Goal: Task Accomplishment & Management: Use online tool/utility

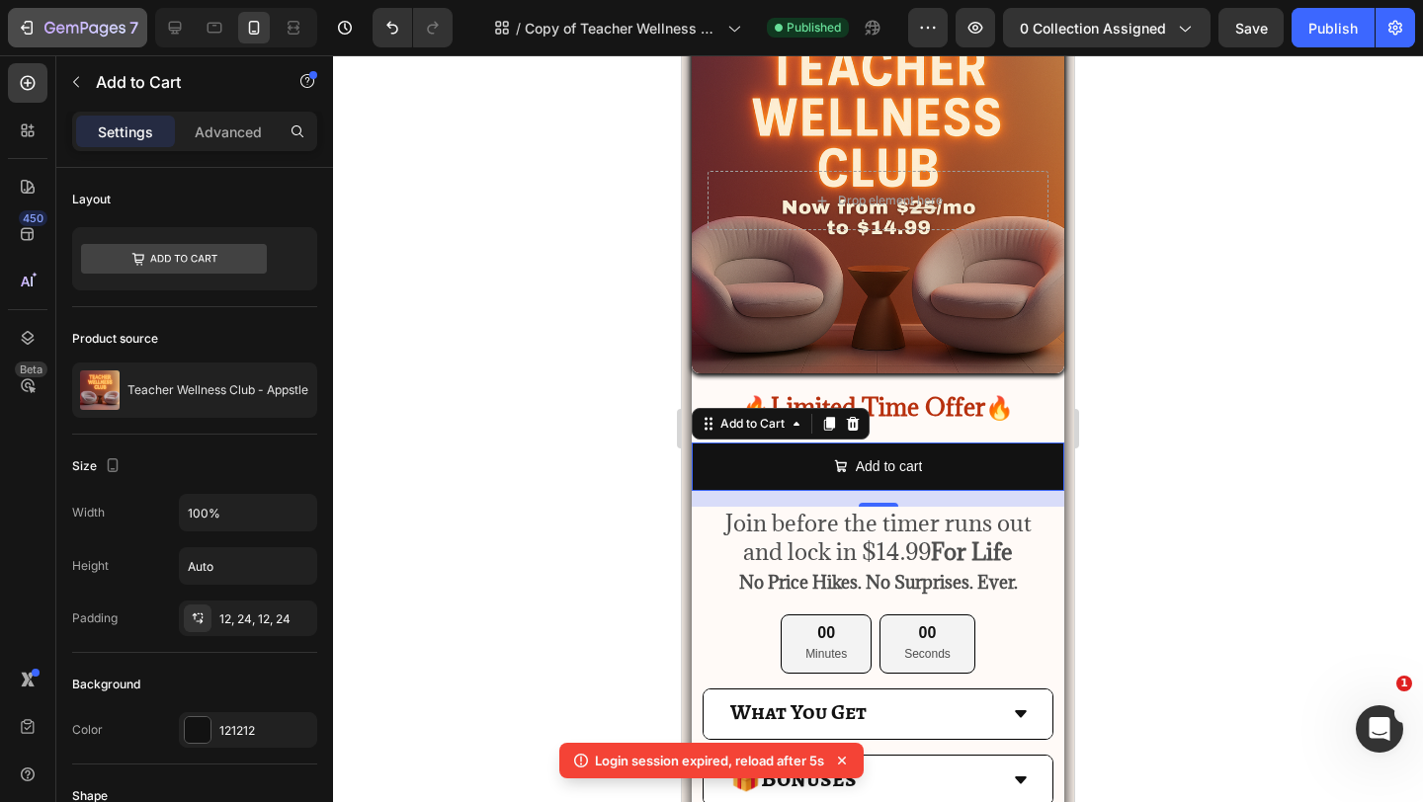
scroll to position [1586, 0]
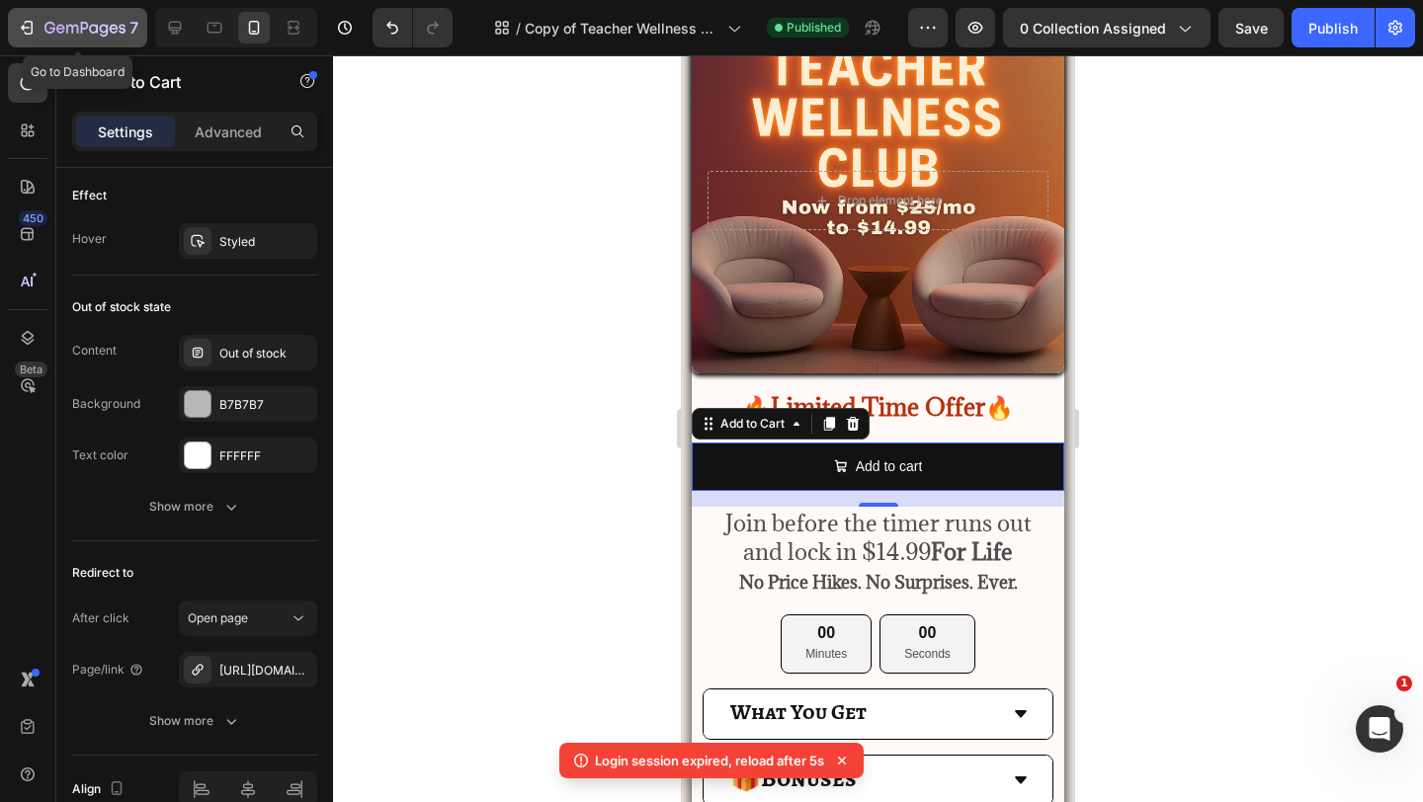
click at [90, 30] on icon "button" at bounding box center [93, 28] width 9 height 9
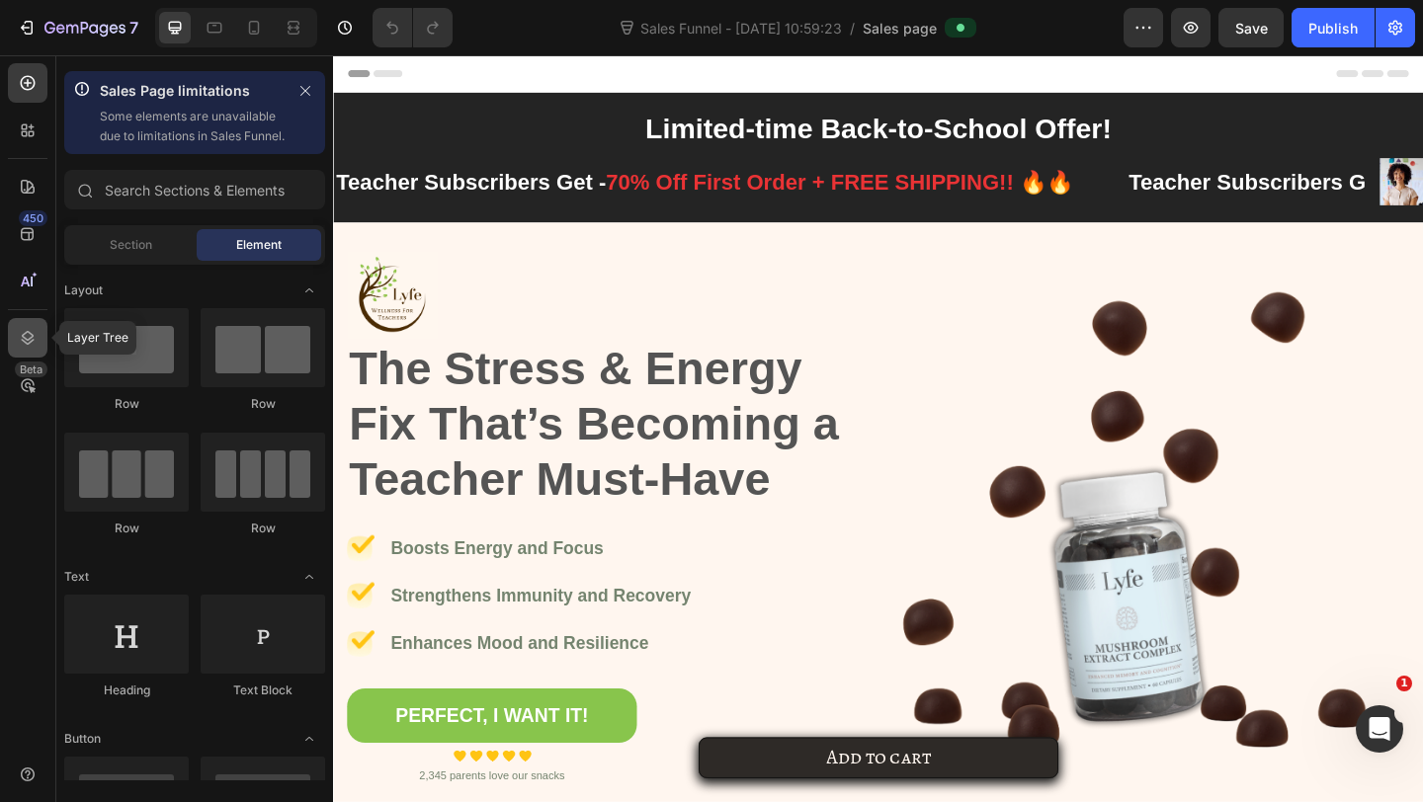
click at [18, 348] on div at bounding box center [28, 338] width 40 height 40
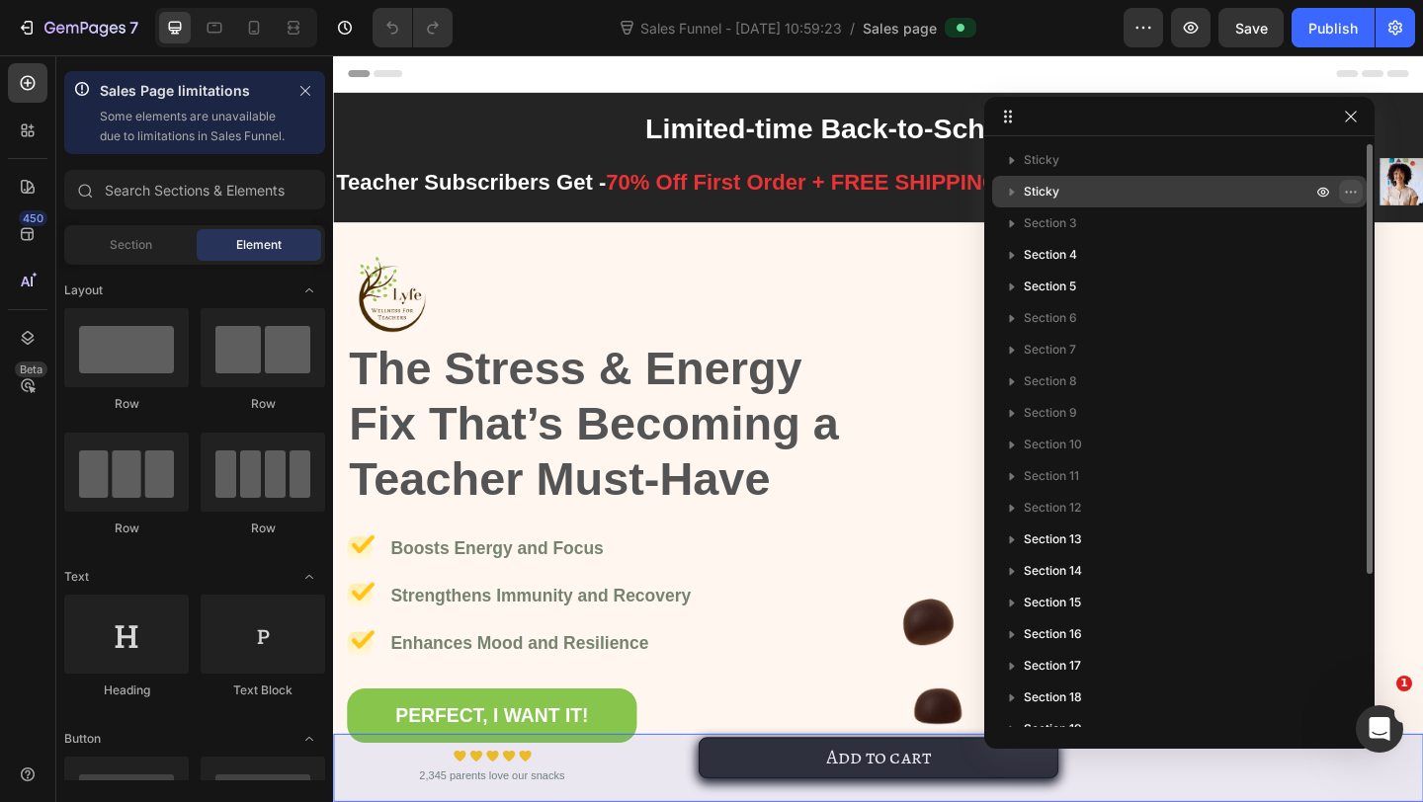
click at [1351, 189] on icon "button" at bounding box center [1351, 192] width 16 height 16
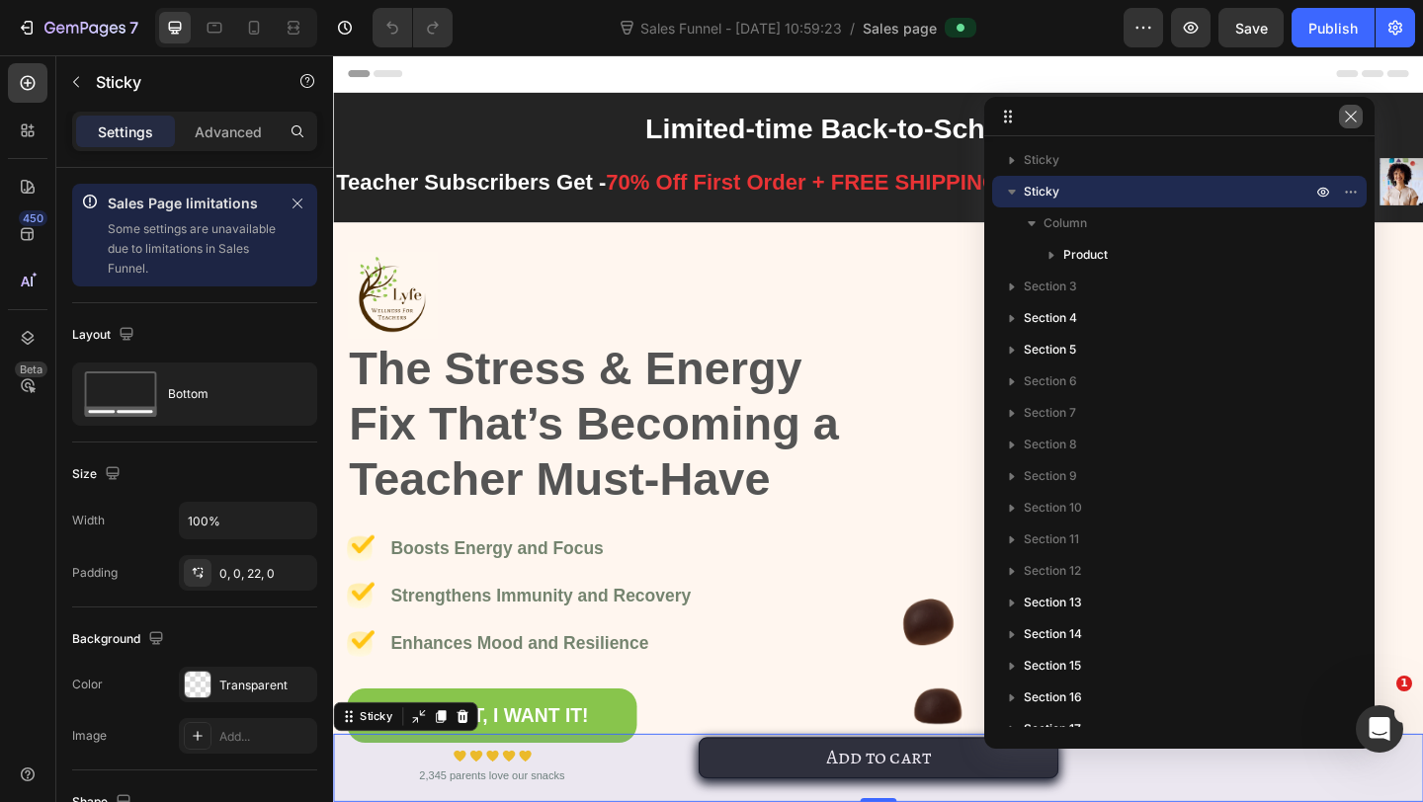
click at [1350, 117] on icon "button" at bounding box center [1350, 116] width 11 height 11
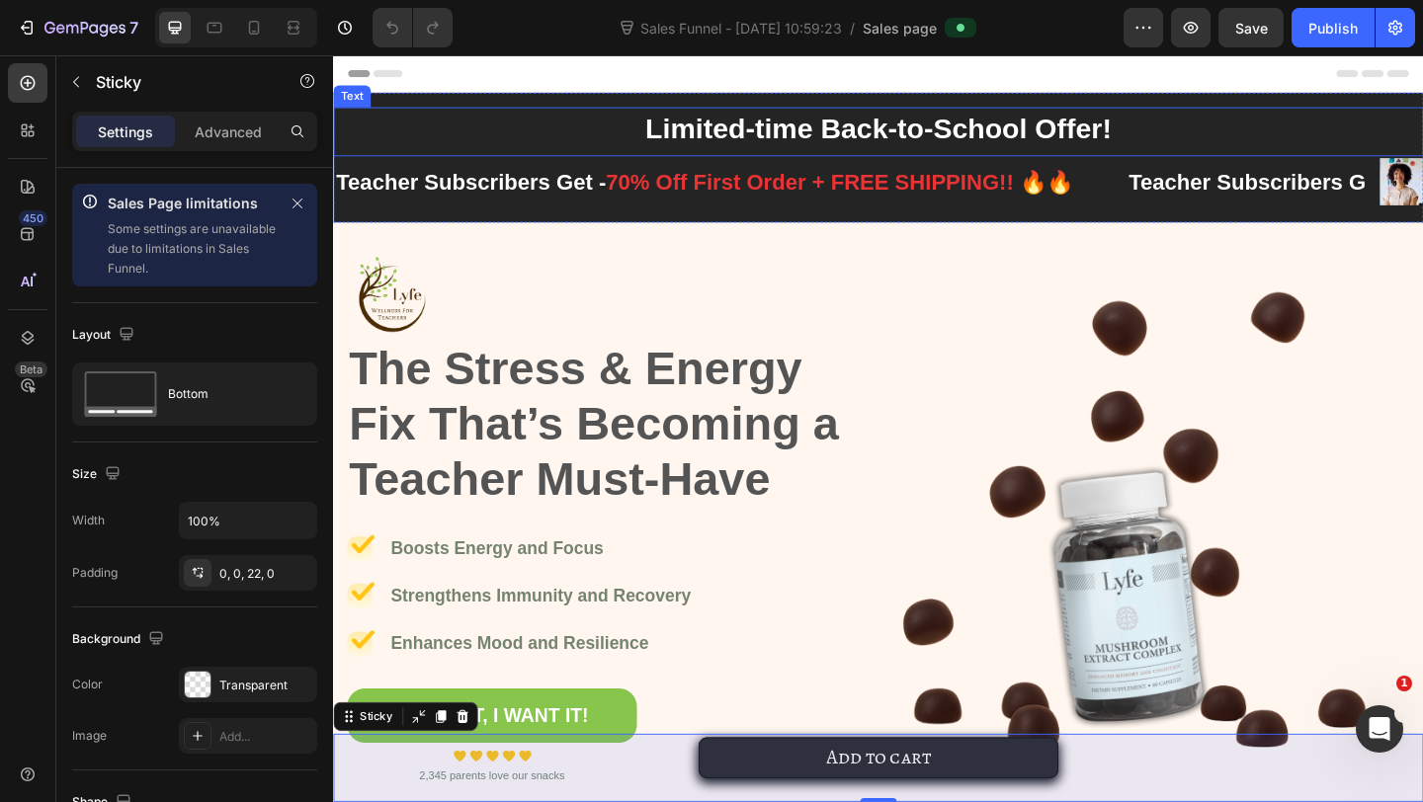
click at [607, 110] on div "Limited-time Back-to-School Offer! Text Teacher Subscribers Get - 70% Off First…" at bounding box center [926, 166] width 1186 height 141
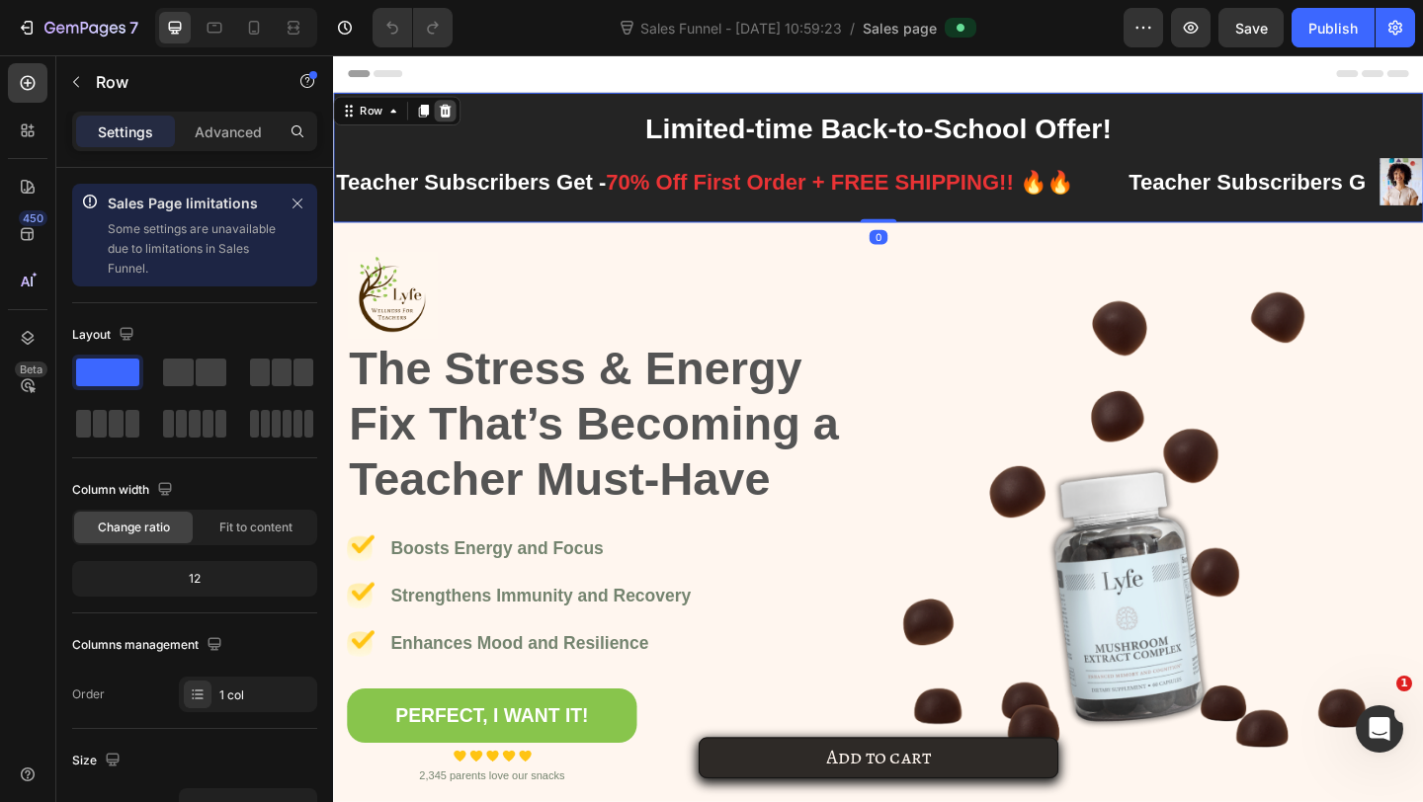
click at [451, 124] on div at bounding box center [455, 116] width 24 height 24
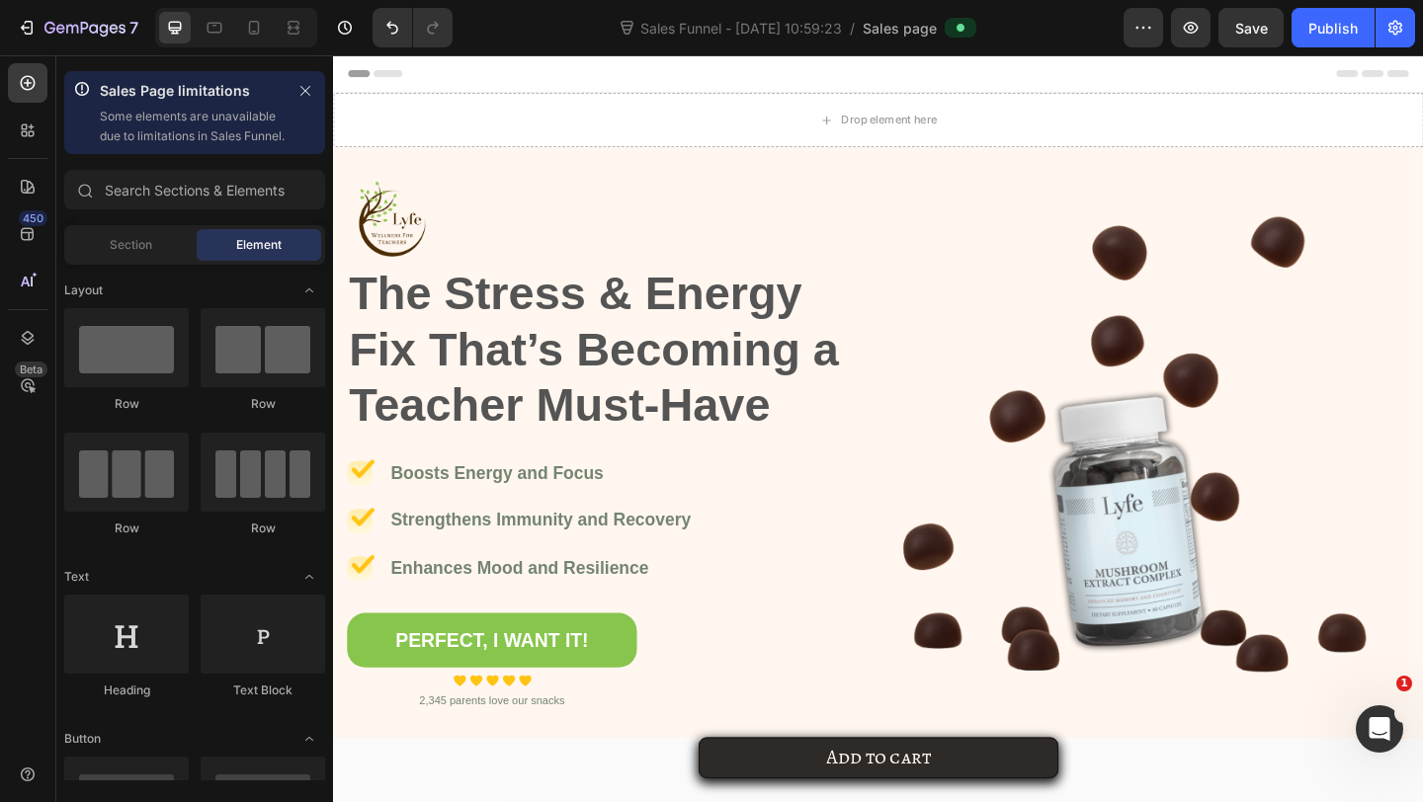
click at [454, 108] on div "Drop element here" at bounding box center [926, 125] width 1186 height 59
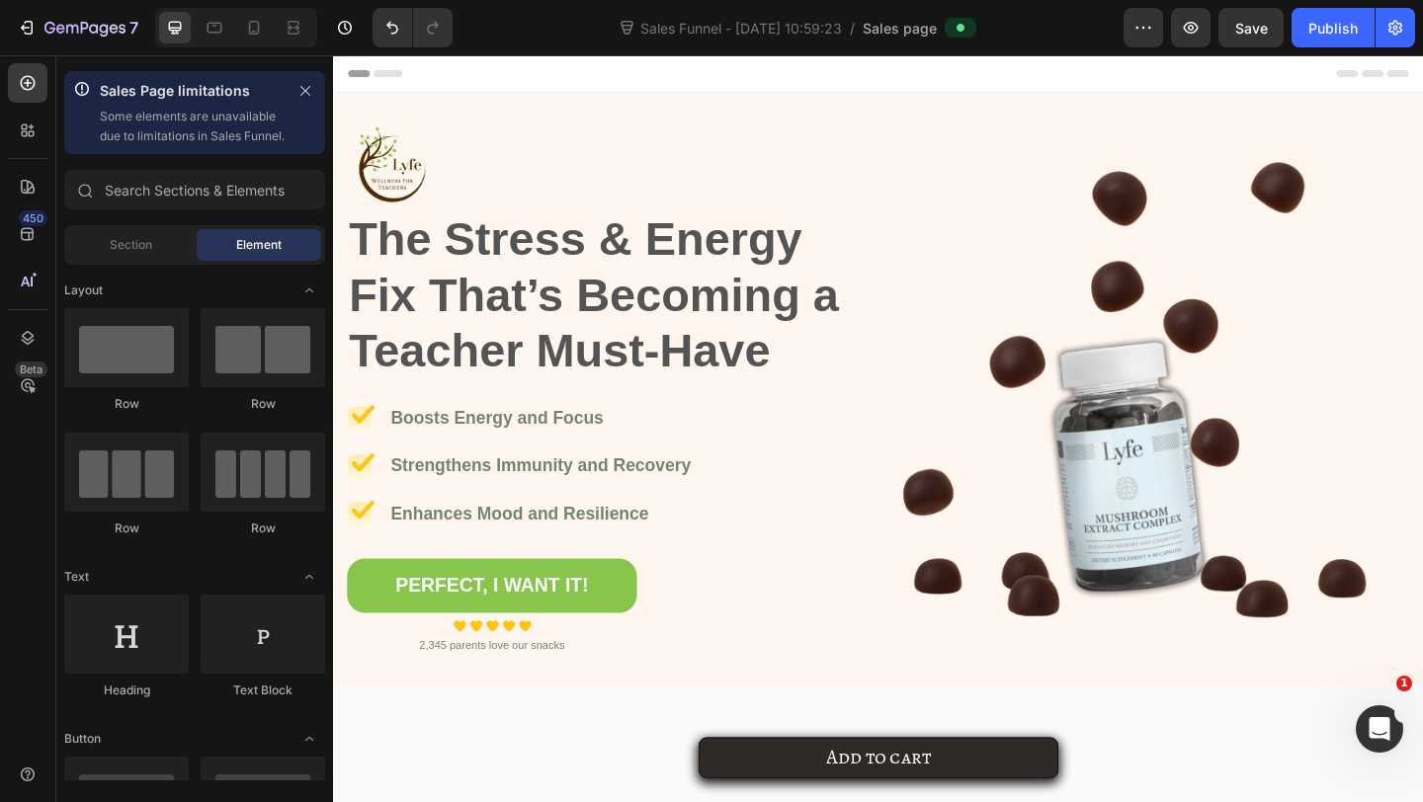
click at [1422, 93] on div "Header" at bounding box center [926, 75] width 1154 height 40
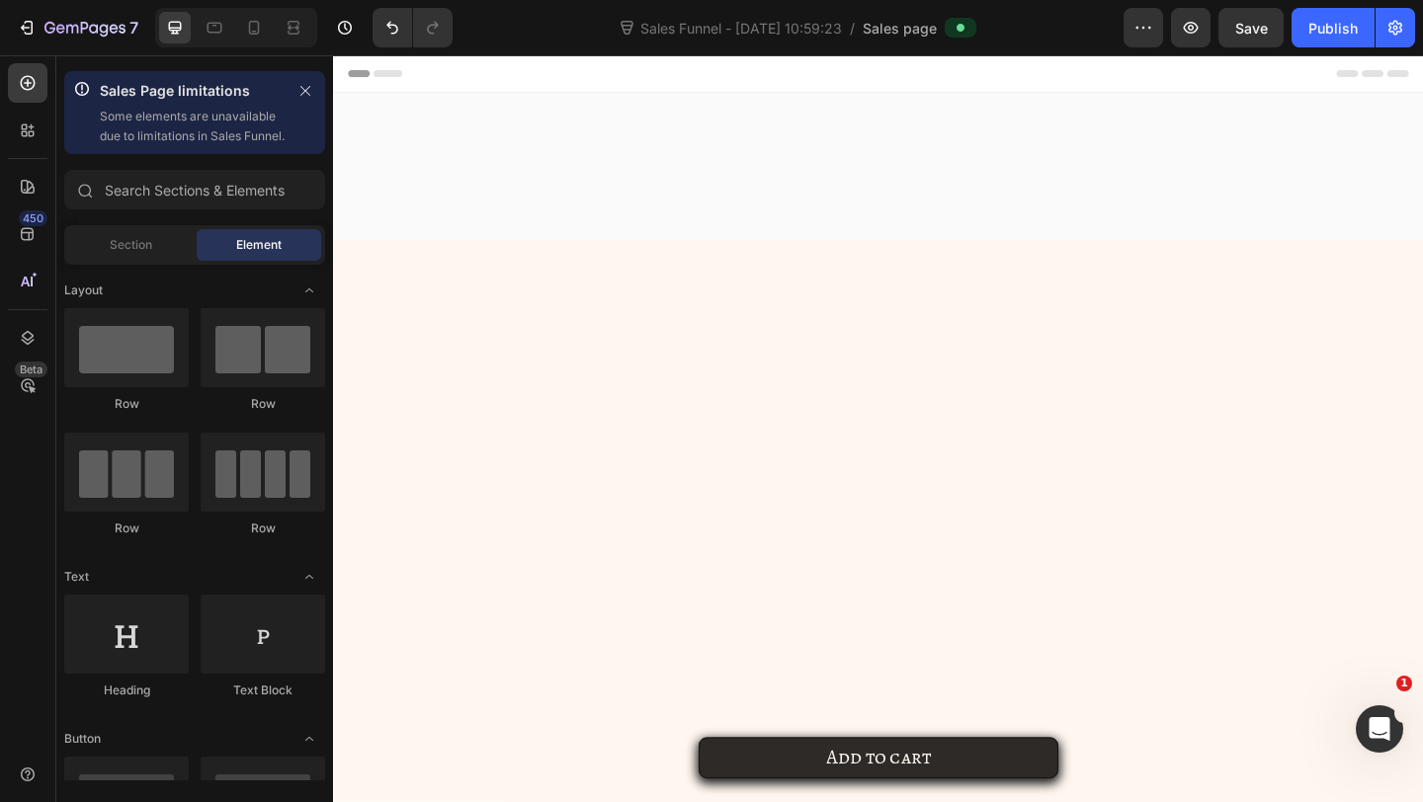
click at [1422, 118] on div at bounding box center [926, 186] width 1156 height 140
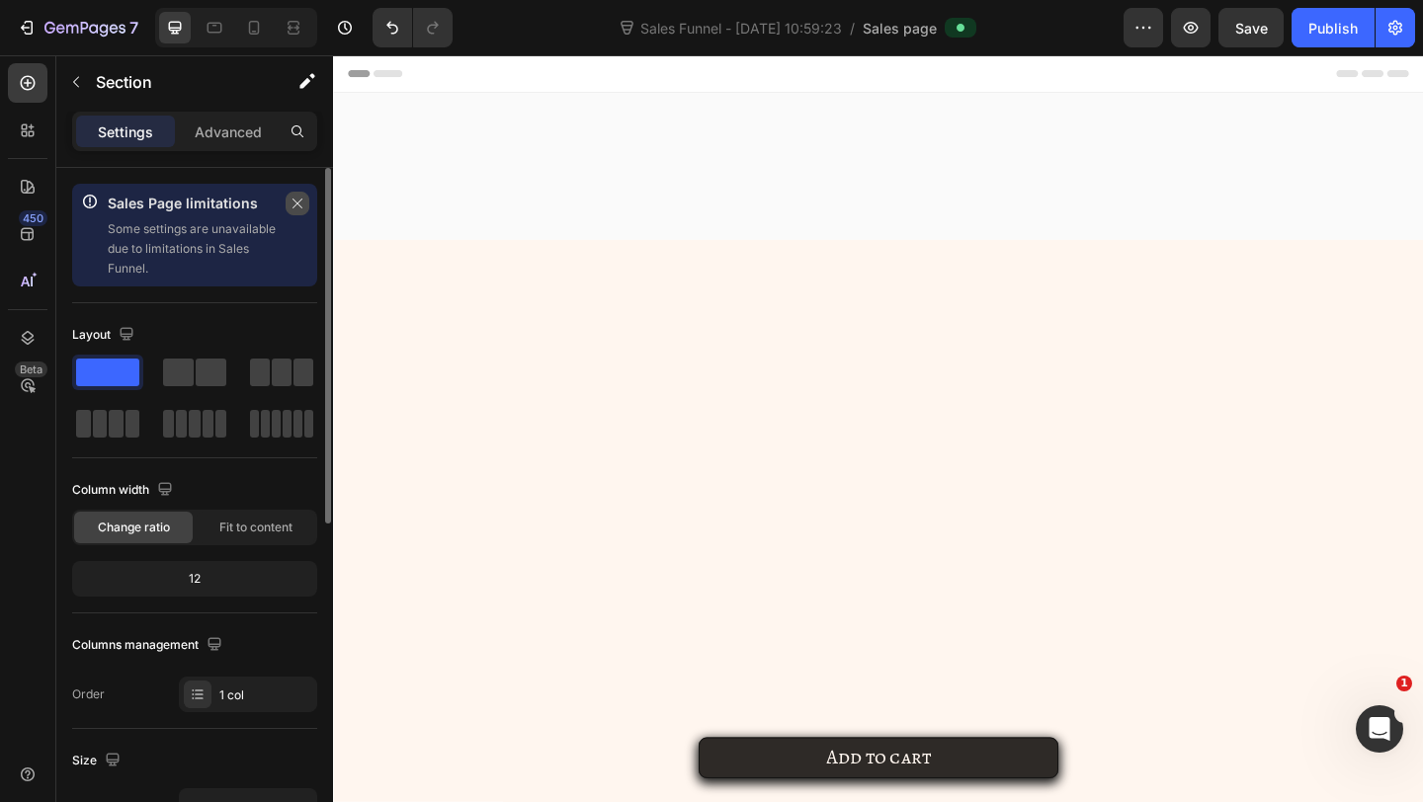
click at [299, 200] on icon "button" at bounding box center [297, 204] width 14 height 14
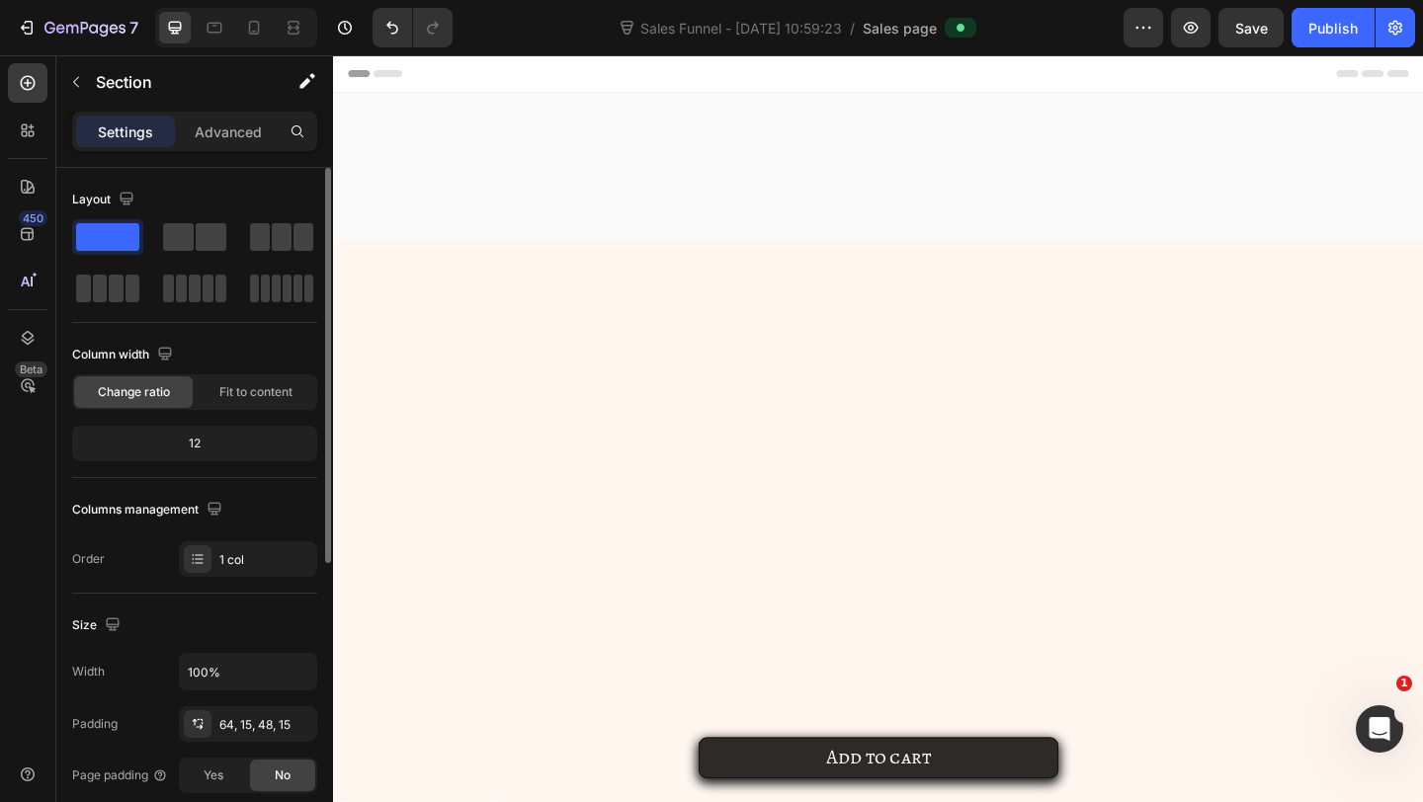
click at [585, 327] on div at bounding box center [926, 738] width 1156 height 839
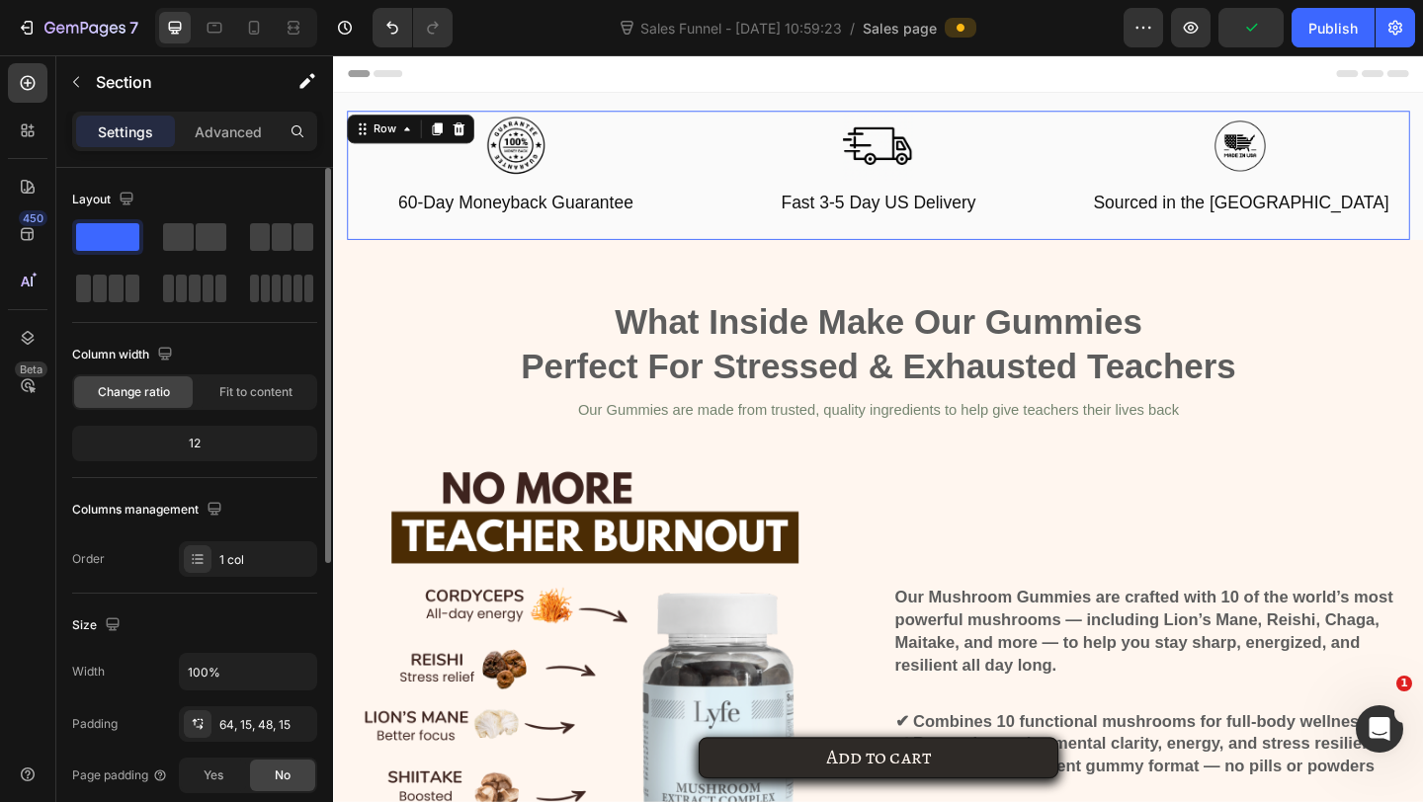
click at [675, 245] on div "Image 60-Day Moneyback Guarantee Text Block Image Fast 3-5 Day US Delivery Text…" at bounding box center [926, 186] width 1156 height 140
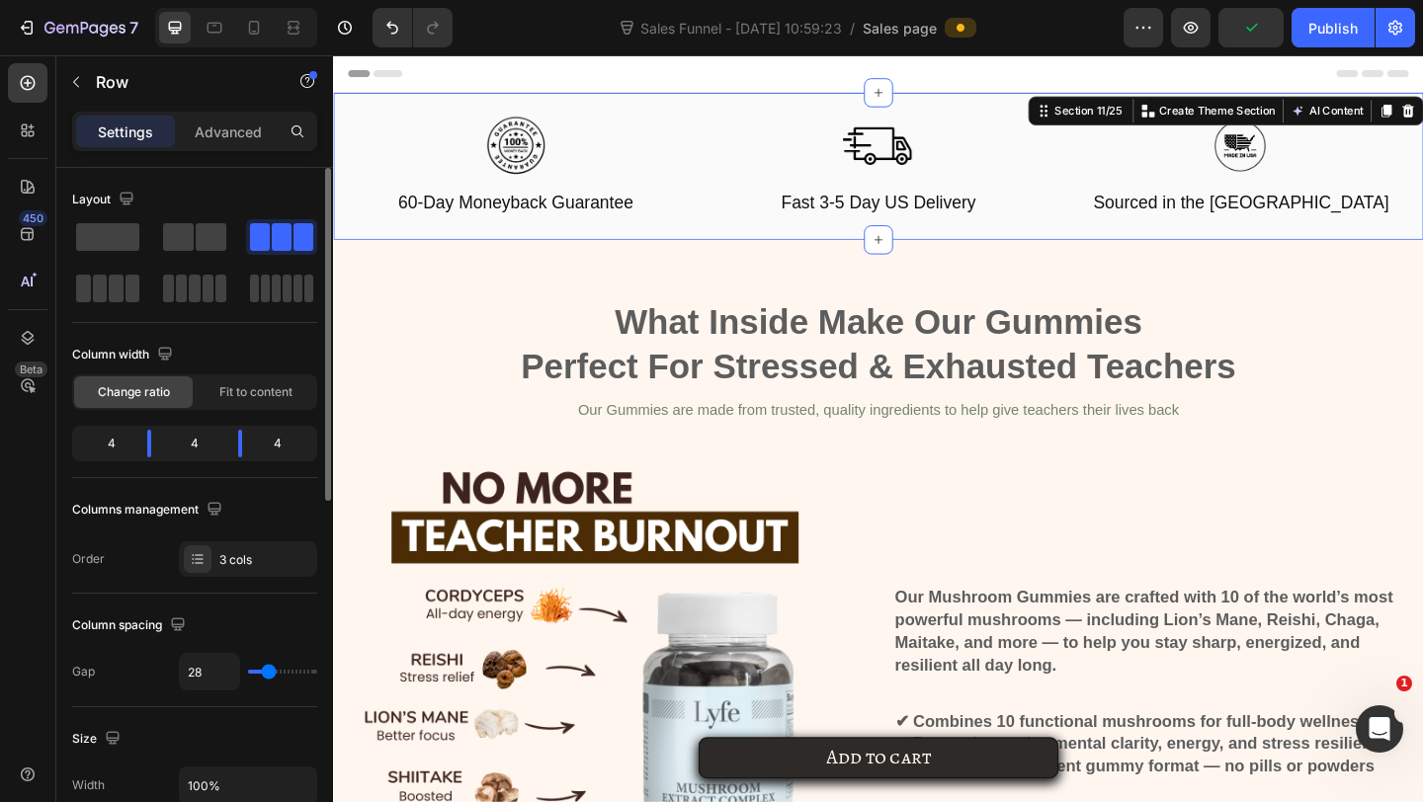
click at [420, 111] on div "Image 60-Day Moneyback Guarantee Text Block Image Fast 3-5 Day US Delivery Text…" at bounding box center [926, 176] width 1186 height 160
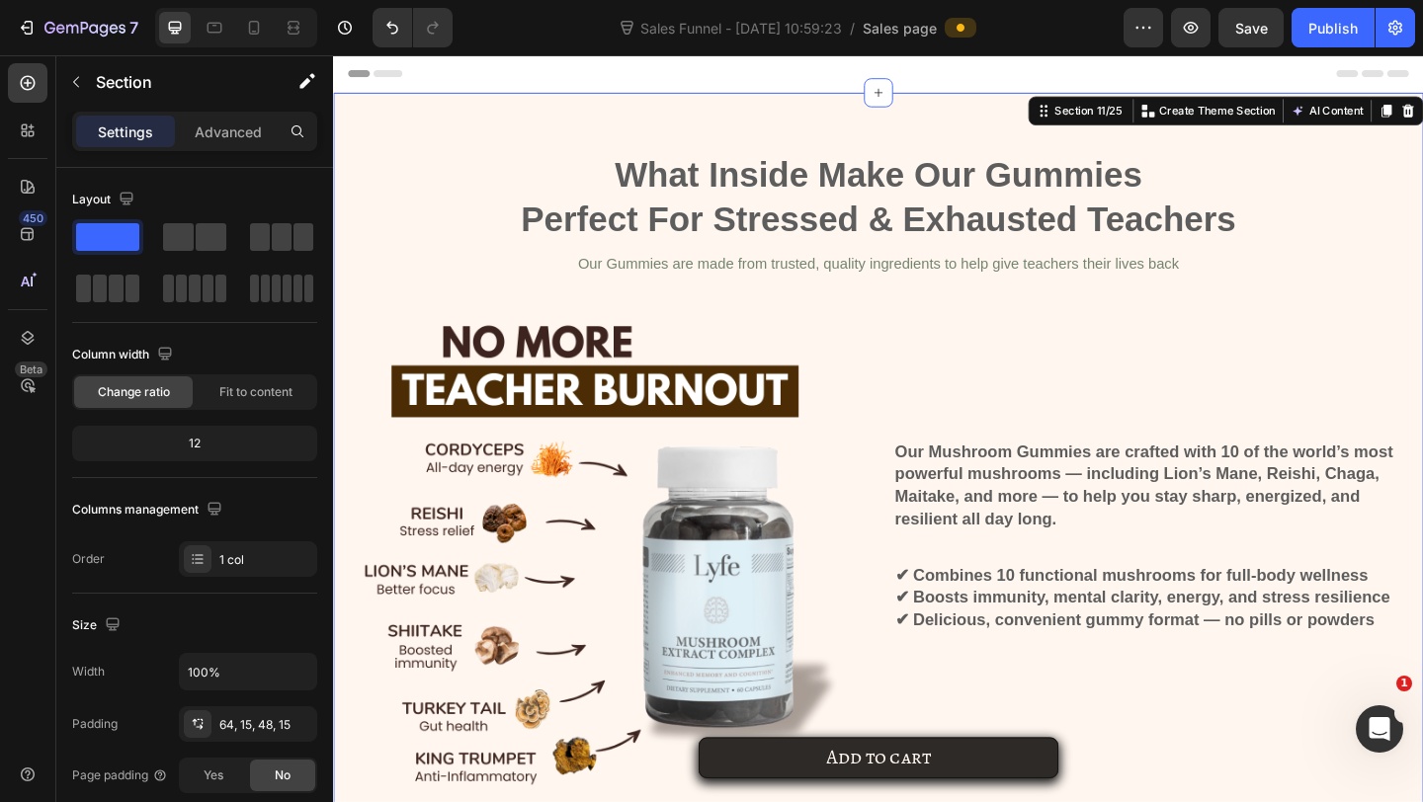
click at [1422, 120] on div "What Inside Make Our Gummies Perfect For Stressed & Exhausted Teachers Heading …" at bounding box center [926, 570] width 1186 height 949
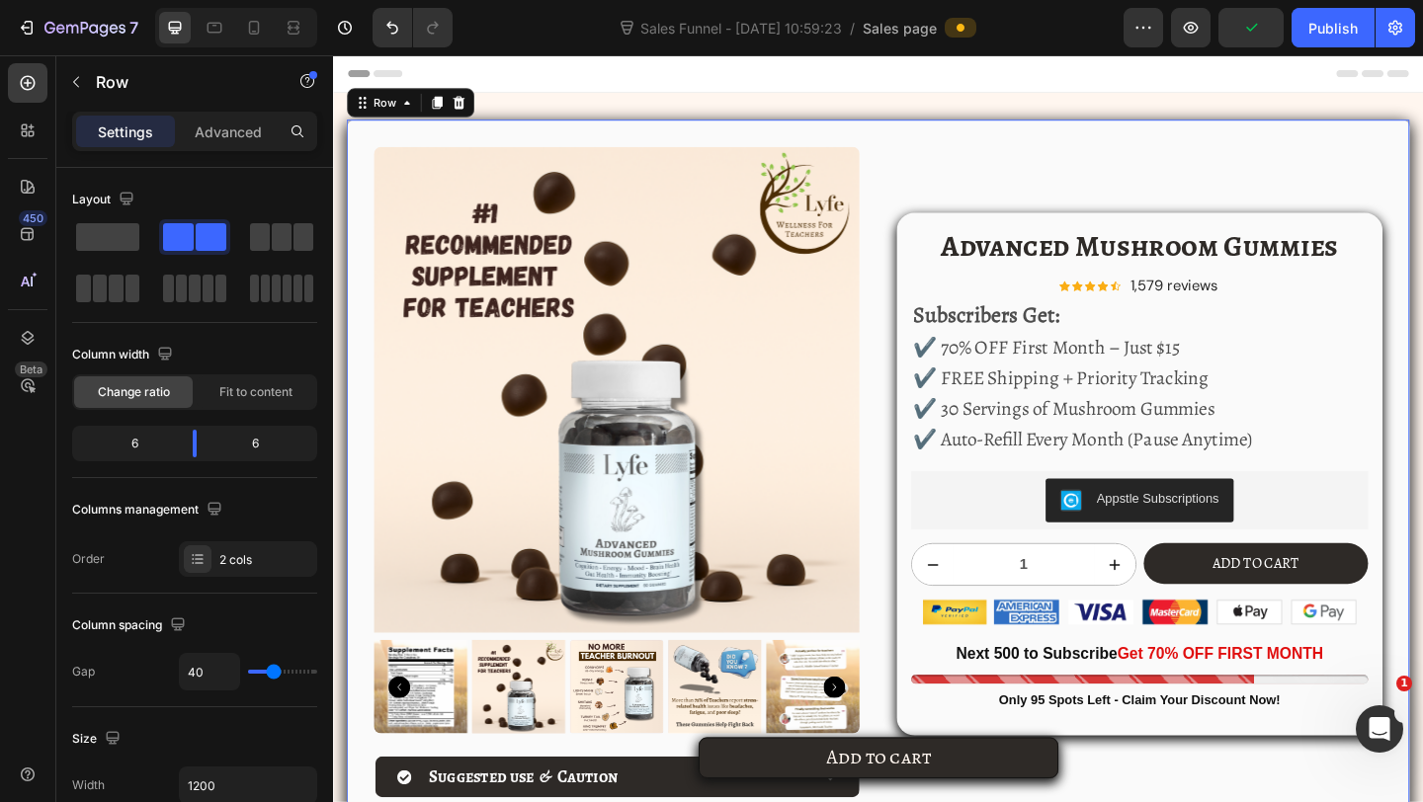
click at [1388, 135] on div "Advanced Mushroom Gummies Product Title Icon Icon Icon Icon Icon Icon List Hoz …" at bounding box center [1209, 526] width 529 height 802
click at [1388, 125] on div "Advanced Mushroom Gummies Product Title Icon Icon Icon Icon Icon Icon List Hoz …" at bounding box center [1209, 526] width 529 height 802
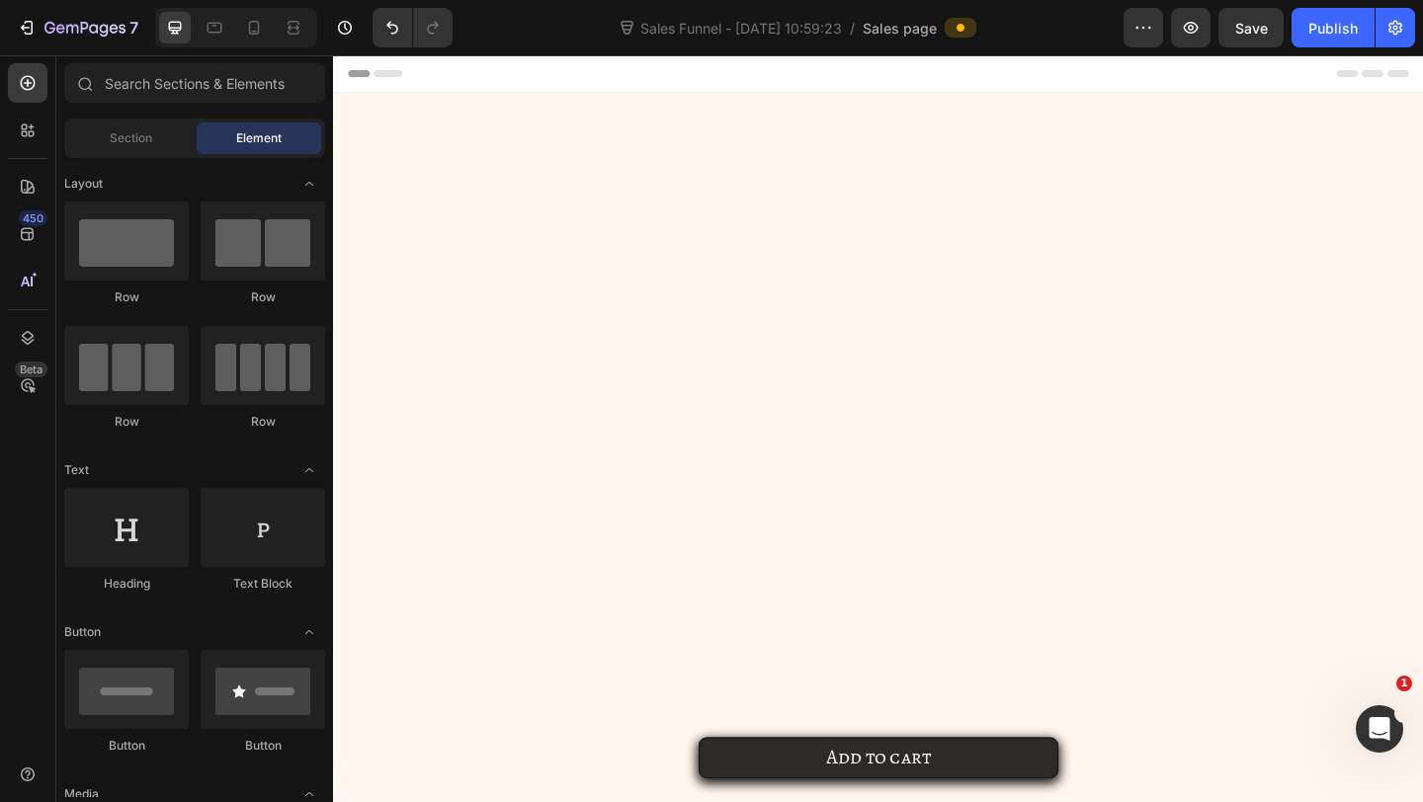
click at [1422, 119] on div at bounding box center [926, 464] width 1186 height 736
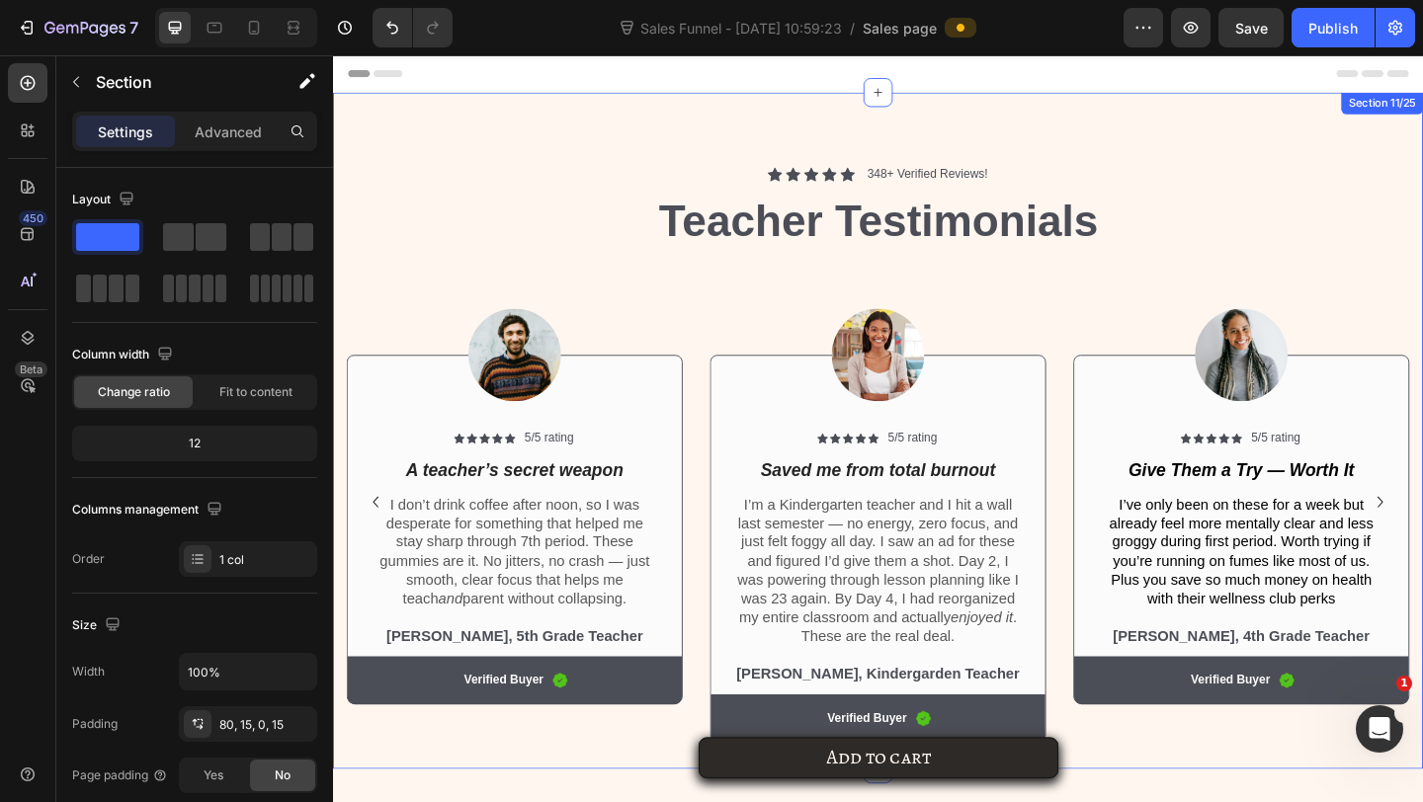
click at [1346, 129] on div "Icon Icon Icon Icon Icon Icon List 348+ Verified Reviews! Text Block Row Teache…" at bounding box center [926, 464] width 1186 height 736
click at [1422, 125] on div "Icon Icon Icon Icon Icon Icon List 348+ Verified Reviews! Text Block Row Teache…" at bounding box center [926, 464] width 1186 height 736
click at [1346, 123] on div "Icon Icon Icon Icon Icon Icon List 348+ Verified Reviews! Text Block Row Teache…" at bounding box center [926, 464] width 1186 height 736
click at [1256, 144] on div "Icon Icon Icon Icon Icon Icon List 348+ Verified Reviews! Text Block Row Teache…" at bounding box center [926, 464] width 1186 height 736
click at [1236, 96] on div "Icon Icon Icon Icon Icon Icon List 348+ Verified Reviews! Text Block Row Teache…" at bounding box center [926, 464] width 1186 height 736
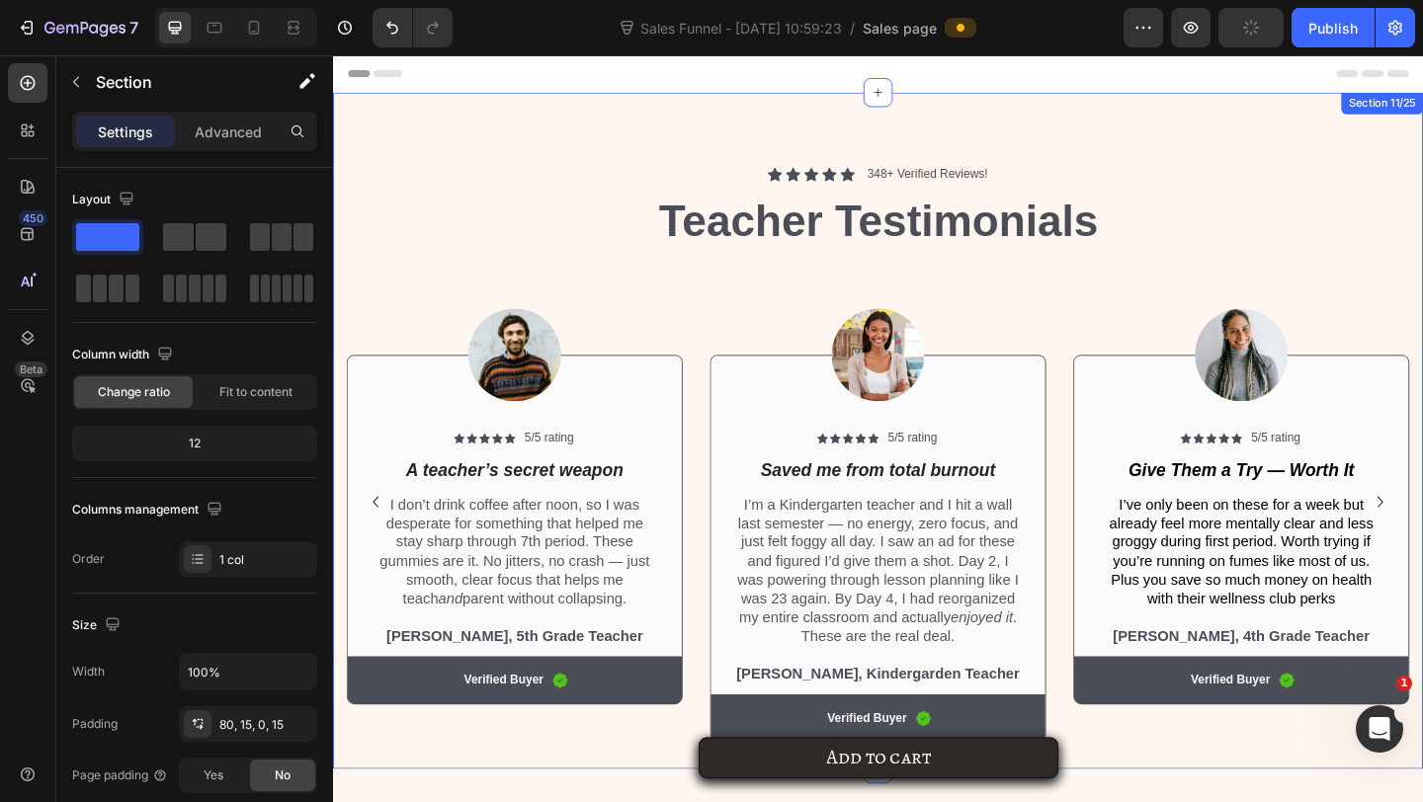
click at [1236, 109] on div "Icon Icon Icon Icon Icon Icon List 348+ Verified Reviews! Text Block Row Teache…" at bounding box center [926, 464] width 1186 height 736
click at [1291, 170] on div "Icon Icon Icon Icon Icon Icon List 348+ Verified Reviews! Text Block Row Teache…" at bounding box center [926, 464] width 1186 height 736
click at [1325, 125] on div "Icon Icon Icon Icon Icon Icon List 348+ Verified Reviews! Text Block Row Teache…" at bounding box center [926, 464] width 1186 height 736
click at [1000, 114] on div "Icon Icon Icon Icon Icon Icon List 348+ Verified Reviews! Text Block Row Teache…" at bounding box center [926, 464] width 1186 height 736
click at [1001, 114] on div "Icon Icon Icon Icon Icon Icon List 348+ Verified Reviews! Text Block Row Teache…" at bounding box center [926, 464] width 1186 height 736
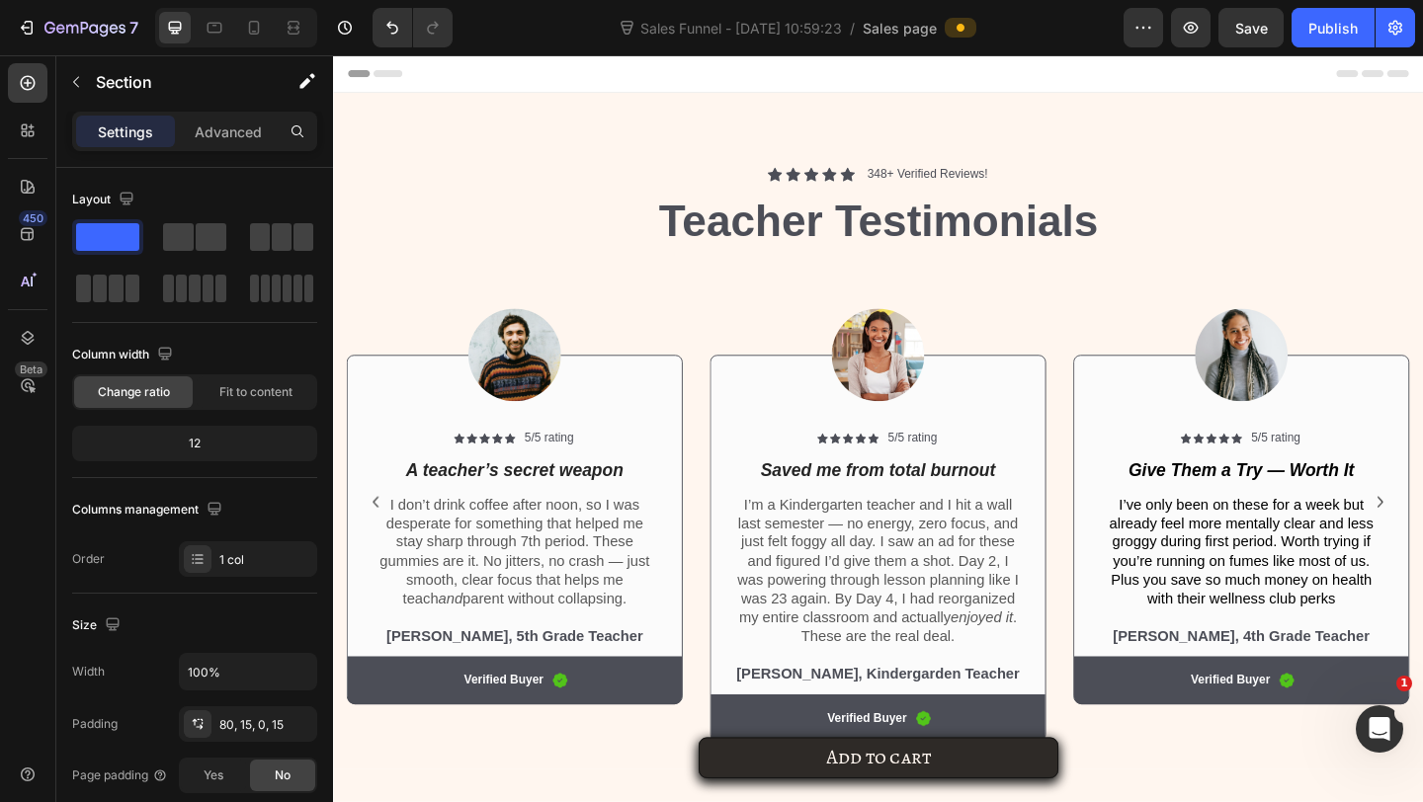
click at [992, 93] on div "Header" at bounding box center [926, 75] width 1154 height 40
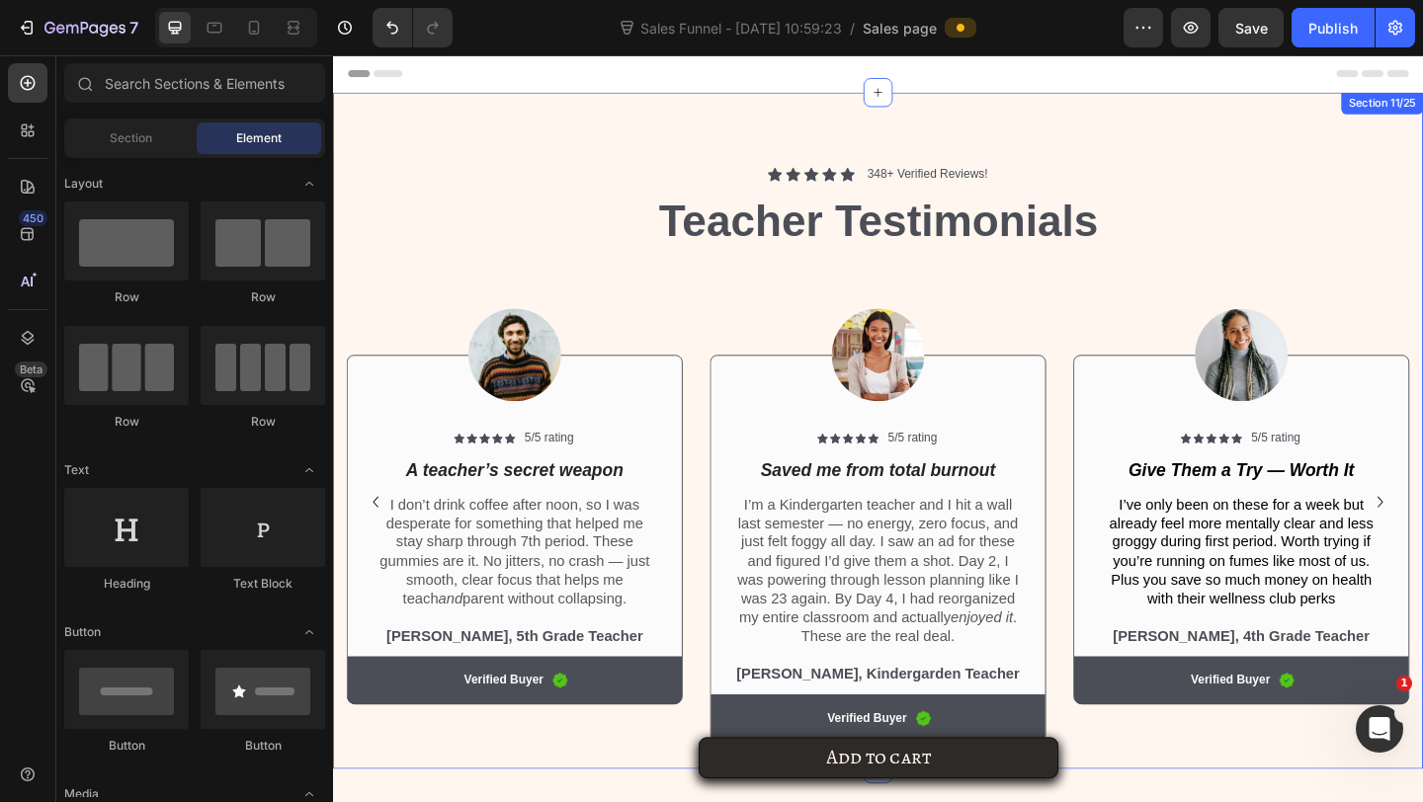
click at [992, 108] on div "Icon Icon Icon Icon Icon Icon List 348+ Verified Reviews! Text Block Row Teache…" at bounding box center [926, 464] width 1186 height 736
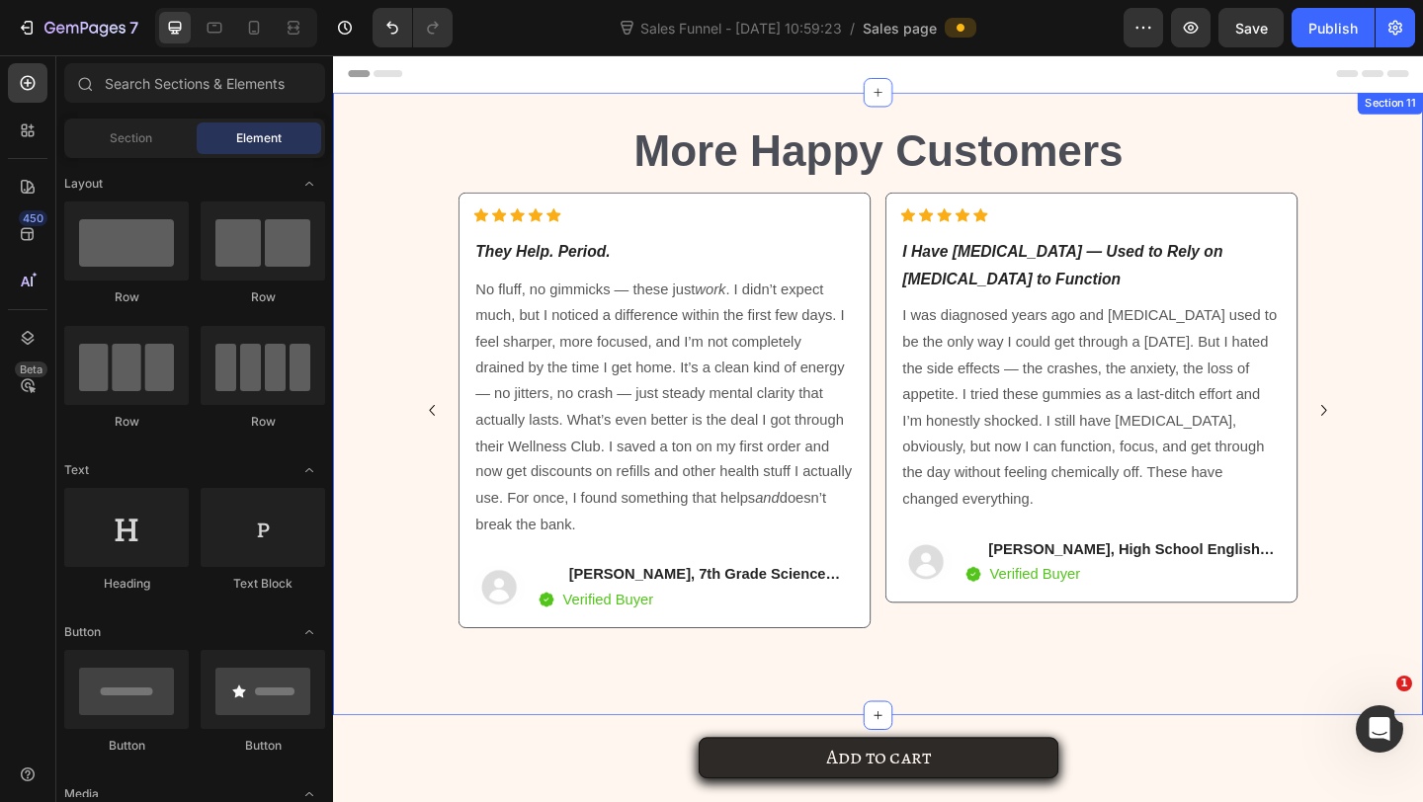
click at [1127, 105] on div "Check Out What Other Teachers Are Saying Heading More Happy Customers Heading I…" at bounding box center [926, 435] width 1186 height 678
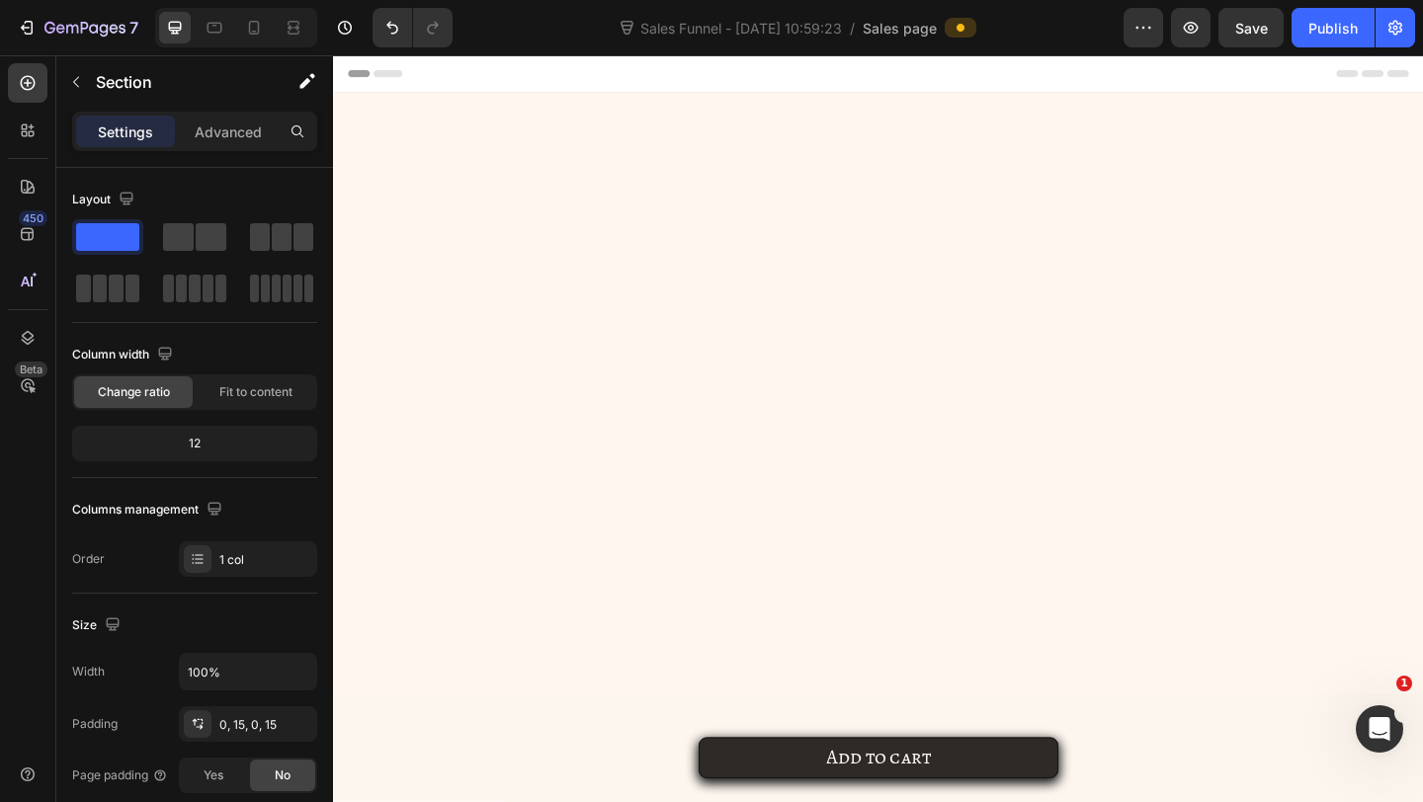
click at [1129, 116] on div at bounding box center [926, 422] width 1156 height 653
click at [15, 341] on div at bounding box center [28, 338] width 40 height 40
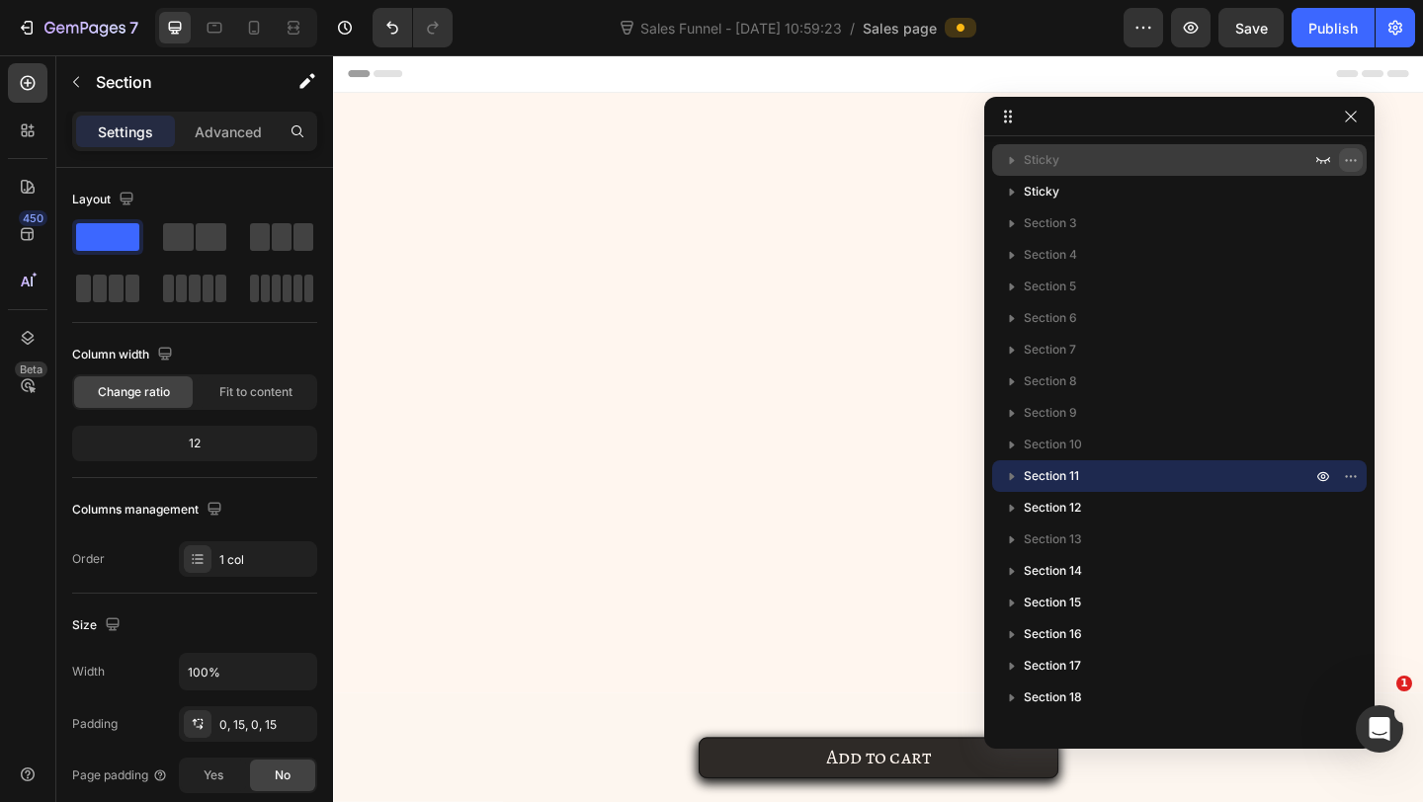
click at [1358, 162] on button "button" at bounding box center [1351, 160] width 24 height 24
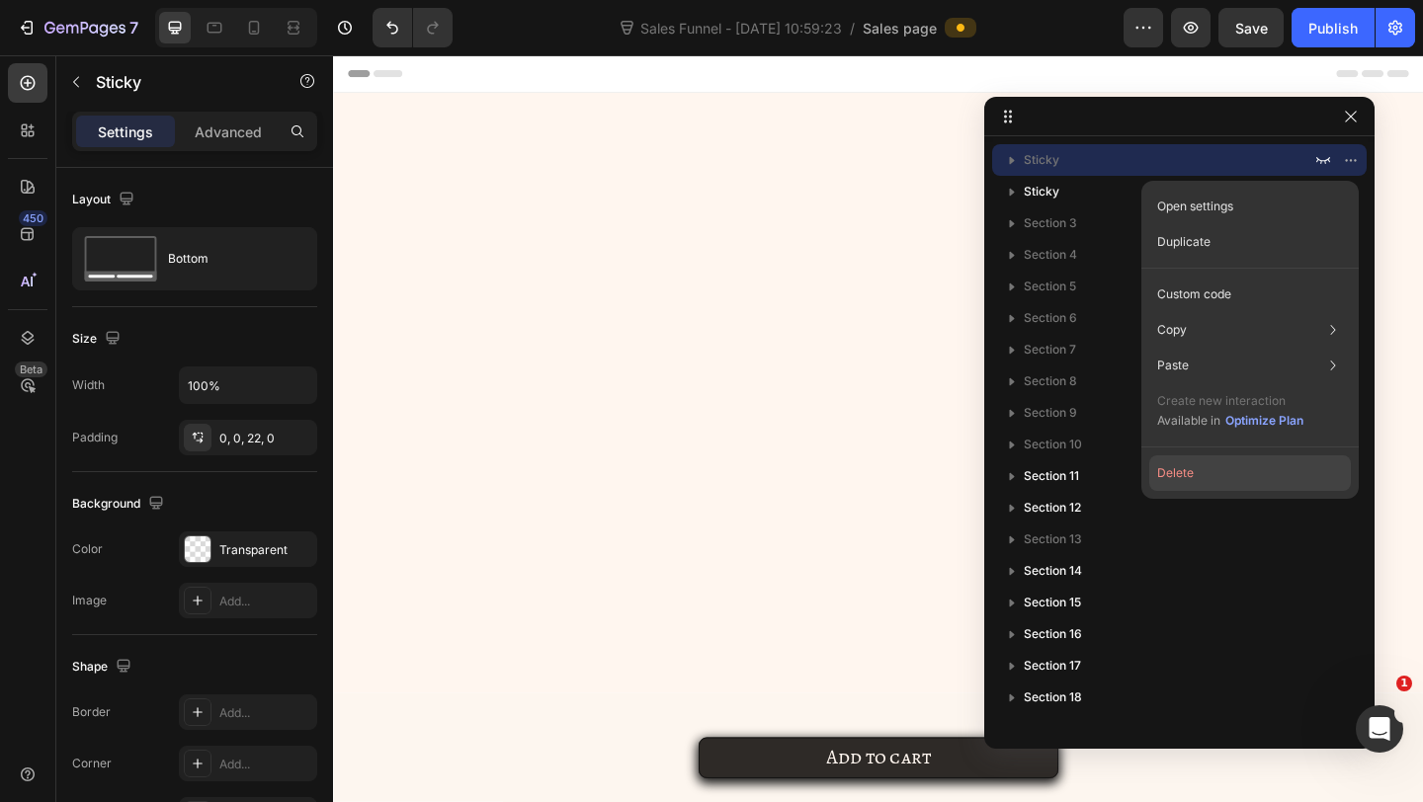
click at [1194, 485] on button "Delete" at bounding box center [1250, 473] width 202 height 36
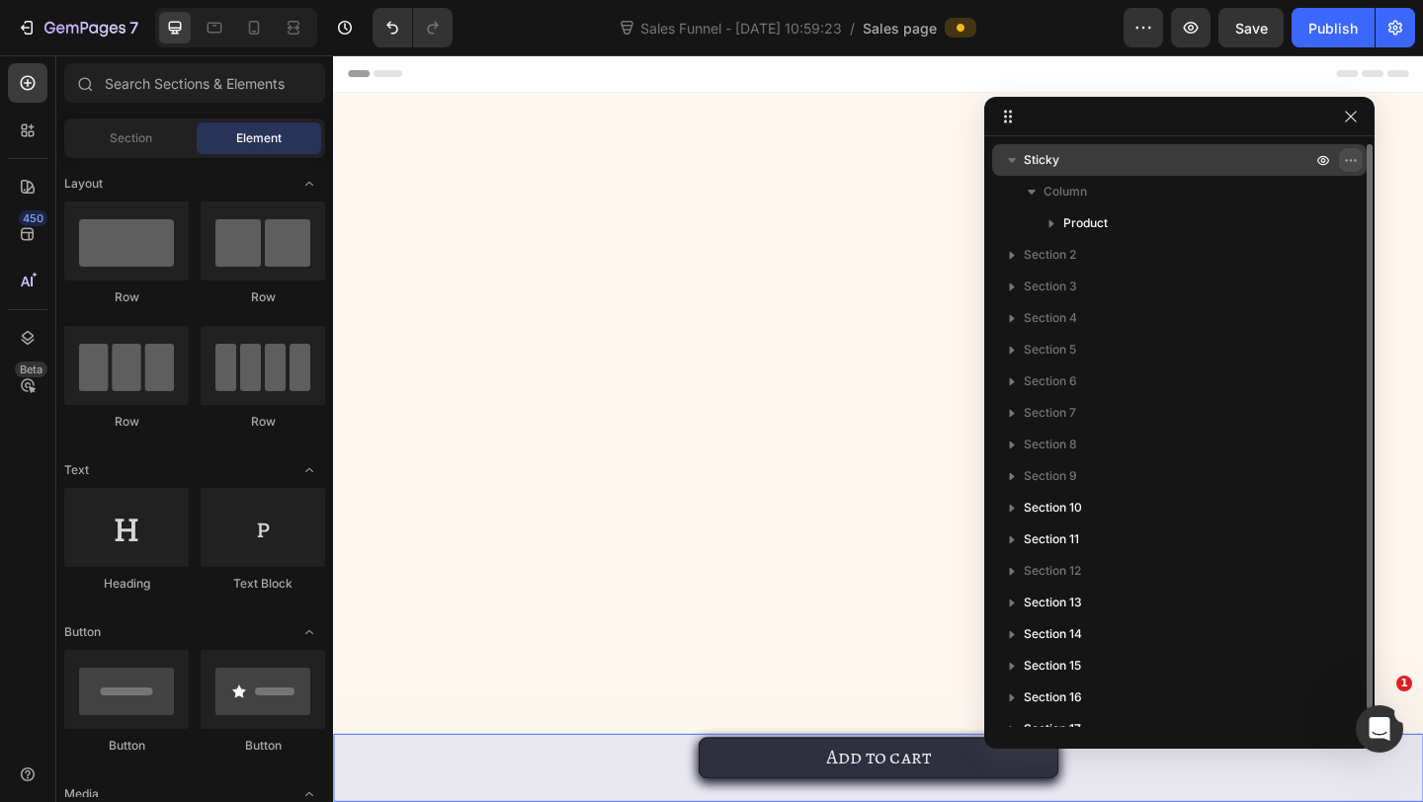
click at [1353, 166] on icon "button" at bounding box center [1351, 160] width 16 height 16
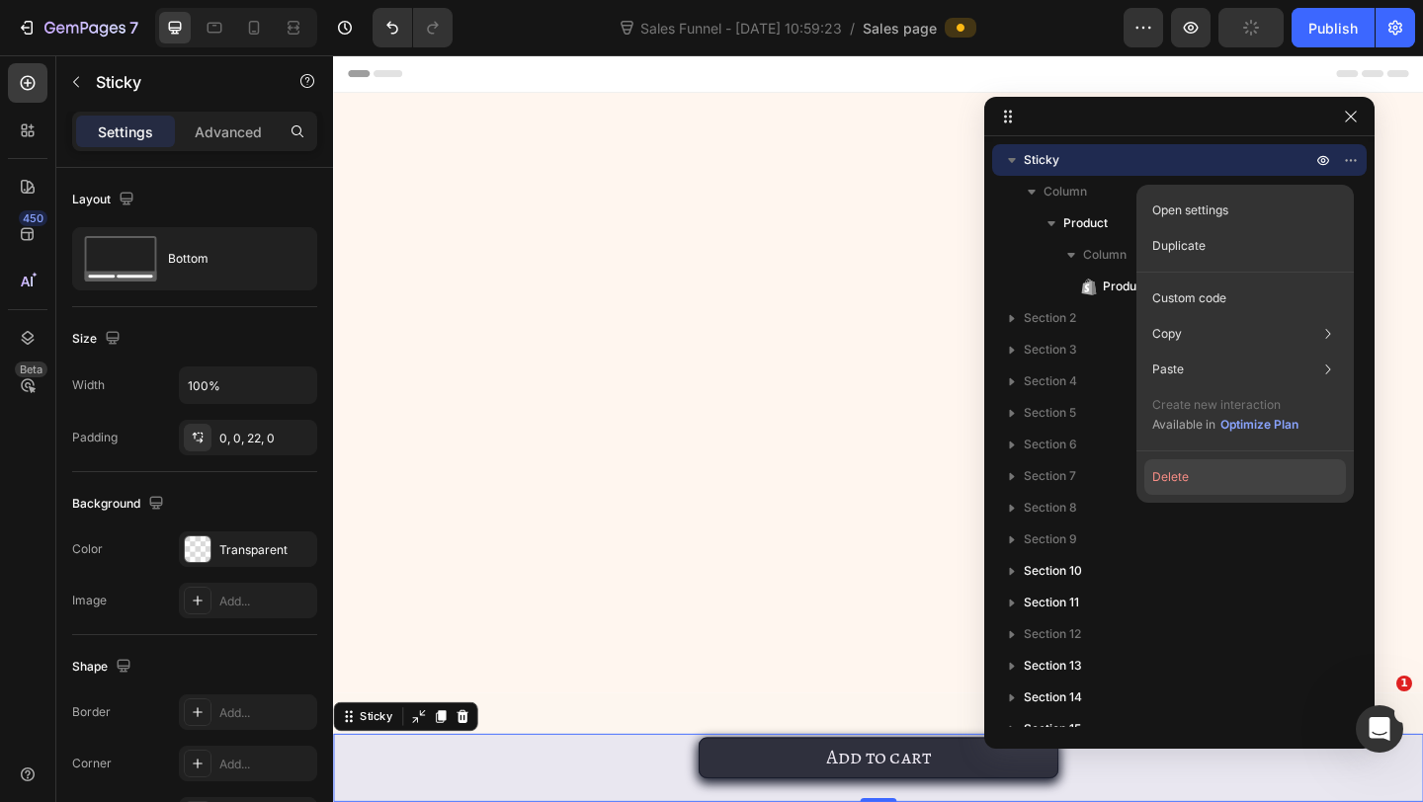
click at [1223, 465] on button "Delete" at bounding box center [1245, 477] width 202 height 36
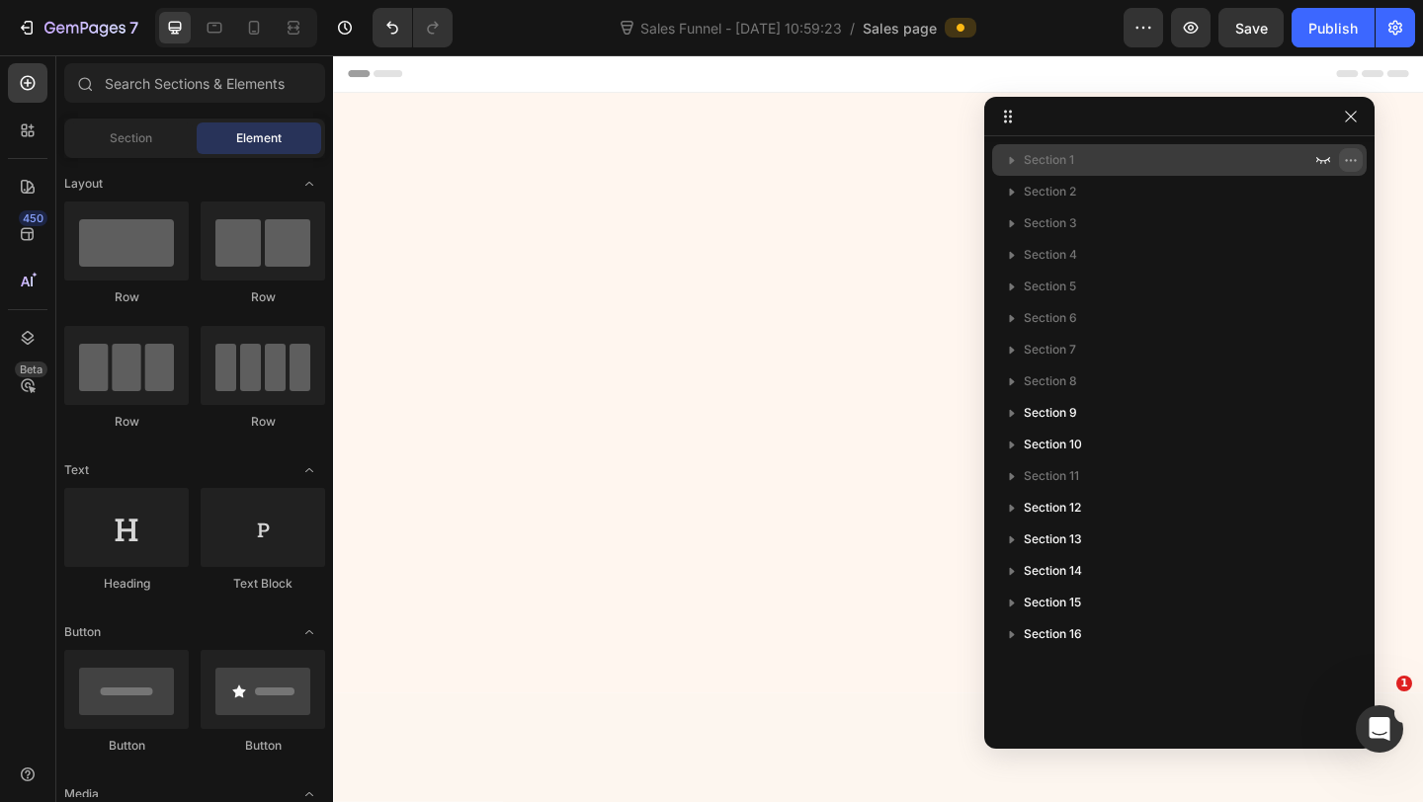
click at [1352, 157] on icon "button" at bounding box center [1351, 160] width 16 height 16
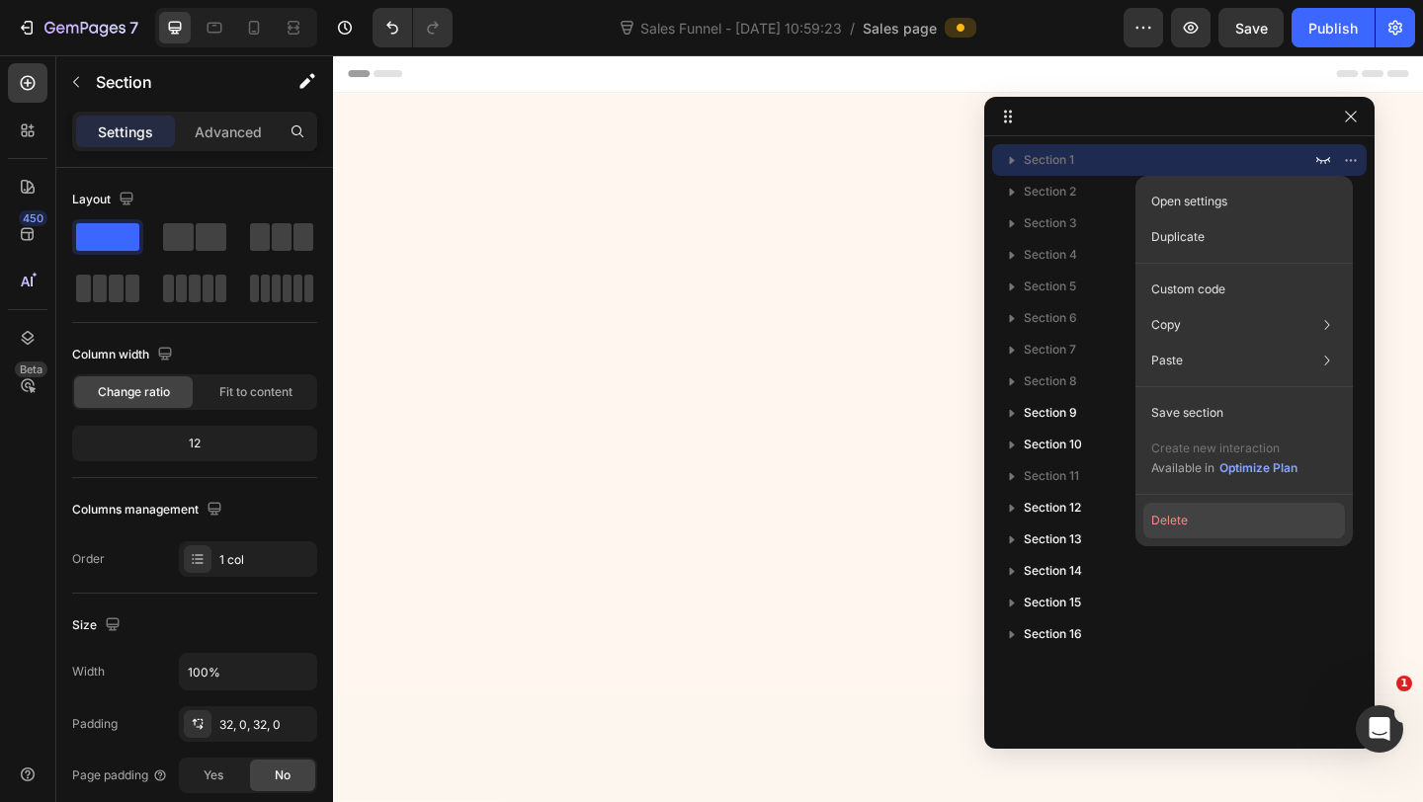
click at [1187, 511] on button "Delete" at bounding box center [1244, 521] width 202 height 36
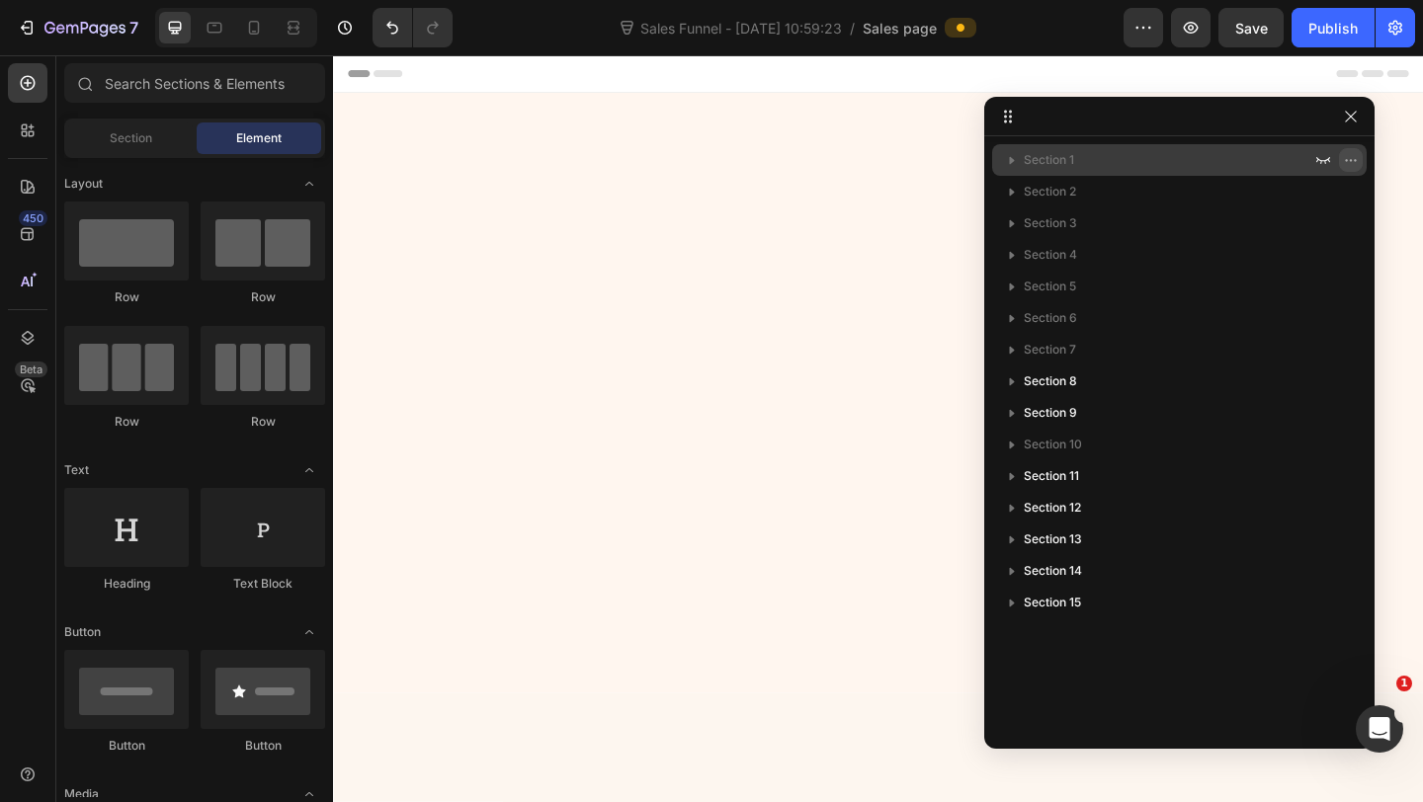
click at [1354, 154] on icon "button" at bounding box center [1351, 160] width 16 height 16
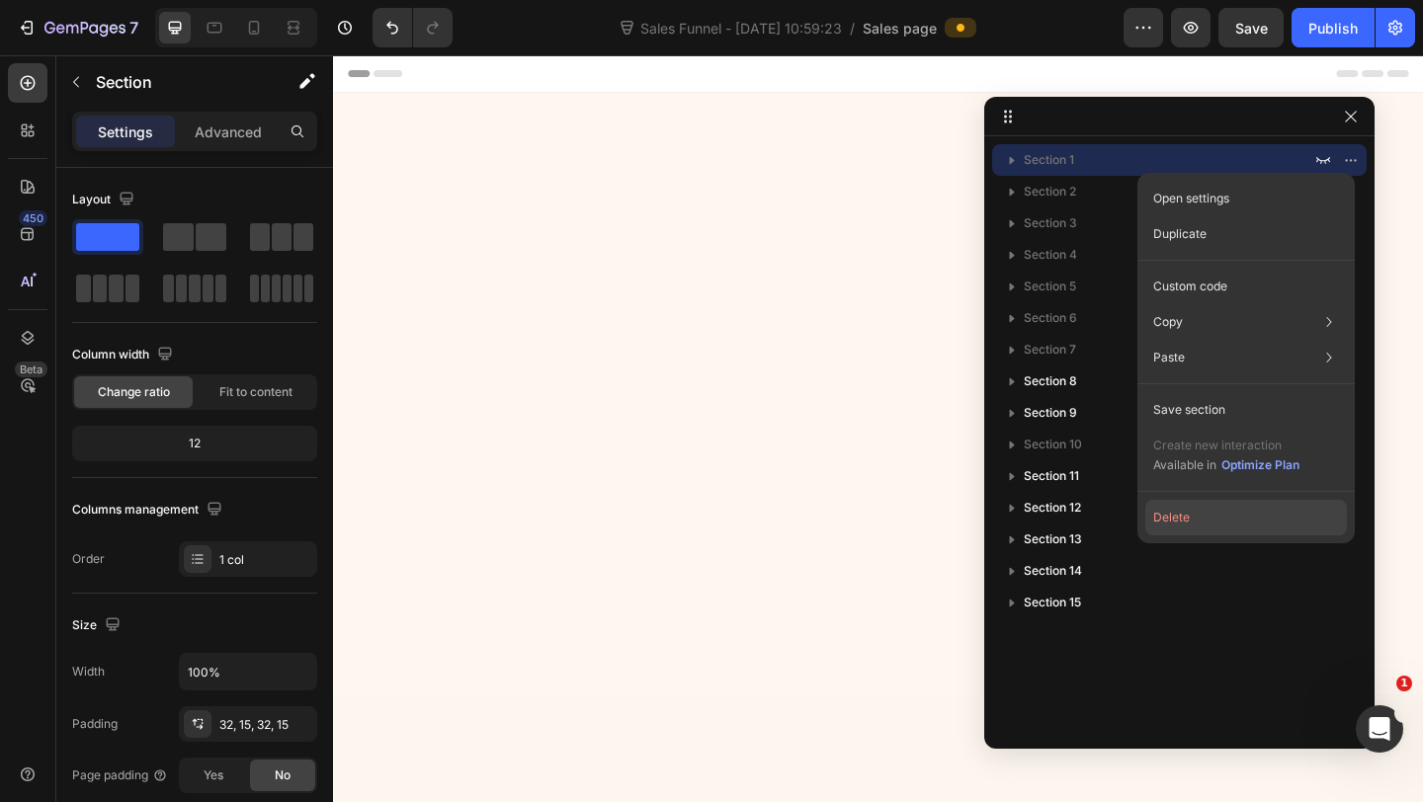
click at [1158, 506] on button "Delete" at bounding box center [1246, 518] width 202 height 36
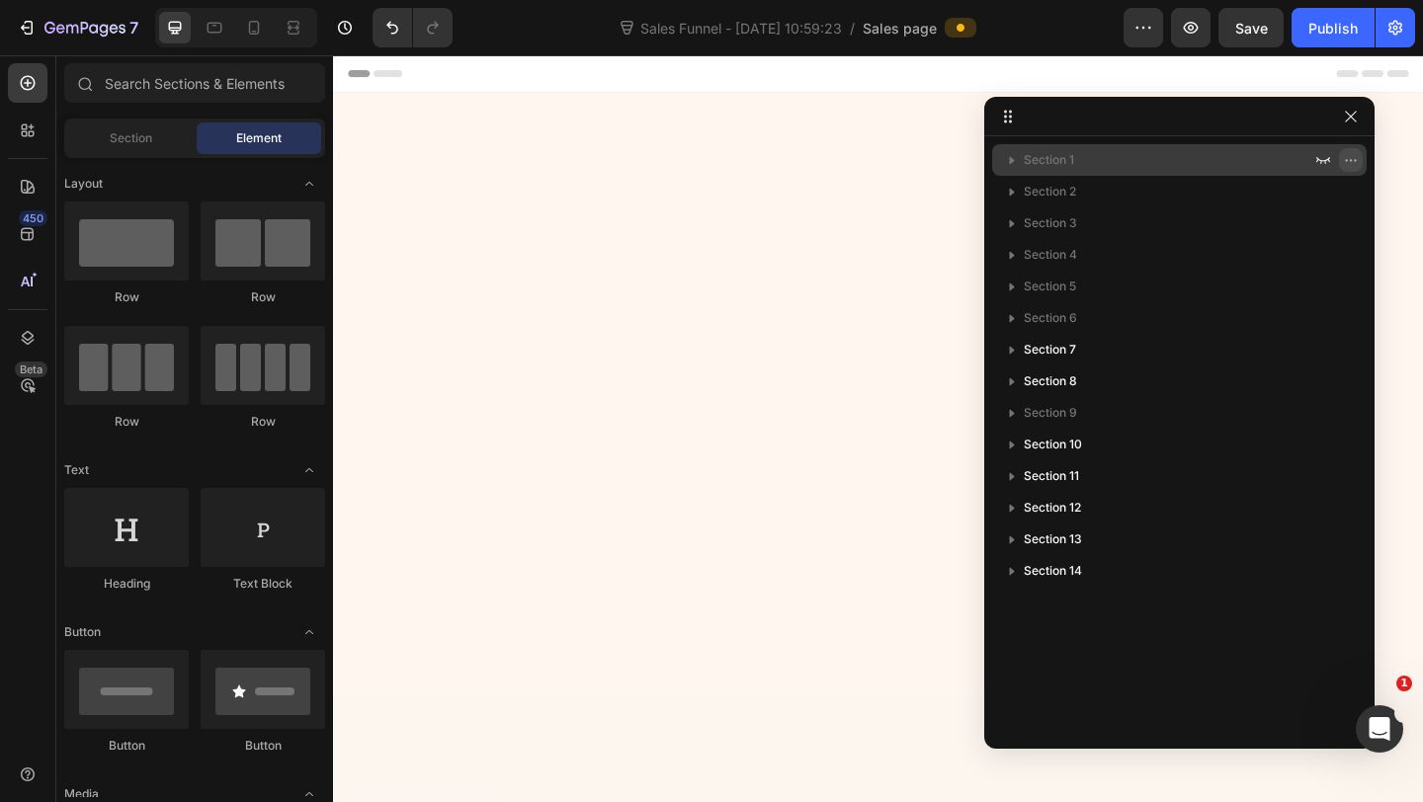
click at [1349, 154] on icon "button" at bounding box center [1351, 160] width 16 height 16
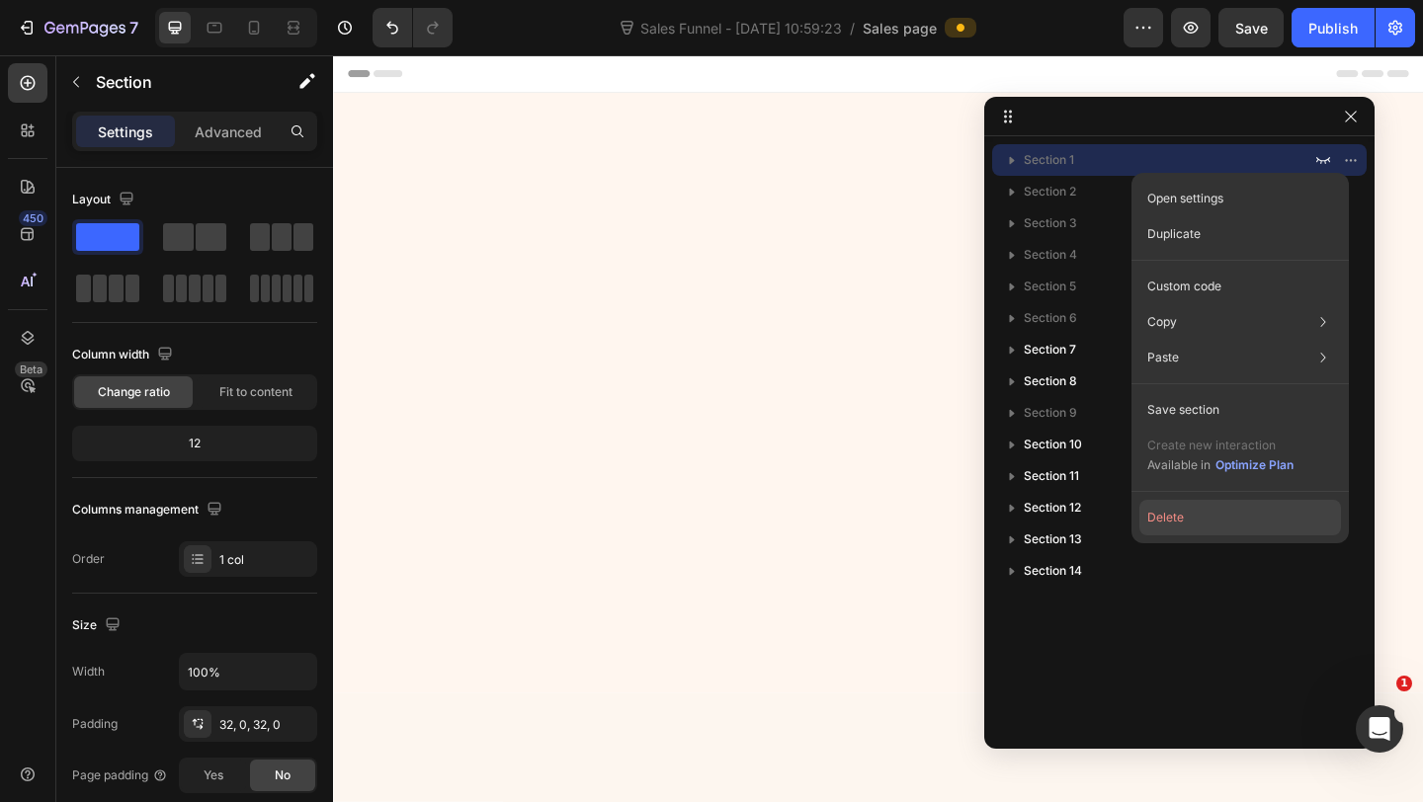
click at [1187, 515] on button "Delete" at bounding box center [1240, 518] width 202 height 36
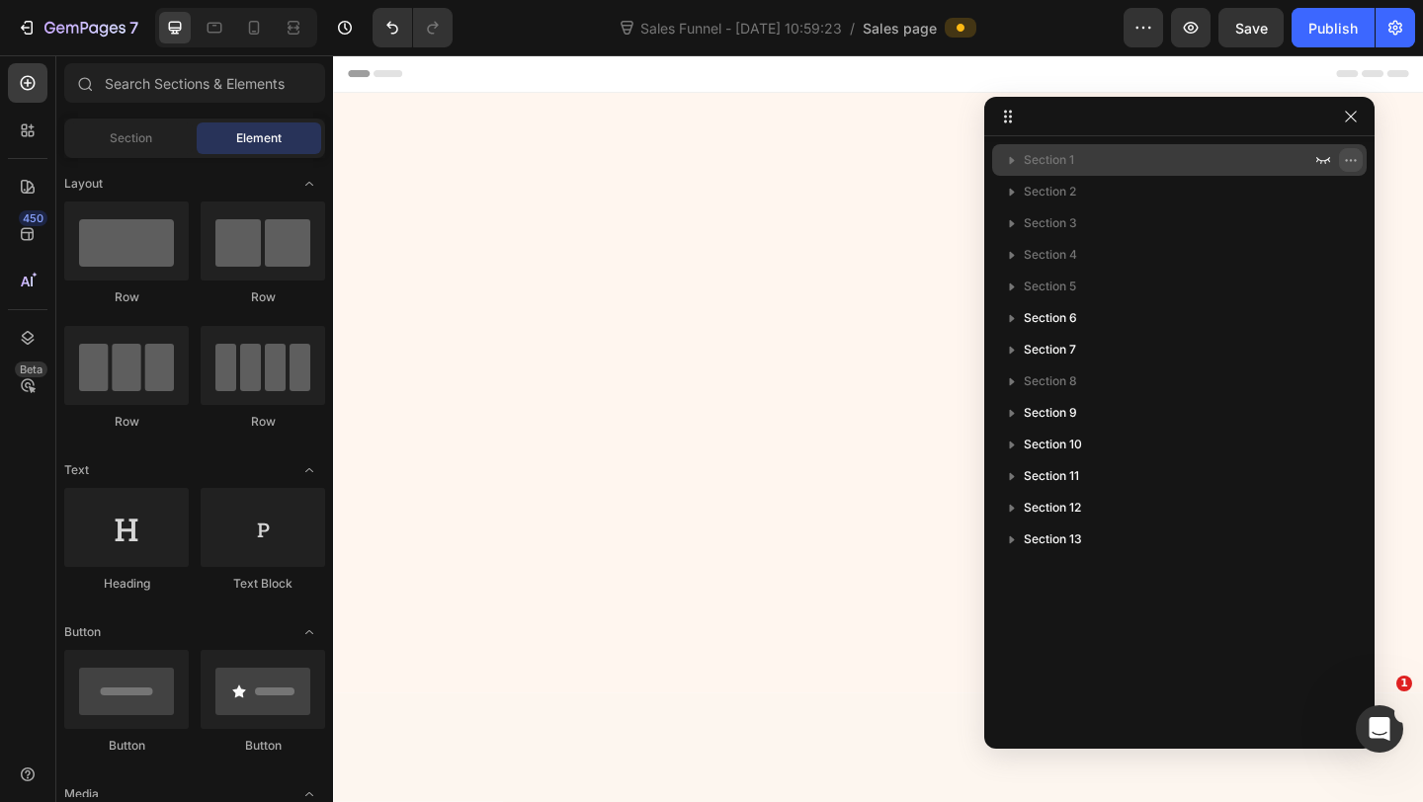
click at [1349, 160] on icon "button" at bounding box center [1351, 160] width 16 height 16
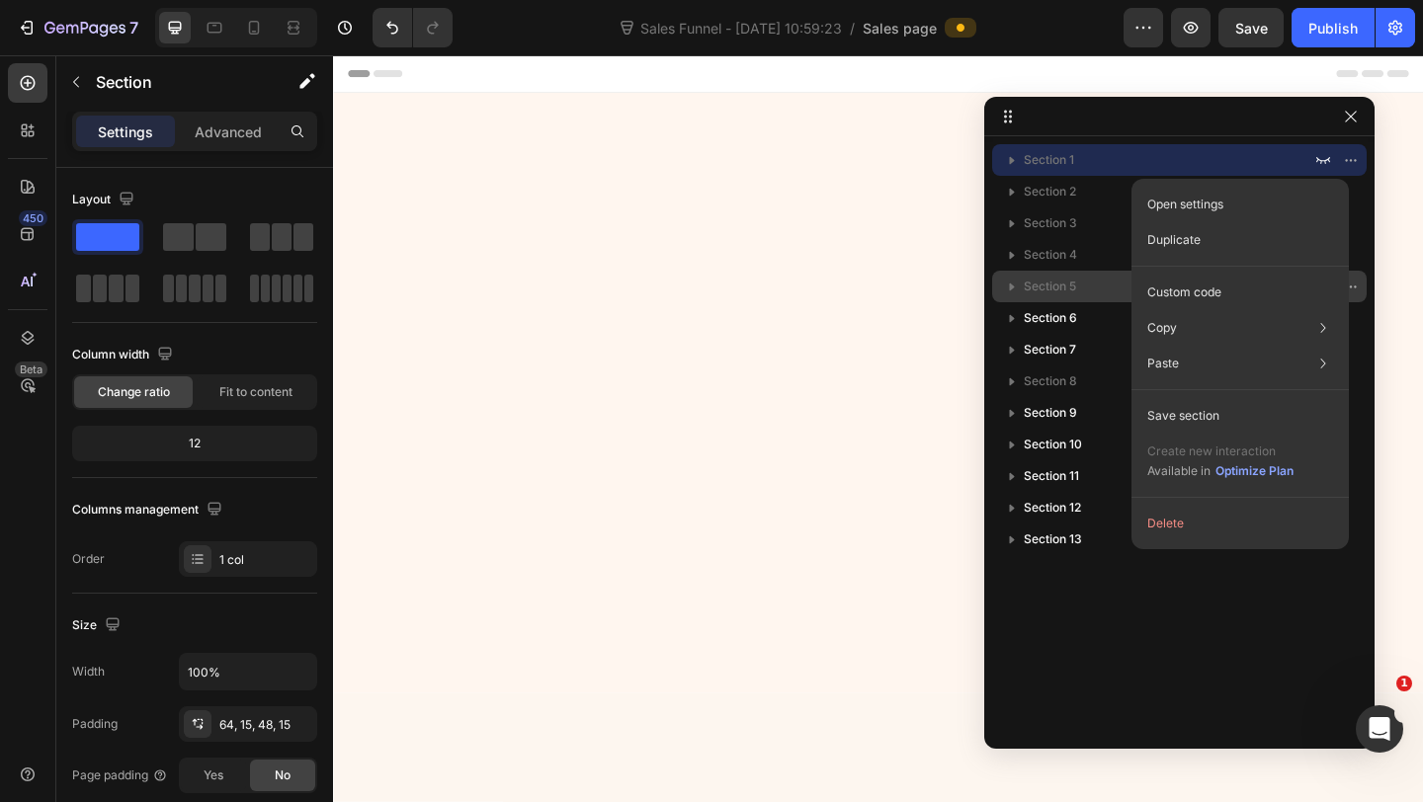
click at [1169, 524] on button "Delete" at bounding box center [1240, 524] width 202 height 36
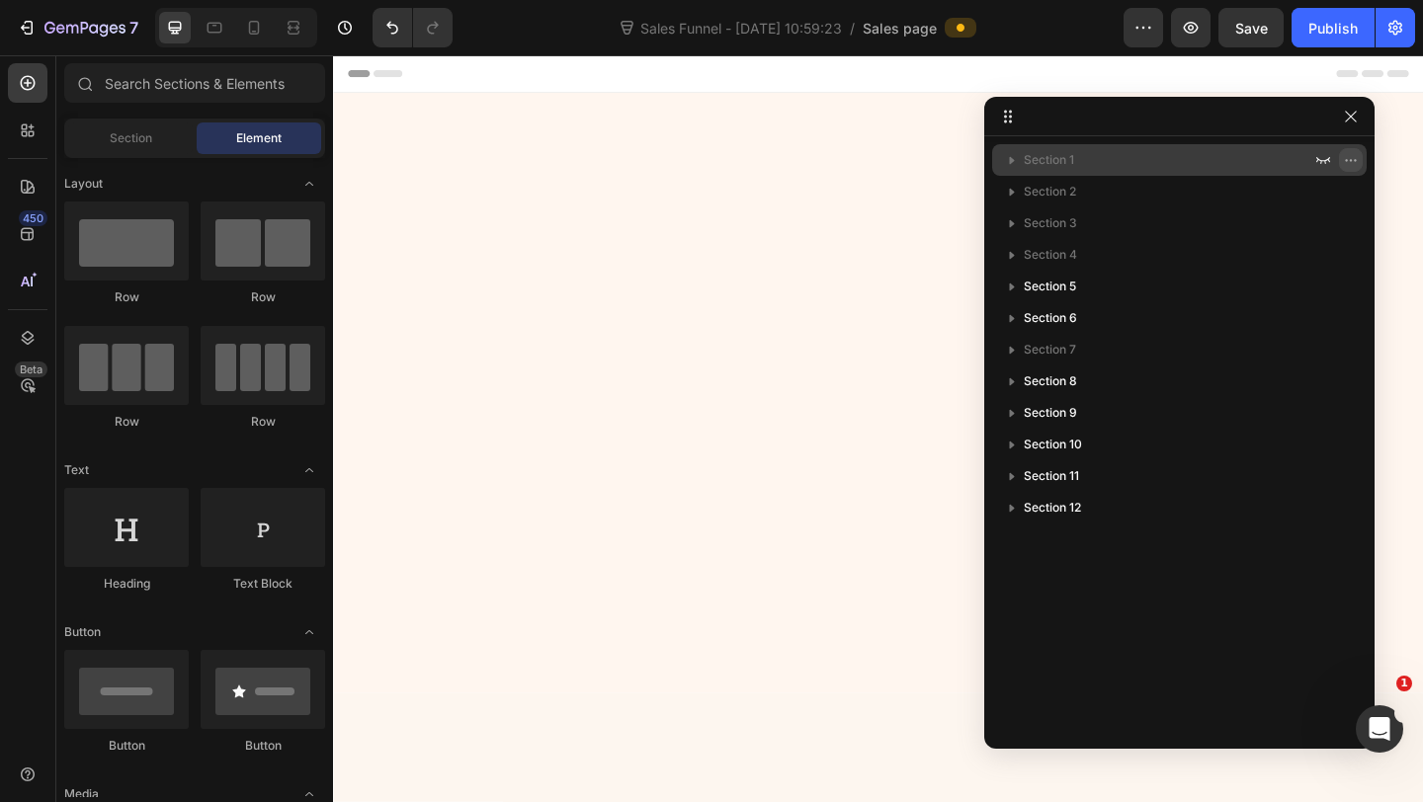
click at [1352, 155] on icon "button" at bounding box center [1351, 160] width 16 height 16
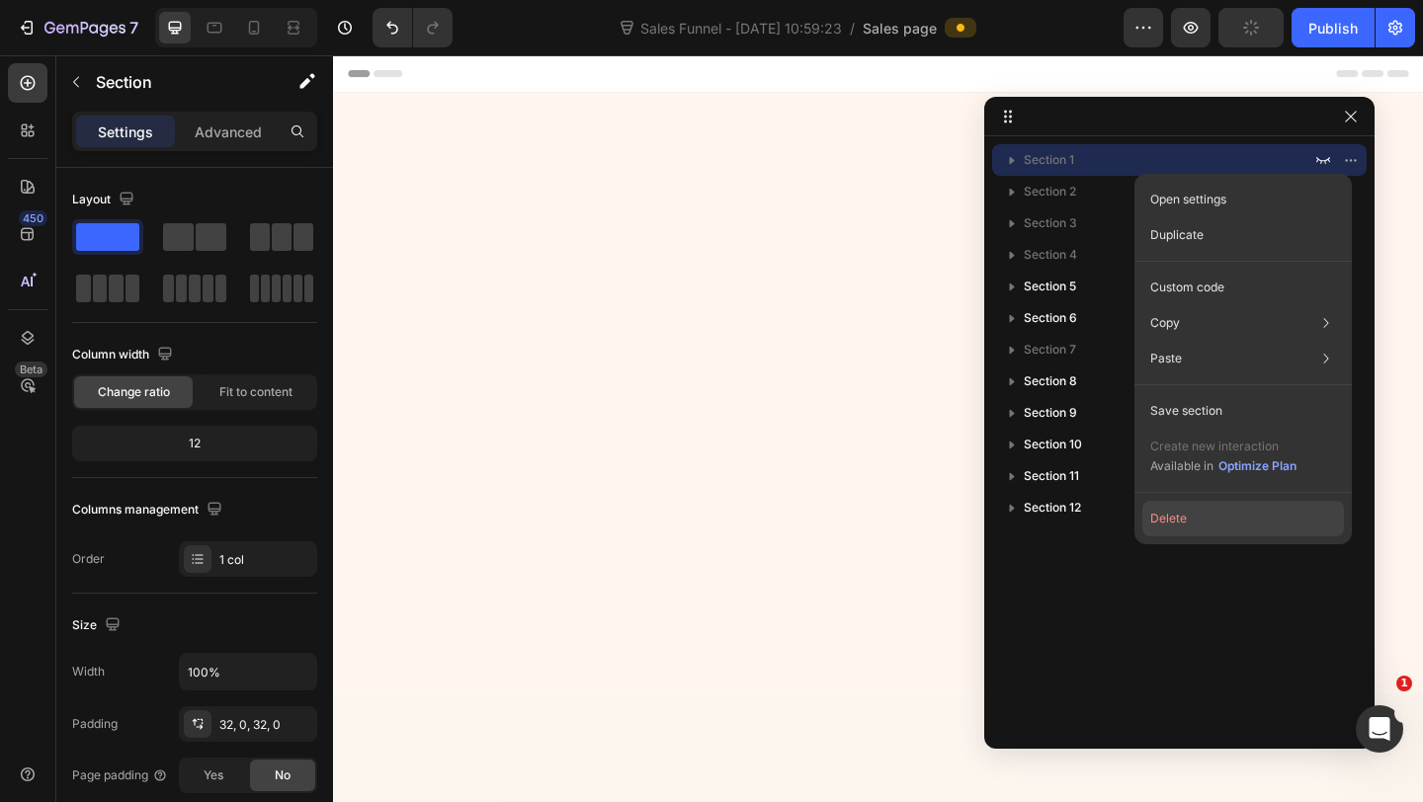
click at [1160, 511] on button "Delete" at bounding box center [1243, 519] width 202 height 36
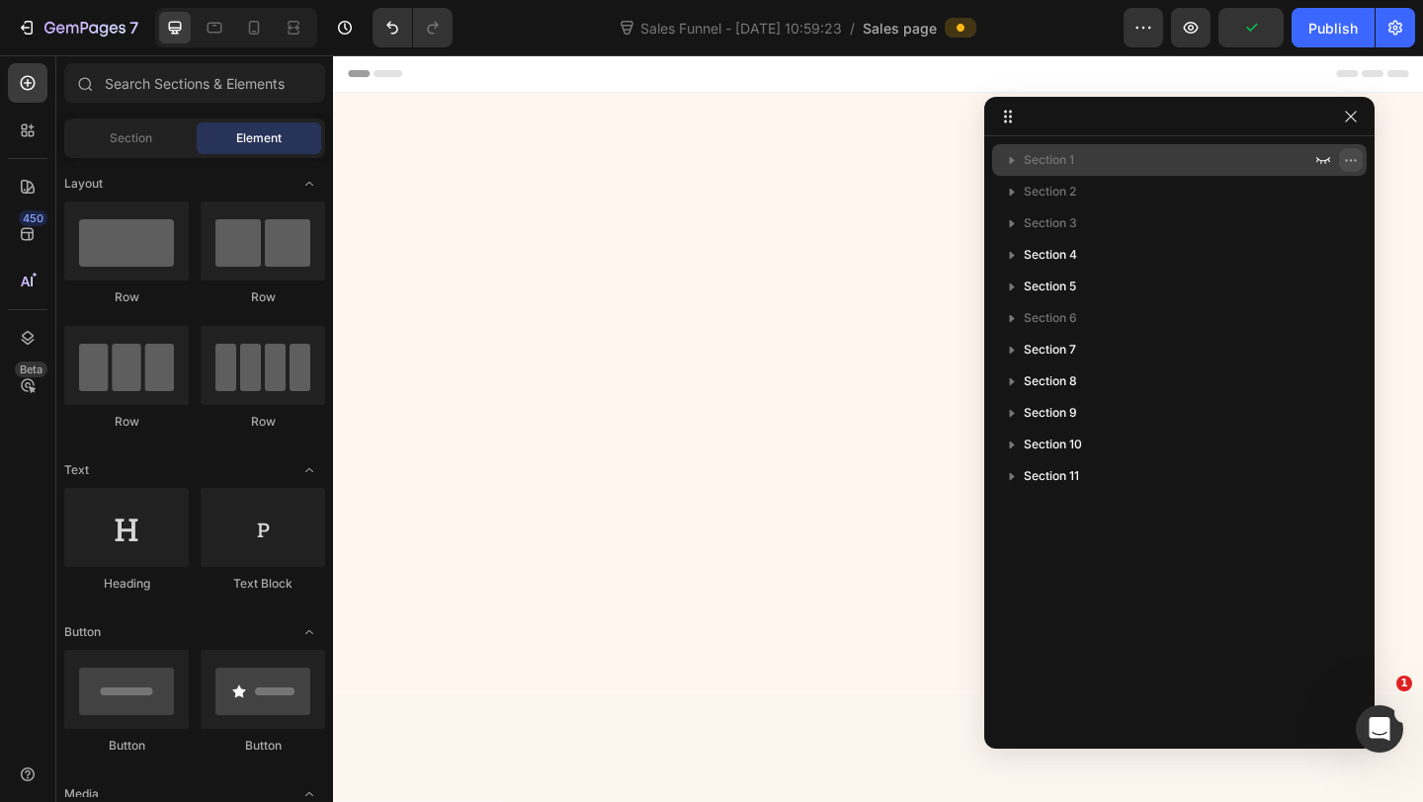
click at [1352, 152] on icon "button" at bounding box center [1351, 160] width 16 height 16
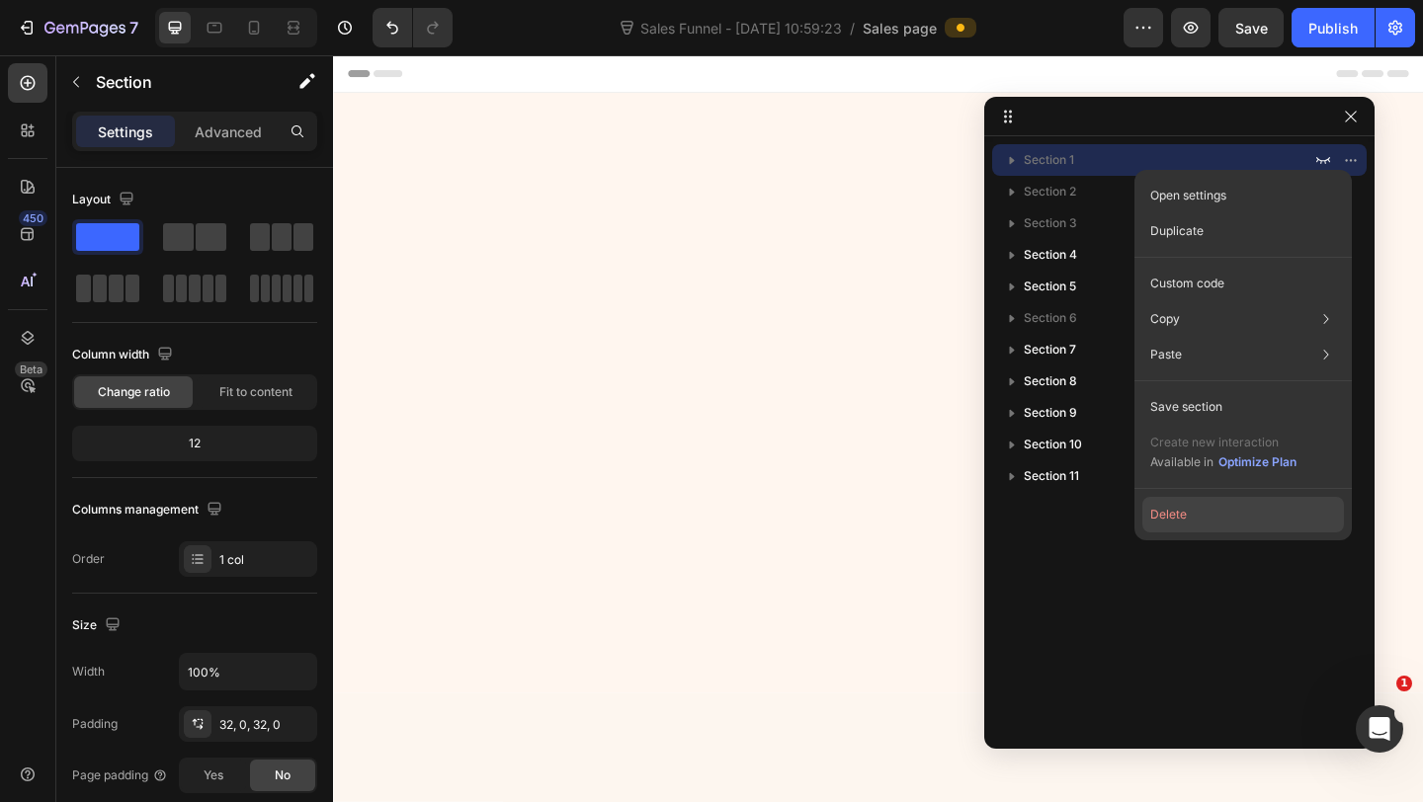
click at [1167, 502] on button "Delete" at bounding box center [1243, 515] width 202 height 36
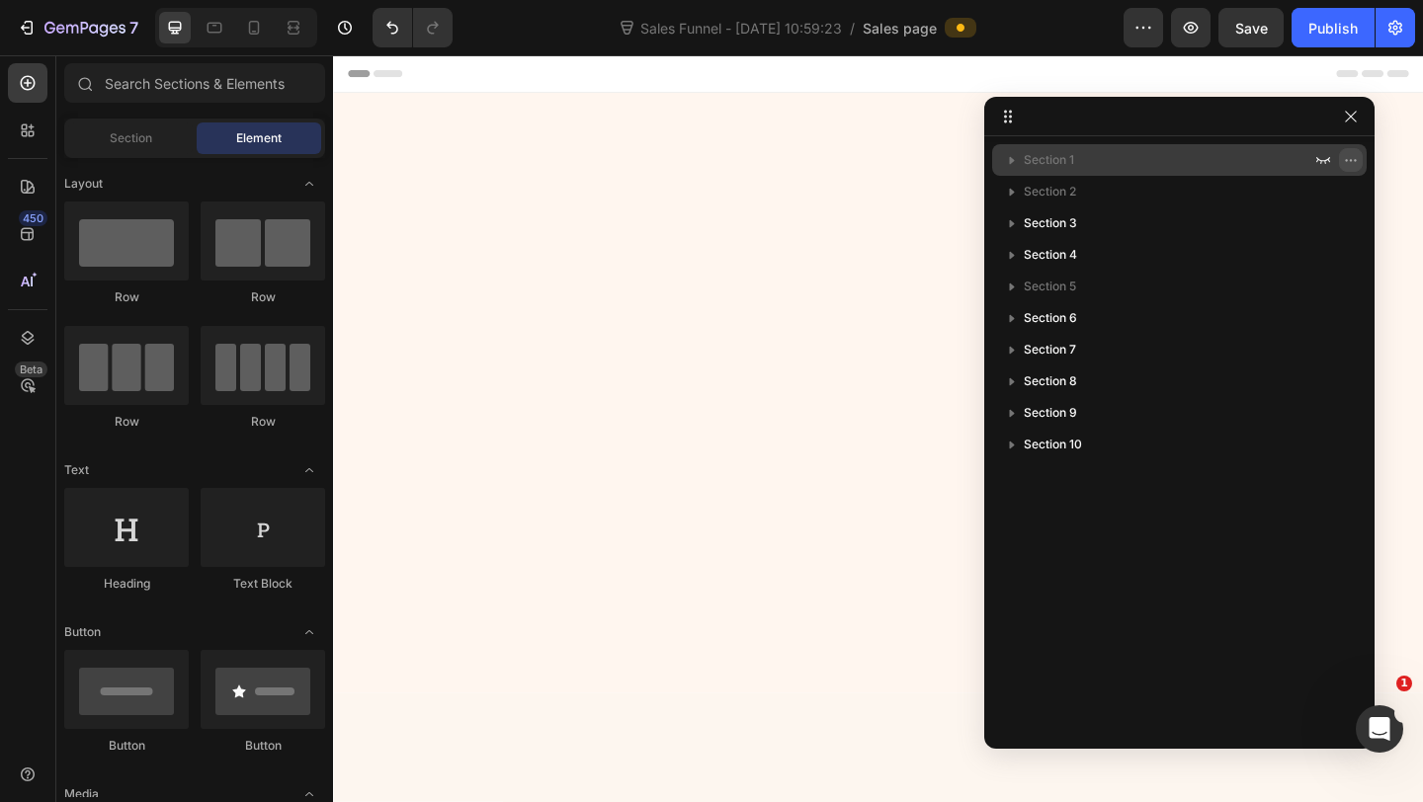
click at [1354, 155] on icon "button" at bounding box center [1351, 160] width 16 height 16
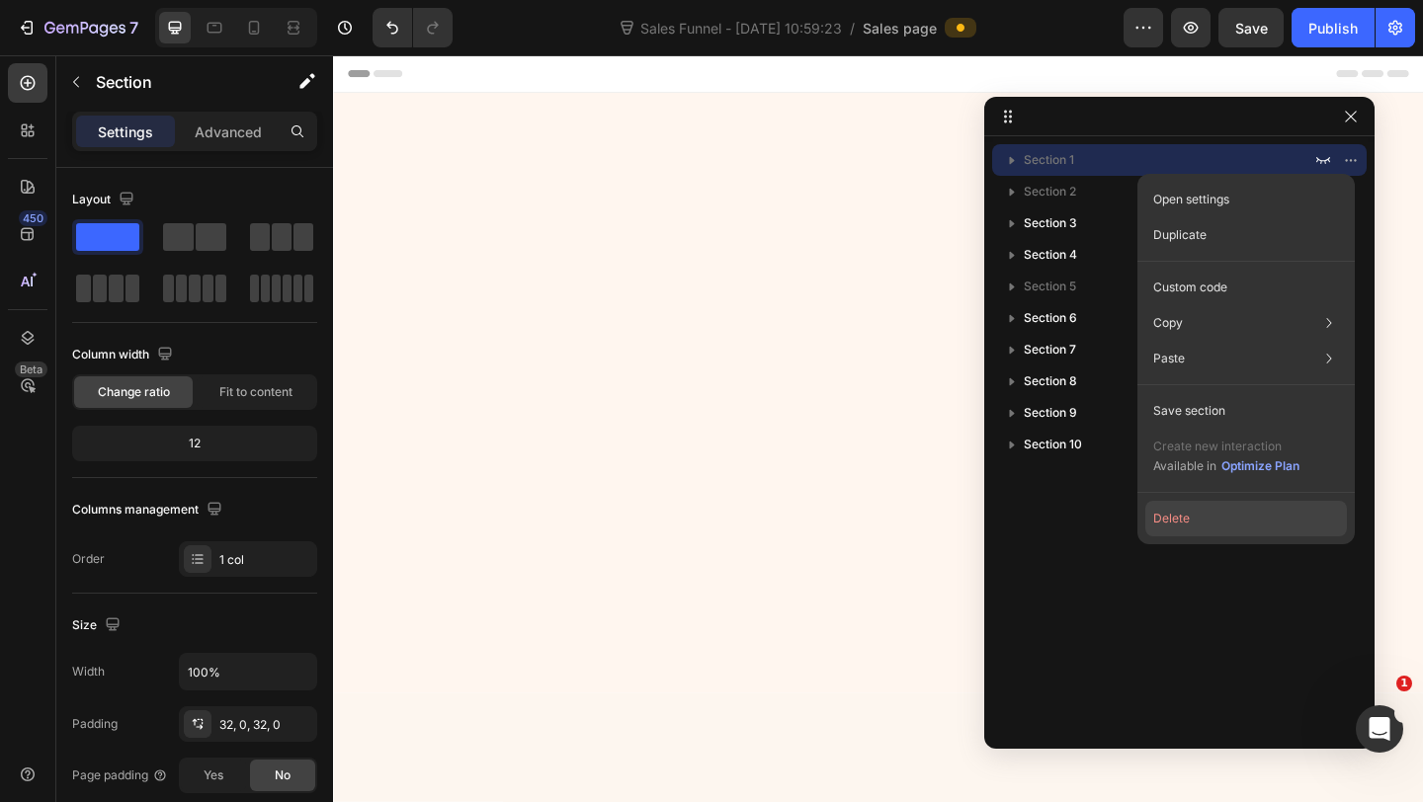
click at [1194, 526] on button "Delete" at bounding box center [1246, 519] width 202 height 36
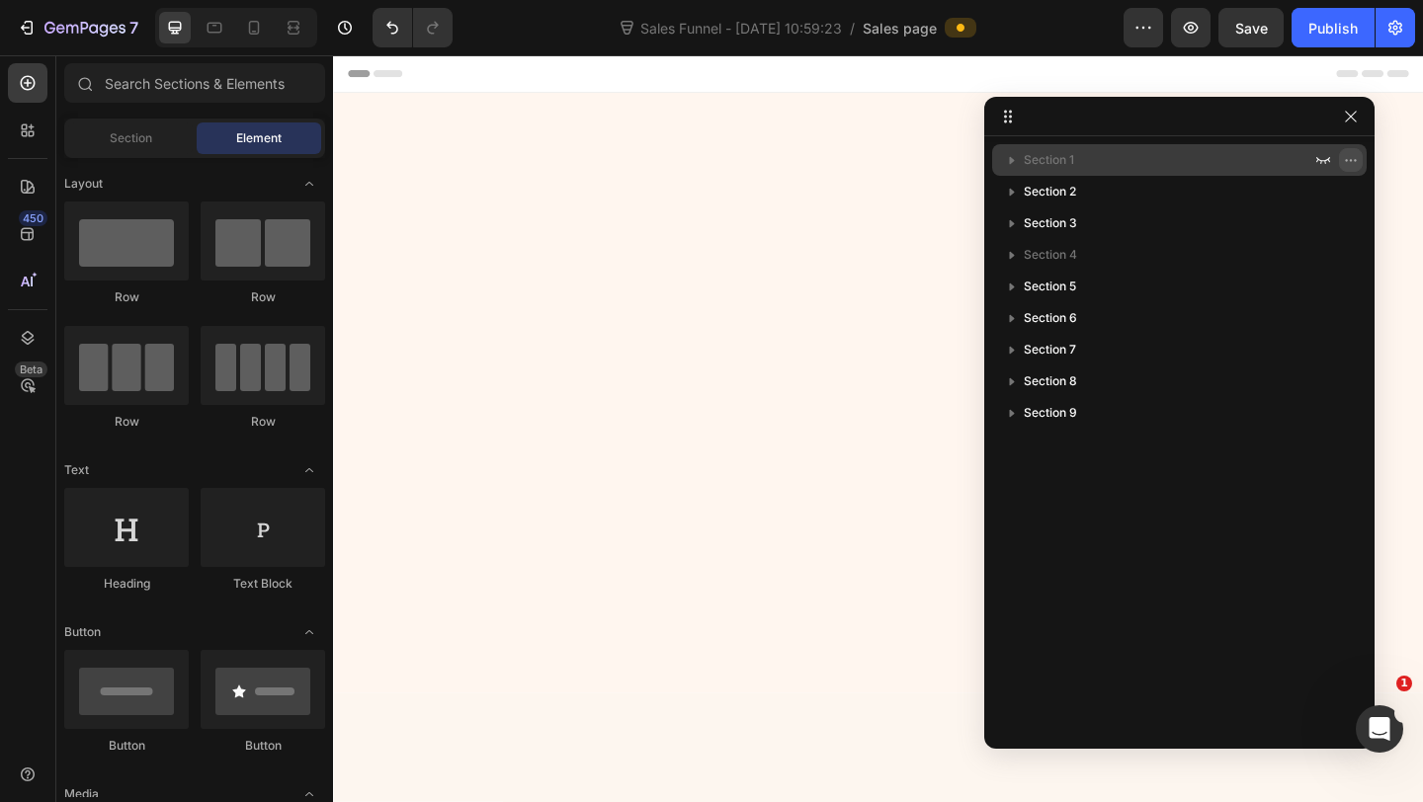
click at [1350, 165] on icon "button" at bounding box center [1351, 160] width 16 height 16
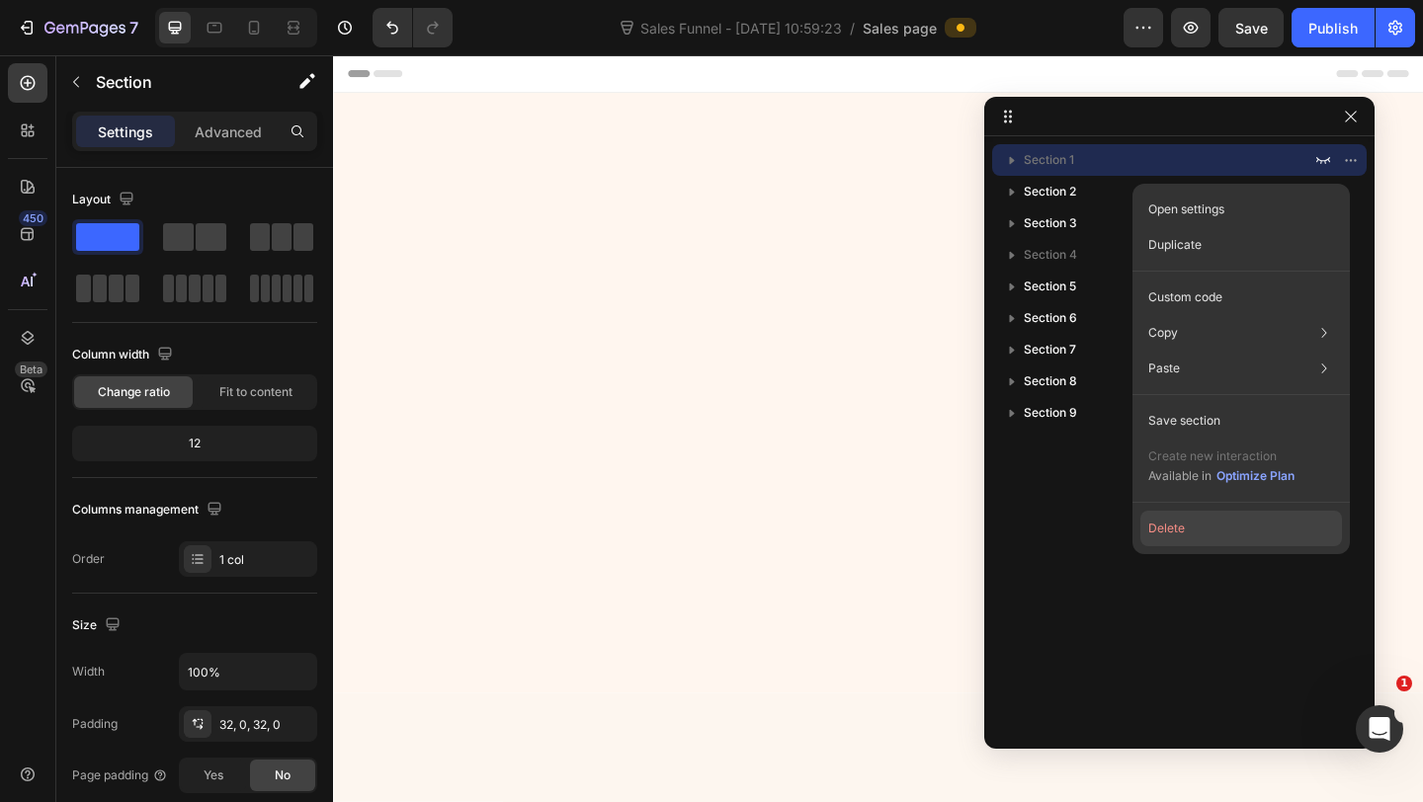
click at [1160, 515] on button "Delete" at bounding box center [1241, 529] width 202 height 36
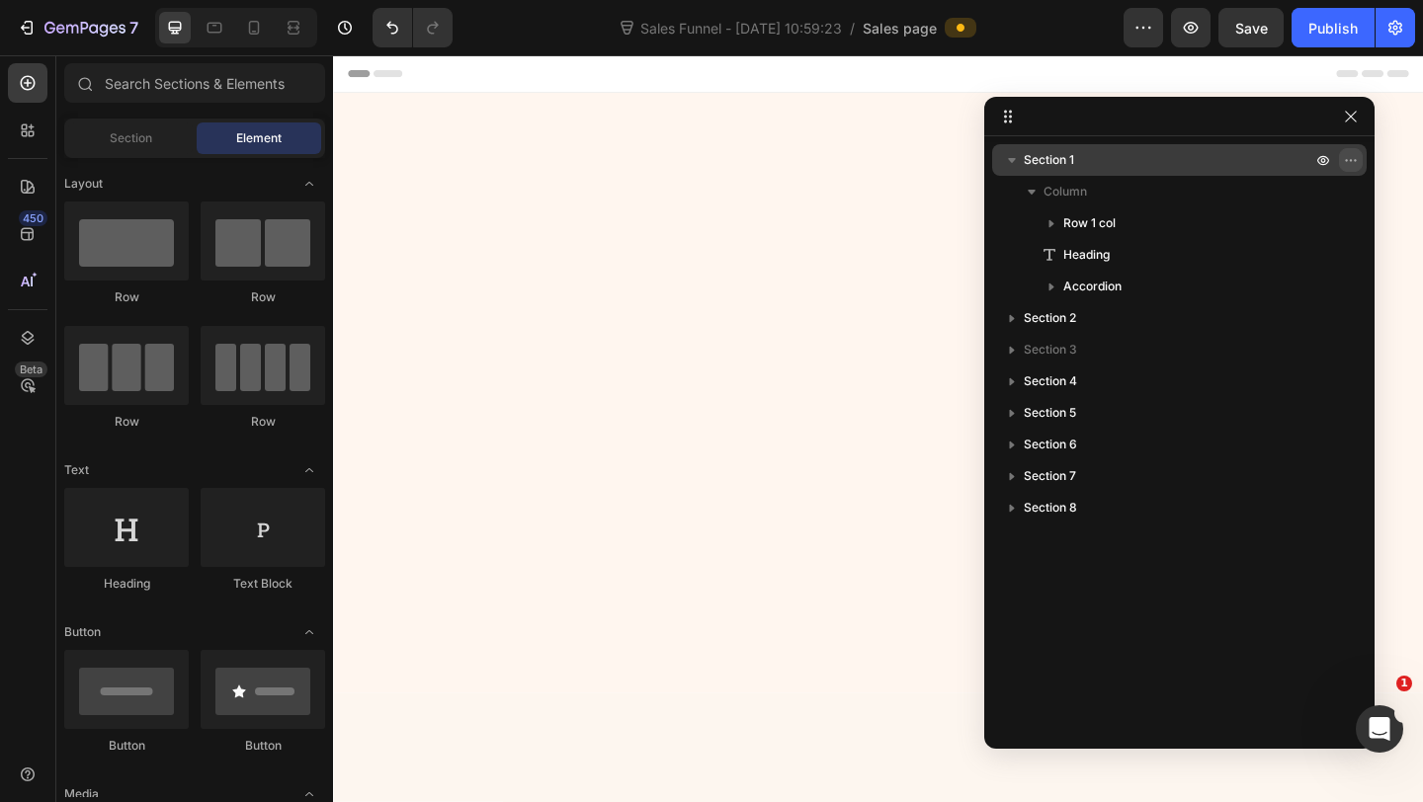
click at [1355, 163] on icon "button" at bounding box center [1351, 160] width 16 height 16
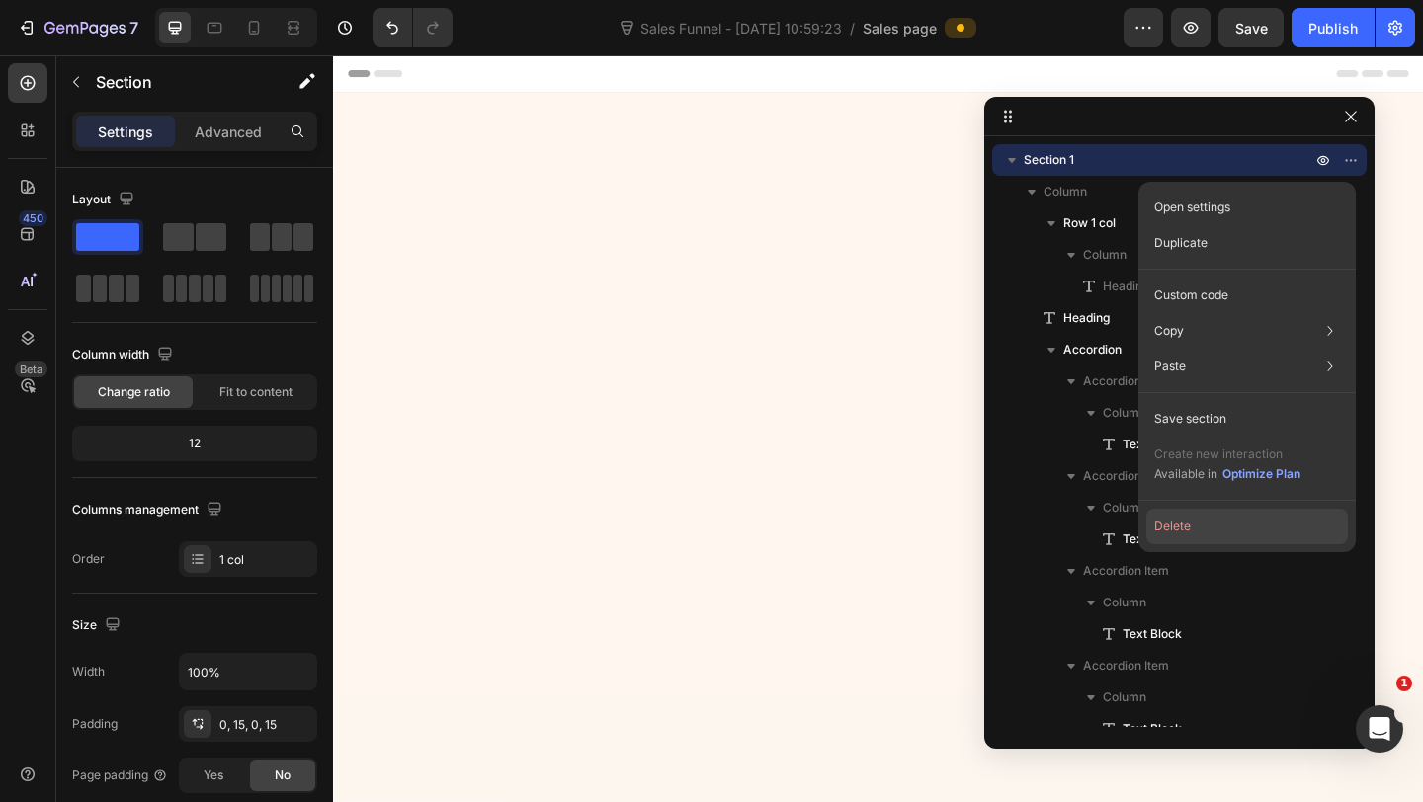
click at [1162, 522] on button "Delete" at bounding box center [1247, 527] width 202 height 36
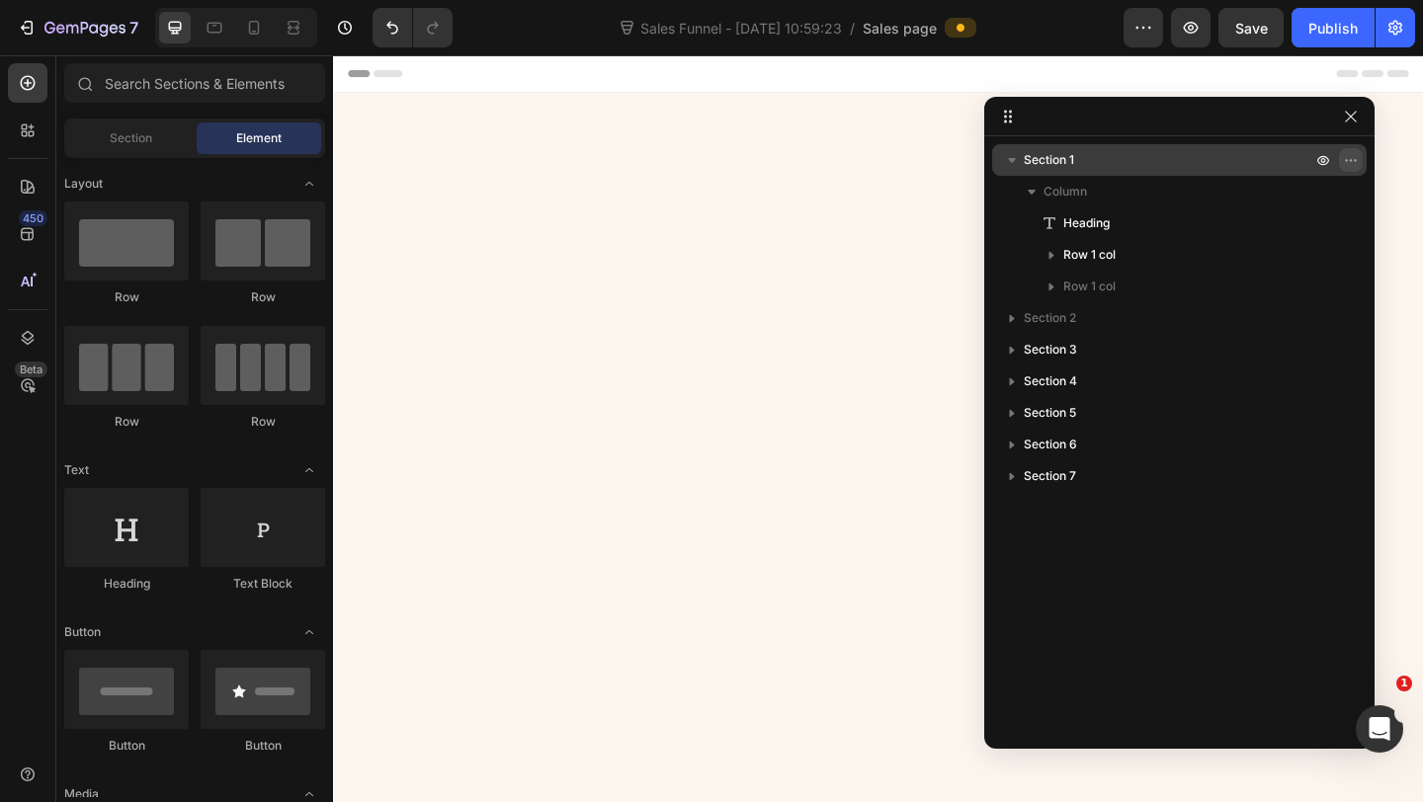
click at [1345, 153] on icon "button" at bounding box center [1351, 160] width 16 height 16
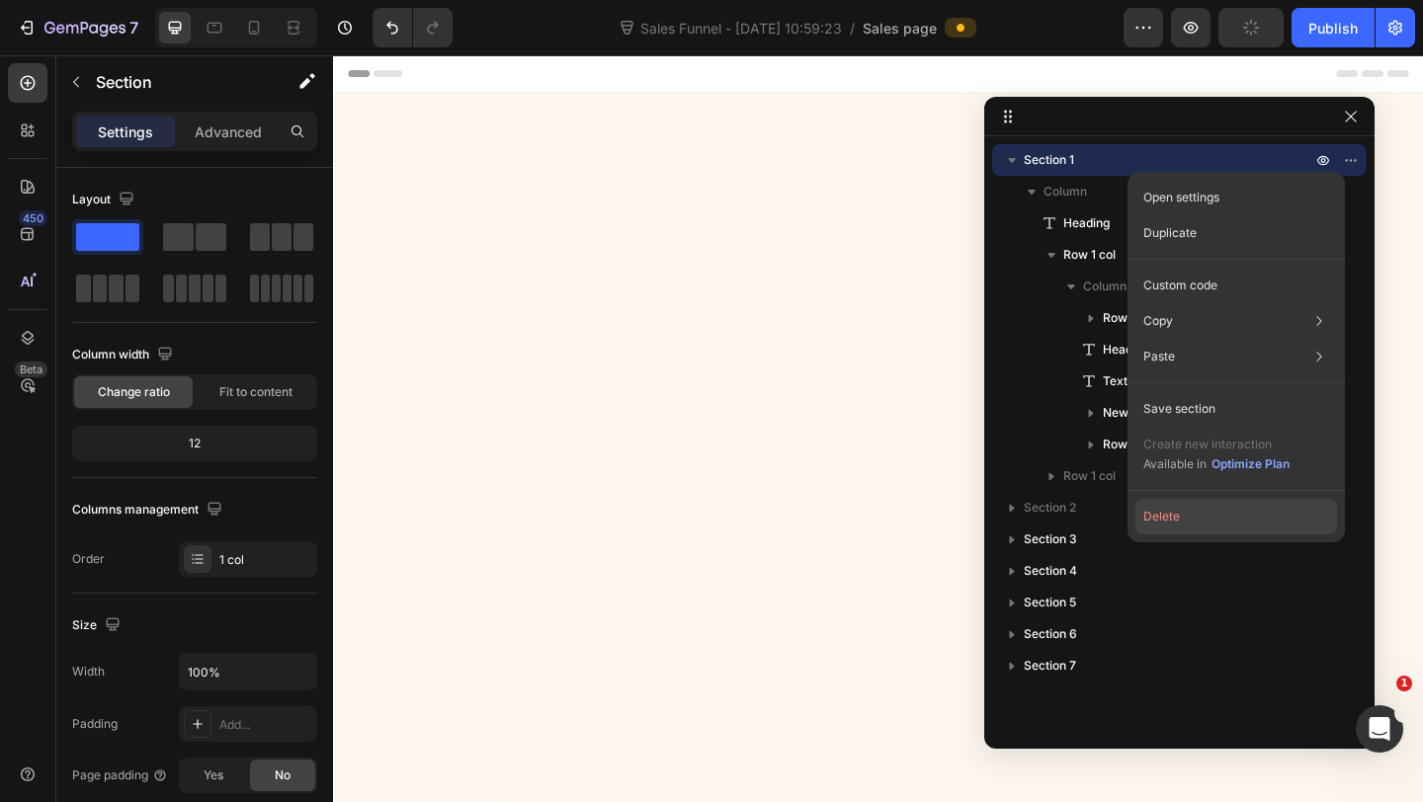
click at [1139, 524] on button "Delete" at bounding box center [1236, 517] width 202 height 36
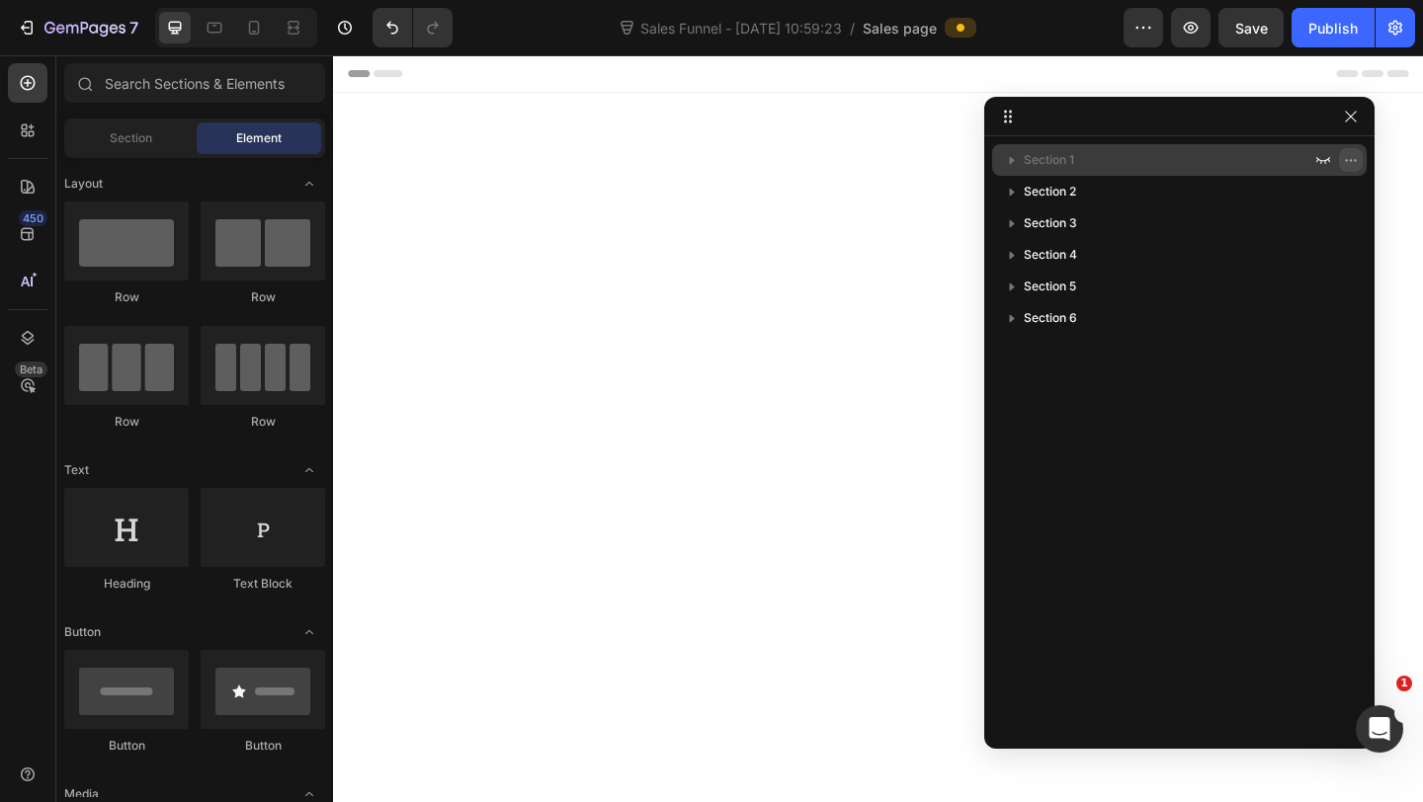
click at [1353, 151] on button "button" at bounding box center [1351, 160] width 24 height 24
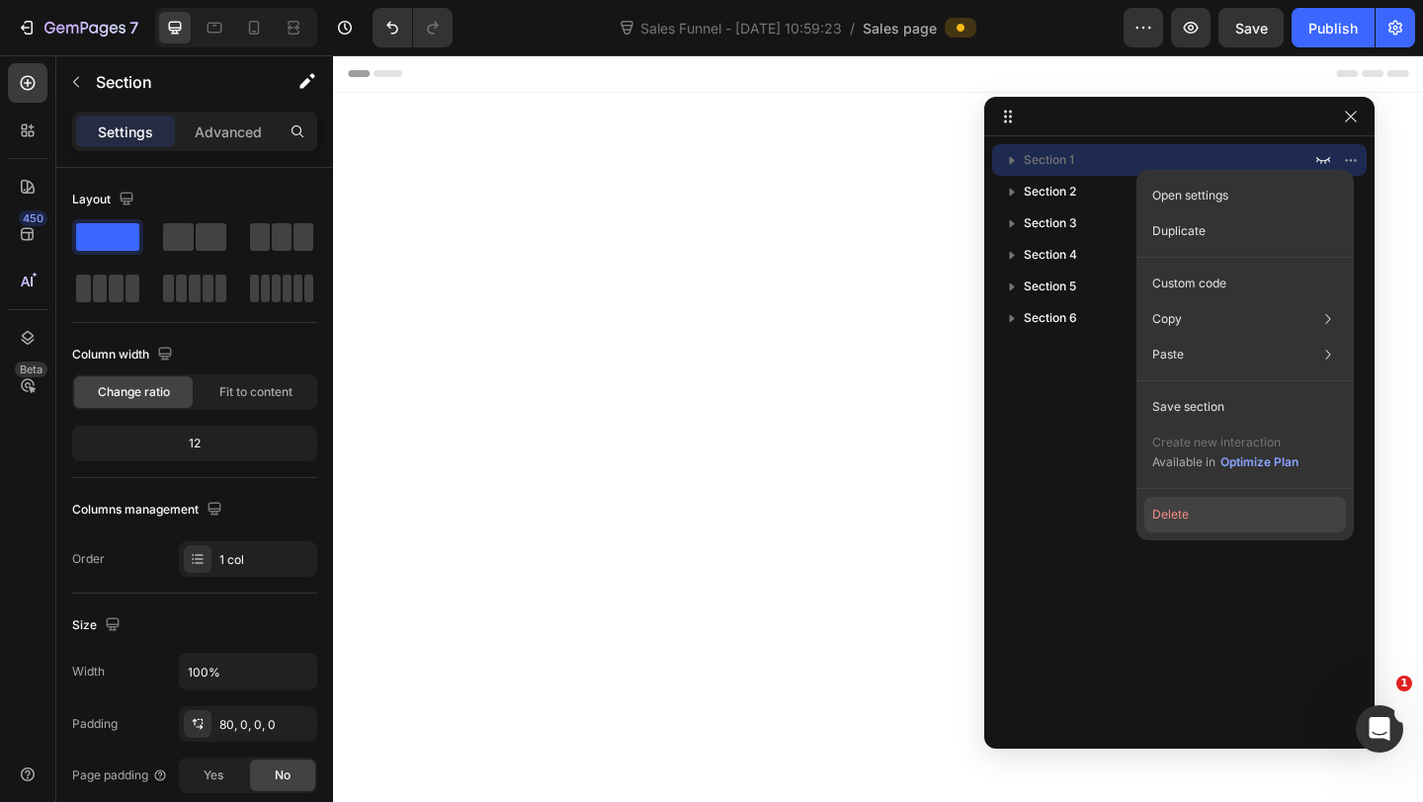
click at [1168, 504] on button "Delete" at bounding box center [1245, 515] width 202 height 36
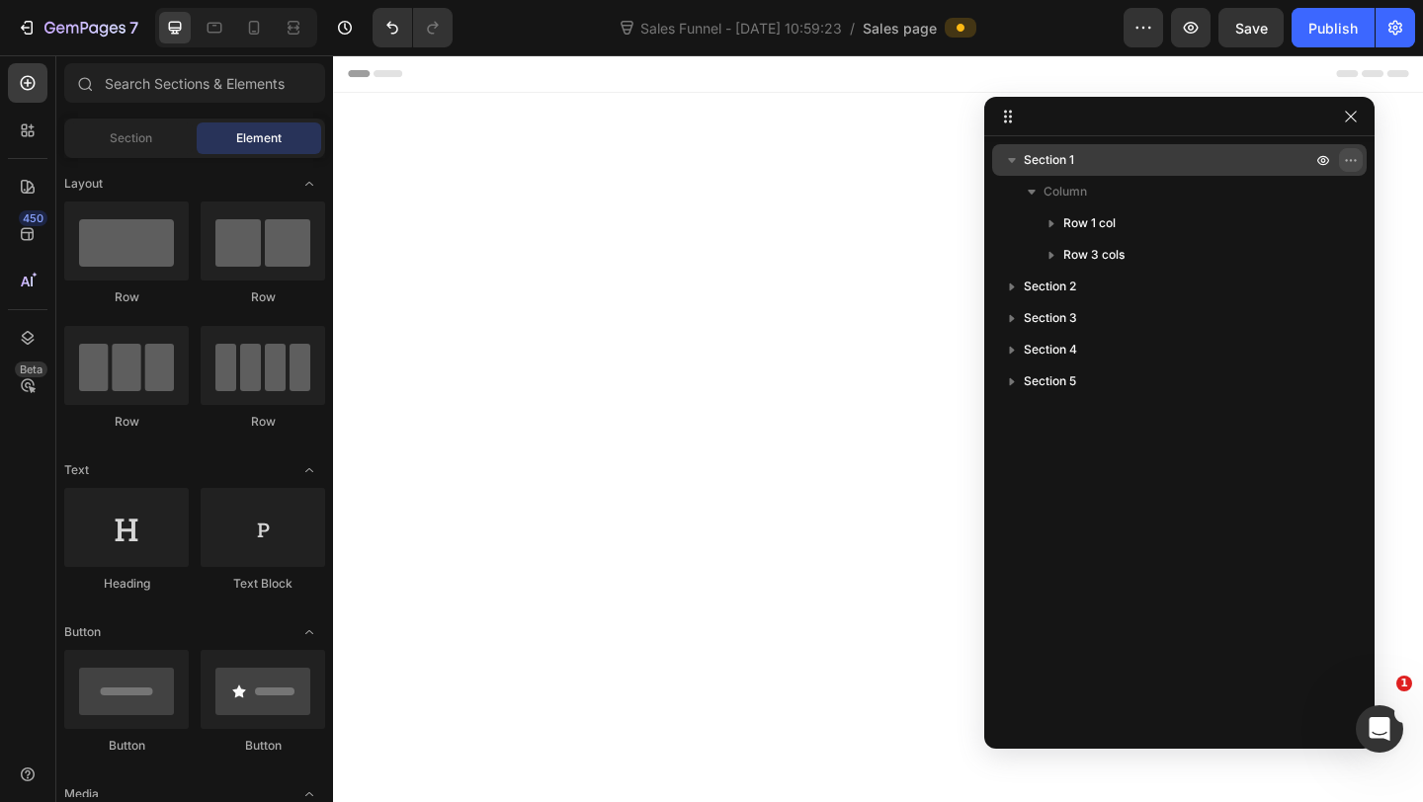
click at [1352, 163] on icon "button" at bounding box center [1351, 160] width 16 height 16
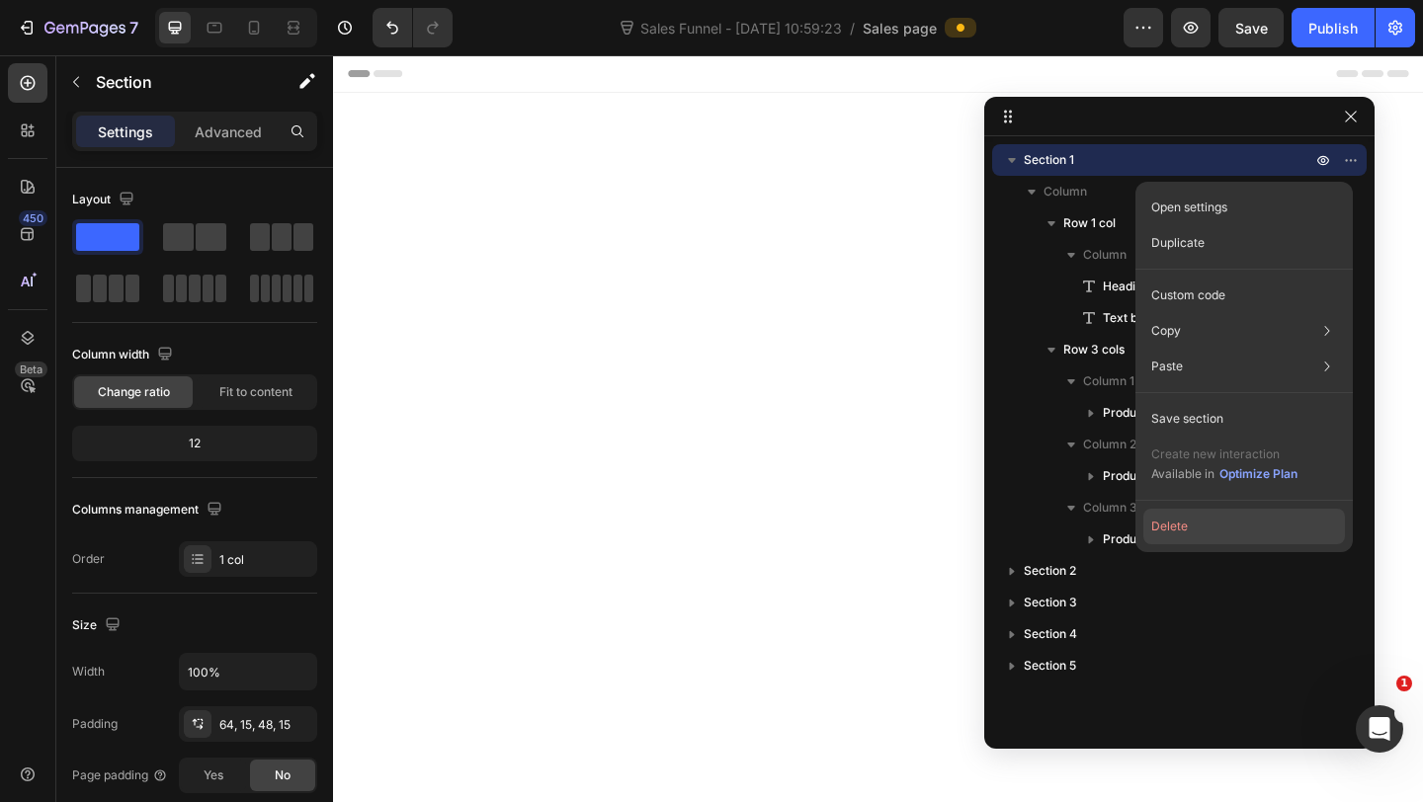
click at [1176, 524] on button "Delete" at bounding box center [1244, 527] width 202 height 36
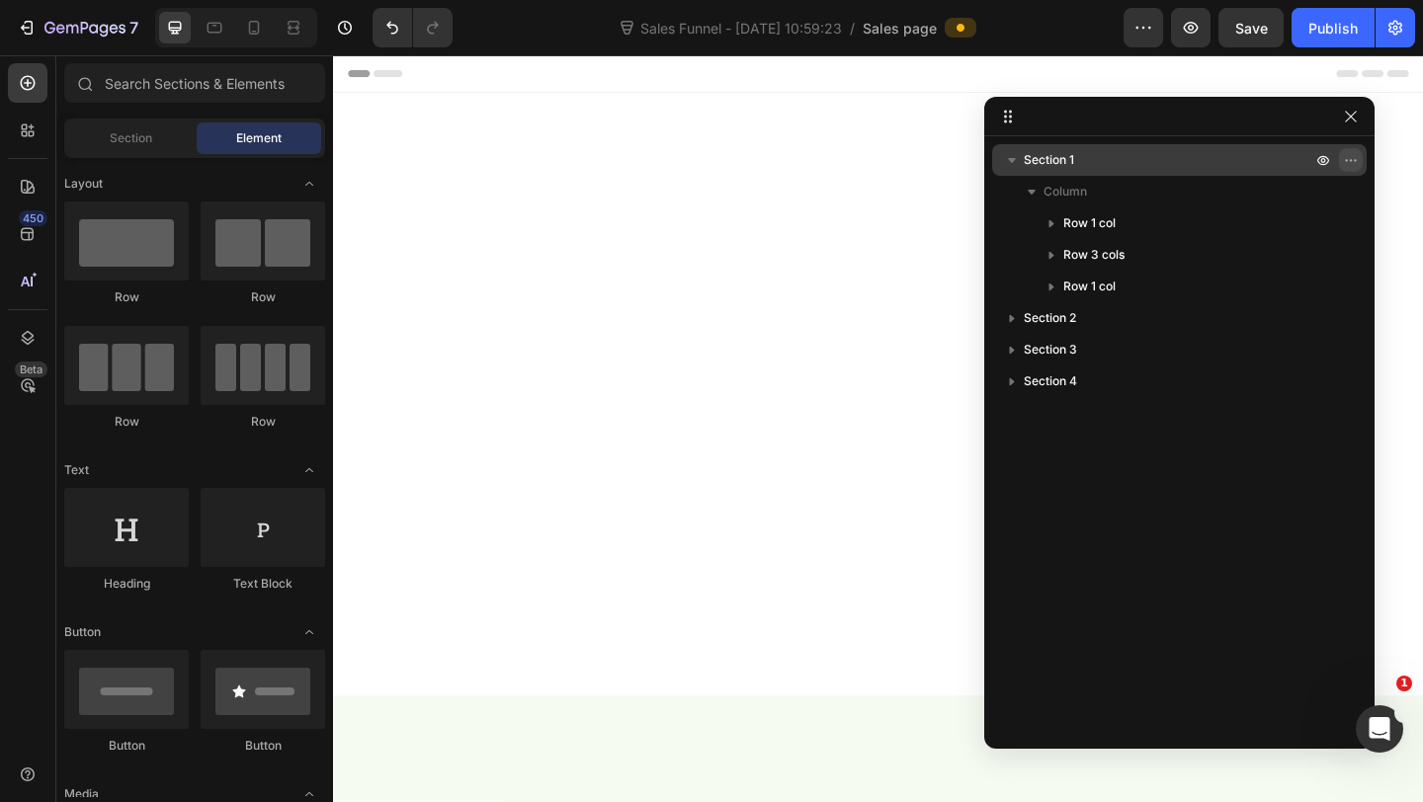
click at [1345, 160] on icon "button" at bounding box center [1346, 160] width 2 height 2
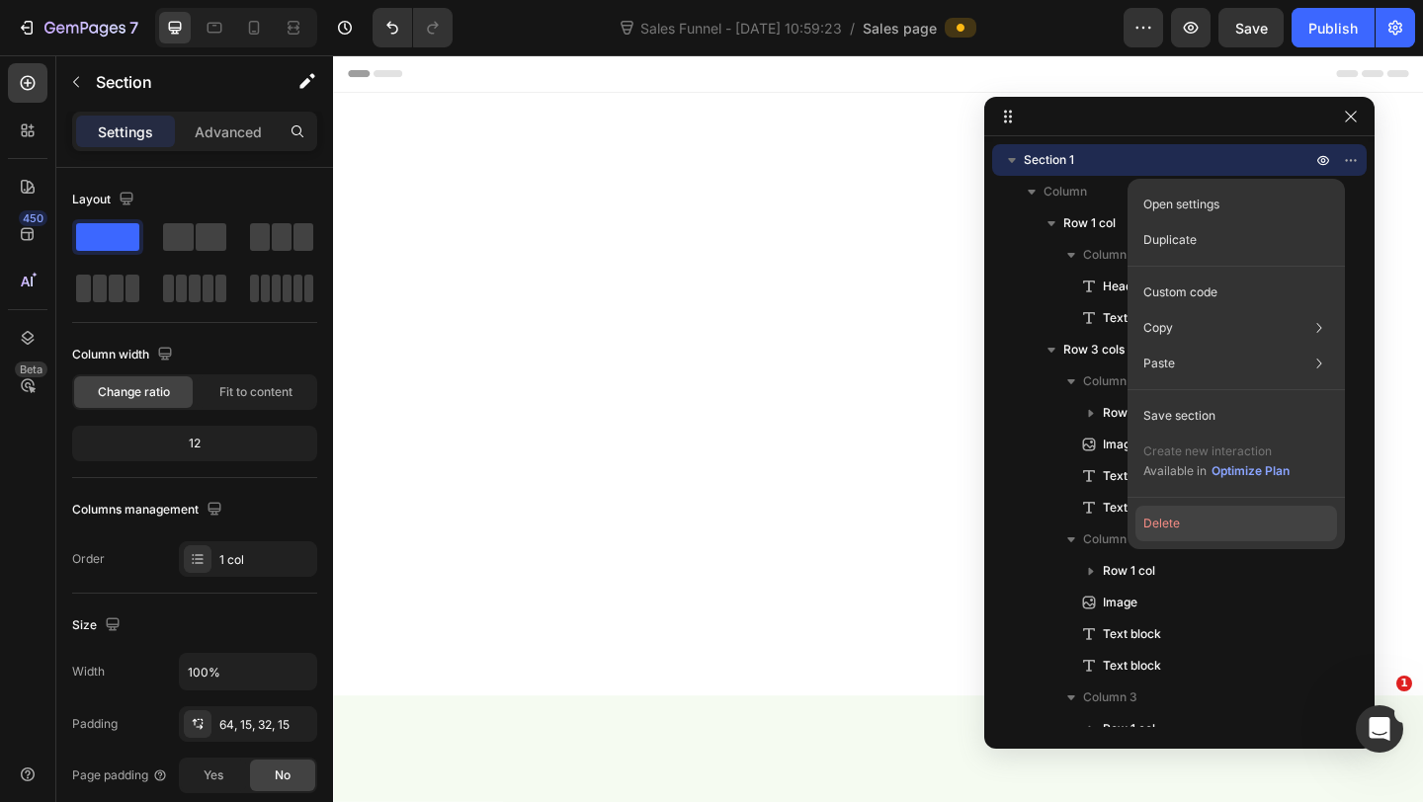
click at [1166, 535] on button "Delete" at bounding box center [1236, 524] width 202 height 36
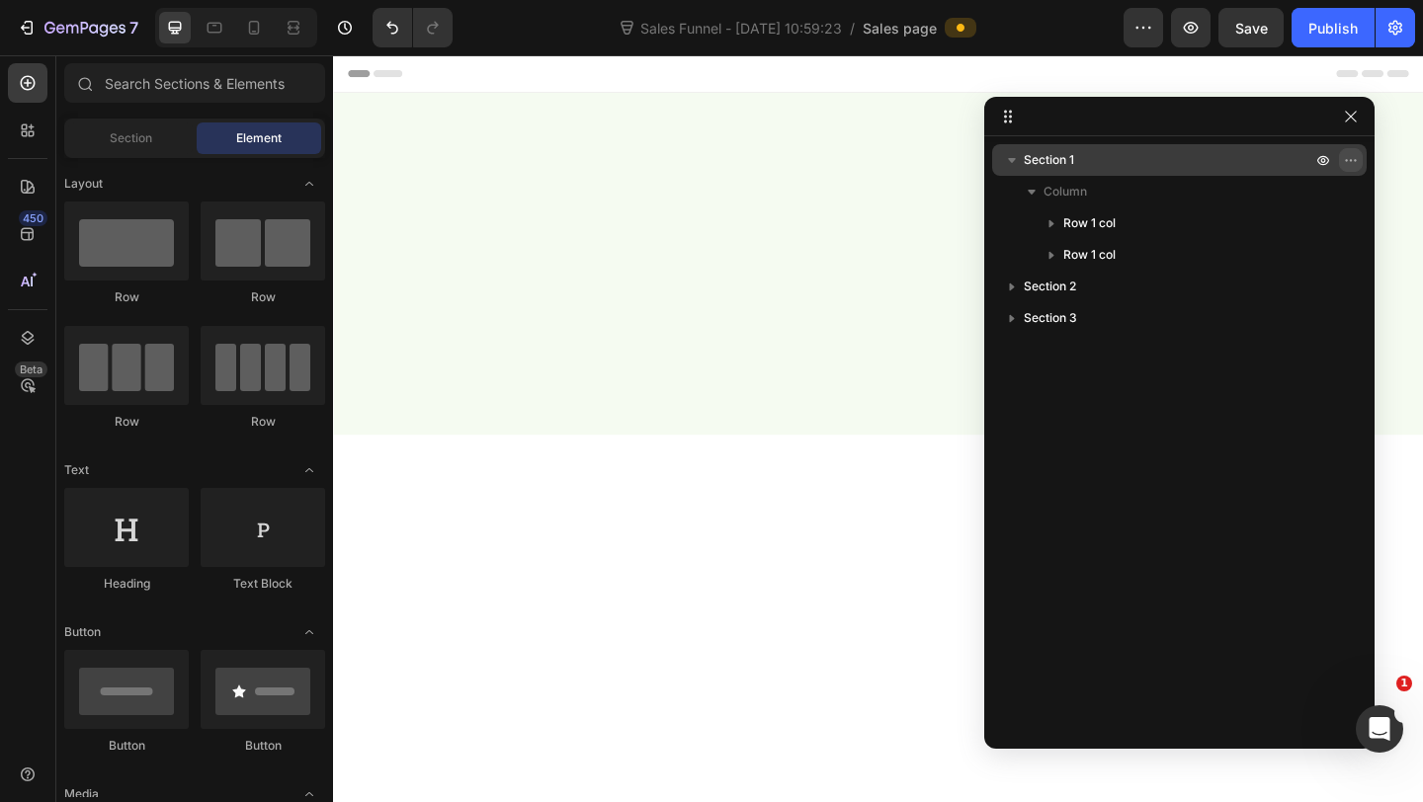
click at [1353, 158] on icon "button" at bounding box center [1351, 160] width 16 height 16
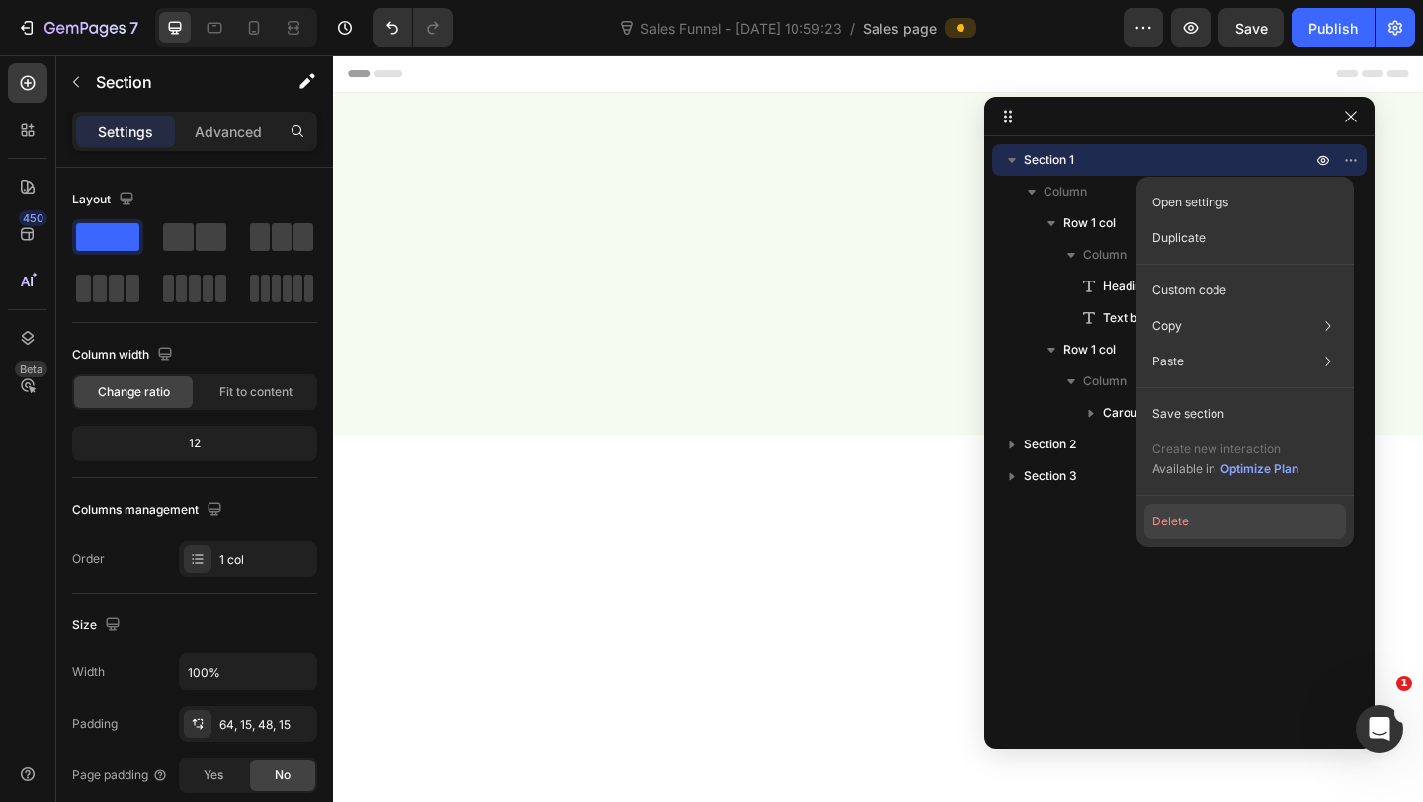
click at [1159, 527] on button "Delete" at bounding box center [1245, 522] width 202 height 36
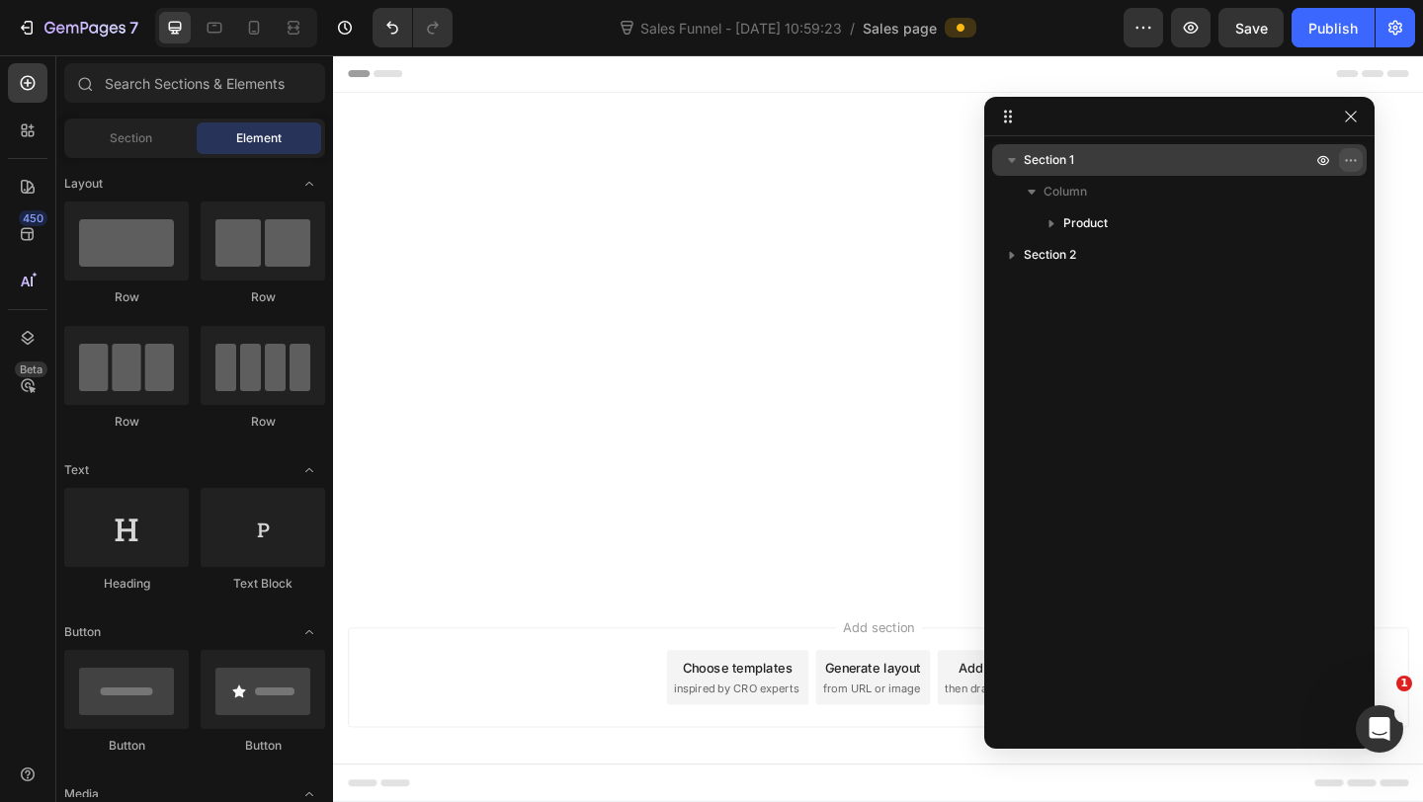
click at [1349, 158] on icon "button" at bounding box center [1351, 160] width 16 height 16
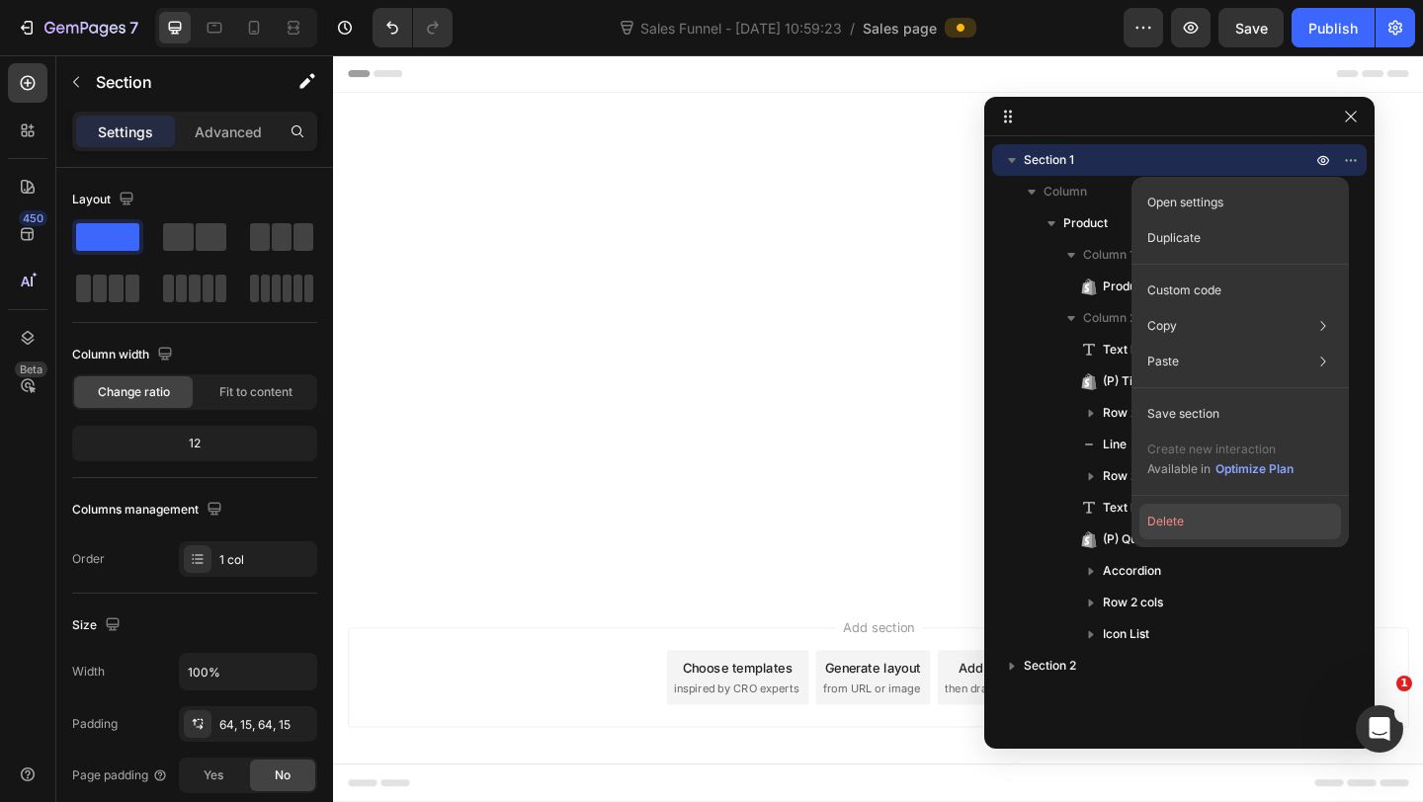
click at [1145, 523] on button "Delete" at bounding box center [1240, 522] width 202 height 36
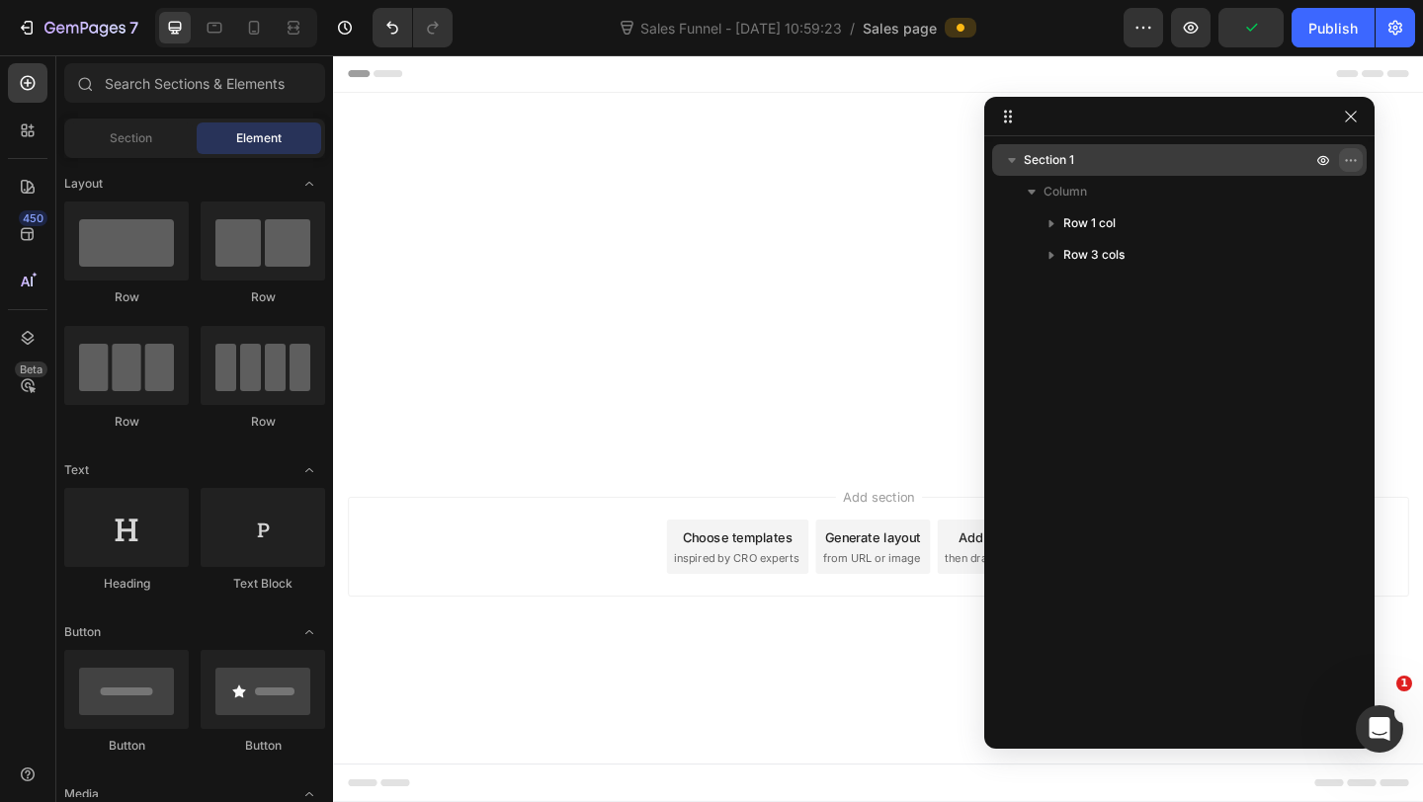
click at [1352, 160] on icon "button" at bounding box center [1351, 160] width 16 height 16
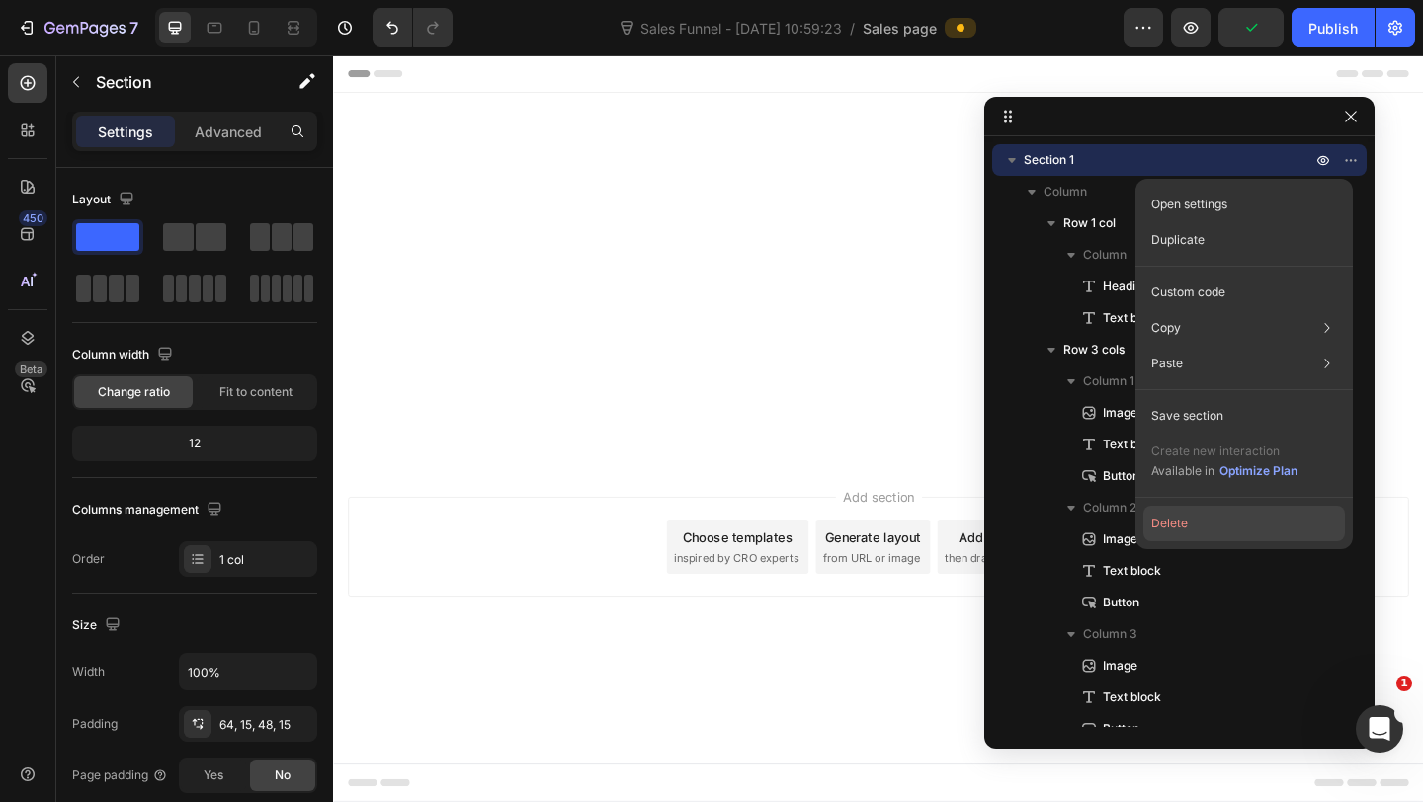
click at [1195, 533] on button "Delete" at bounding box center [1244, 524] width 202 height 36
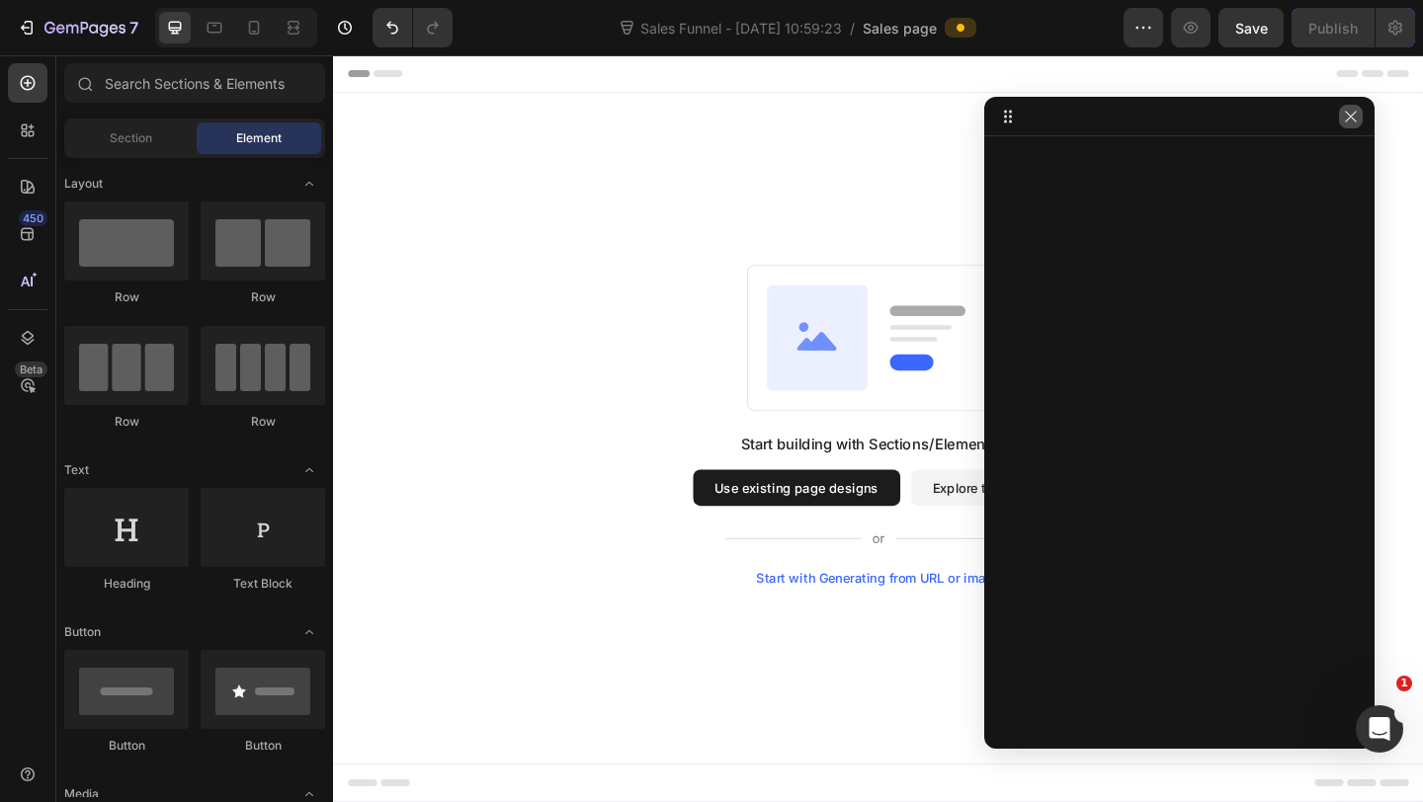
click at [1354, 118] on icon "button" at bounding box center [1351, 117] width 16 height 16
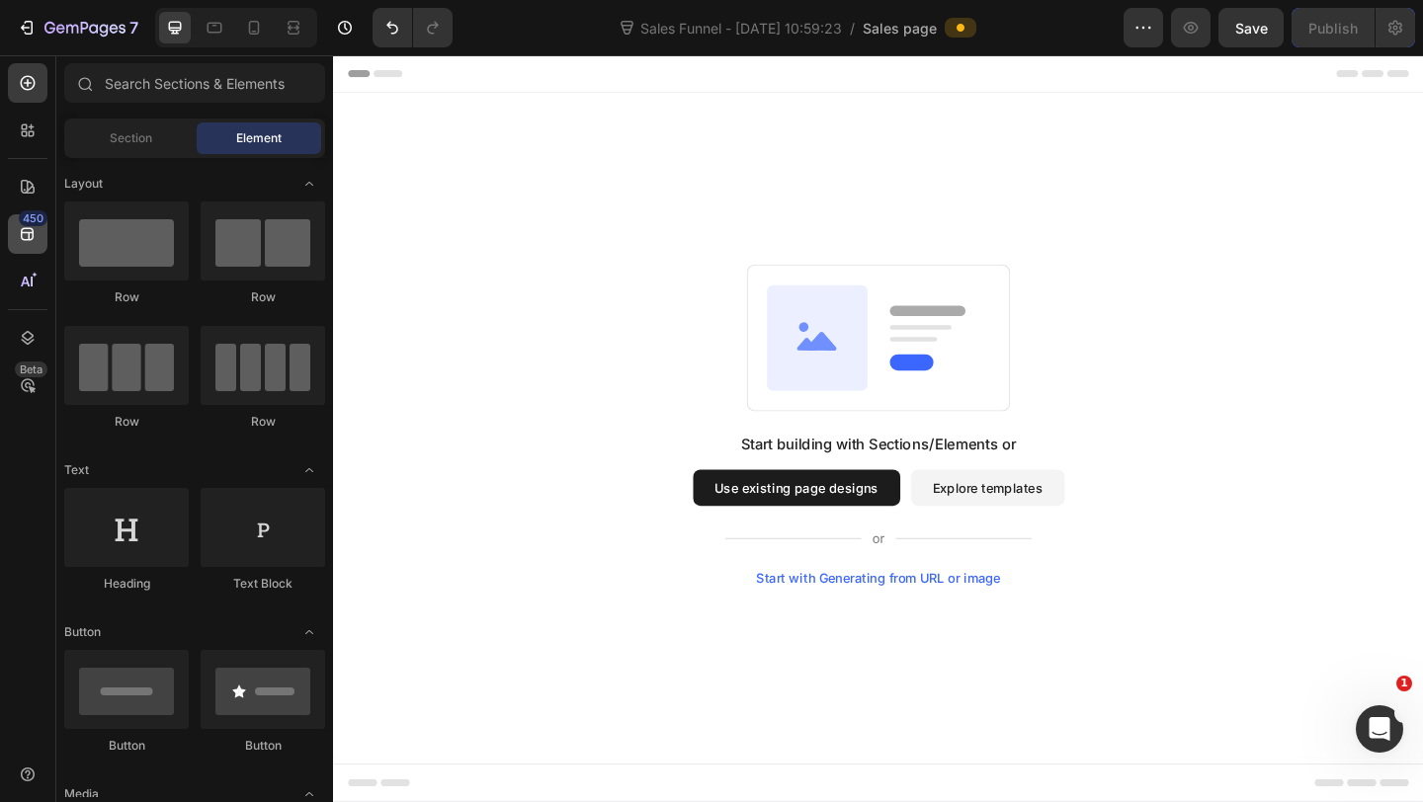
click at [34, 252] on div "450" at bounding box center [28, 234] width 40 height 40
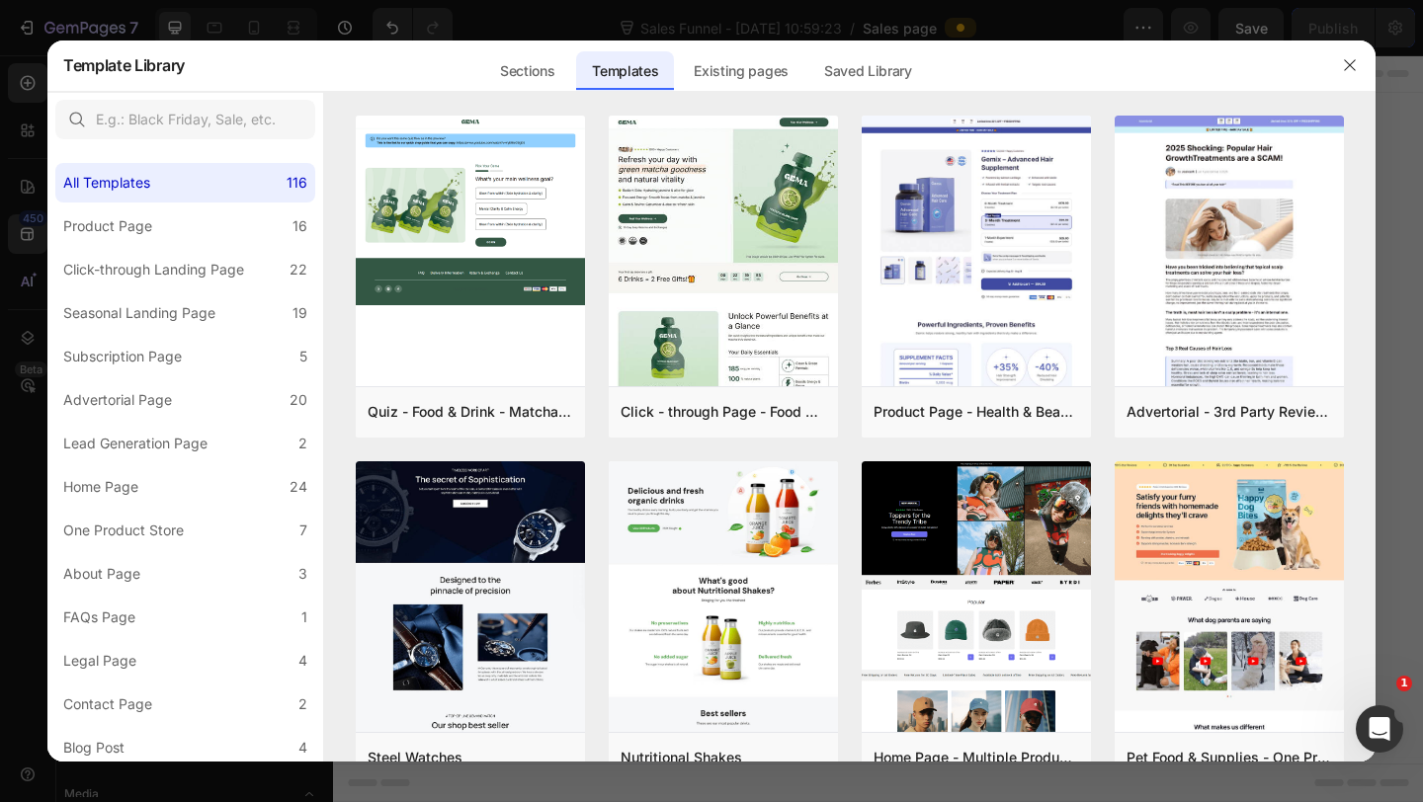
click at [680, 73] on div "Sections Templates Existing pages Saved Library Templates Saved Library" at bounding box center [705, 65] width 1040 height 51
click at [710, 78] on div "Existing pages" at bounding box center [741, 71] width 126 height 40
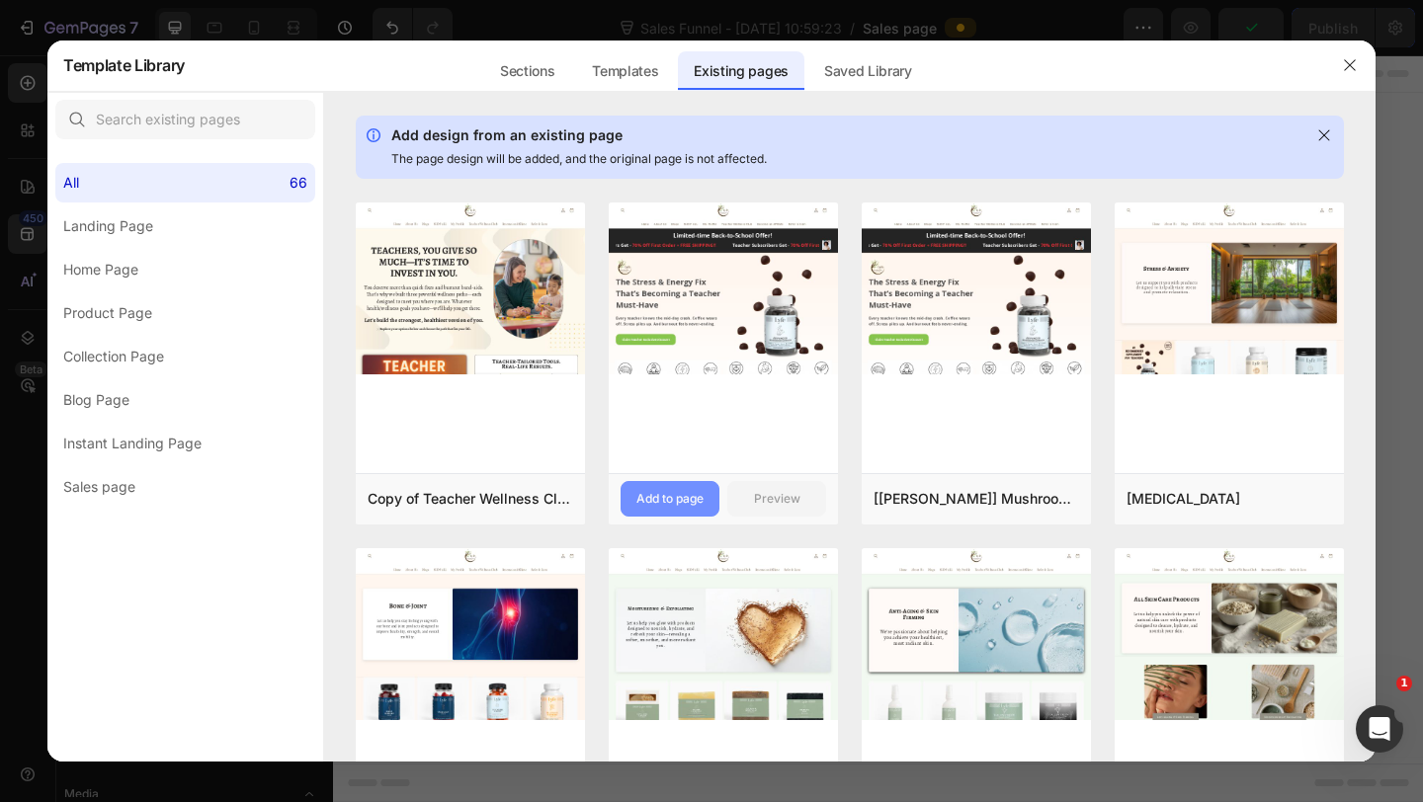
click at [670, 490] on div "Add to page" at bounding box center [669, 499] width 67 height 18
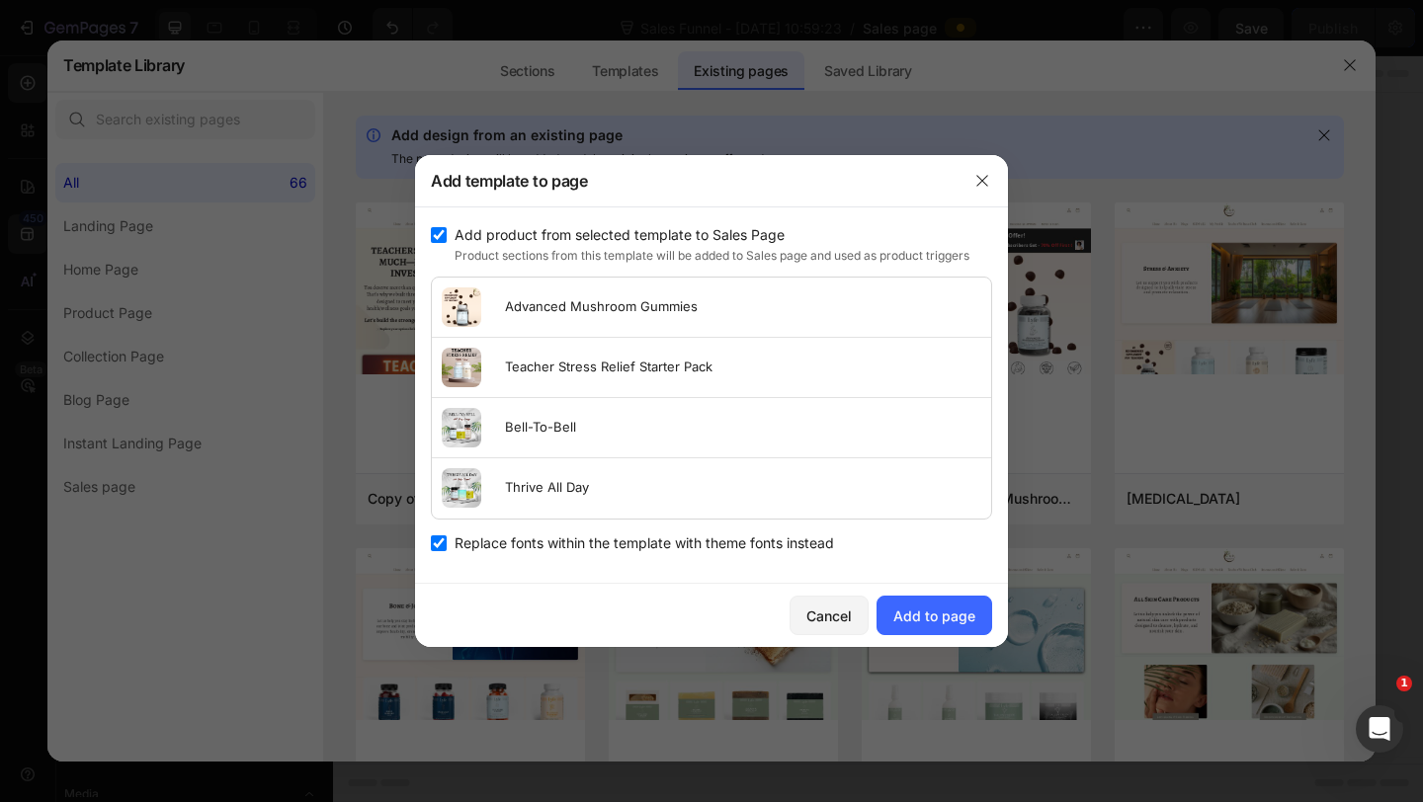
click at [438, 235] on input "checkbox" at bounding box center [439, 235] width 16 height 16
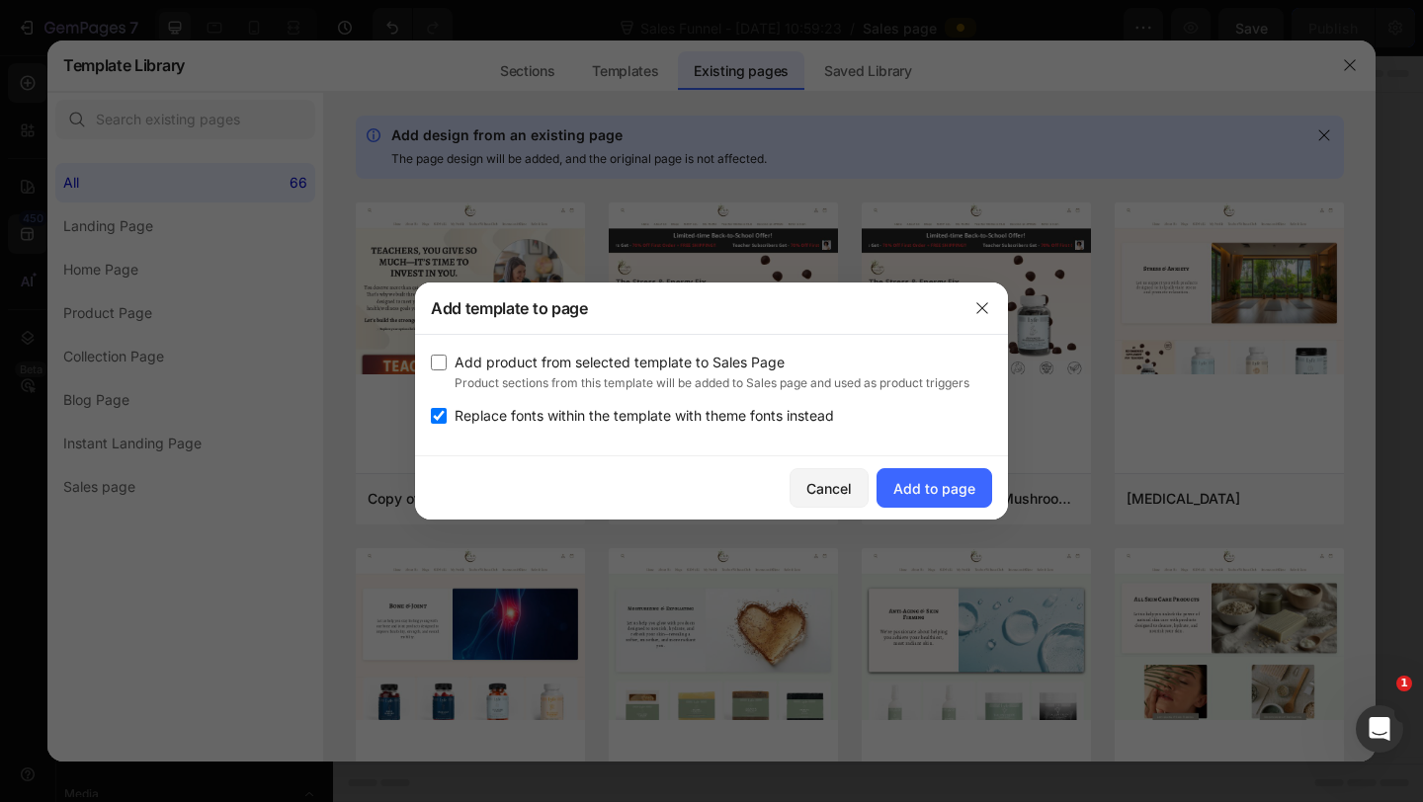
click at [441, 359] on input "checkbox" at bounding box center [439, 363] width 16 height 16
checkbox input "true"
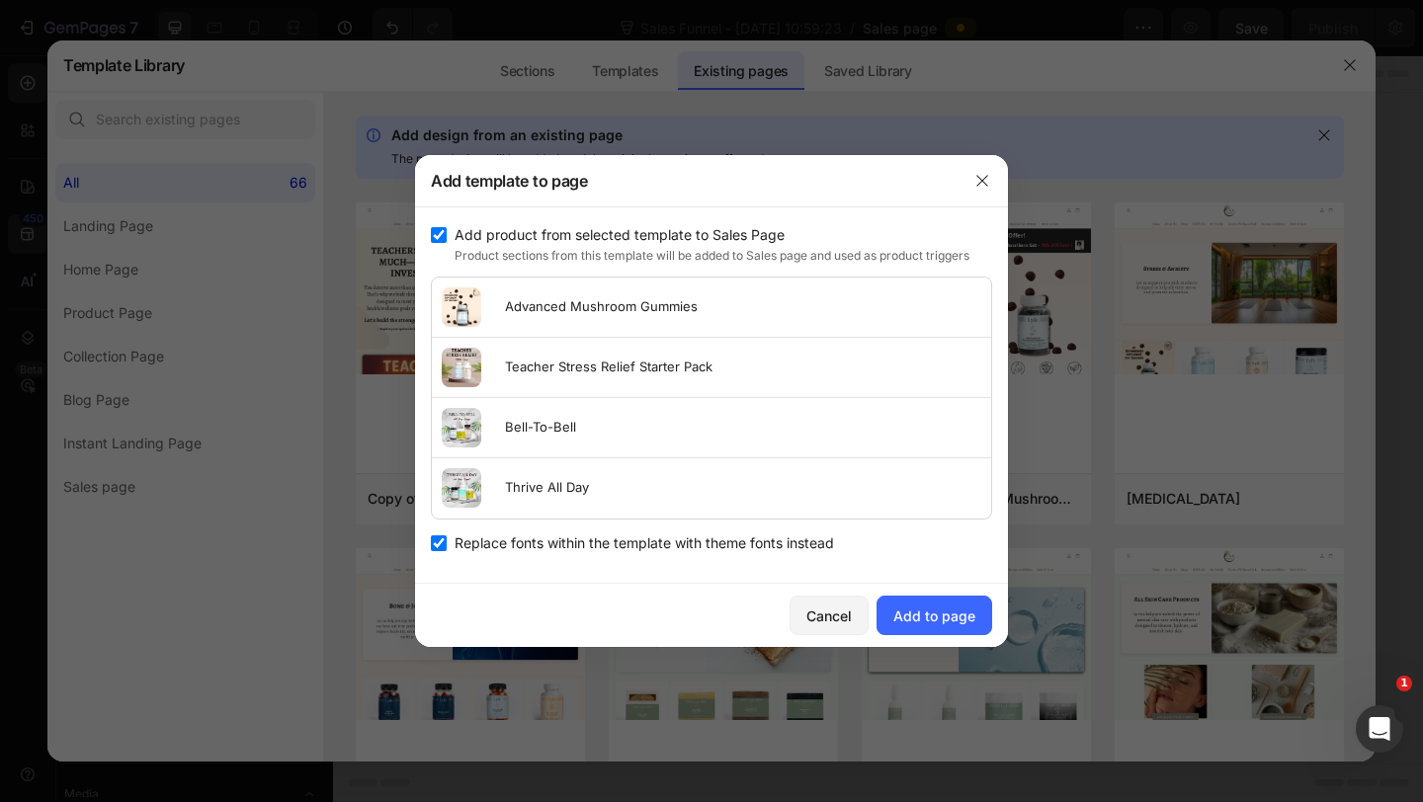
click at [470, 307] on img at bounding box center [462, 307] width 40 height 40
click at [526, 301] on p "Advanced Mushroom Gummies" at bounding box center [601, 307] width 205 height 20
click at [935, 604] on button "Add to page" at bounding box center [934, 616] width 116 height 40
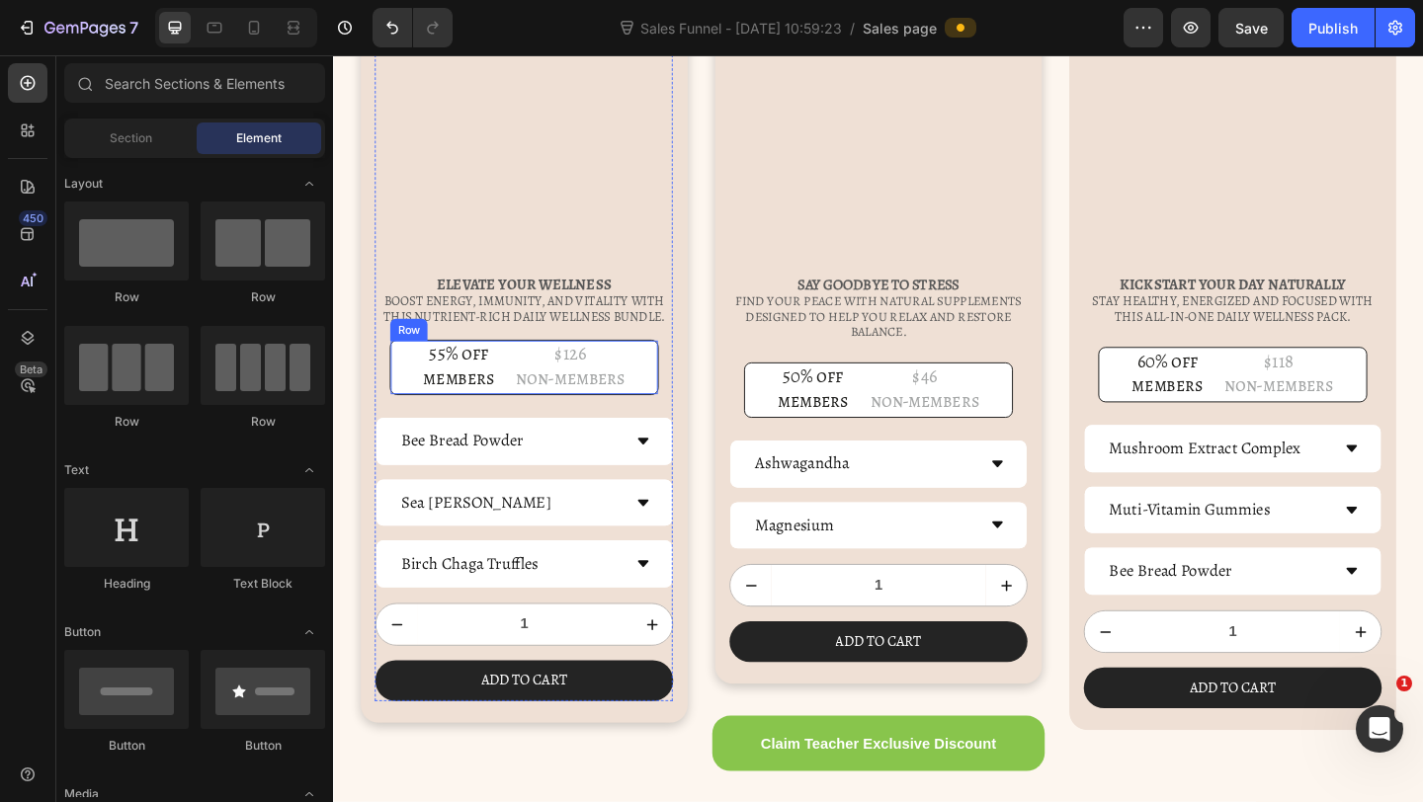
scroll to position [7676, 0]
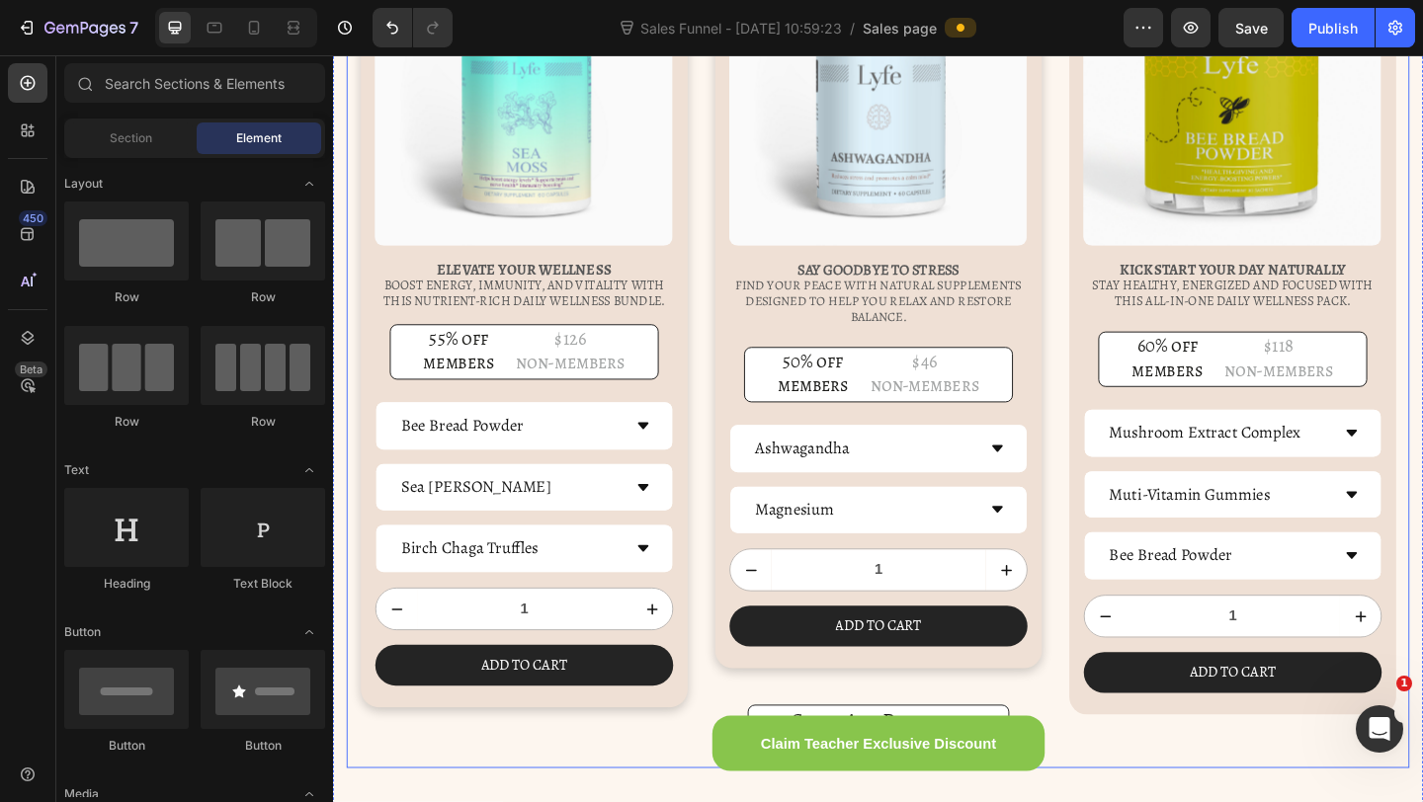
click at [725, 625] on div "Product Images Say Goodbye to Stress Find your peace with natural supplements d…" at bounding box center [926, 377] width 1156 height 908
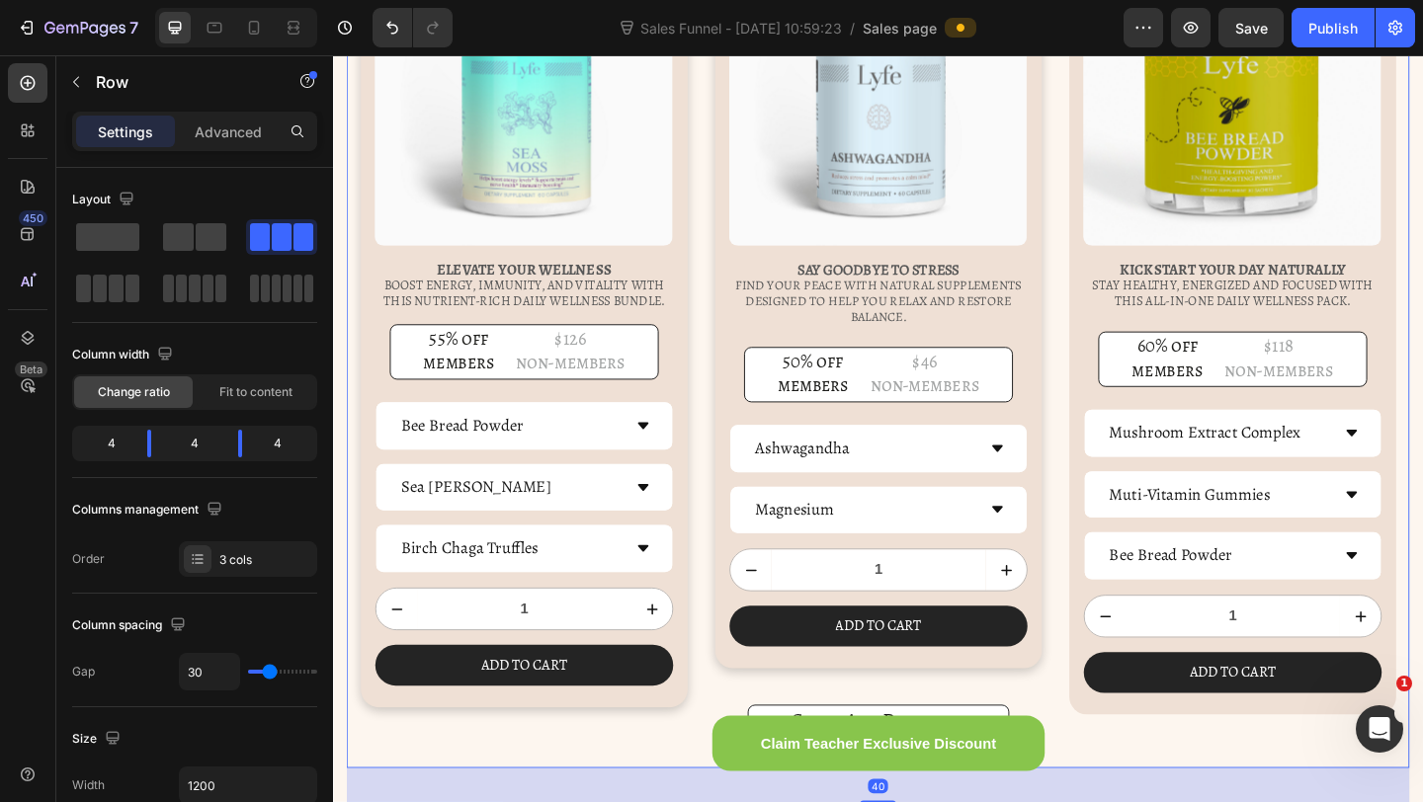
scroll to position [7271, 0]
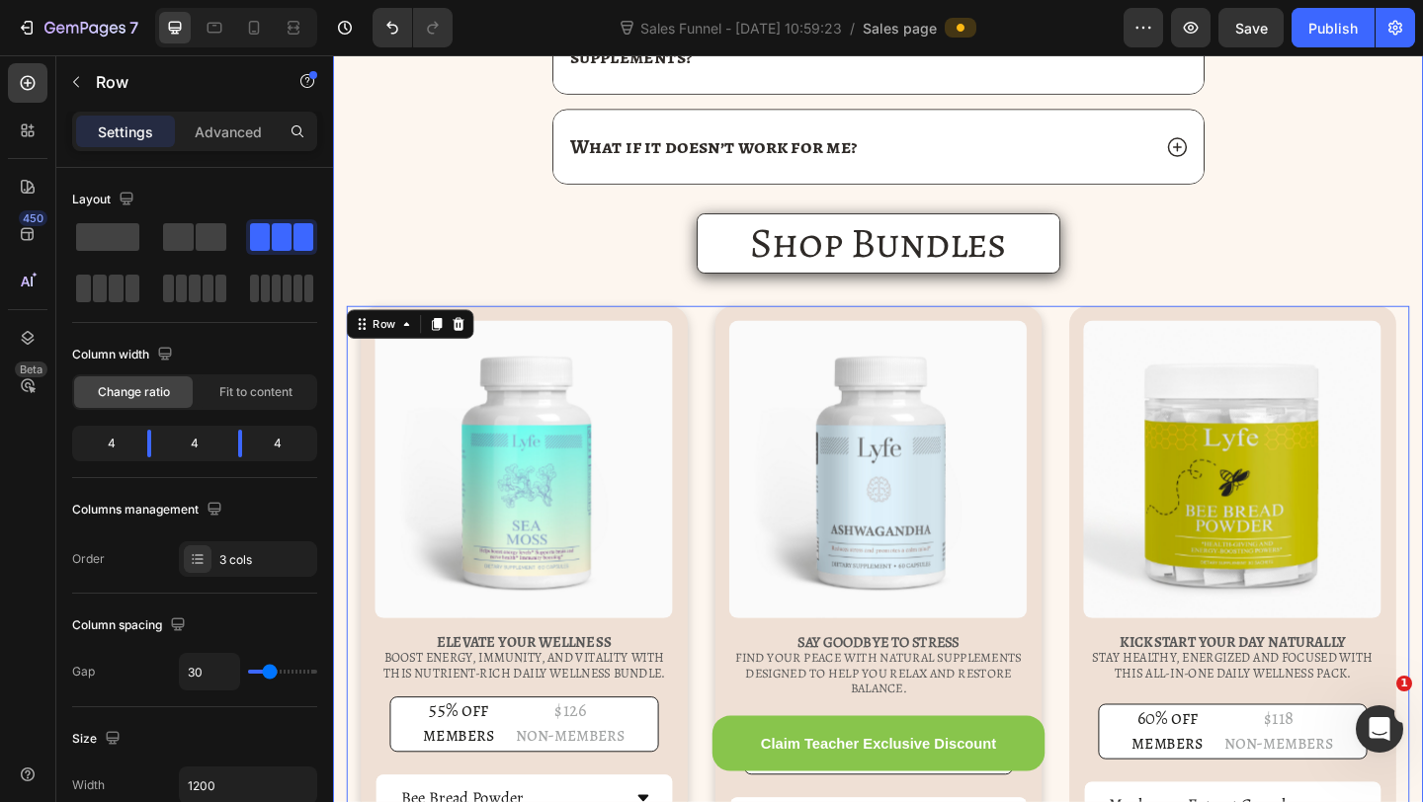
click at [609, 263] on div "Frequently asked Questions Heading When will I start feeling the effects? Will …" at bounding box center [926, 689] width 1186 height 2134
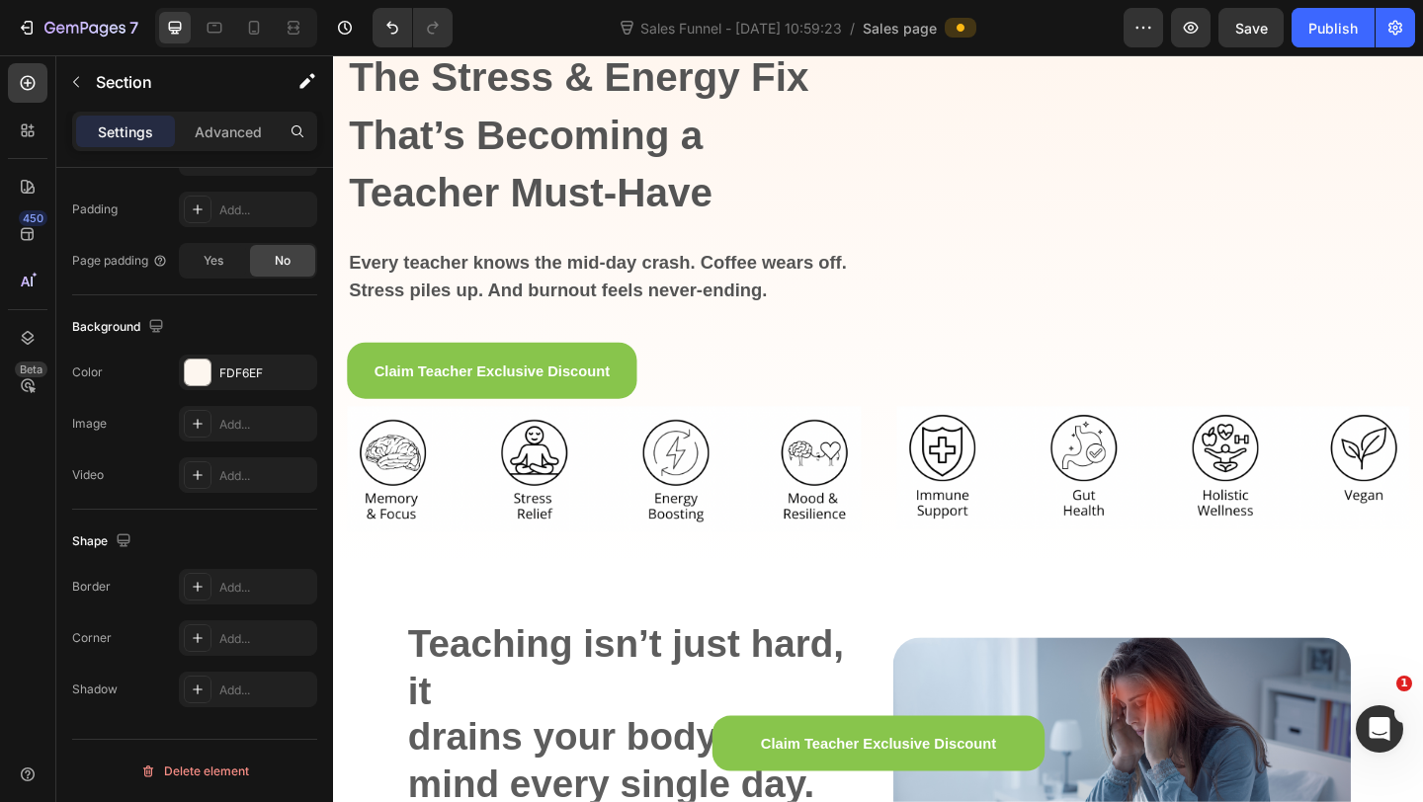
scroll to position [0, 0]
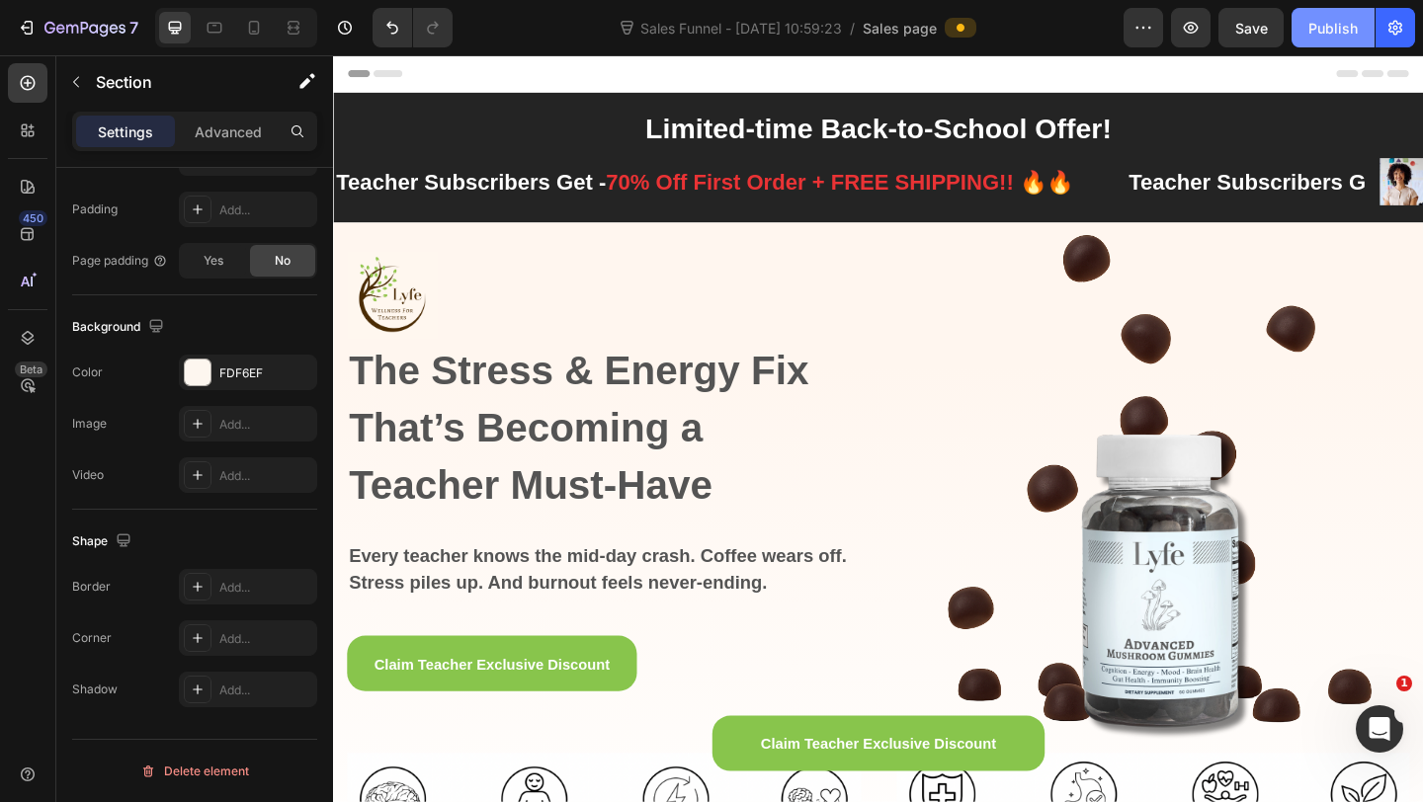
click at [1335, 28] on div "Publish" at bounding box center [1332, 28] width 49 height 21
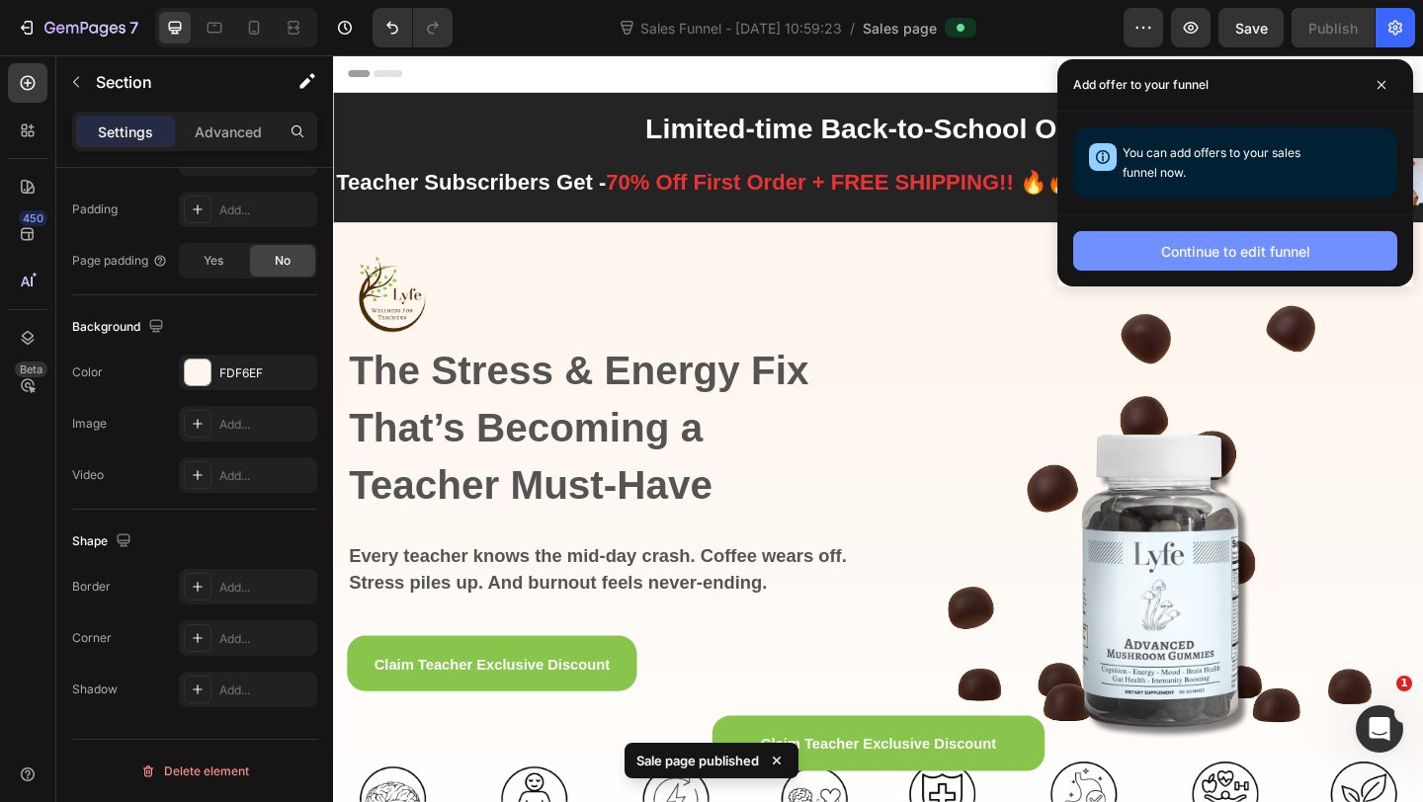
click at [1130, 244] on button "Continue to edit funnel" at bounding box center [1235, 251] width 324 height 40
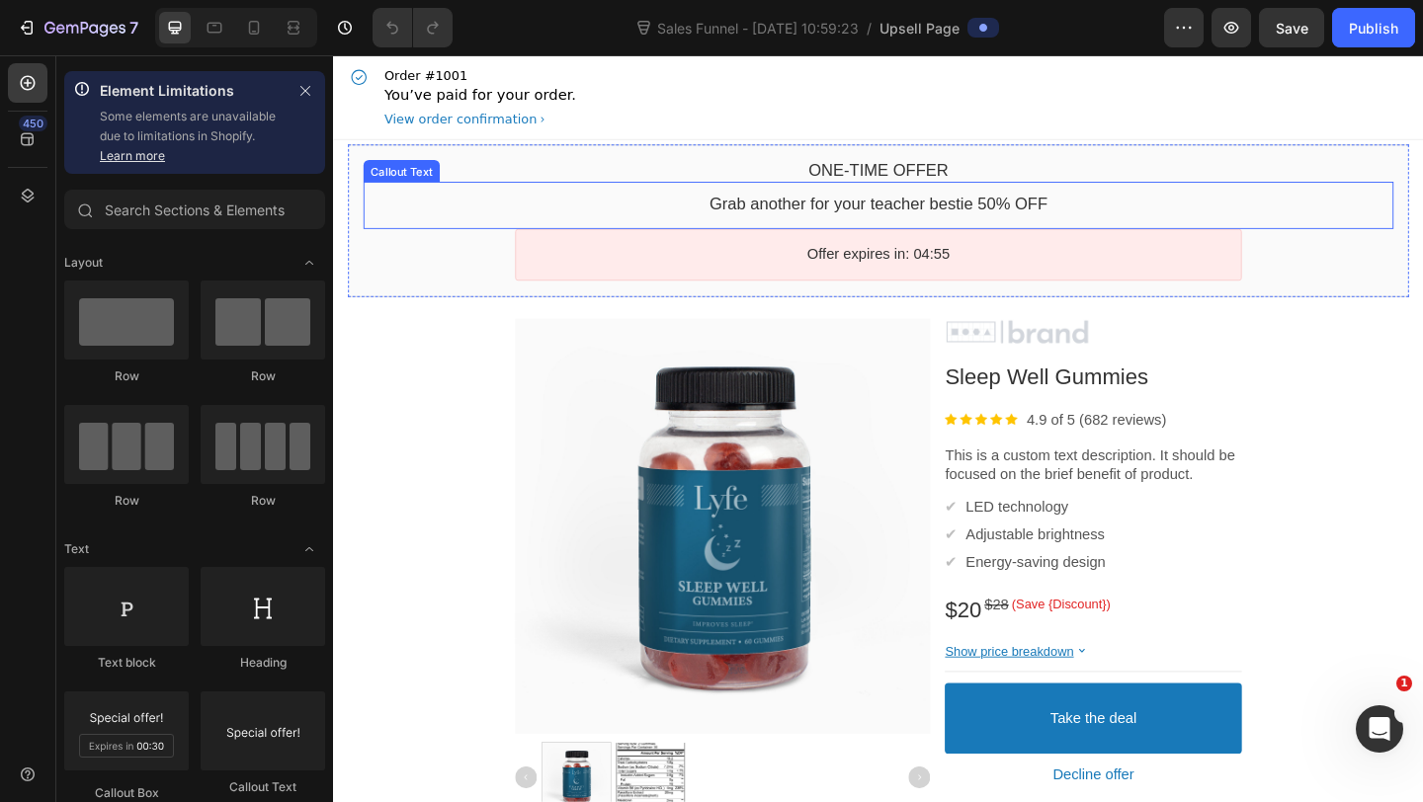
click at [902, 227] on bdo "Grab another for your teacher bestie 50% OFF" at bounding box center [926, 217] width 368 height 20
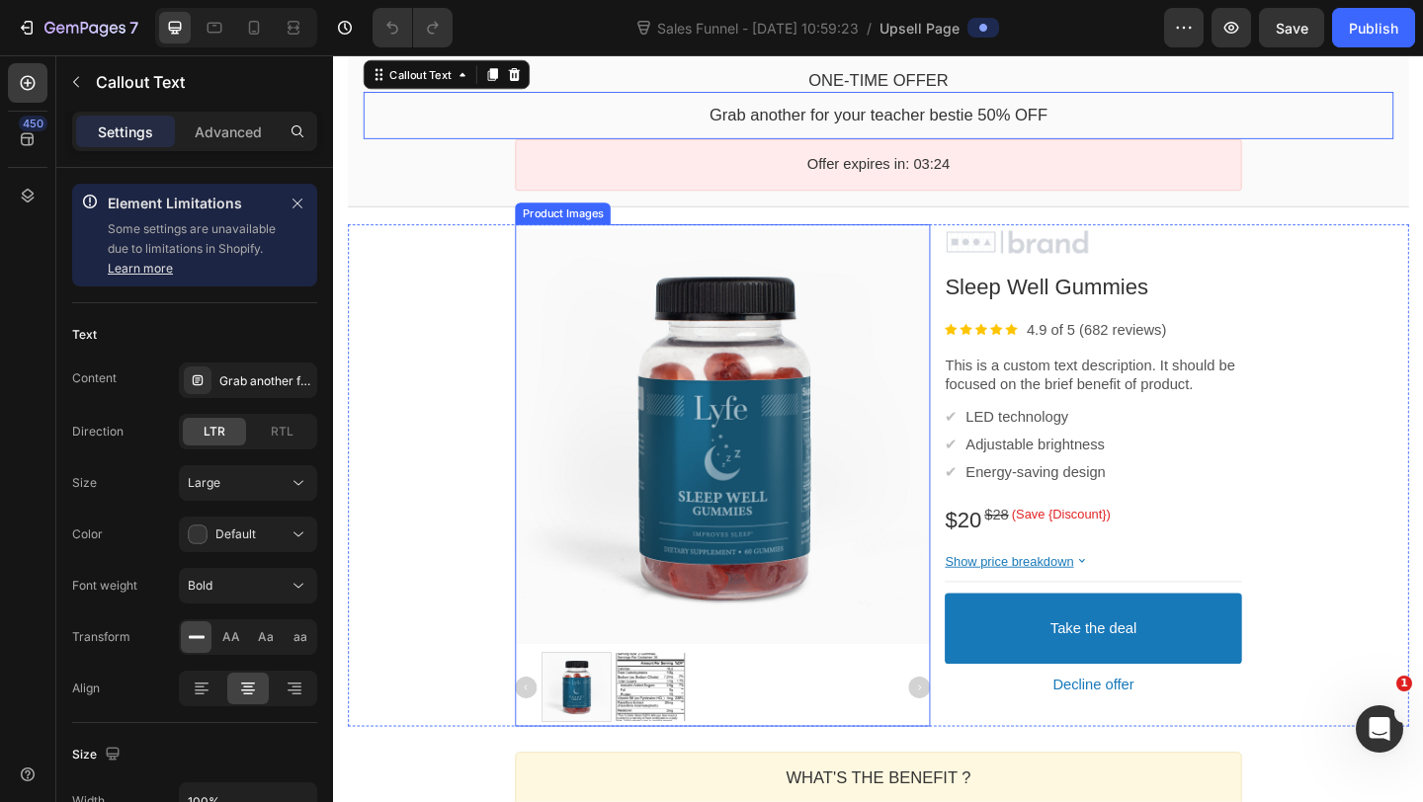
scroll to position [105, 0]
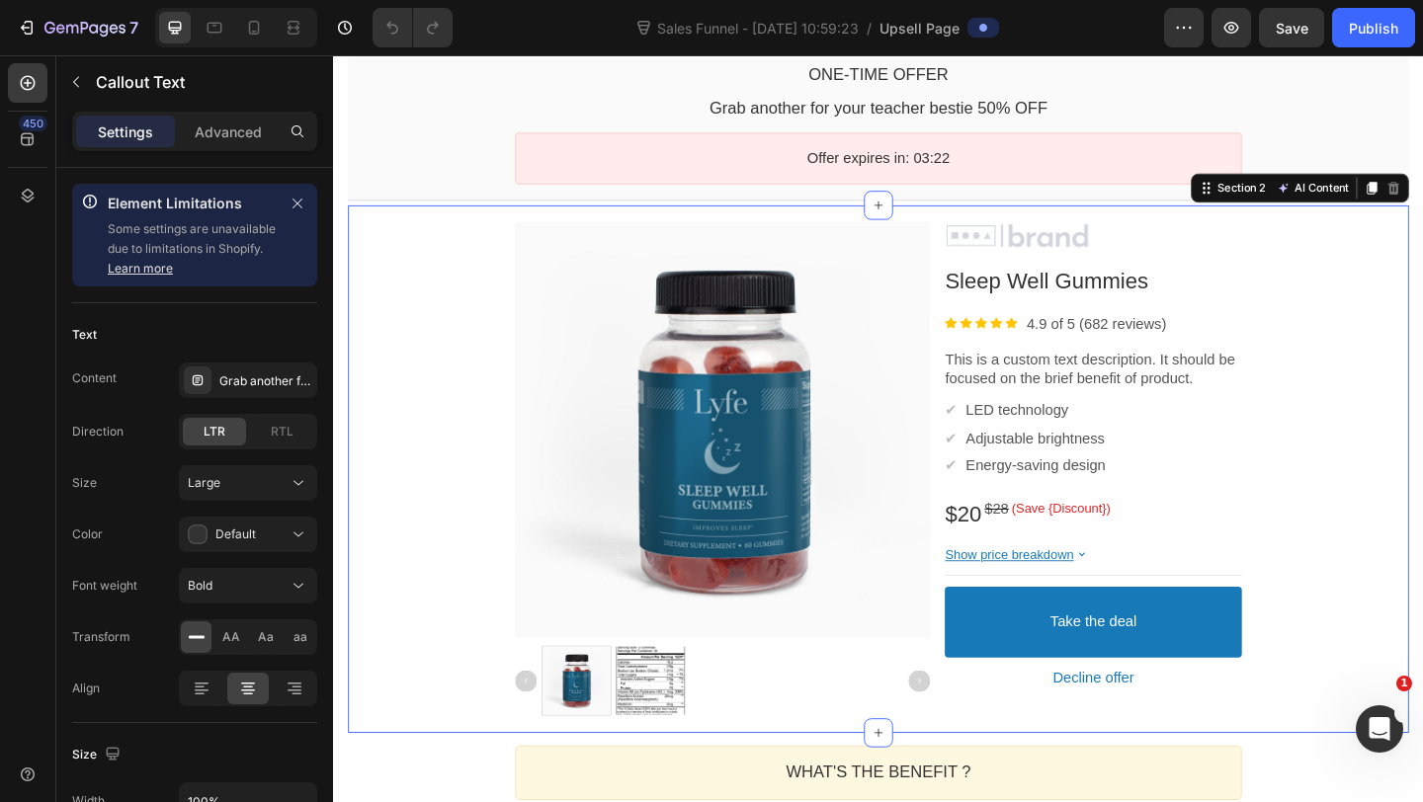
click at [484, 221] on div "Product Images Image Sleep Well Gummies Product Title Image 4.9 of 5 (682 revie…" at bounding box center [926, 505] width 1154 height 575
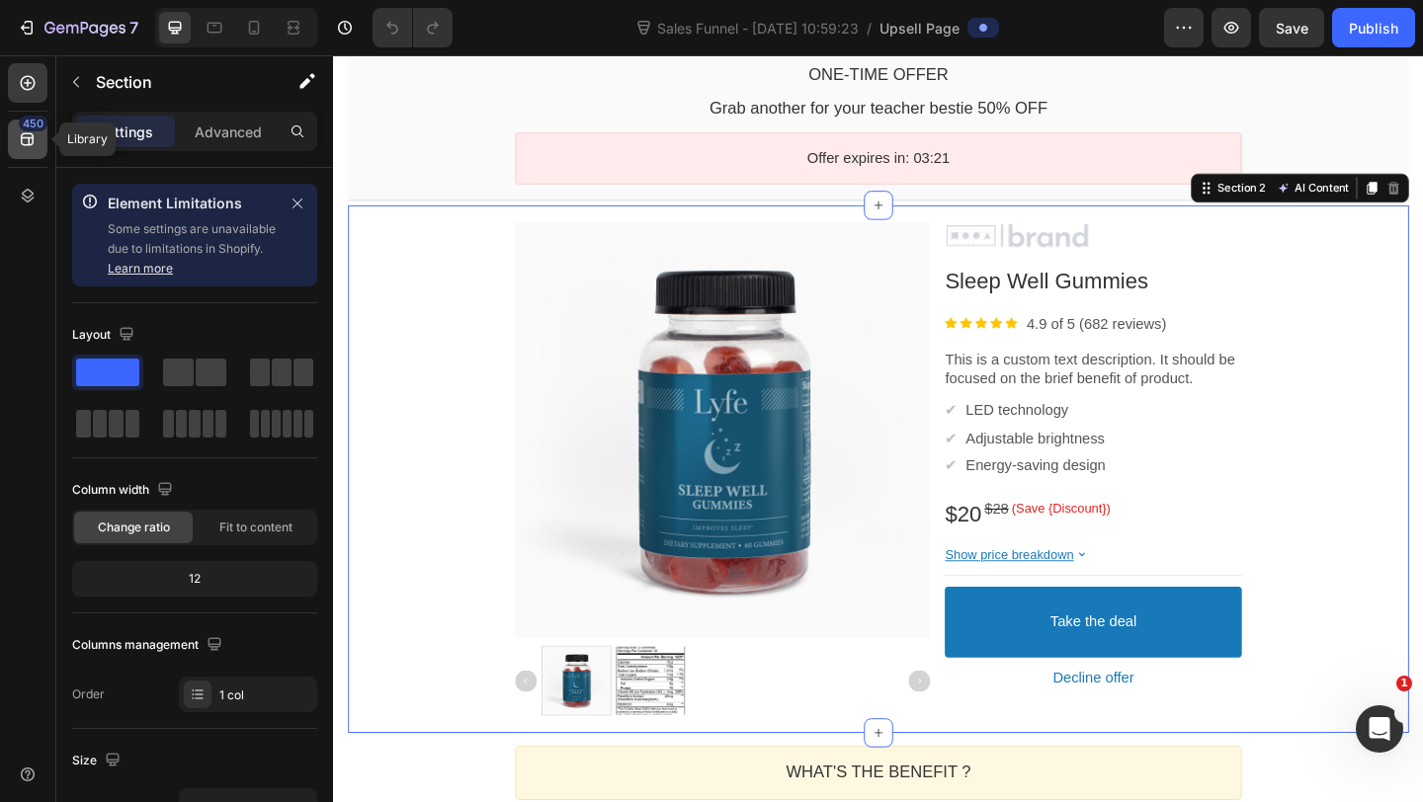
click at [34, 127] on div "450" at bounding box center [33, 124] width 29 height 16
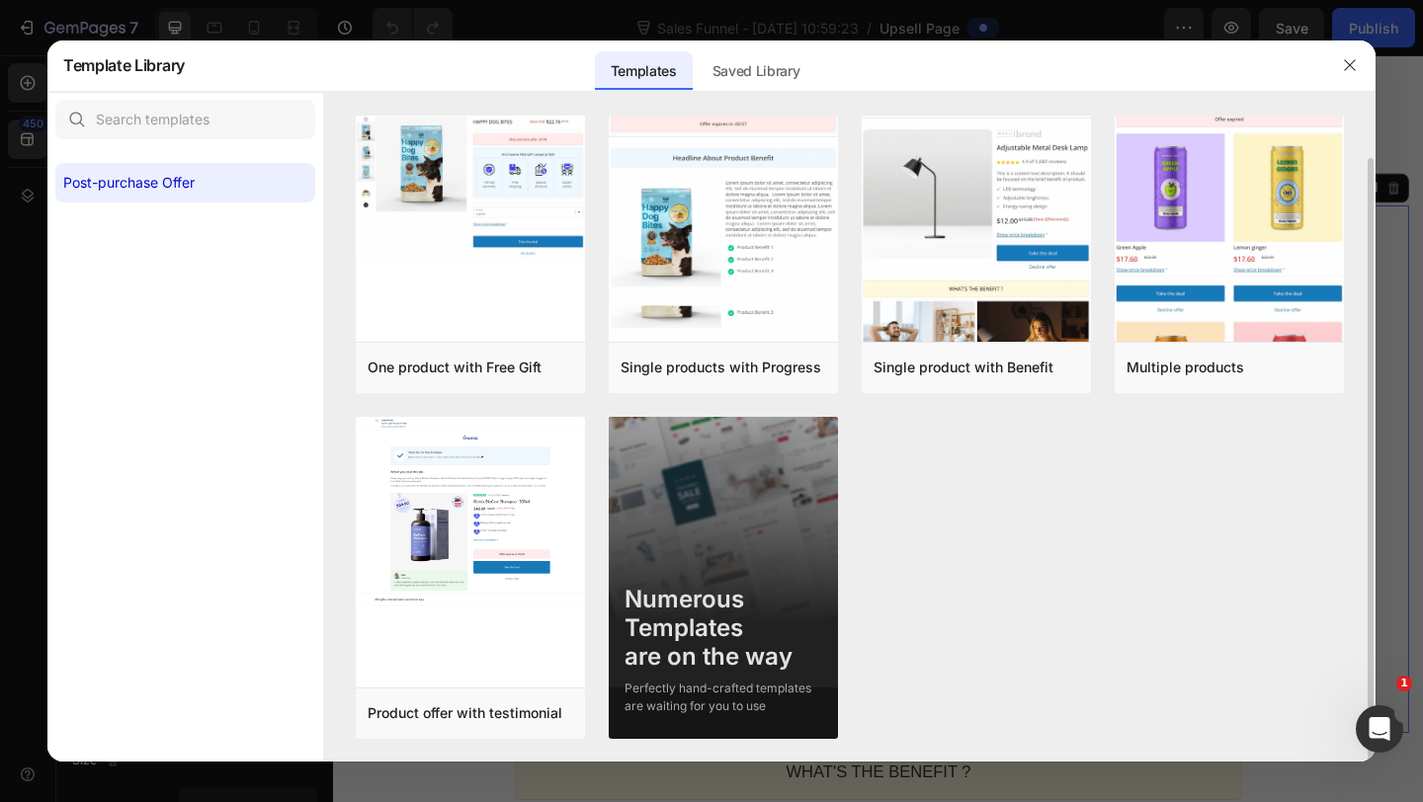
scroll to position [0, 0]
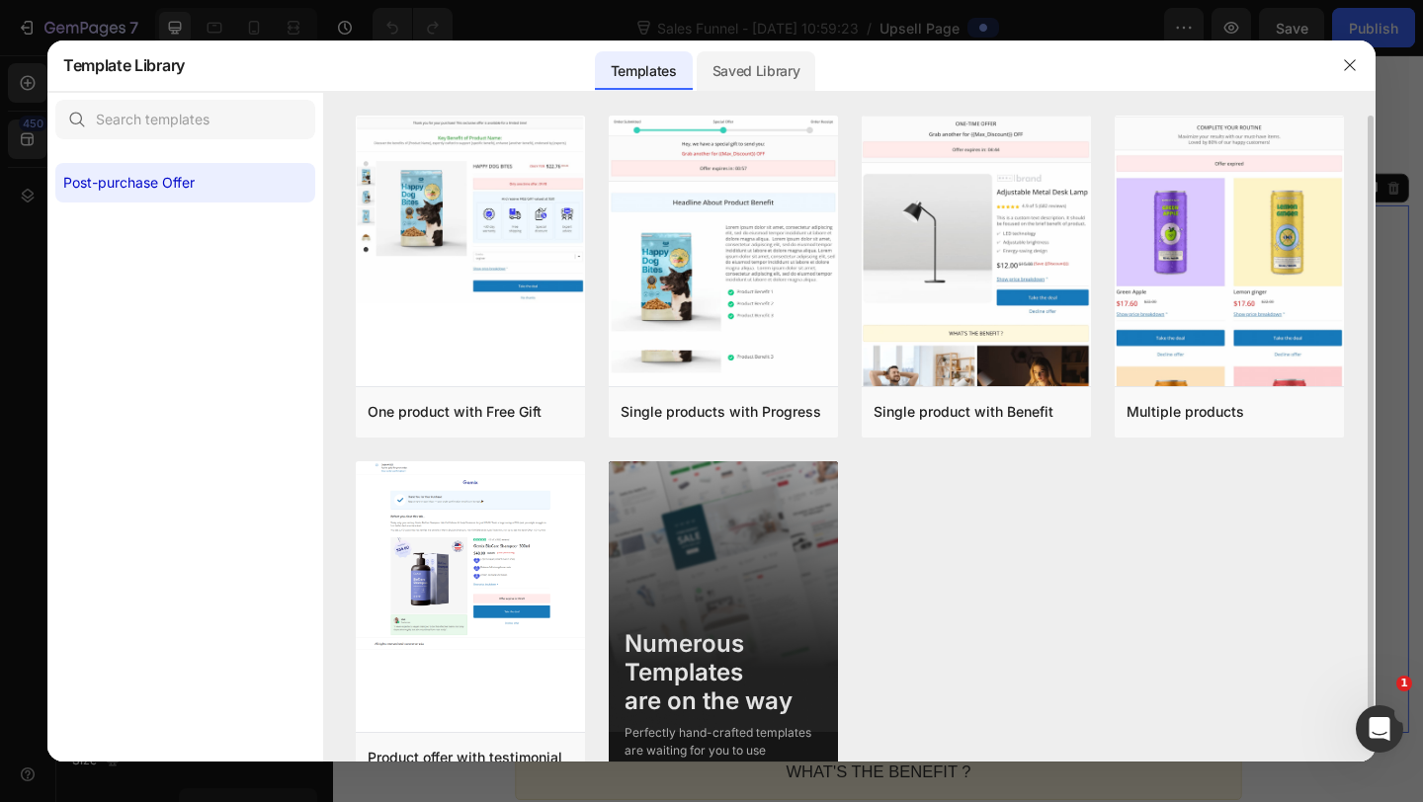
click at [773, 69] on div "Saved Library" at bounding box center [757, 71] width 120 height 40
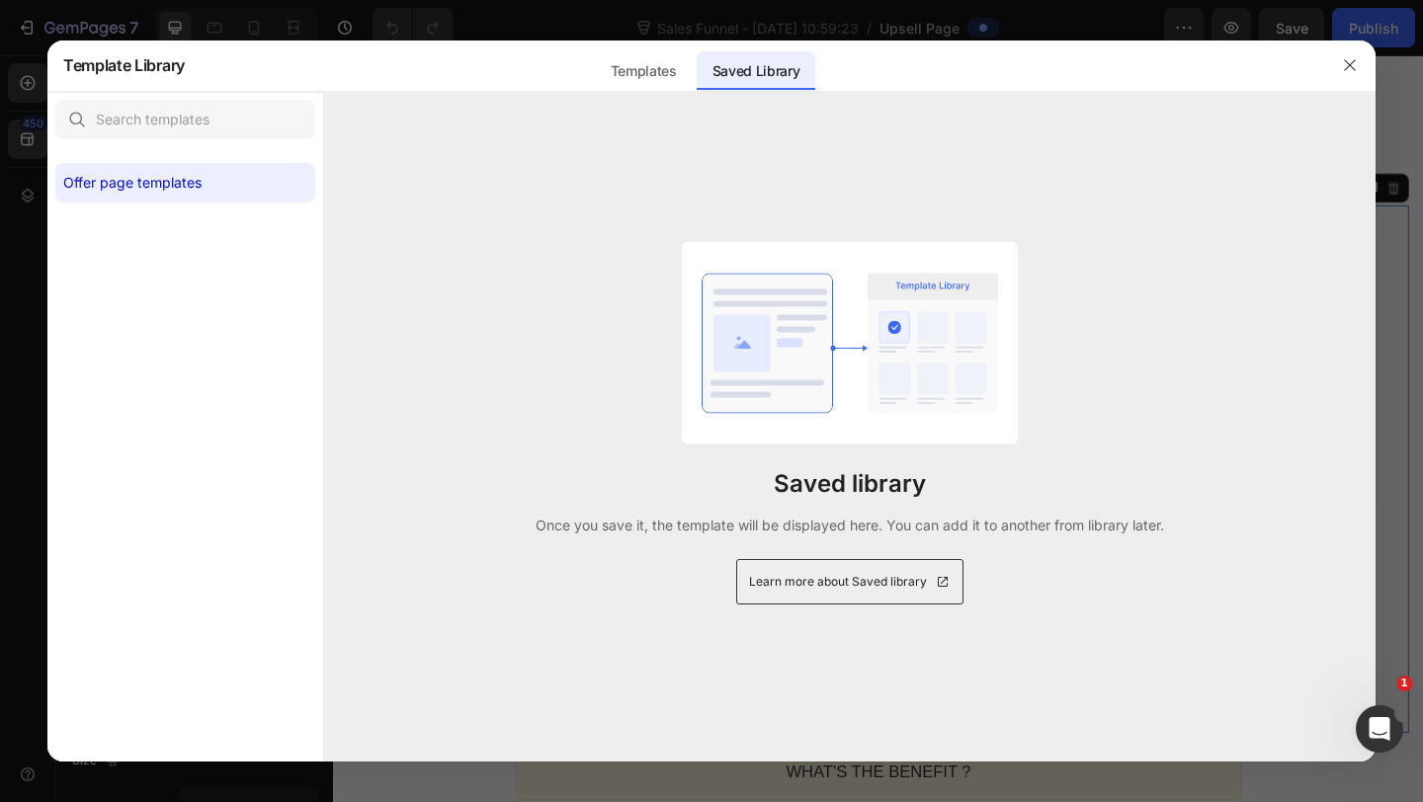
click at [593, 64] on div "Sections Templates Existing pages Saved Library Templates Saved Library" at bounding box center [705, 65] width 1040 height 51
click at [622, 64] on div "Templates" at bounding box center [644, 71] width 98 height 40
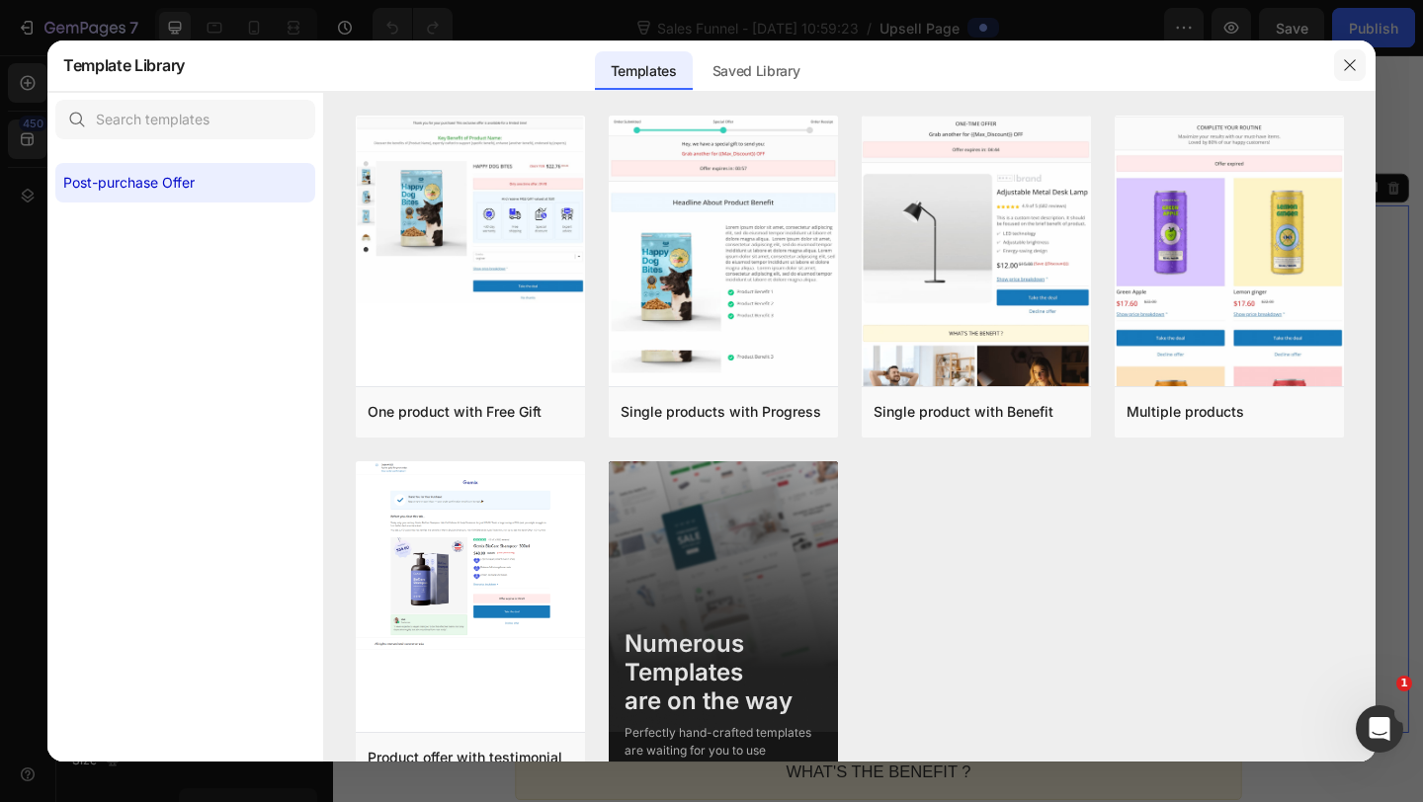
click at [1347, 66] on icon "button" at bounding box center [1350, 65] width 16 height 16
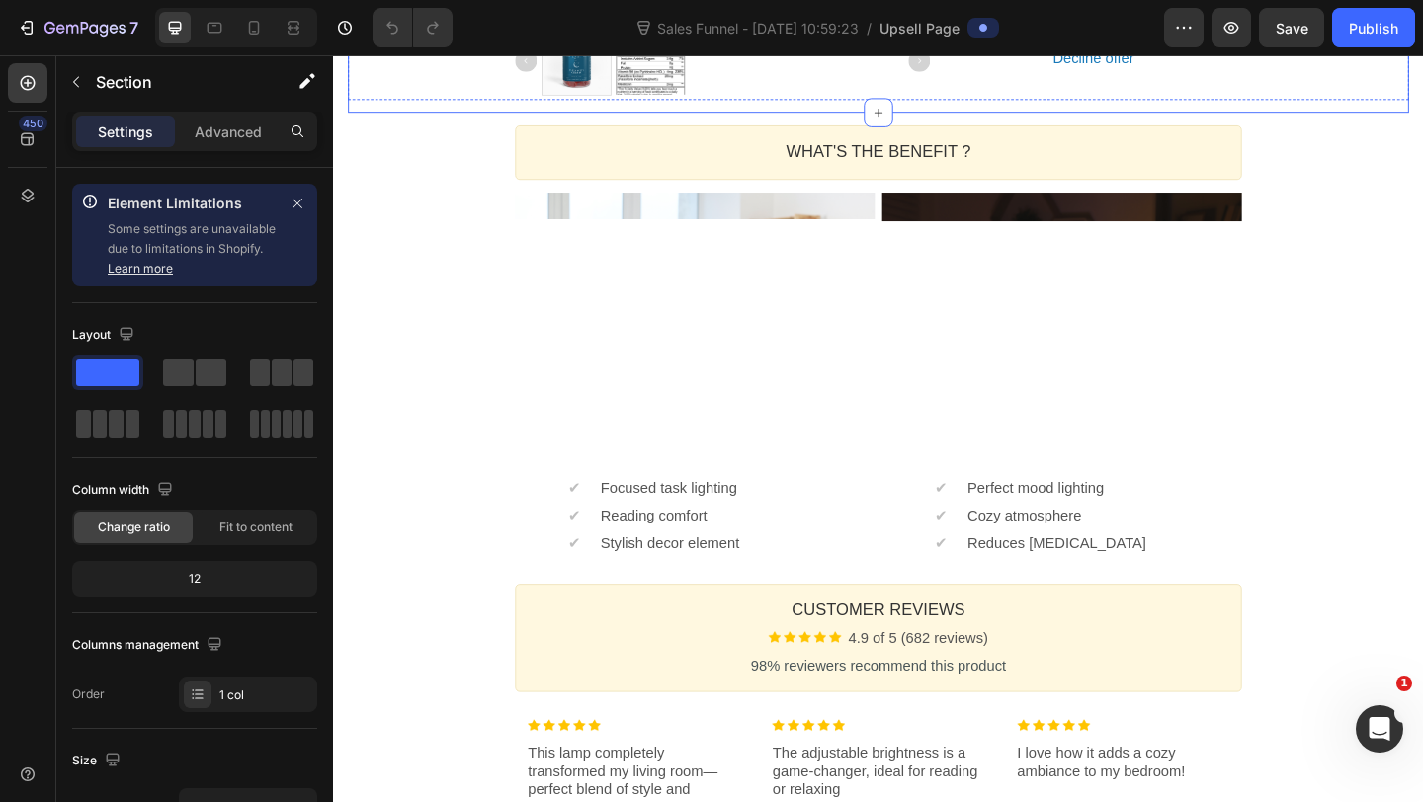
scroll to position [772, 0]
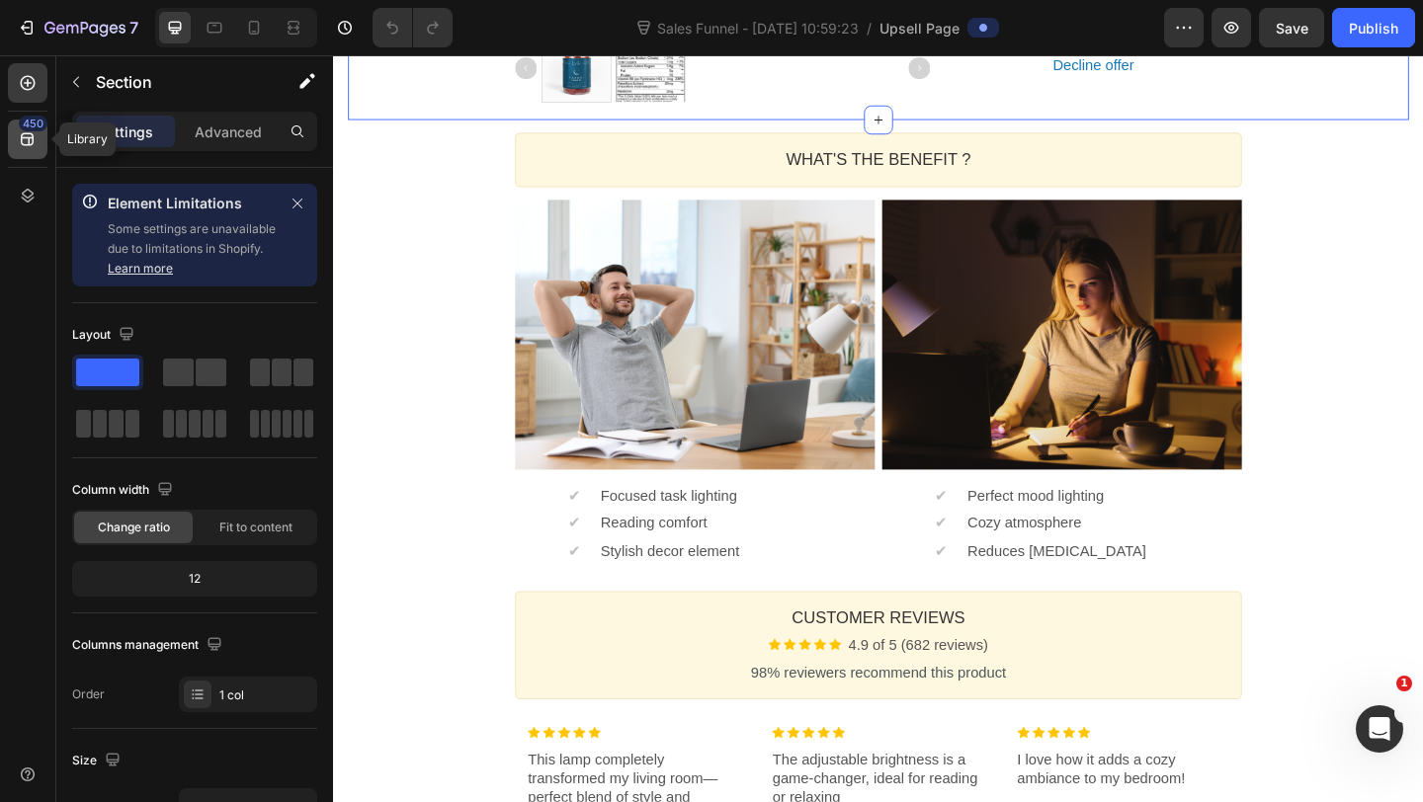
click at [35, 130] on div "450" at bounding box center [33, 124] width 29 height 16
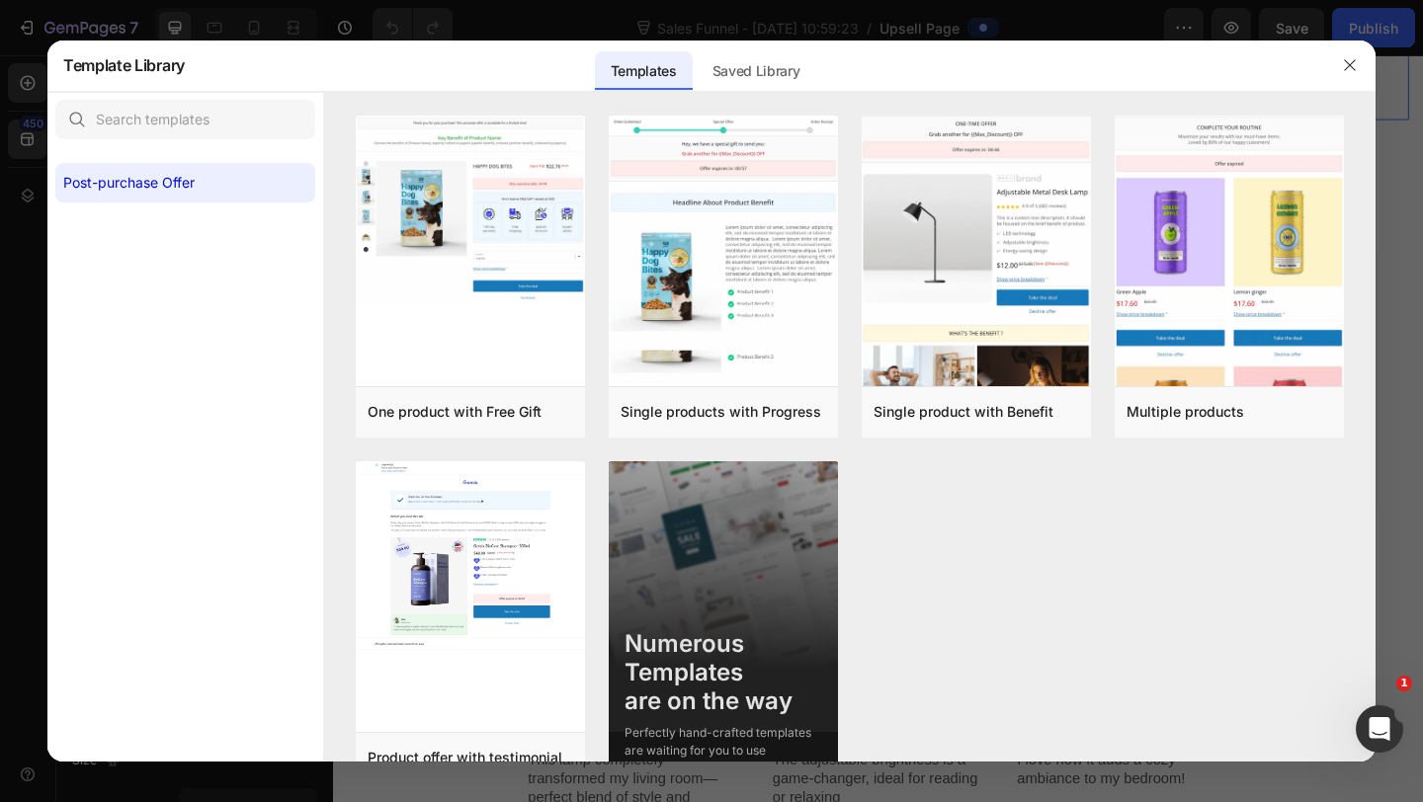
click at [0, 187] on div at bounding box center [711, 401] width 1423 height 802
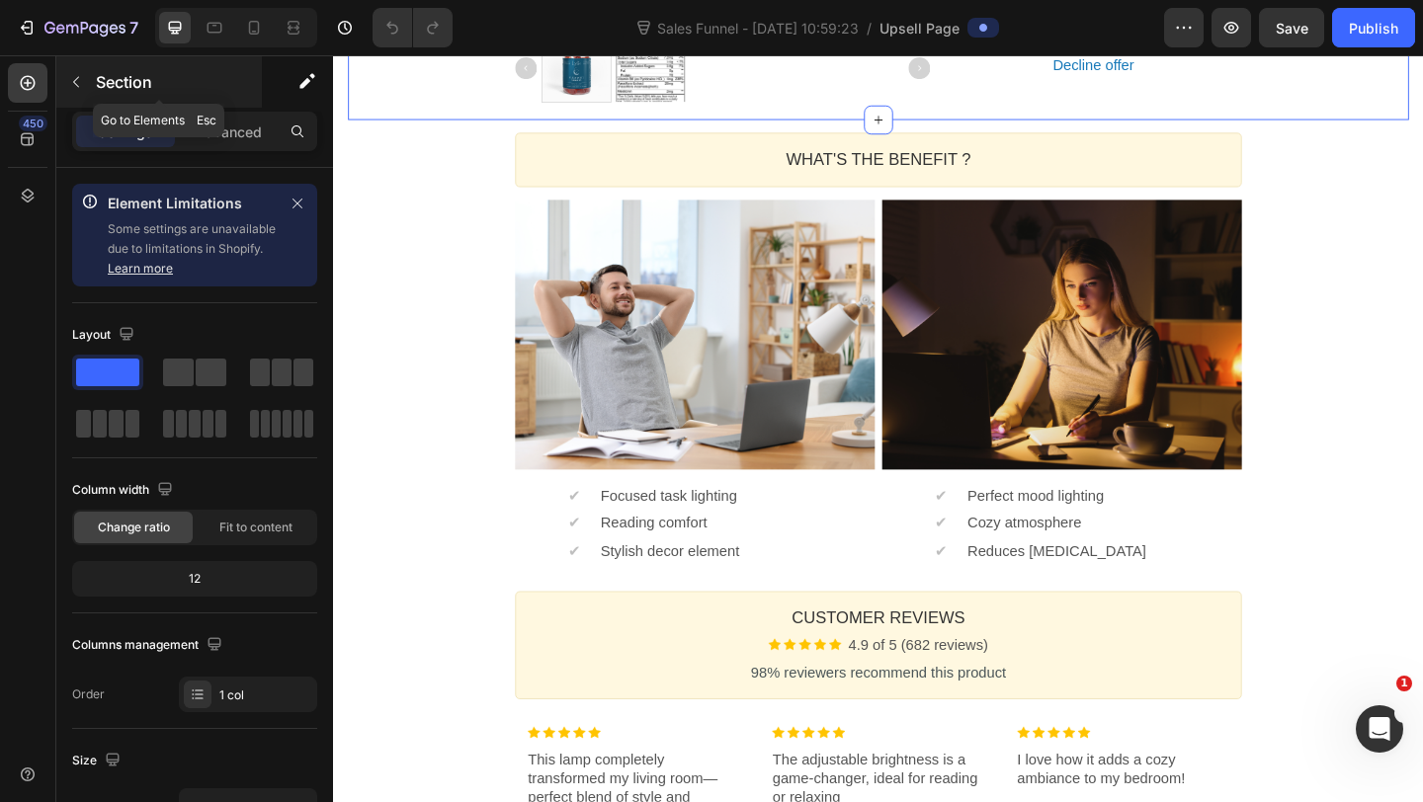
click at [80, 83] on icon "button" at bounding box center [76, 82] width 16 height 16
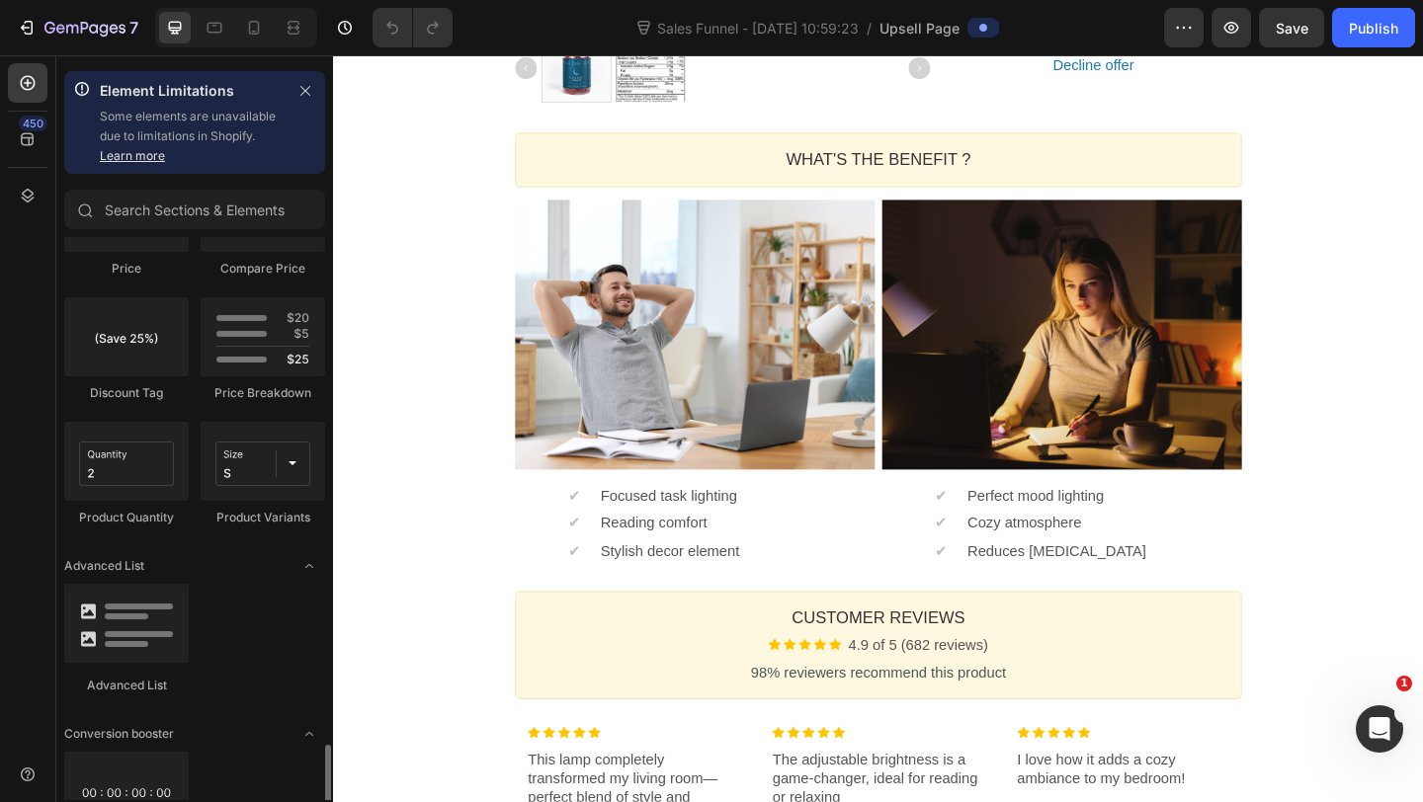
scroll to position [1876, 0]
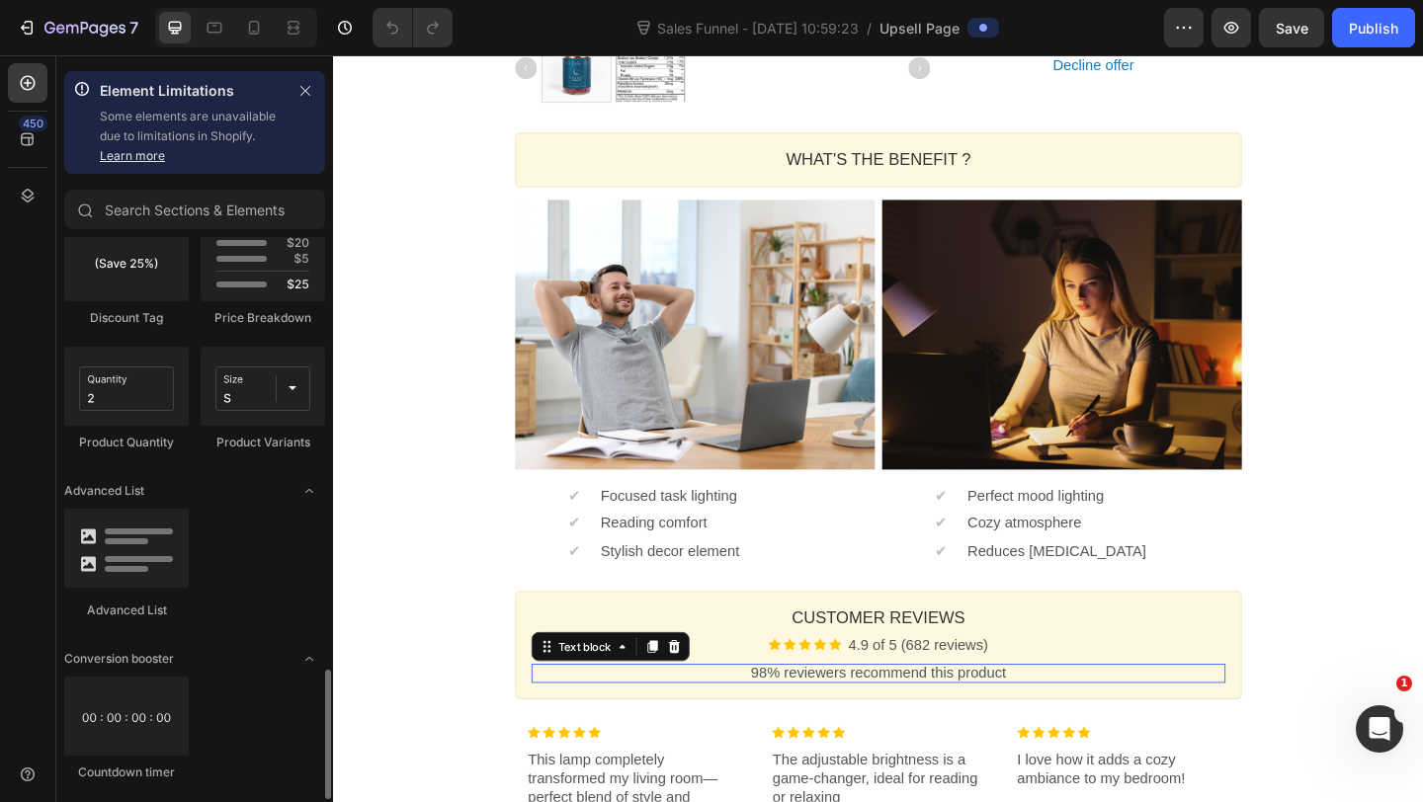
click at [697, 727] on p "98% reviewers recommend this product" at bounding box center [925, 727] width 755 height 21
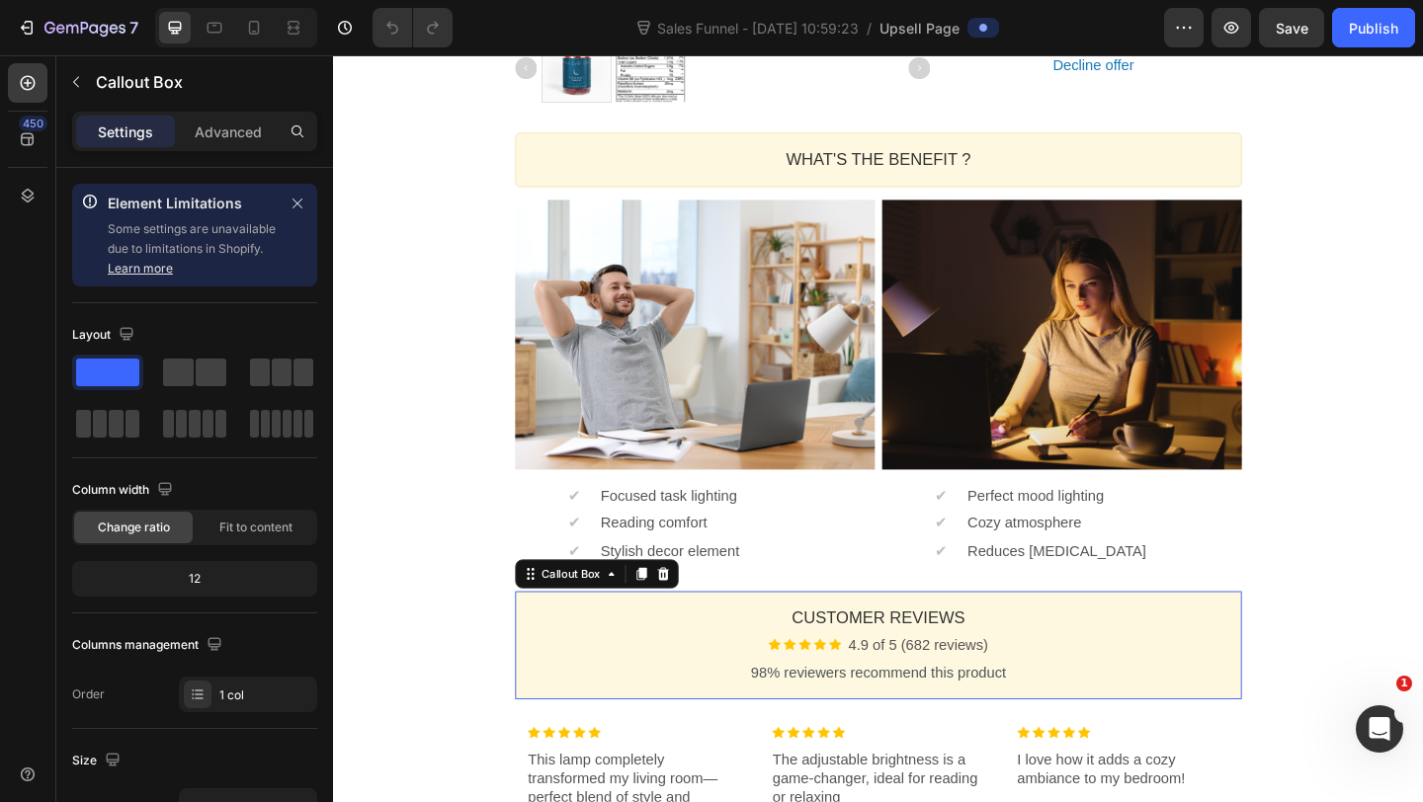
click at [715, 652] on div "Customer Reviews Heading Image 4.9 of 5 (682 reviews) Text block Row 98% review…" at bounding box center [926, 697] width 790 height 118
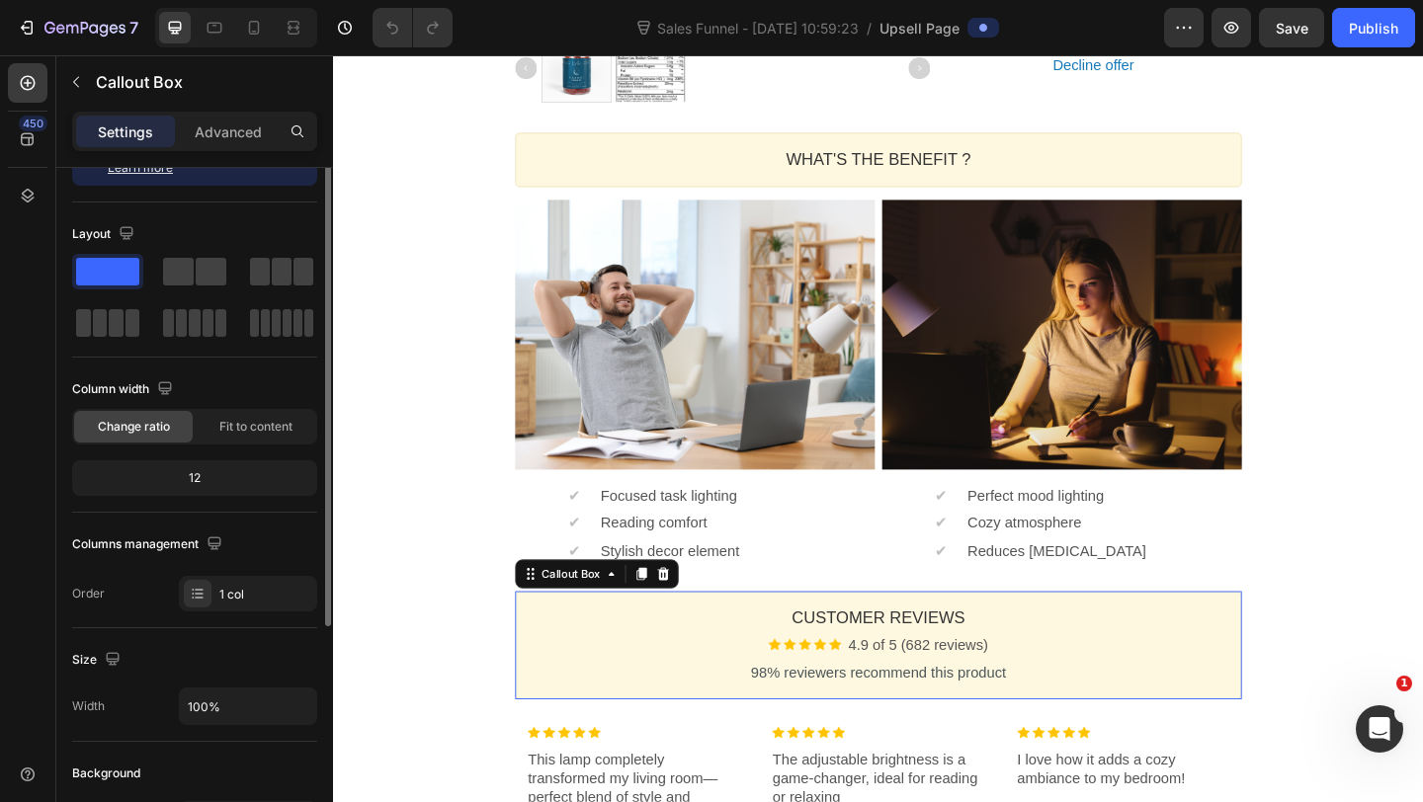
scroll to position [0, 0]
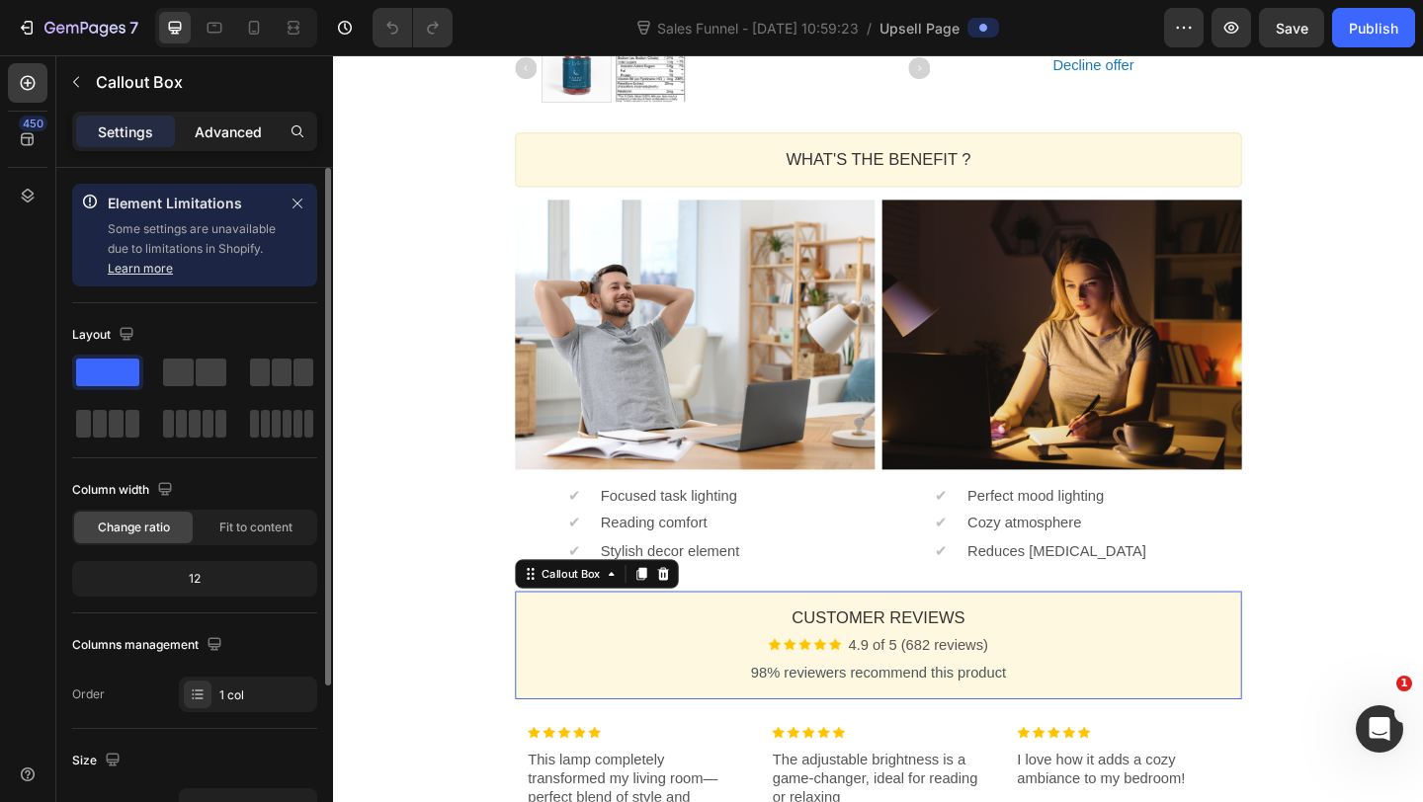
click at [227, 137] on p "Advanced" at bounding box center [228, 132] width 67 height 21
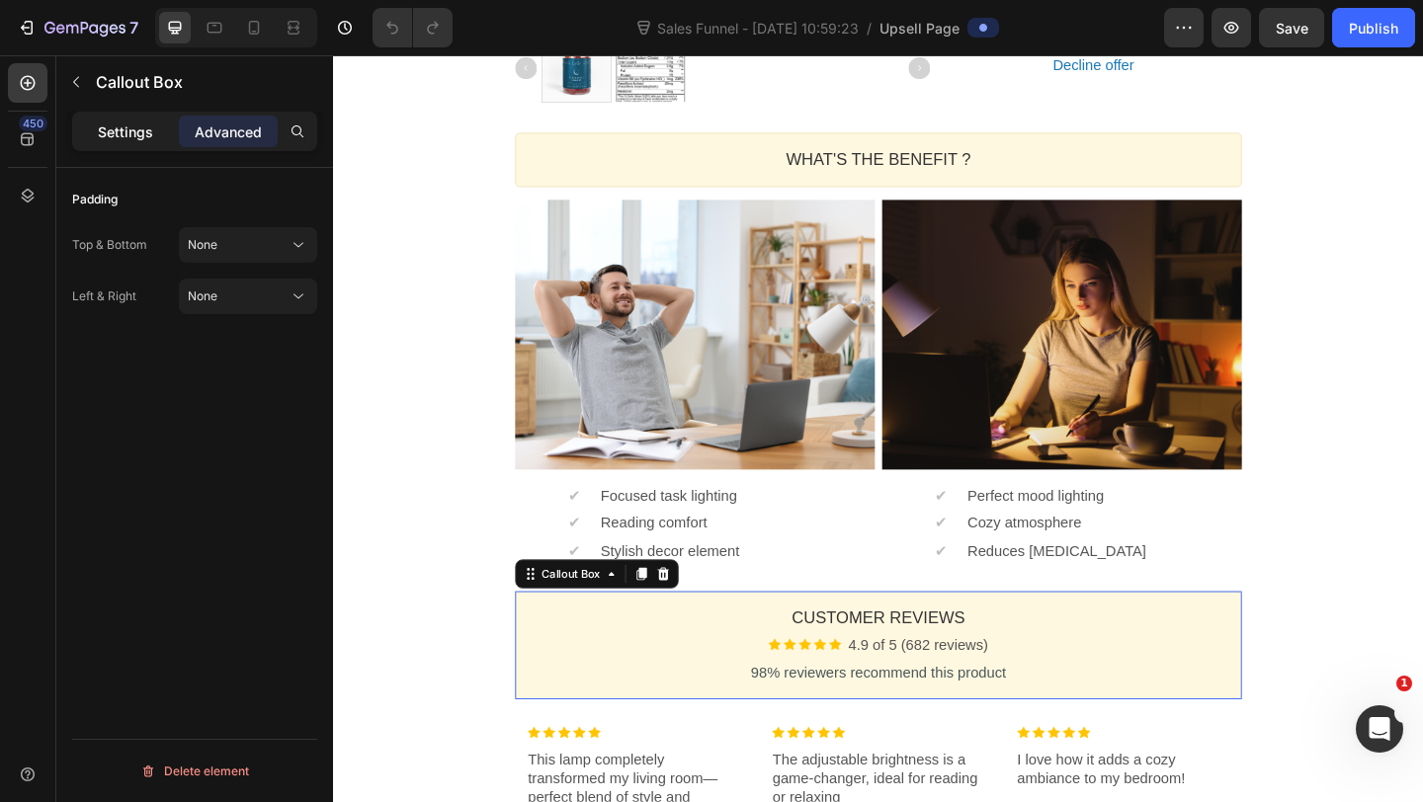
click at [130, 141] on p "Settings" at bounding box center [125, 132] width 55 height 21
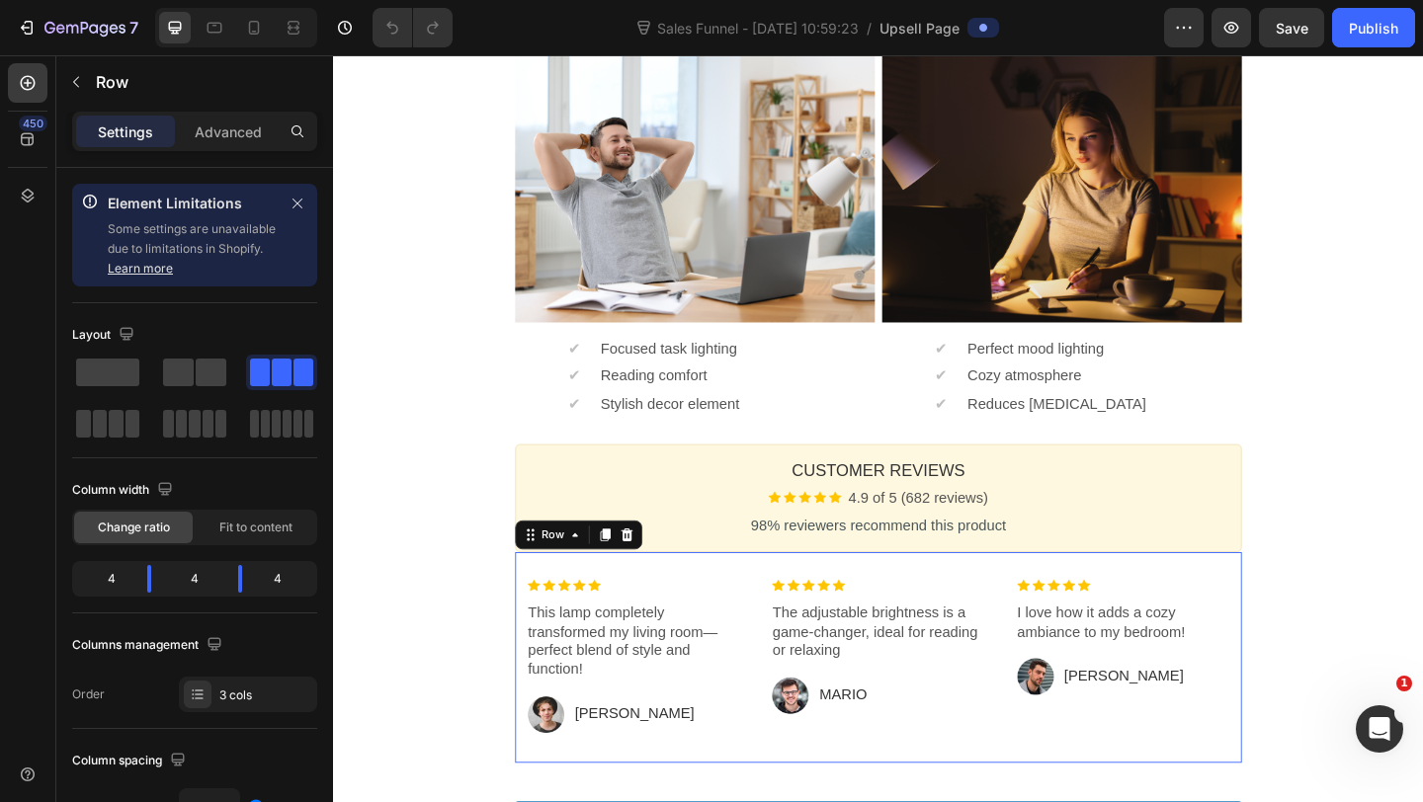
scroll to position [892, 0]
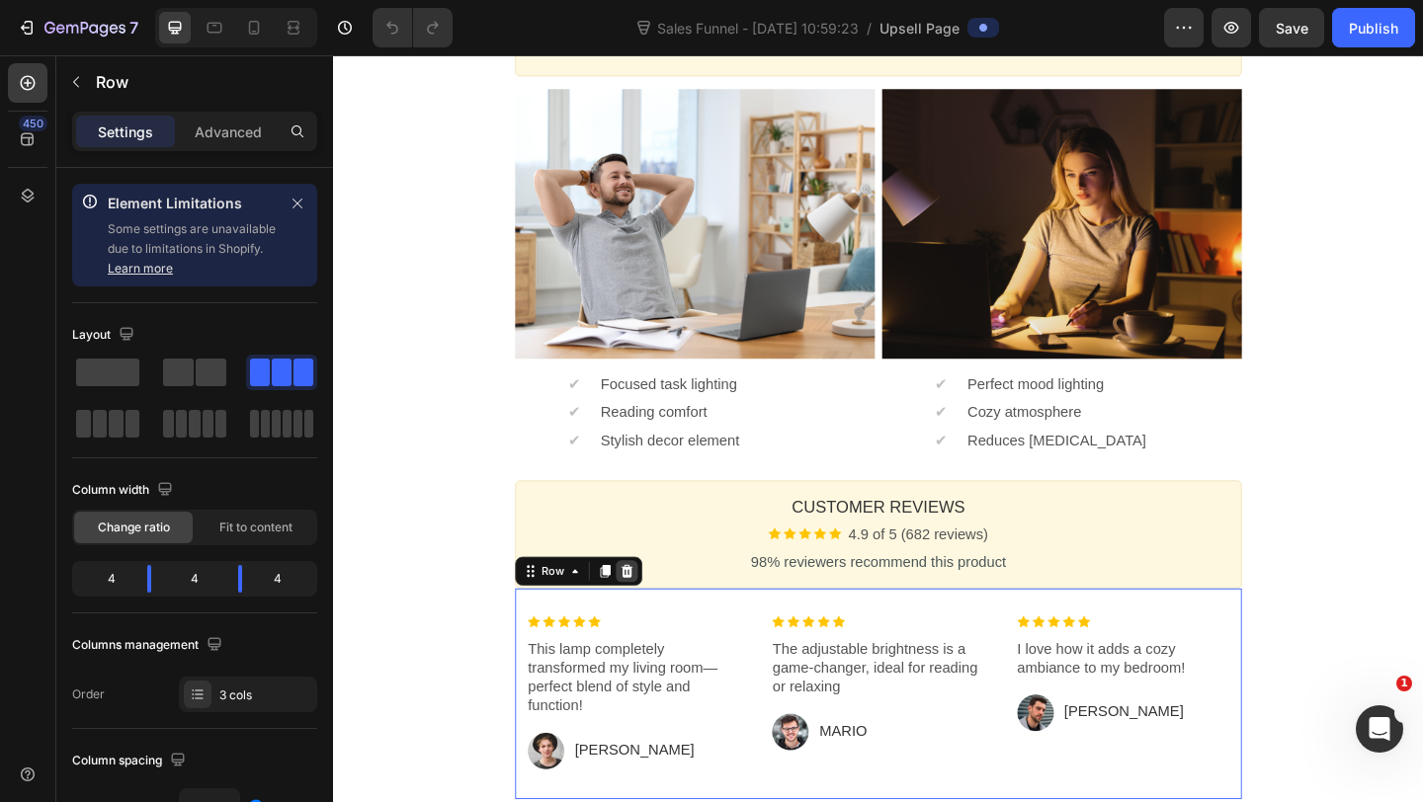
click at [651, 615] on icon at bounding box center [652, 617] width 13 height 14
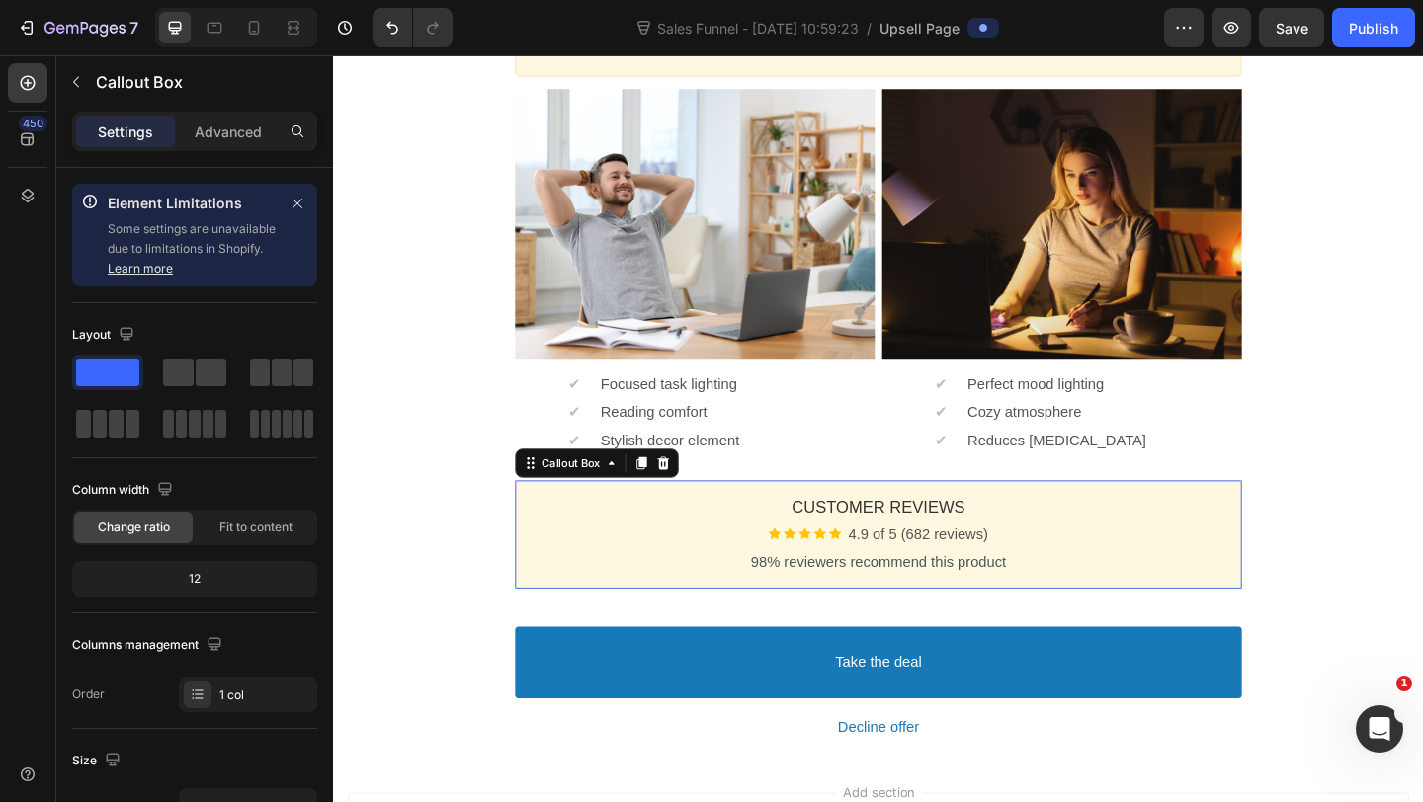
click at [663, 625] on div "Customer Reviews Heading Image 4.9 of 5 (682 reviews) Text block Row 98% review…" at bounding box center [926, 577] width 790 height 118
click at [686, 512] on div "Callout Box" at bounding box center [620, 499] width 178 height 32
click at [688, 501] on icon at bounding box center [692, 499] width 13 height 14
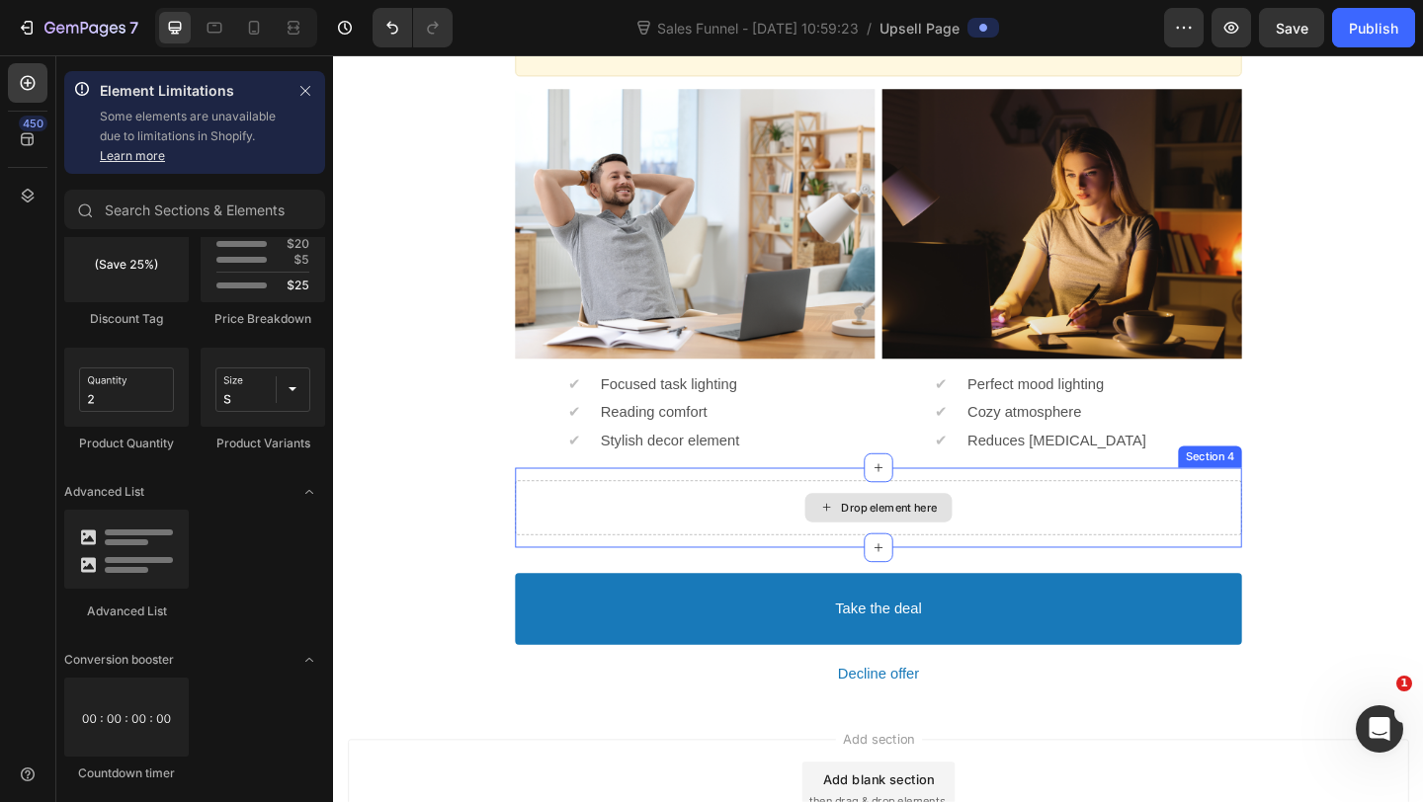
click at [692, 521] on div "Drop element here" at bounding box center [926, 547] width 790 height 59
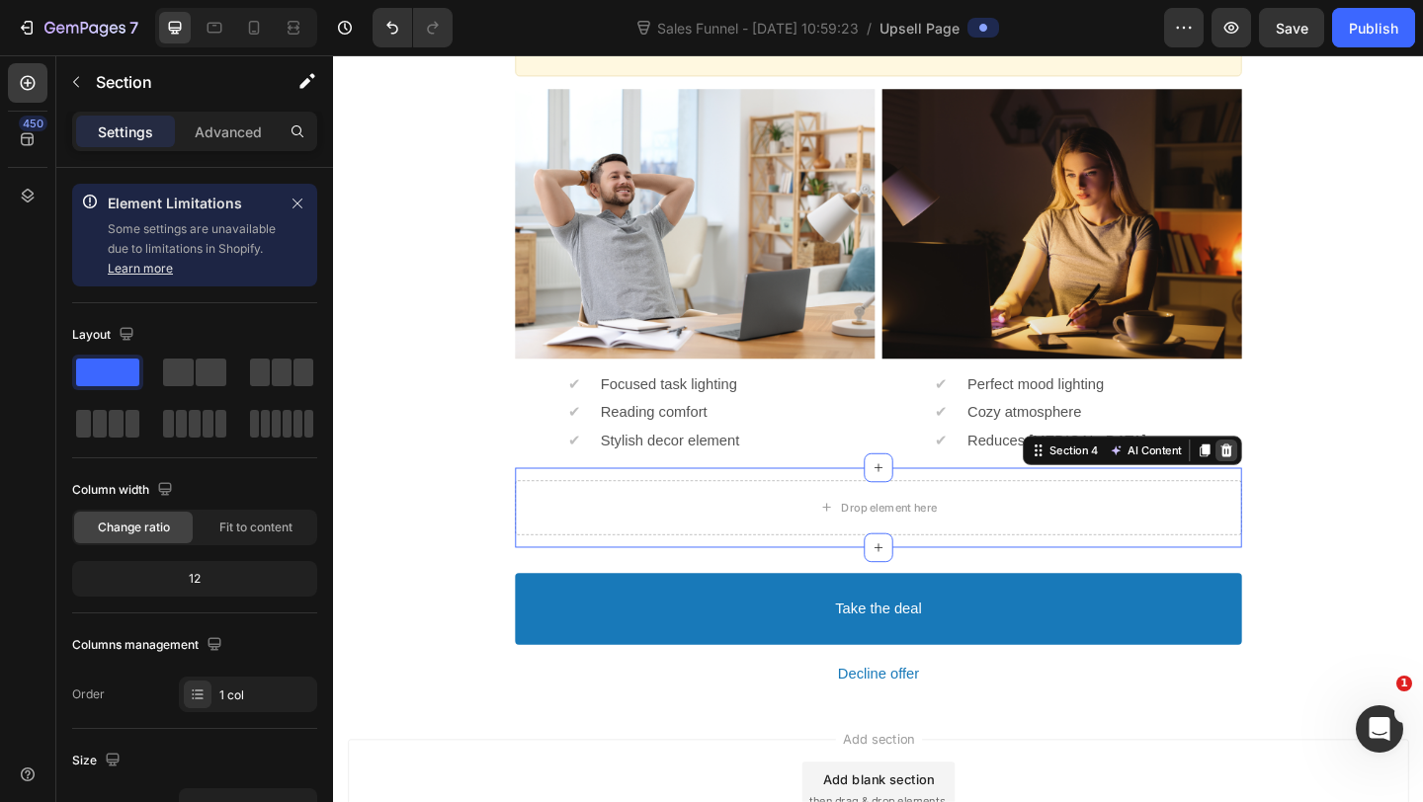
click at [1301, 478] on icon at bounding box center [1304, 485] width 16 height 16
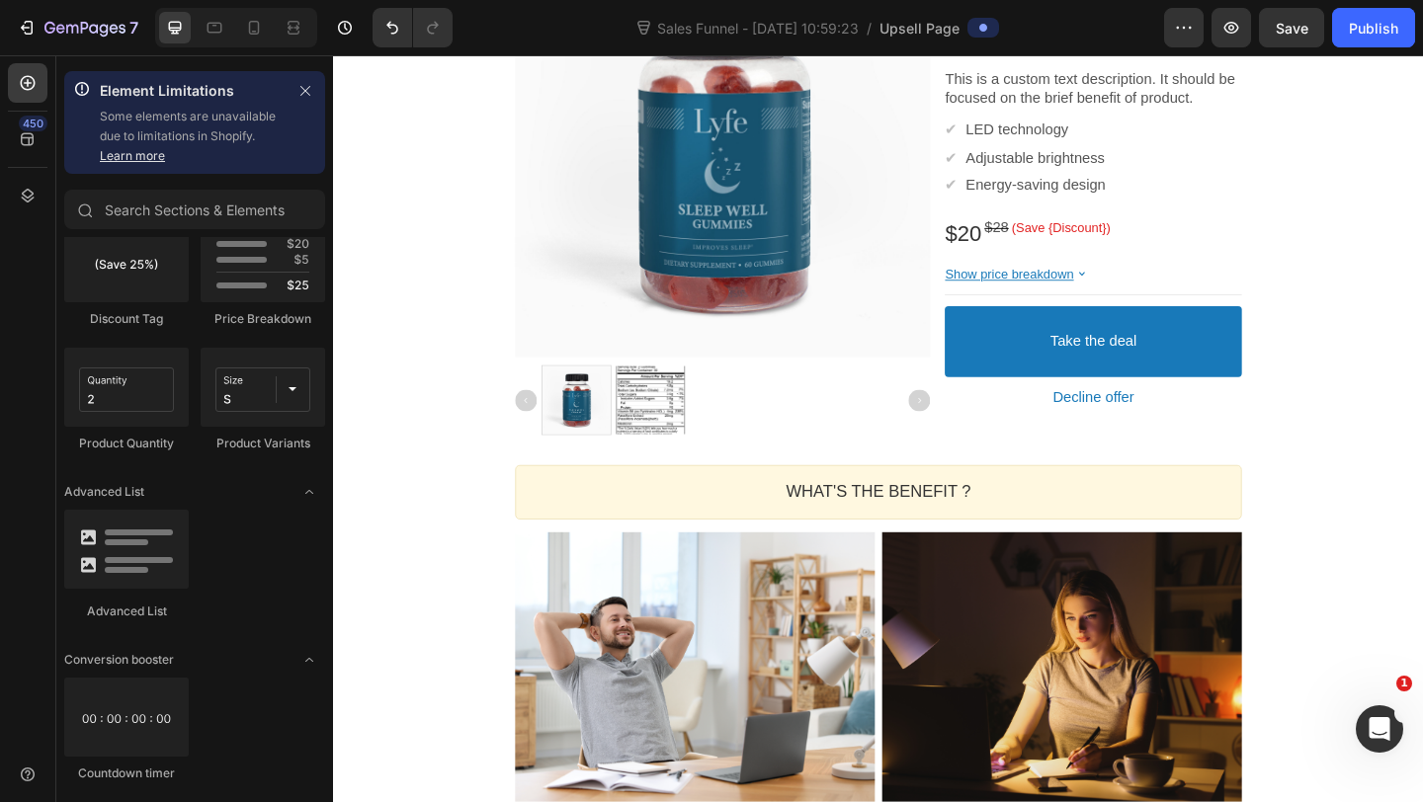
scroll to position [441, 0]
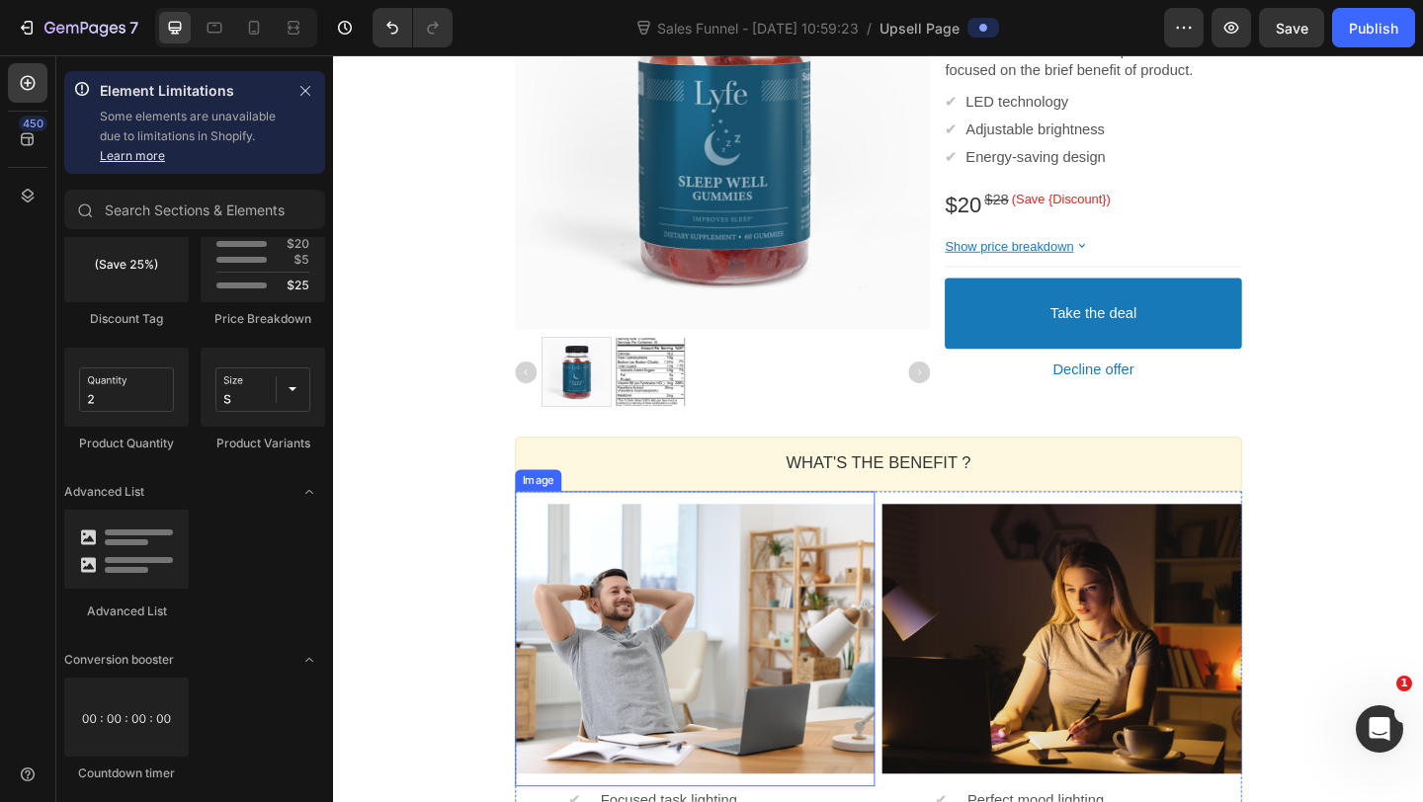
click at [768, 662] on div at bounding box center [726, 689] width 391 height 293
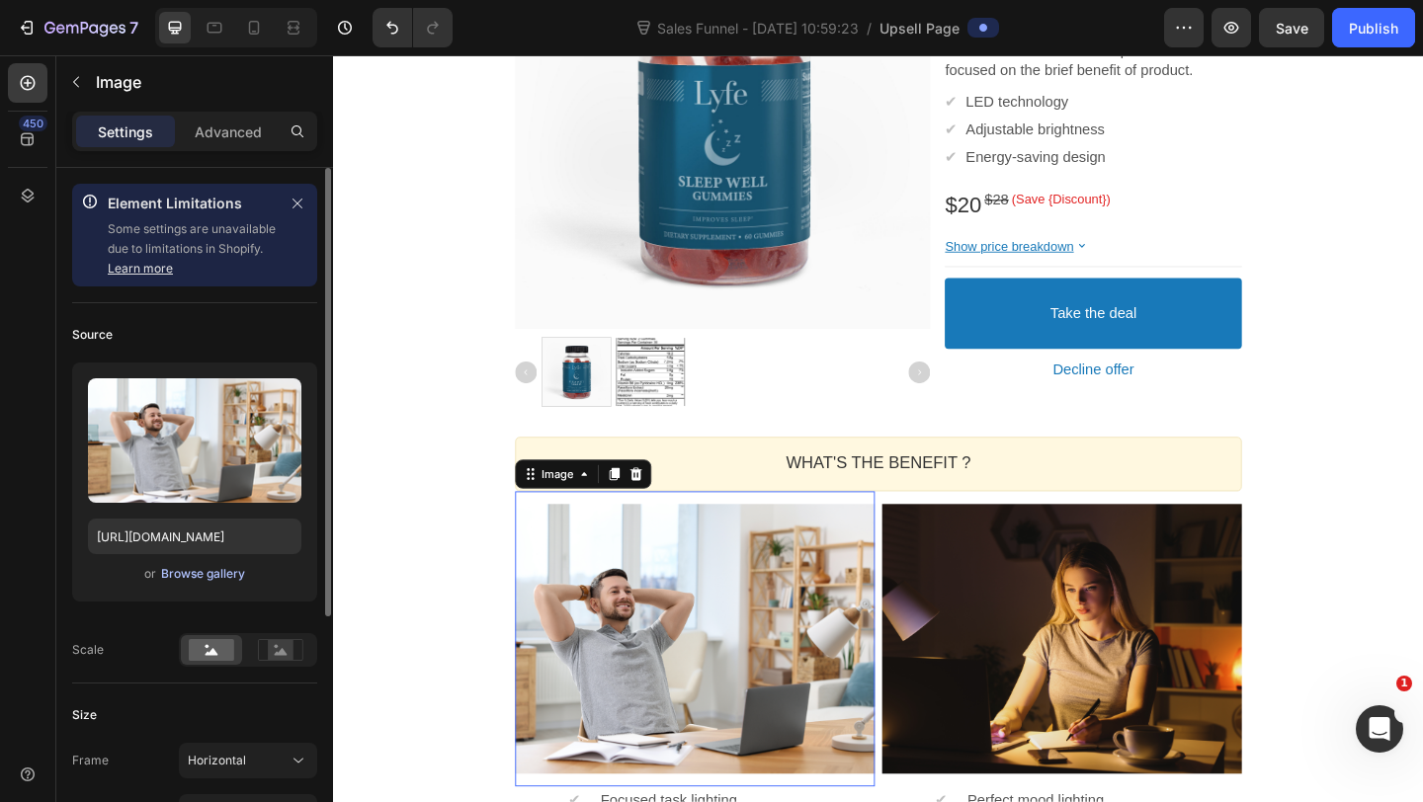
click at [218, 576] on div "Browse gallery" at bounding box center [203, 574] width 84 height 18
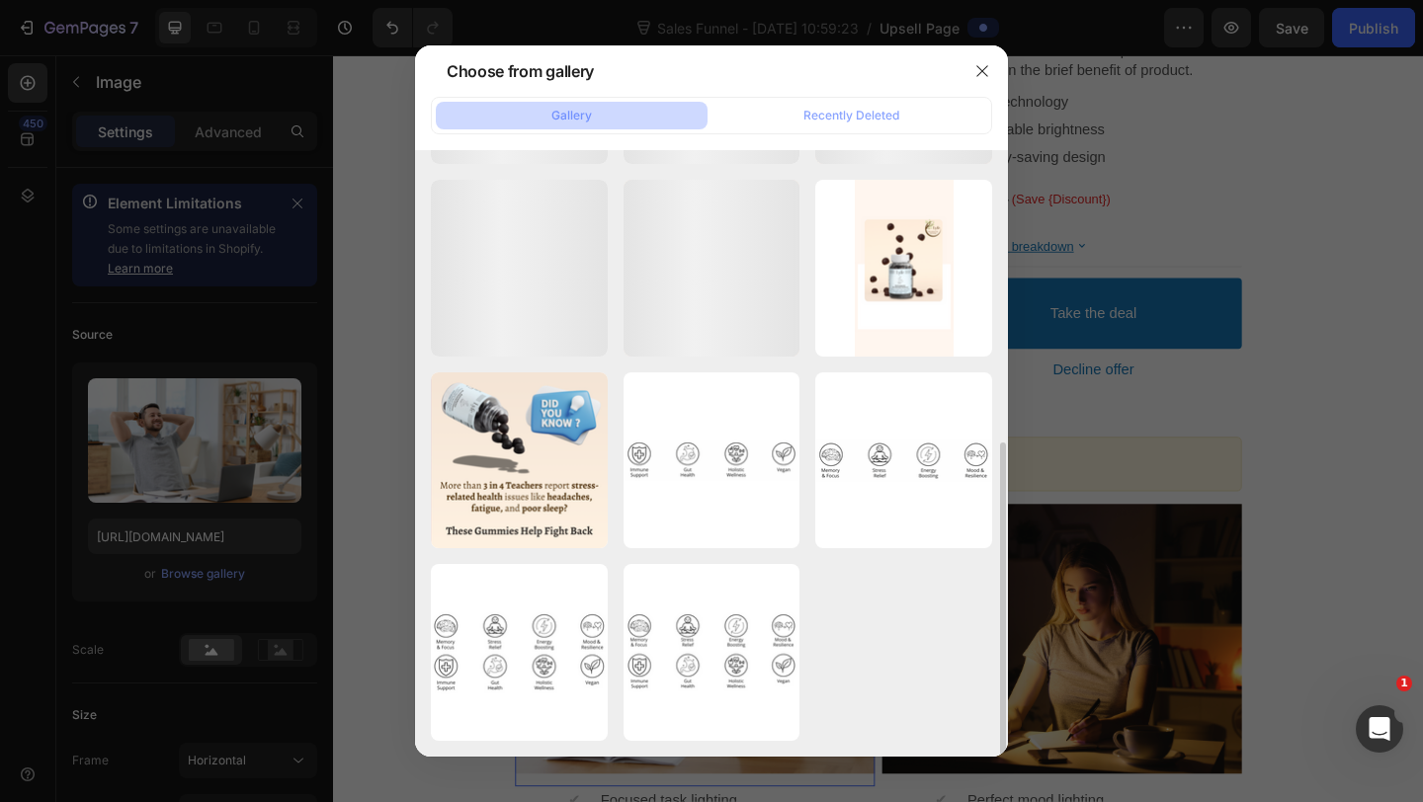
scroll to position [821, 0]
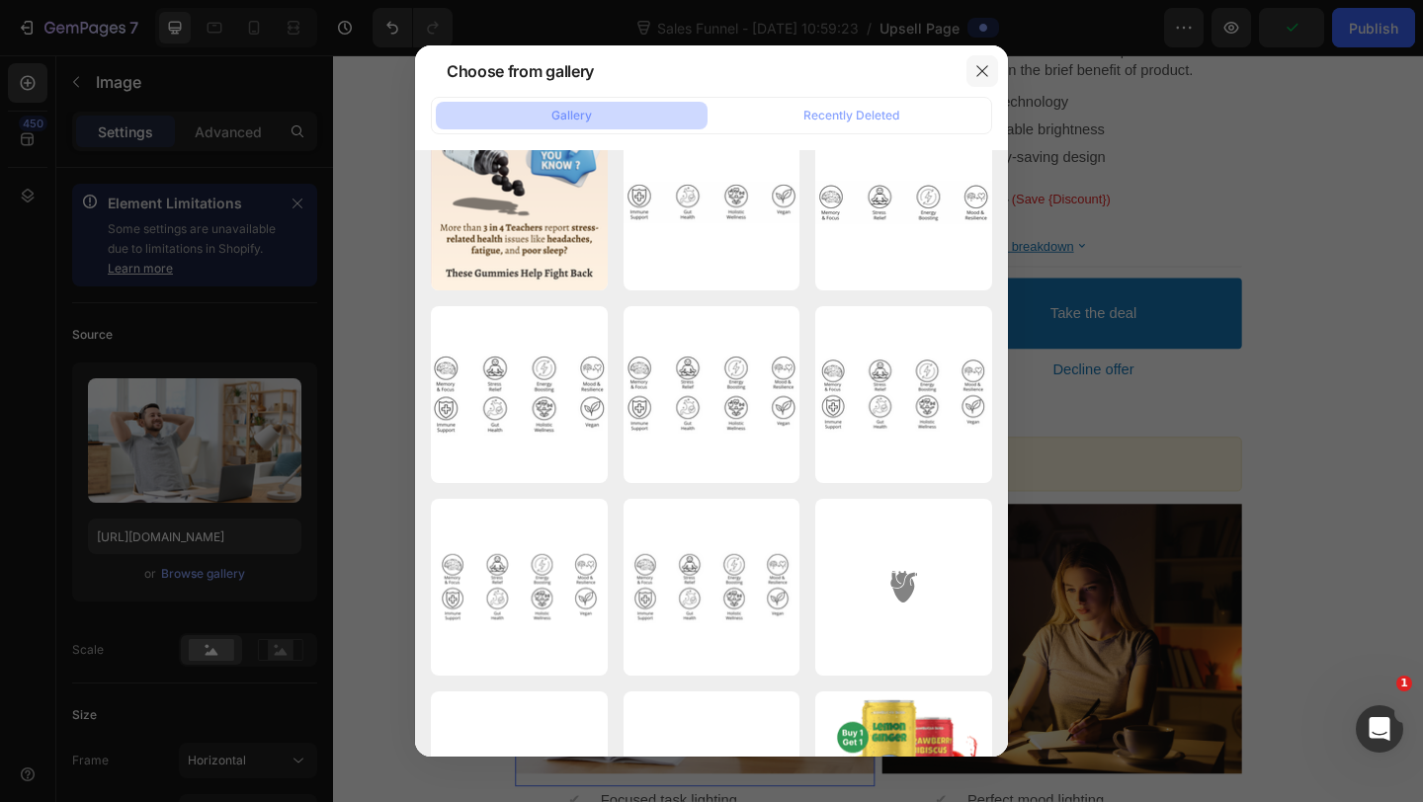
click at [979, 64] on icon "button" at bounding box center [982, 71] width 16 height 16
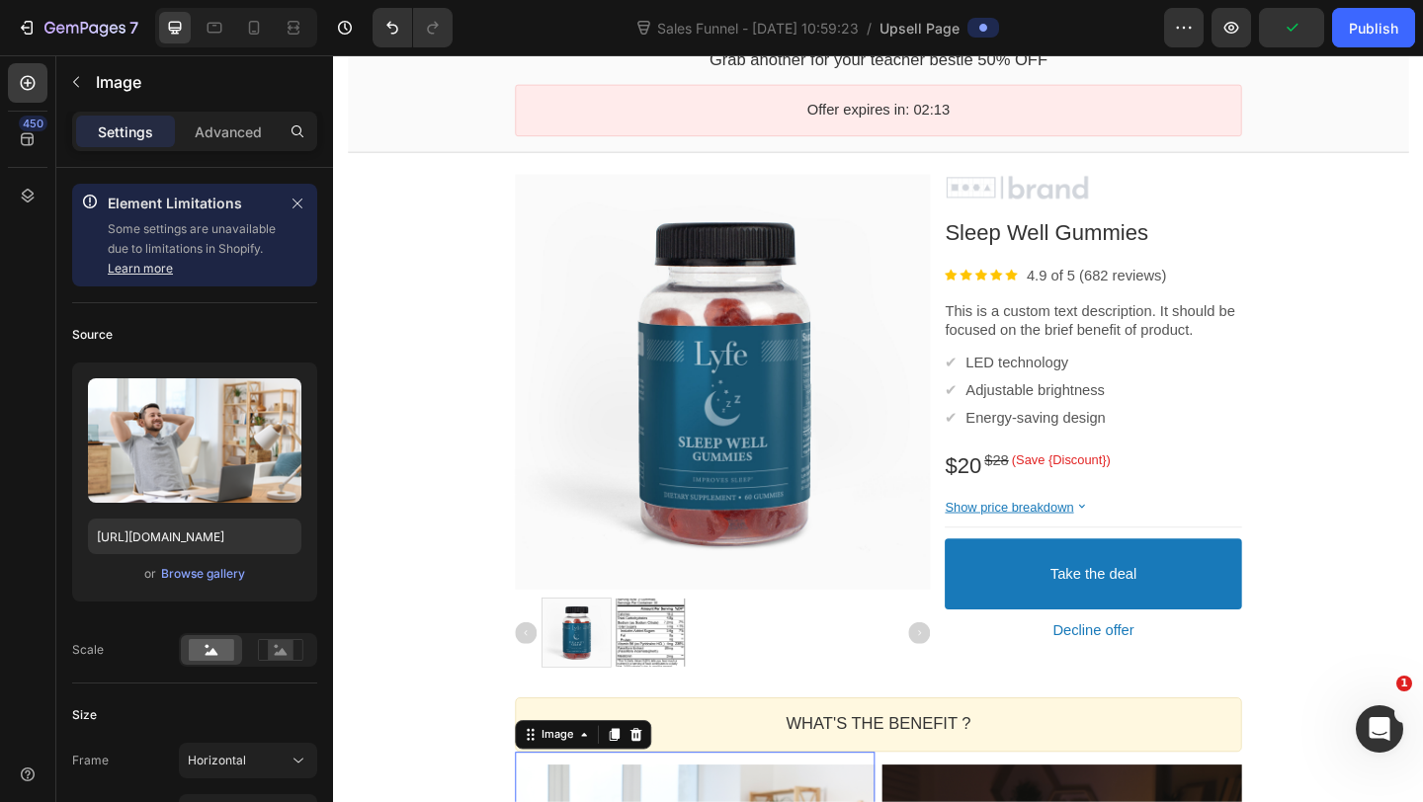
scroll to position [54, 0]
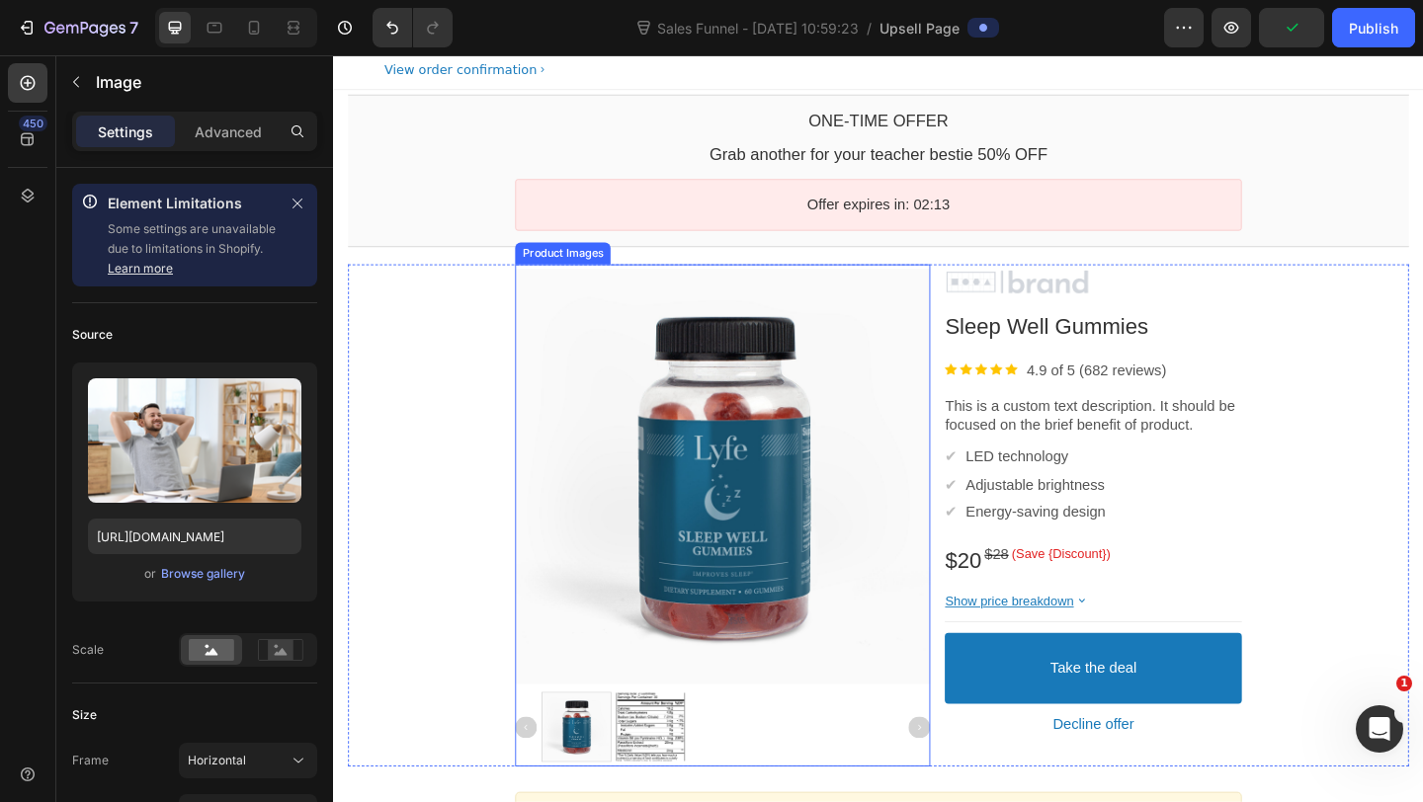
click at [852, 374] on div at bounding box center [756, 512] width 451 height 451
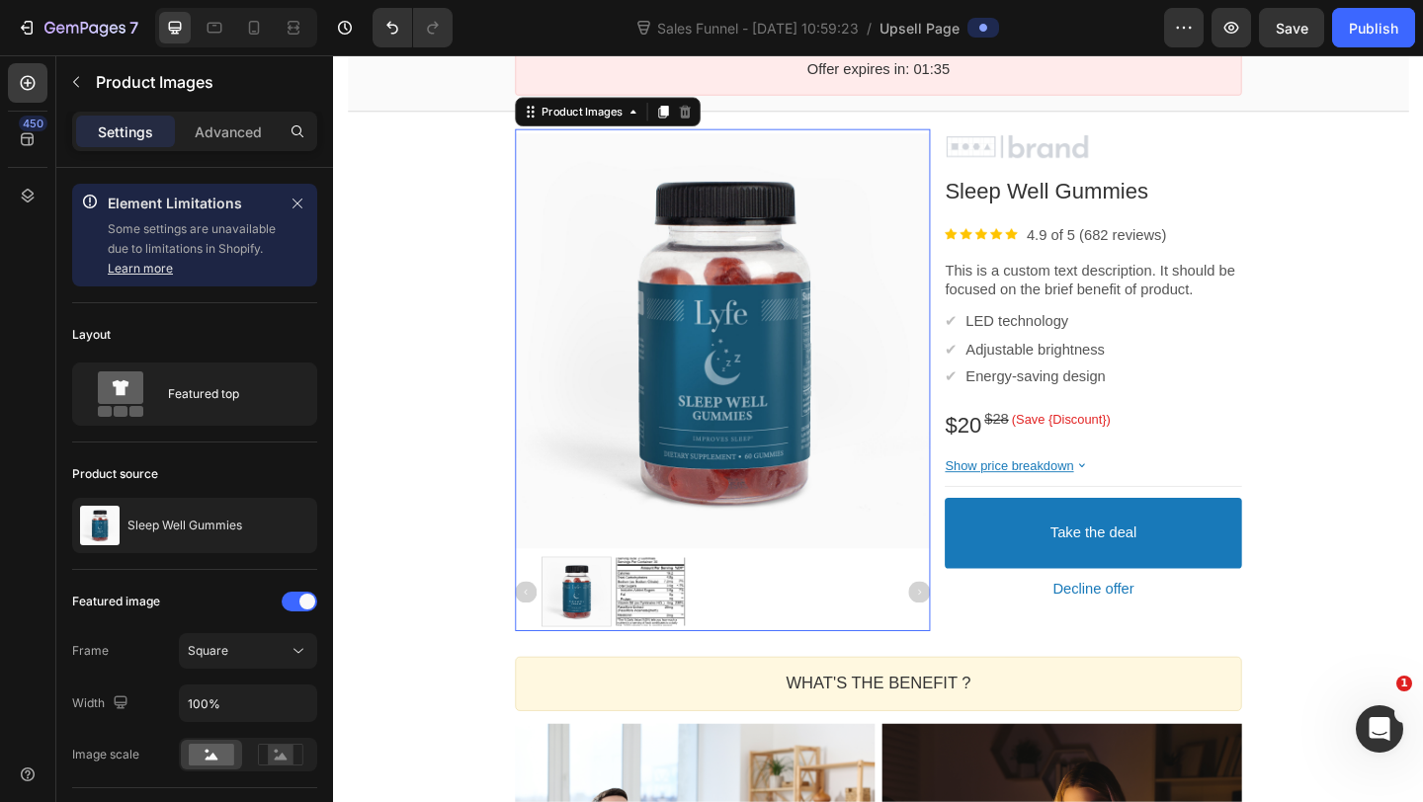
scroll to position [204, 0]
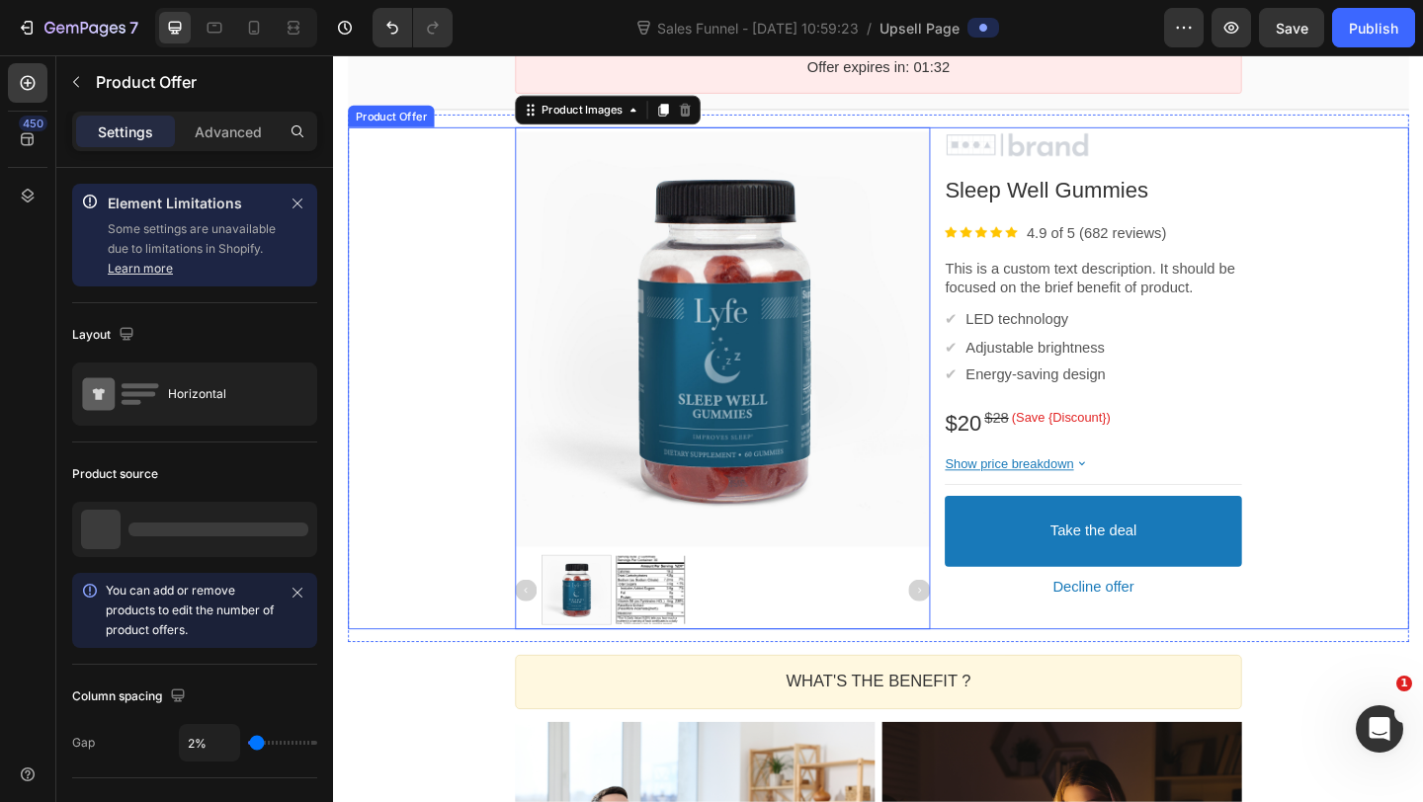
click at [468, 213] on div "Product Images This element is required and can’t be deleted Image Sleep Well G…" at bounding box center [926, 406] width 1154 height 547
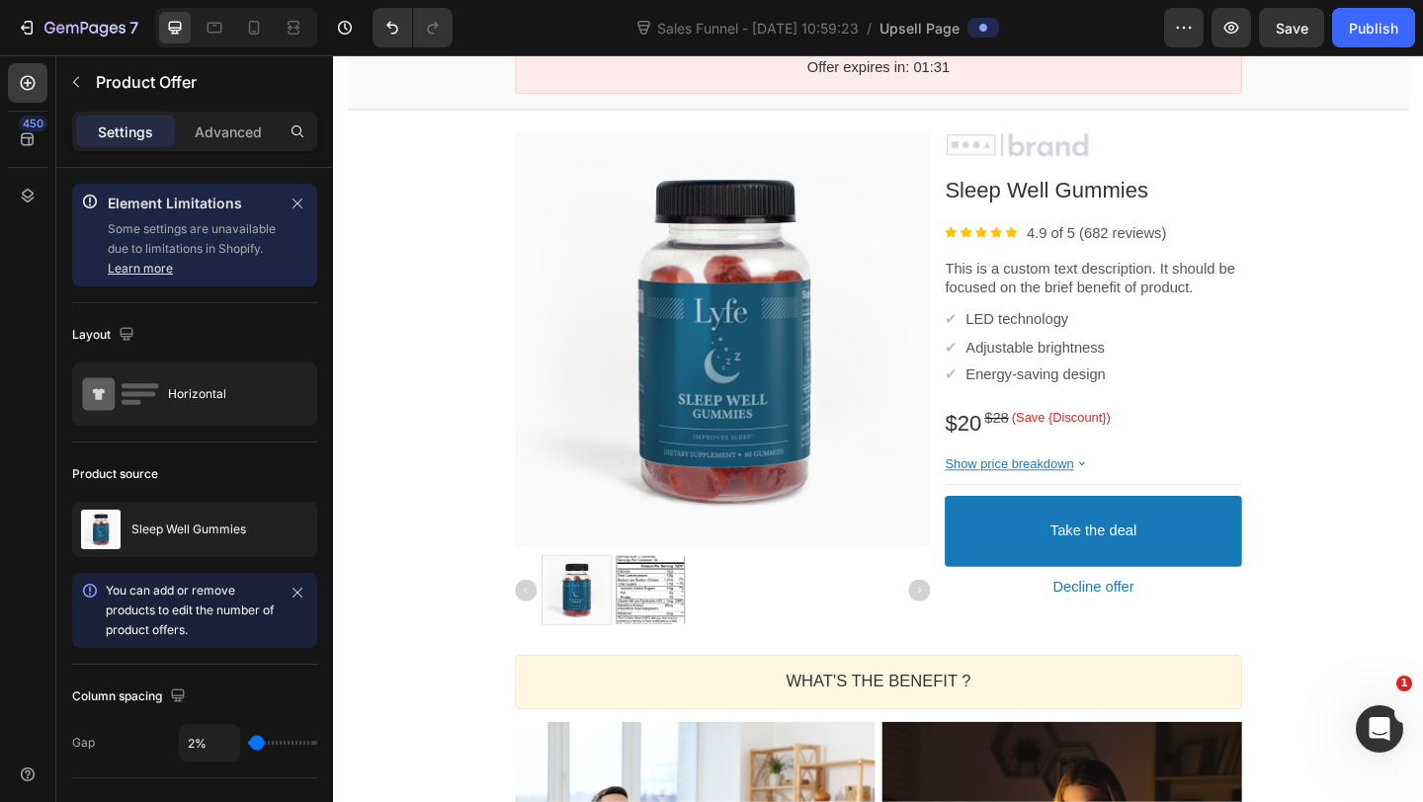
click at [336, 212] on section "Product Images Image Sleep Well Gummies Product Title Image 4.9 of 5 (682 revie…" at bounding box center [926, 407] width 1186 height 575
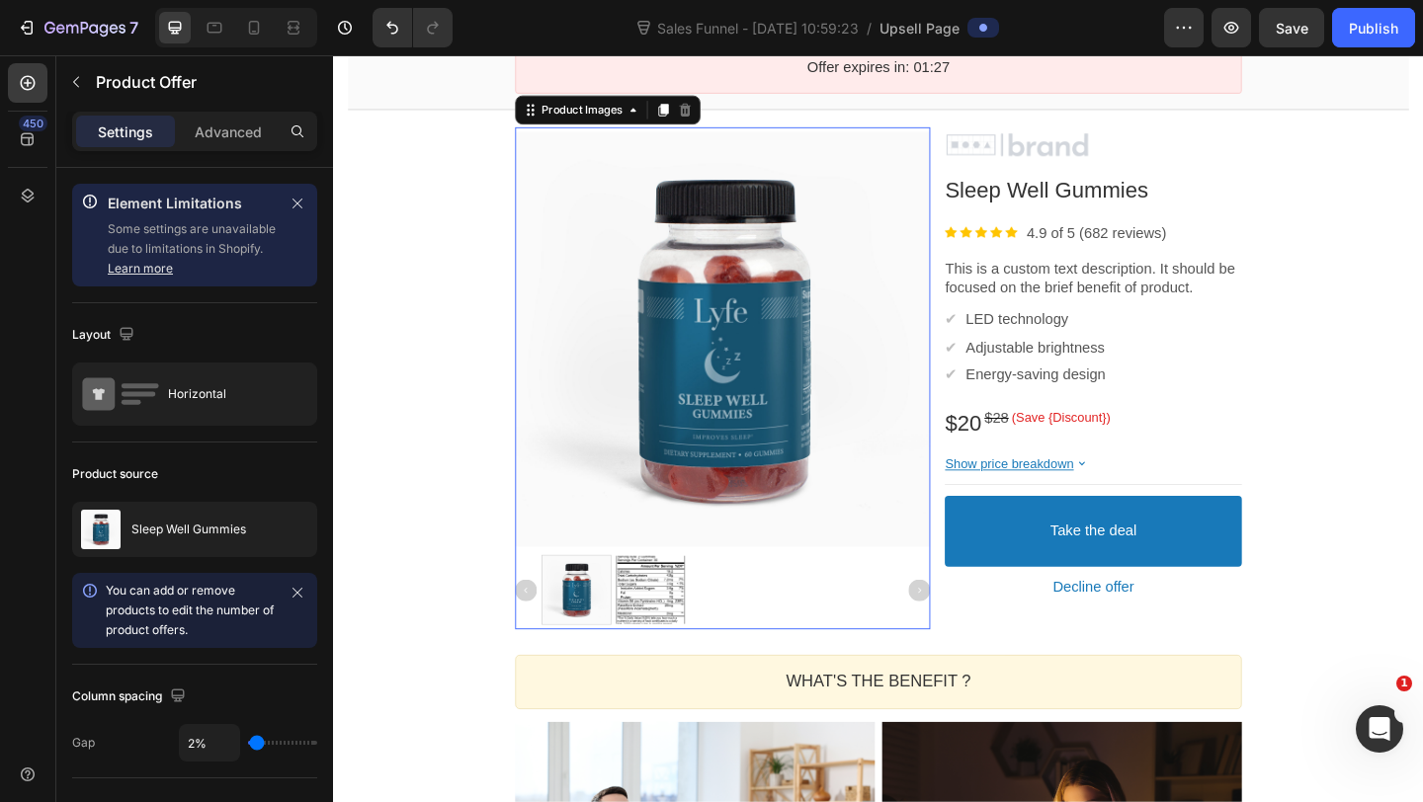
click at [685, 133] on div "Product Images This element is required and can’t be deleted" at bounding box center [756, 406] width 451 height 547
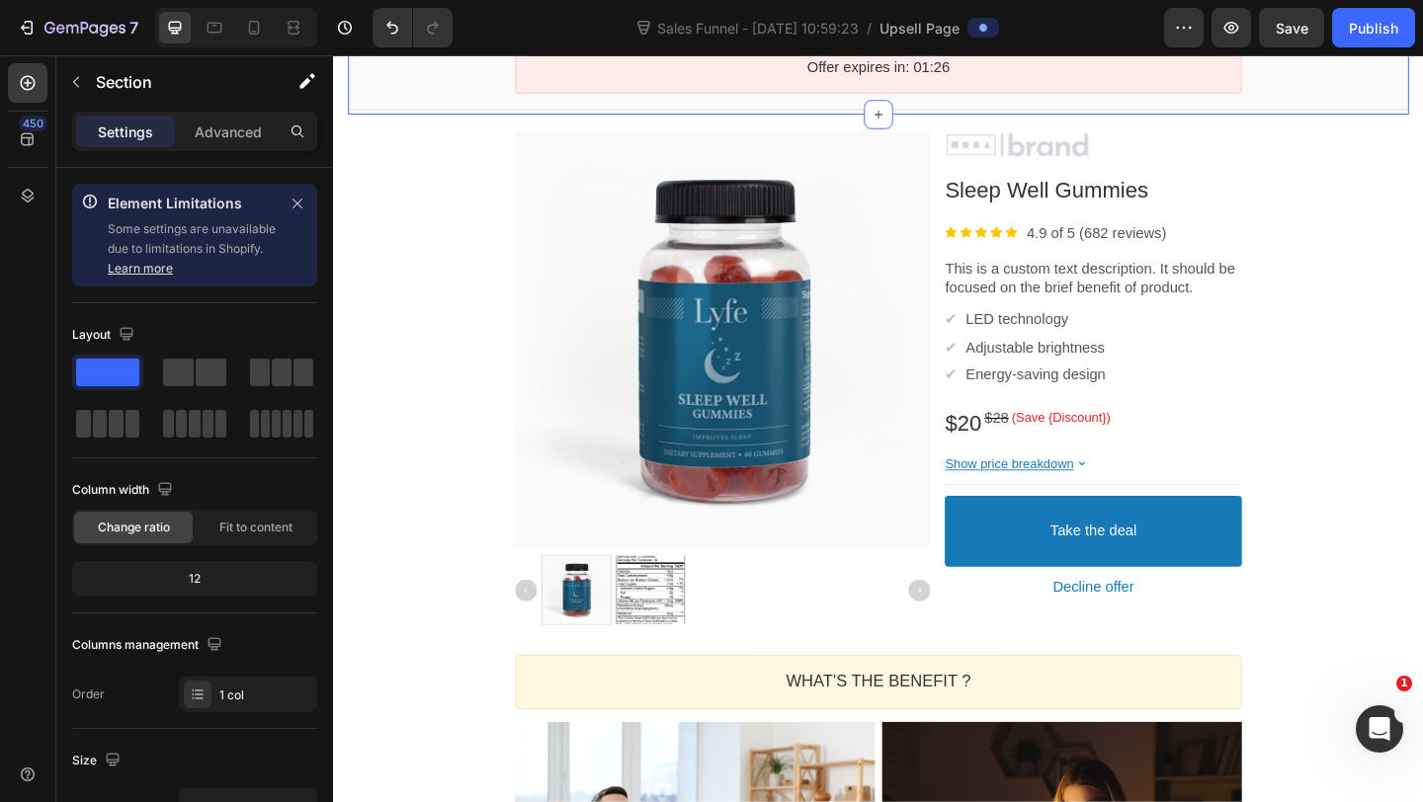
click at [745, 116] on div "One-time Offer Callout Text Grab another for your teacher bestie 50% OFF Callou…" at bounding box center [926, 32] width 1154 height 176
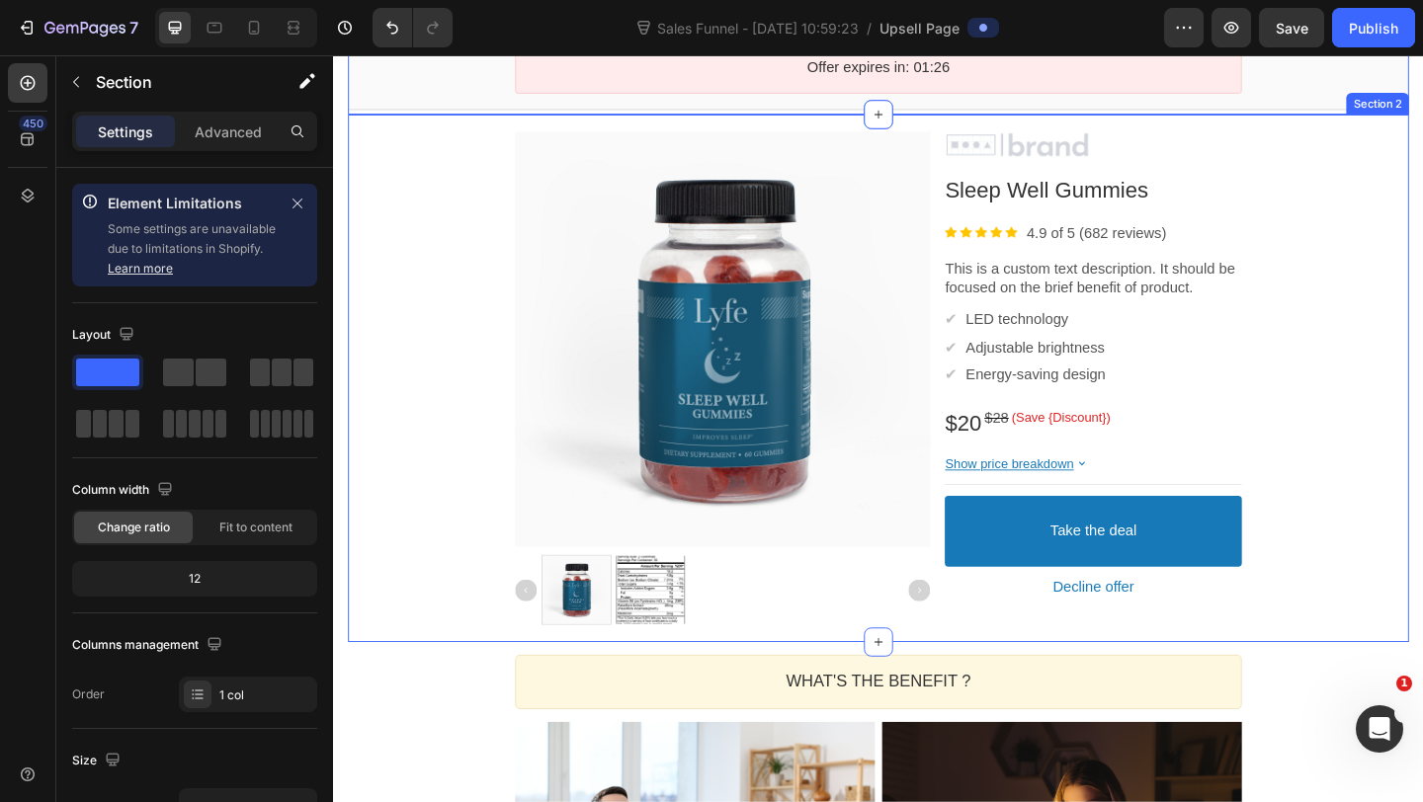
click at [732, 128] on div "Product Images Image Sleep Well Gummies Product Title Image 4.9 of 5 (682 revie…" at bounding box center [926, 407] width 1154 height 575
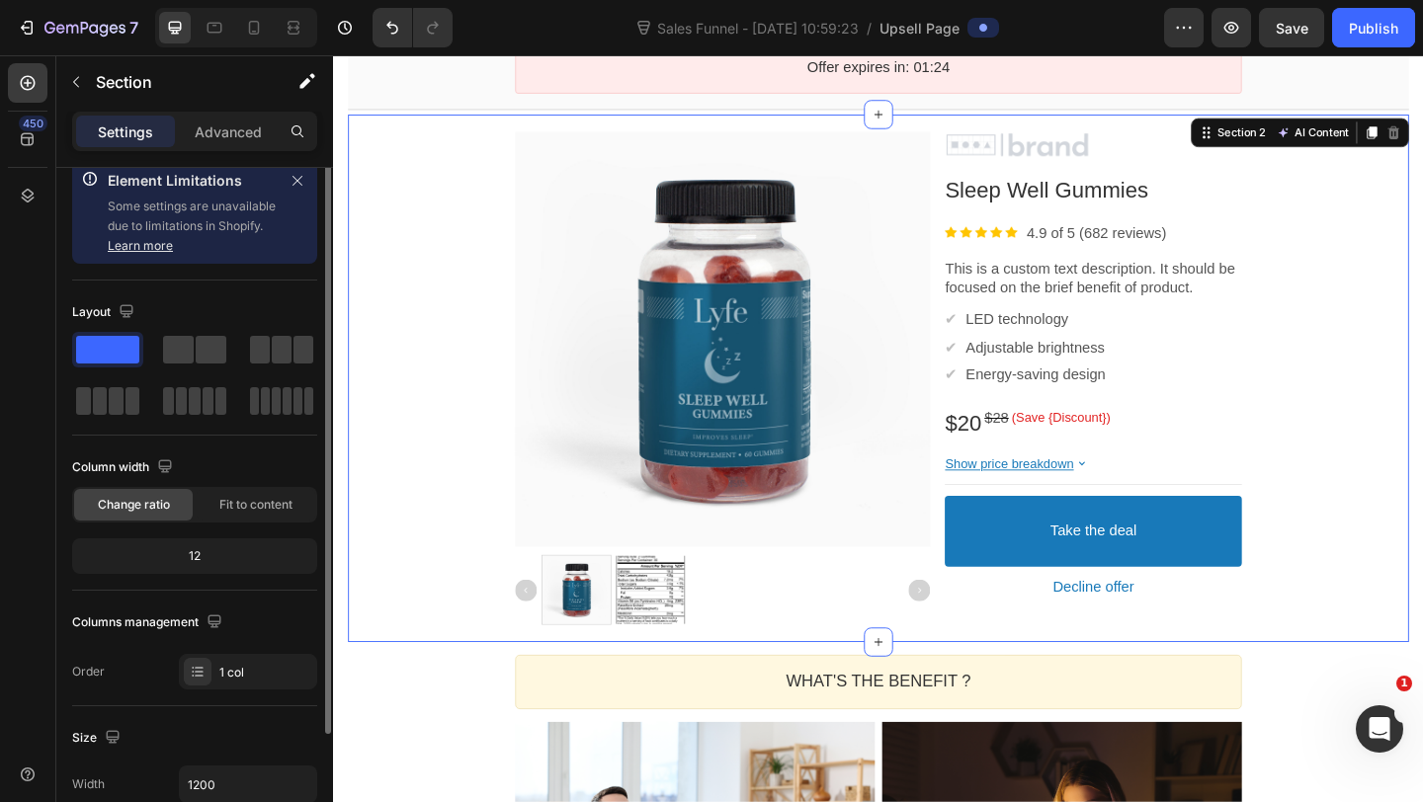
scroll to position [0, 0]
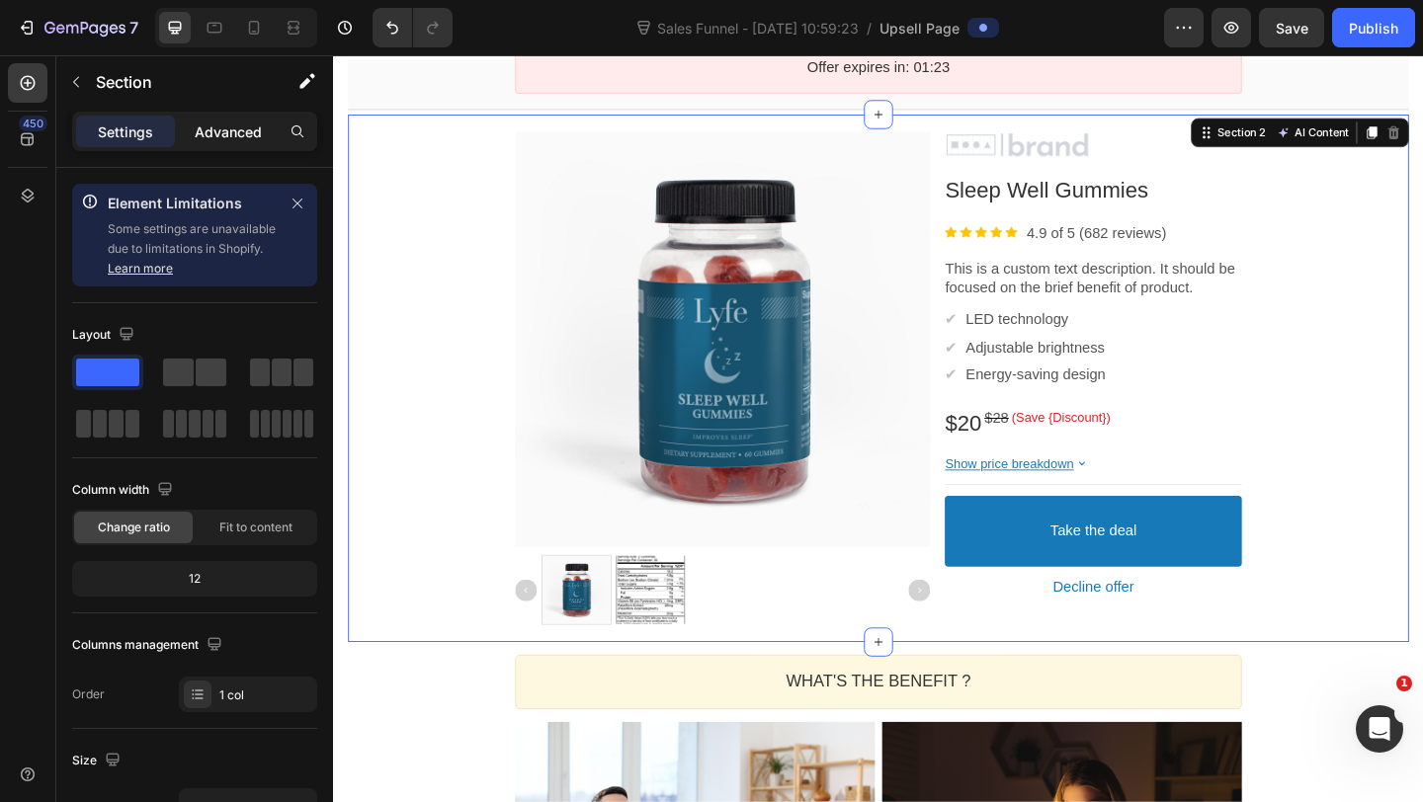
click at [223, 141] on div "Advanced" at bounding box center [228, 132] width 99 height 32
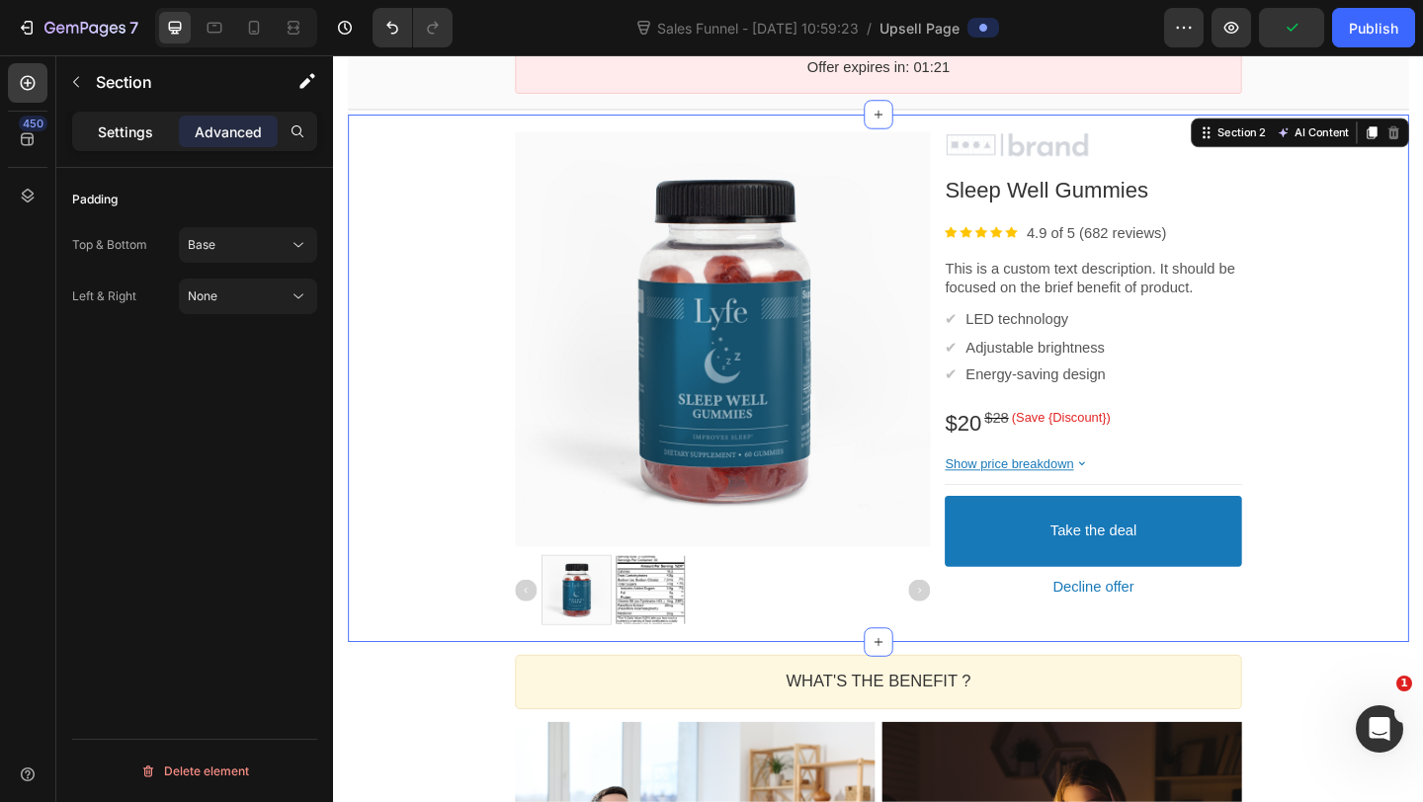
click at [122, 123] on p "Settings" at bounding box center [125, 132] width 55 height 21
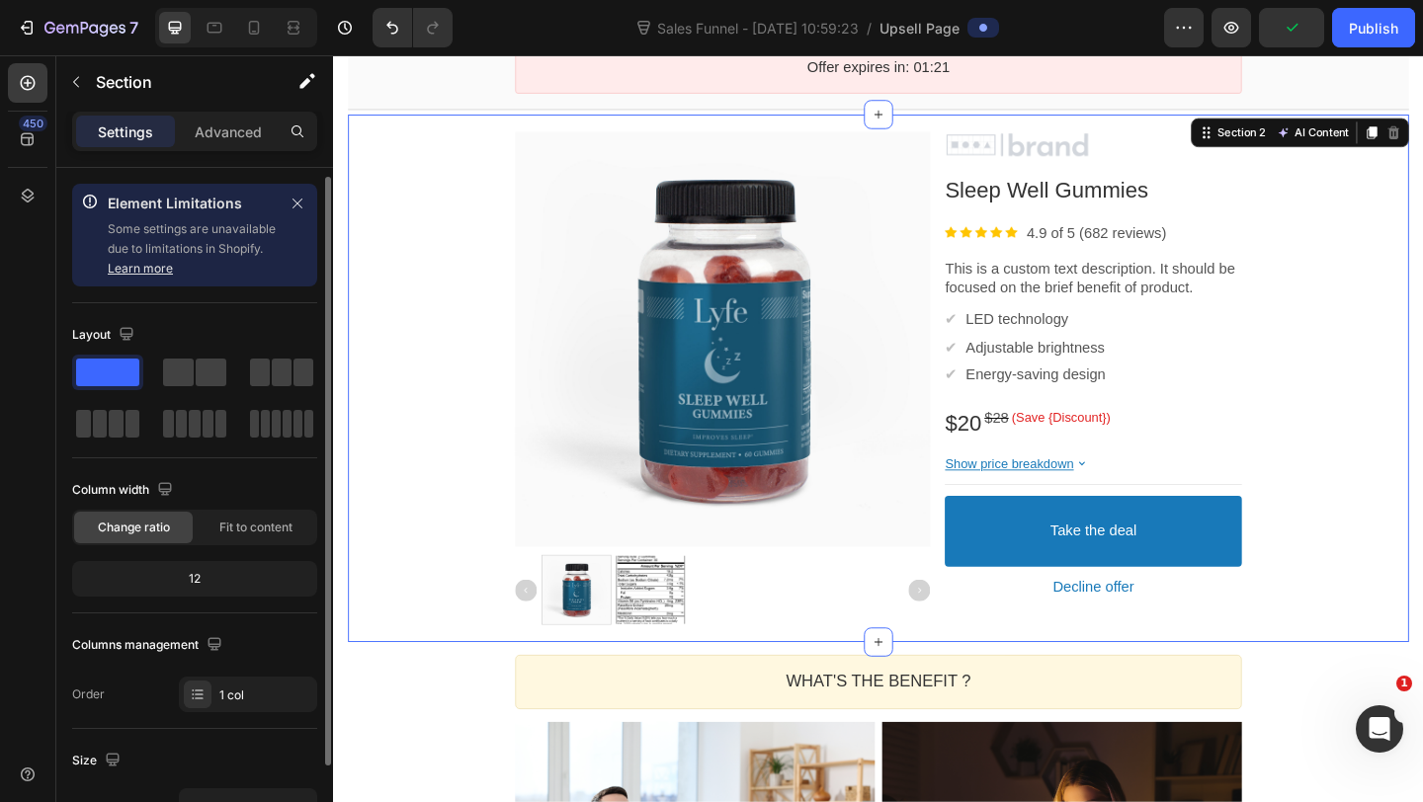
scroll to position [119, 0]
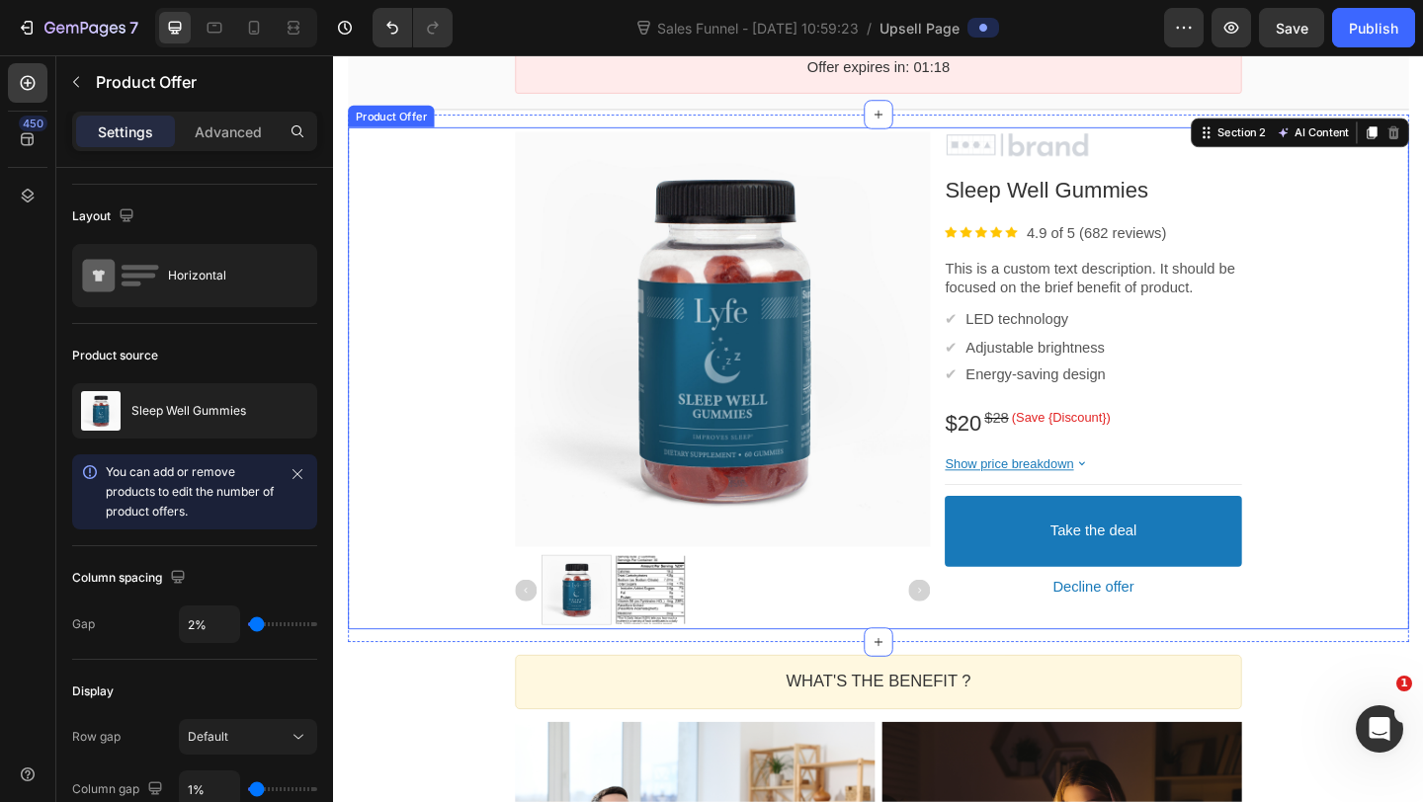
click at [463, 543] on div "Product Images Image Sleep Well Gummies Product Title Image 4.9 of 5 (682 revie…" at bounding box center [926, 406] width 1154 height 547
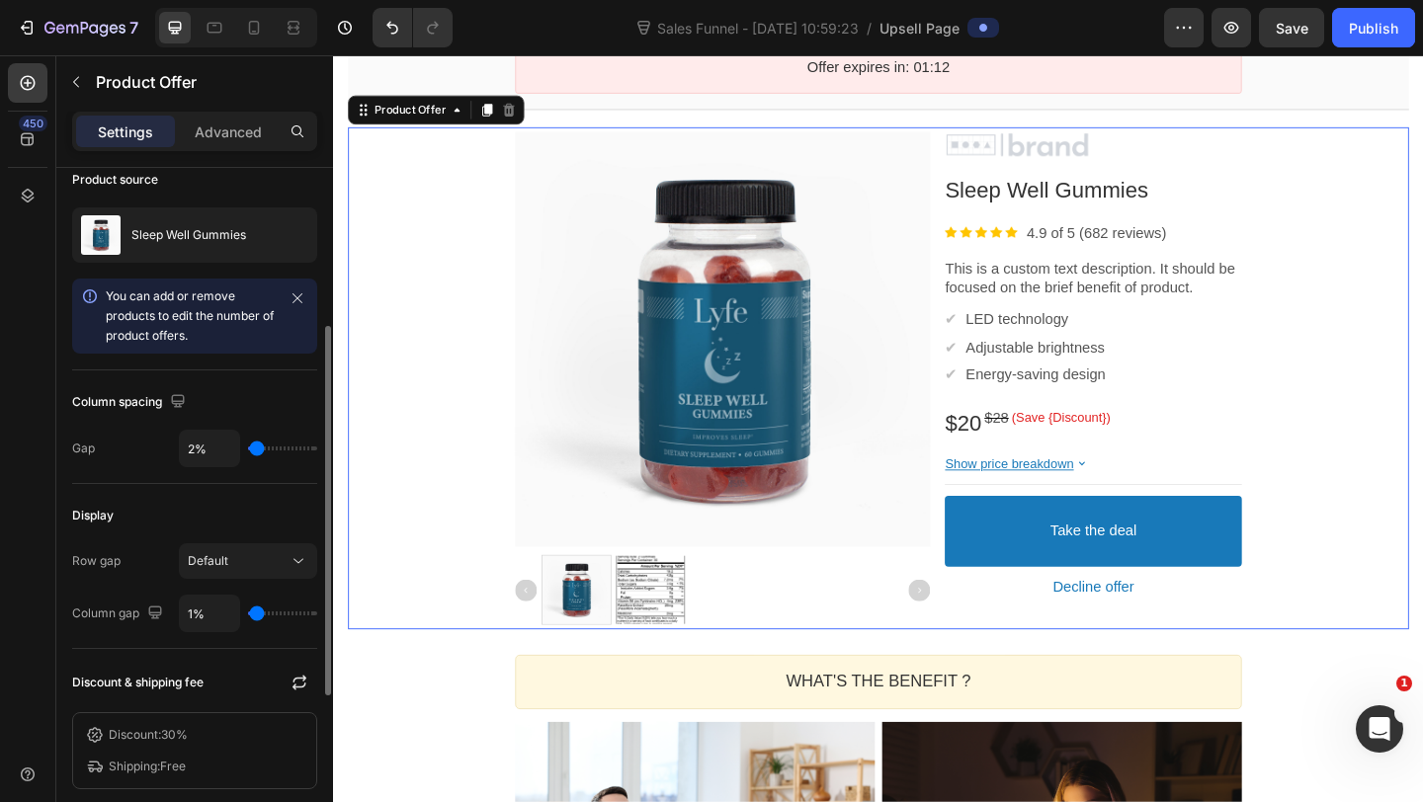
scroll to position [244, 0]
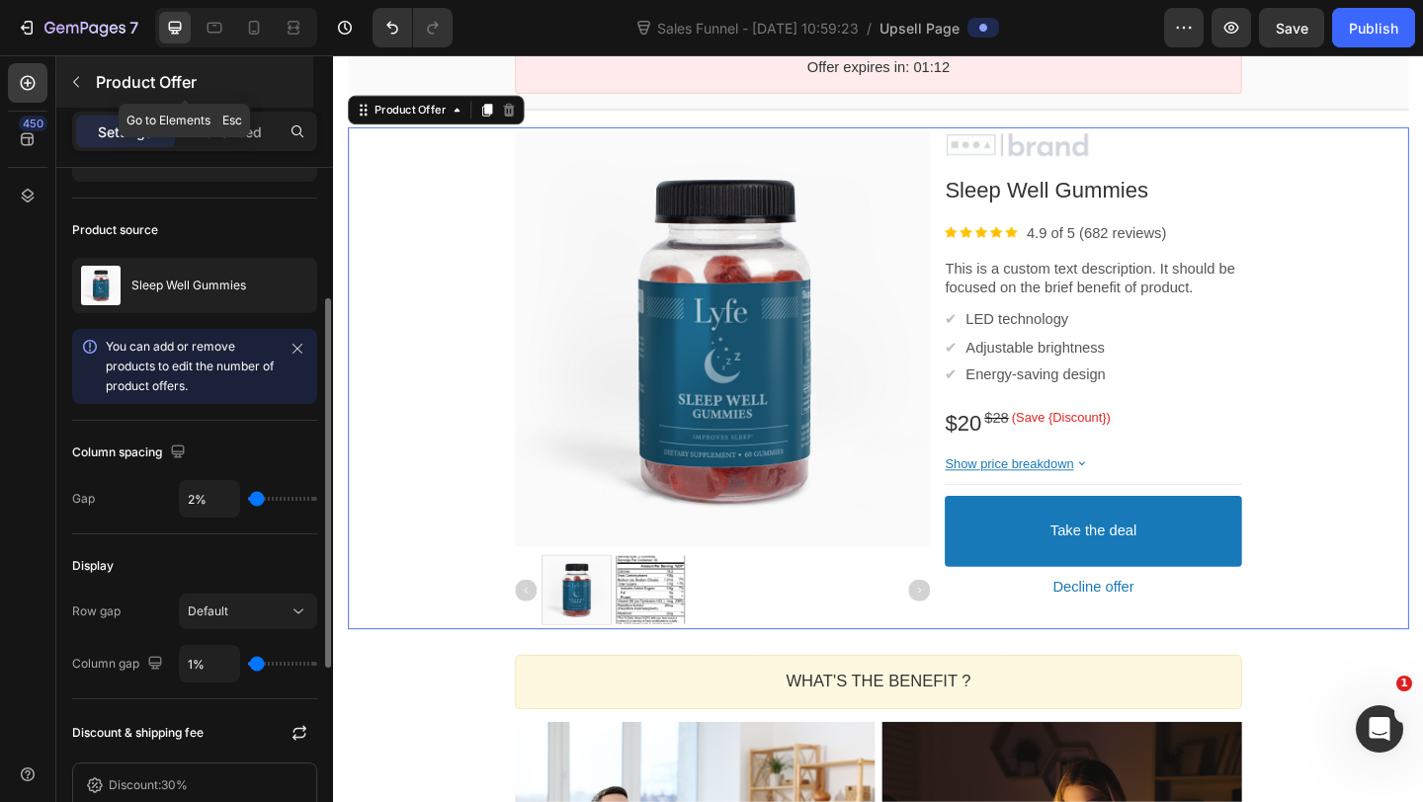
click at [90, 97] on div at bounding box center [76, 82] width 32 height 32
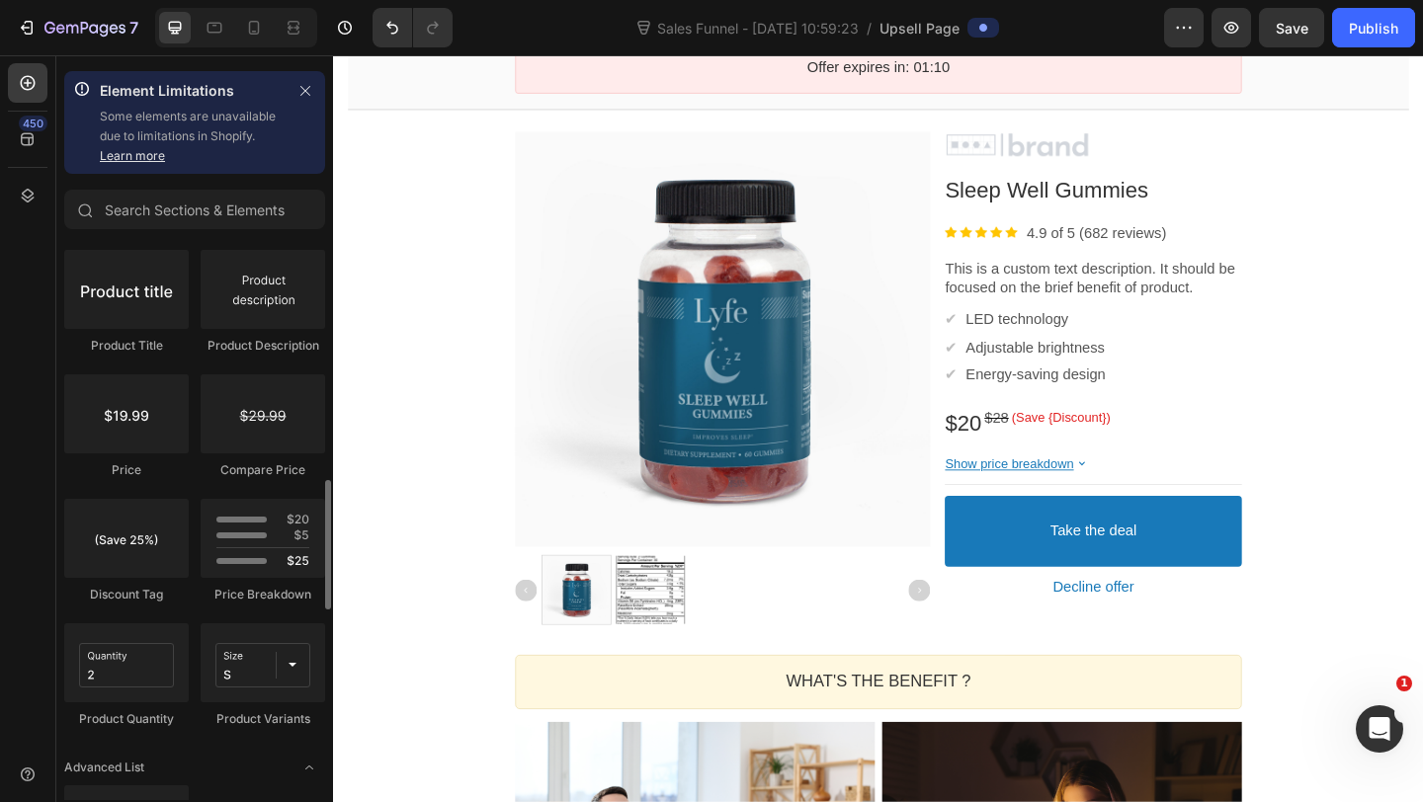
scroll to position [1468, 0]
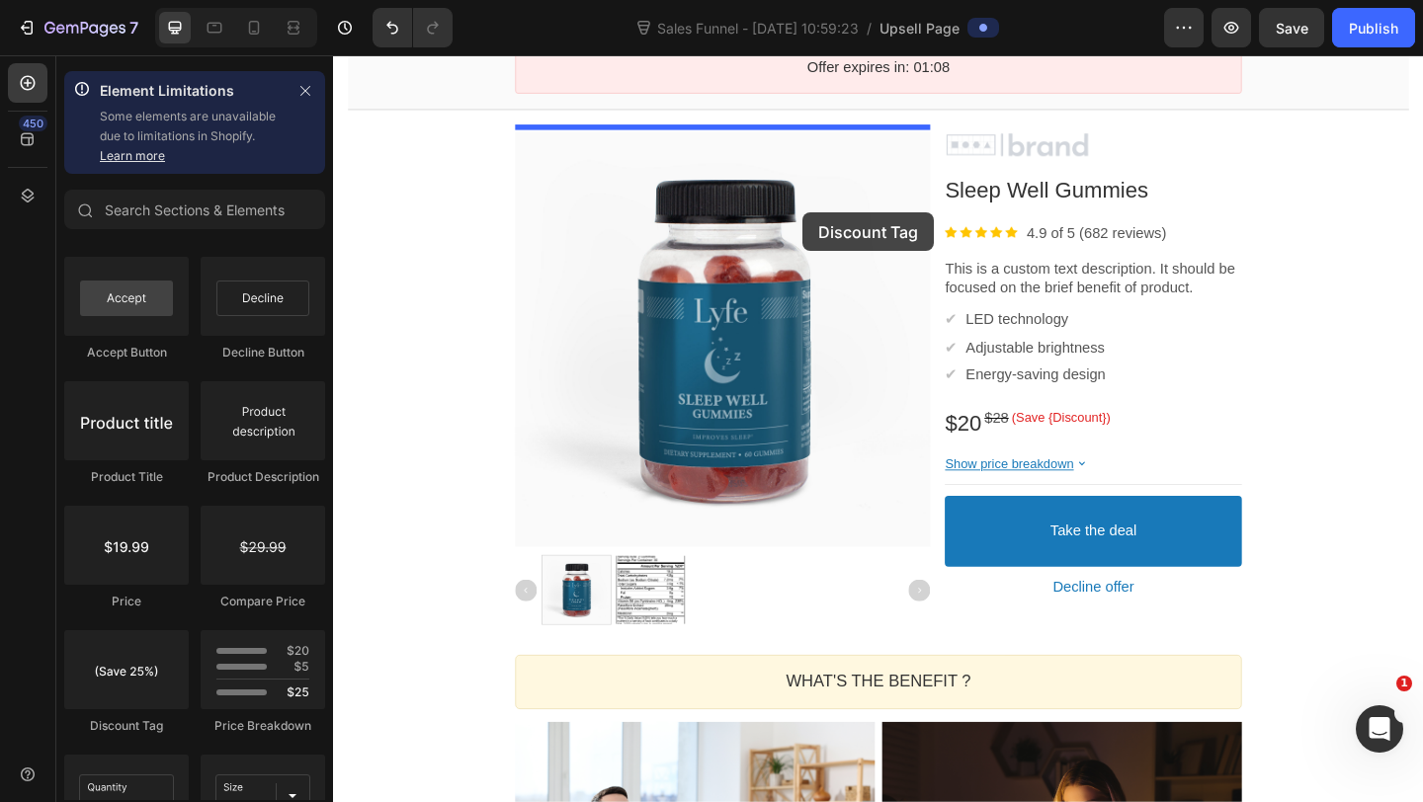
drag, startPoint x: 457, startPoint y: 721, endPoint x: 845, endPoint y: 225, distance: 629.2
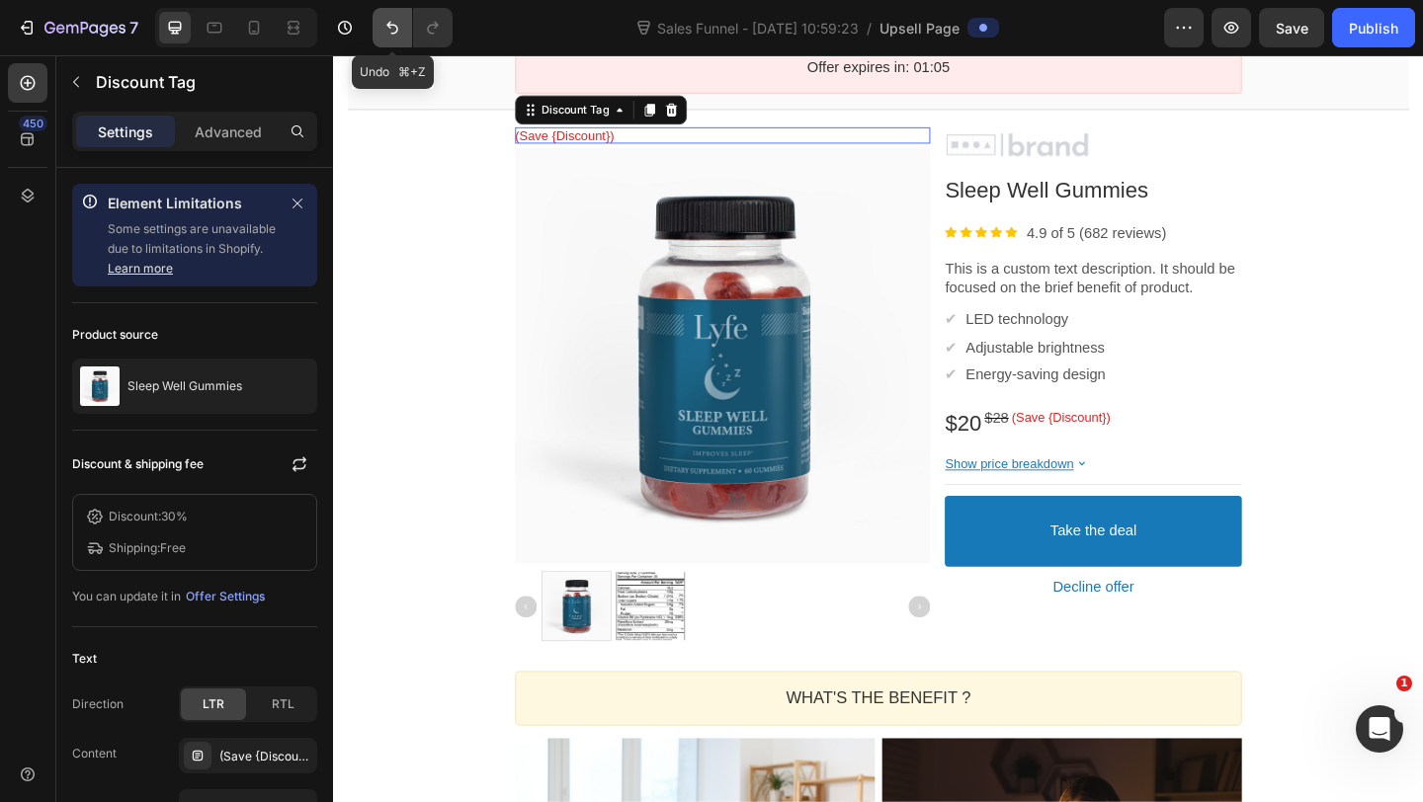
click at [395, 16] on button "Undo/Redo" at bounding box center [392, 28] width 40 height 40
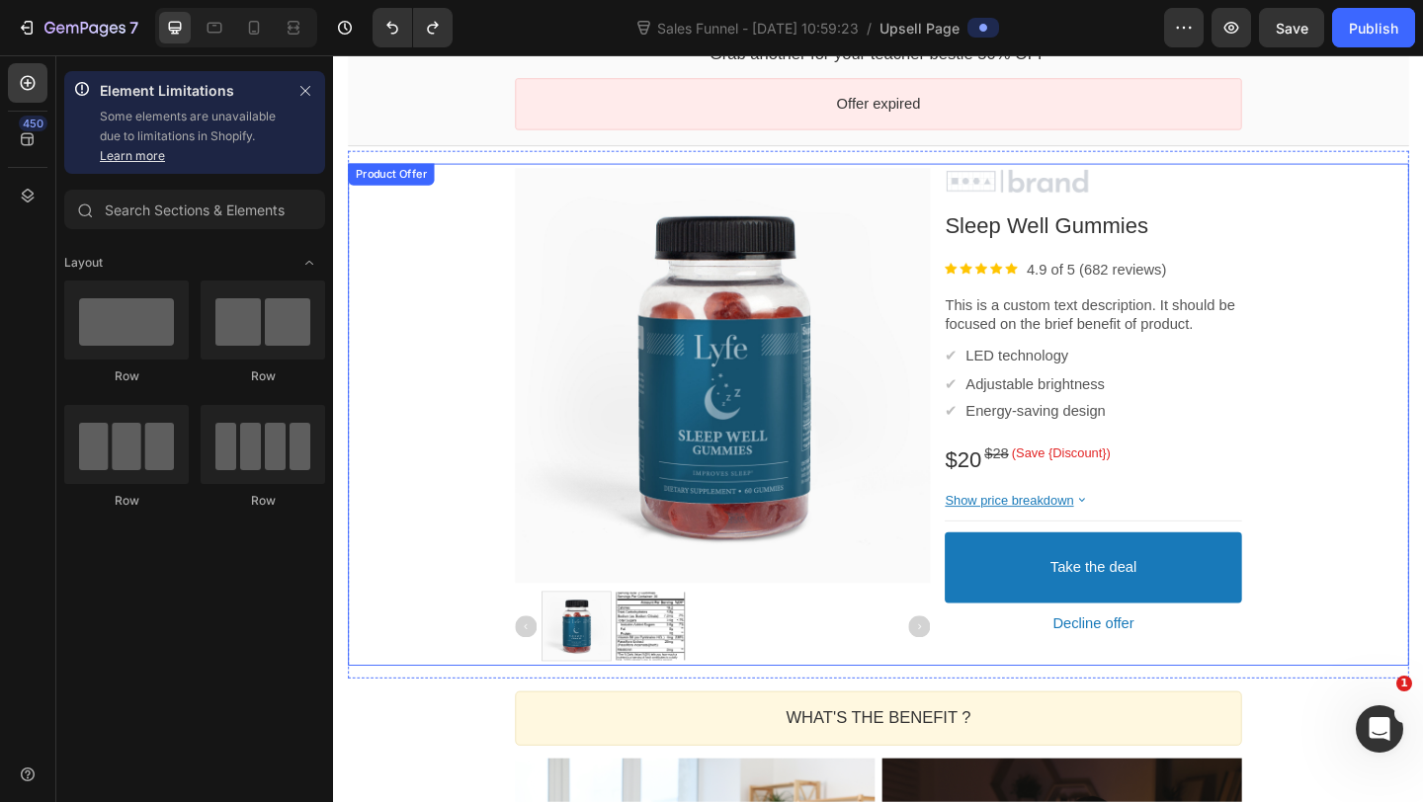
scroll to position [0, 0]
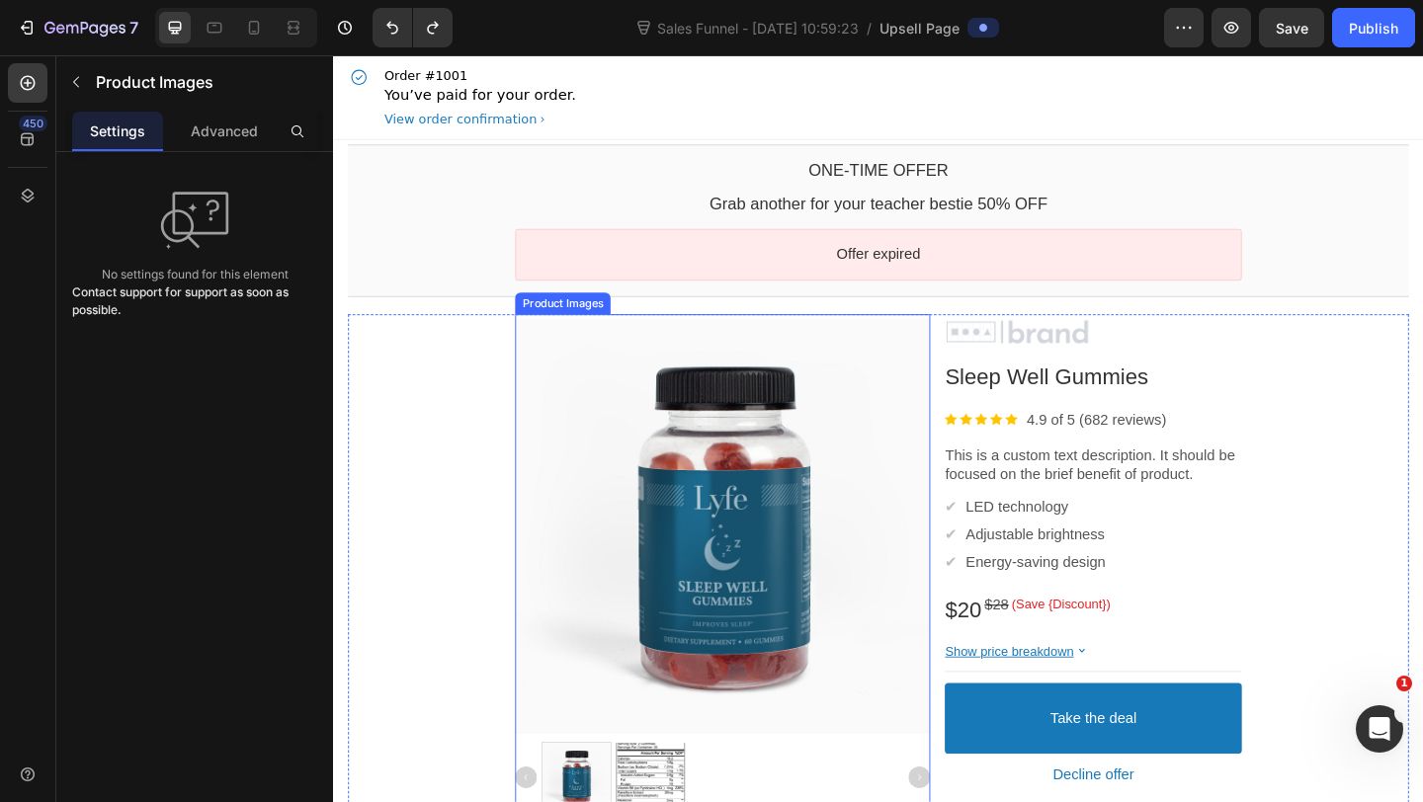
click at [608, 388] on div at bounding box center [756, 567] width 451 height 451
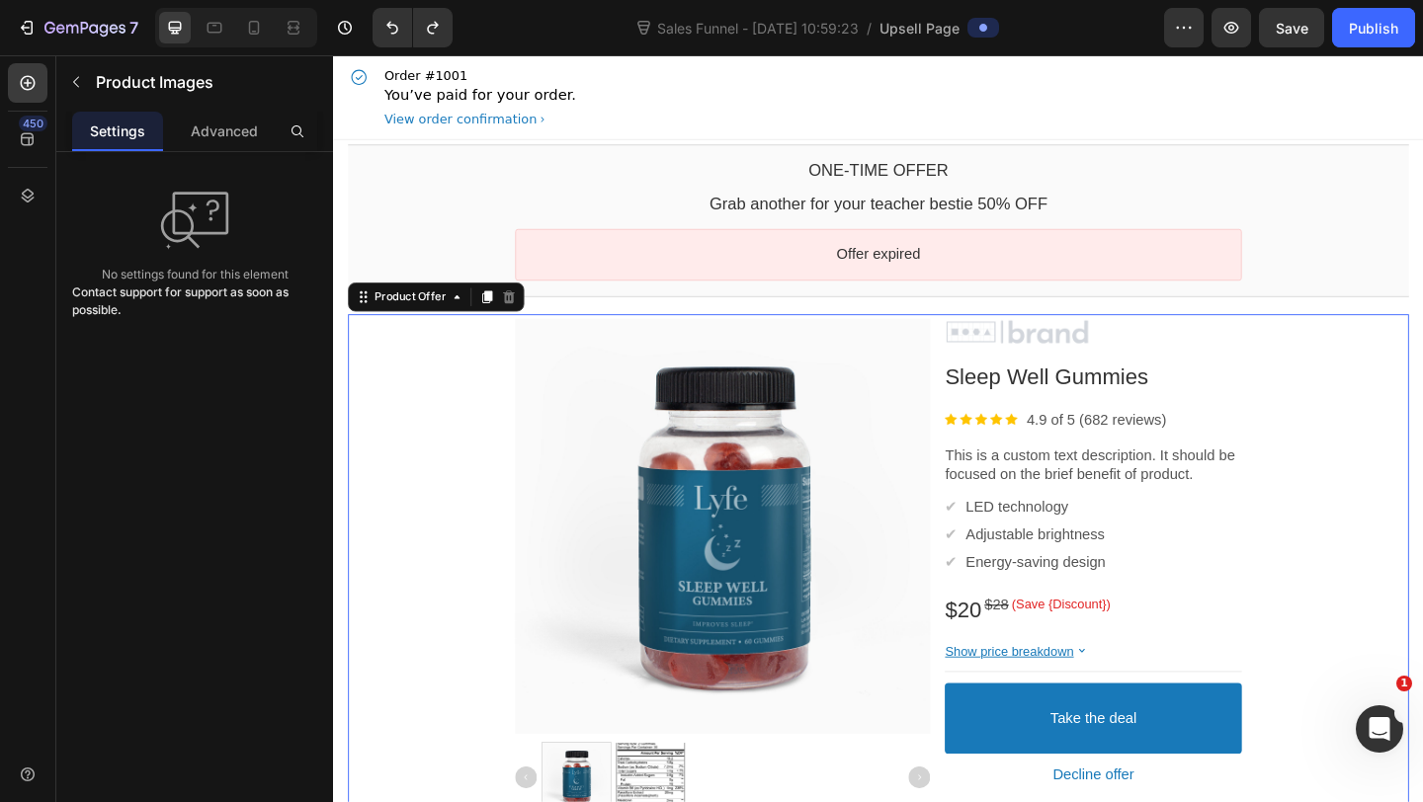
click at [495, 420] on div "Product Images Image Sleep Well Gummies Product Title Image 4.9 of 5 (682 revie…" at bounding box center [926, 610] width 1154 height 547
click at [95, 92] on div "Product Offer" at bounding box center [184, 81] width 257 height 51
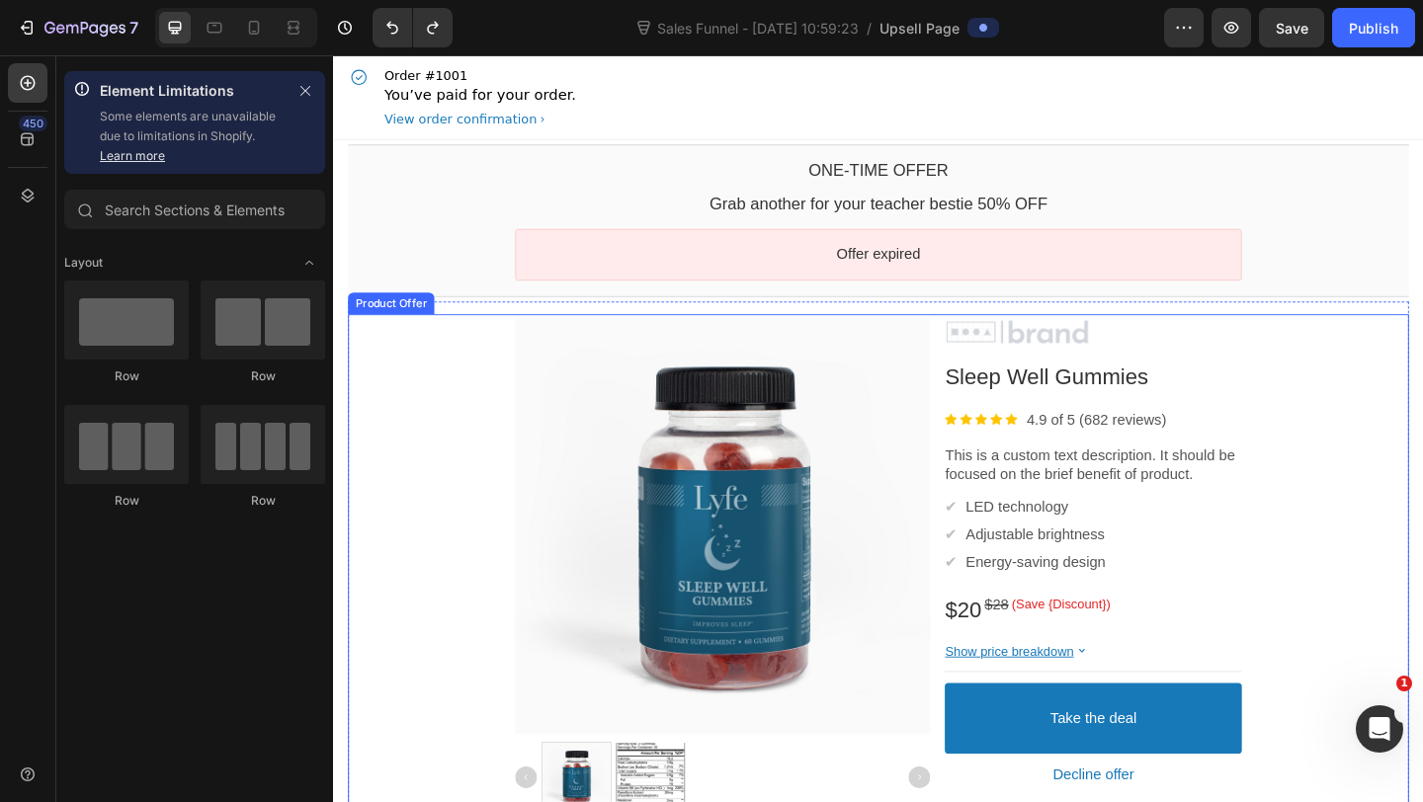
click at [405, 406] on div "Product Images Image Sleep Well Gummies Product Title Image 4.9 of 5 (682 revie…" at bounding box center [926, 610] width 1154 height 547
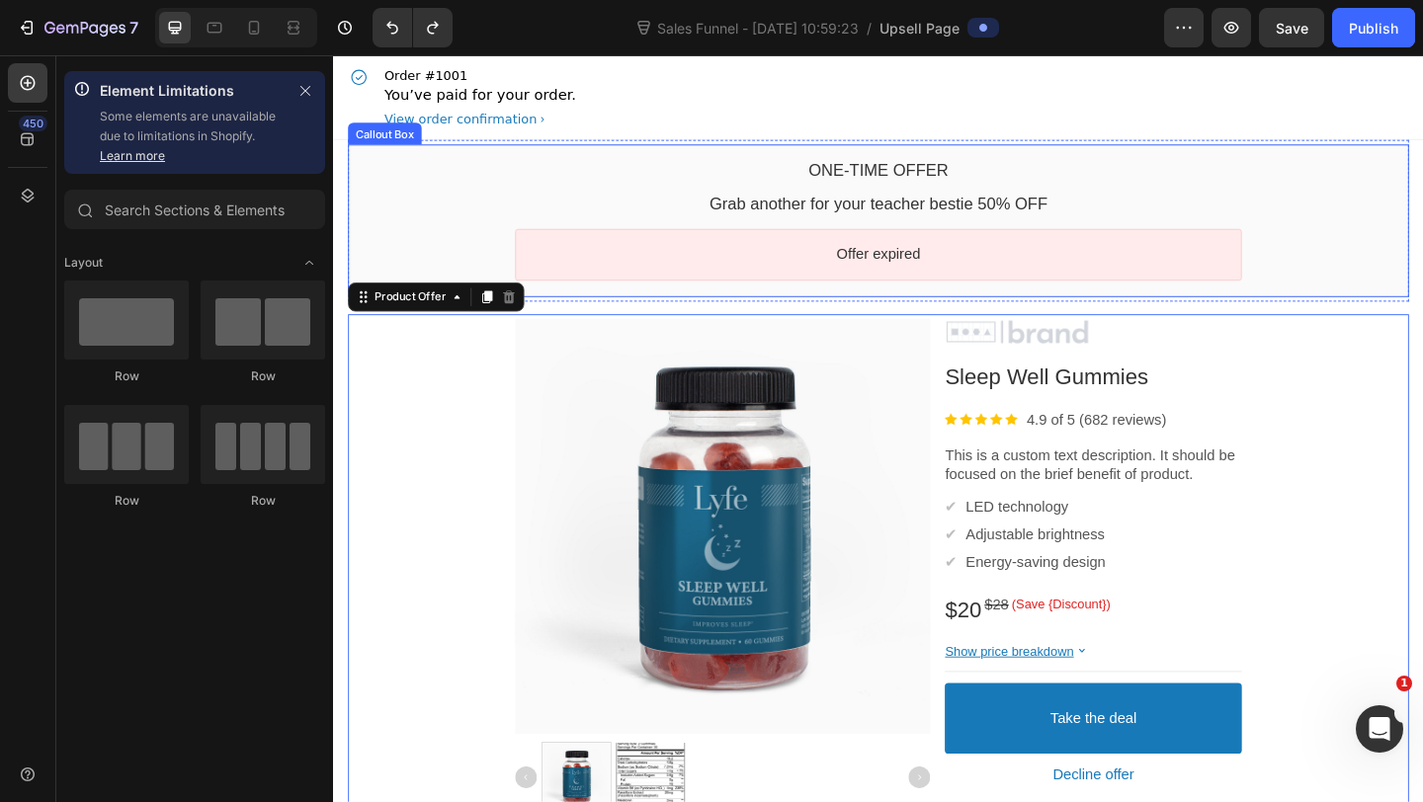
click at [651, 315] on div "One-time Offer Callout Text Grab another for your teacher bestie 50% OFF Callou…" at bounding box center [926, 235] width 1154 height 166
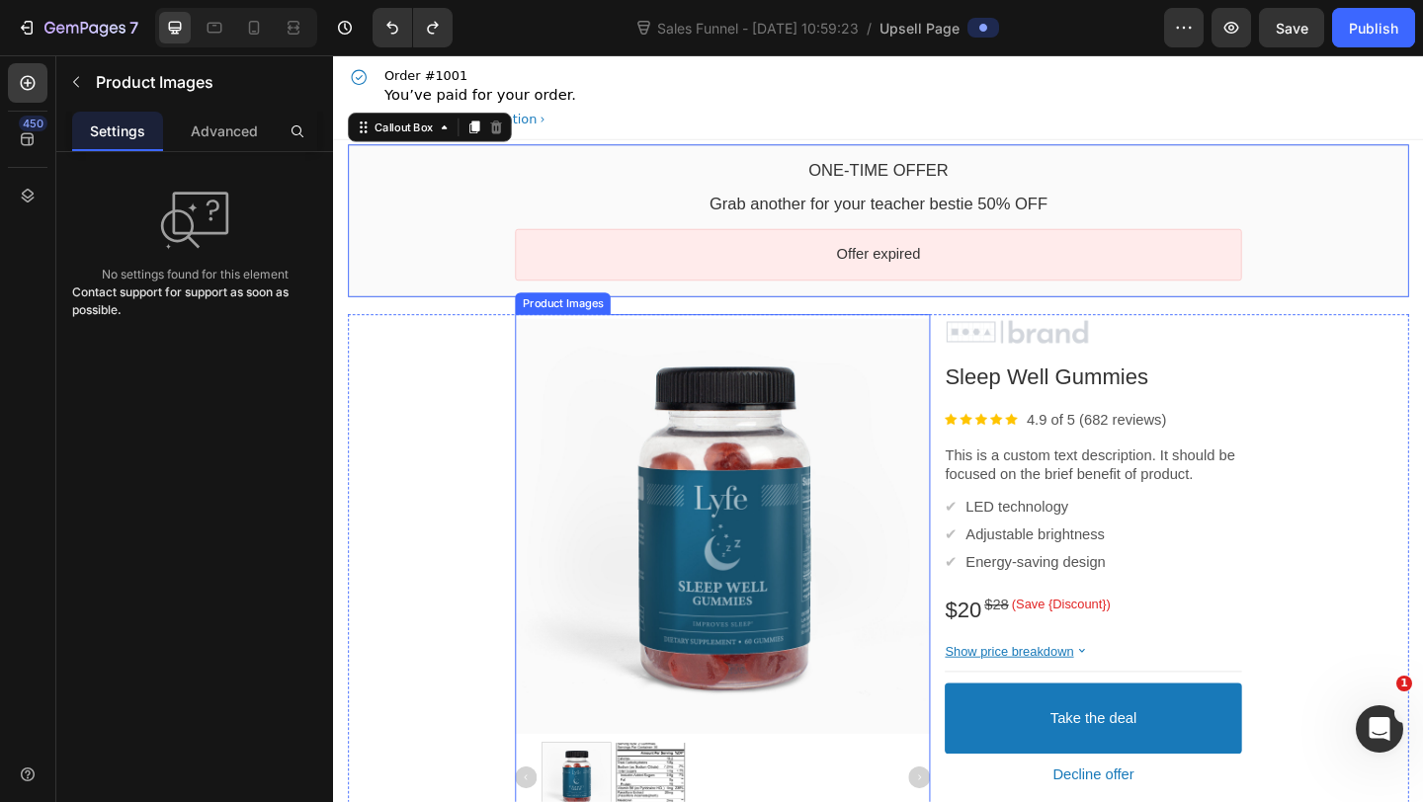
click at [622, 340] on div "Product Images" at bounding box center [756, 610] width 451 height 547
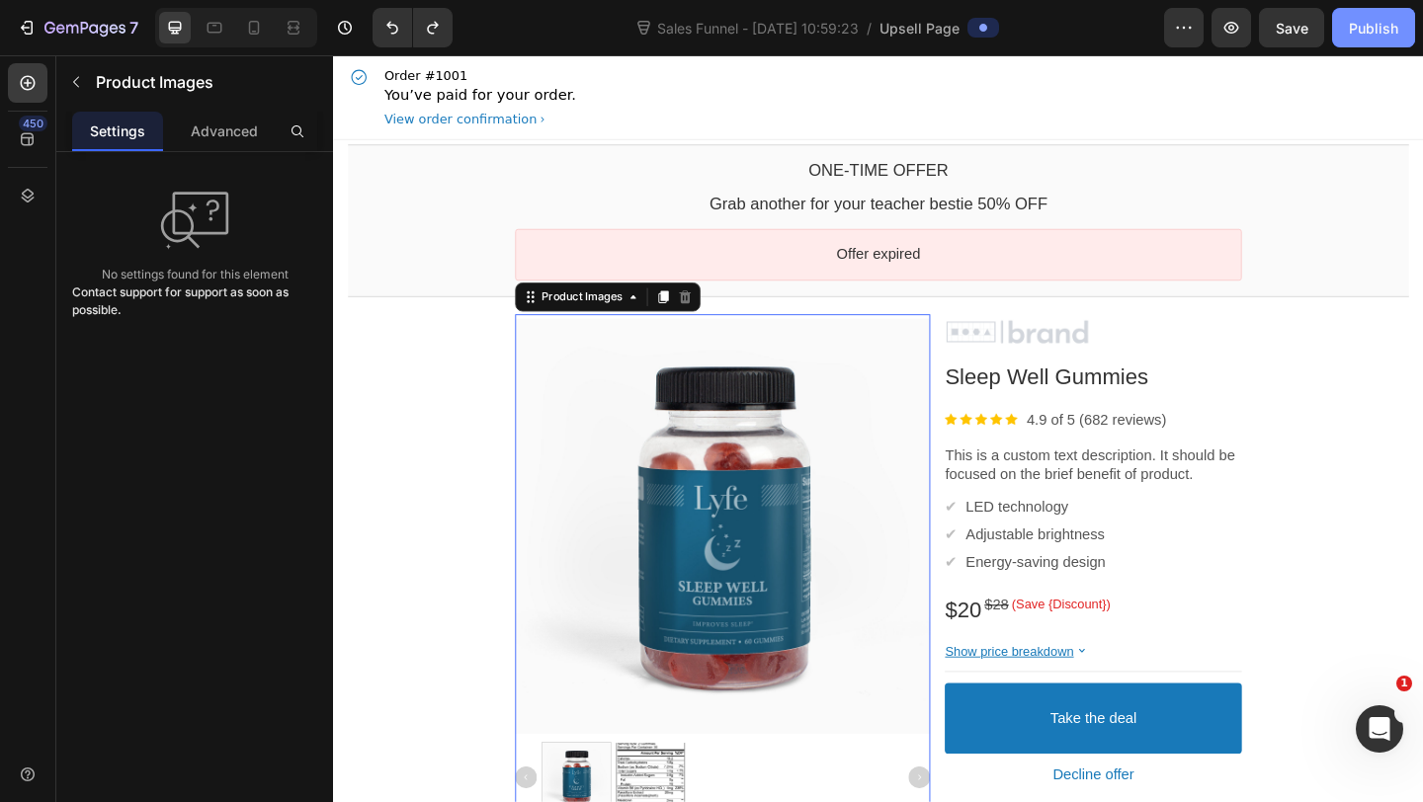
click at [1368, 40] on button "Publish" at bounding box center [1373, 28] width 83 height 40
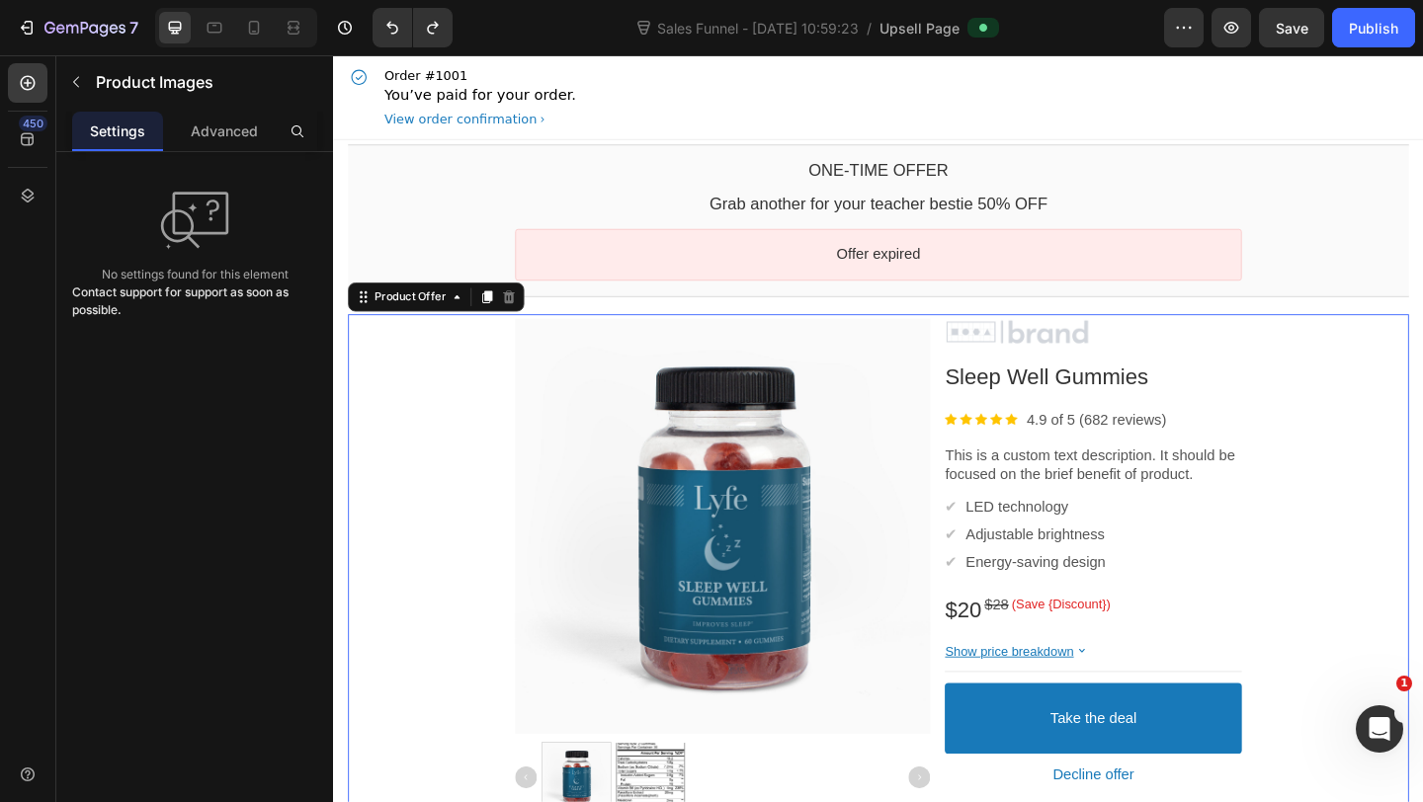
click at [503, 455] on div "Product Images Image Sleep Well Gummies Product Title Image 4.9 of 5 (682 revie…" at bounding box center [926, 610] width 1154 height 547
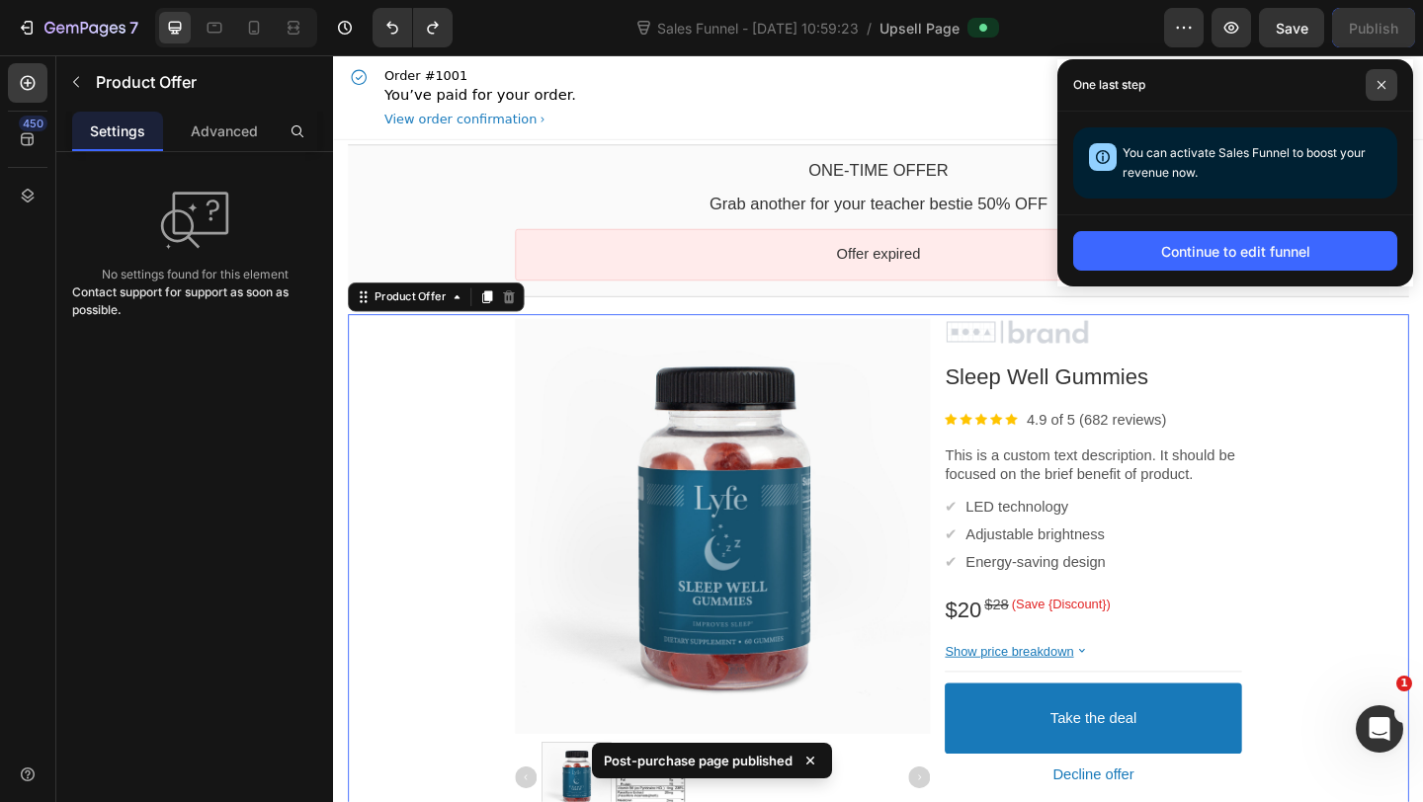
click at [1374, 70] on span at bounding box center [1381, 85] width 32 height 32
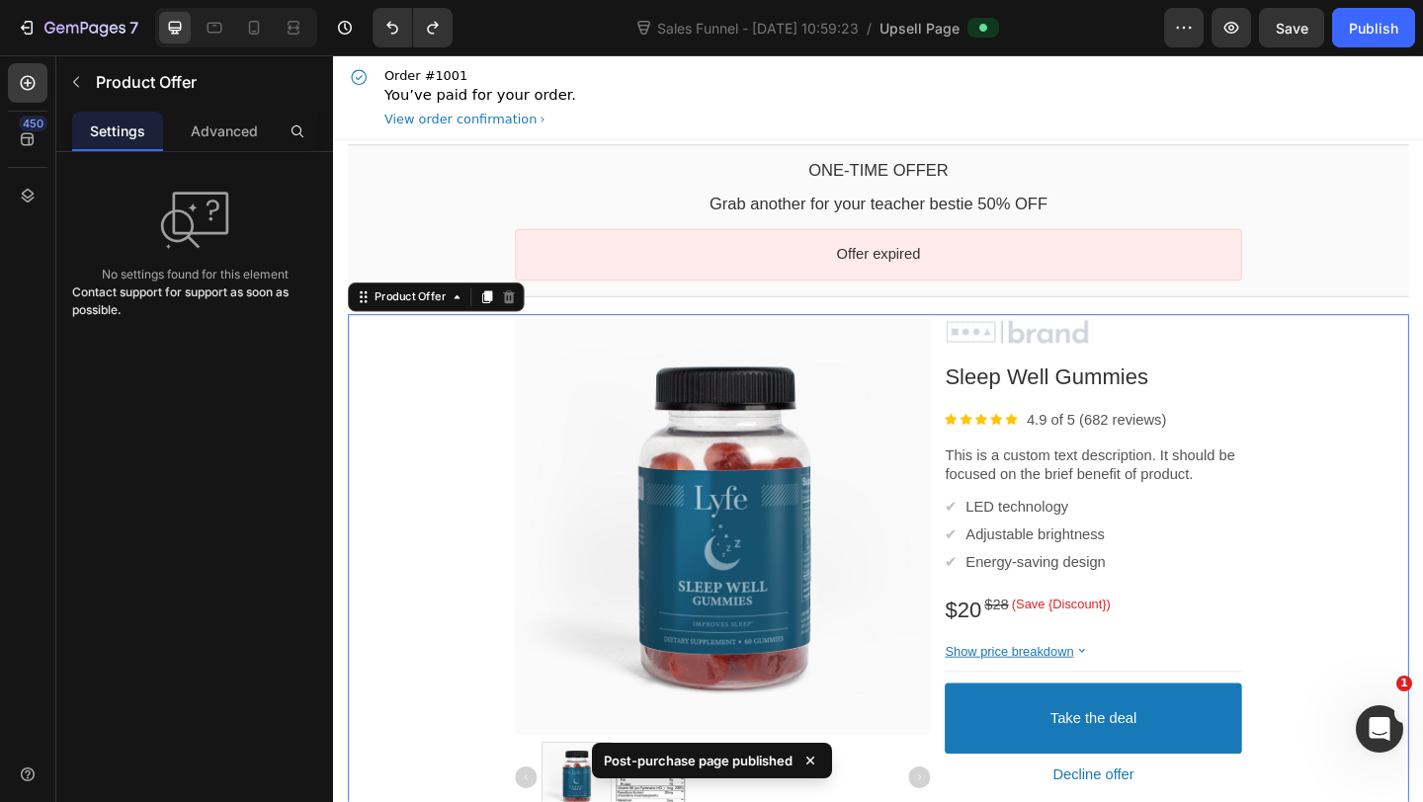
click at [86, 113] on div "Settings" at bounding box center [117, 132] width 91 height 40
click at [86, 103] on div "Product Offer" at bounding box center [184, 81] width 257 height 51
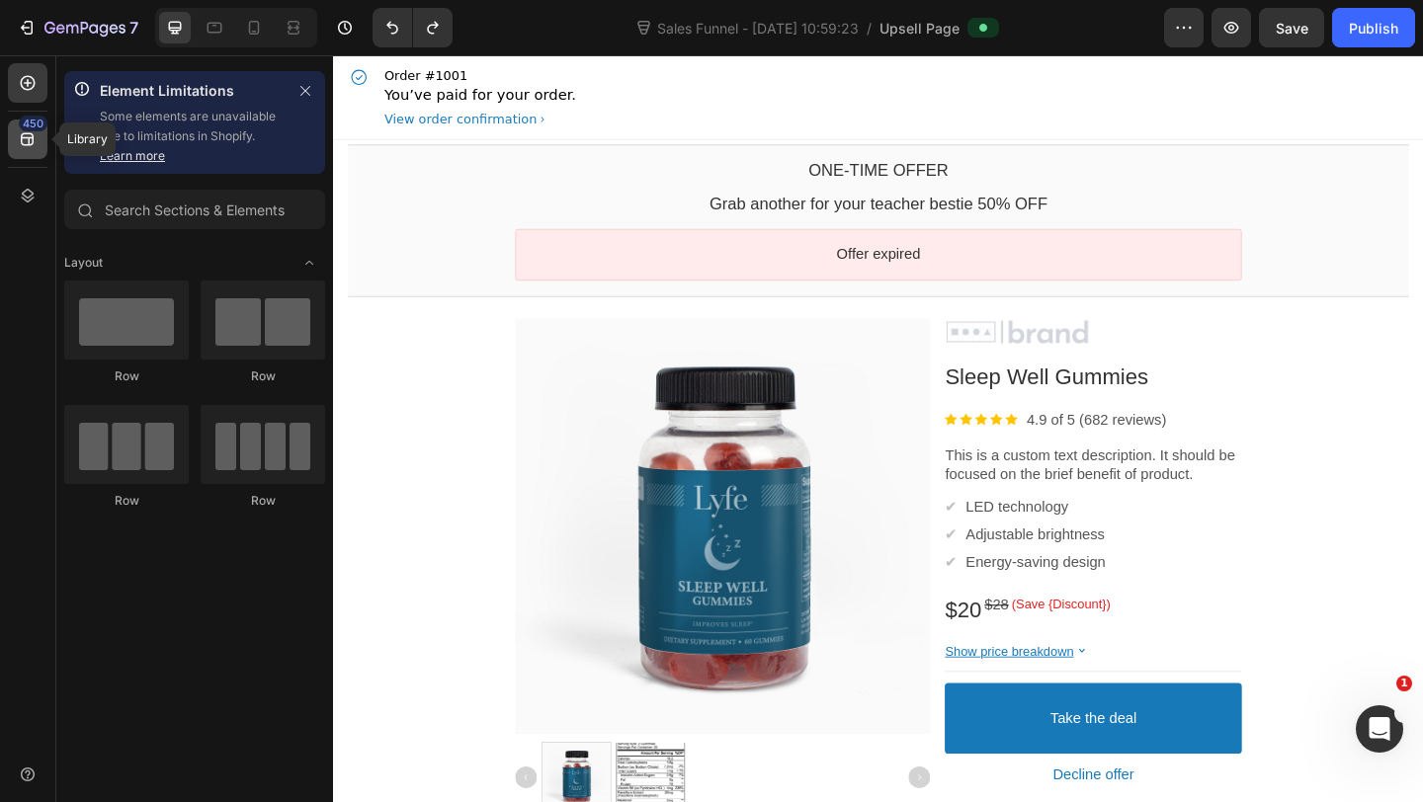
click at [22, 134] on icon at bounding box center [28, 139] width 20 height 20
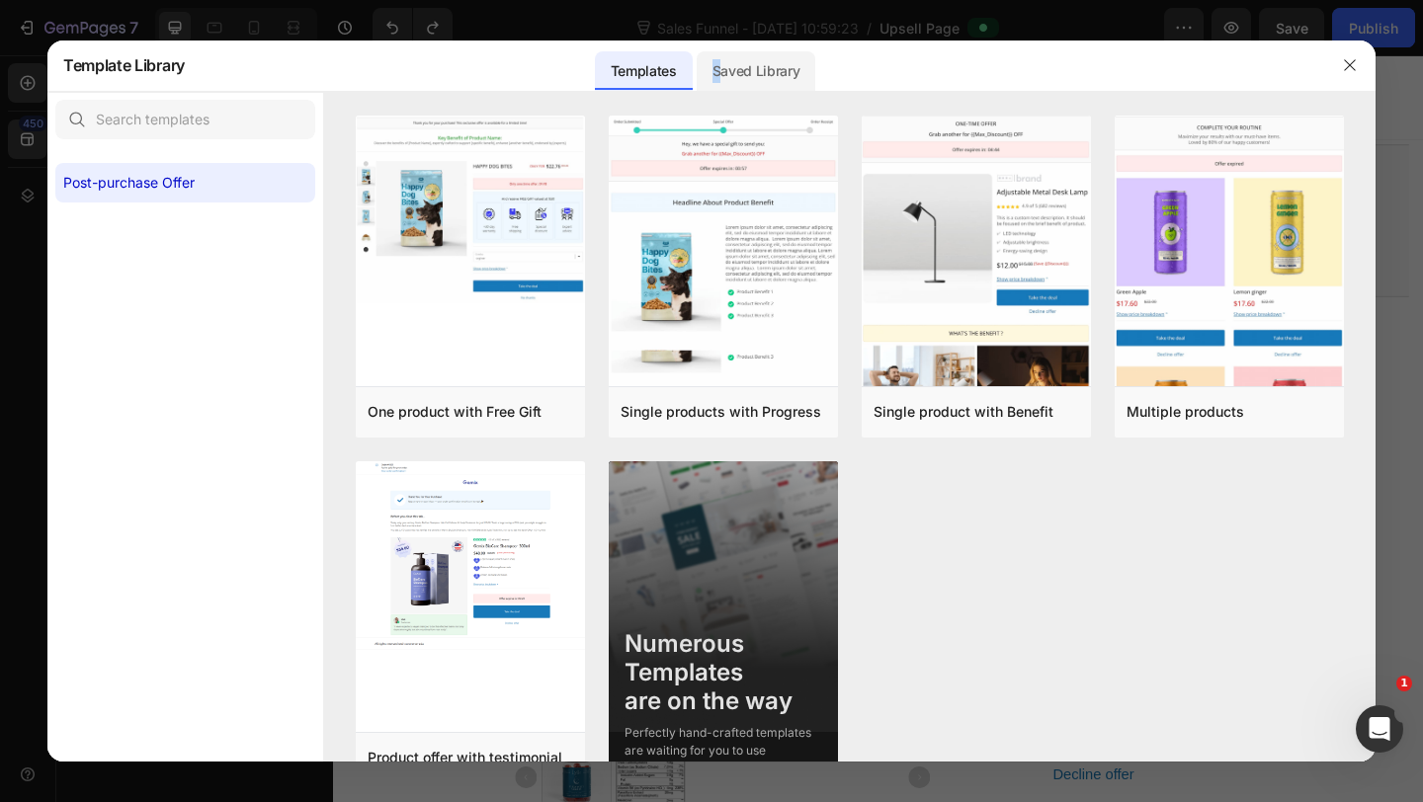
click at [717, 81] on div "Saved Library" at bounding box center [757, 71] width 120 height 40
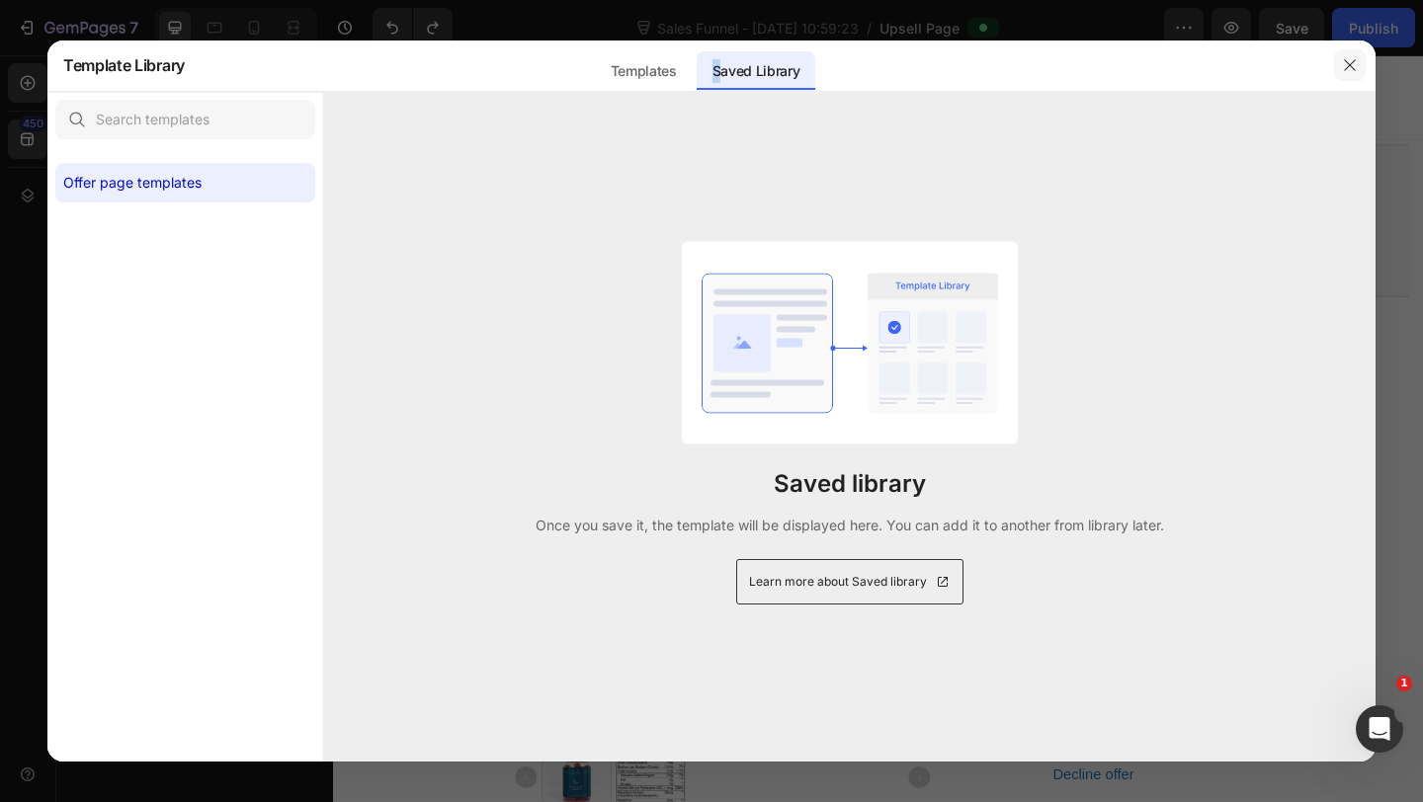
click at [1341, 74] on button "button" at bounding box center [1350, 65] width 32 height 32
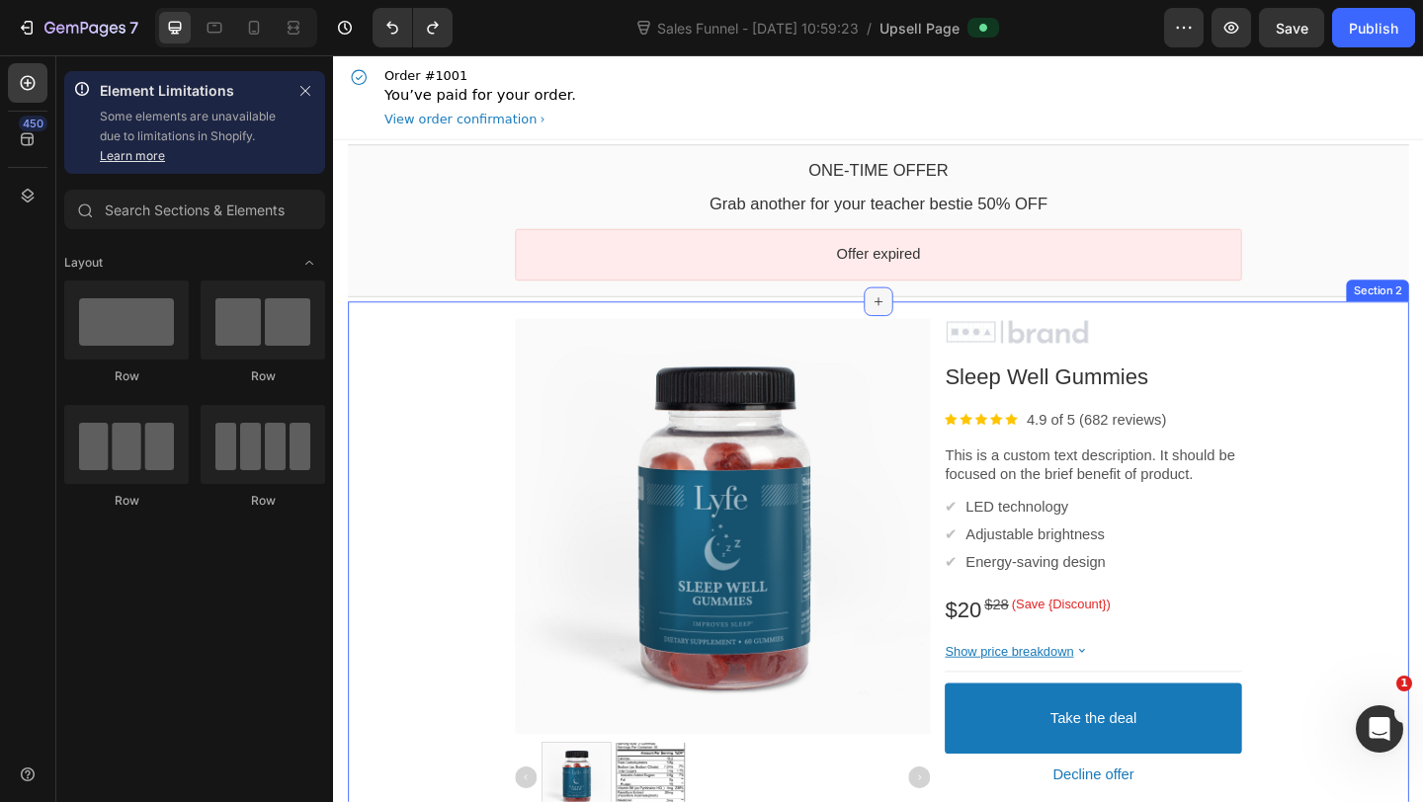
click at [933, 326] on icon at bounding box center [926, 323] width 16 height 16
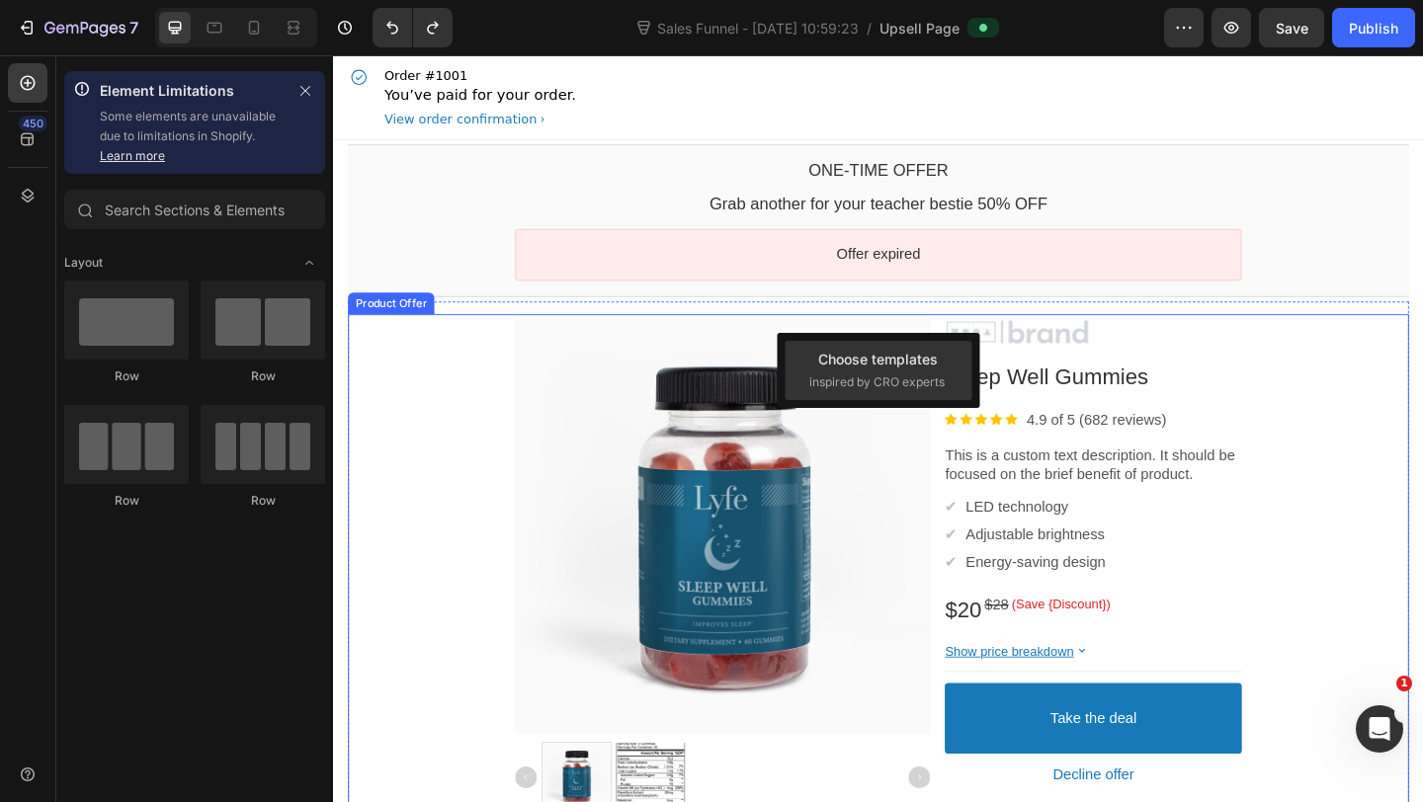
click at [463, 395] on div "Product Images Image Sleep Well Gummies Product Title Image 4.9 of 5 (682 revie…" at bounding box center [926, 610] width 1154 height 547
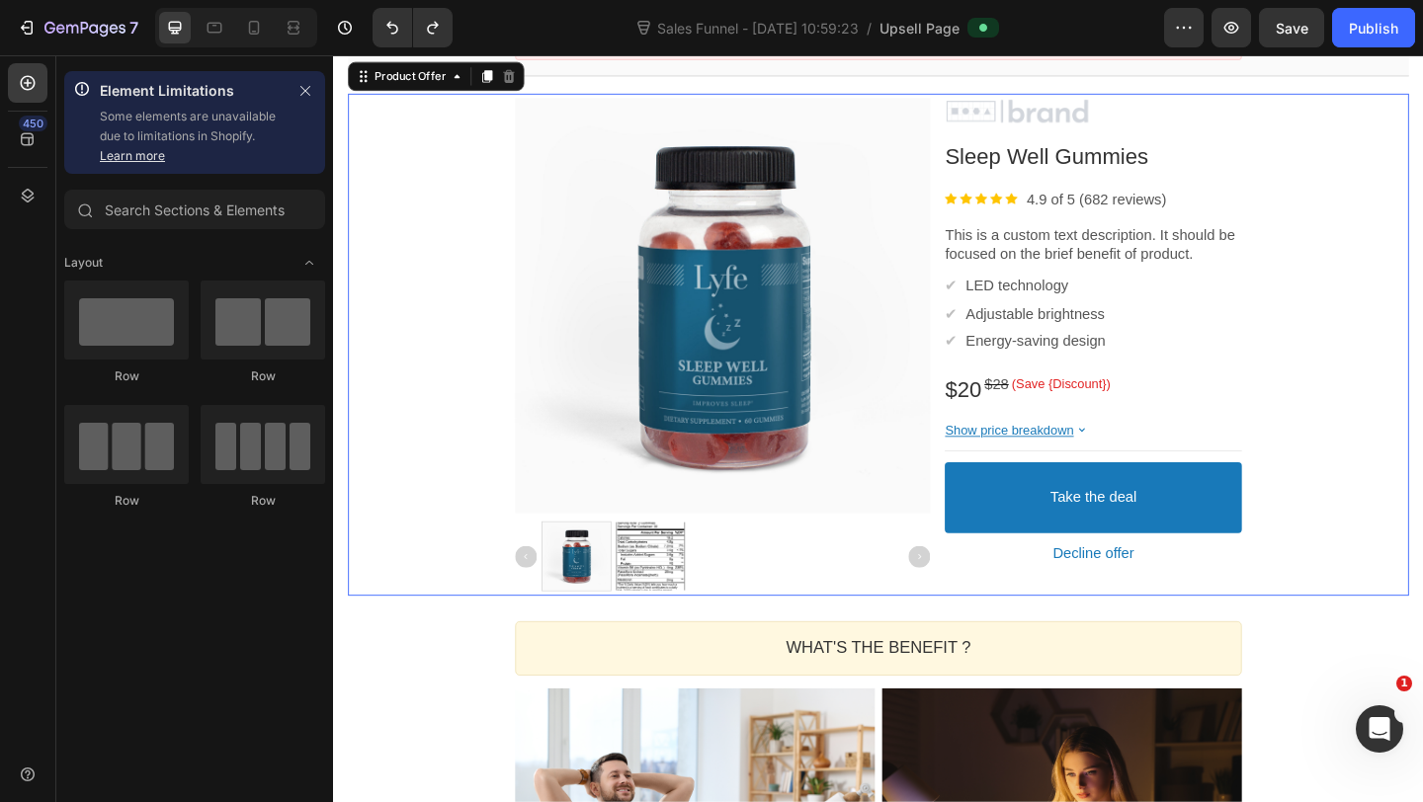
scroll to position [287, 0]
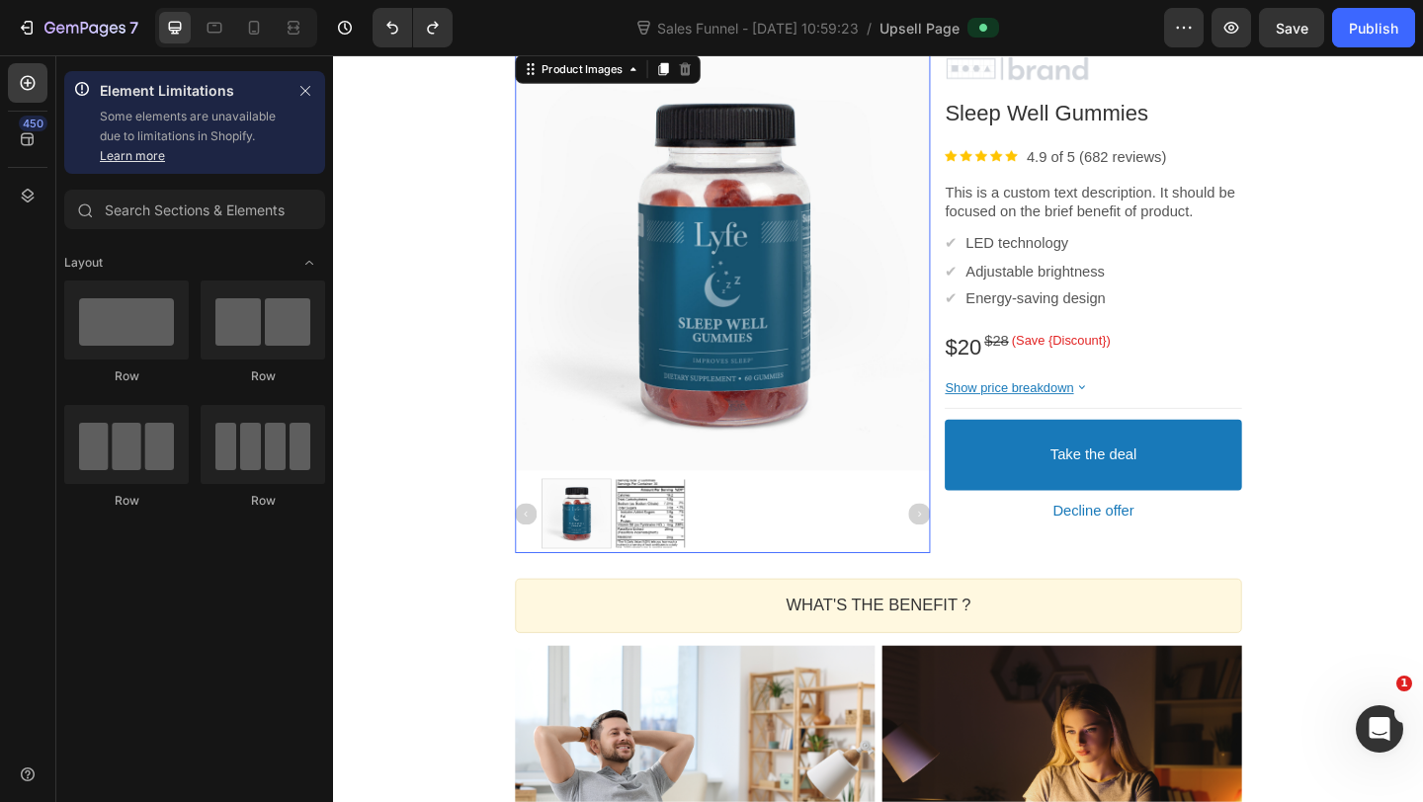
click at [631, 338] on div at bounding box center [756, 280] width 451 height 451
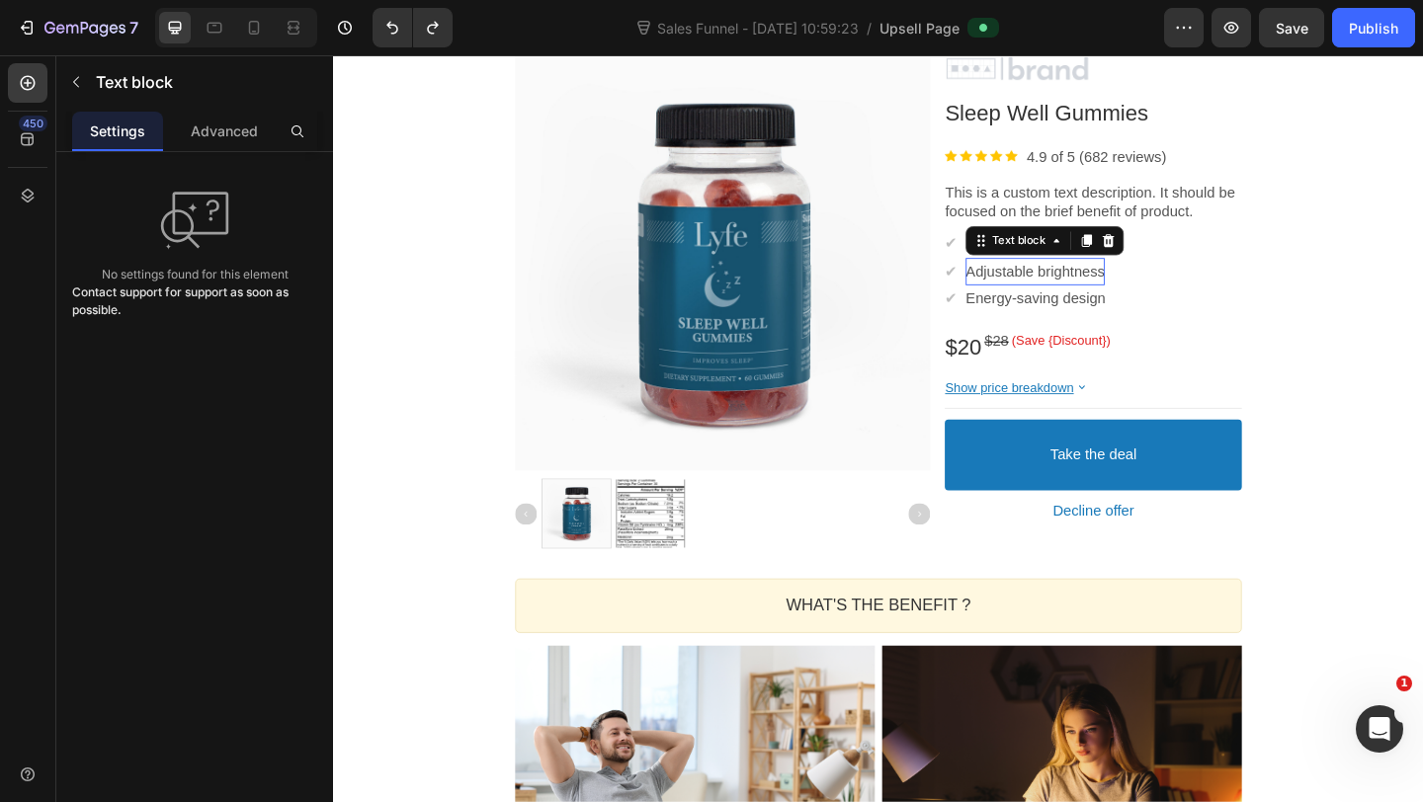
click at [1093, 297] on p "Adjustable brightness" at bounding box center [1096, 291] width 151 height 21
click at [1202, 226] on p "This is a custom text description. It should be focused on the brief benefit of…" at bounding box center [1159, 215] width 323 height 41
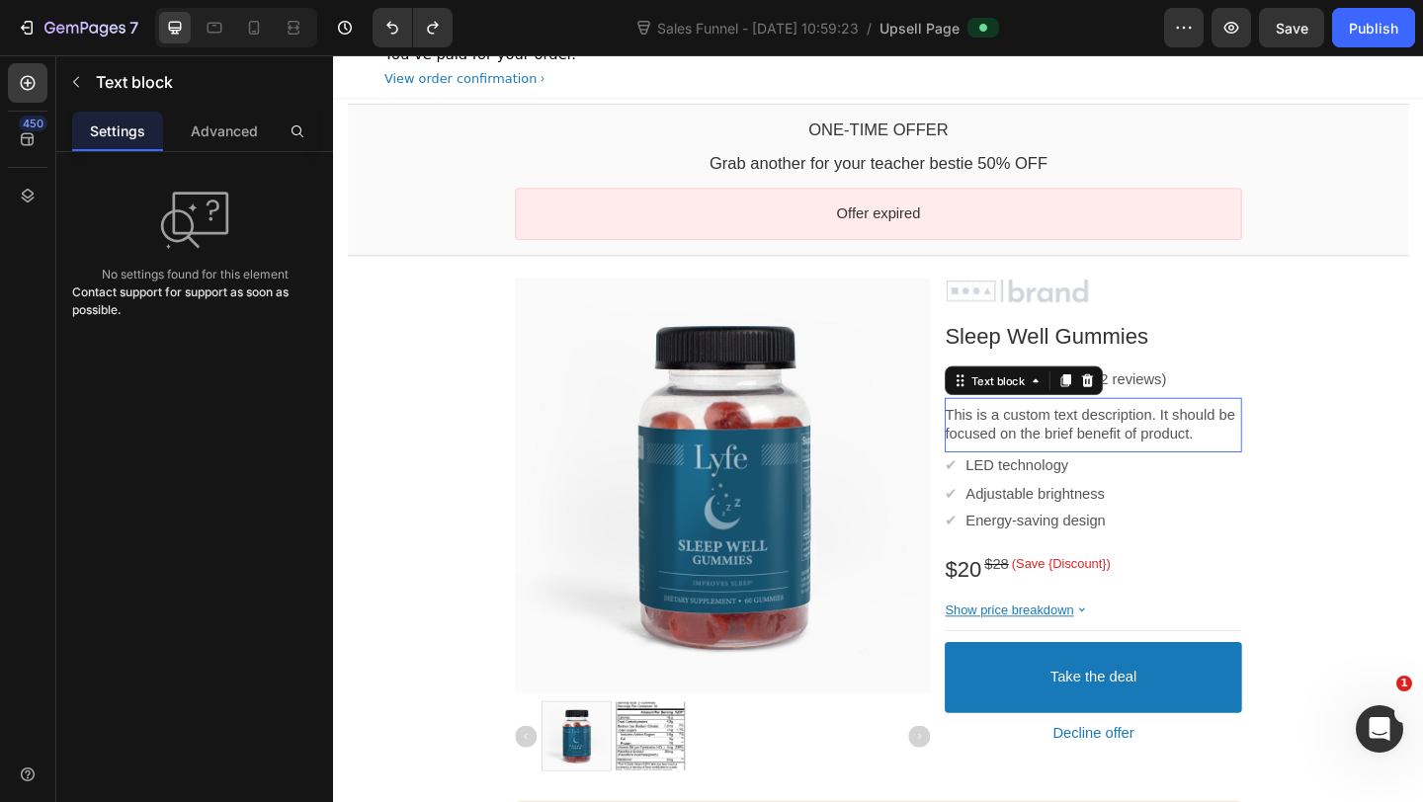
scroll to position [361, 0]
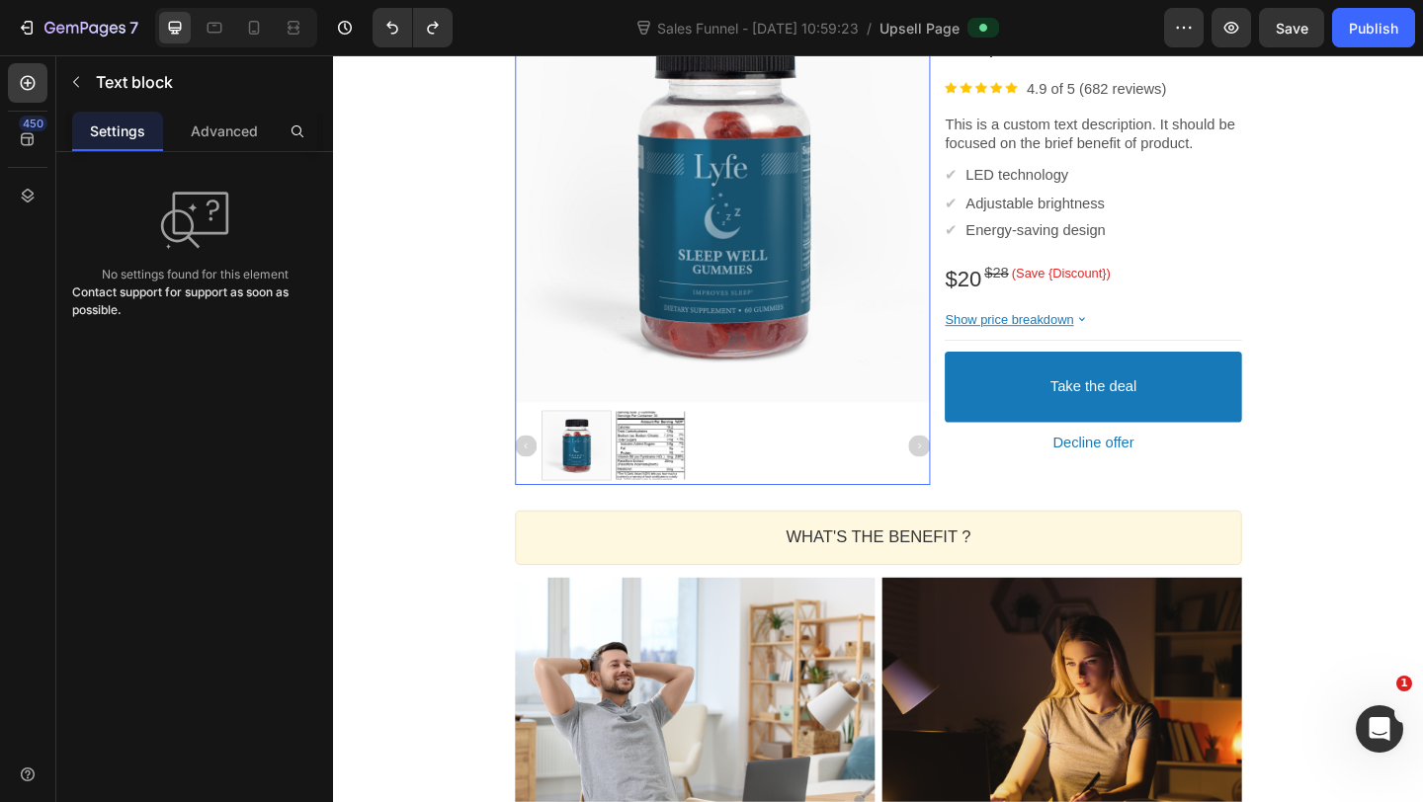
click at [774, 296] on div at bounding box center [756, 206] width 451 height 451
click at [1220, 31] on button "button" at bounding box center [1231, 28] width 40 height 40
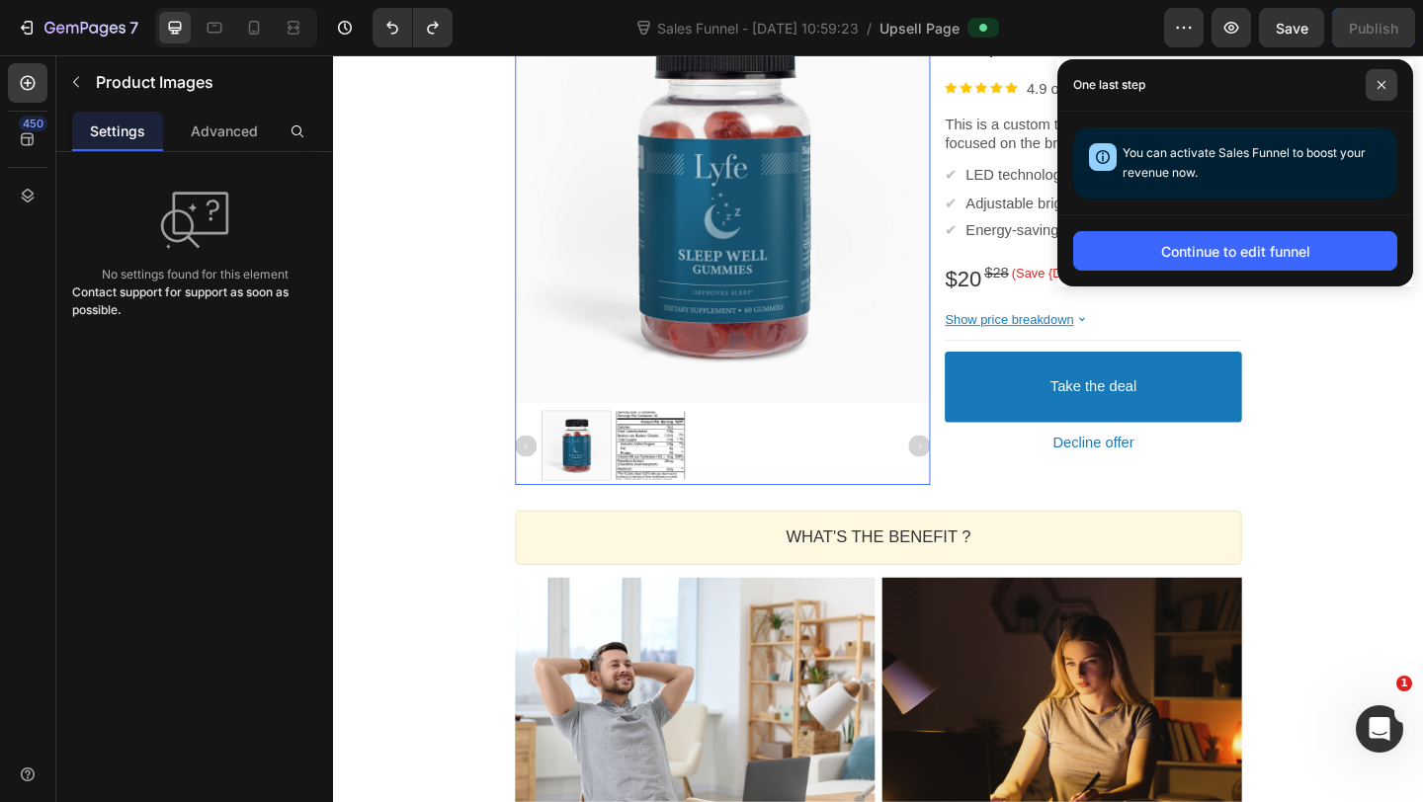
click at [1373, 81] on span at bounding box center [1381, 85] width 32 height 32
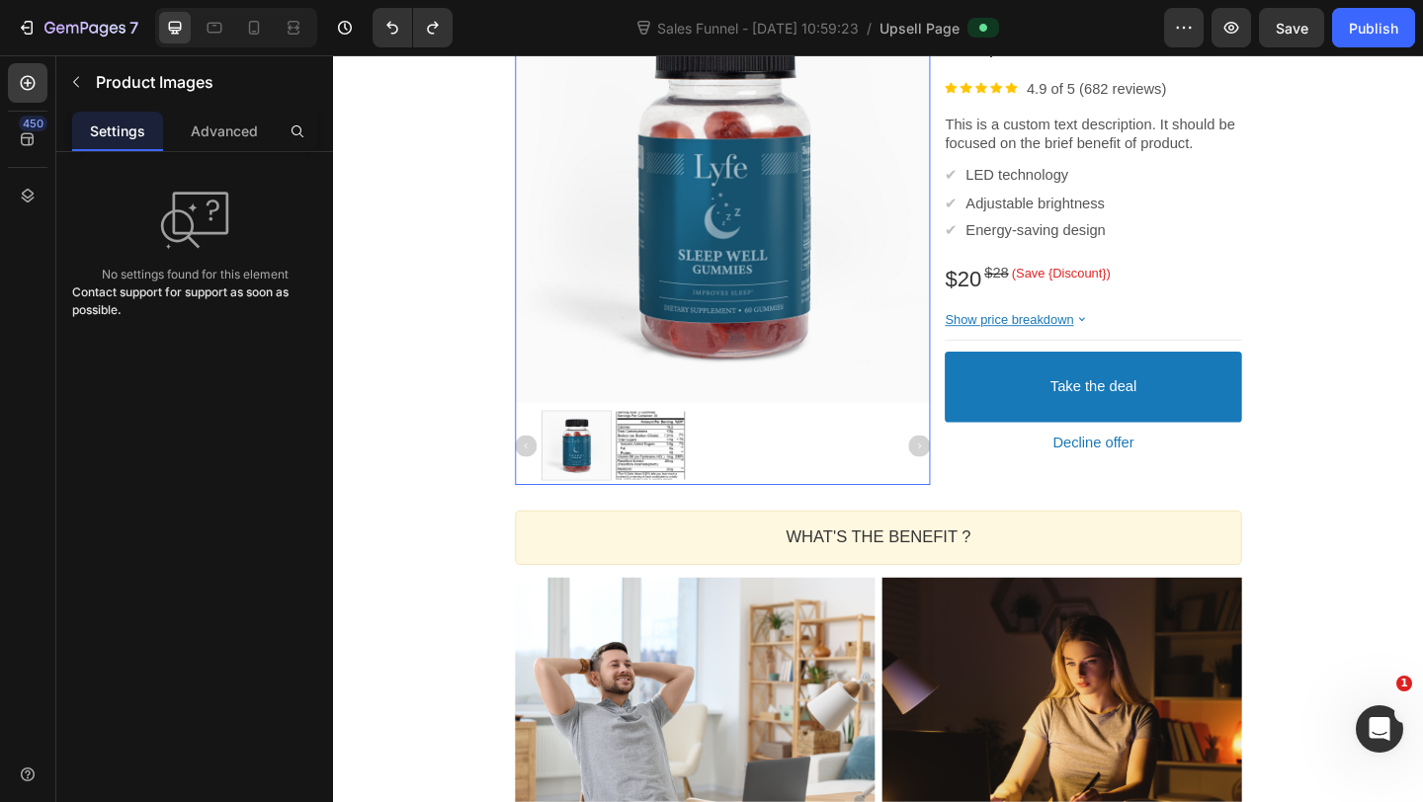
click at [832, 297] on div at bounding box center [756, 206] width 451 height 451
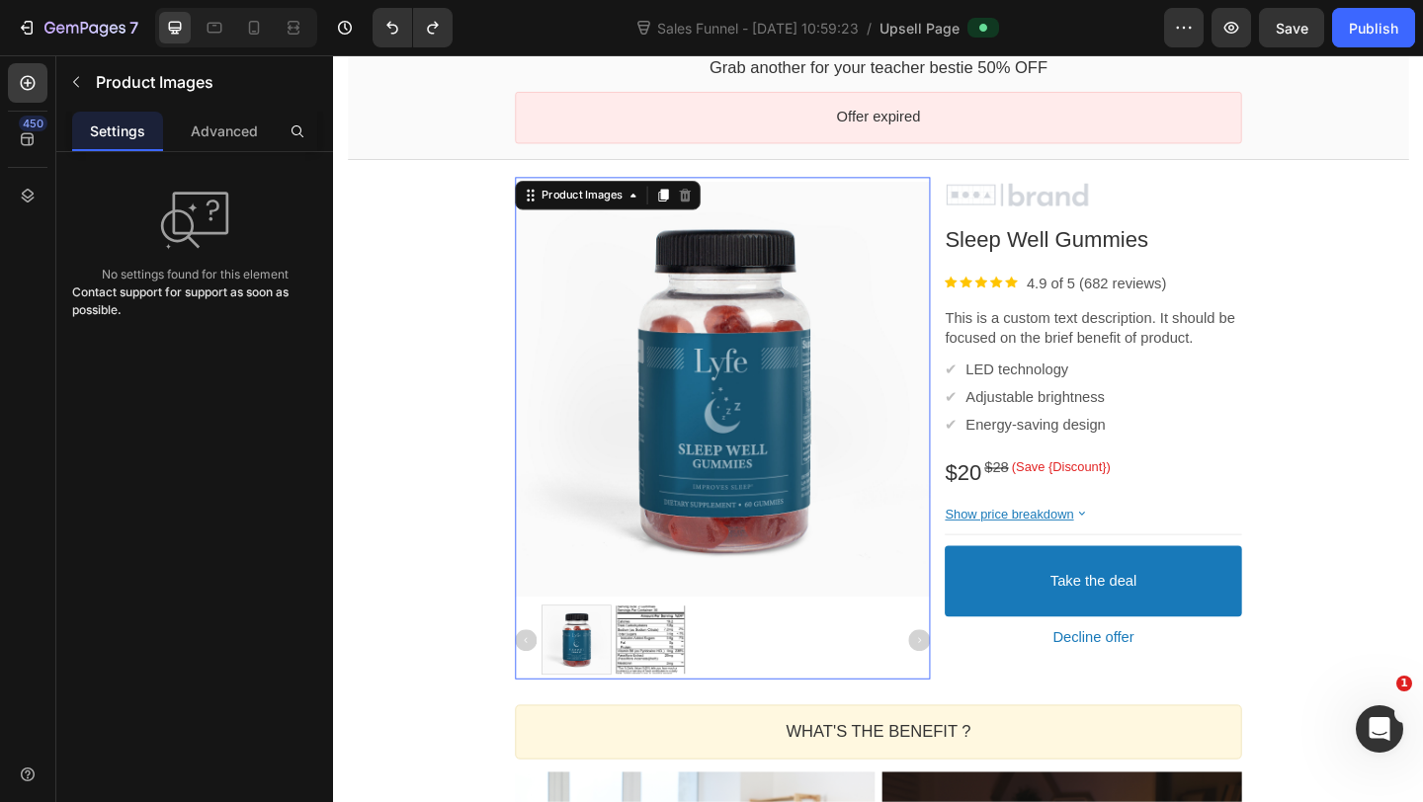
scroll to position [0, 0]
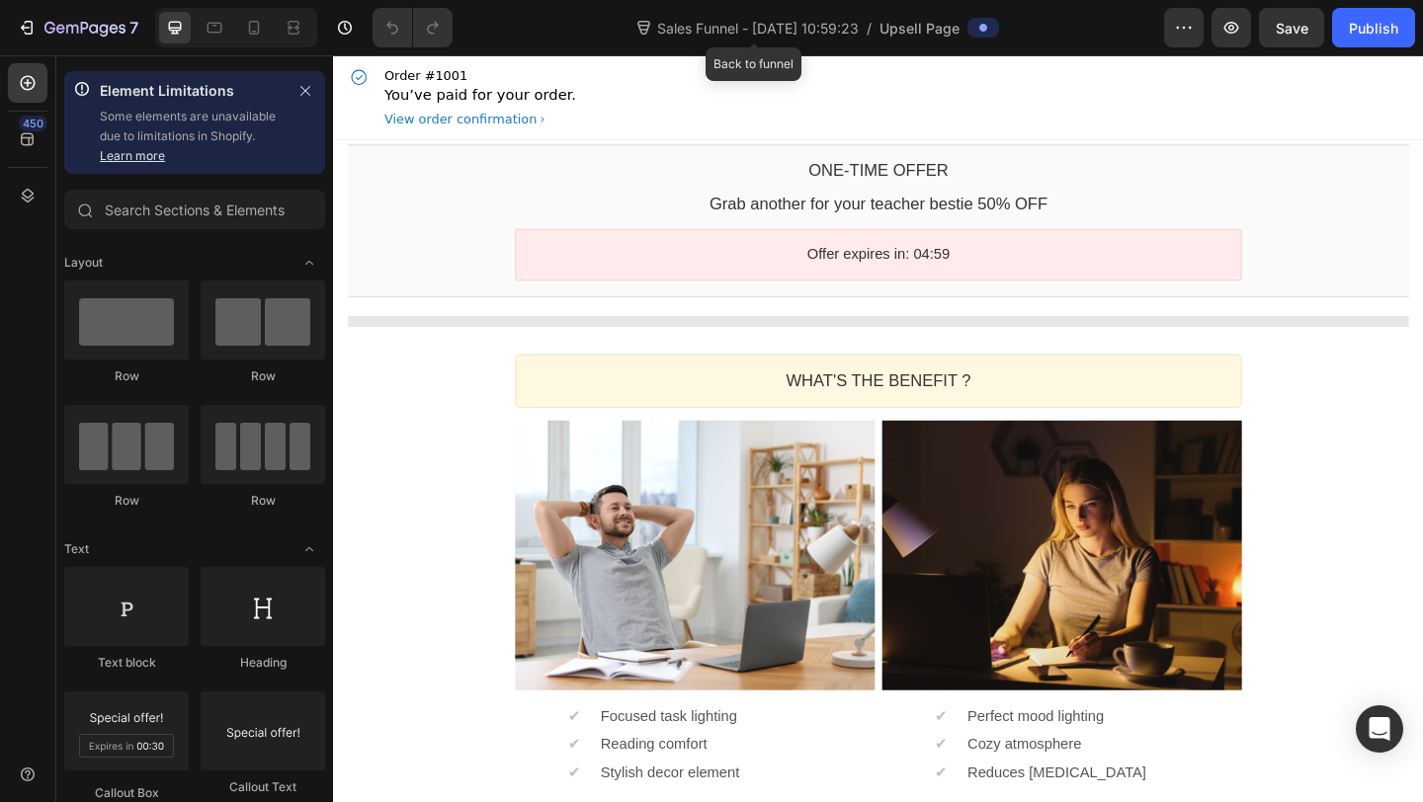
click at [734, 35] on span "Sales Funnel - [DATE] 10:59:23" at bounding box center [757, 28] width 209 height 21
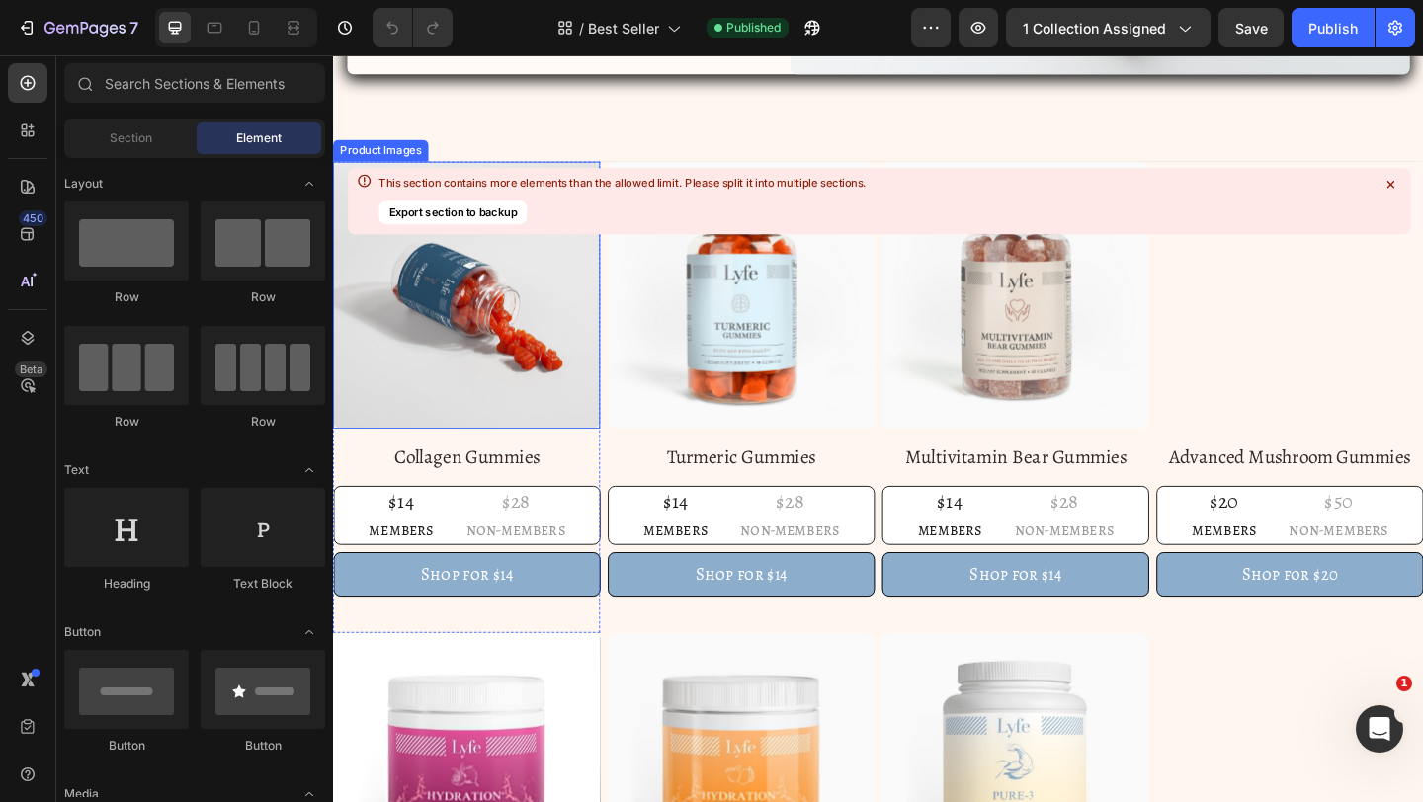
scroll to position [549, 0]
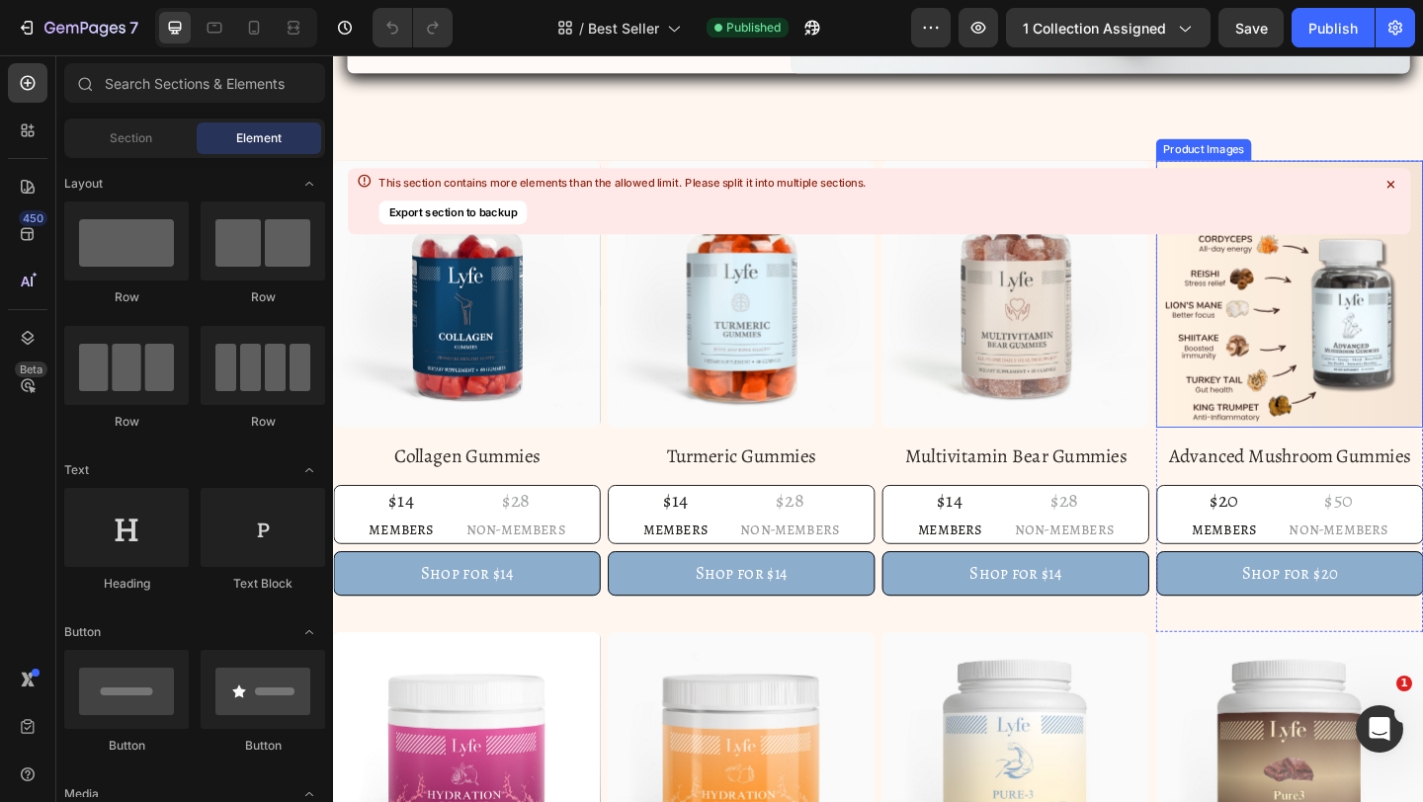
click at [1347, 304] on img at bounding box center [1373, 315] width 290 height 290
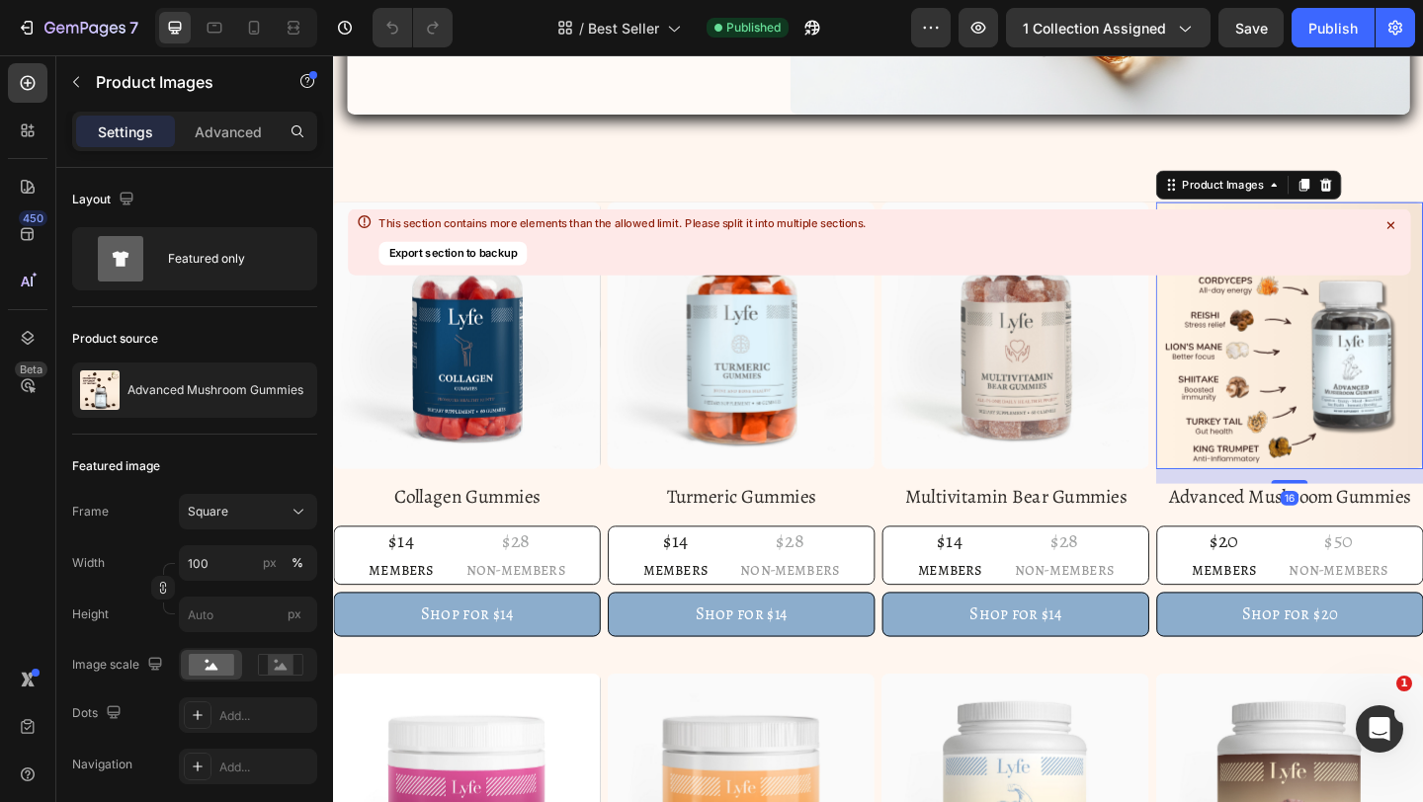
scroll to position [504, 0]
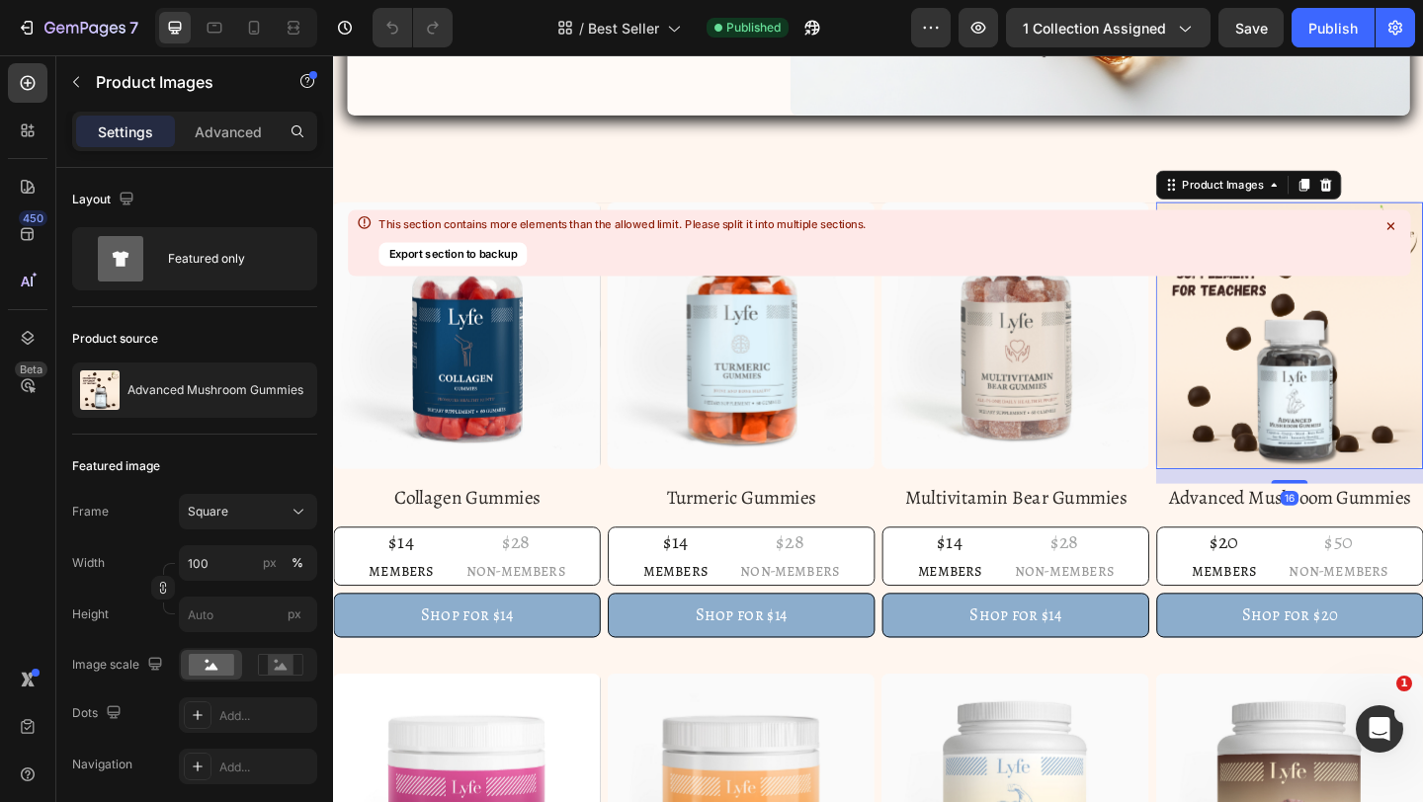
click at [1389, 224] on icon at bounding box center [1389, 225] width 7 height 7
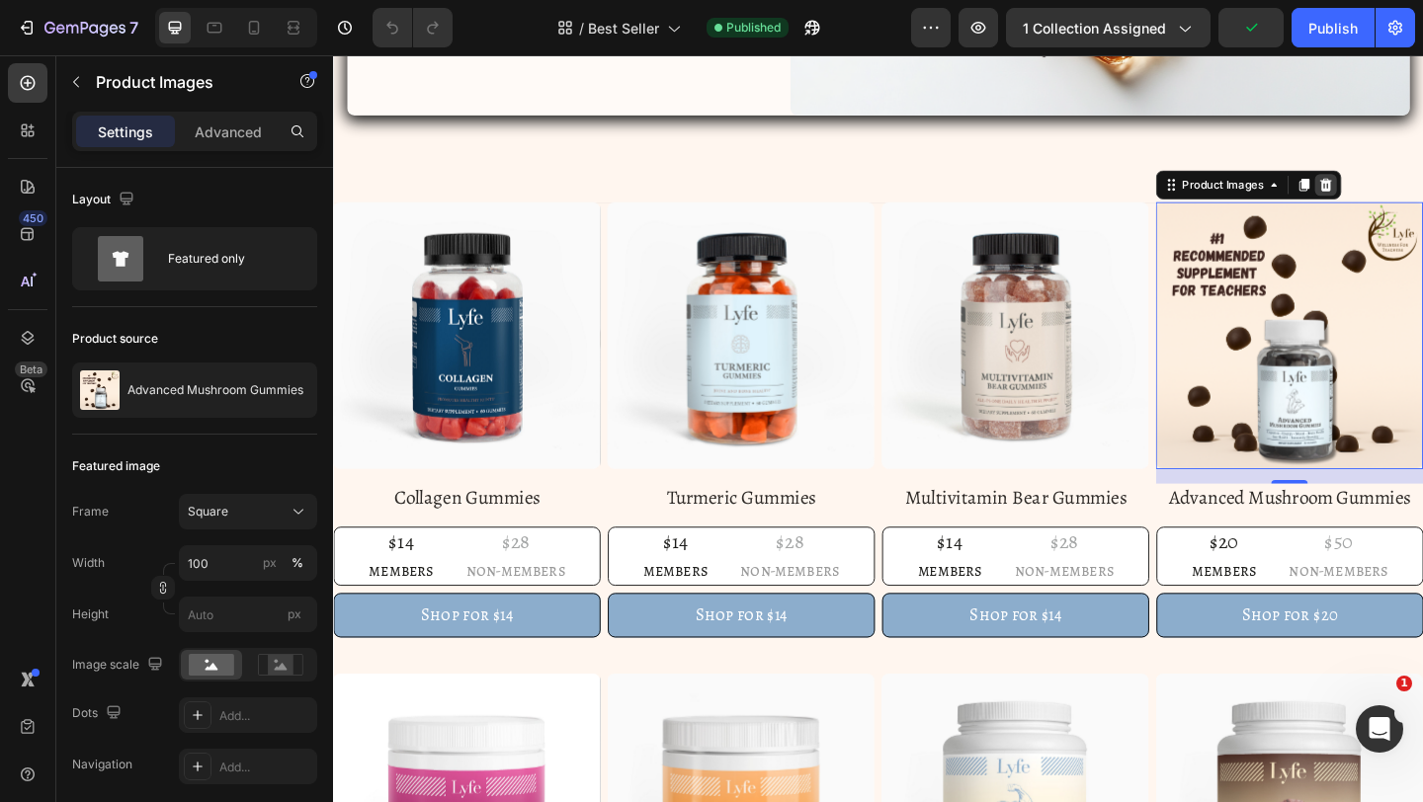
click at [1418, 198] on icon at bounding box center [1413, 197] width 13 height 14
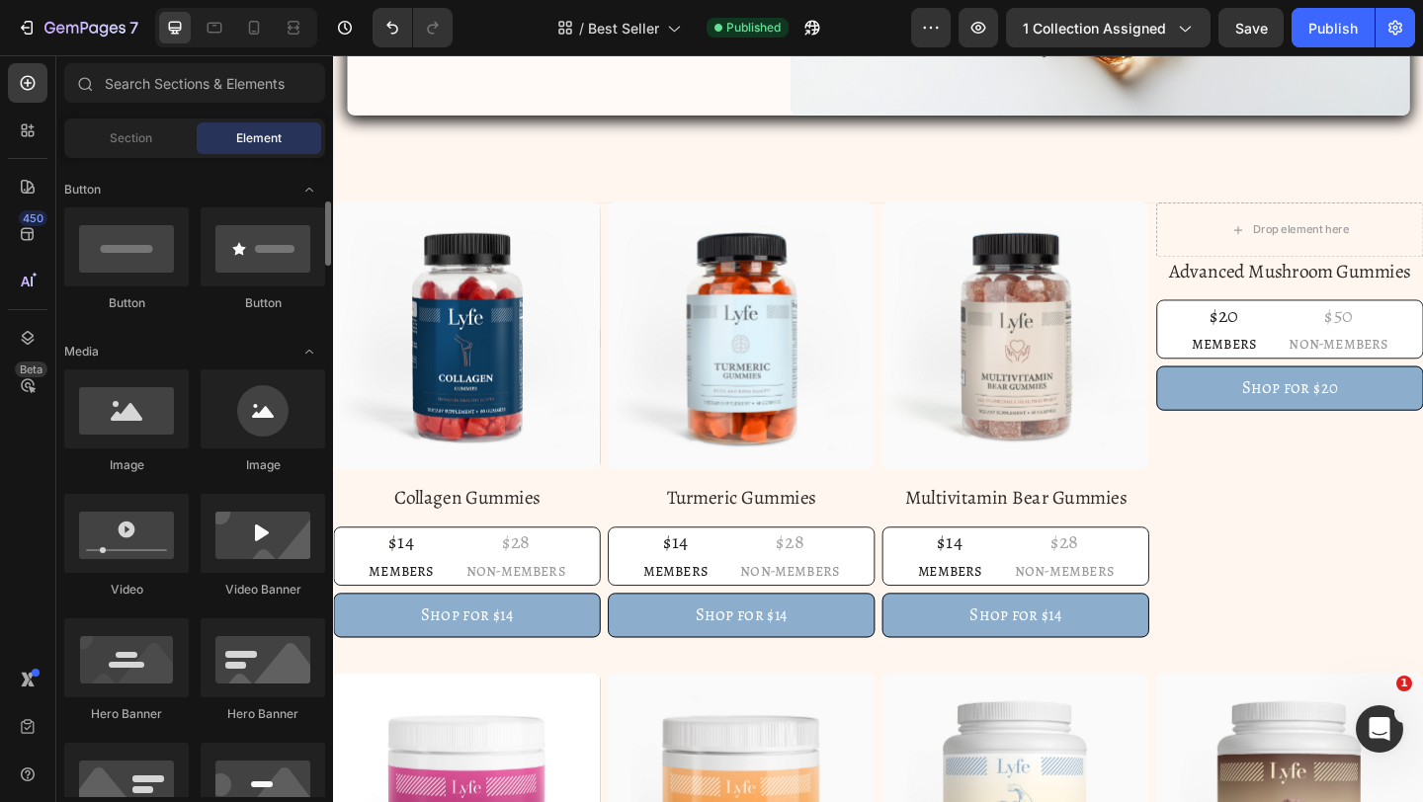
scroll to position [442, 0]
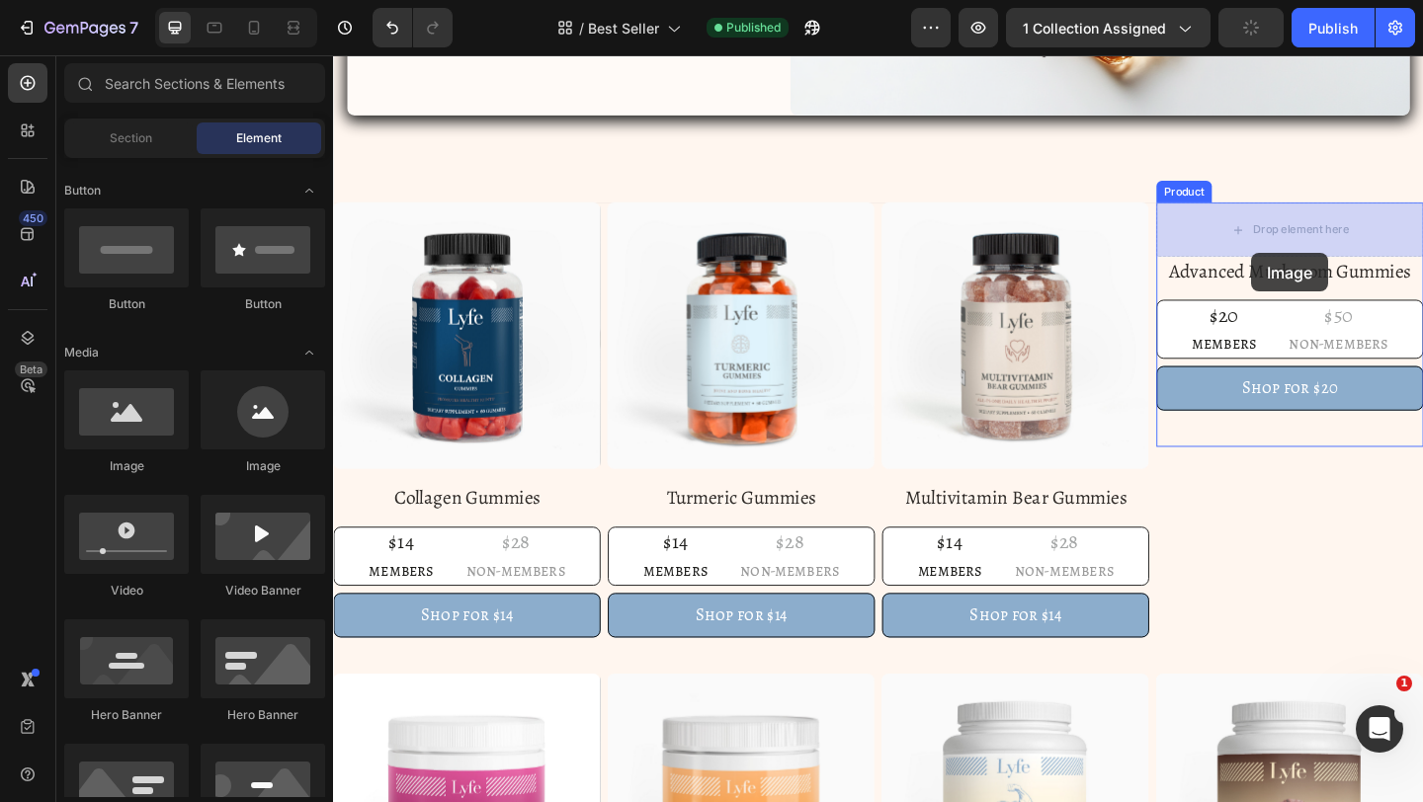
drag, startPoint x: 482, startPoint y: 485, endPoint x: 1331, endPoint y: 252, distance: 880.1
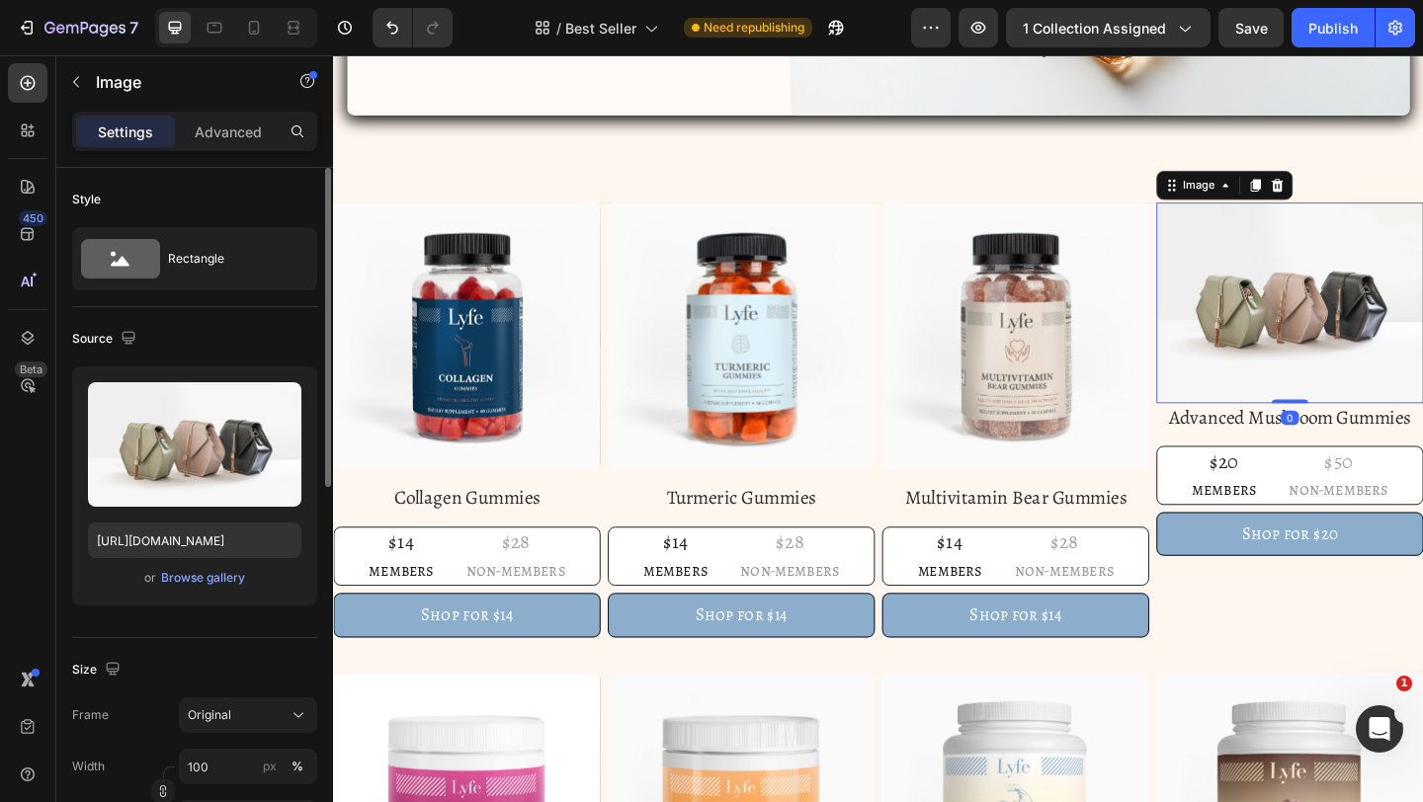
click at [238, 566] on div "or Browse gallery" at bounding box center [194, 578] width 213 height 24
click at [237, 566] on div "or Browse gallery" at bounding box center [194, 578] width 213 height 24
click at [235, 572] on div "Browse gallery" at bounding box center [203, 578] width 84 height 18
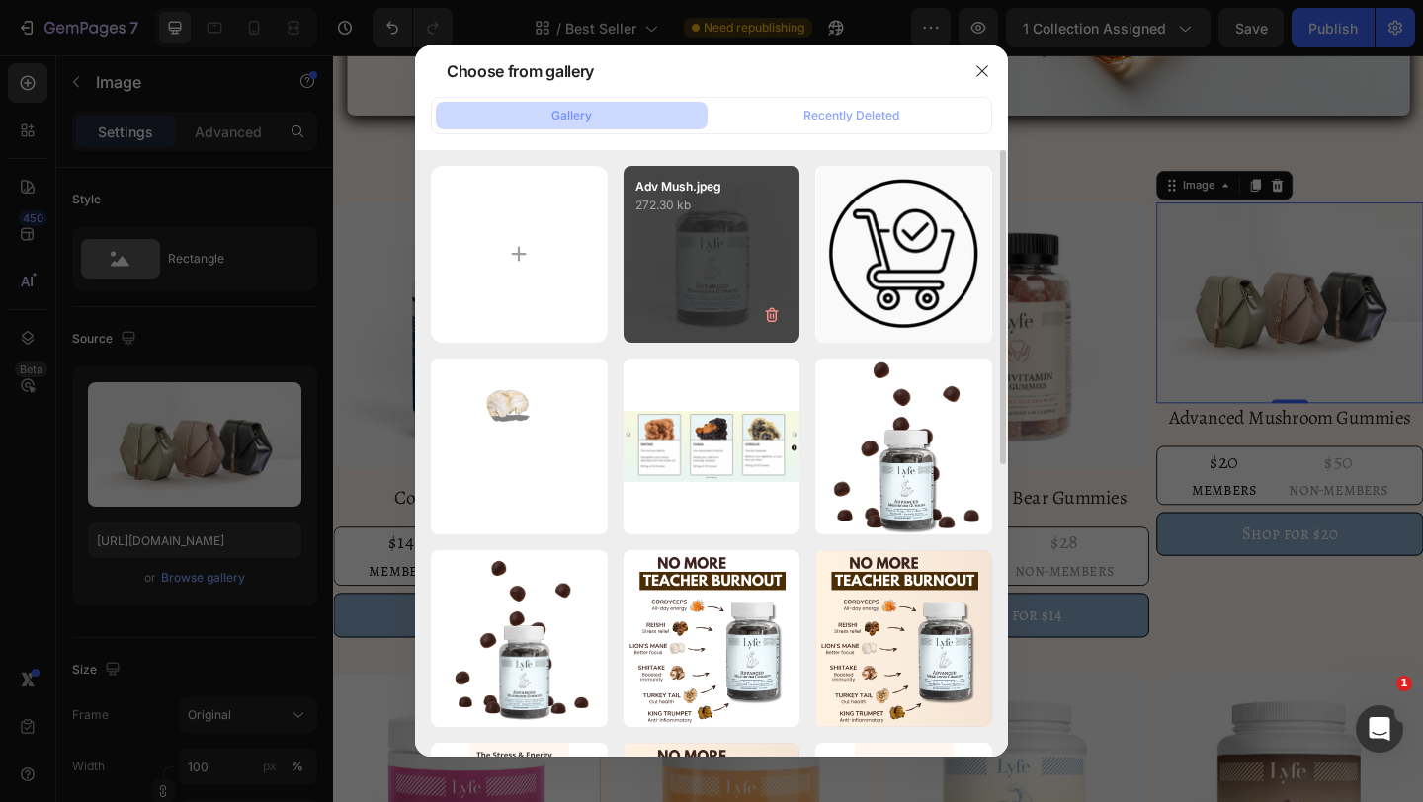
click at [696, 263] on div "Adv Mush.jpeg 272.30 kb" at bounding box center [711, 254] width 177 height 177
type input "https://cdn.shopify.com/s/files/1/0567/0443/4264/files/gempages_532390233220580…"
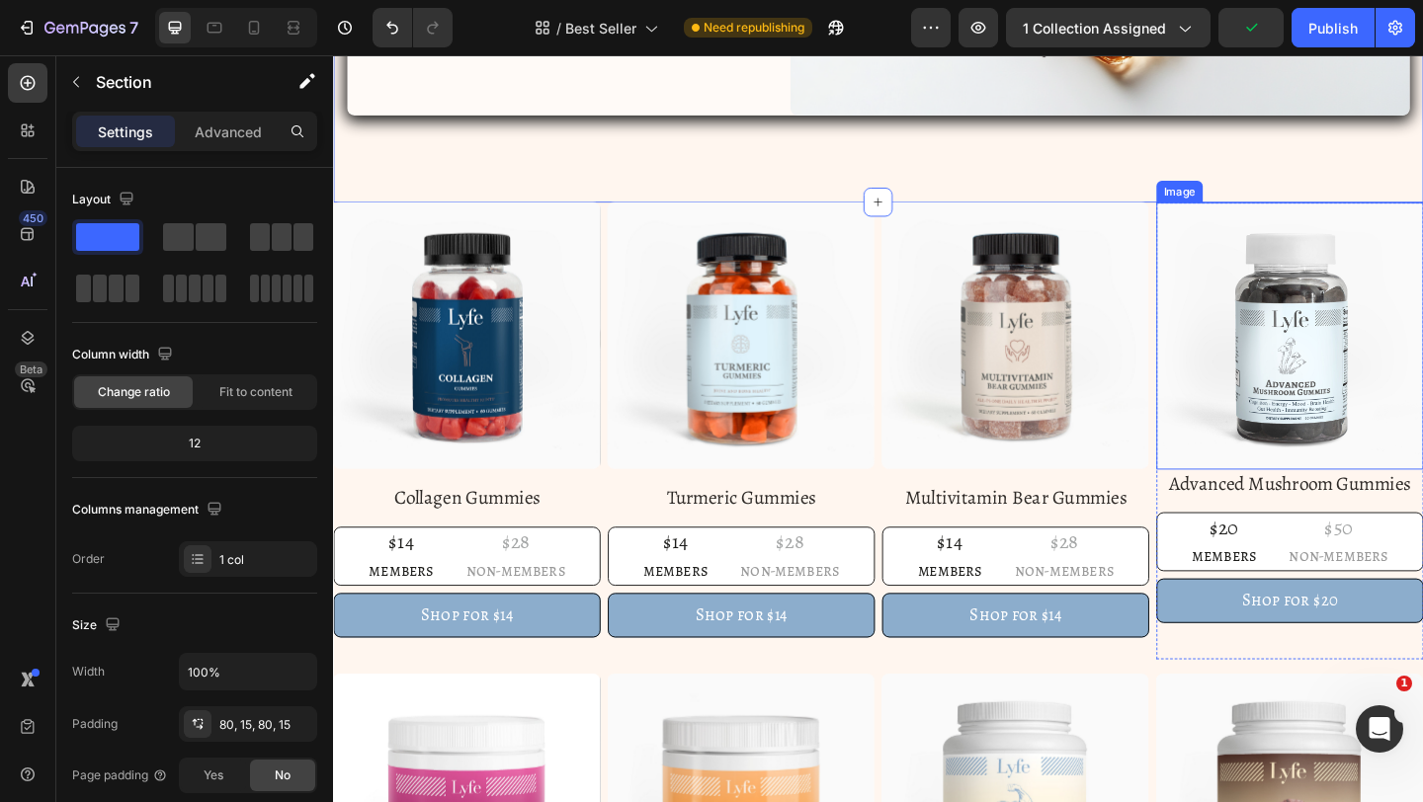
scroll to position [542, 0]
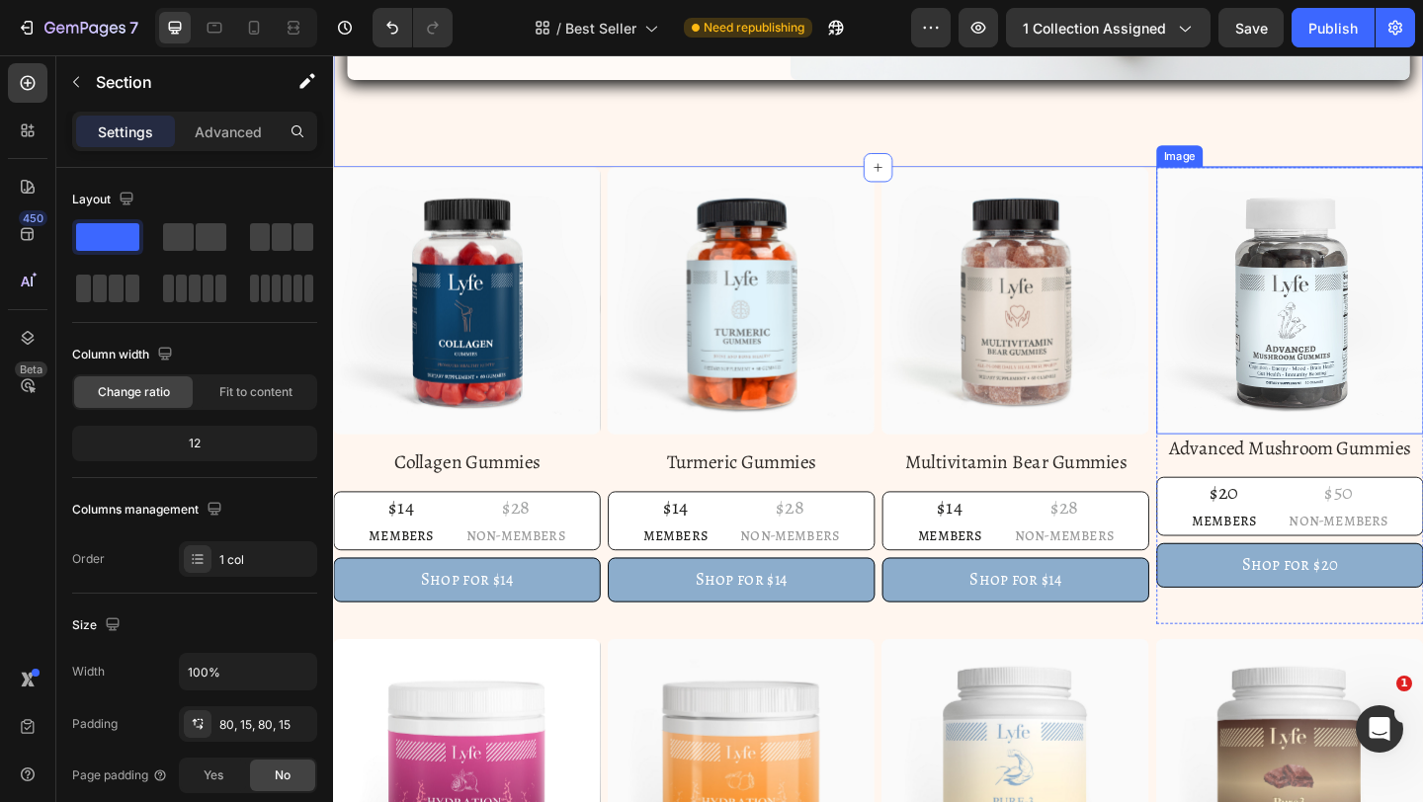
click at [1357, 427] on img at bounding box center [1373, 322] width 290 height 290
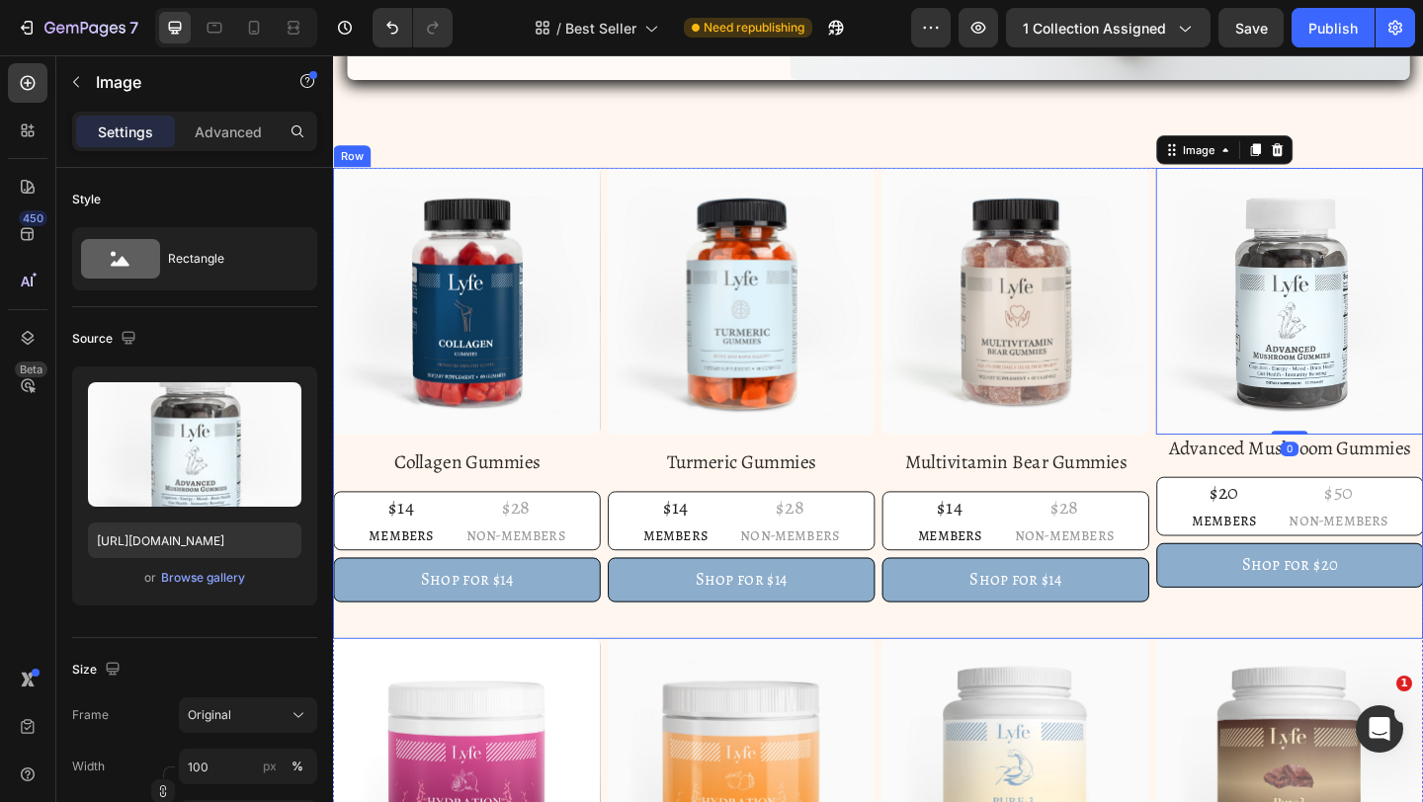
click at [1147, 444] on img at bounding box center [1075, 322] width 290 height 290
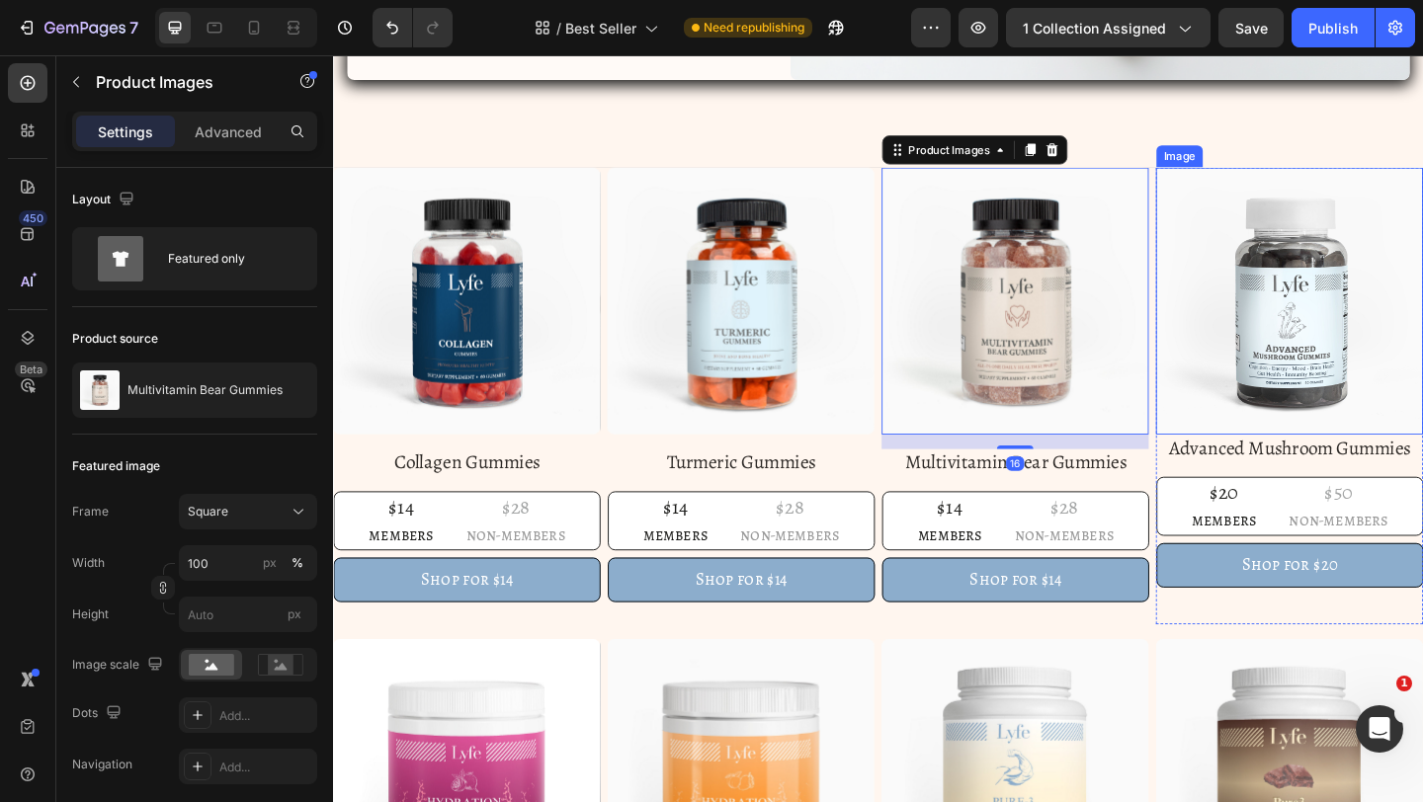
click at [1336, 442] on img at bounding box center [1373, 322] width 290 height 290
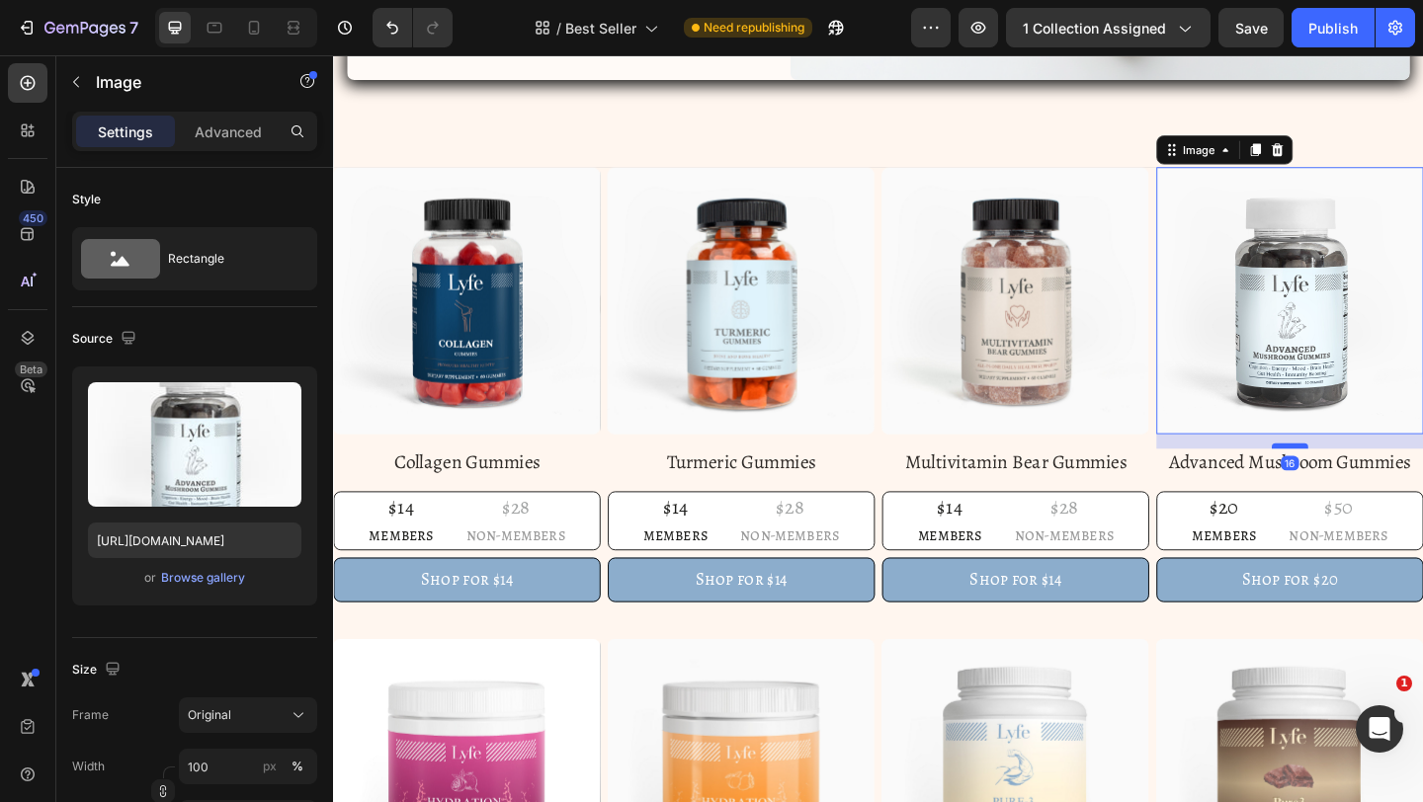
drag, startPoint x: 1368, startPoint y: 462, endPoint x: 1368, endPoint y: 478, distance: 15.8
click at [1368, 478] on div at bounding box center [1373, 480] width 40 height 6
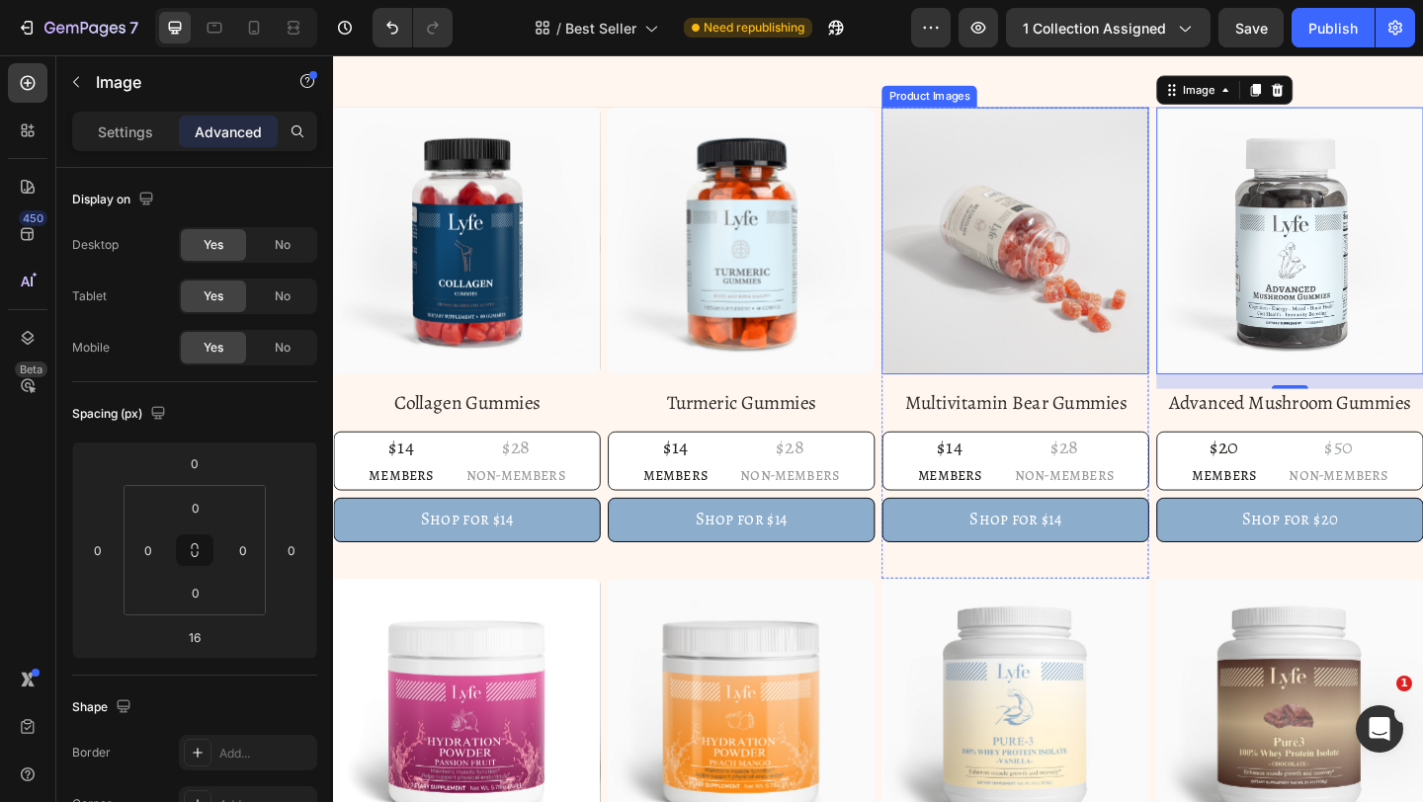
scroll to position [609, 0]
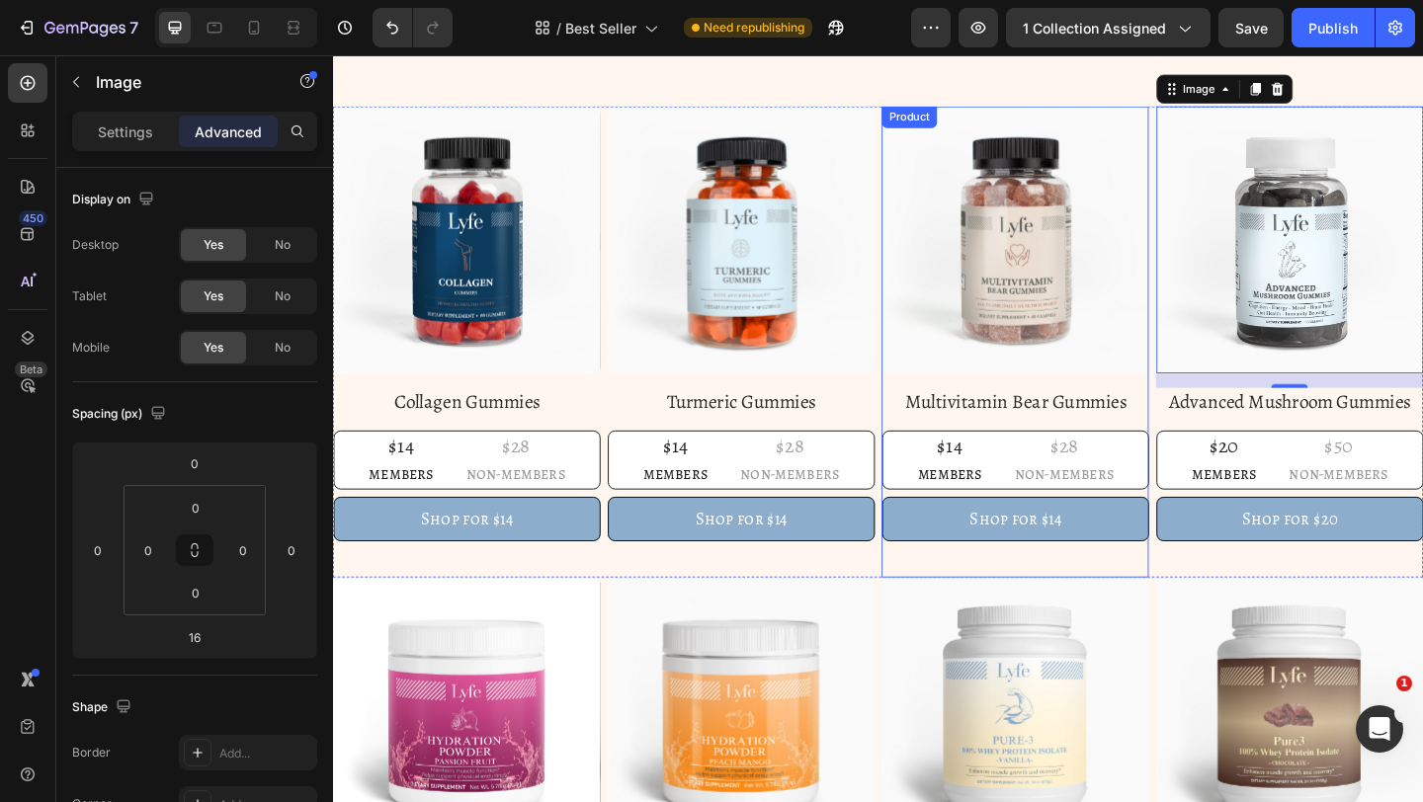
click at [1090, 599] on div "Shop for $14 Add to Cart" at bounding box center [1075, 578] width 290 height 87
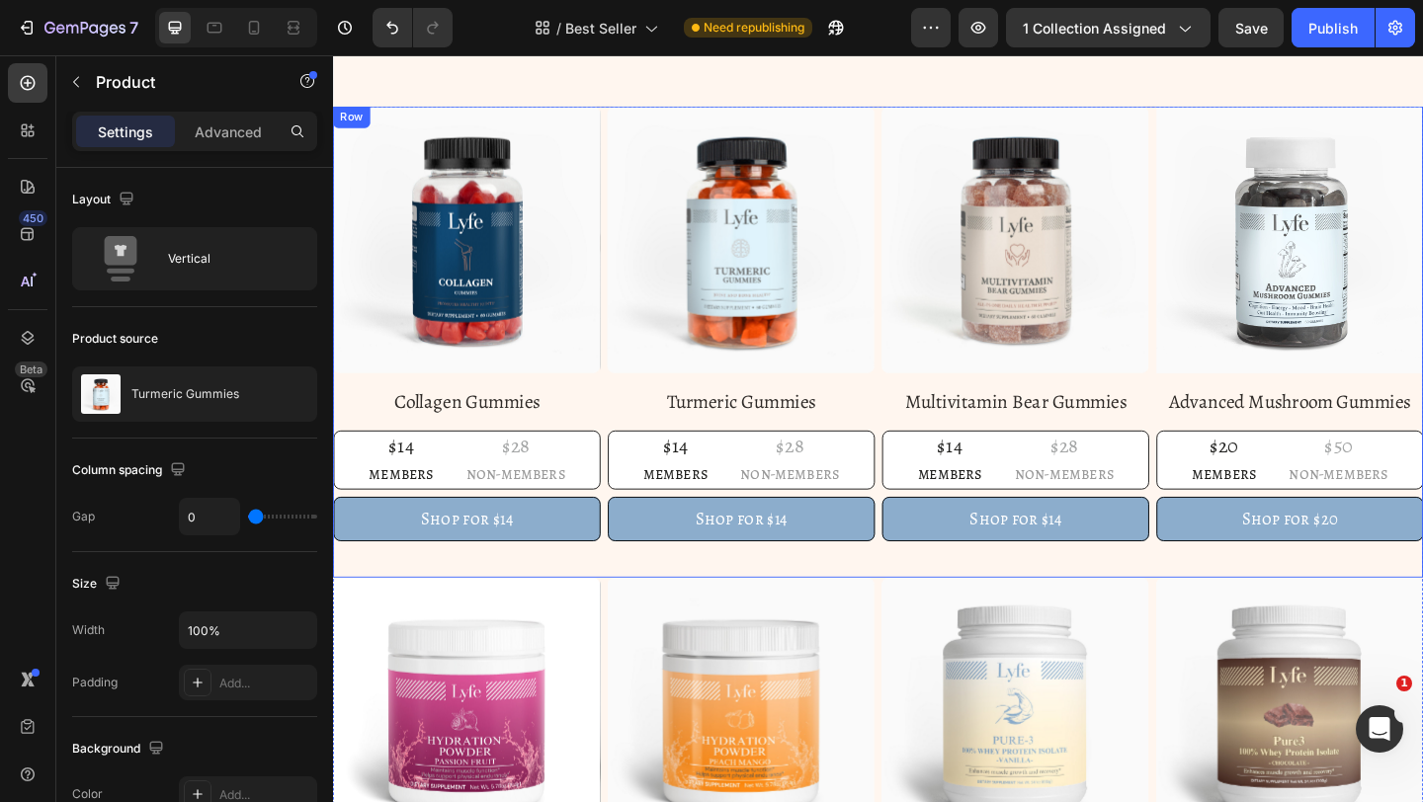
click at [624, 602] on div "Product Images Collagen Gummies Product Title $14 Text Block members Text Block…" at bounding box center [926, 367] width 1186 height 513
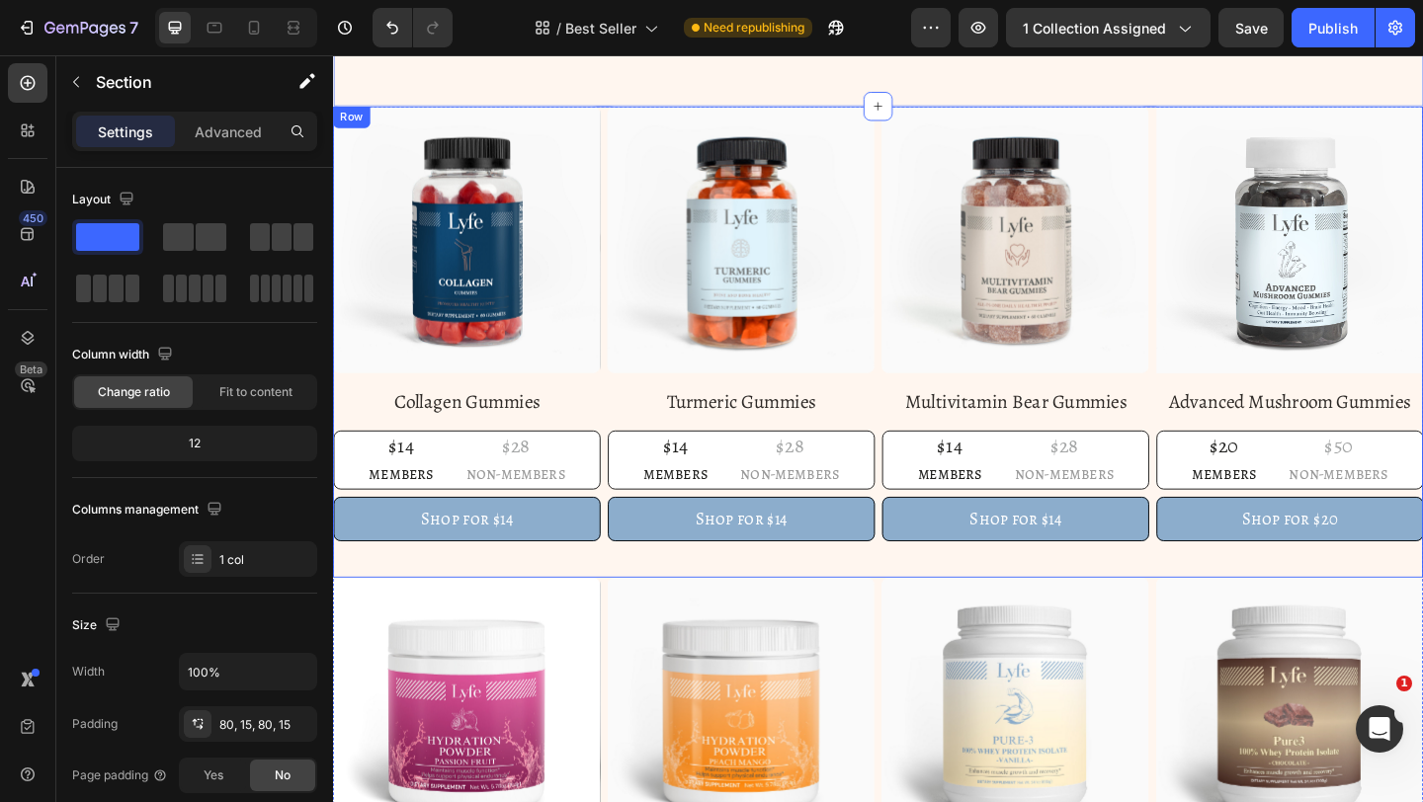
click at [1222, 438] on div "Product Images Collagen Gummies Product Title $14 Text Block members Text Block…" at bounding box center [926, 367] width 1186 height 513
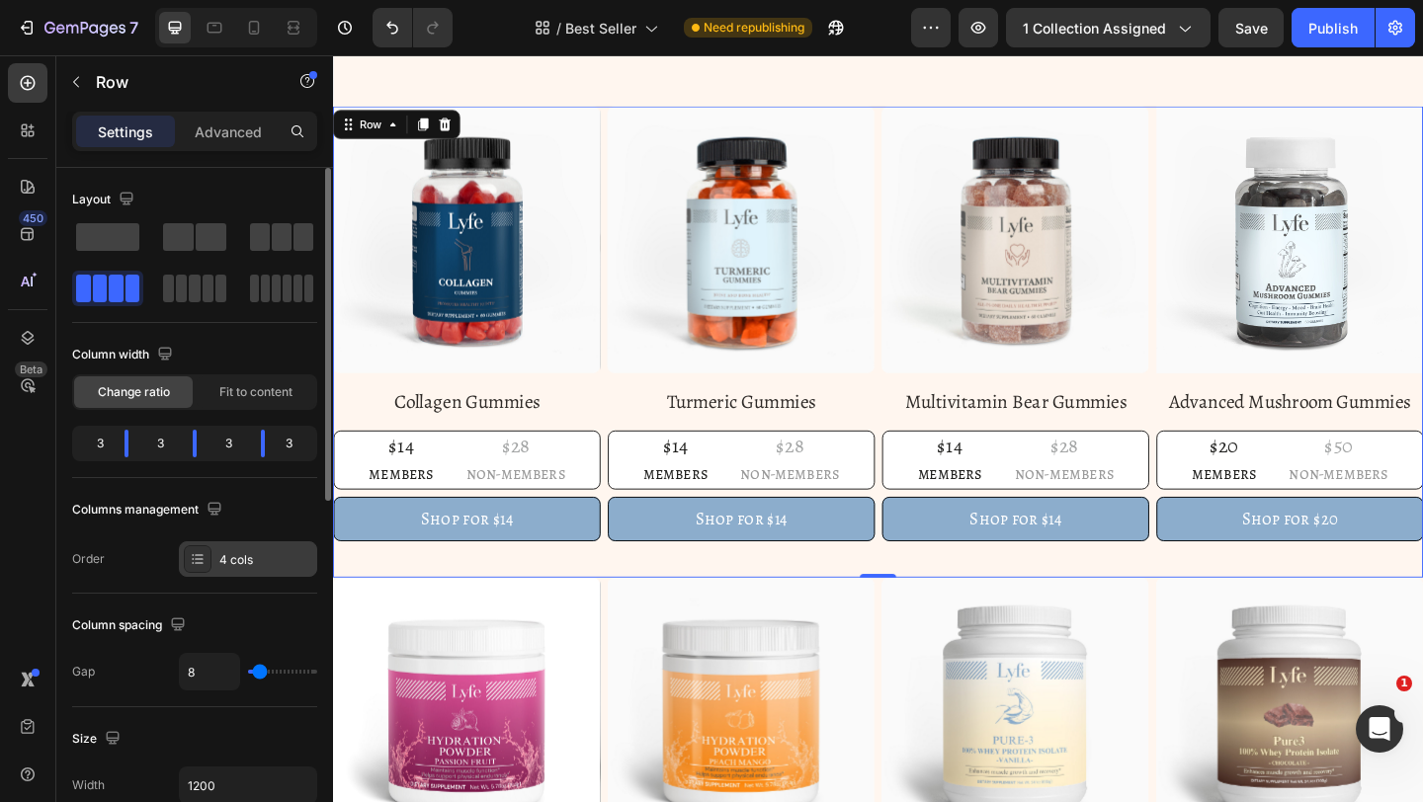
click at [288, 559] on div "4 cols" at bounding box center [265, 560] width 93 height 18
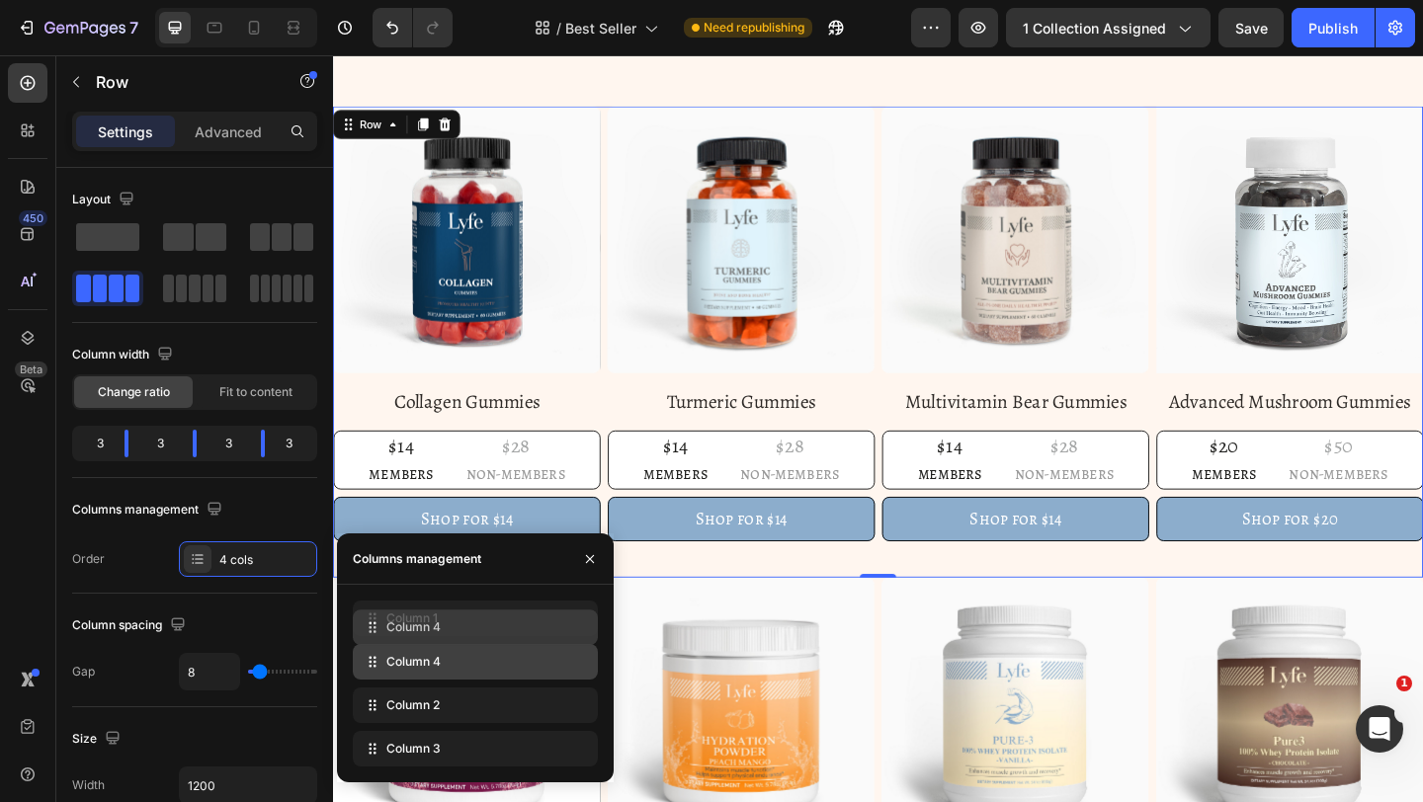
drag, startPoint x: 429, startPoint y: 760, endPoint x: 429, endPoint y: 639, distance: 120.5
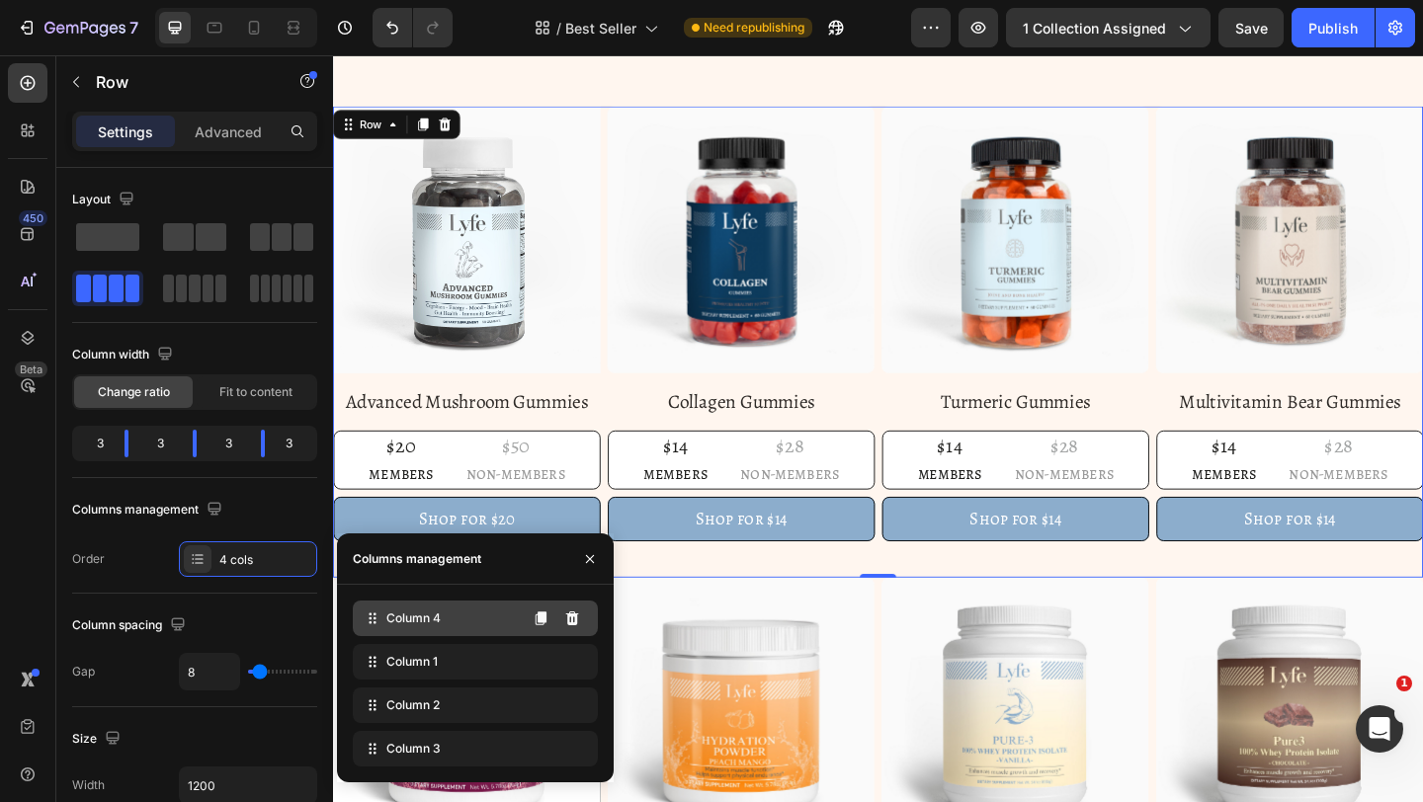
drag, startPoint x: 424, startPoint y: 666, endPoint x: 424, endPoint y: 602, distance: 64.2
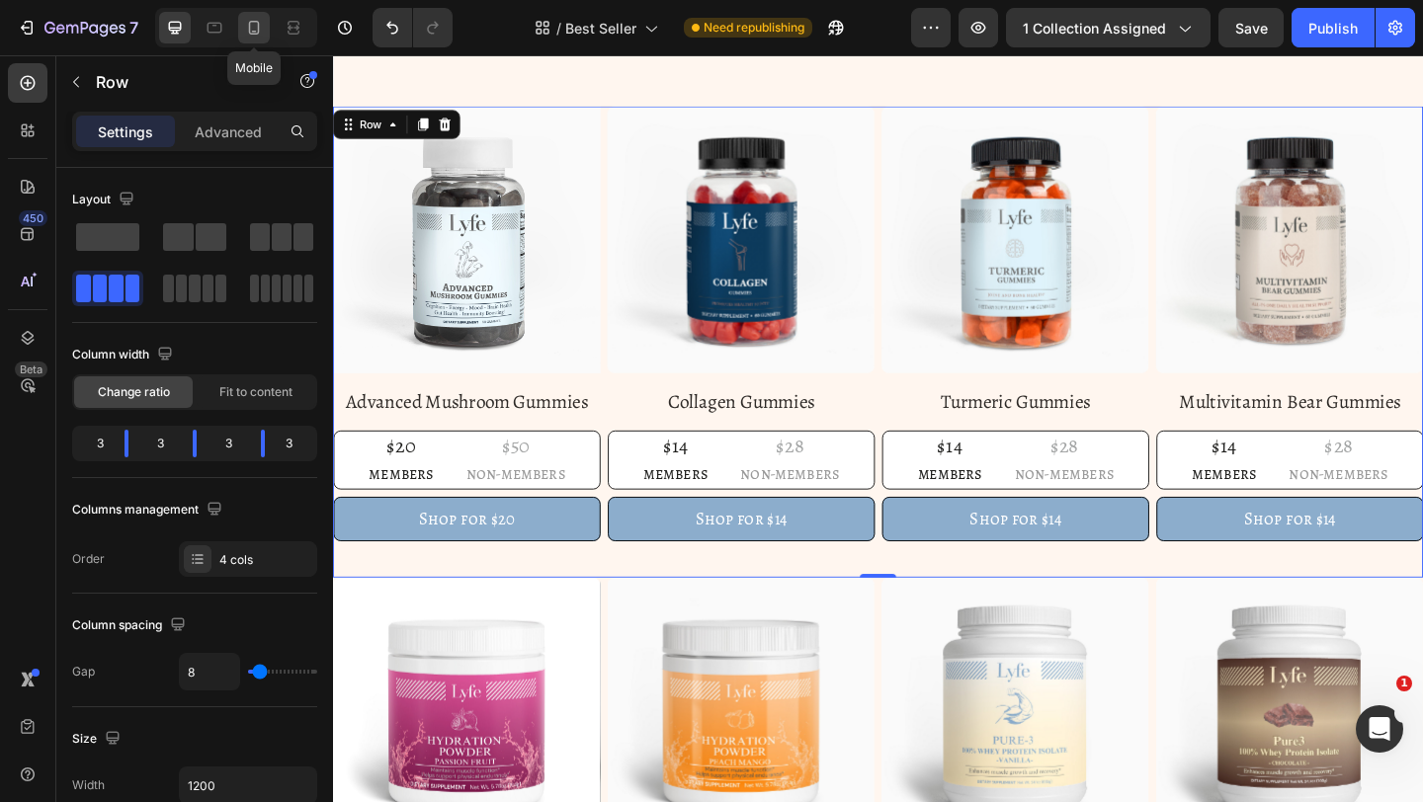
click at [253, 32] on icon at bounding box center [254, 28] width 20 height 20
type input "0"
type input "100%"
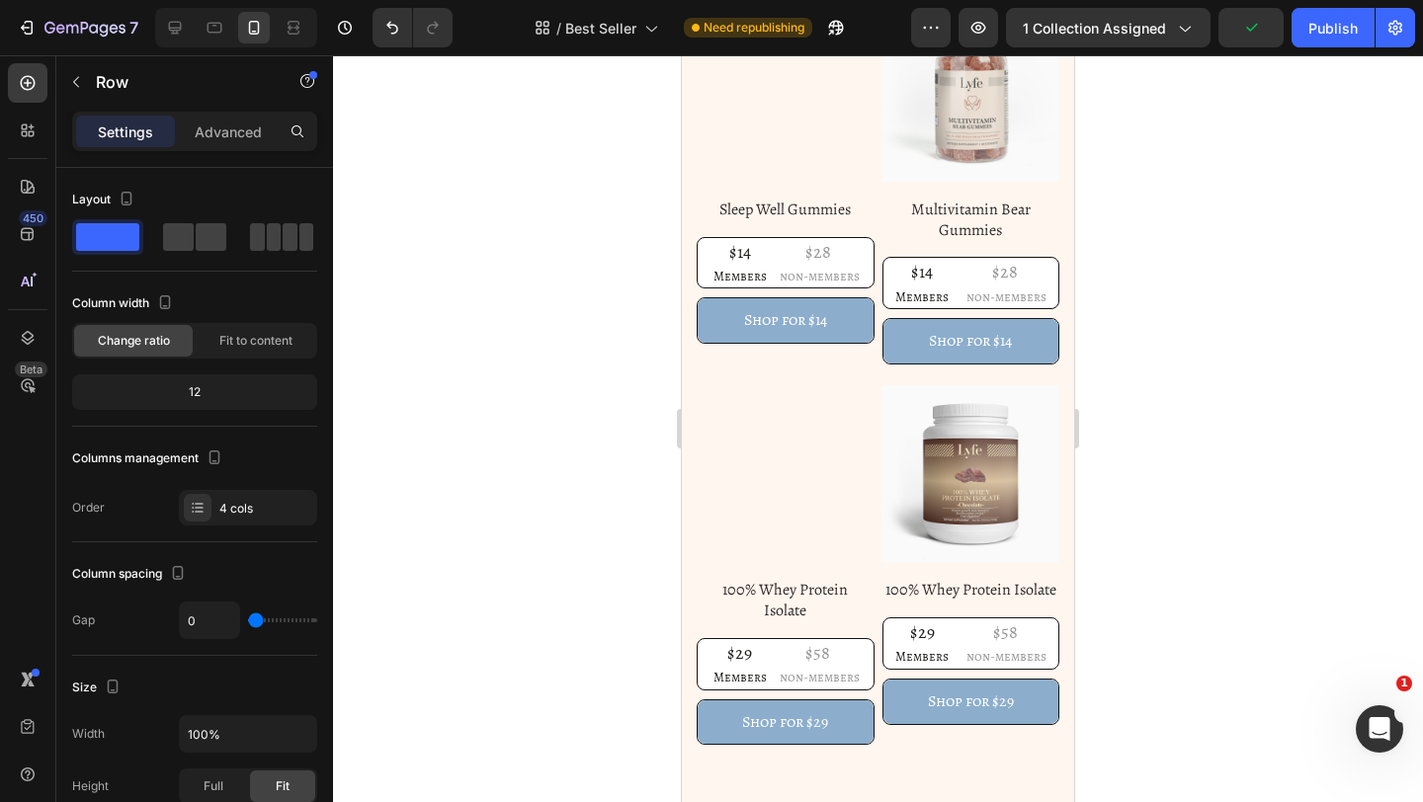
scroll to position [1369, 0]
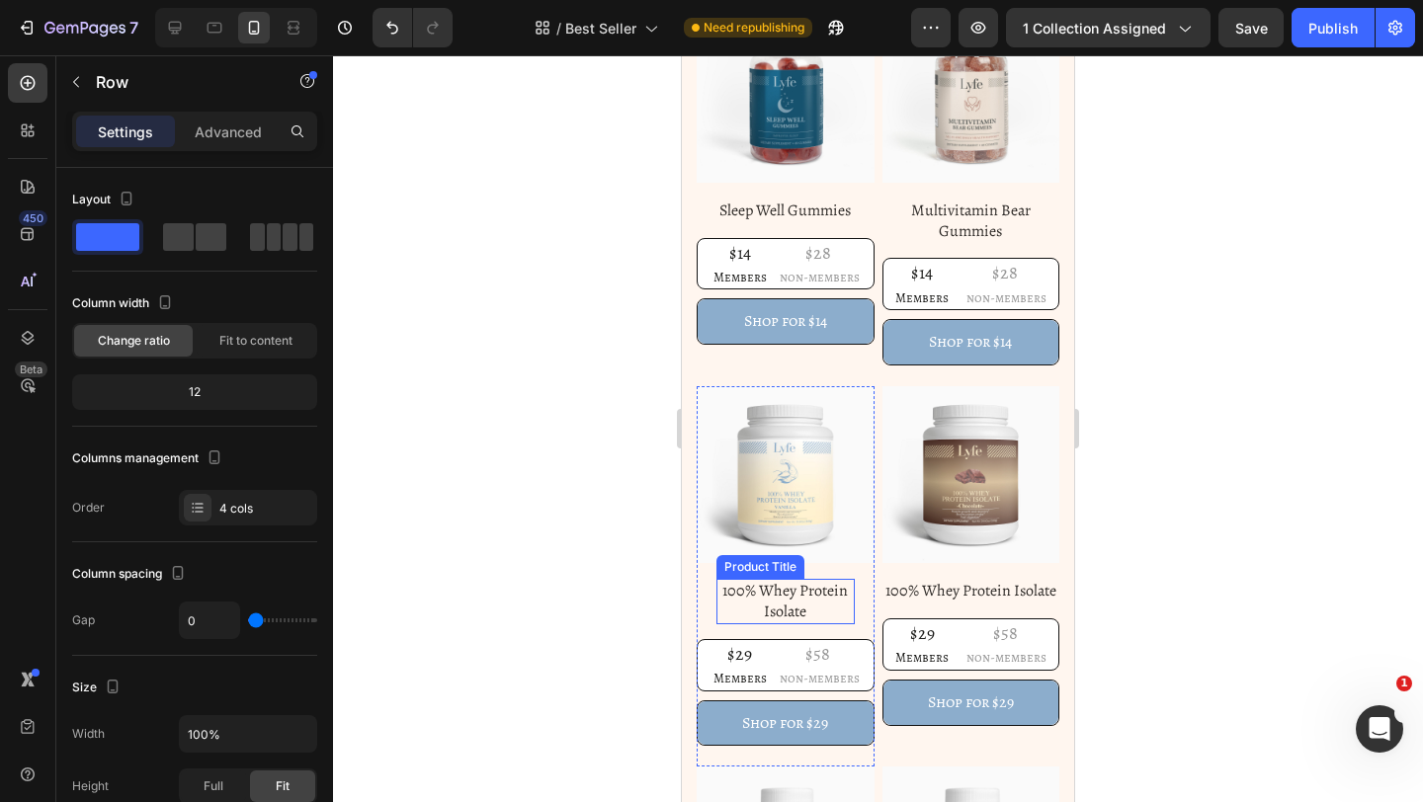
click at [801, 604] on h1 "100% Whey Protein Isolate" at bounding box center [785, 601] width 138 height 45
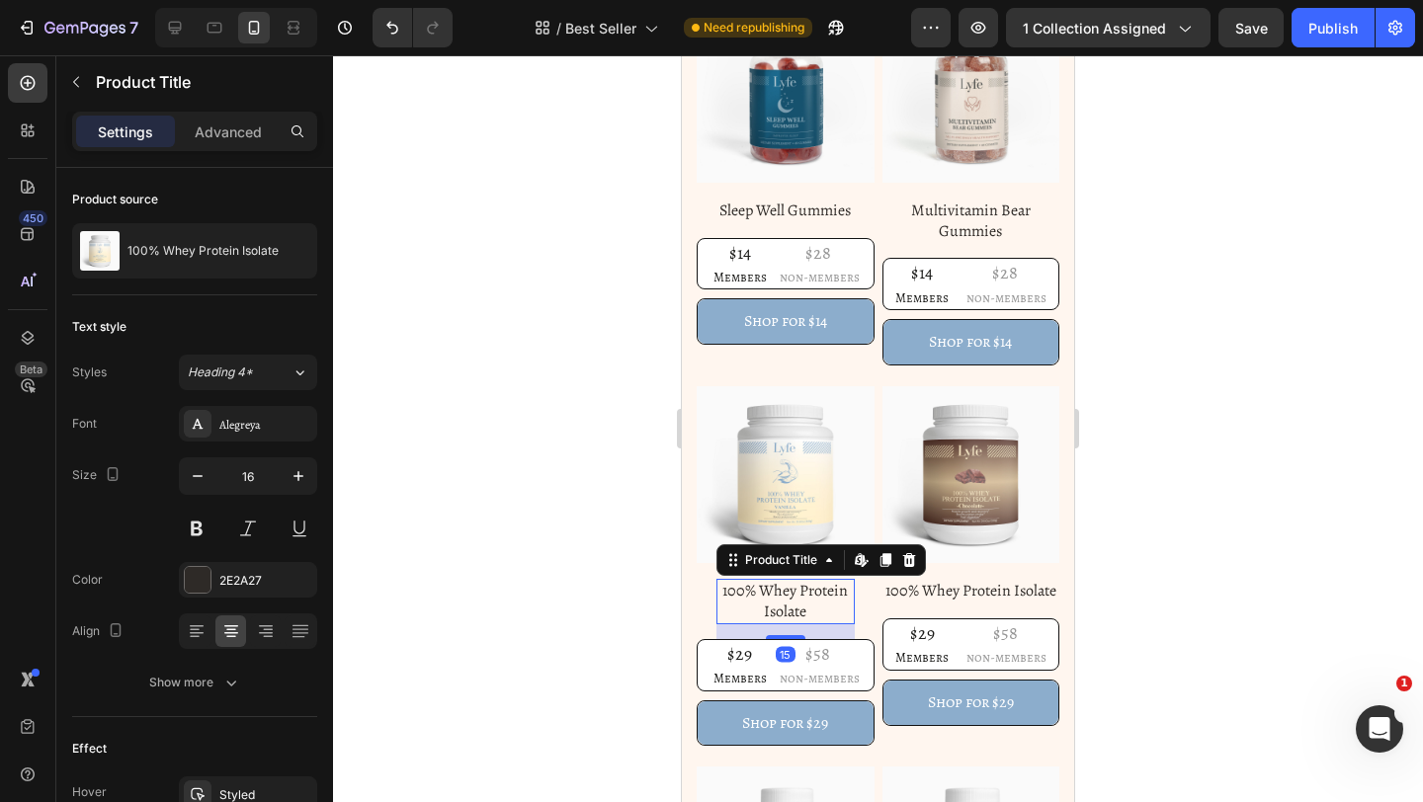
click at [235, 148] on div "Settings Advanced" at bounding box center [194, 132] width 245 height 40
click at [235, 133] on p "Advanced" at bounding box center [228, 132] width 67 height 21
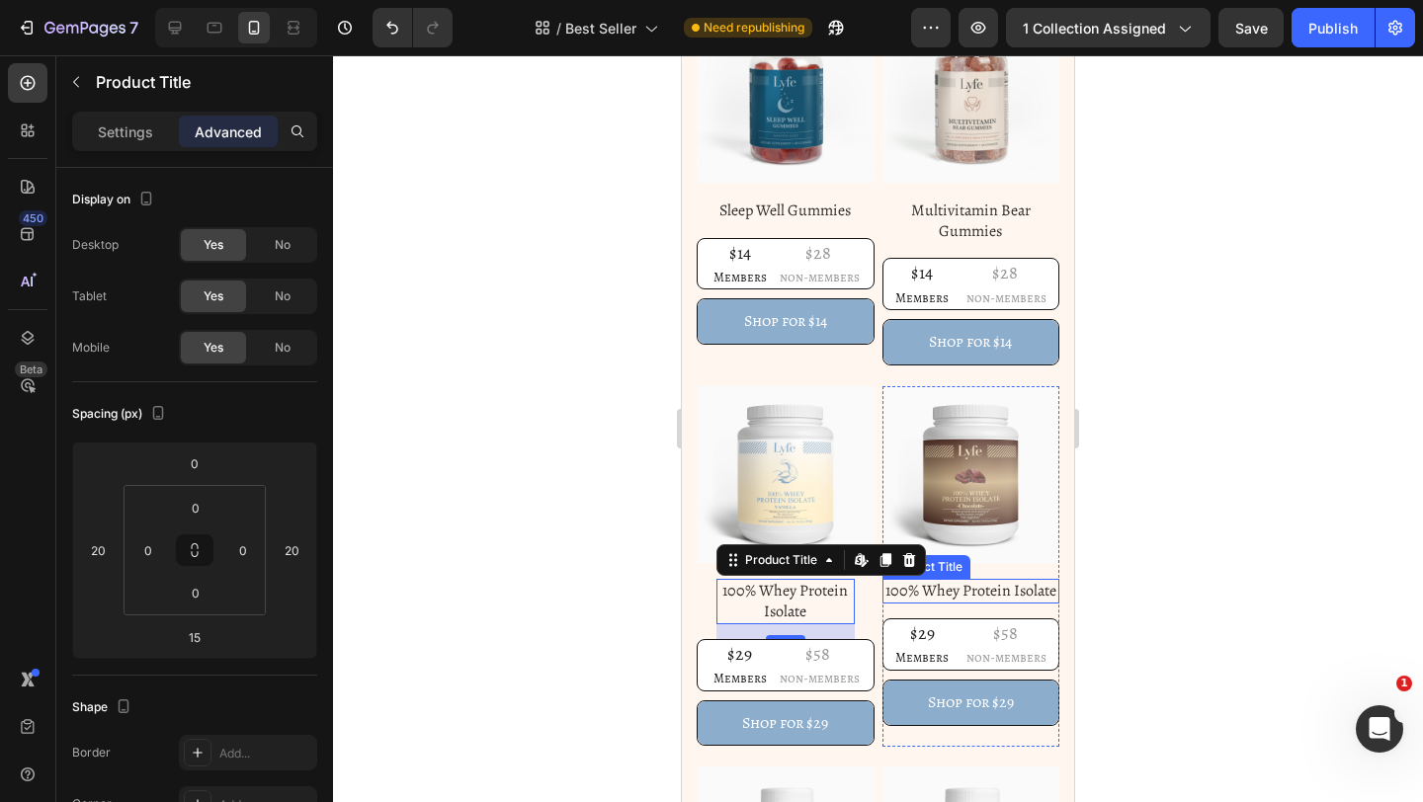
click at [938, 589] on h1 "100% Whey Protein Isolate" at bounding box center [971, 591] width 178 height 25
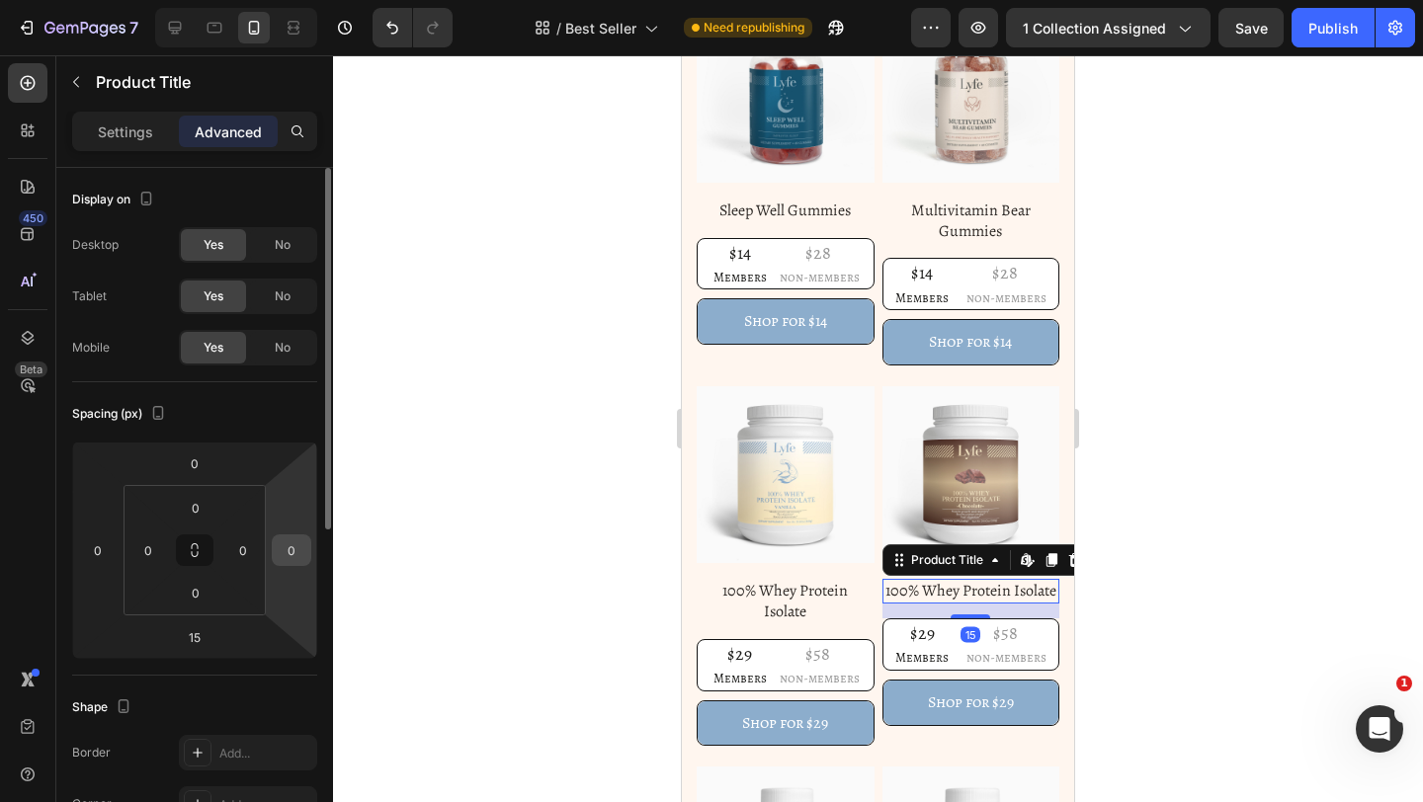
click at [299, 547] on input "0" at bounding box center [292, 550] width 30 height 30
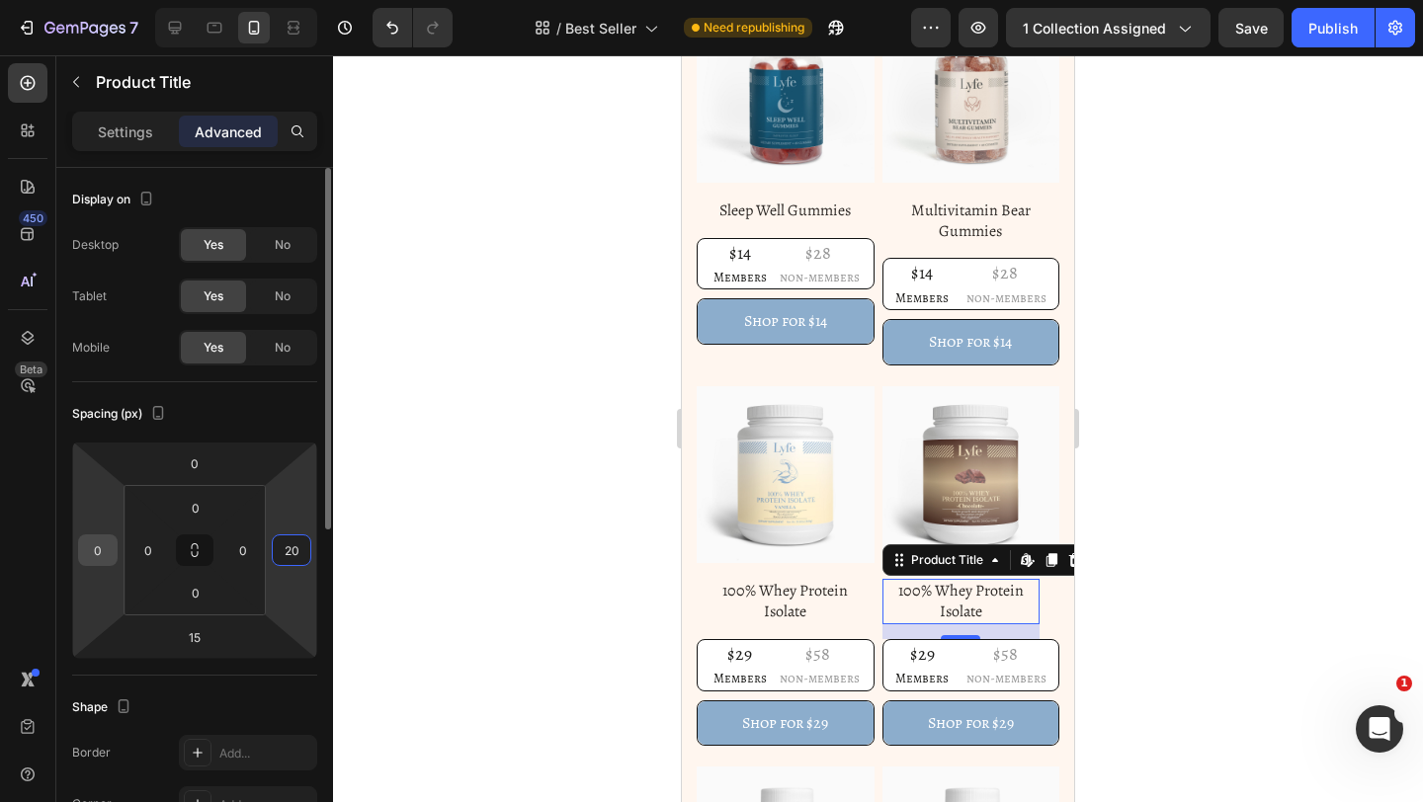
type input "20"
click at [86, 554] on input "0" at bounding box center [98, 550] width 30 height 30
type input "20"
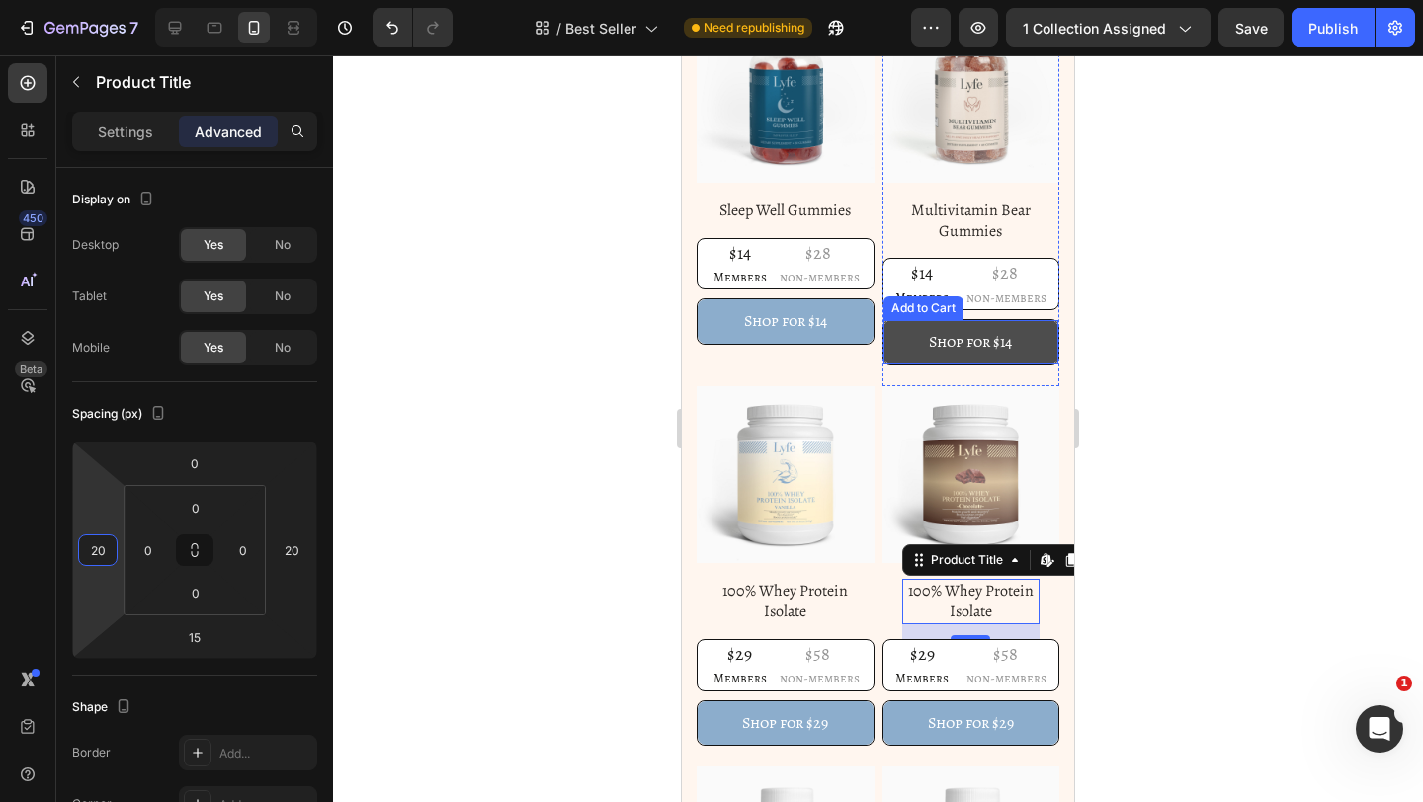
scroll to position [1256, 0]
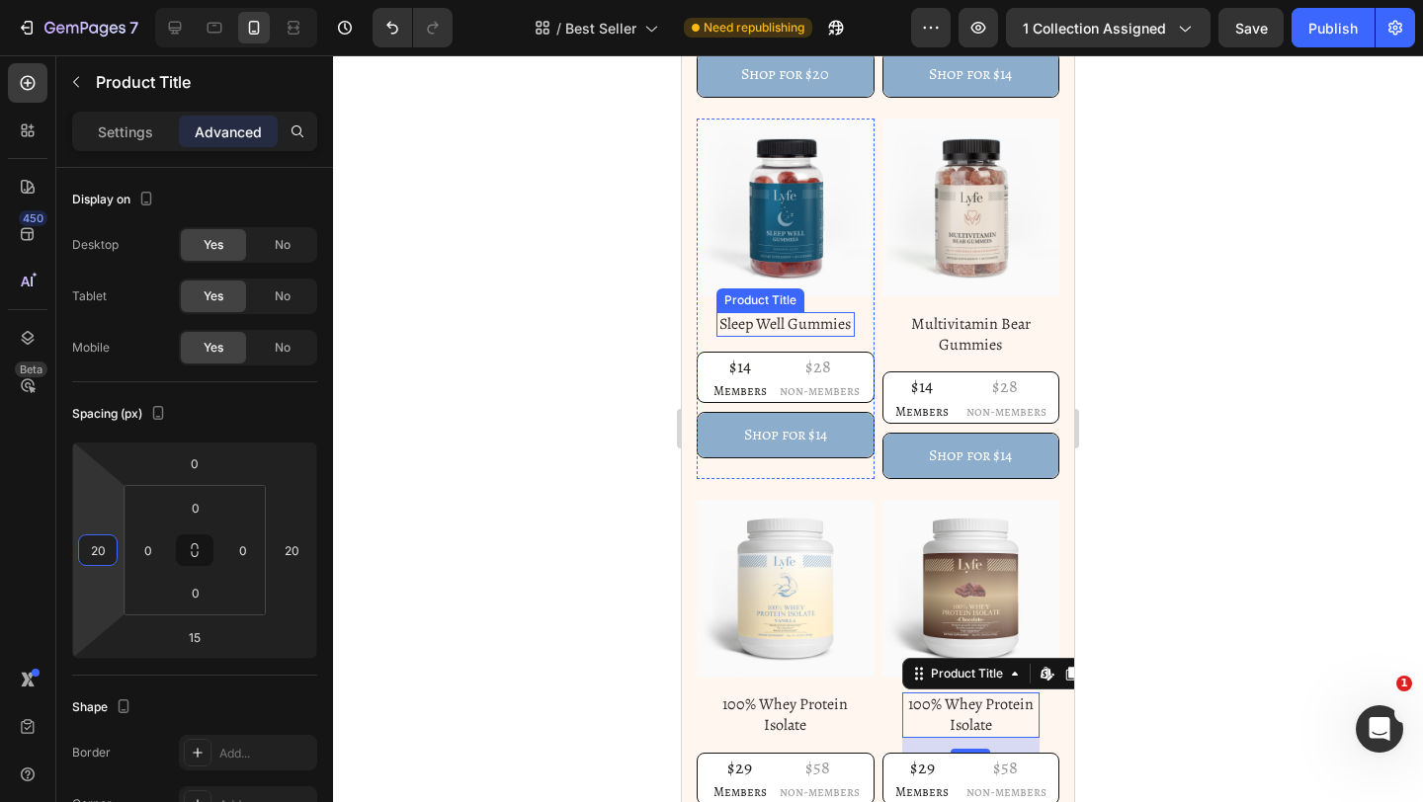
click at [822, 319] on h1 "Sleep Well Gummies" at bounding box center [785, 324] width 138 height 25
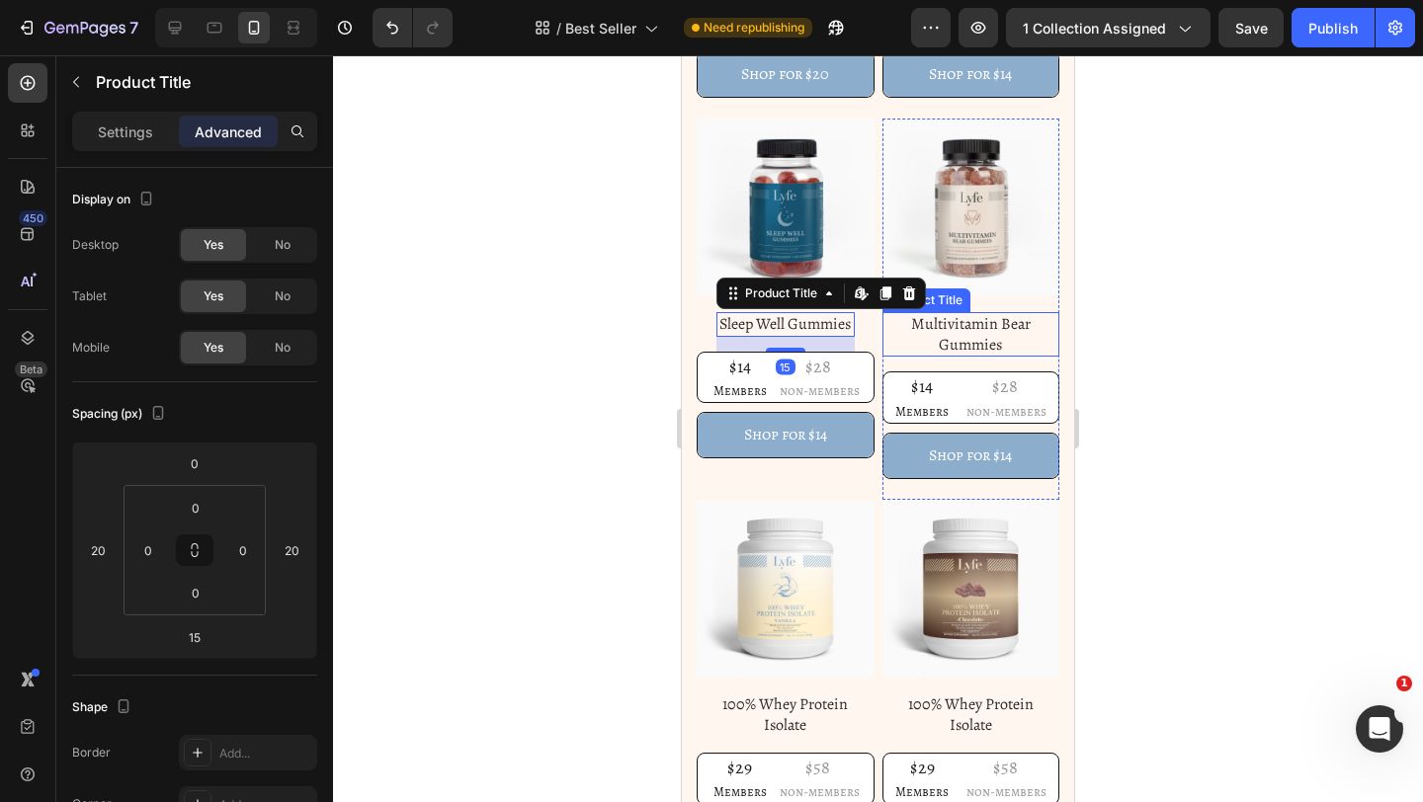
click at [944, 343] on h1 "Multivitamin Bear Gummies" at bounding box center [971, 334] width 178 height 45
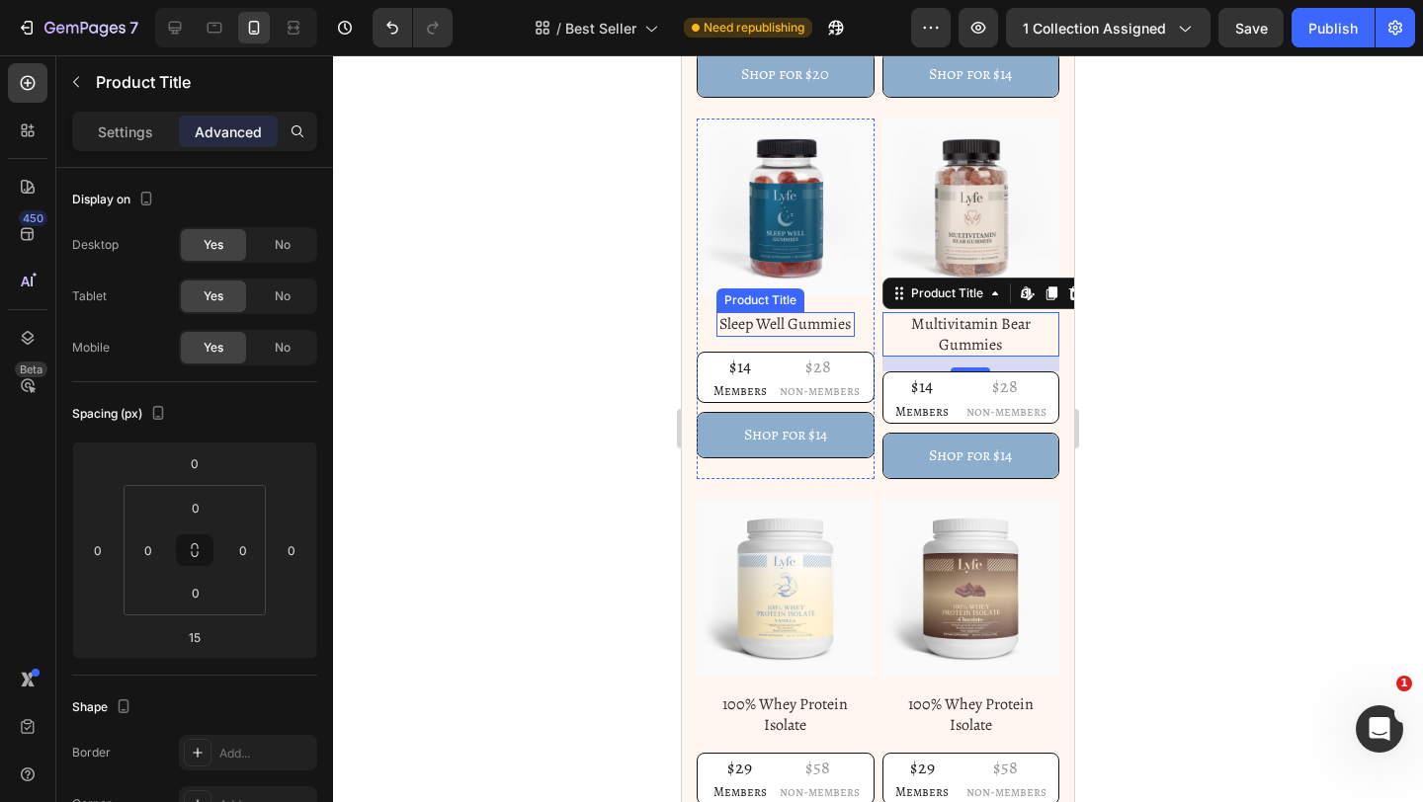
click at [771, 321] on h1 "Sleep Well Gummies" at bounding box center [785, 324] width 138 height 25
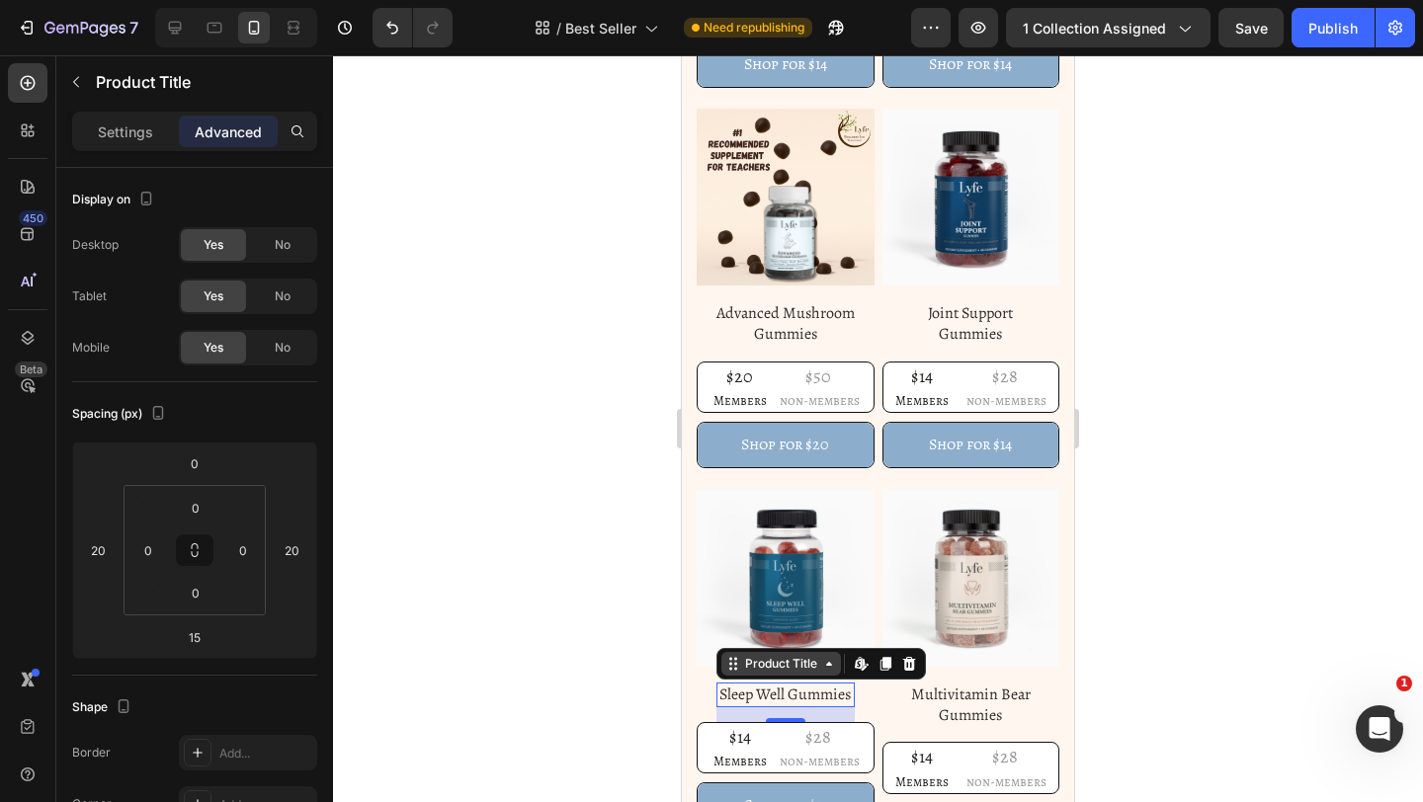
scroll to position [841, 0]
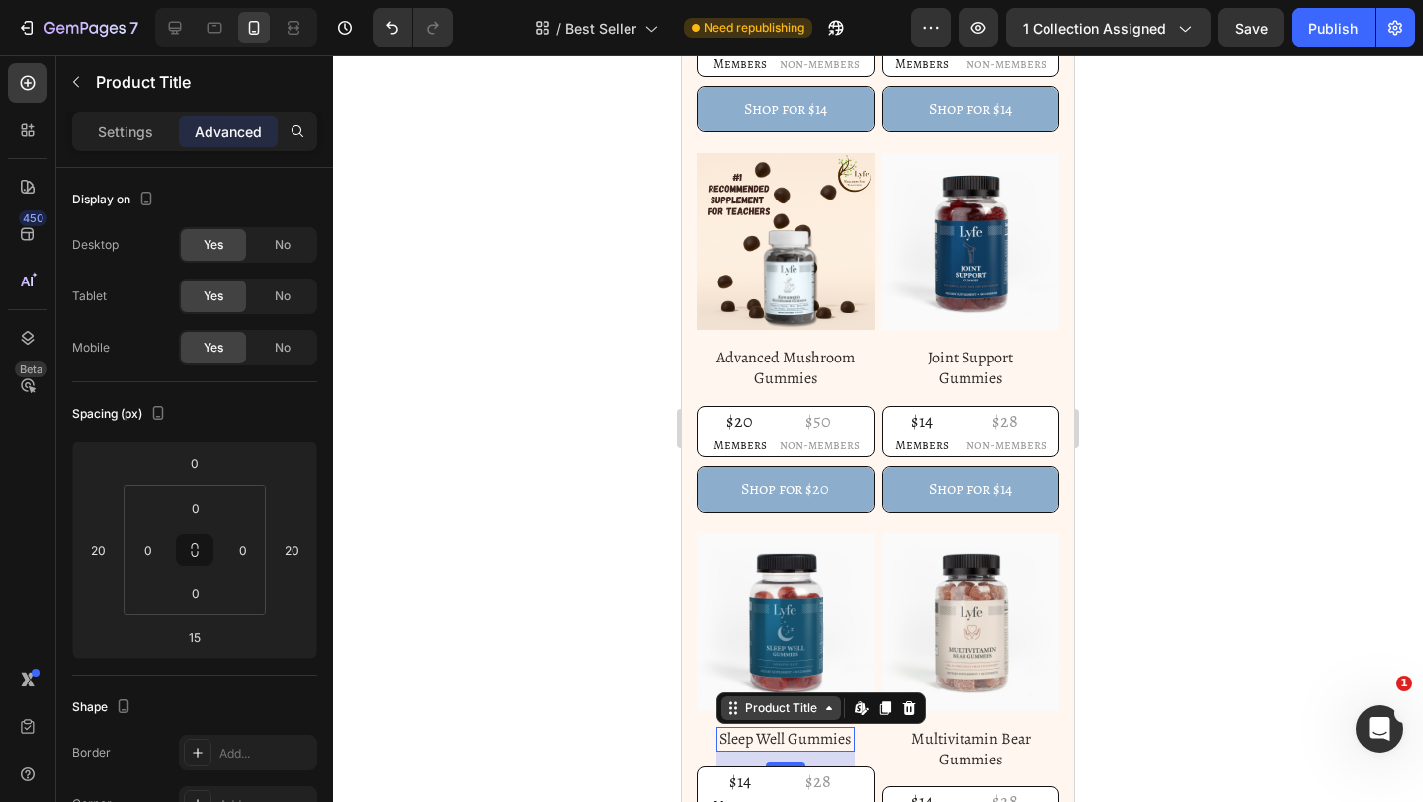
click at [783, 287] on img at bounding box center [786, 242] width 178 height 178
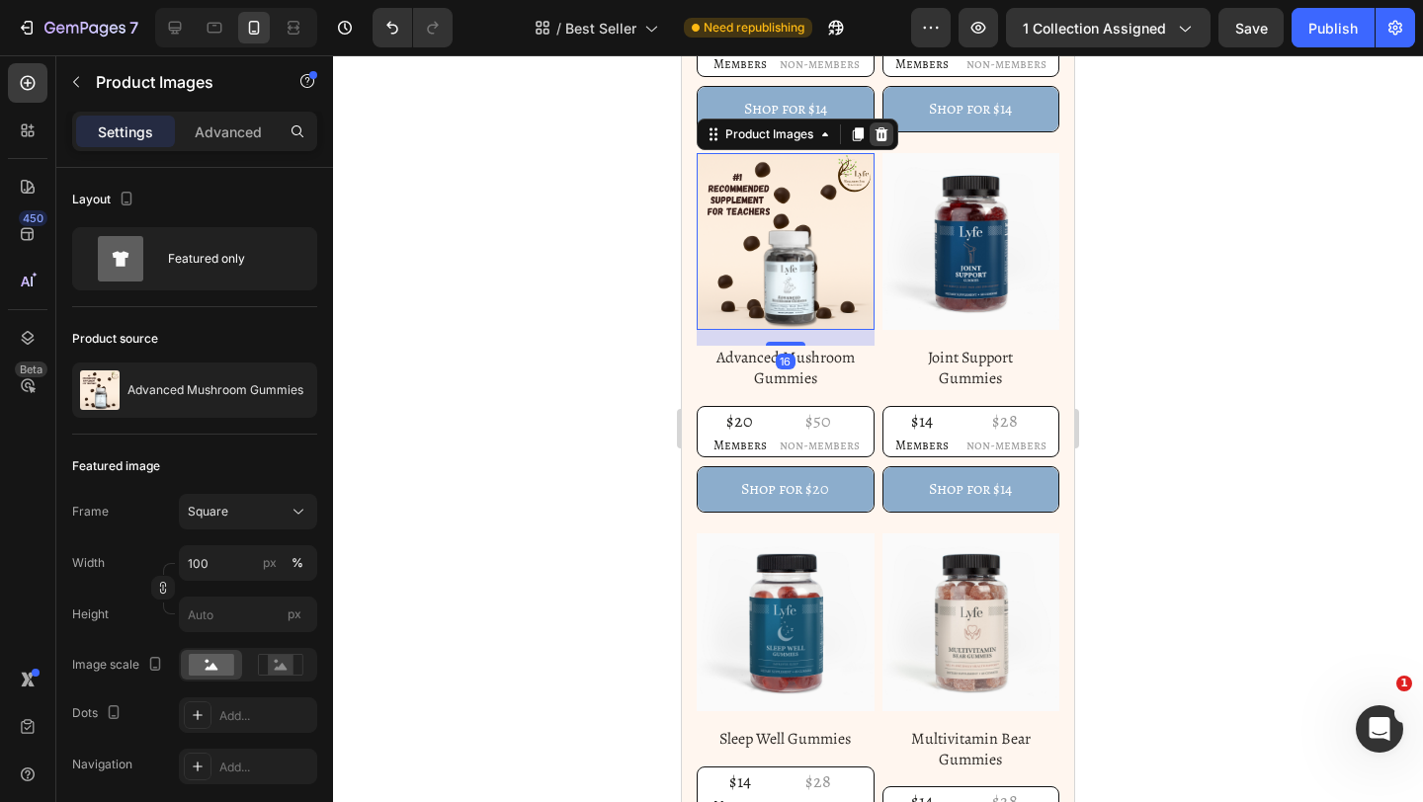
click at [882, 141] on icon at bounding box center [881, 134] width 16 height 16
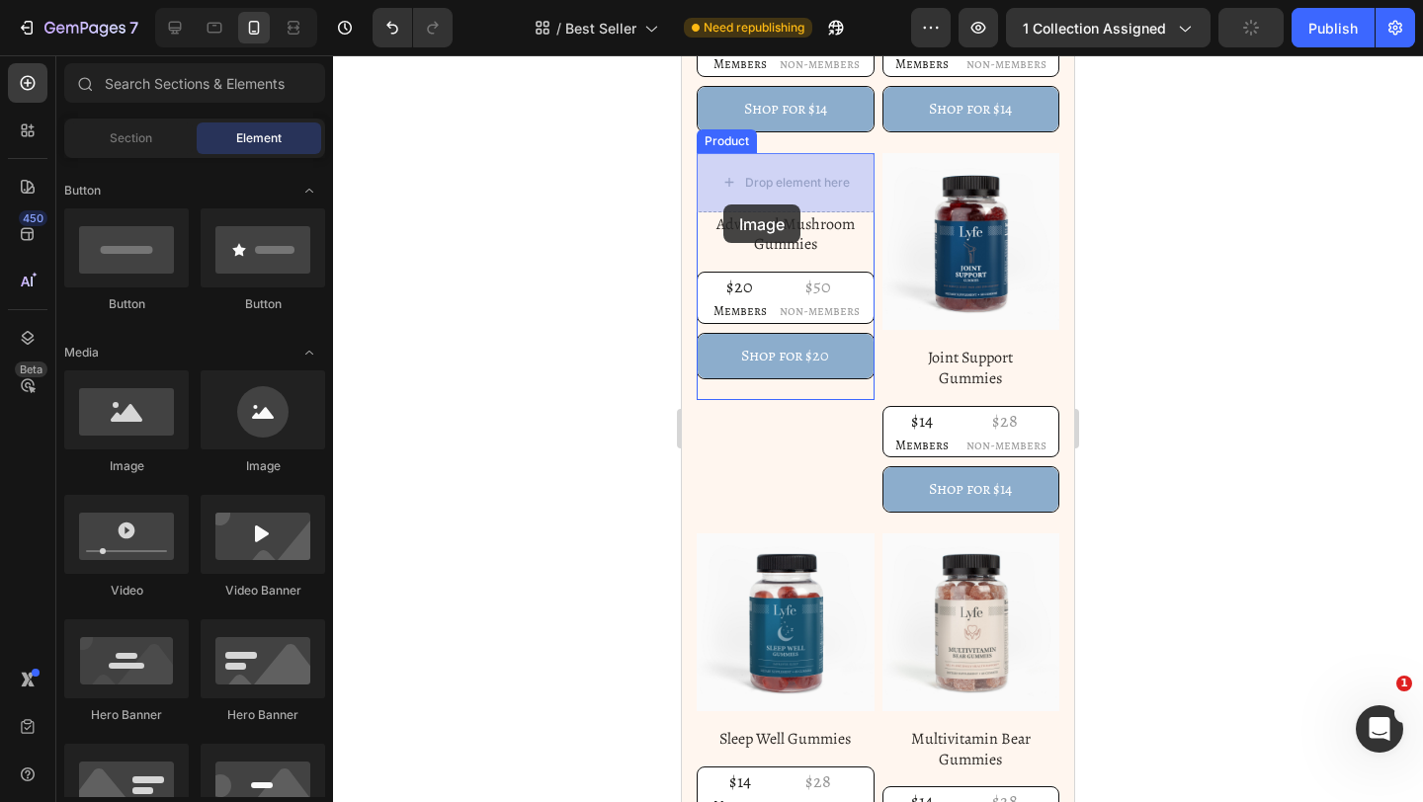
drag, startPoint x: 1106, startPoint y: 419, endPoint x: 726, endPoint y: 206, distance: 435.6
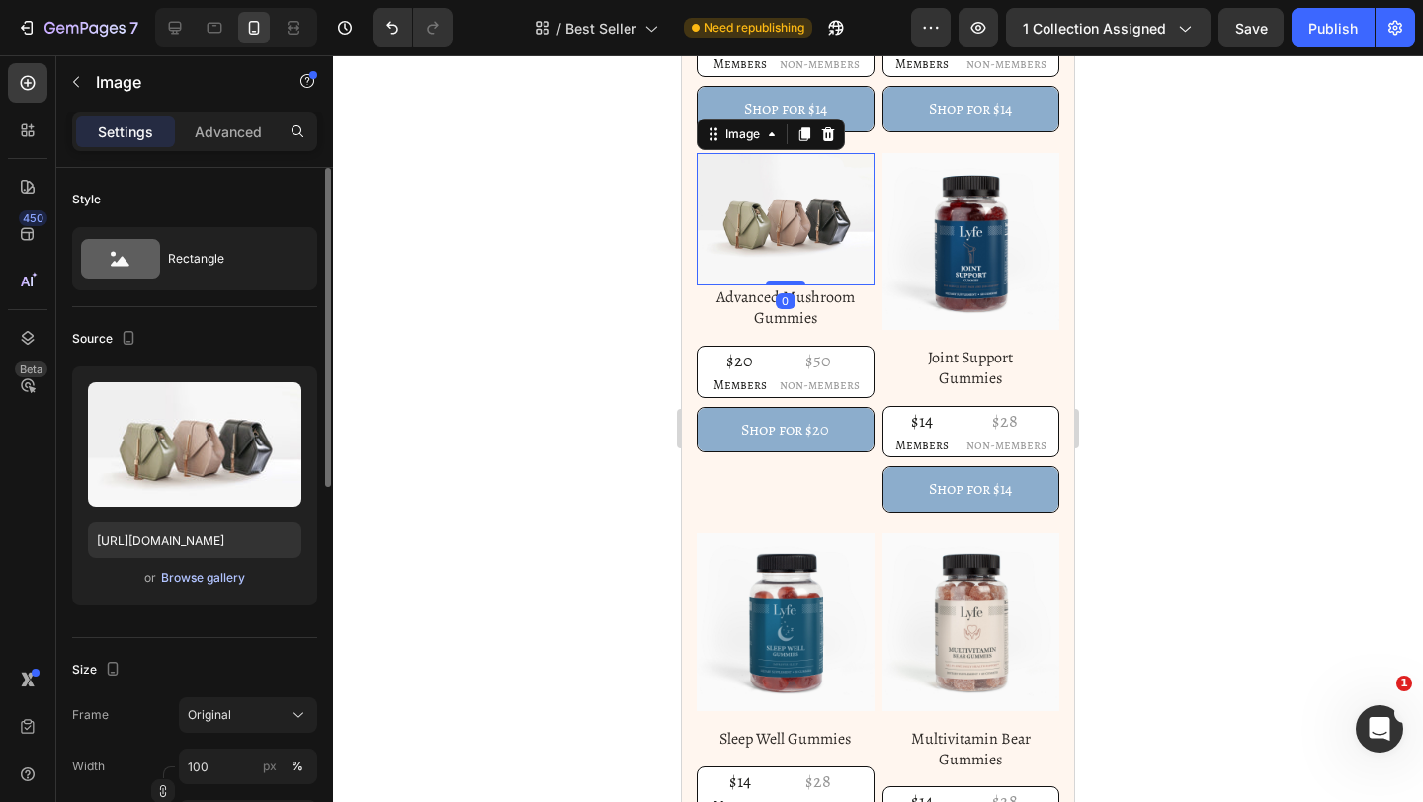
click at [224, 575] on div "Browse gallery" at bounding box center [203, 578] width 84 height 18
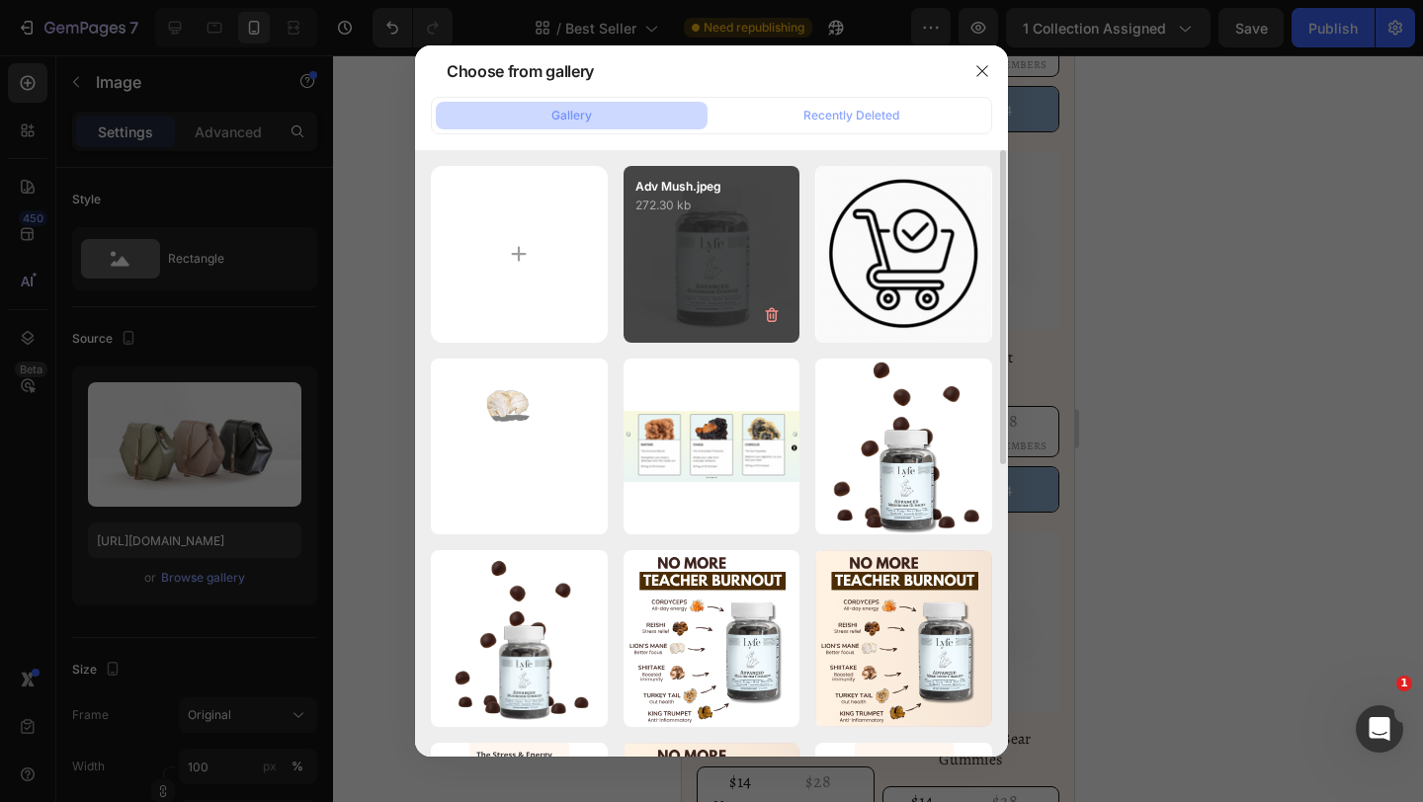
click at [699, 247] on div "Adv Mush.jpeg 272.30 kb" at bounding box center [711, 254] width 177 height 177
type input "https://cdn.shopify.com/s/files/1/0567/0443/4264/files/gempages_532390233220580…"
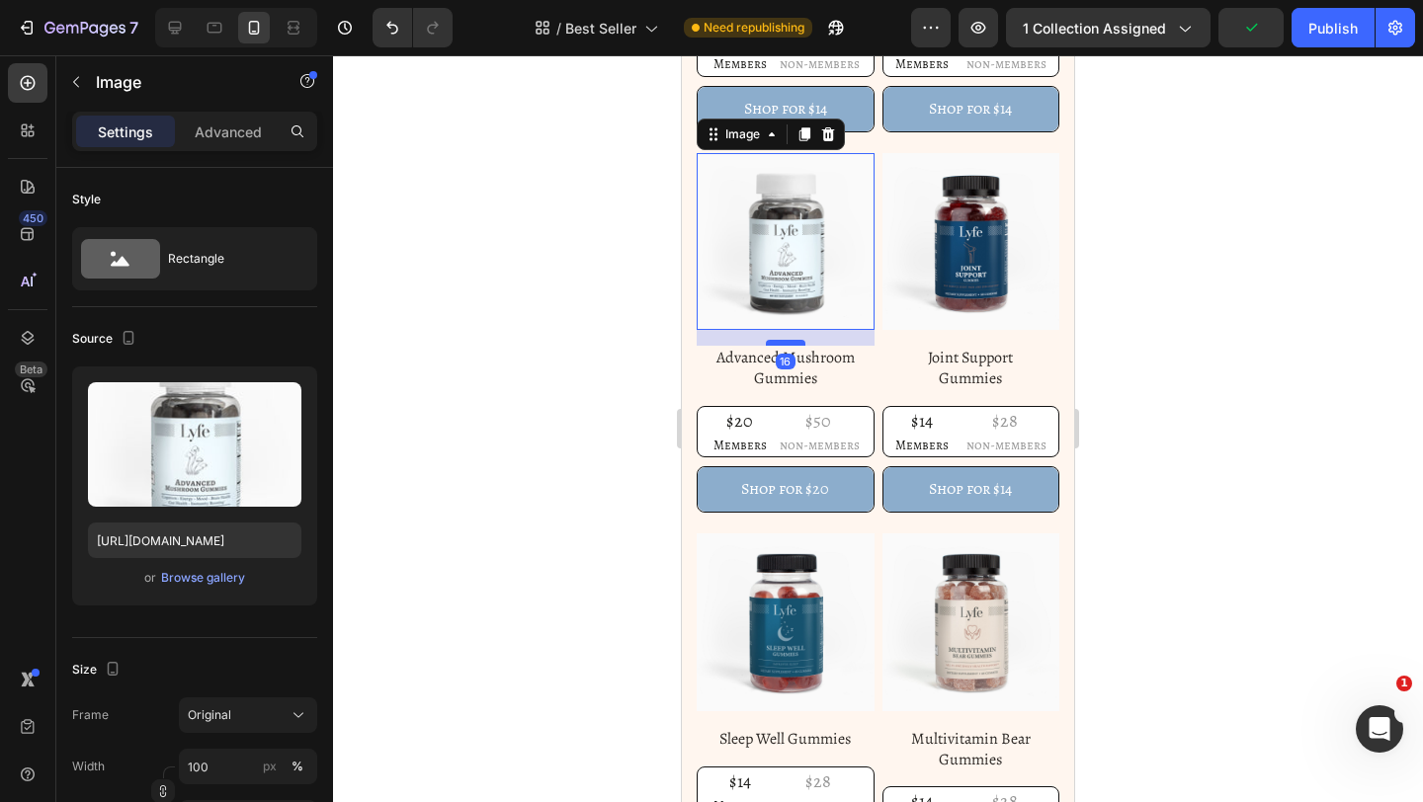
drag, startPoint x: 782, startPoint y: 328, endPoint x: 784, endPoint y: 344, distance: 15.9
click at [784, 344] on div at bounding box center [786, 343] width 40 height 6
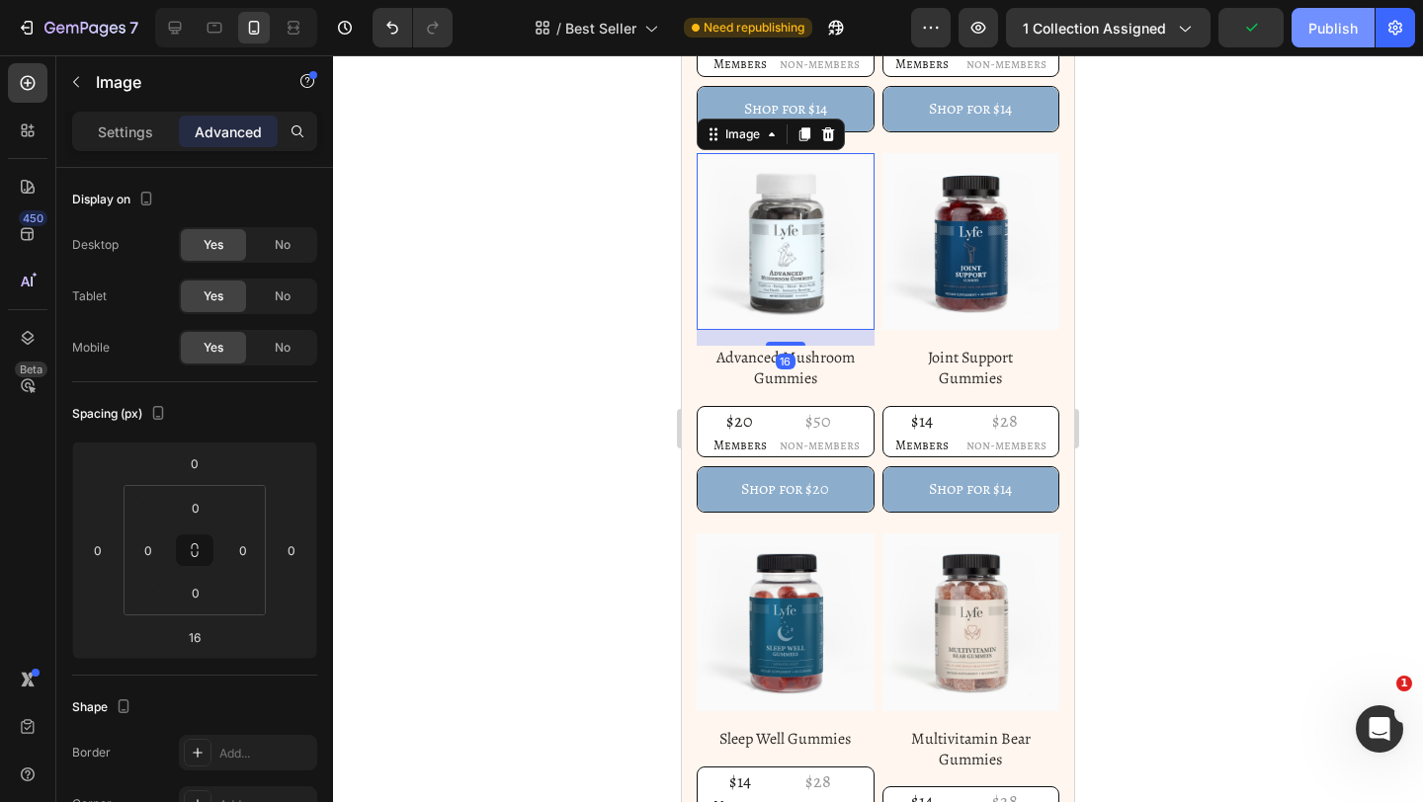
click at [1312, 24] on div "Publish" at bounding box center [1332, 28] width 49 height 21
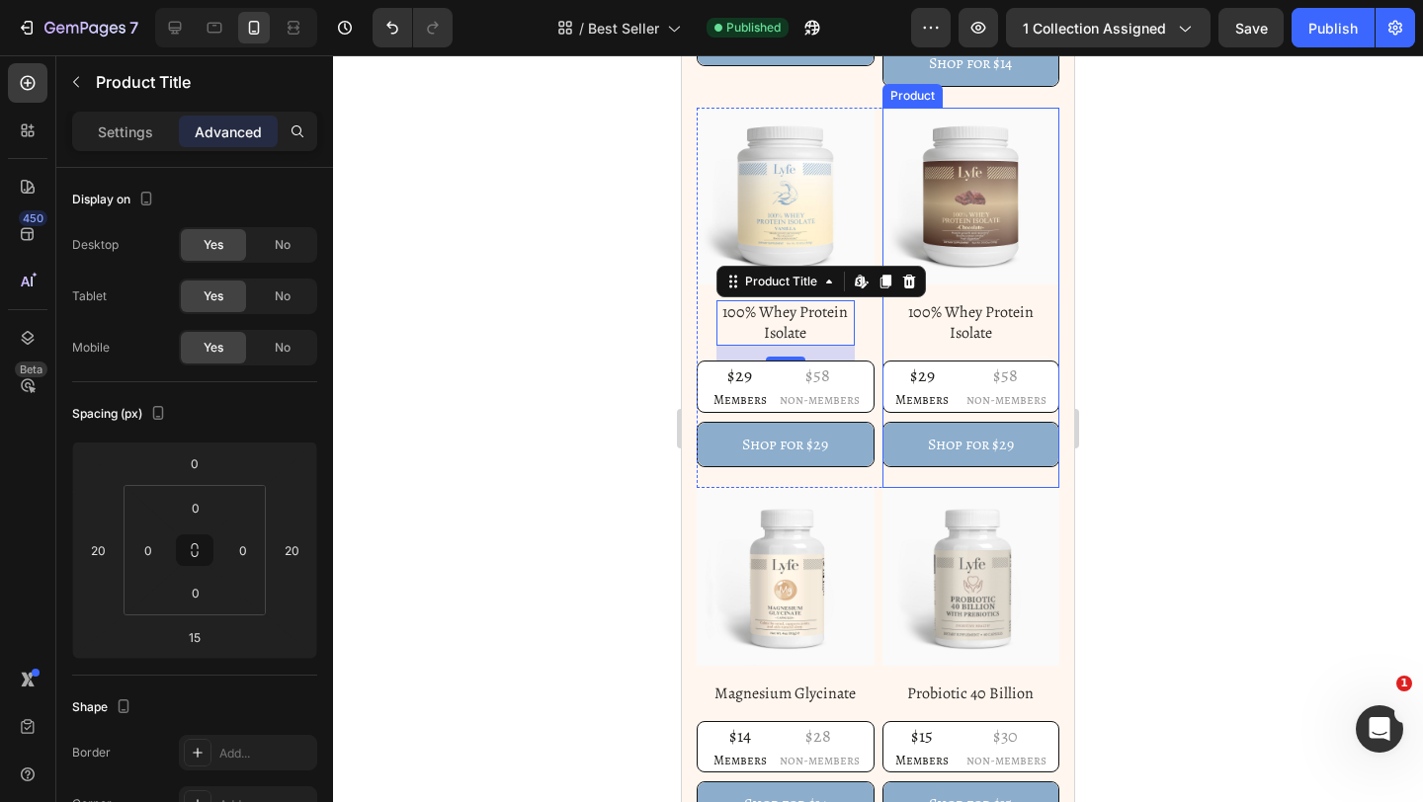
scroll to position [1649, 0]
click at [953, 319] on h1 "100% Whey Protein Isolate" at bounding box center [971, 321] width 138 height 45
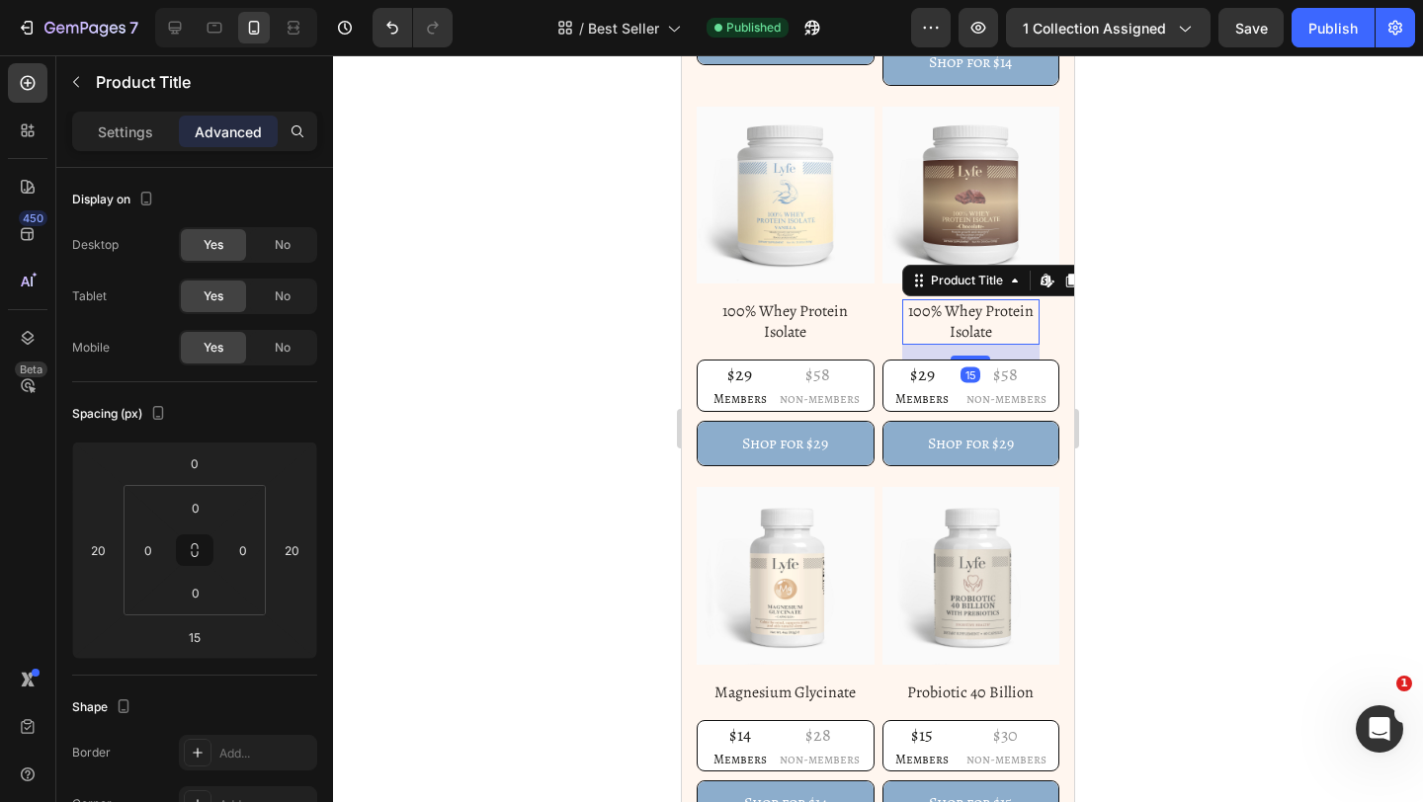
click at [1169, 311] on div at bounding box center [878, 428] width 1090 height 747
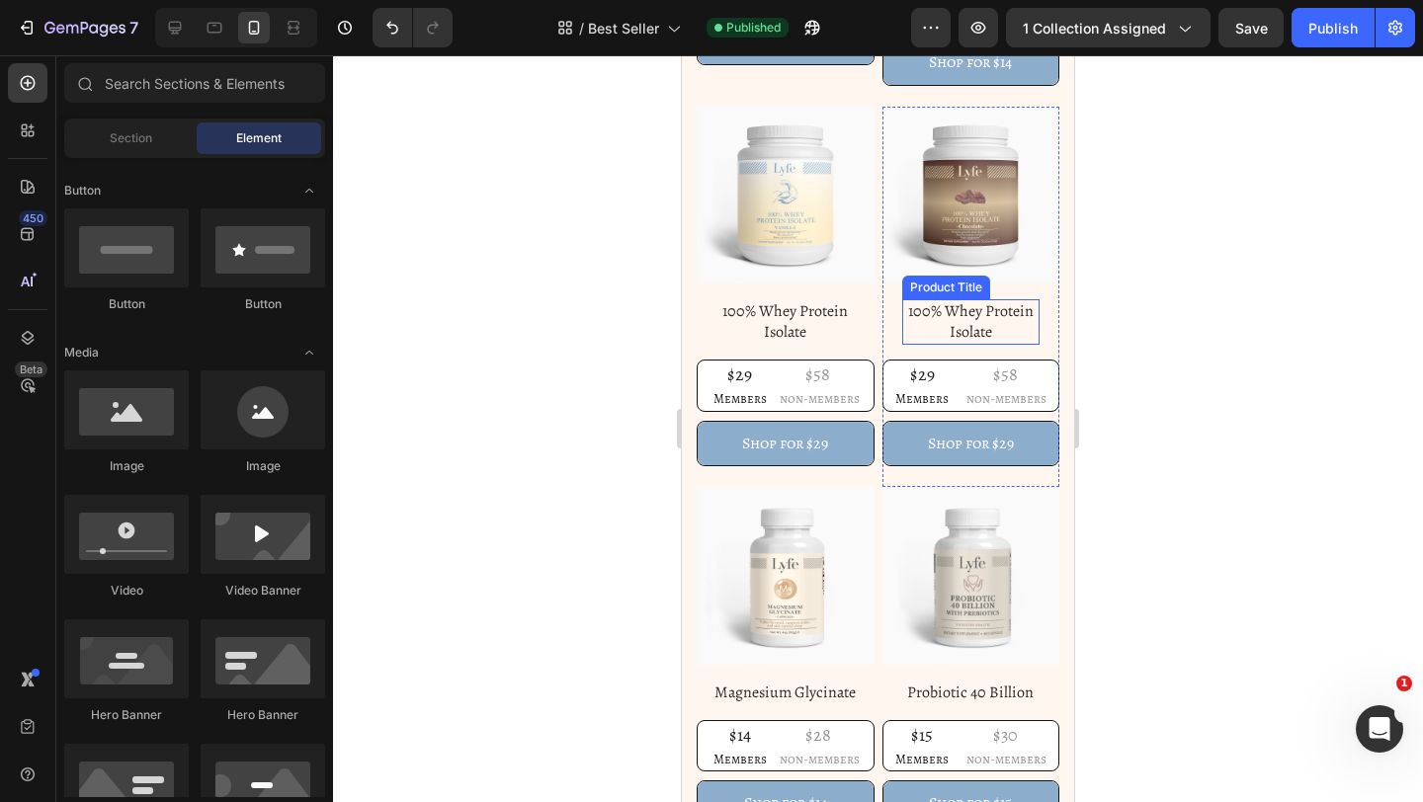
click at [1009, 328] on h1 "100% Whey Protein Isolate" at bounding box center [971, 321] width 138 height 45
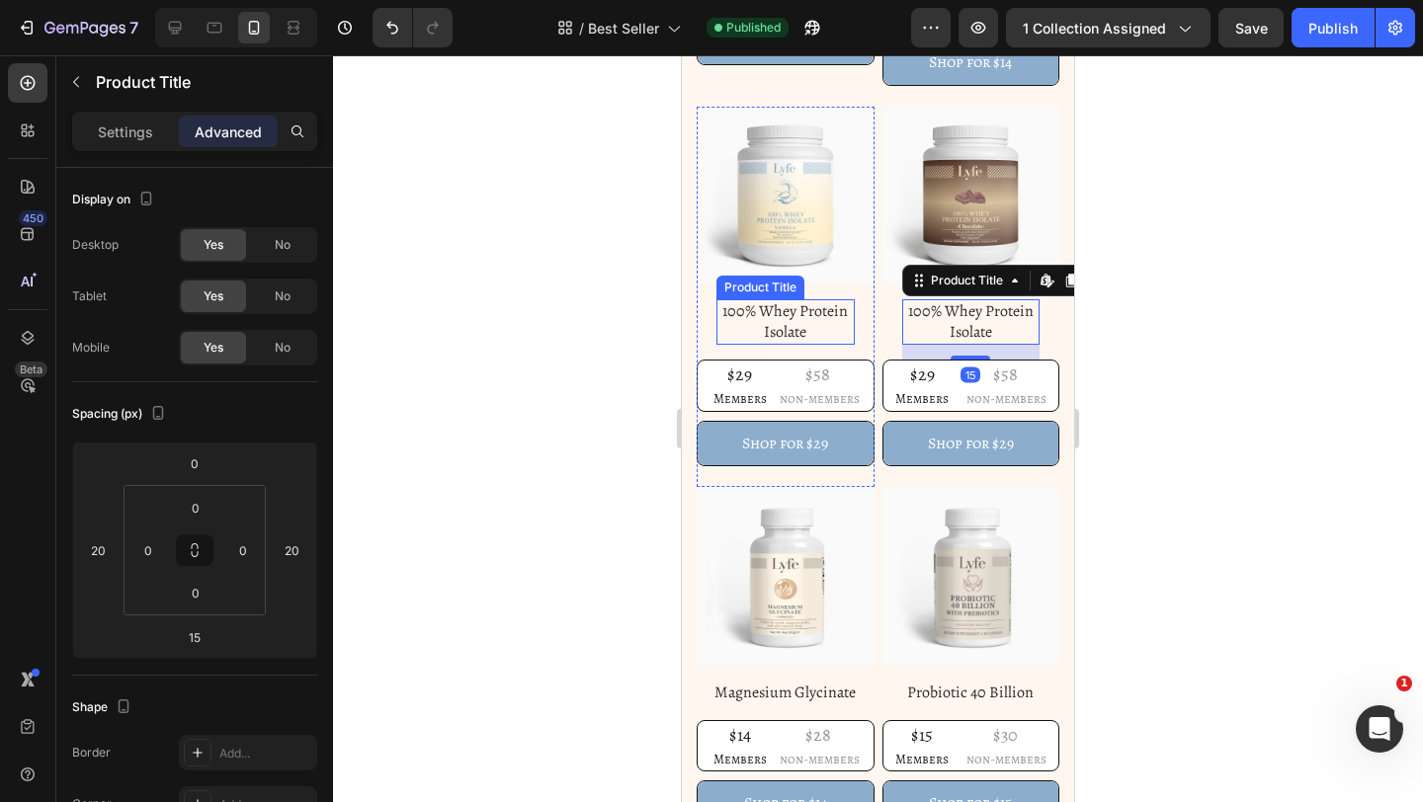
click at [784, 320] on h1 "100% Whey Protein Isolate" at bounding box center [785, 321] width 138 height 45
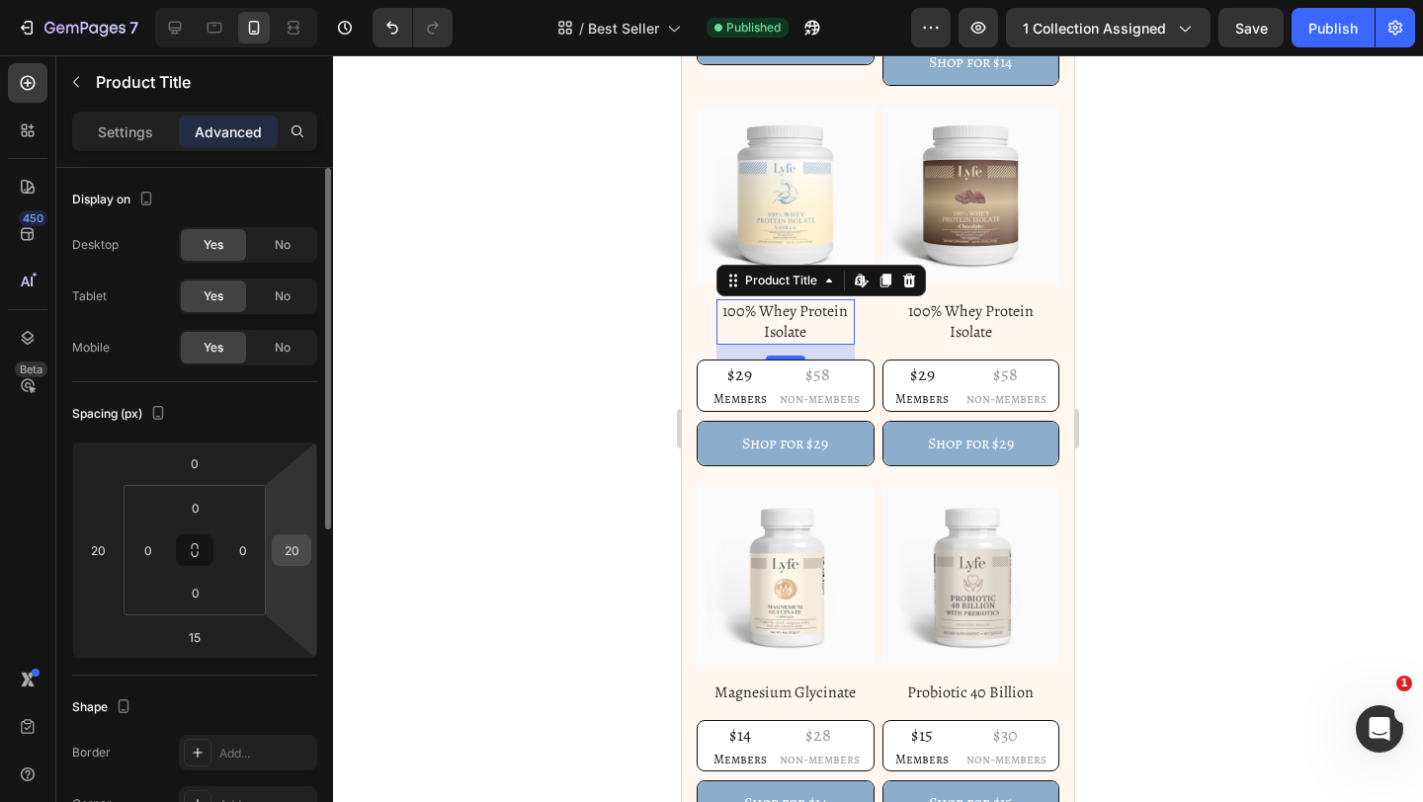
click at [312, 0] on html "7 Version history / Best Seller Published Preview 1 collection assigned Save Pu…" at bounding box center [711, 0] width 1423 height 0
click at [293, 547] on input "20" at bounding box center [292, 550] width 30 height 30
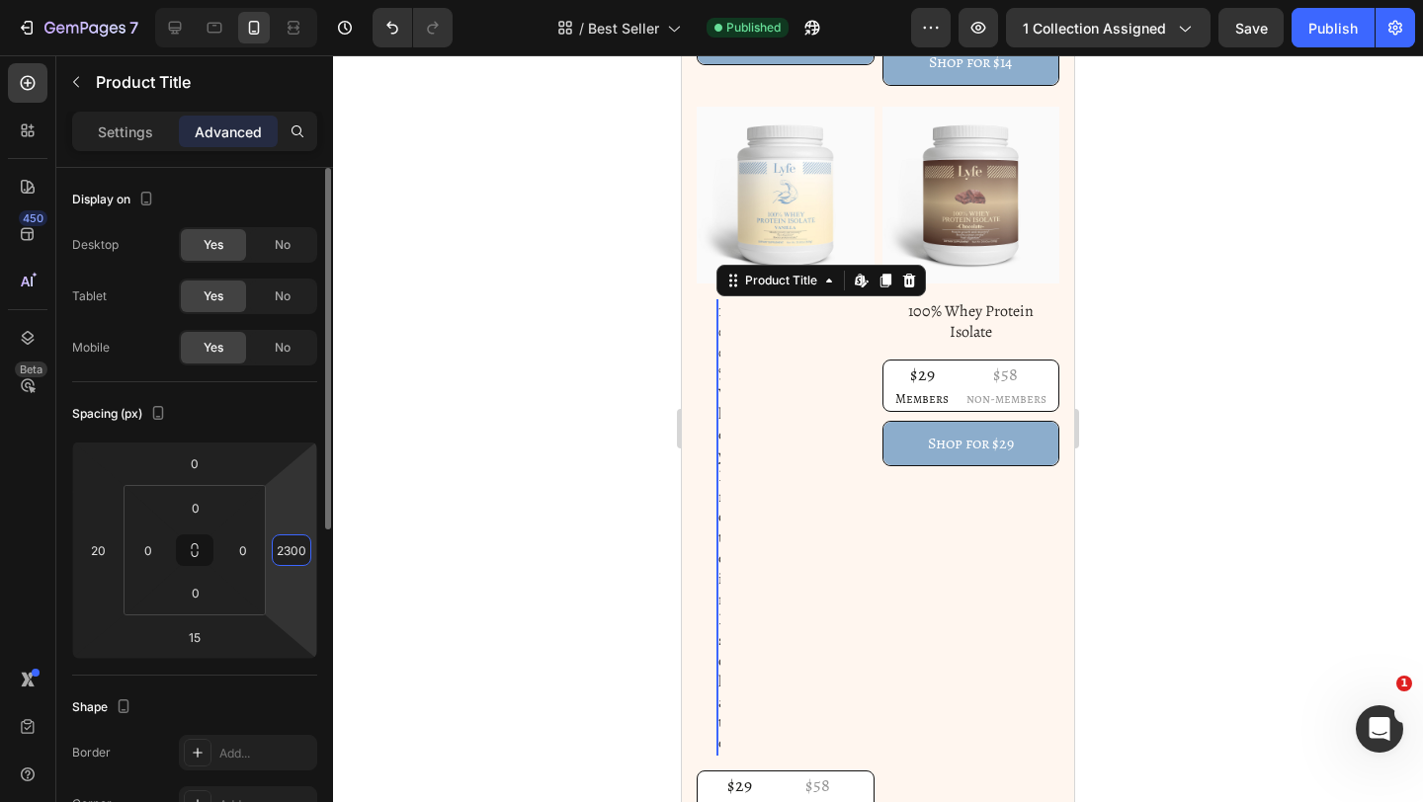
click at [300, 547] on input "2300" at bounding box center [292, 550] width 30 height 30
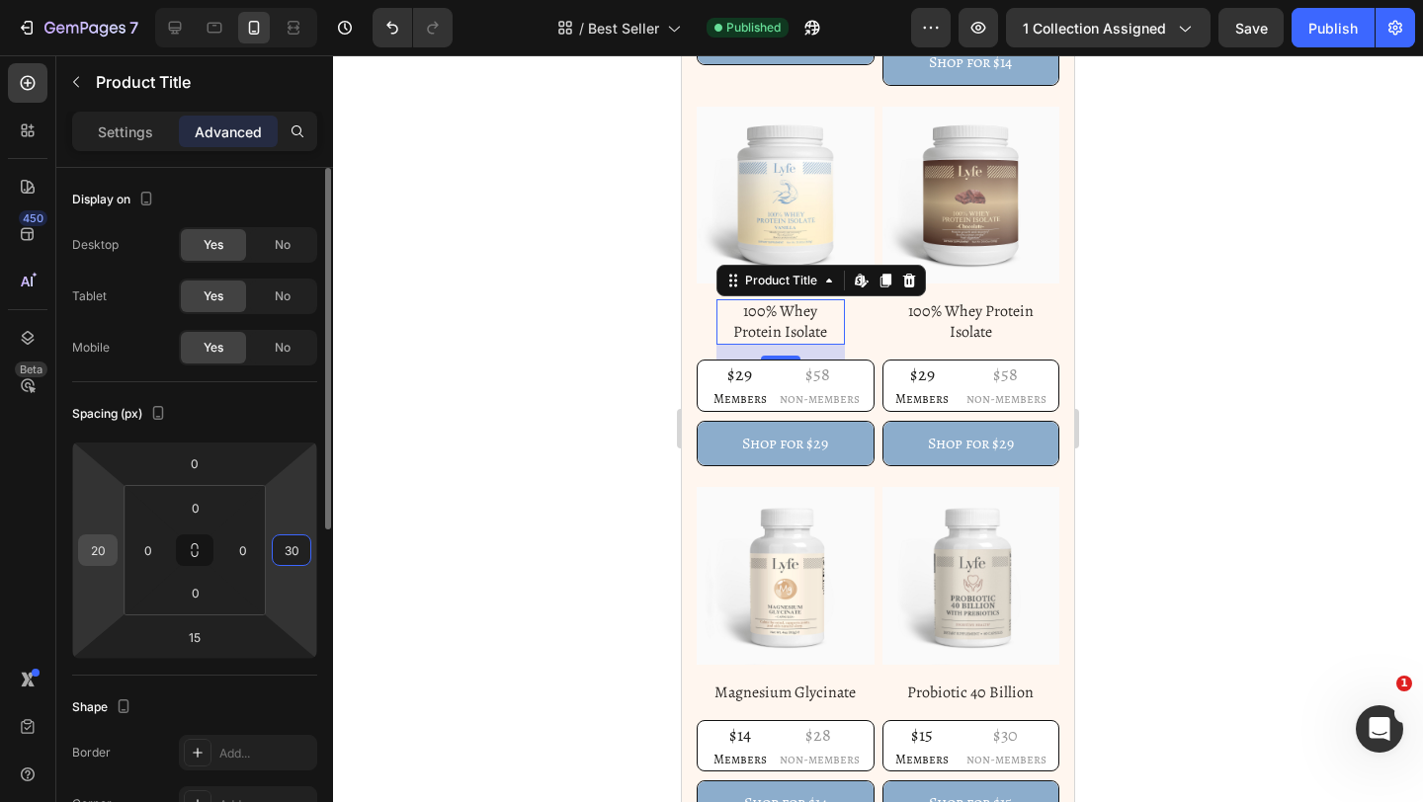
type input "30"
click at [104, 540] on input "20" at bounding box center [98, 550] width 30 height 30
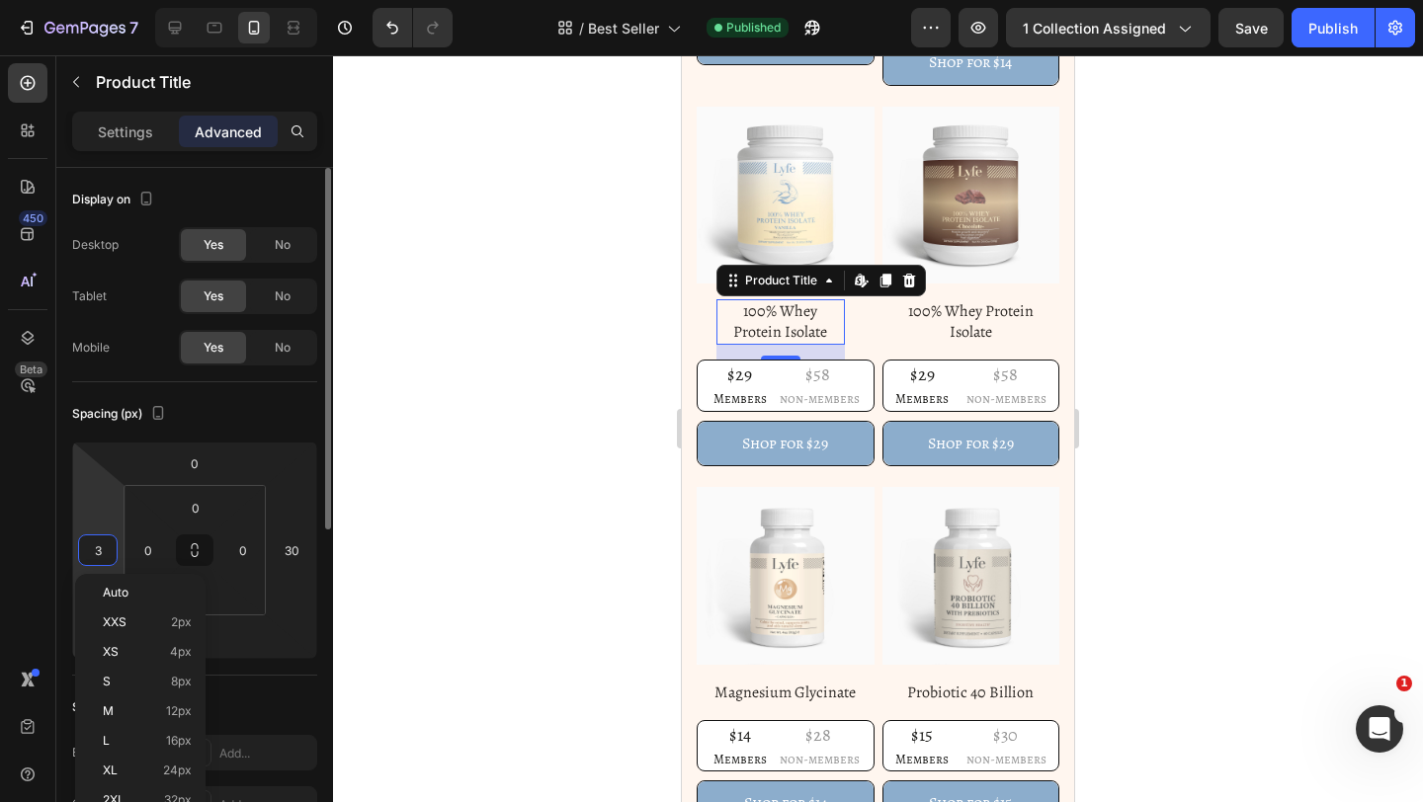
type input "30"
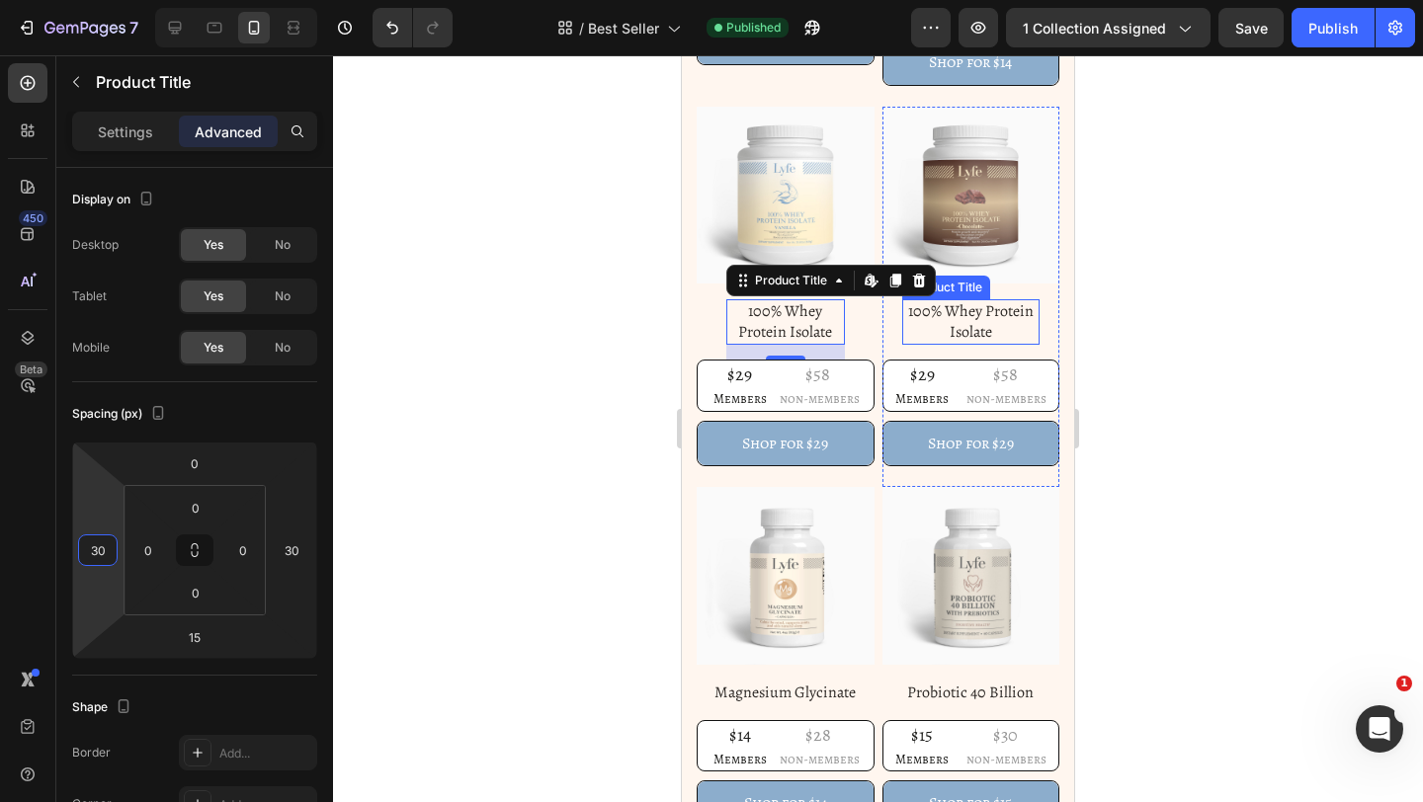
drag, startPoint x: 988, startPoint y: 316, endPoint x: 977, endPoint y: 316, distance: 10.9
click at [989, 316] on h1 "100% Whey Protein Isolate" at bounding box center [971, 321] width 138 height 45
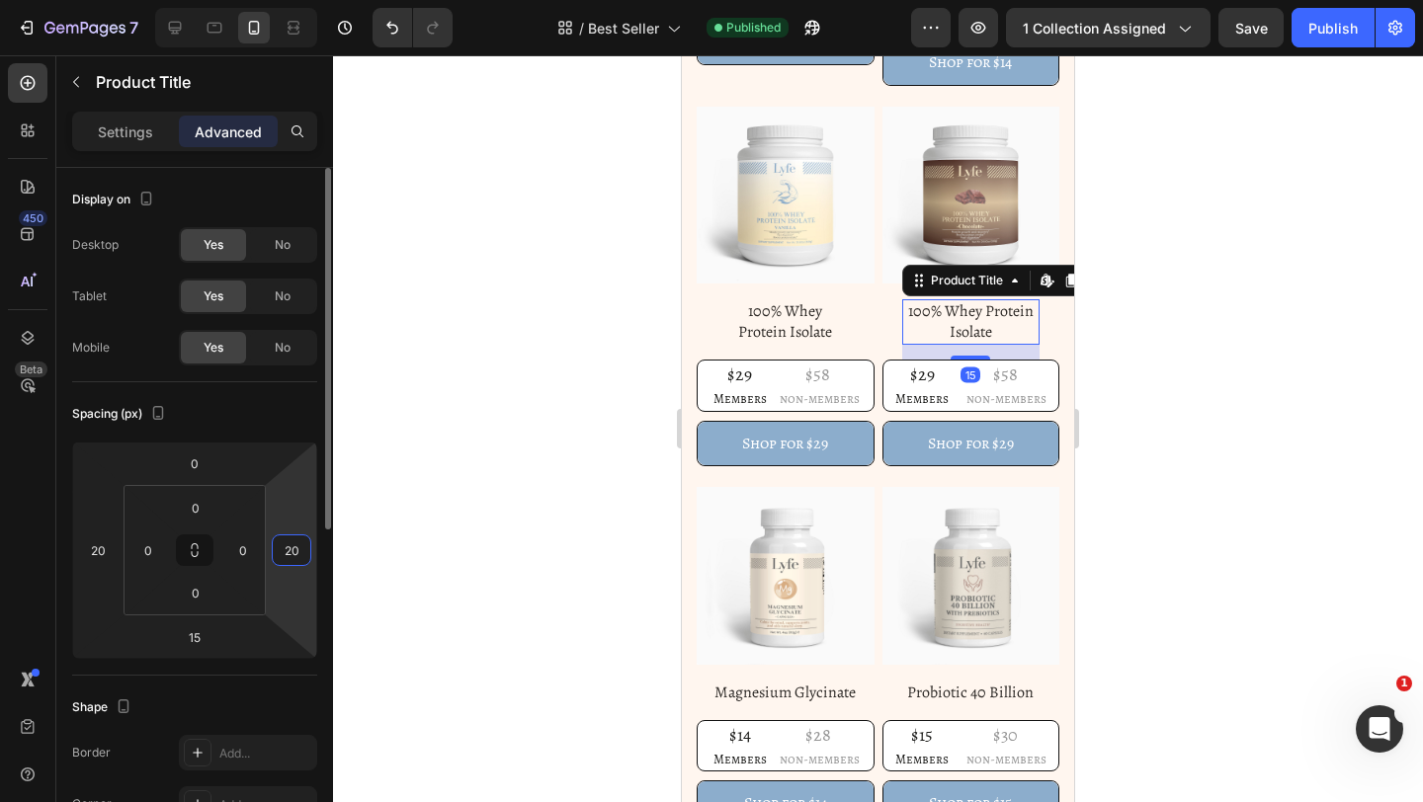
click at [290, 554] on input "20" at bounding box center [292, 550] width 30 height 30
type input "30"
click at [89, 549] on input "20" at bounding box center [98, 550] width 30 height 30
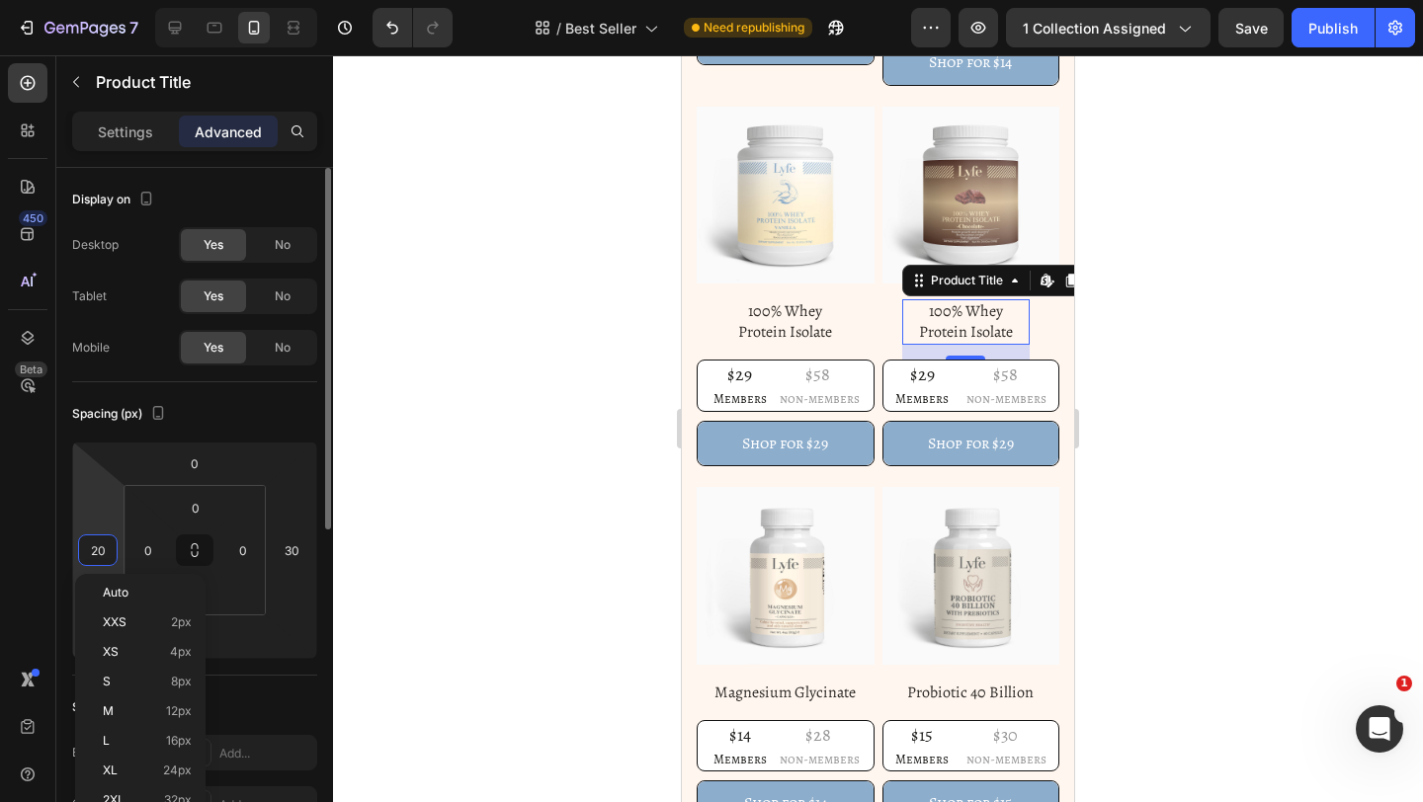
click at [89, 549] on input "20" at bounding box center [98, 550] width 30 height 30
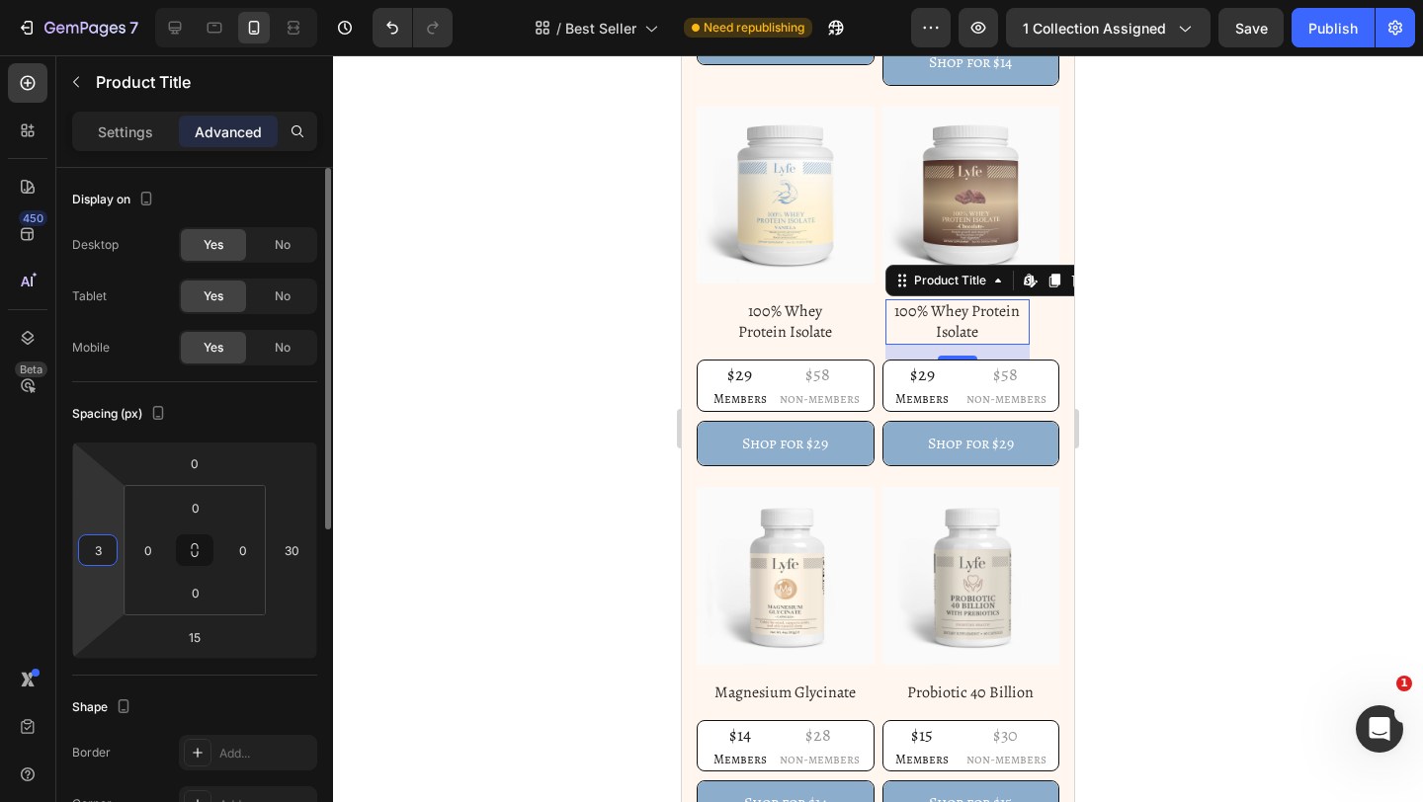
type input "30"
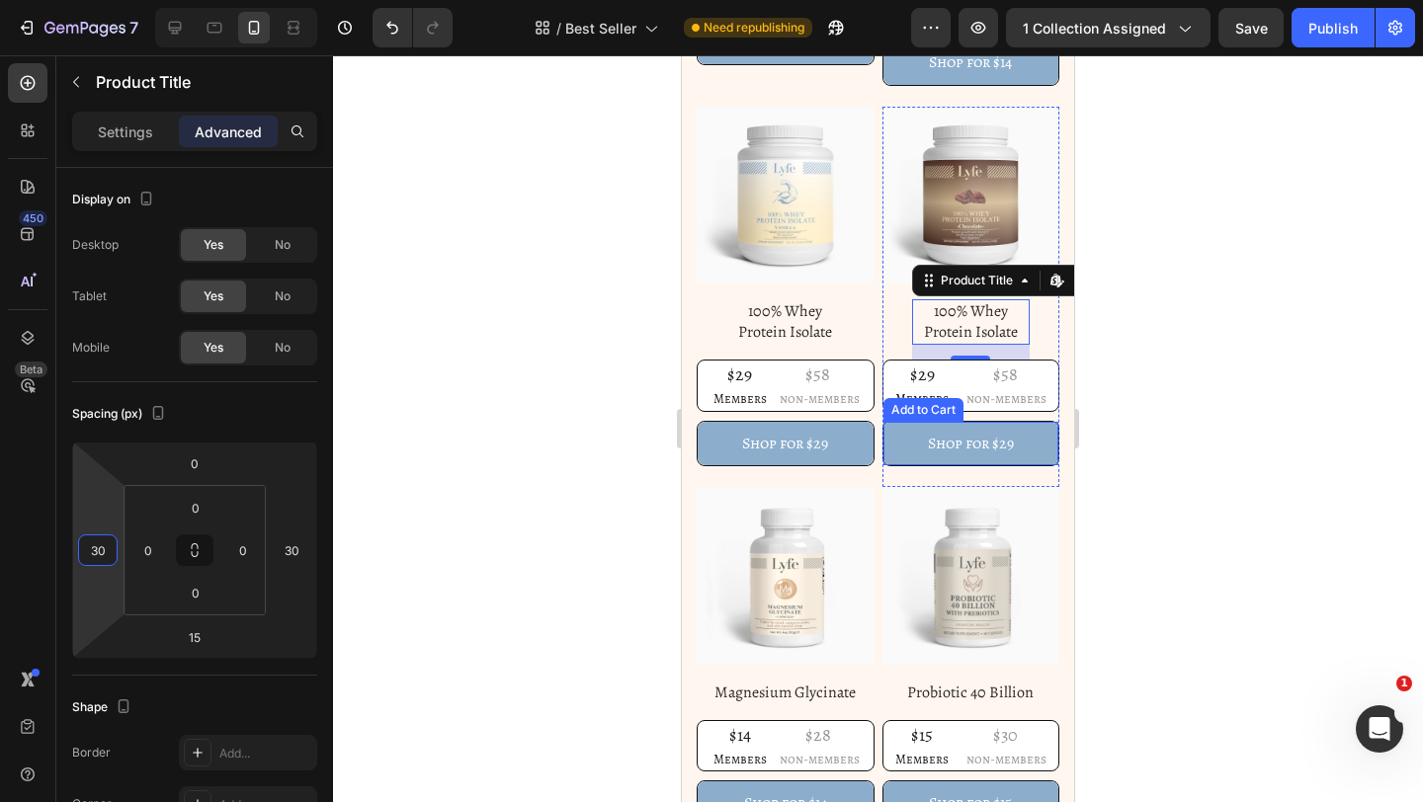
click at [1245, 408] on div at bounding box center [878, 428] width 1090 height 747
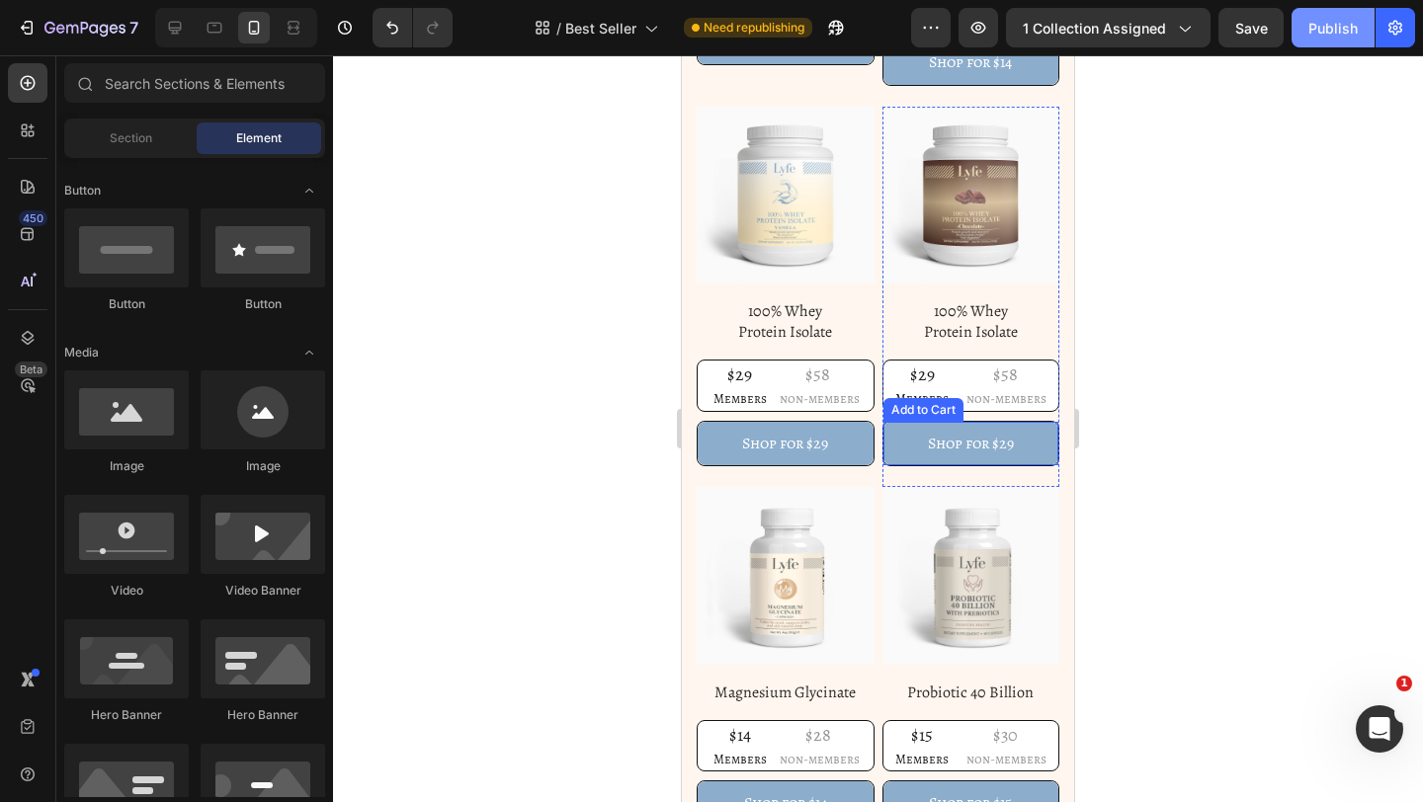
click at [1337, 28] on div "Publish" at bounding box center [1332, 28] width 49 height 21
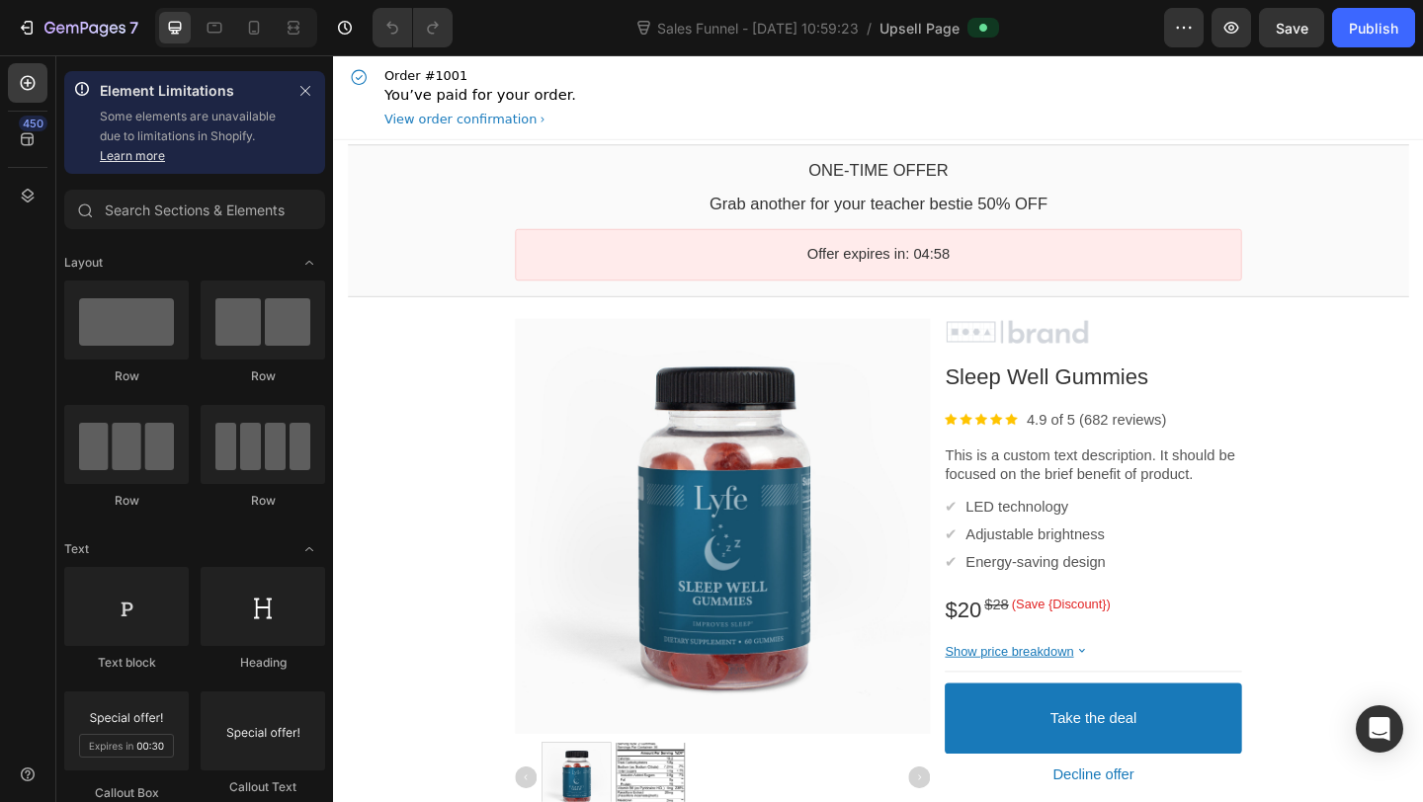
scroll to position [152, 0]
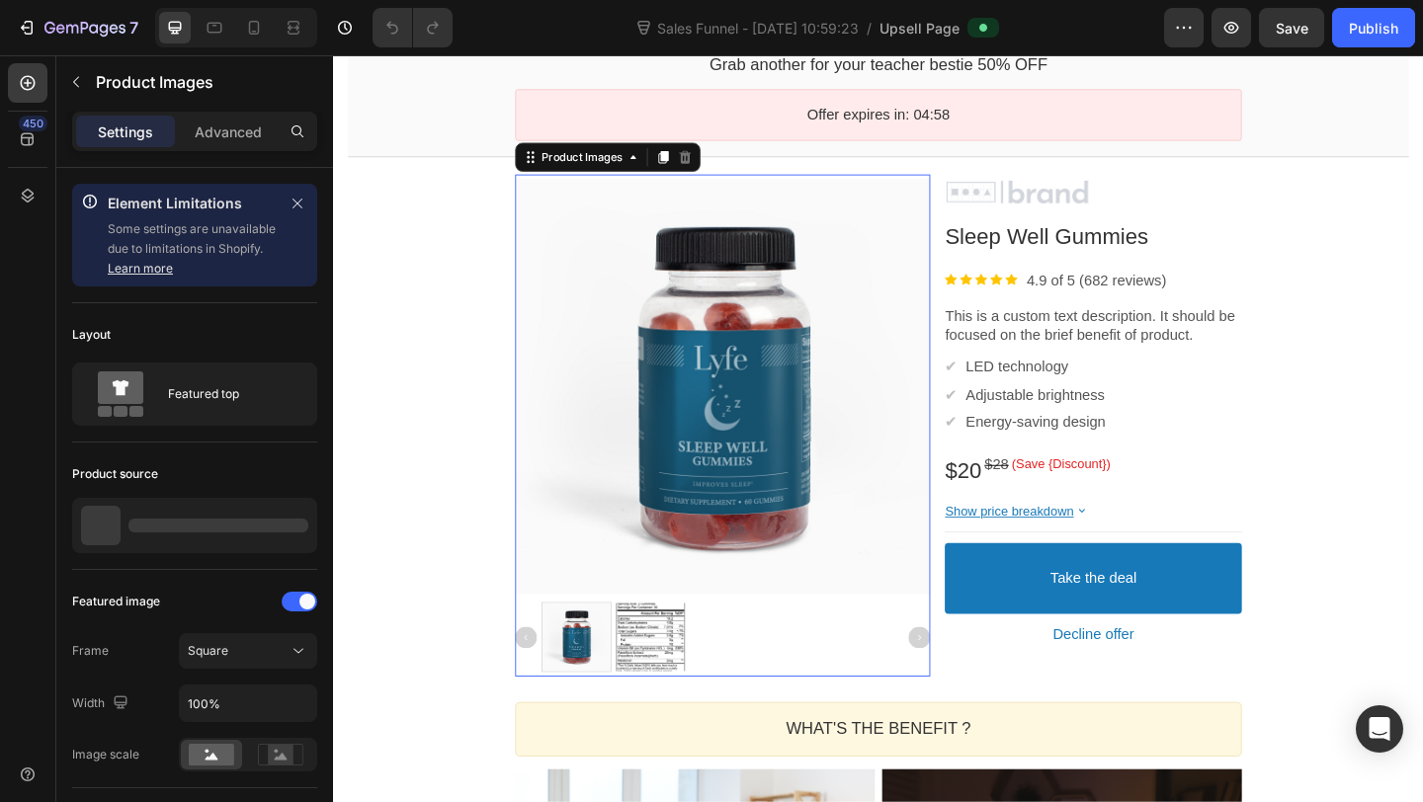
click at [660, 383] on div at bounding box center [756, 415] width 451 height 451
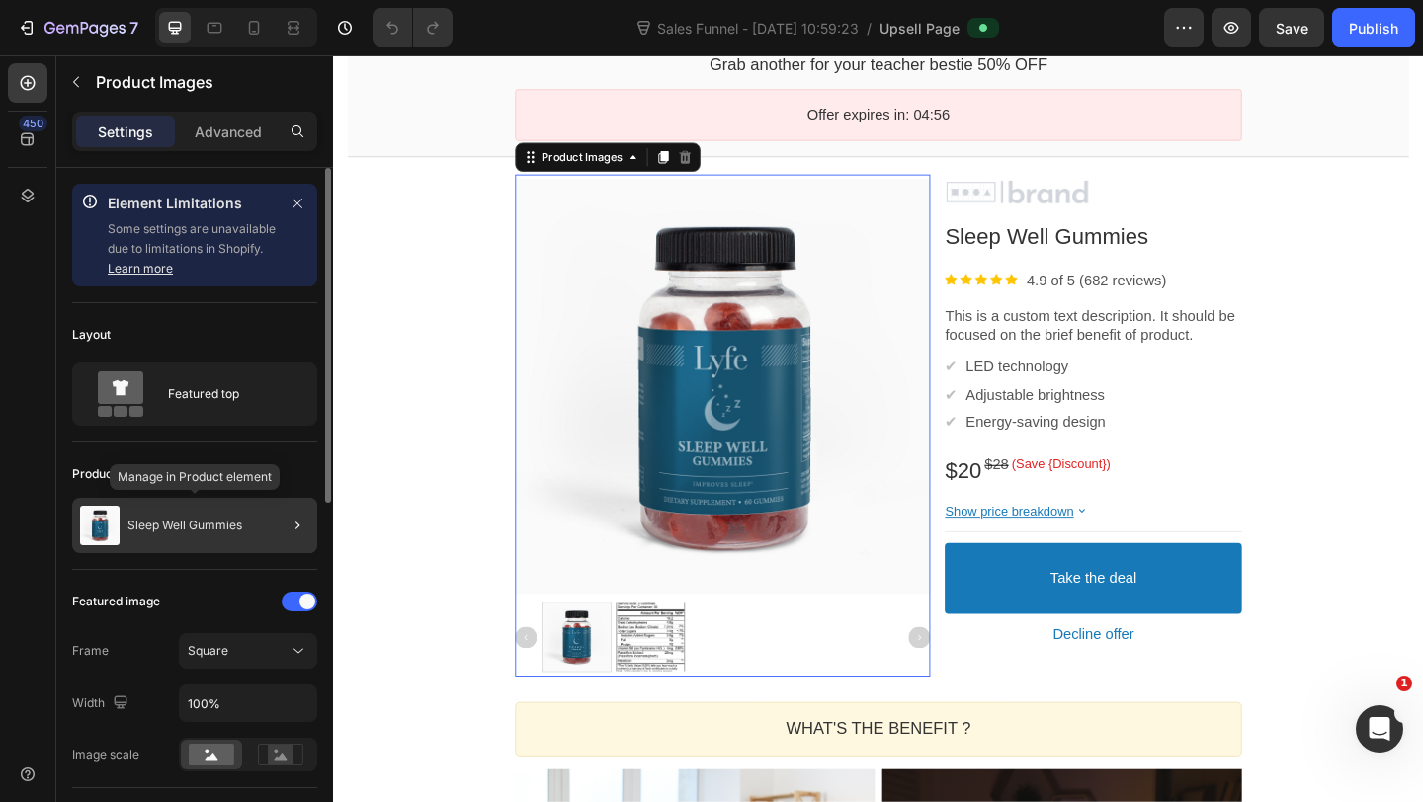
click at [235, 525] on p "Sleep Well Gummies" at bounding box center [184, 526] width 115 height 14
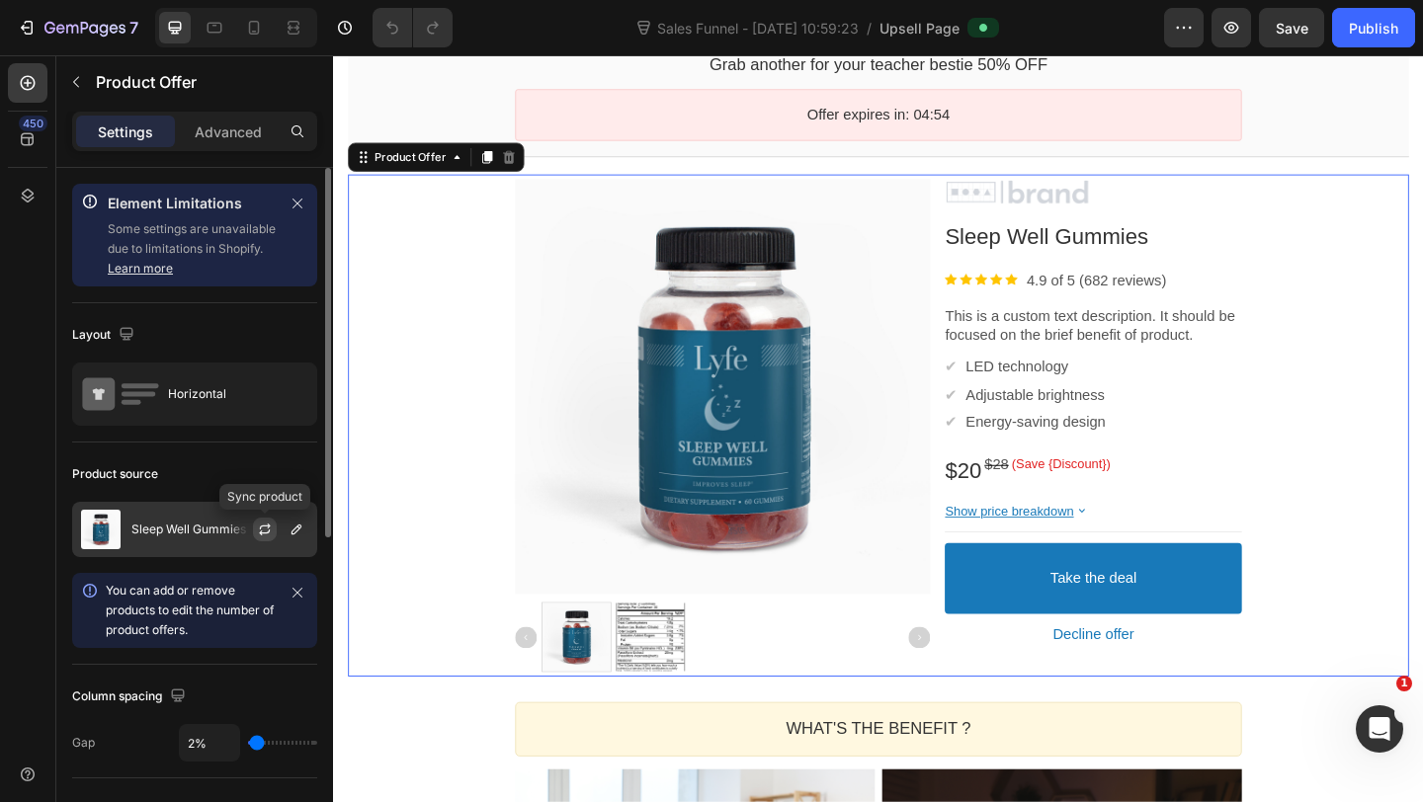
click at [266, 533] on icon "button" at bounding box center [264, 533] width 11 height 6
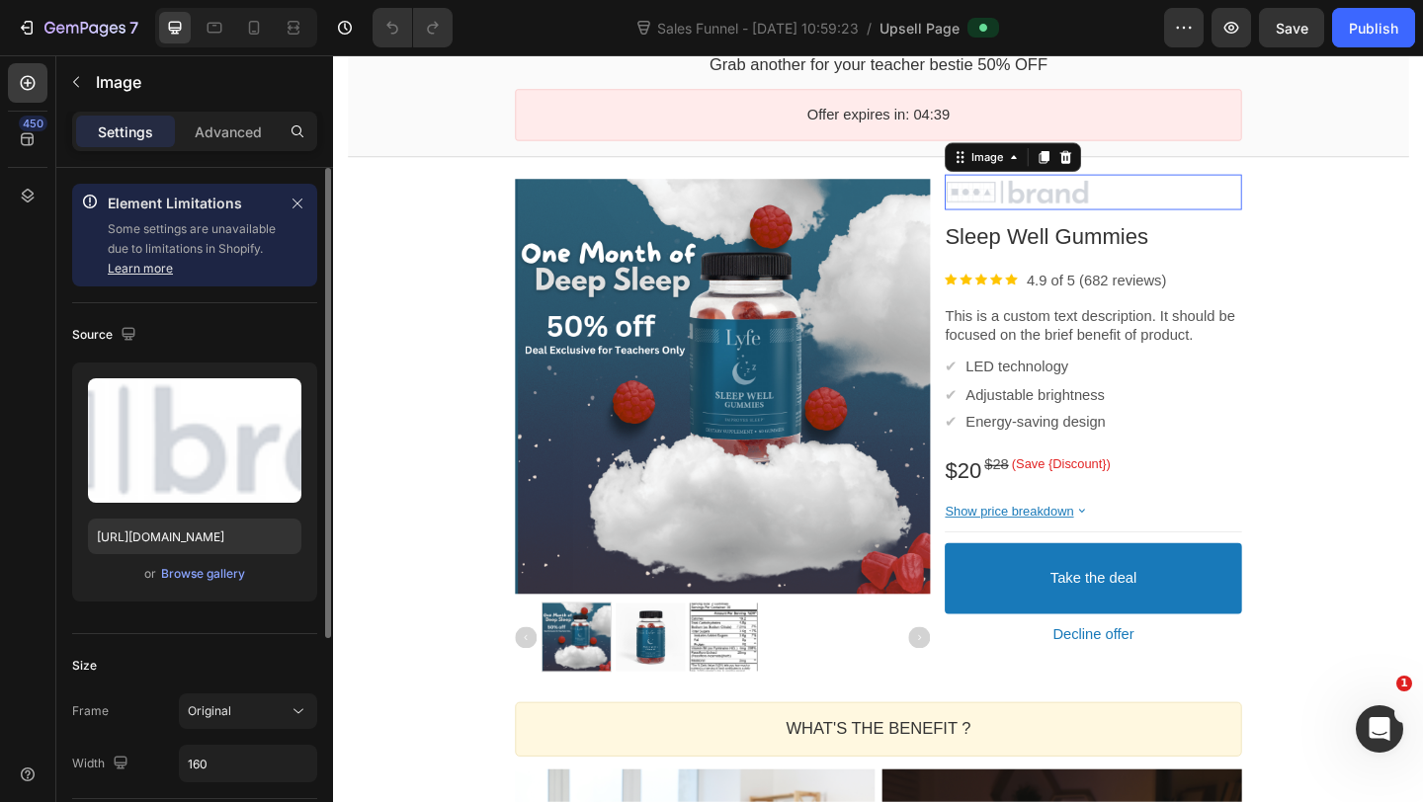
click at [1120, 213] on div at bounding box center [1159, 205] width 323 height 30
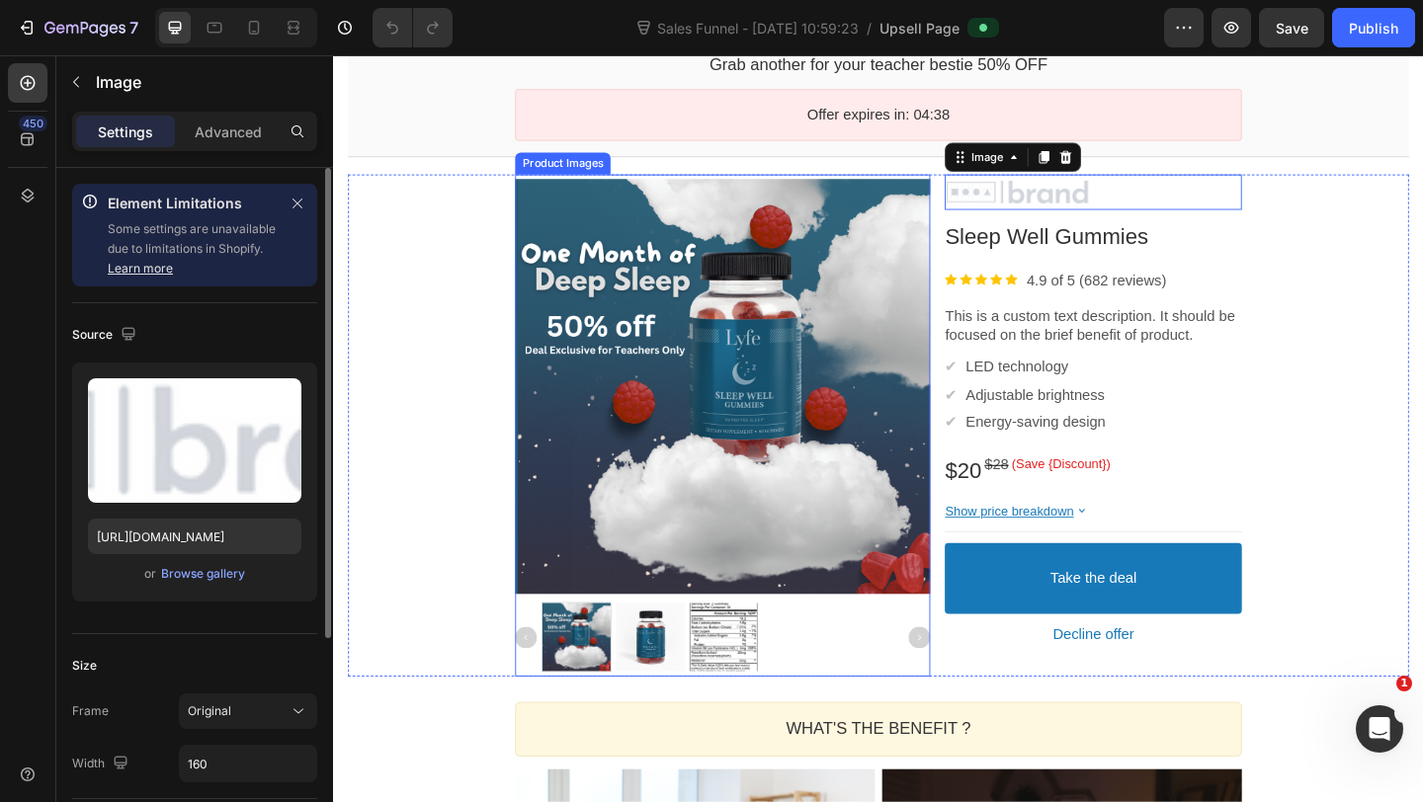
click at [948, 309] on div at bounding box center [756, 415] width 451 height 451
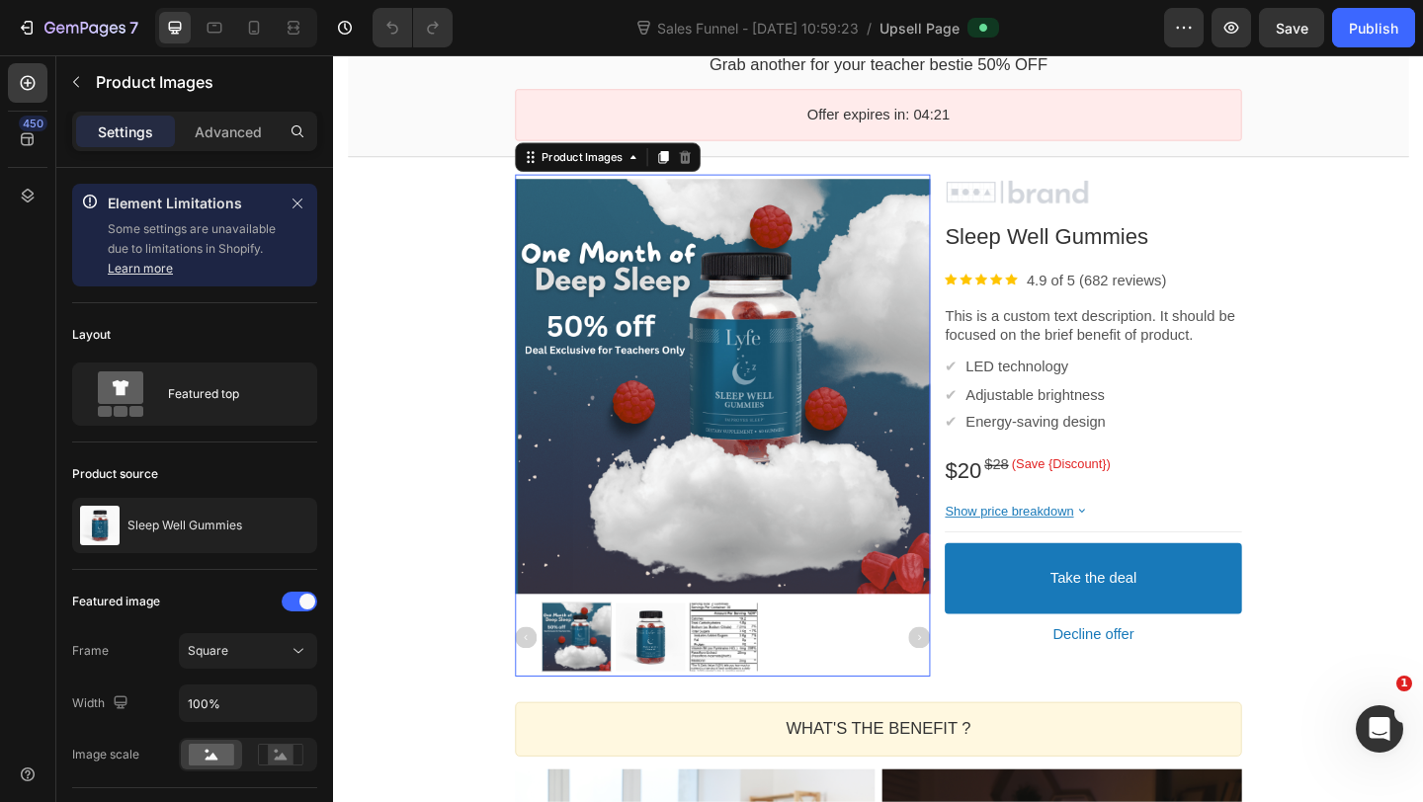
click at [224, 148] on div "Settings Advanced" at bounding box center [194, 132] width 245 height 40
click at [224, 141] on div "Advanced" at bounding box center [228, 132] width 99 height 32
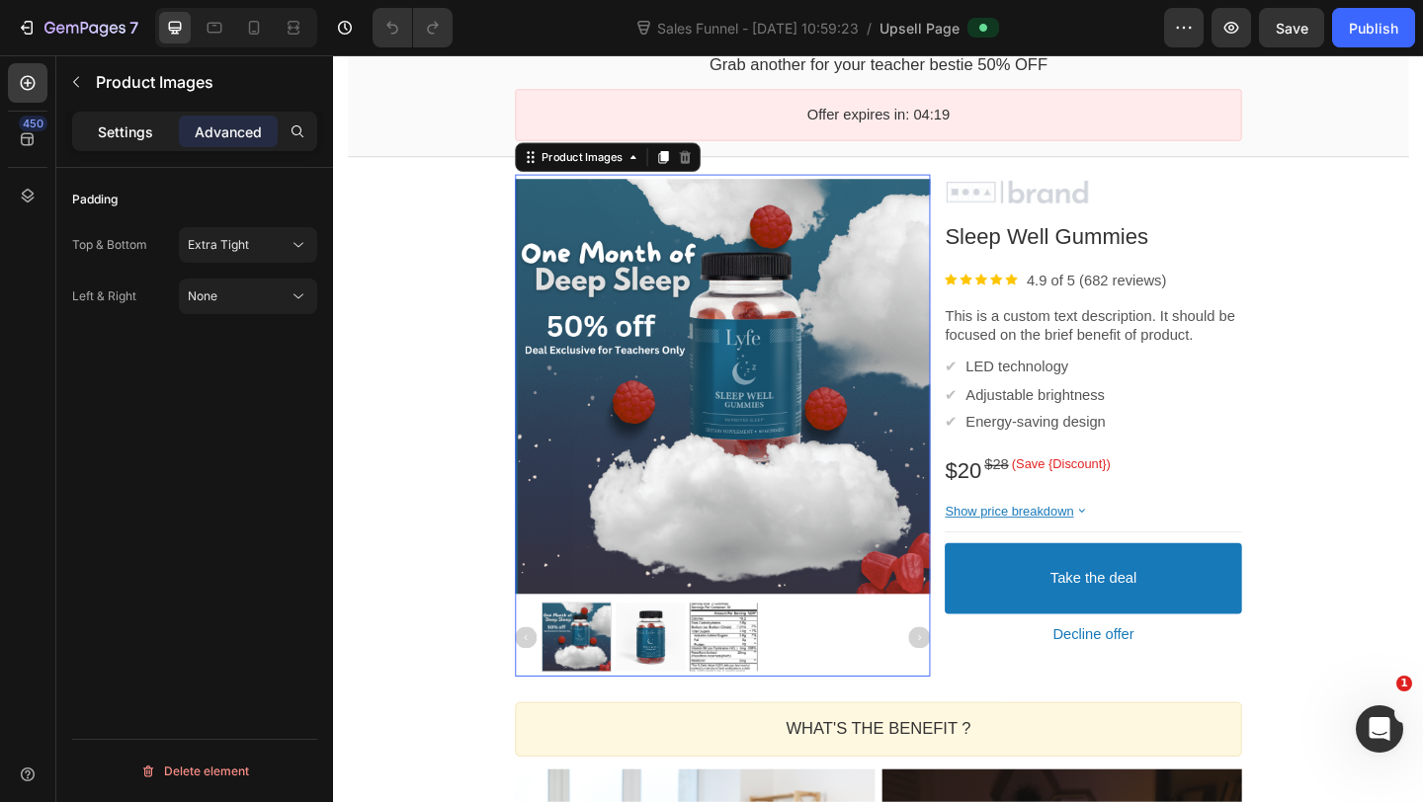
click at [144, 132] on p "Settings" at bounding box center [125, 132] width 55 height 21
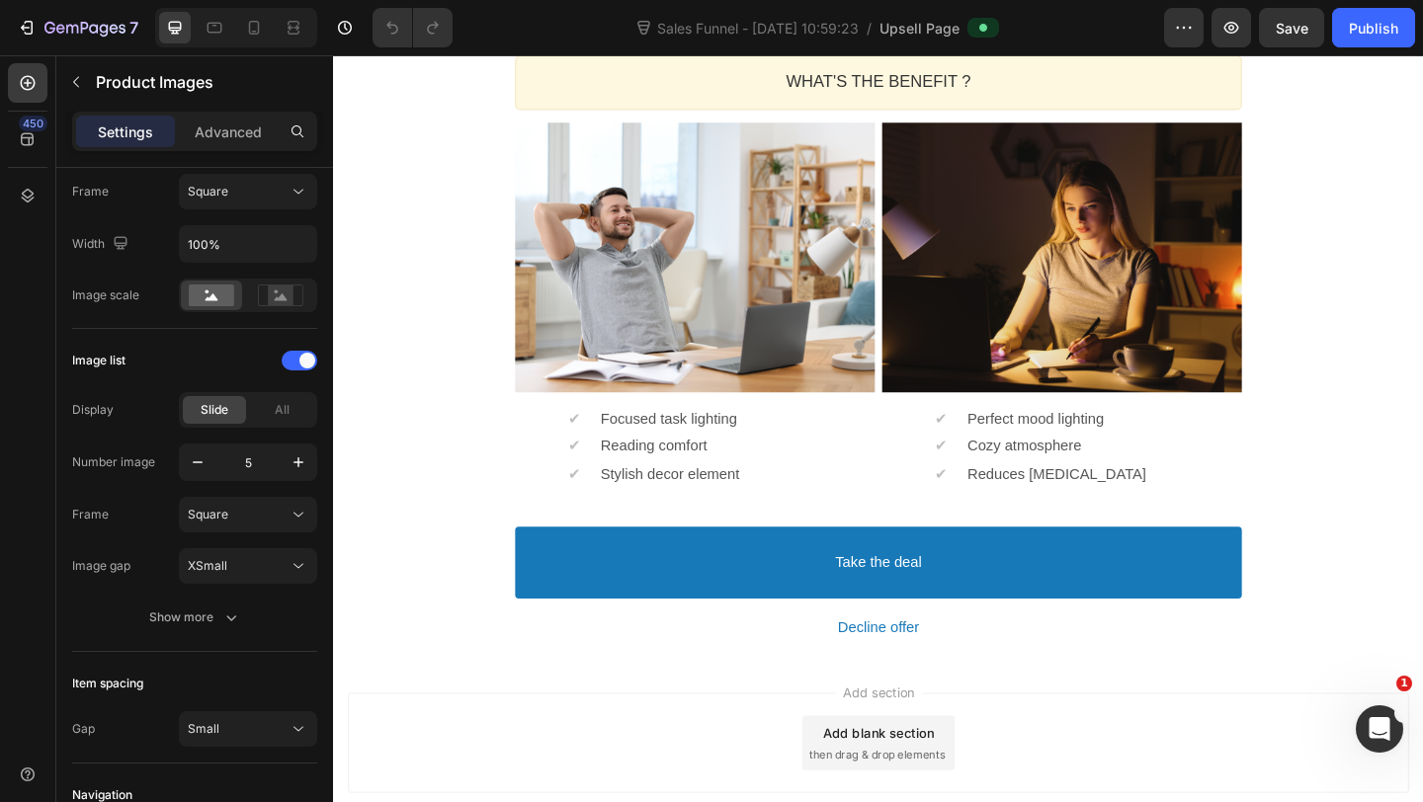
scroll to position [864, 0]
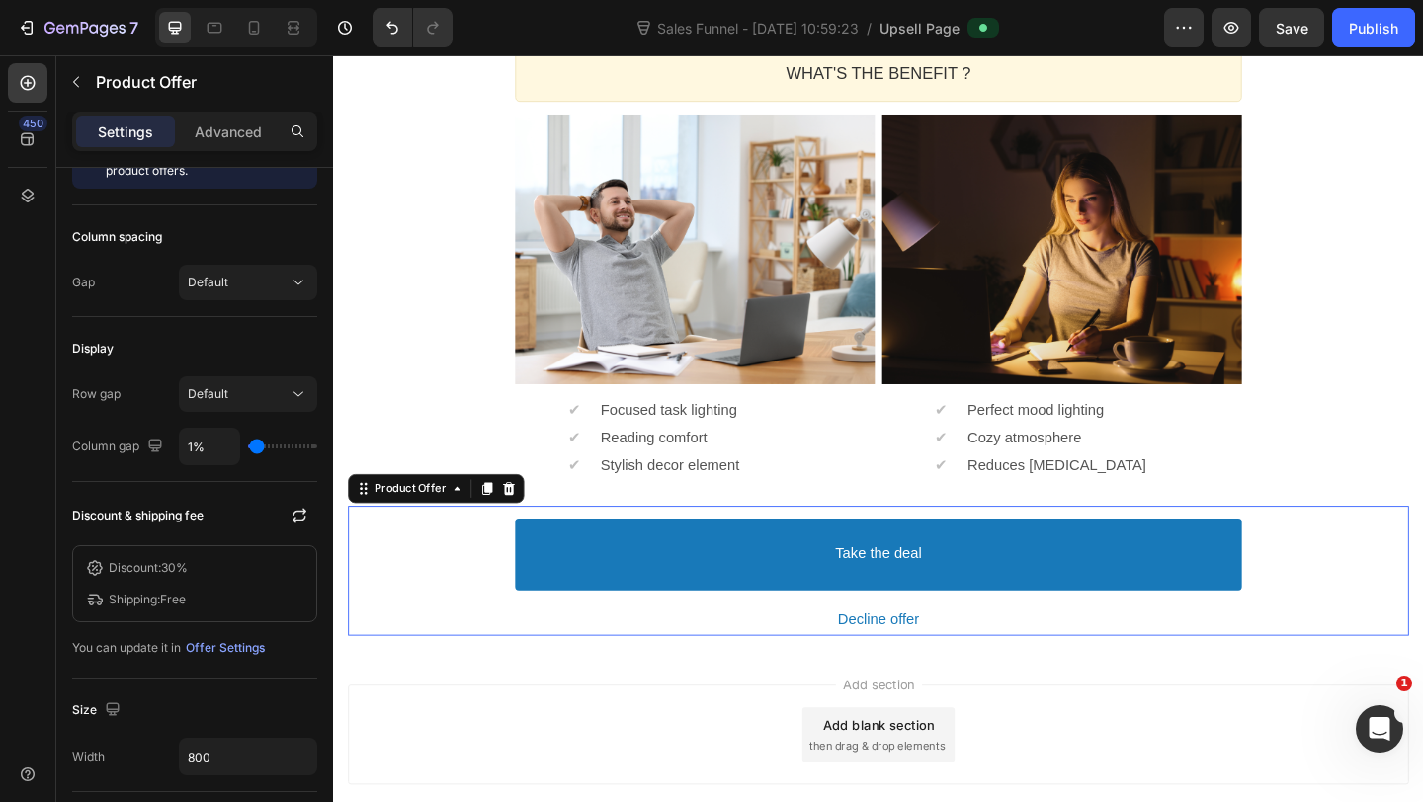
click at [452, 596] on div "Take the deal Accept Button Decline offer Decline Button" at bounding box center [926, 616] width 1154 height 142
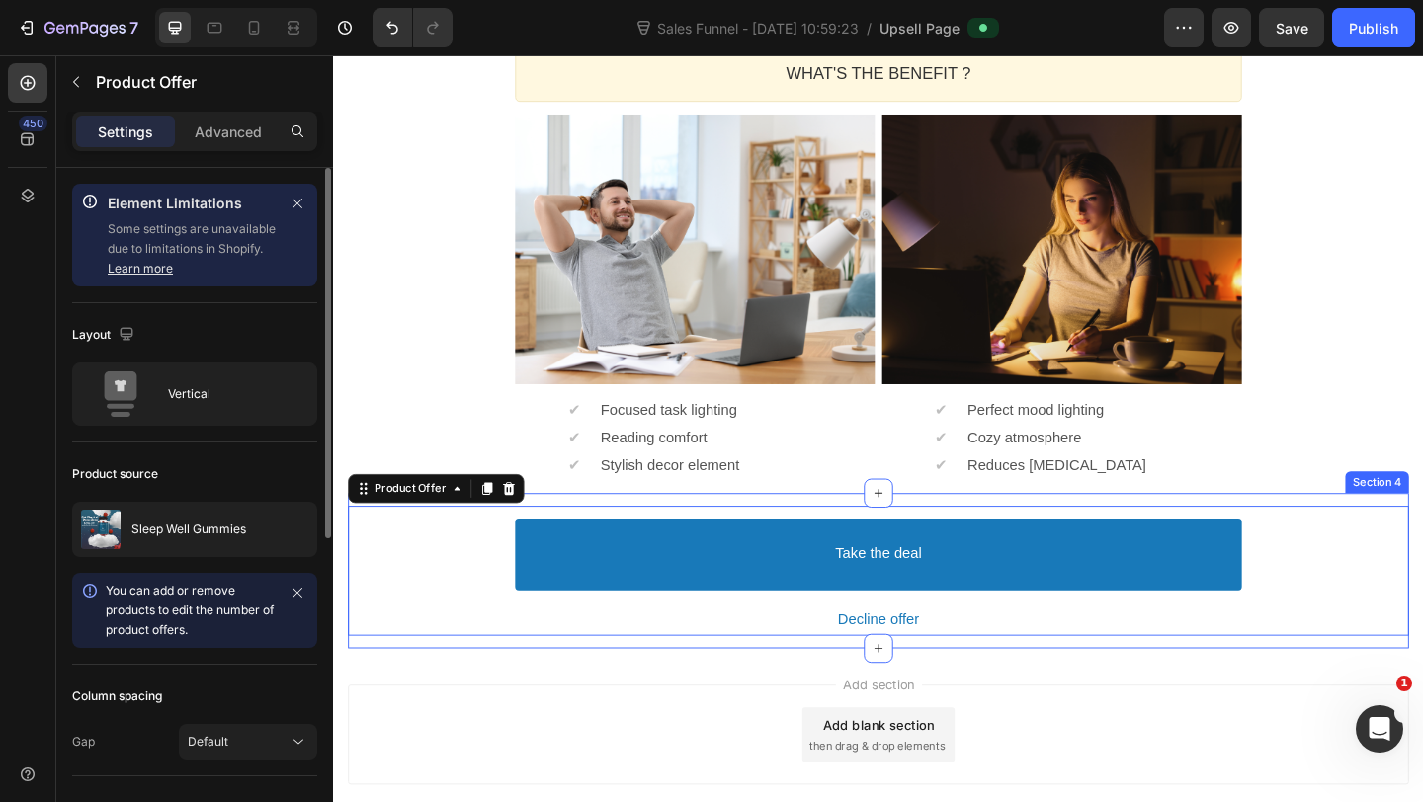
click at [451, 694] on div "Take the deal Accept Button Decline offer Decline Button Product Offer Section 4" at bounding box center [926, 617] width 1154 height 170
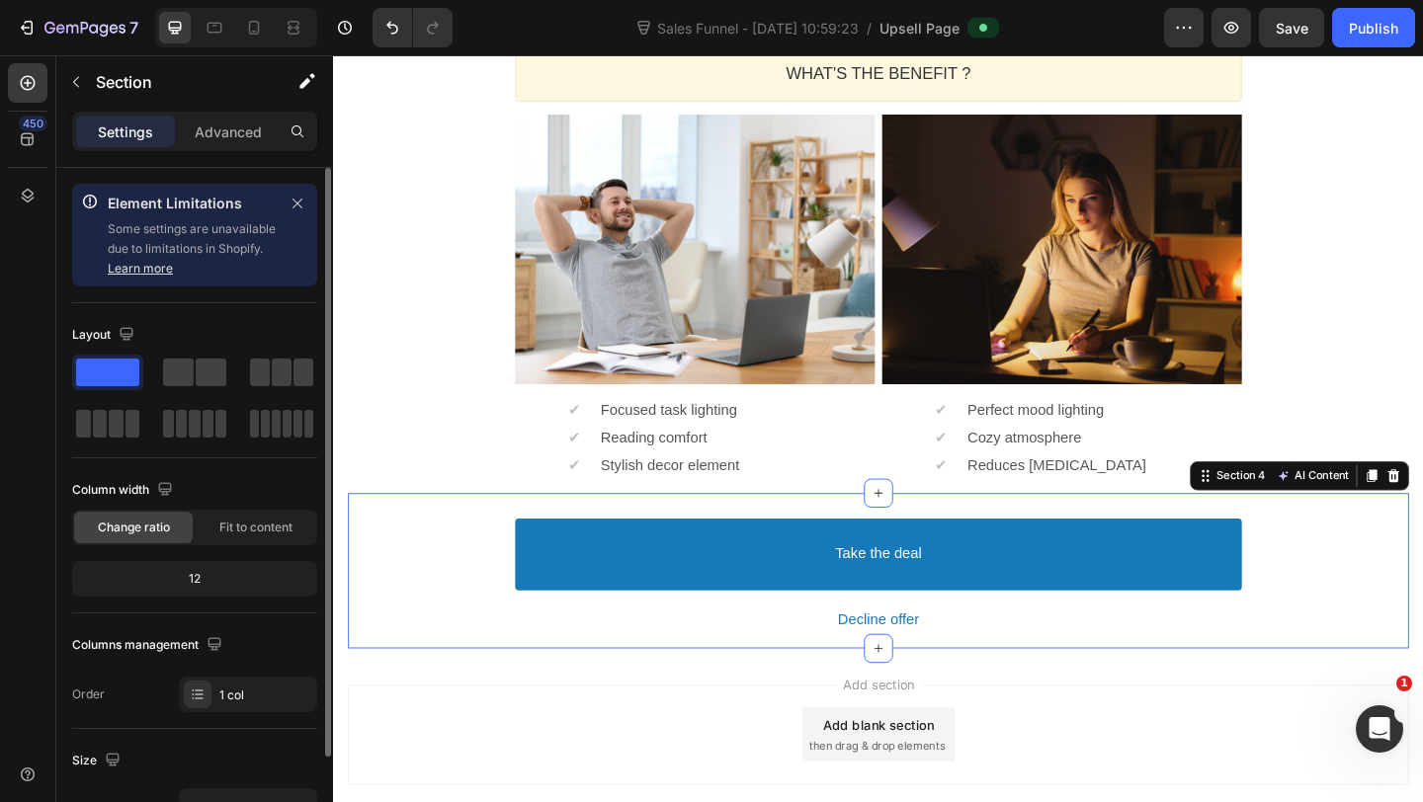
click at [462, 740] on div "Add section Add blank section then drag & drop elements" at bounding box center [926, 794] width 1154 height 109
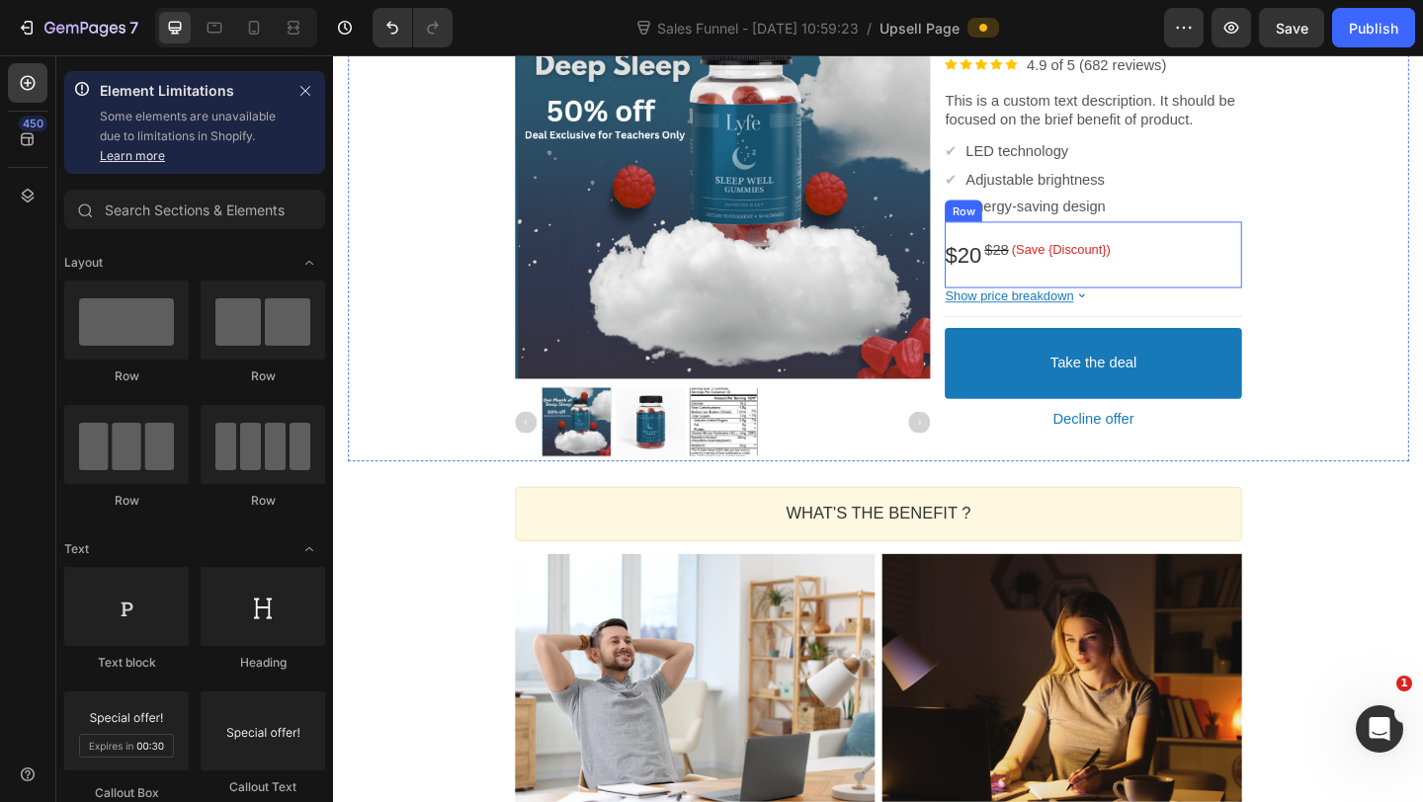
scroll to position [389, 0]
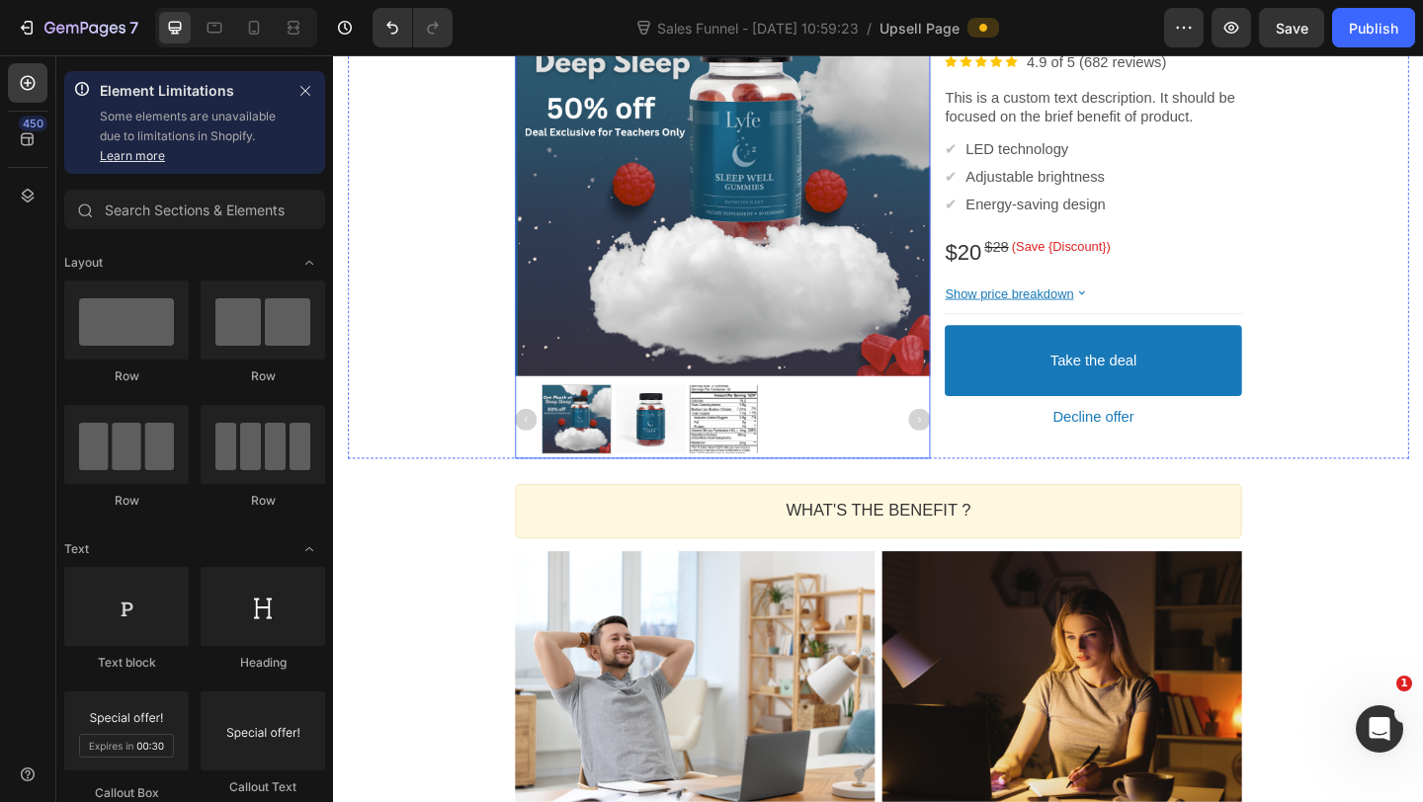
click at [864, 432] on div at bounding box center [756, 451] width 451 height 76
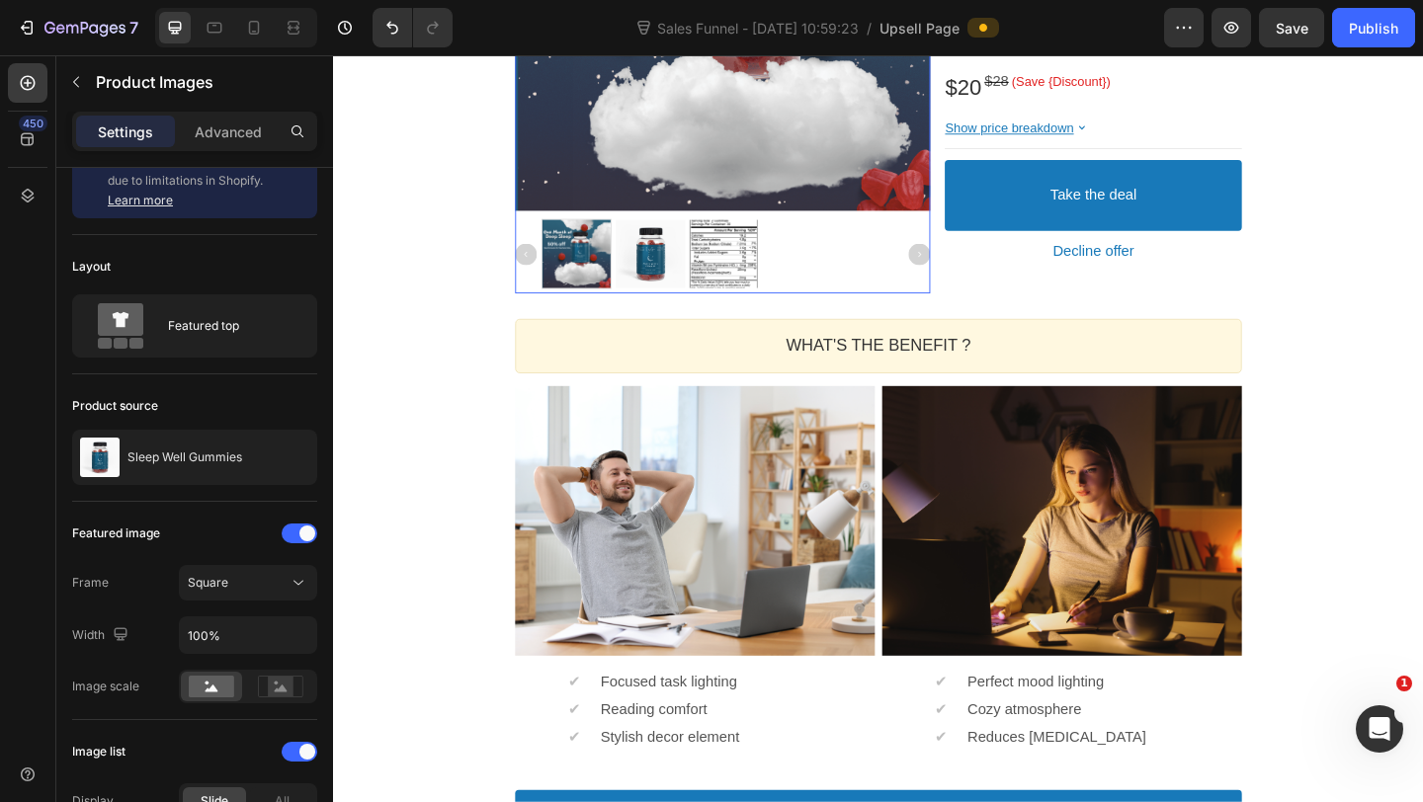
scroll to position [589, 0]
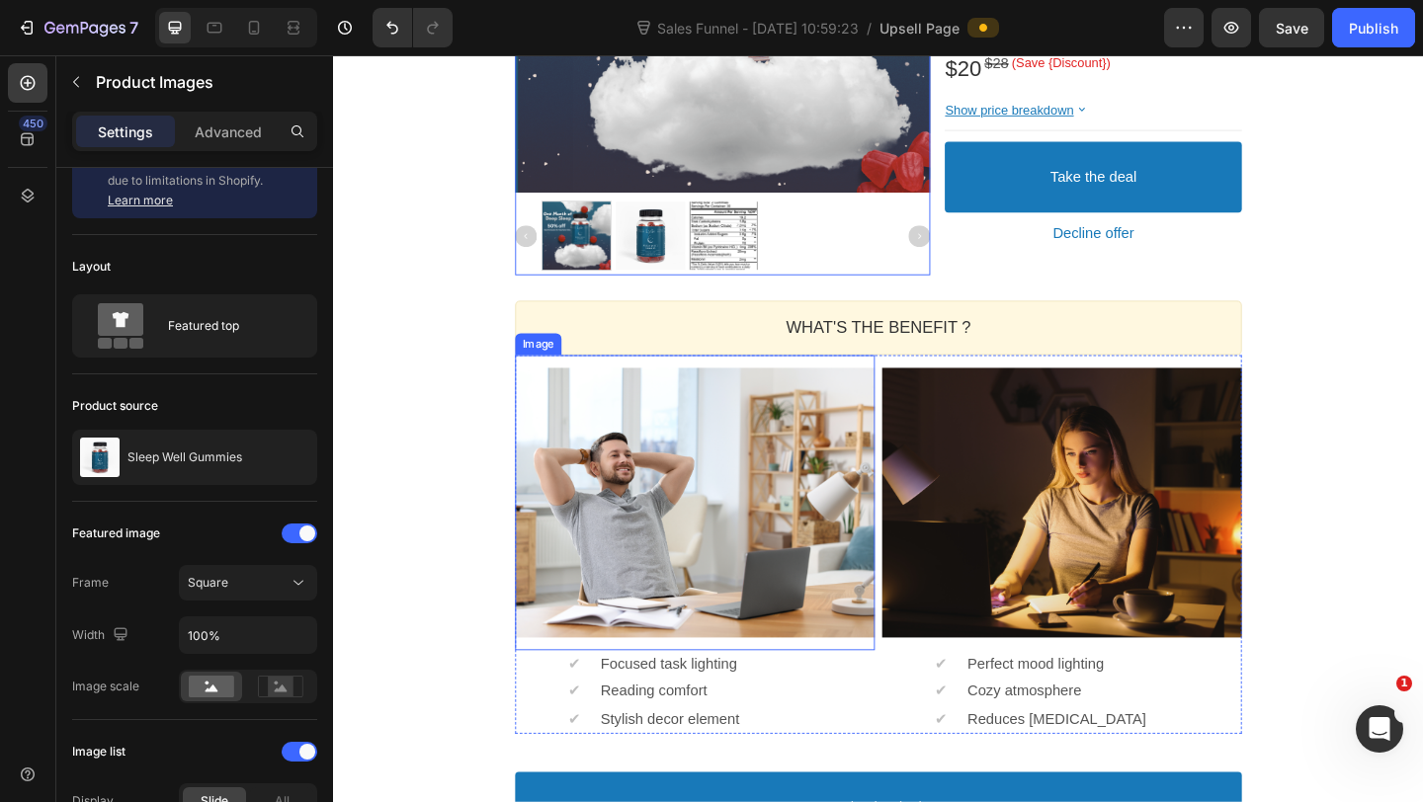
click at [735, 481] on div at bounding box center [726, 541] width 391 height 293
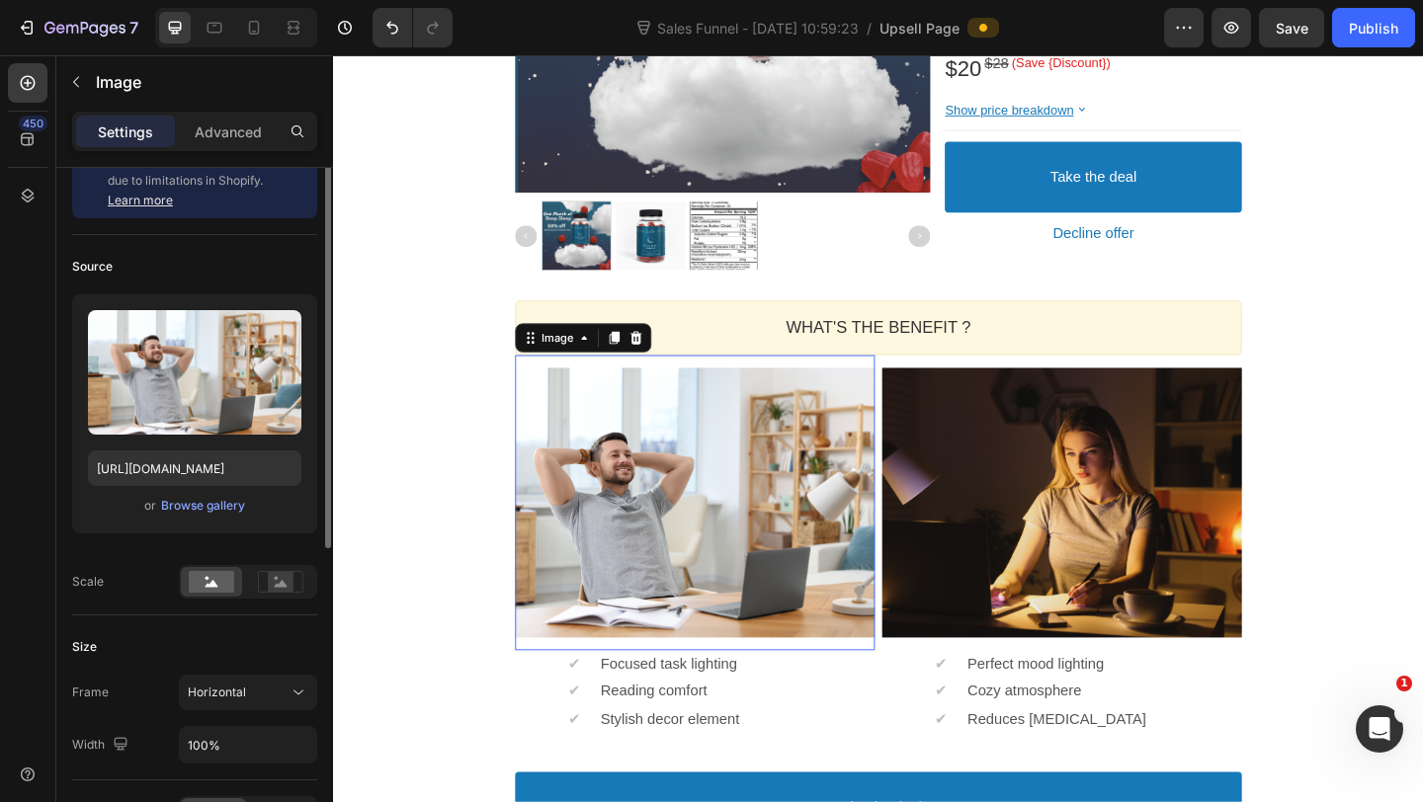
scroll to position [0, 0]
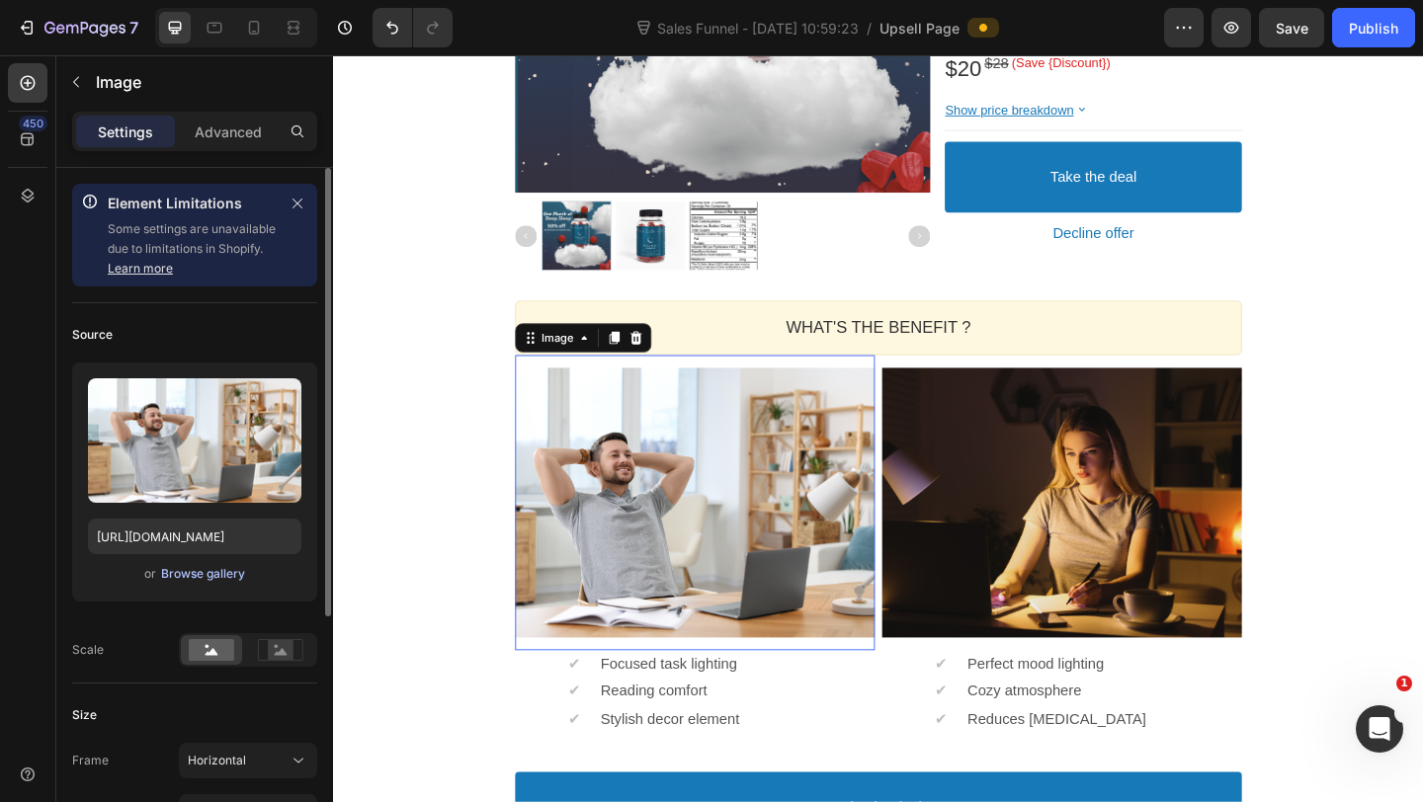
click at [192, 577] on div "Browse gallery" at bounding box center [203, 574] width 84 height 18
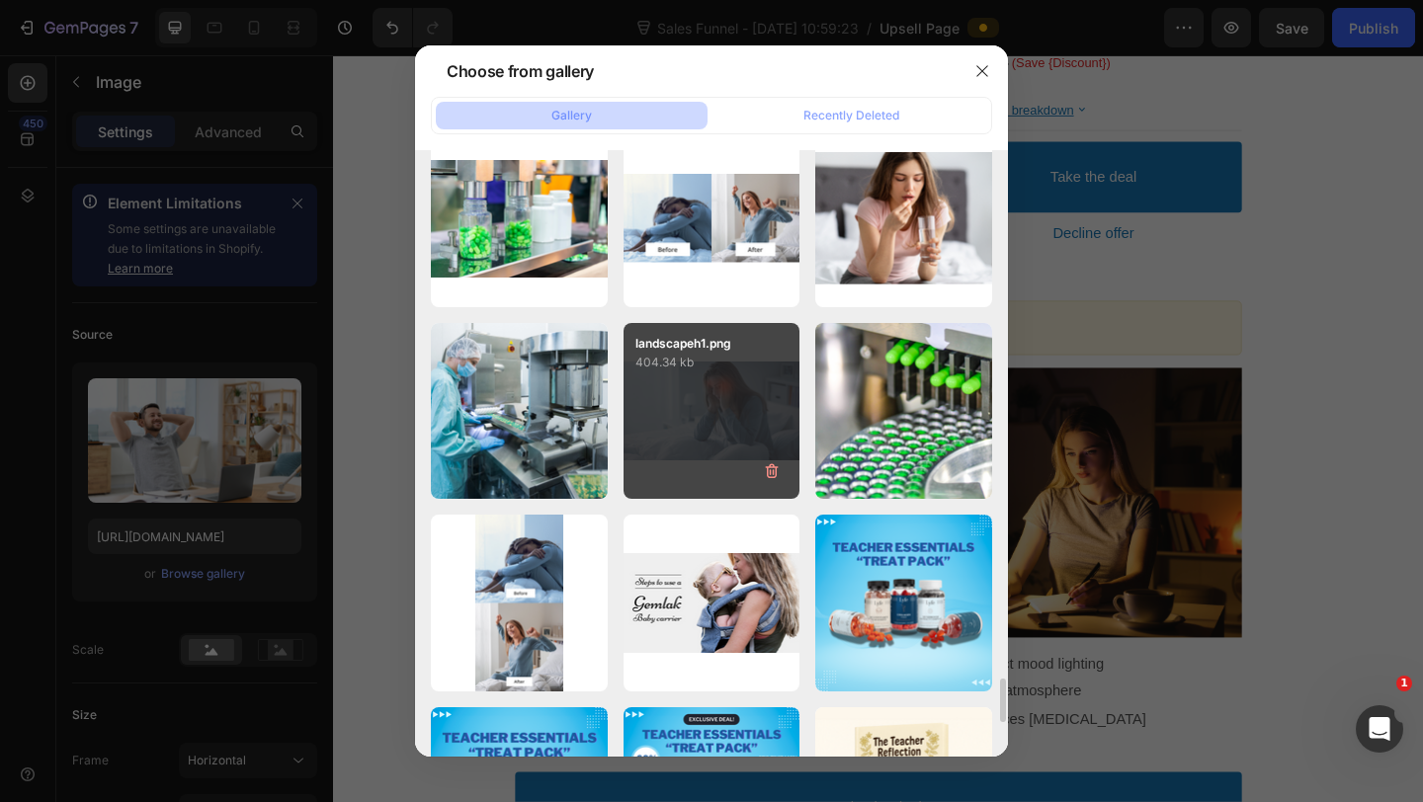
scroll to position [7165, 0]
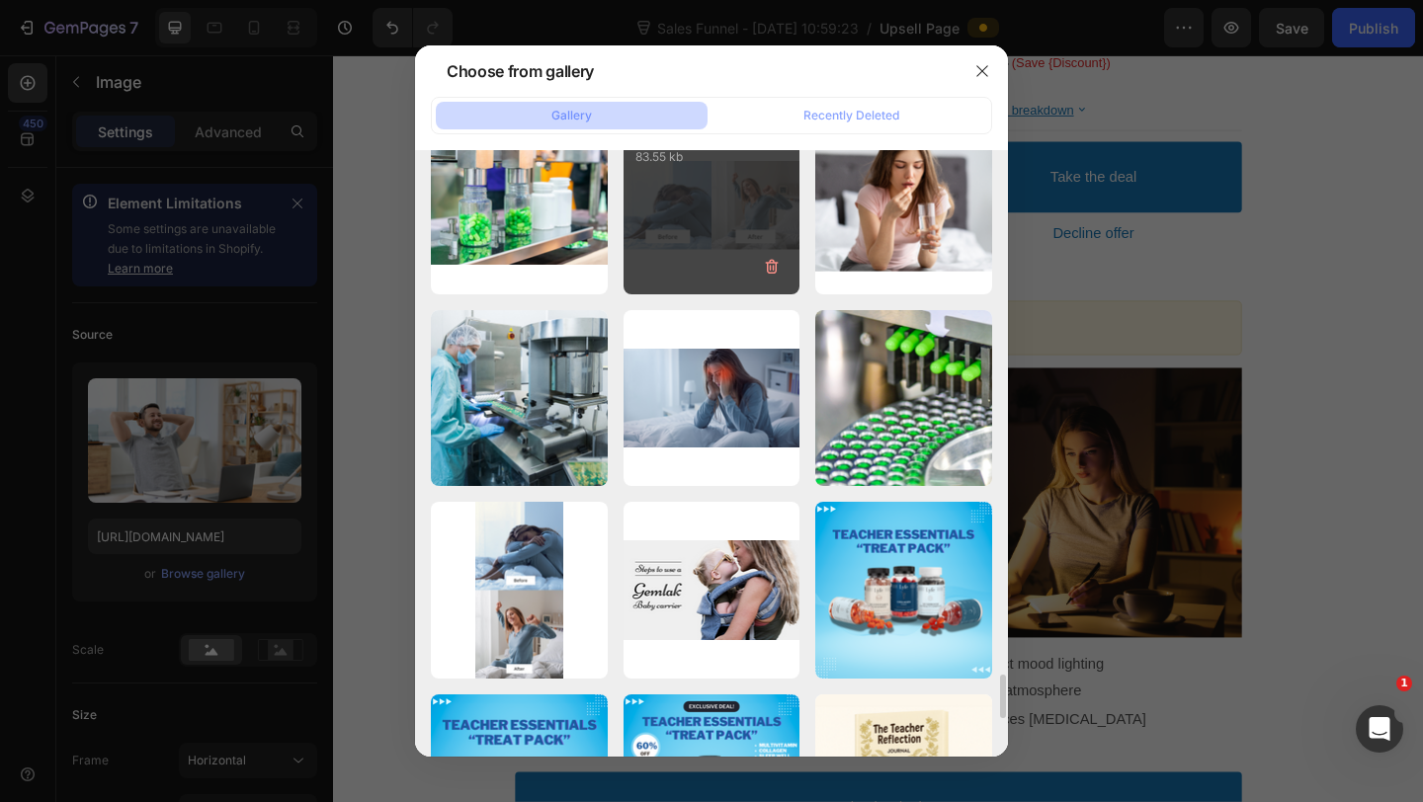
click at [669, 250] on div "Frame 10 (1).png 83.55 kb" at bounding box center [711, 206] width 177 height 177
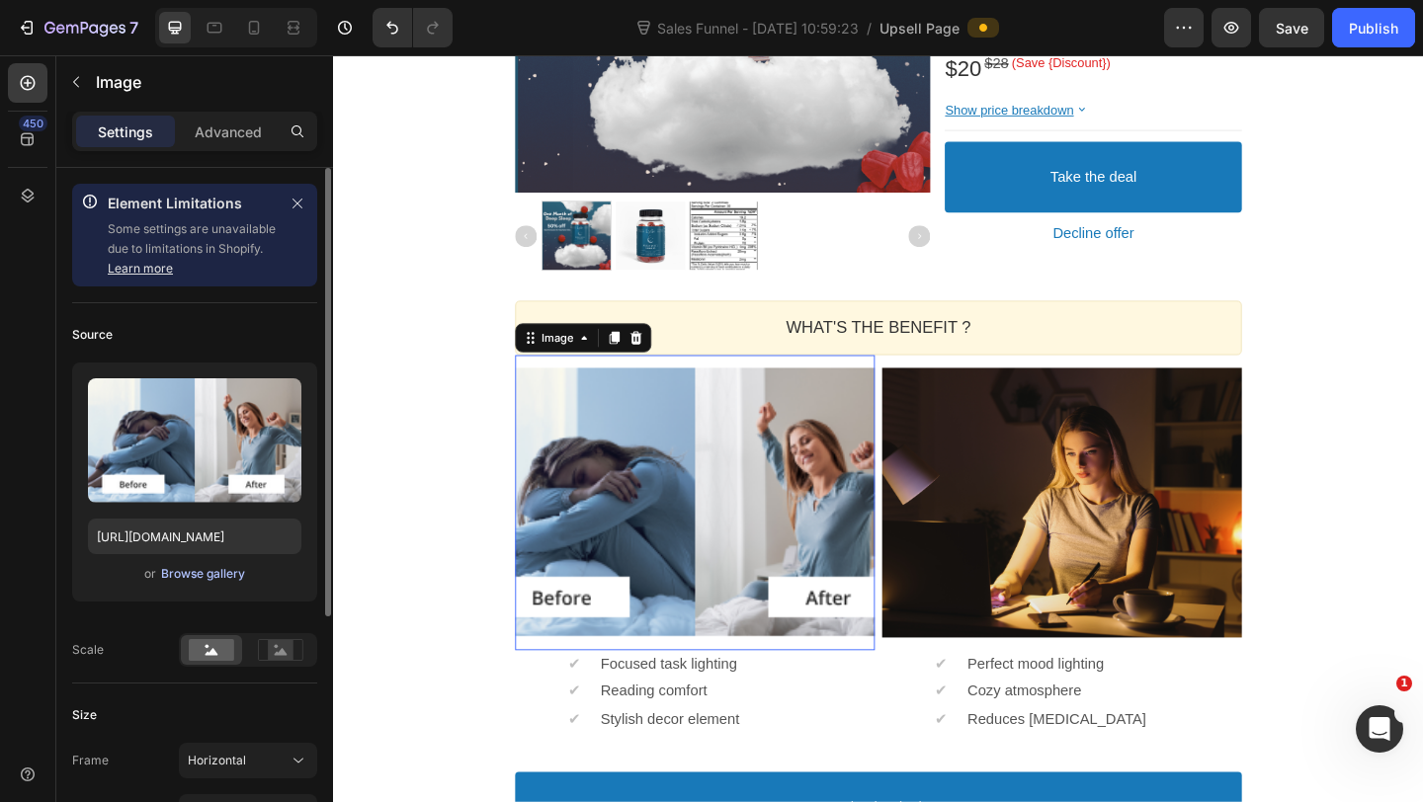
click at [204, 573] on div "Browse gallery" at bounding box center [203, 574] width 84 height 18
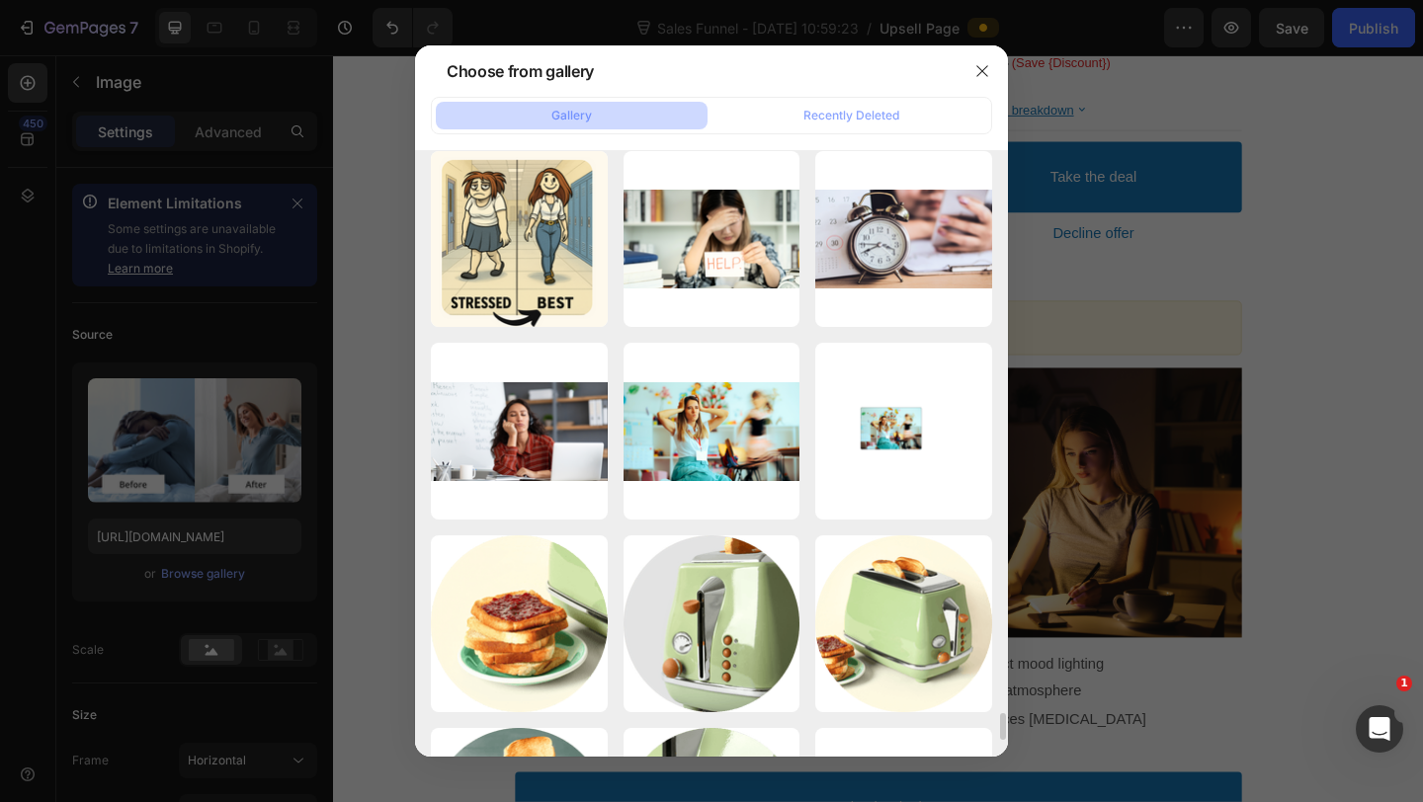
scroll to position [11910, 0]
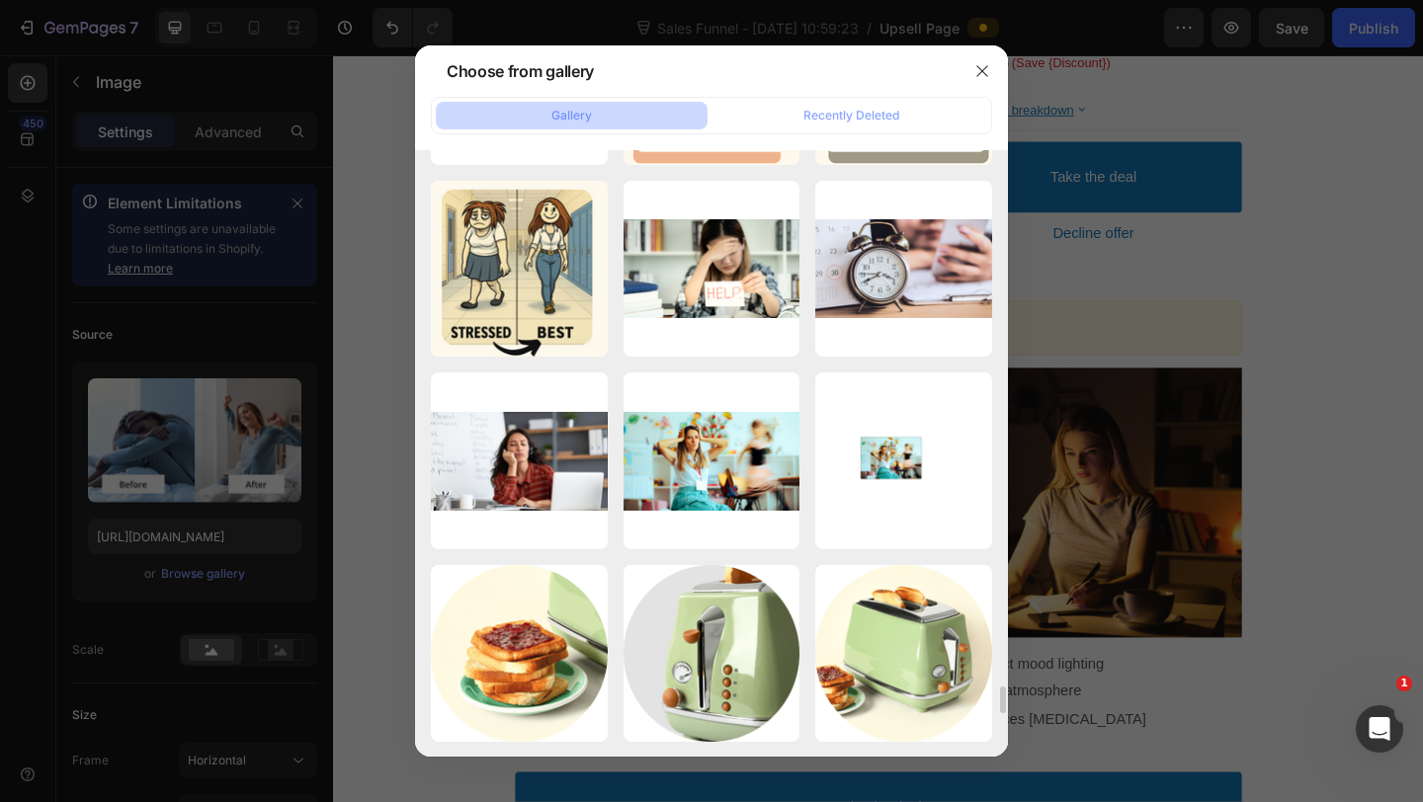
click at [0, 0] on div "Stressed, Overwhelmed...3).png 1780.91 kb" at bounding box center [0, 0] width 0 height 0
type input "[URL][DOMAIN_NAME]"
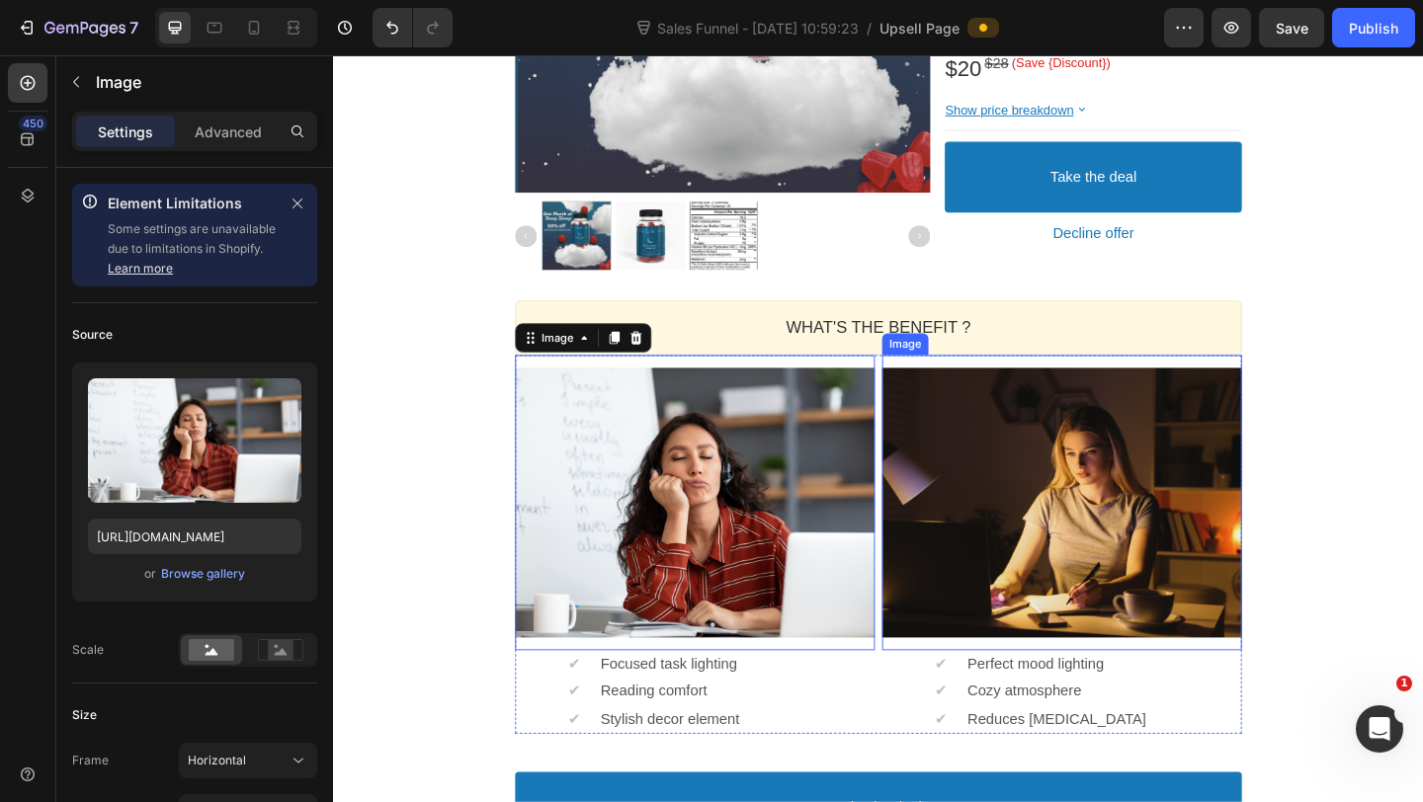
click at [1002, 588] on div at bounding box center [1125, 541] width 391 height 293
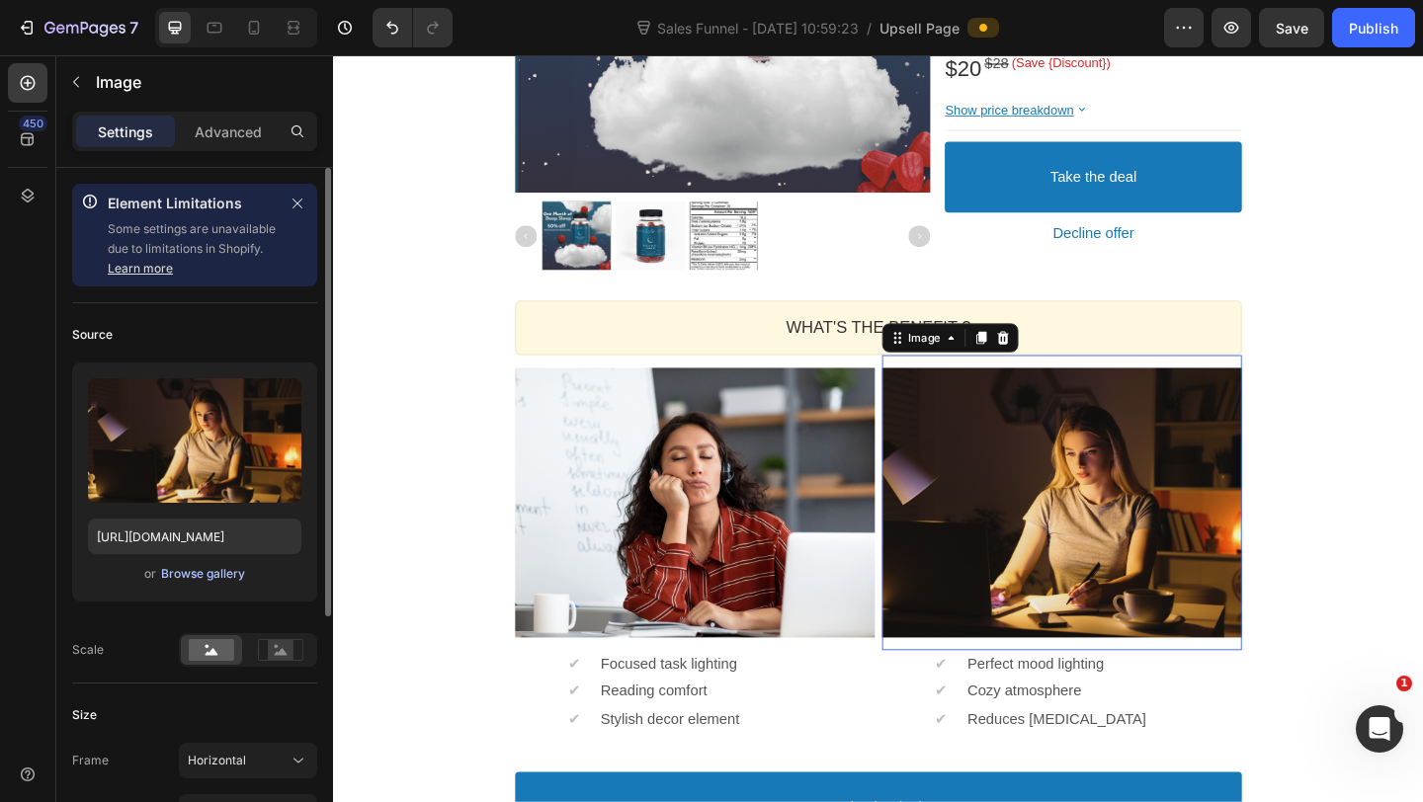
click at [209, 581] on div "Browse gallery" at bounding box center [203, 574] width 84 height 18
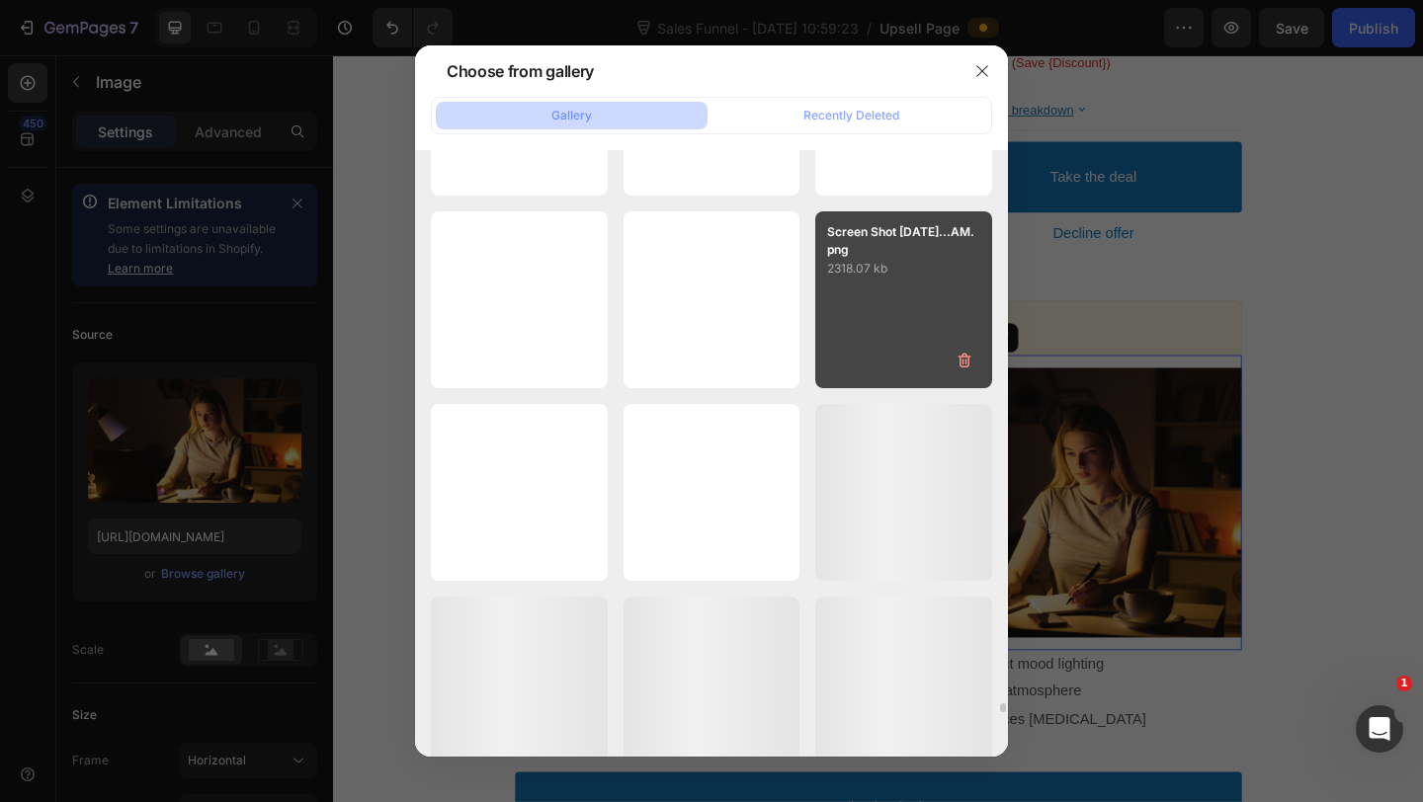
scroll to position [36577, 0]
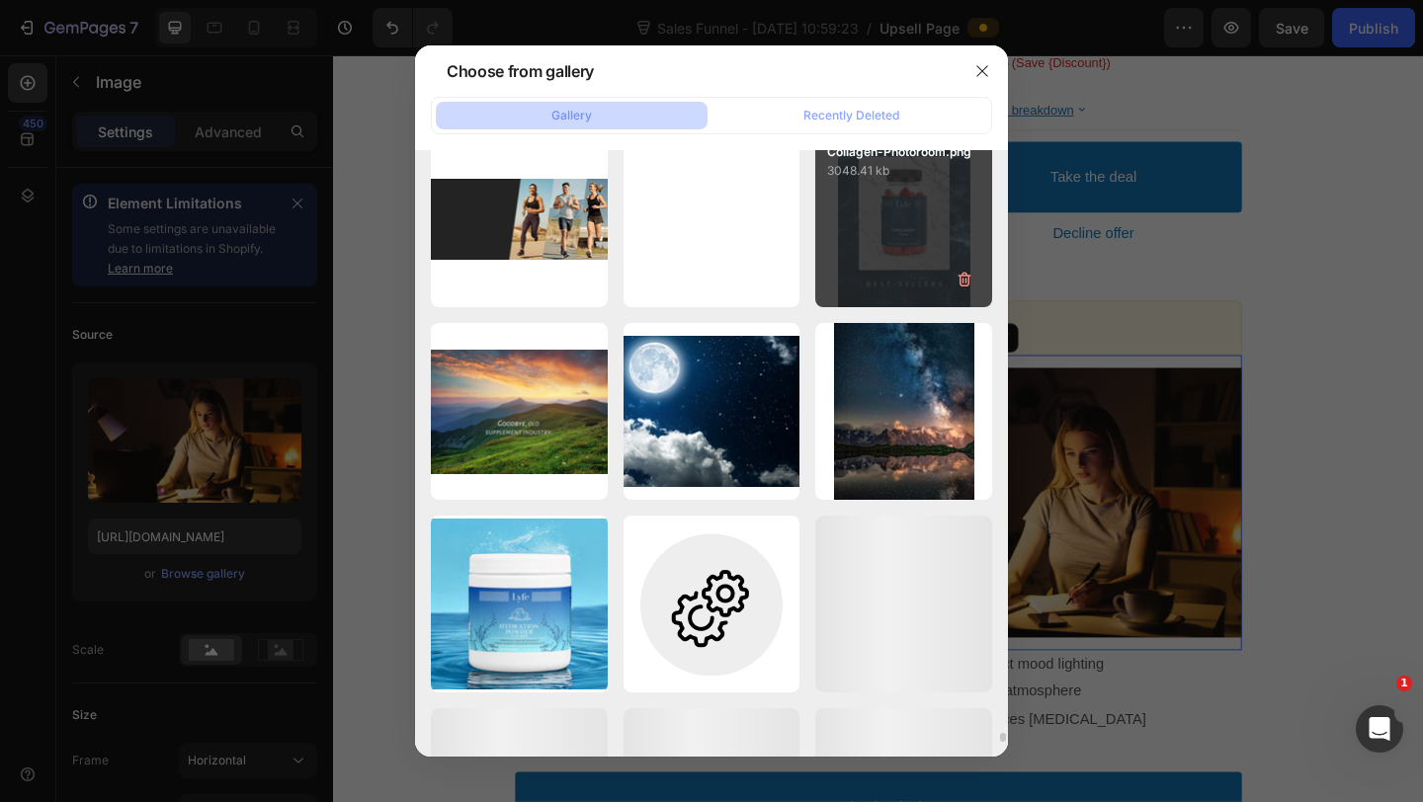
click at [911, 252] on div "Collagen-Photoroom.png 3048.41 kb" at bounding box center [903, 219] width 177 height 177
type input "[URL][DOMAIN_NAME]"
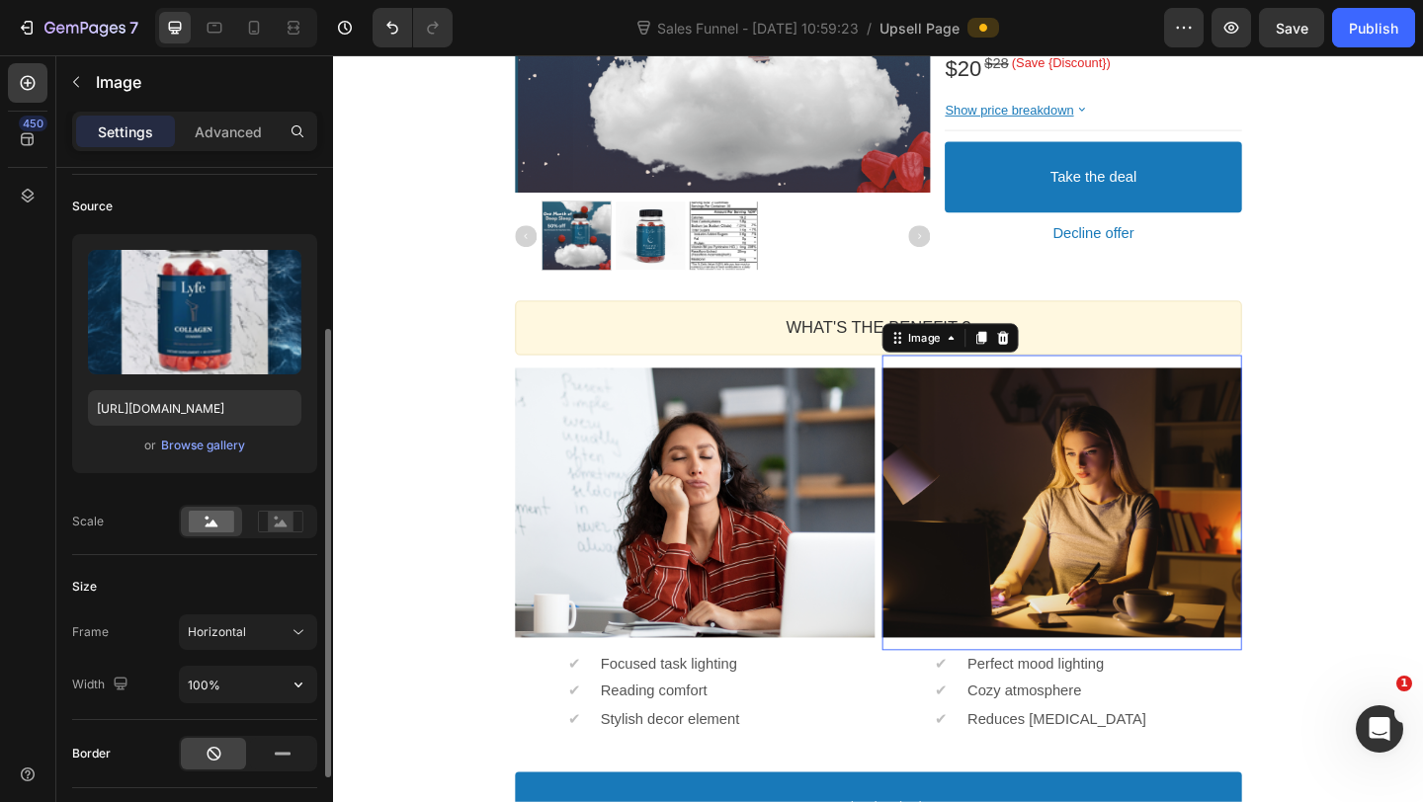
scroll to position [205, 0]
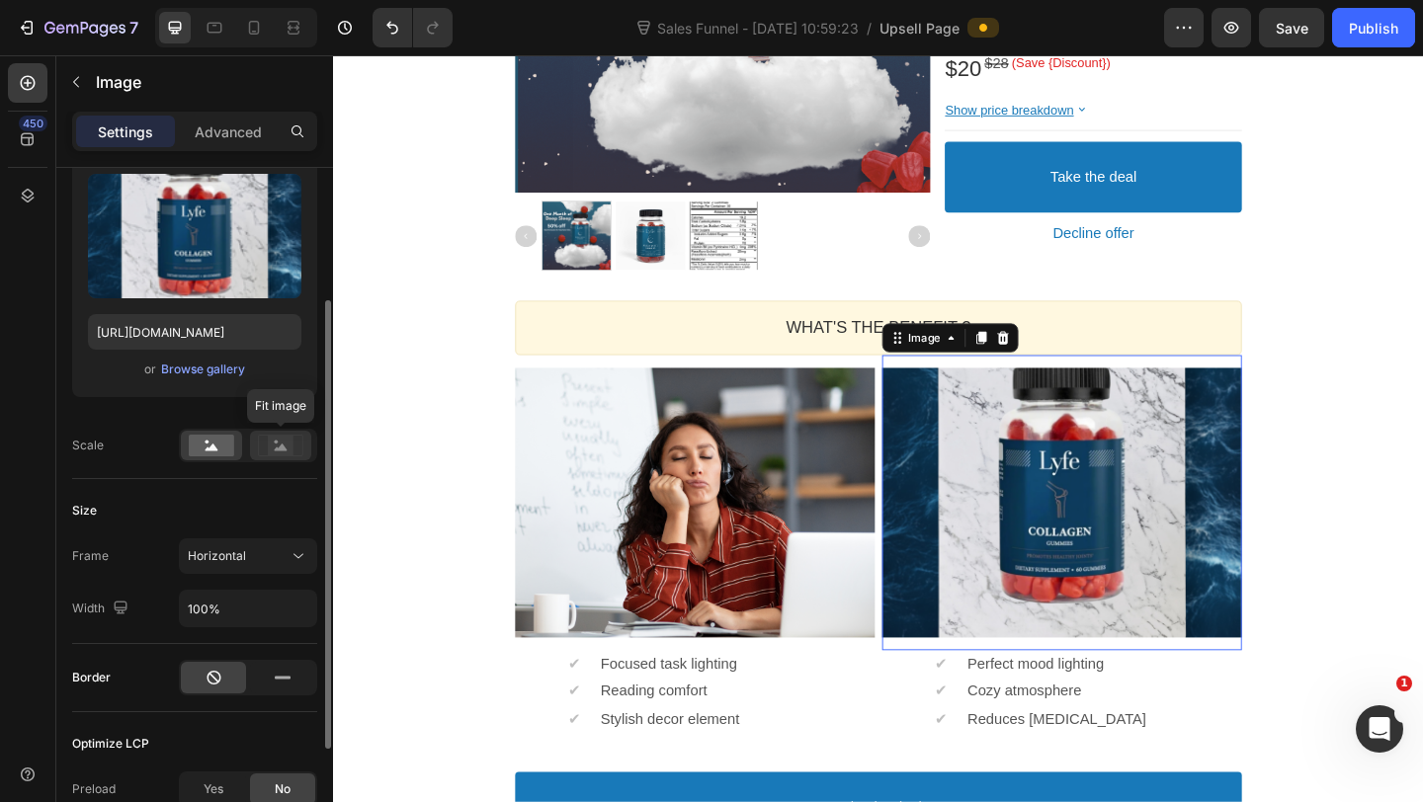
click at [266, 451] on icon at bounding box center [280, 446] width 45 height 22
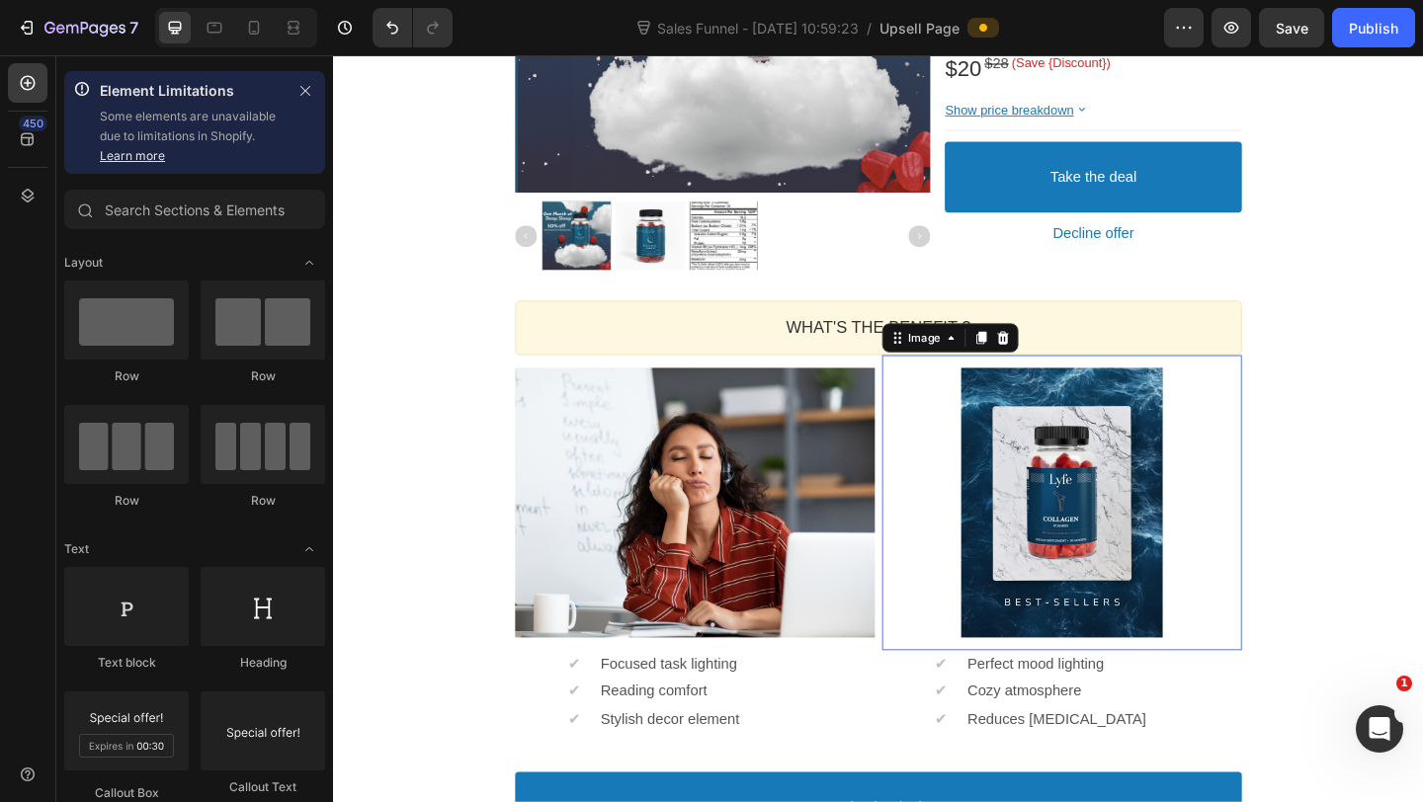
click at [1422, 504] on div "One-time Offer Callout Text Grab another for your teacher bestie 50% OFF Callou…" at bounding box center [926, 267] width 1186 height 1418
click at [949, 533] on div at bounding box center [1125, 541] width 391 height 293
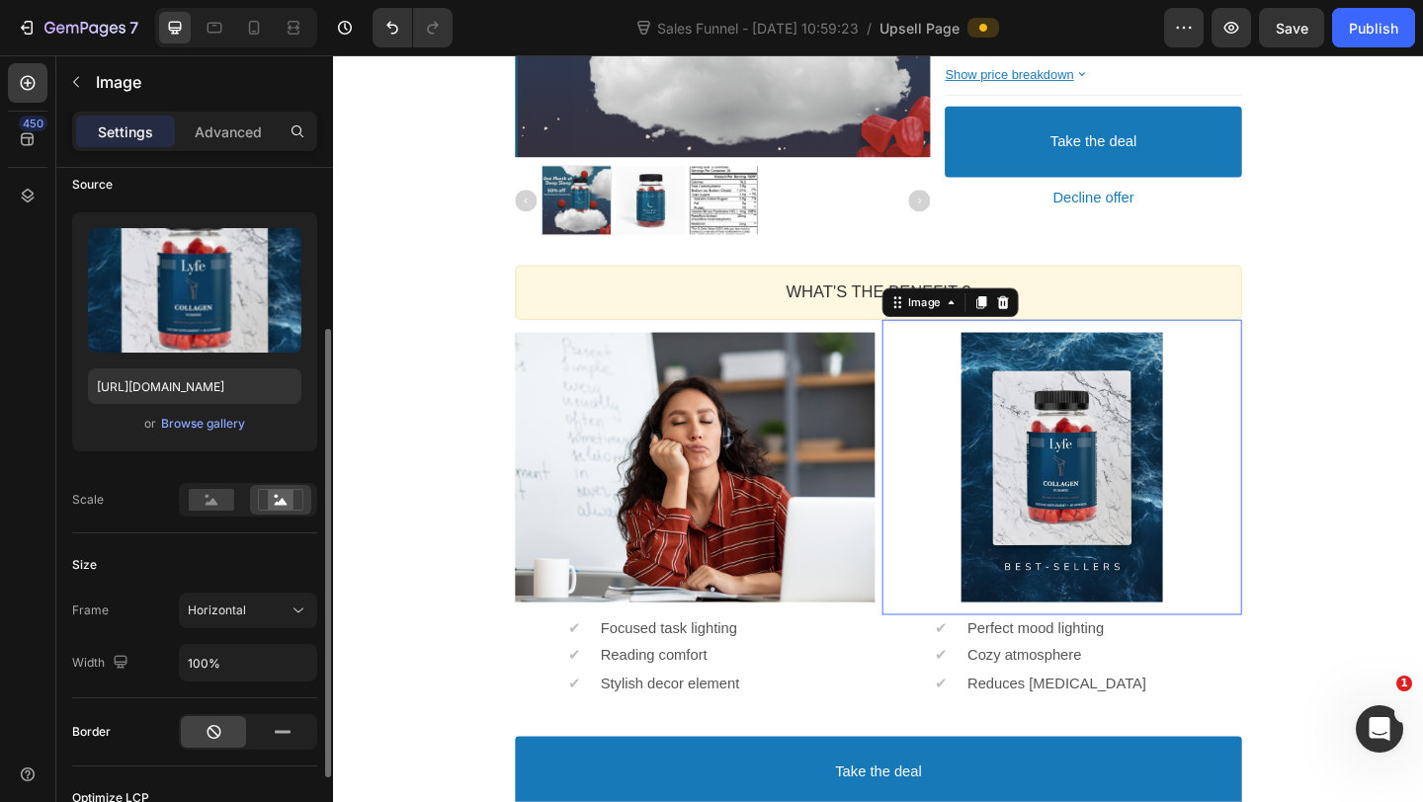
scroll to position [73, 0]
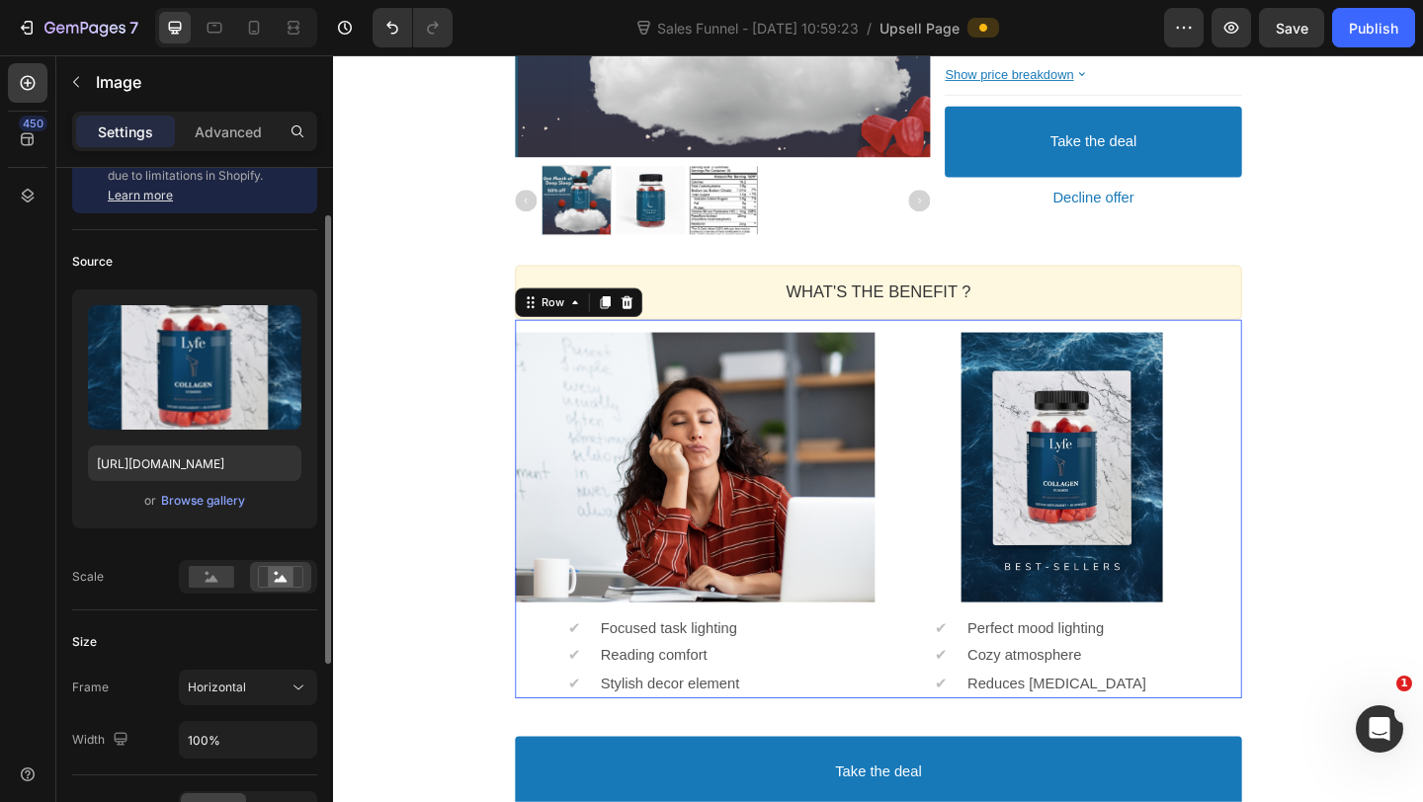
click at [926, 442] on div "Image ✔ Text block Focused task lighting Text block Row ✔ Text block Reading co…" at bounding box center [926, 549] width 790 height 412
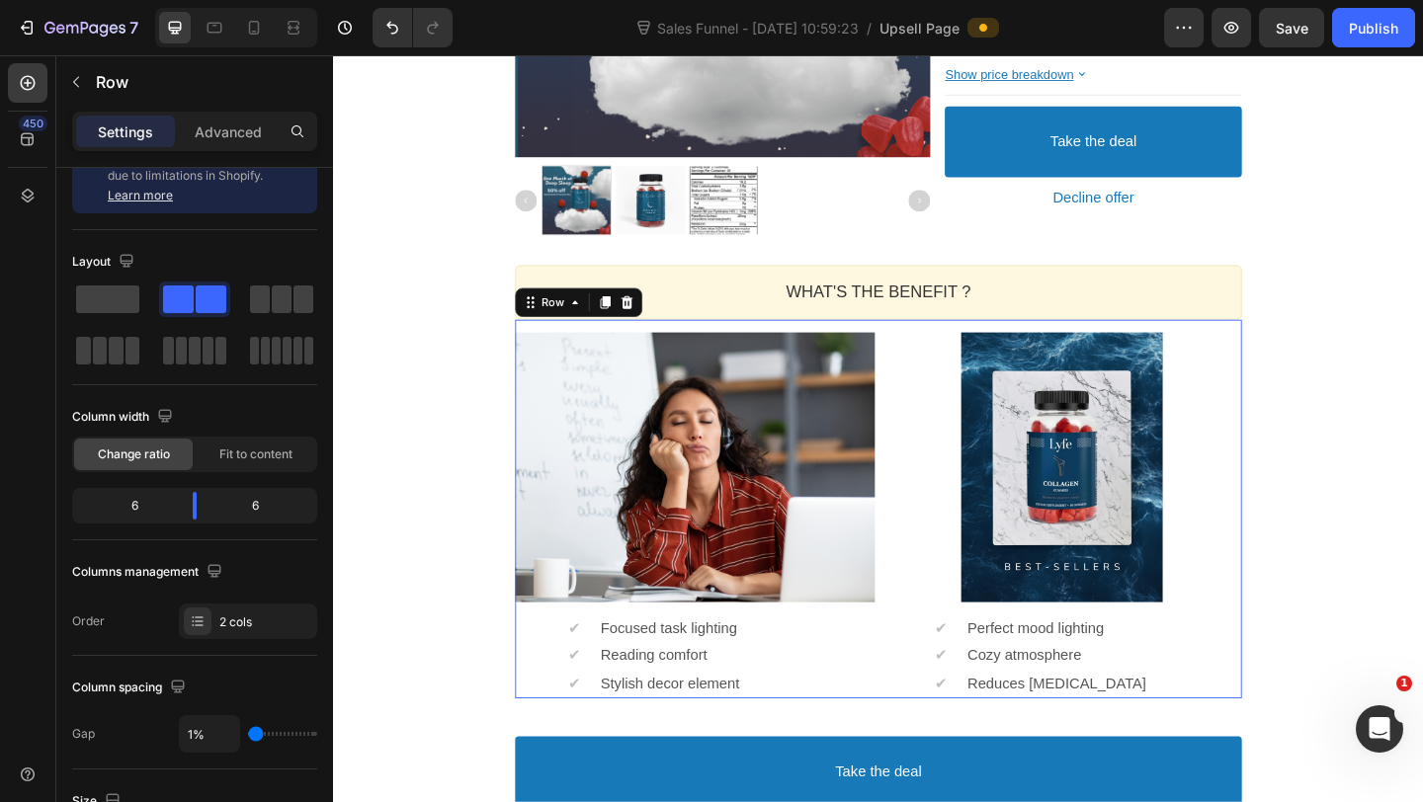
scroll to position [0, 0]
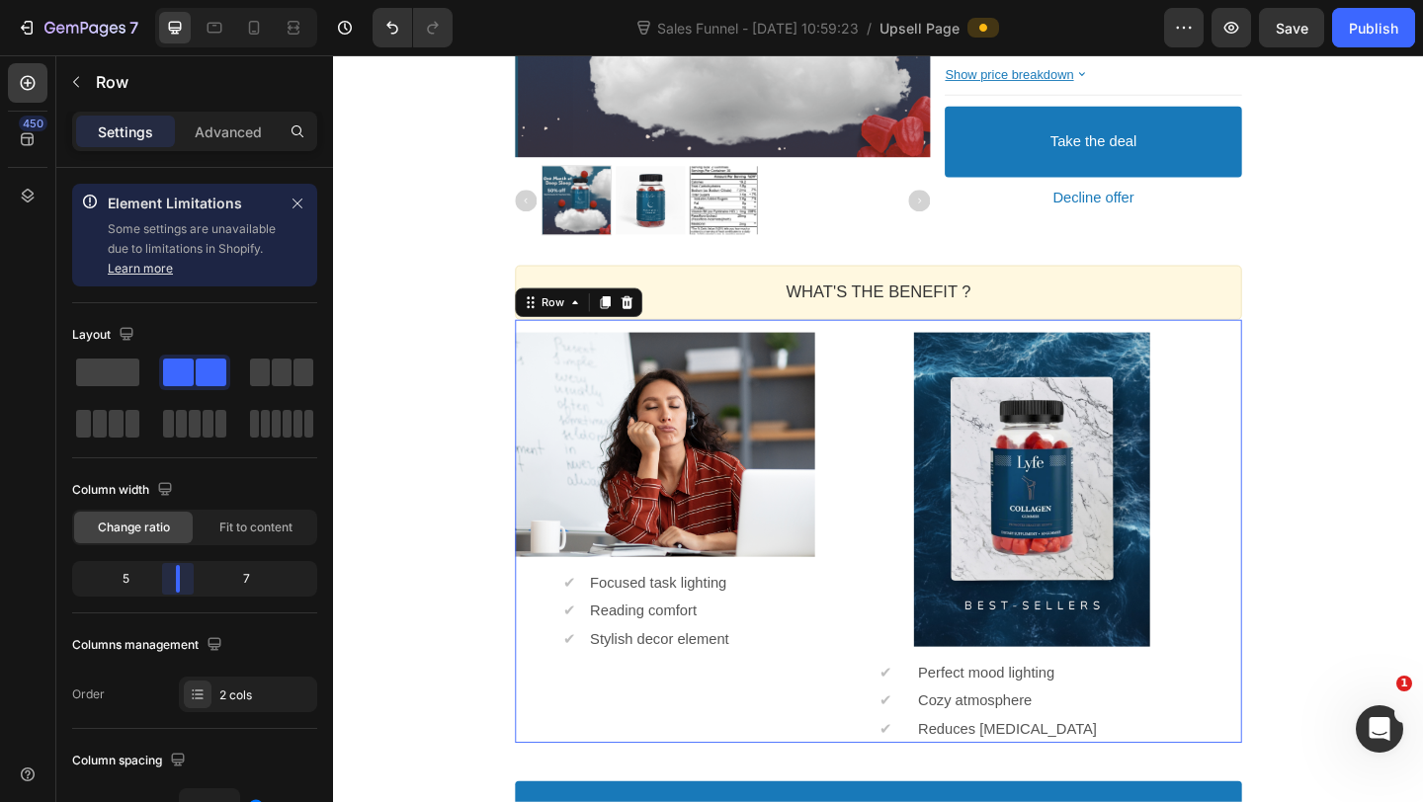
click at [185, 0] on body "7 Version history Sales Funnel - [DATE] 10:59:23 / Upsell Page Preview Save Pub…" at bounding box center [711, 0] width 1423 height 0
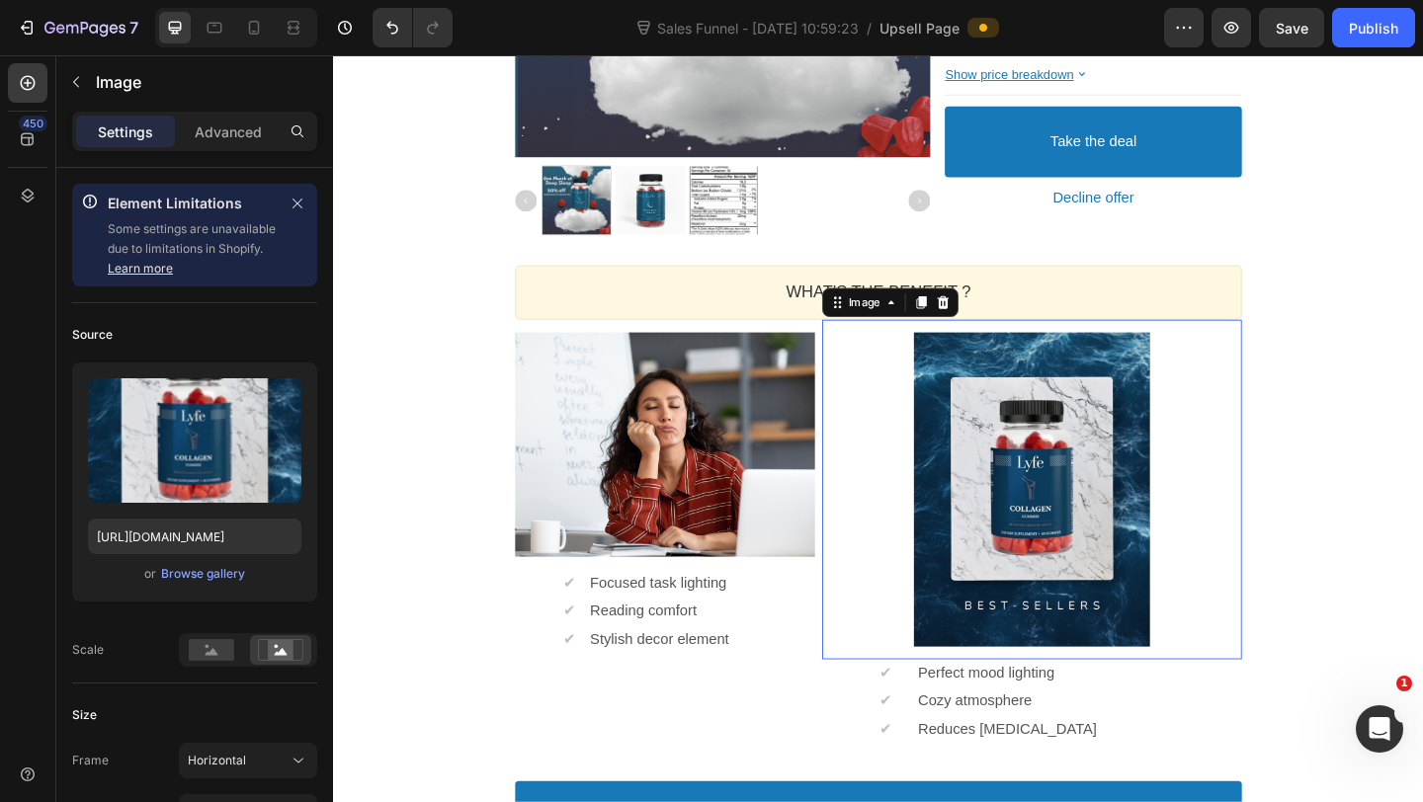
click at [944, 505] on div at bounding box center [1092, 528] width 456 height 343
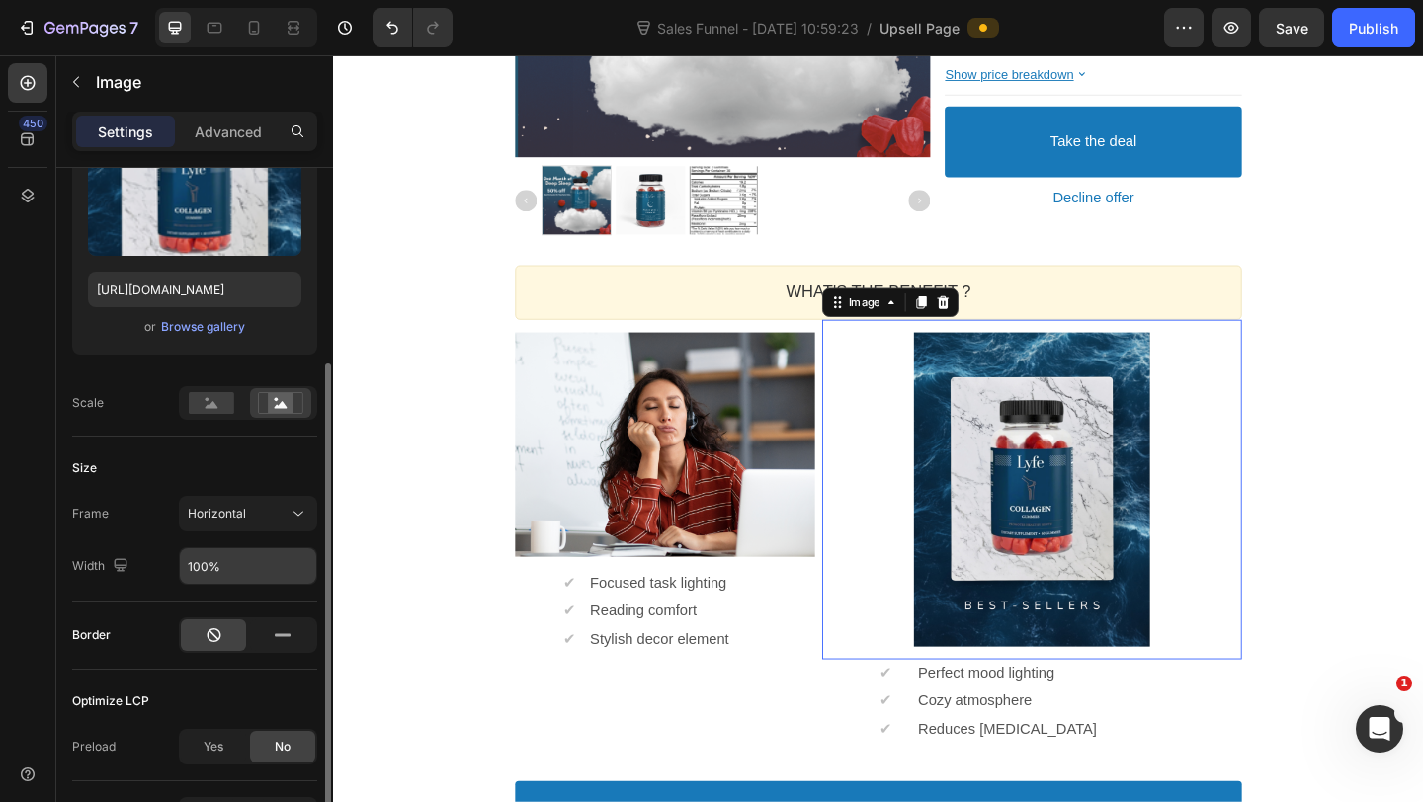
scroll to position [236, 0]
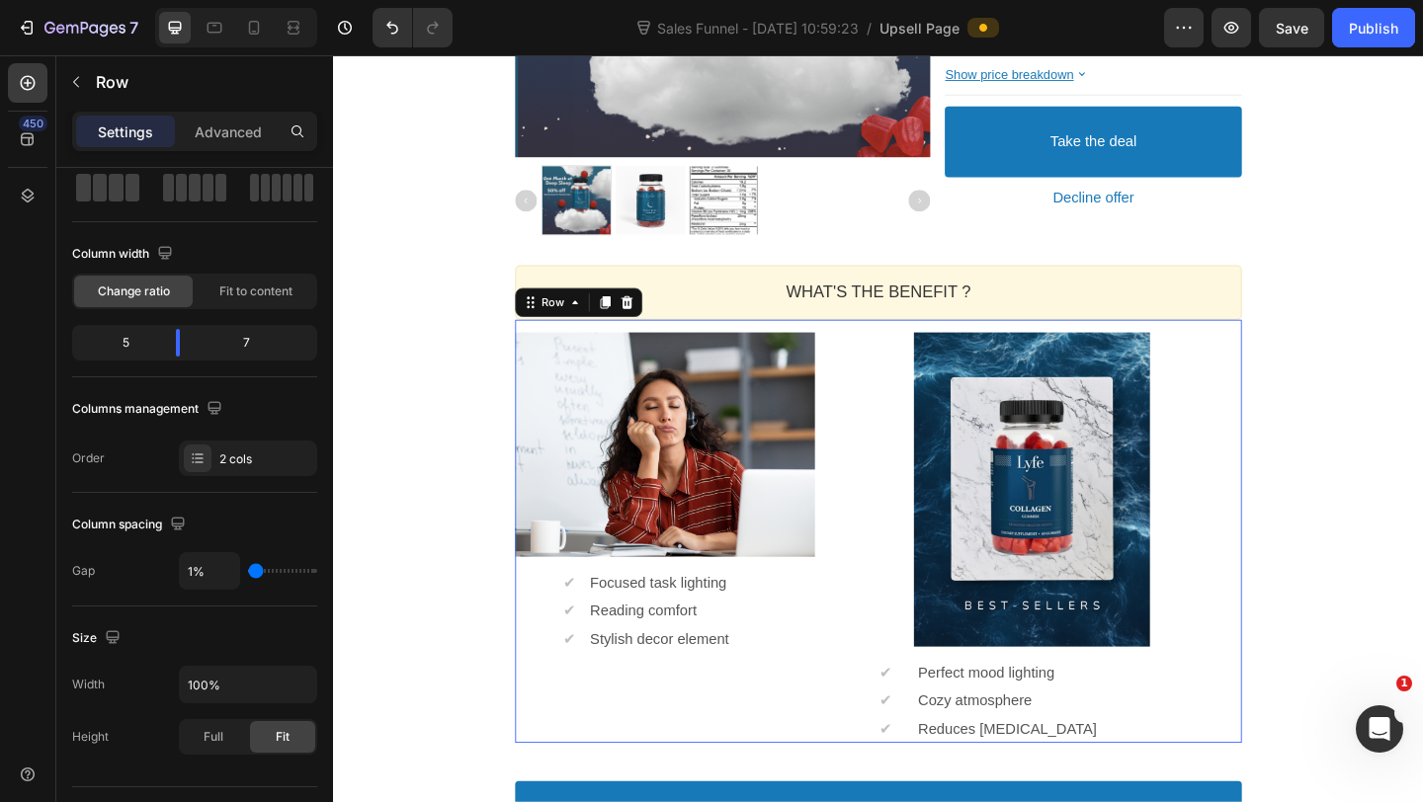
click at [804, 740] on div "Image ✔ Text block Focused task lighting Text block Row ✔ Text block Reading co…" at bounding box center [694, 573] width 326 height 461
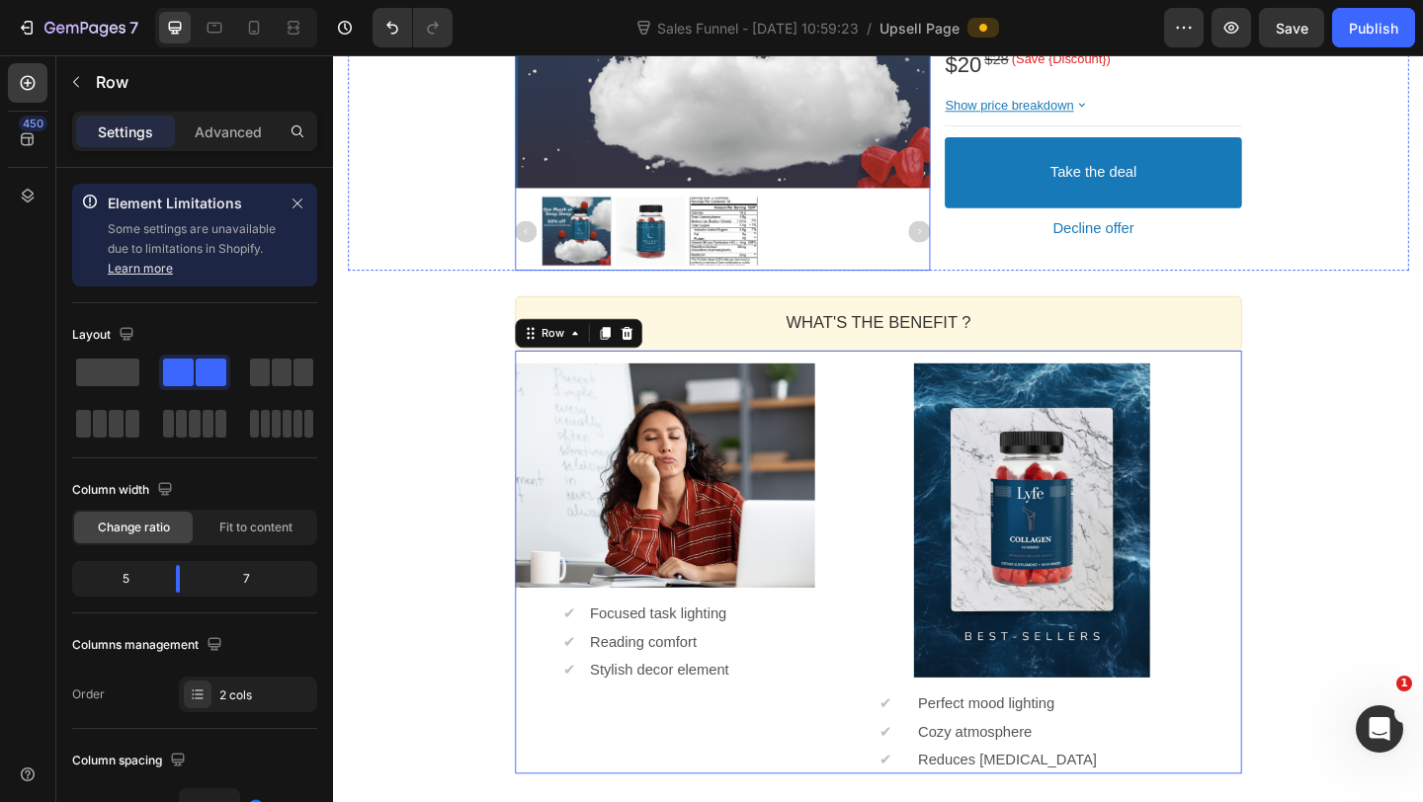
scroll to position [557, 0]
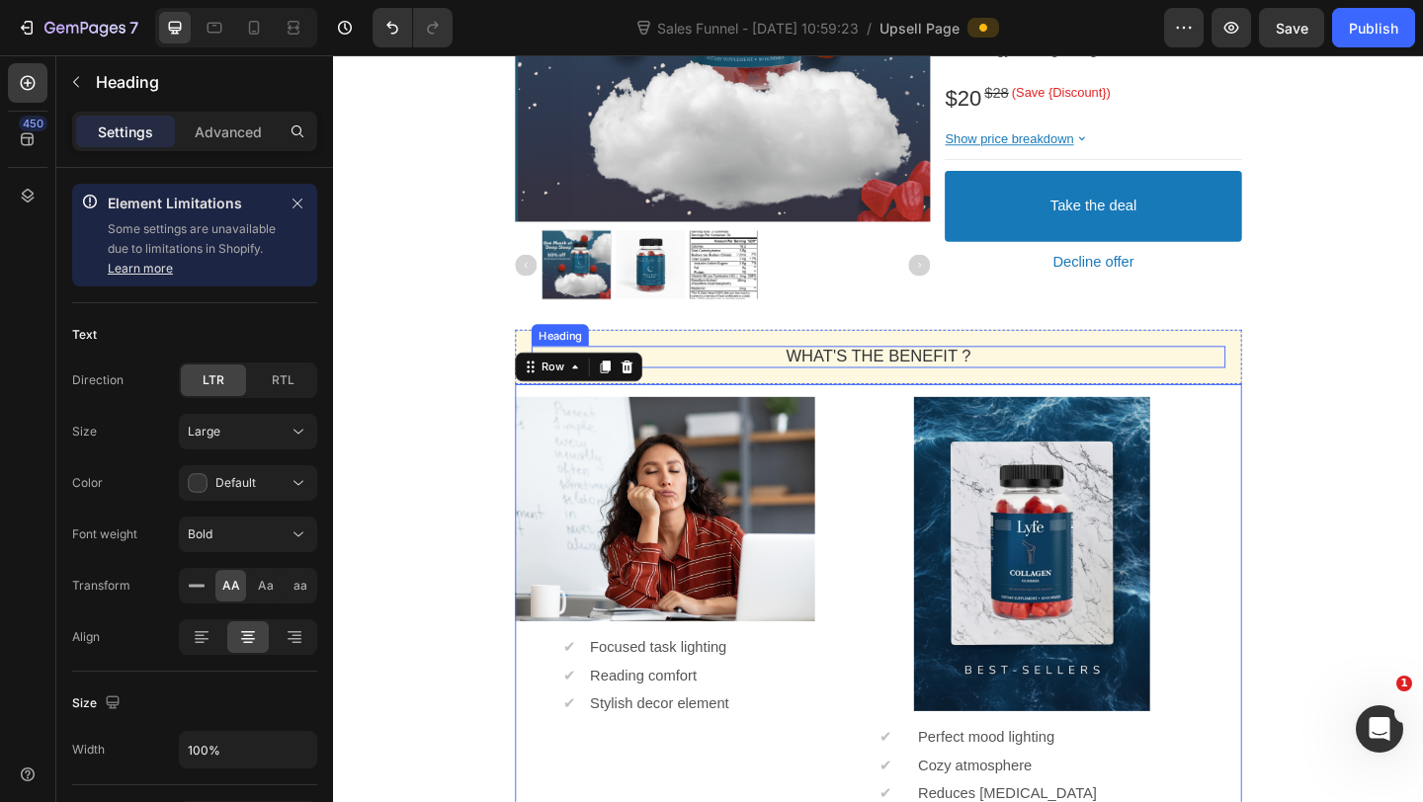
click at [787, 389] on p "WHAT'S THE BENEFIT ?" at bounding box center [925, 382] width 755 height 23
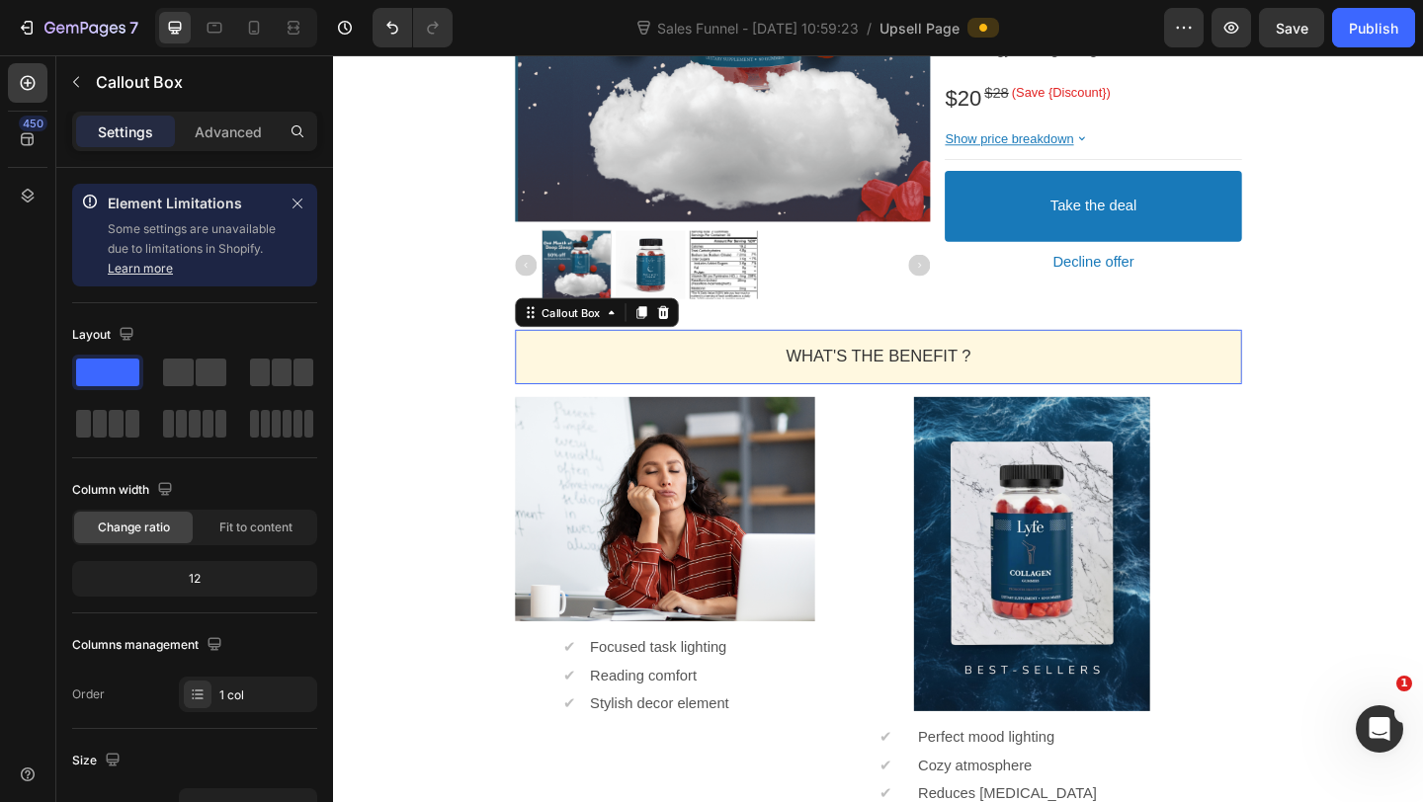
click at [545, 381] on div "WHAT'S THE BENEFIT ? Heading" at bounding box center [926, 383] width 790 height 58
click at [669, 340] on icon at bounding box center [668, 335] width 16 height 16
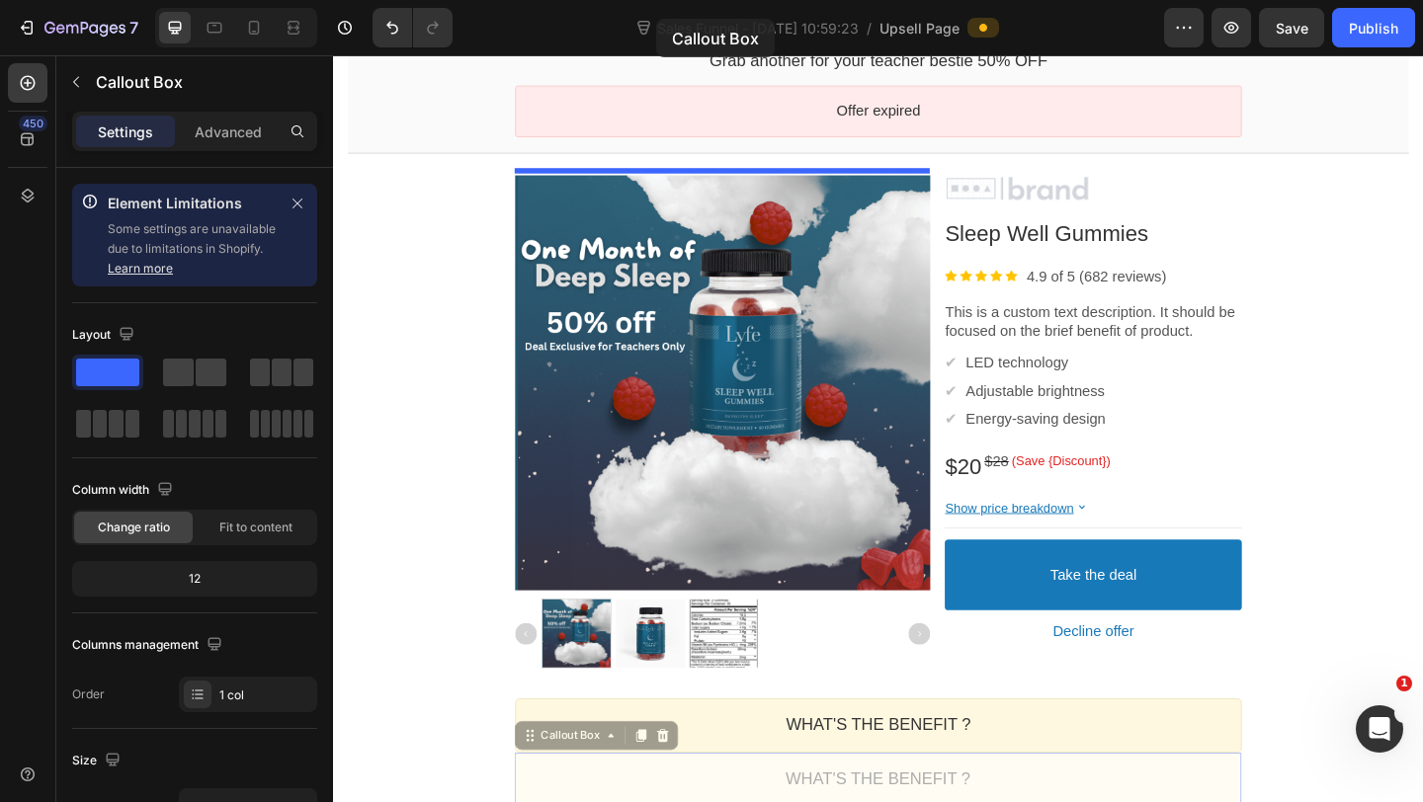
scroll to position [0, 0]
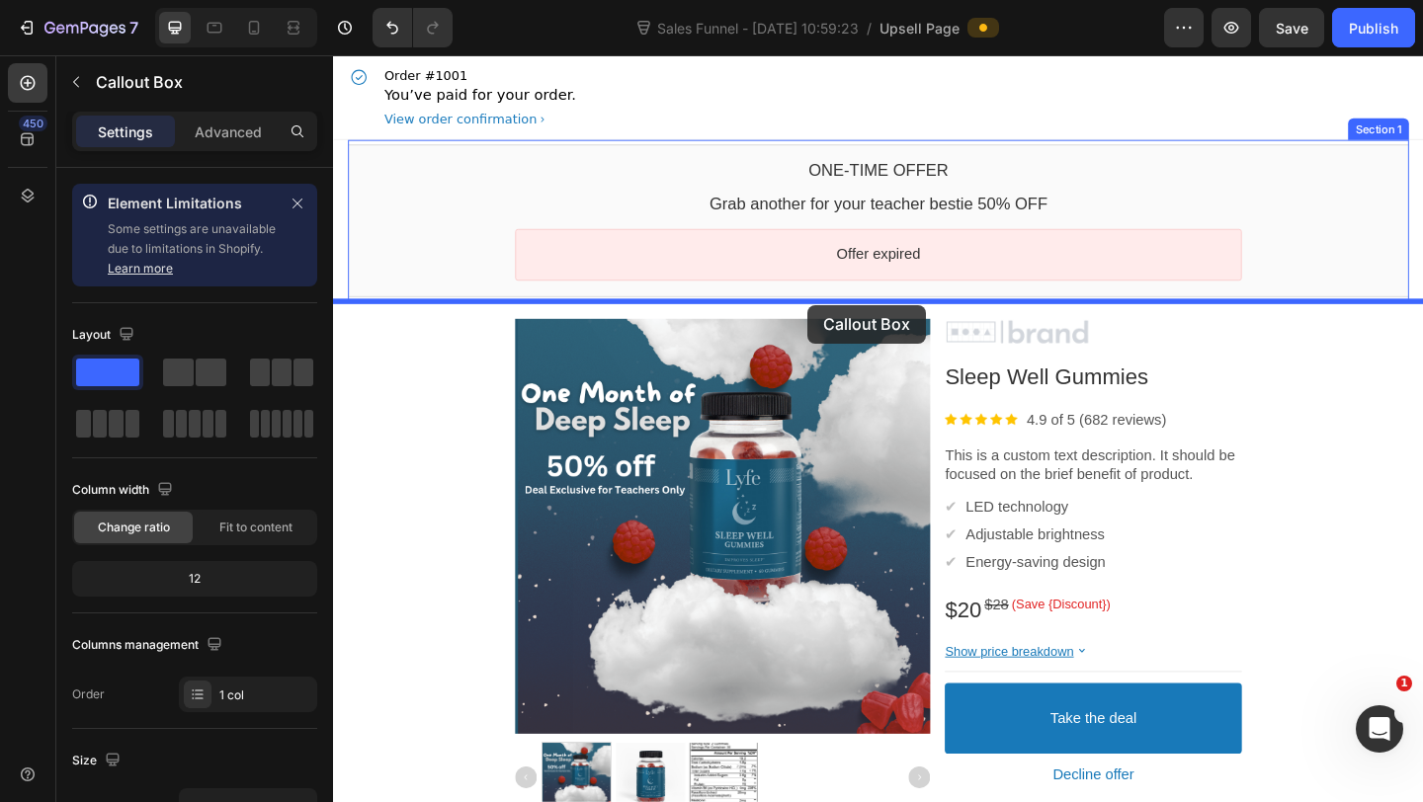
drag, startPoint x: 595, startPoint y: 397, endPoint x: 849, endPoint y: 327, distance: 263.4
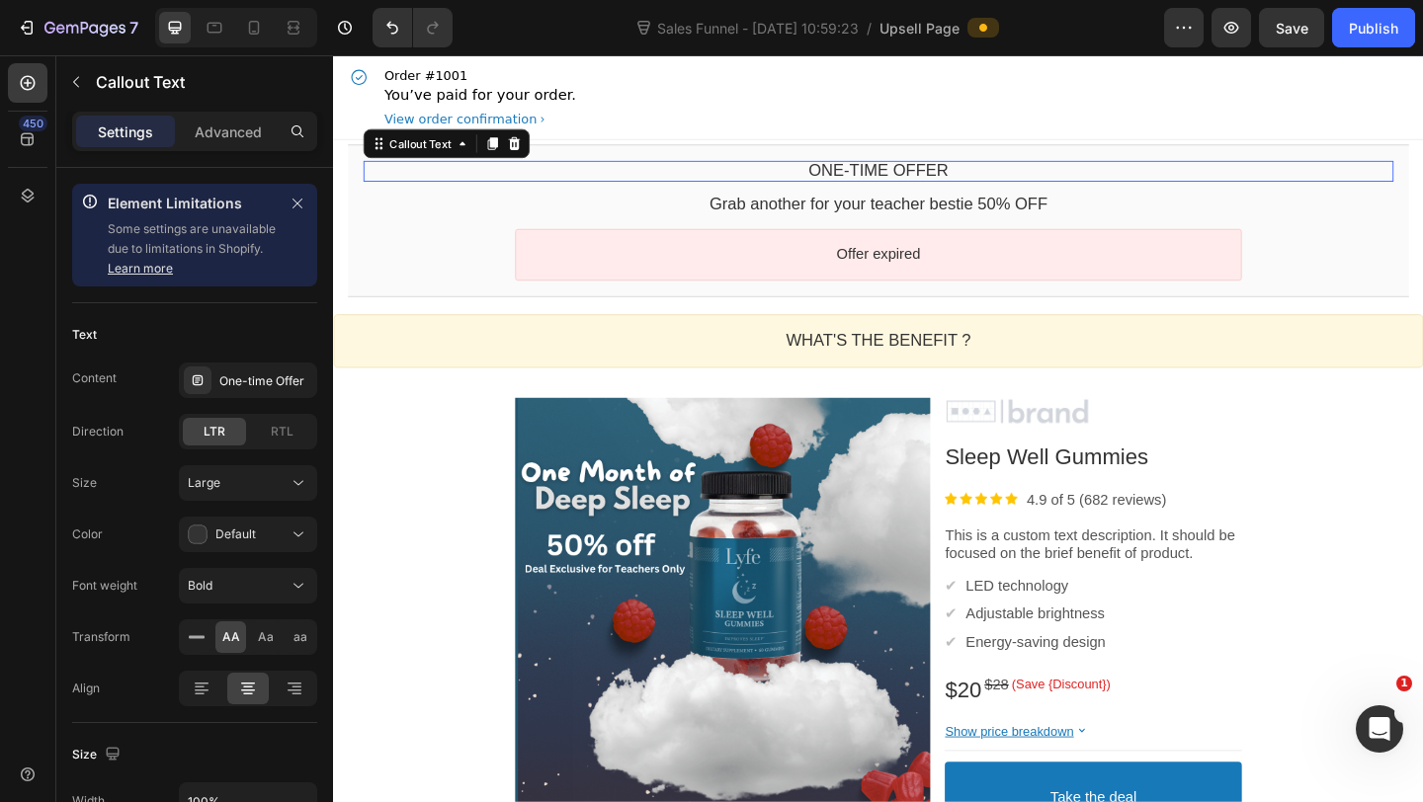
click at [524, 177] on div "One-time Offer" at bounding box center [926, 181] width 1120 height 23
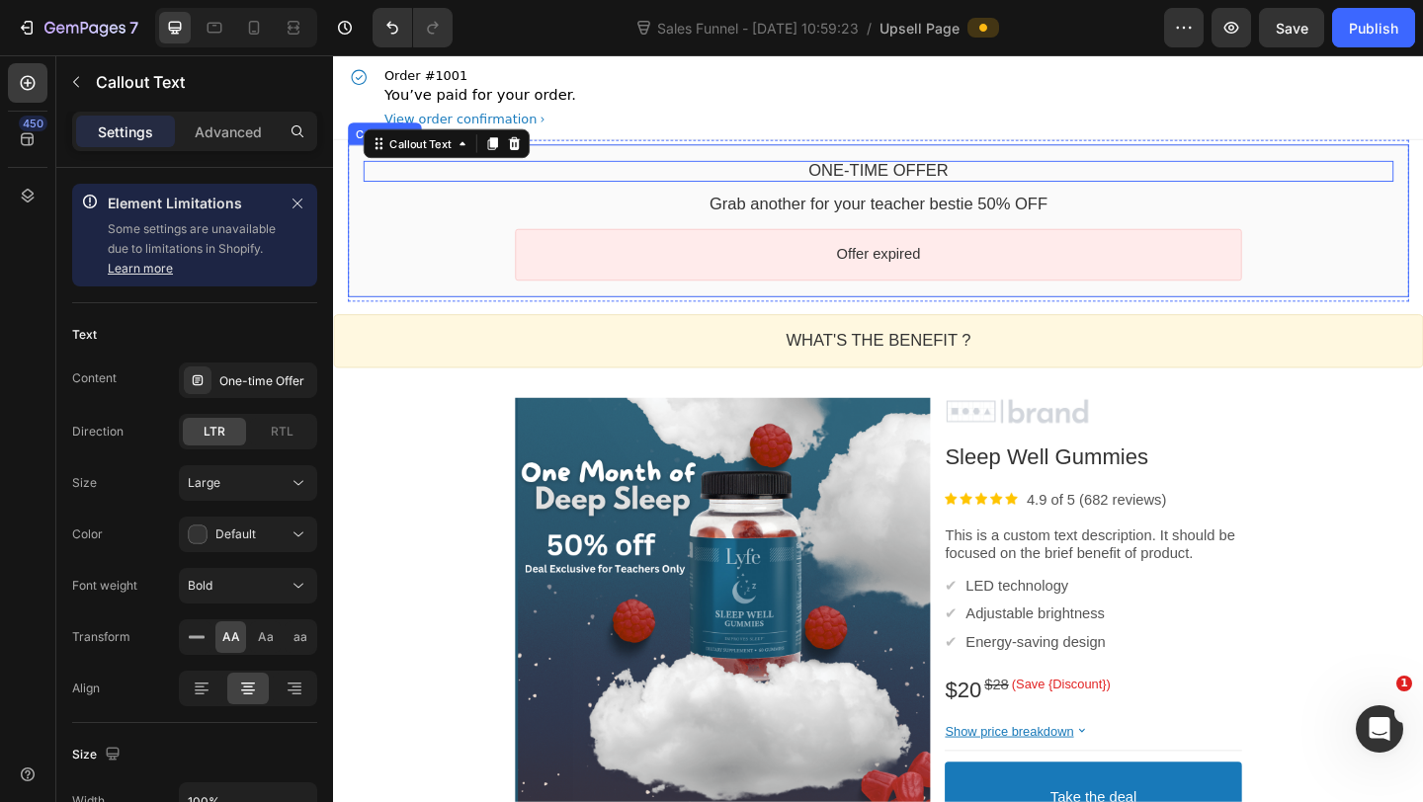
click at [580, 163] on div "One-time Offer Callout Text Grab another for your teacher bestie 50% OFF Callou…" at bounding box center [926, 235] width 1154 height 166
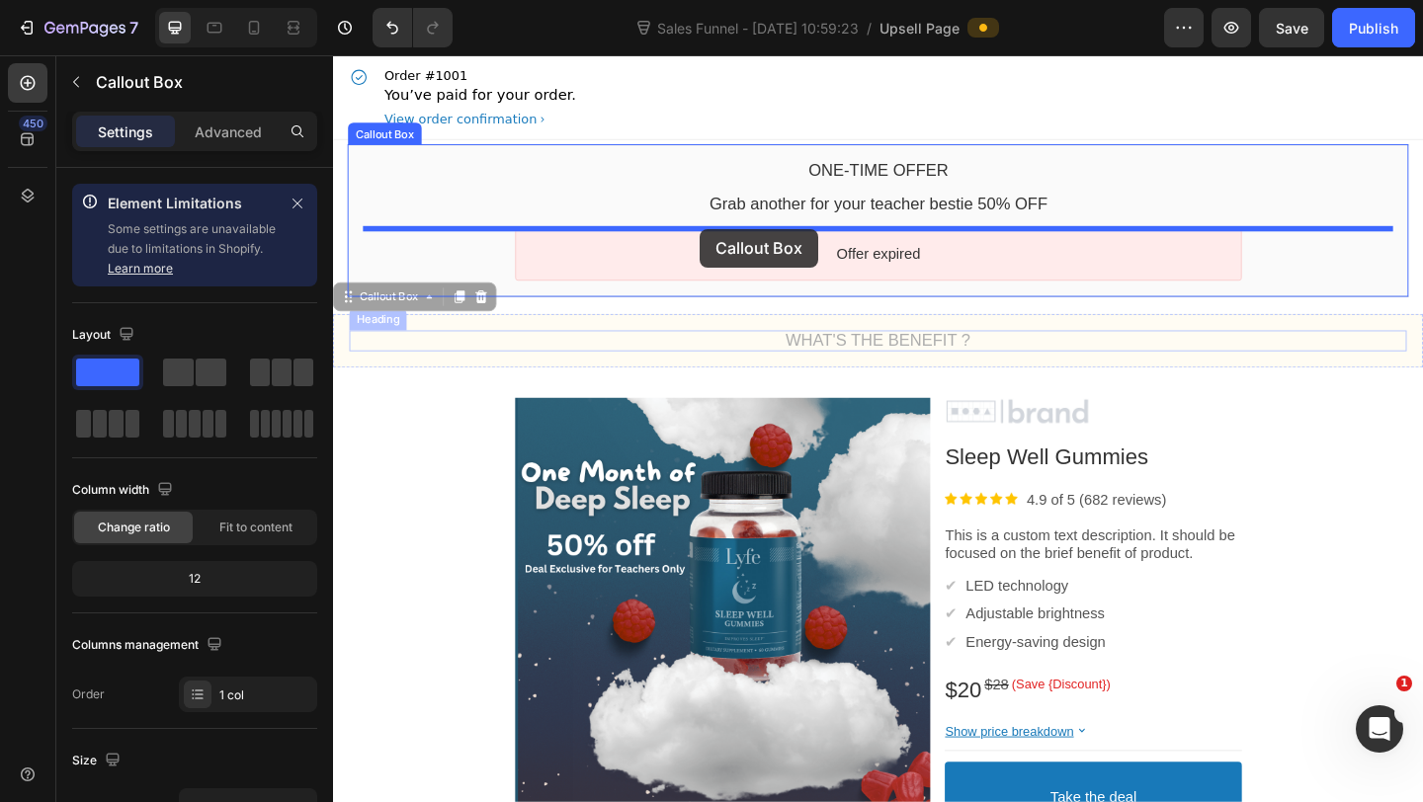
drag, startPoint x: 732, startPoint y: 393, endPoint x: 732, endPoint y: 244, distance: 149.2
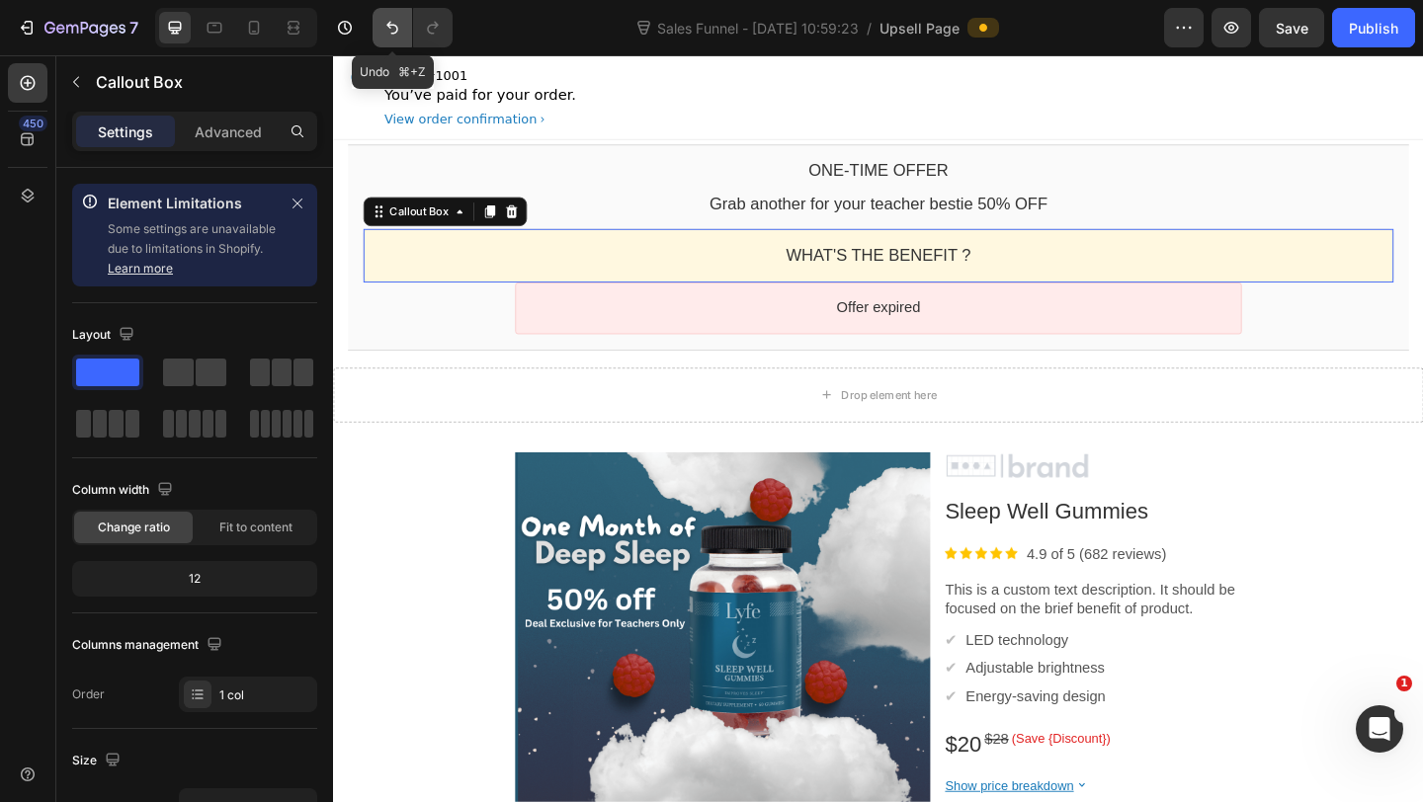
click at [387, 41] on button "Undo/Redo" at bounding box center [392, 28] width 40 height 40
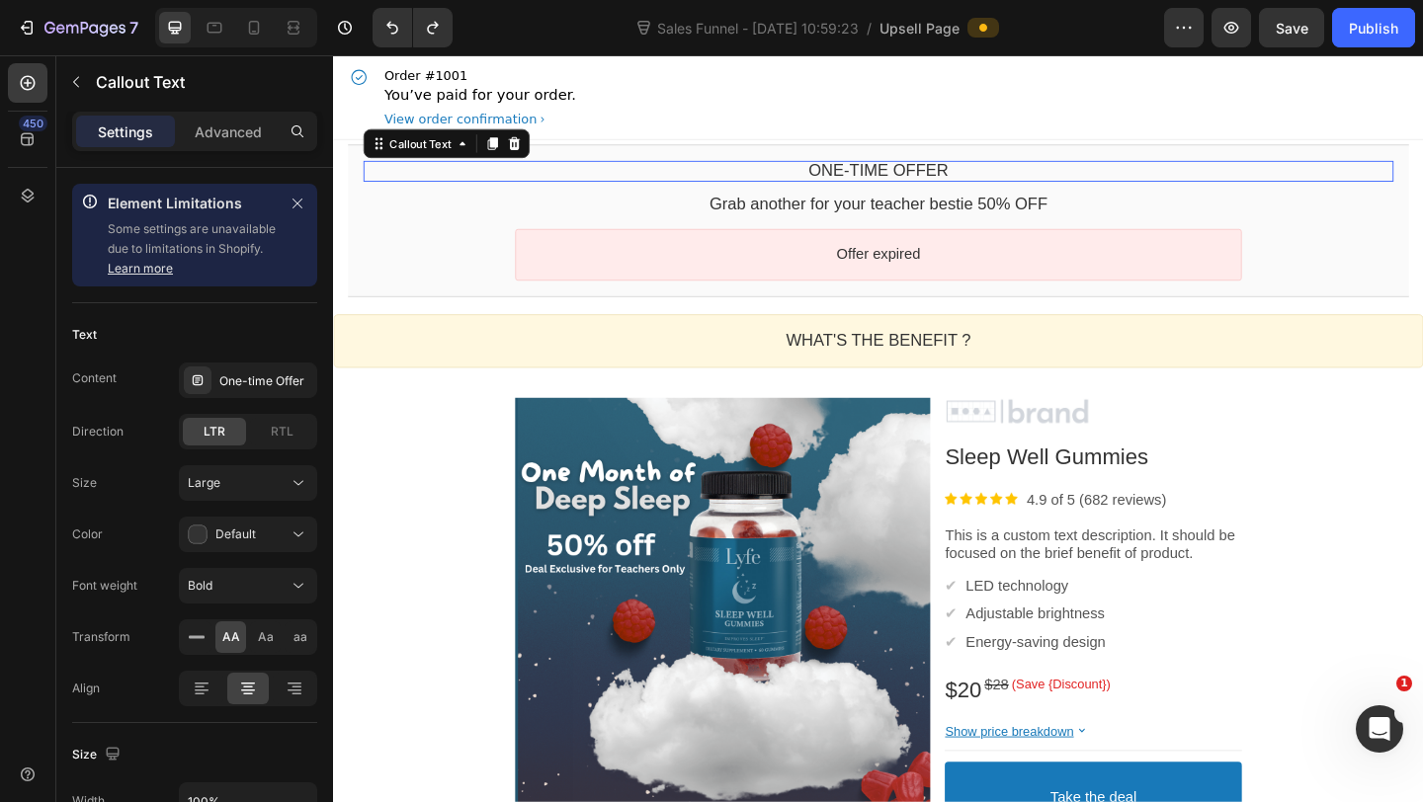
click at [865, 190] on bdo "One-time Offer" at bounding box center [926, 181] width 152 height 20
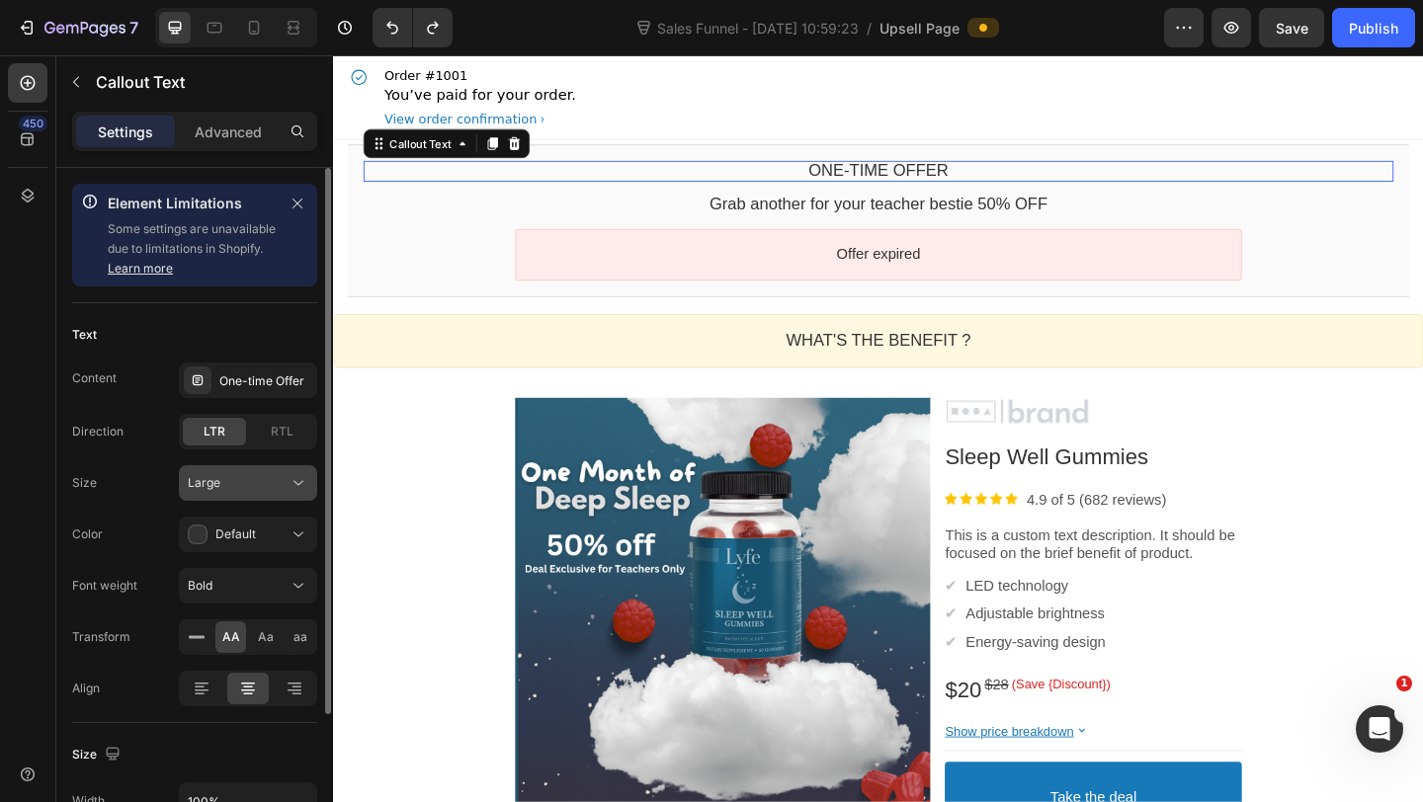
click at [235, 489] on div "Large" at bounding box center [238, 483] width 101 height 18
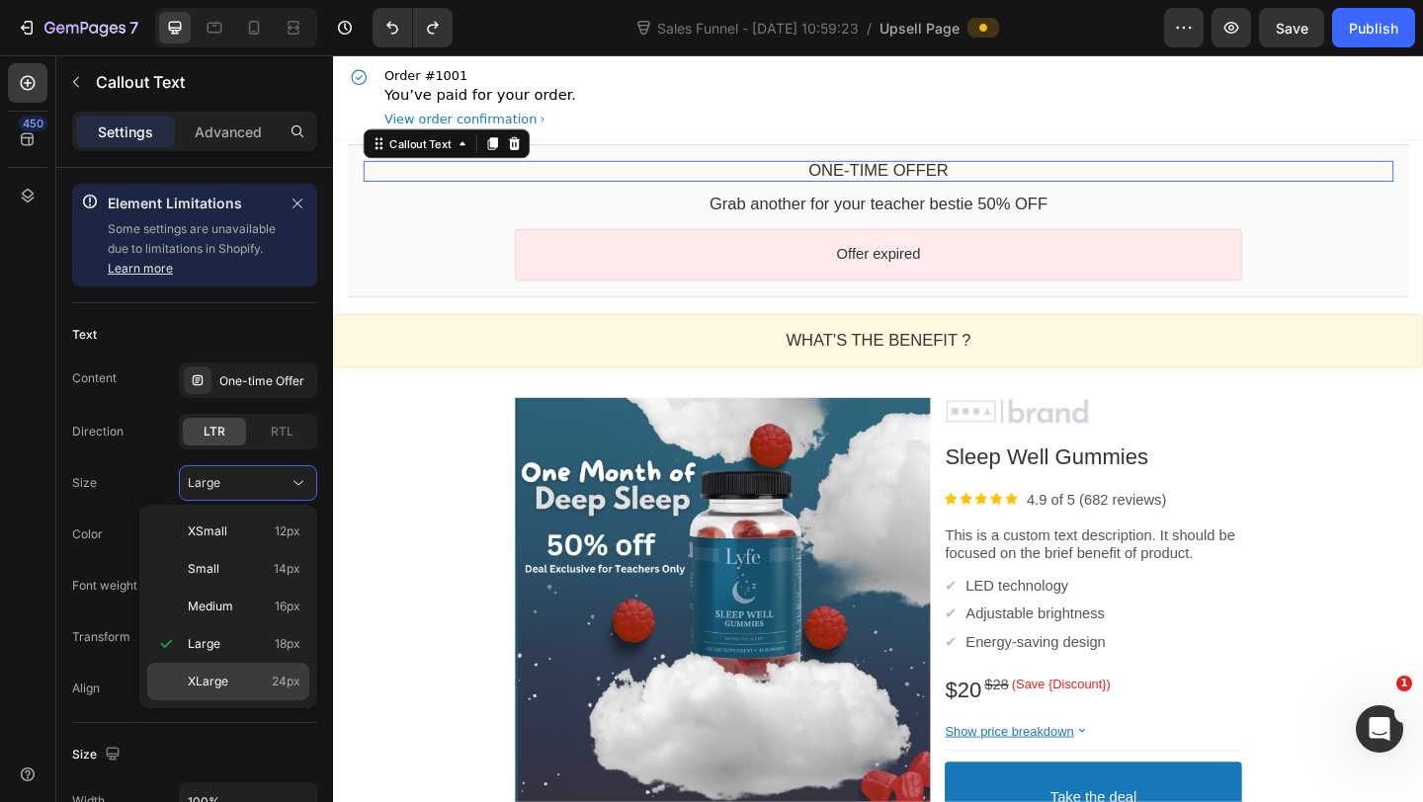
click at [202, 673] on span "XLarge" at bounding box center [208, 682] width 41 height 18
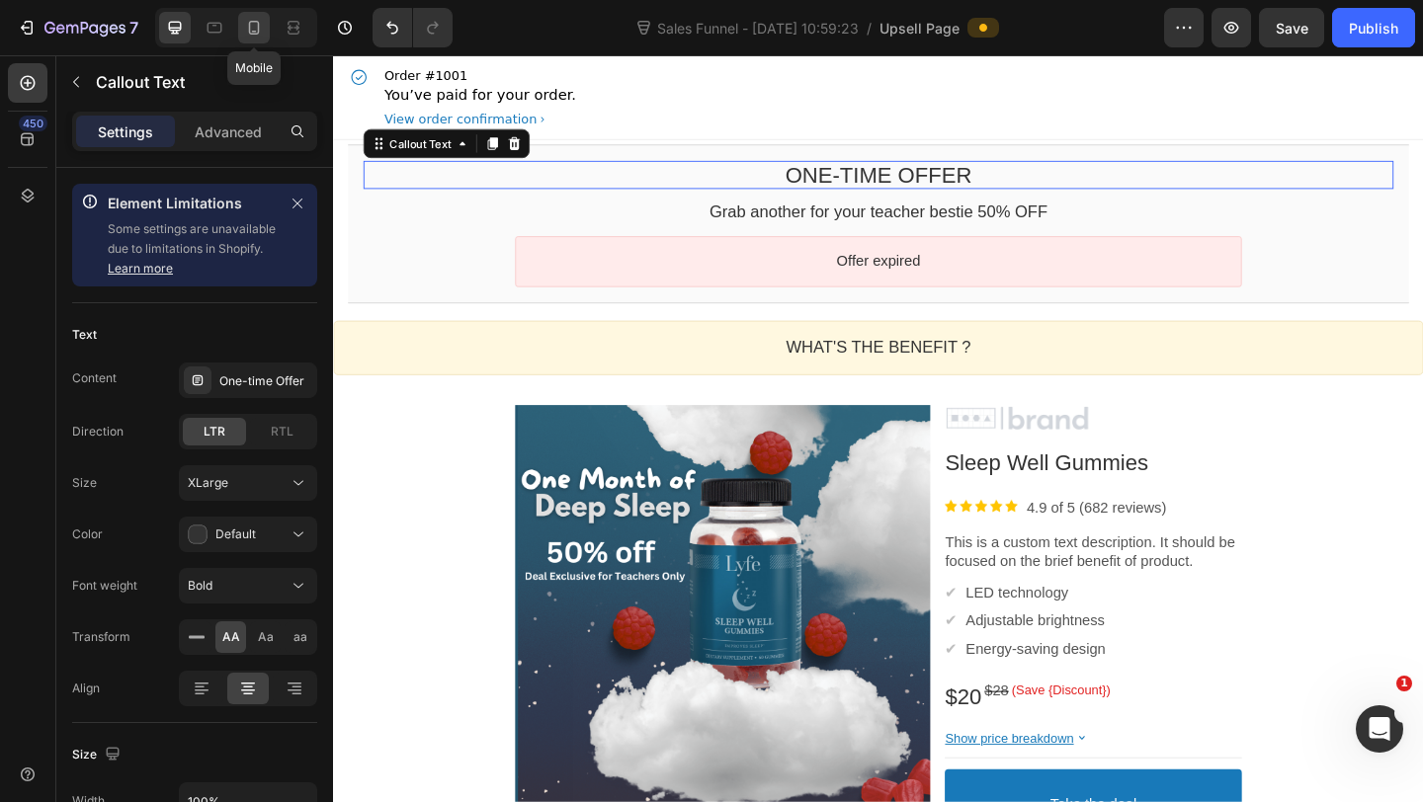
click at [251, 35] on icon at bounding box center [254, 28] width 20 height 20
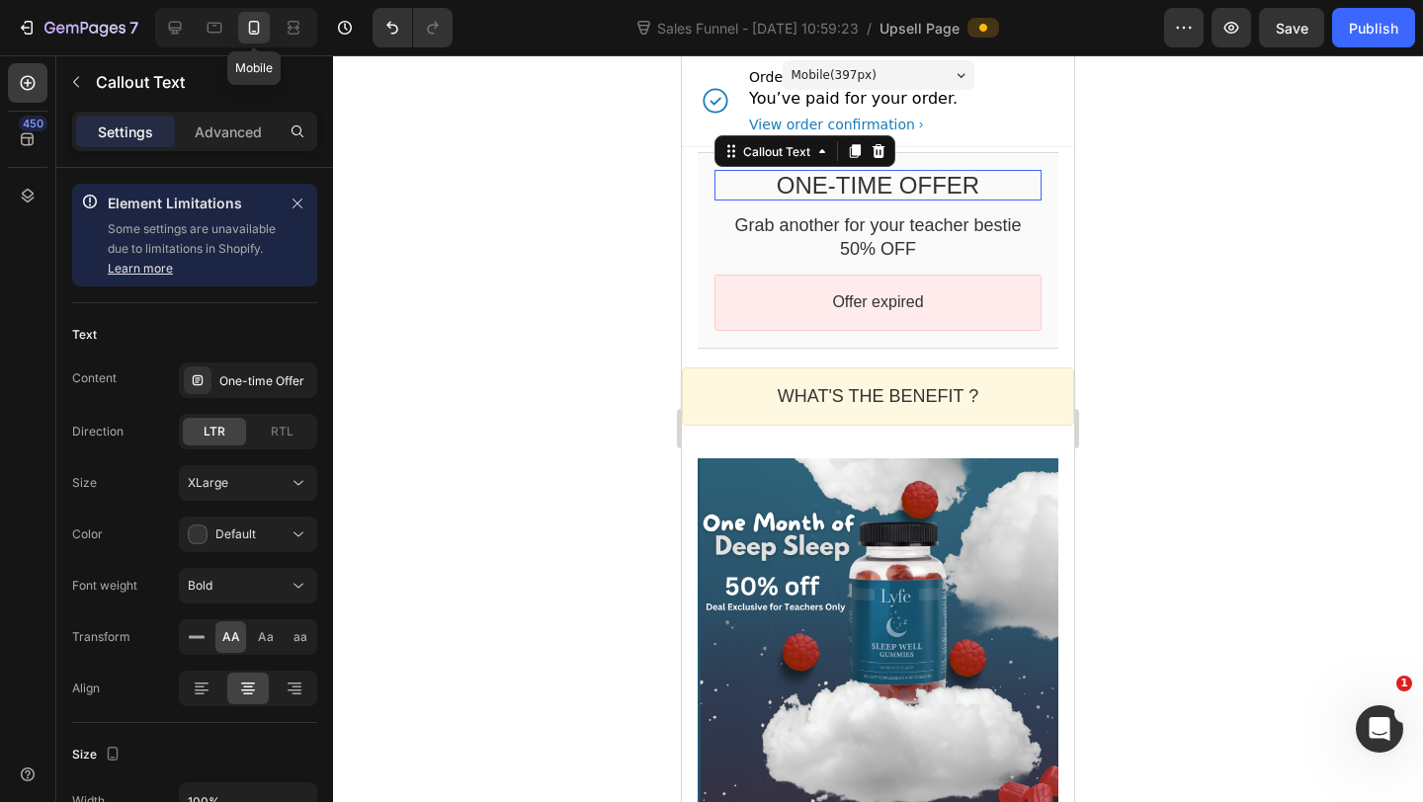
scroll to position [45, 0]
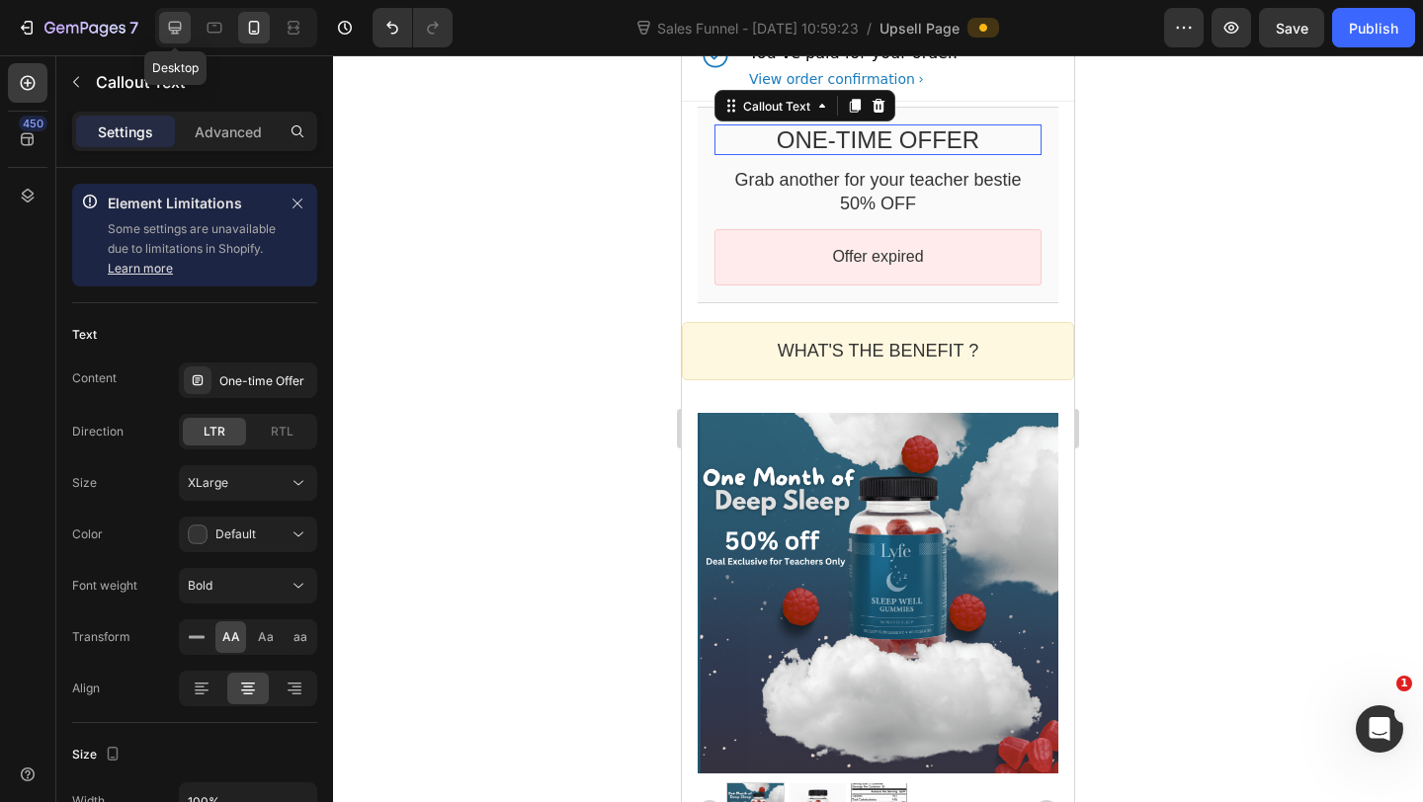
click at [170, 38] on div at bounding box center [175, 28] width 32 height 32
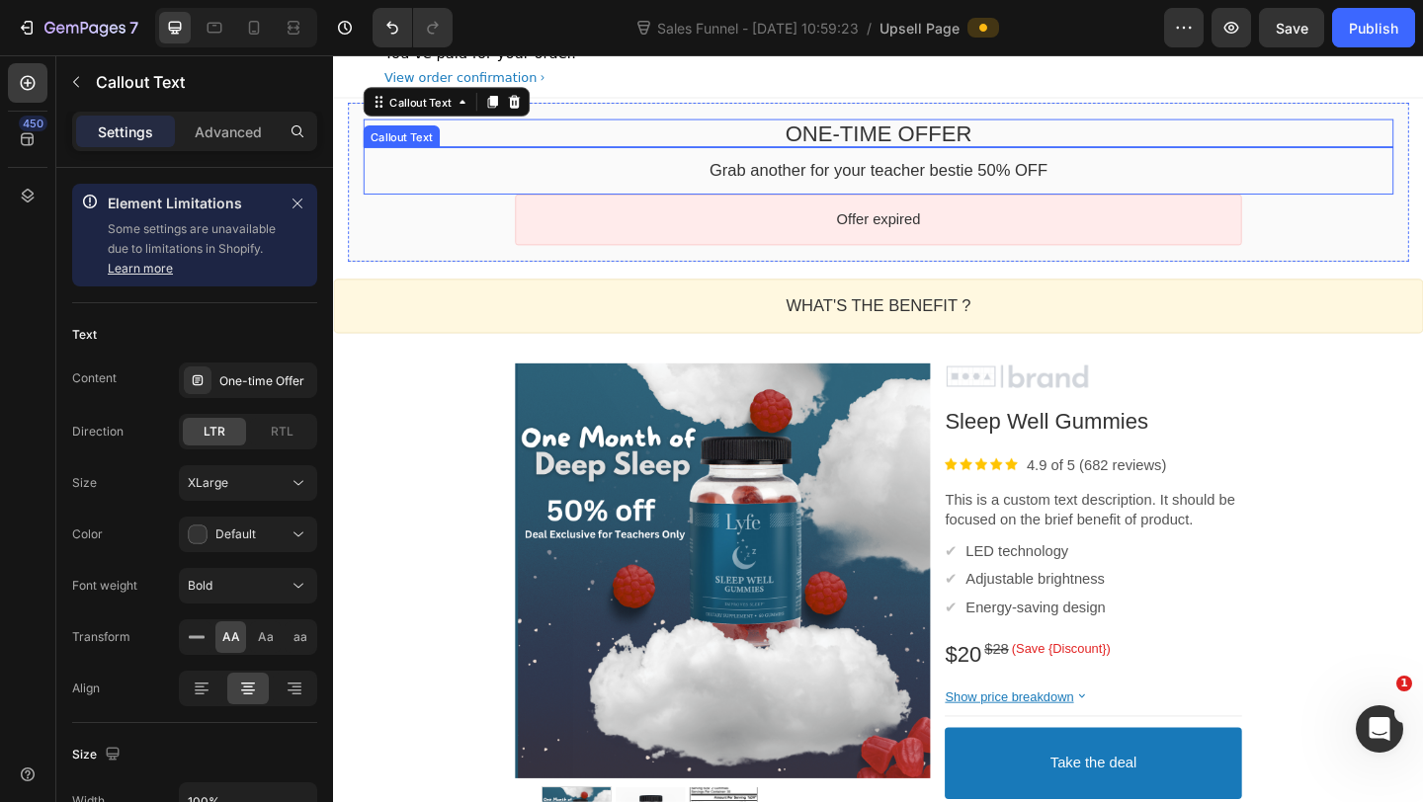
click at [905, 161] on div "Grab another for your teacher bestie 50% OFF Callout Text" at bounding box center [926, 180] width 1120 height 50
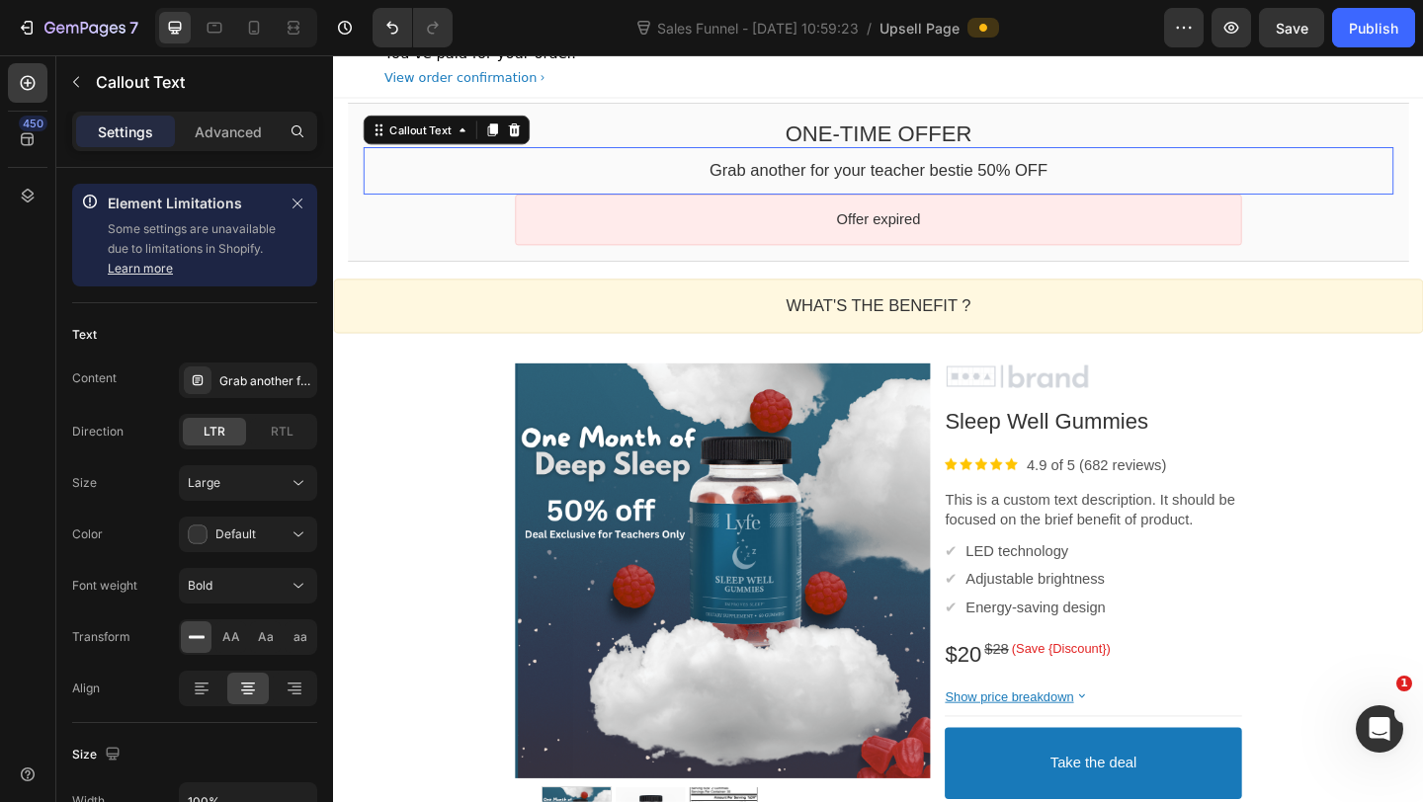
click at [795, 170] on bdo "Grab another for your teacher bestie 50% OFF" at bounding box center [926, 180] width 368 height 20
click at [805, 179] on bdo "Grab another for your teacher bestie 50% OFF" at bounding box center [926, 180] width 368 height 20
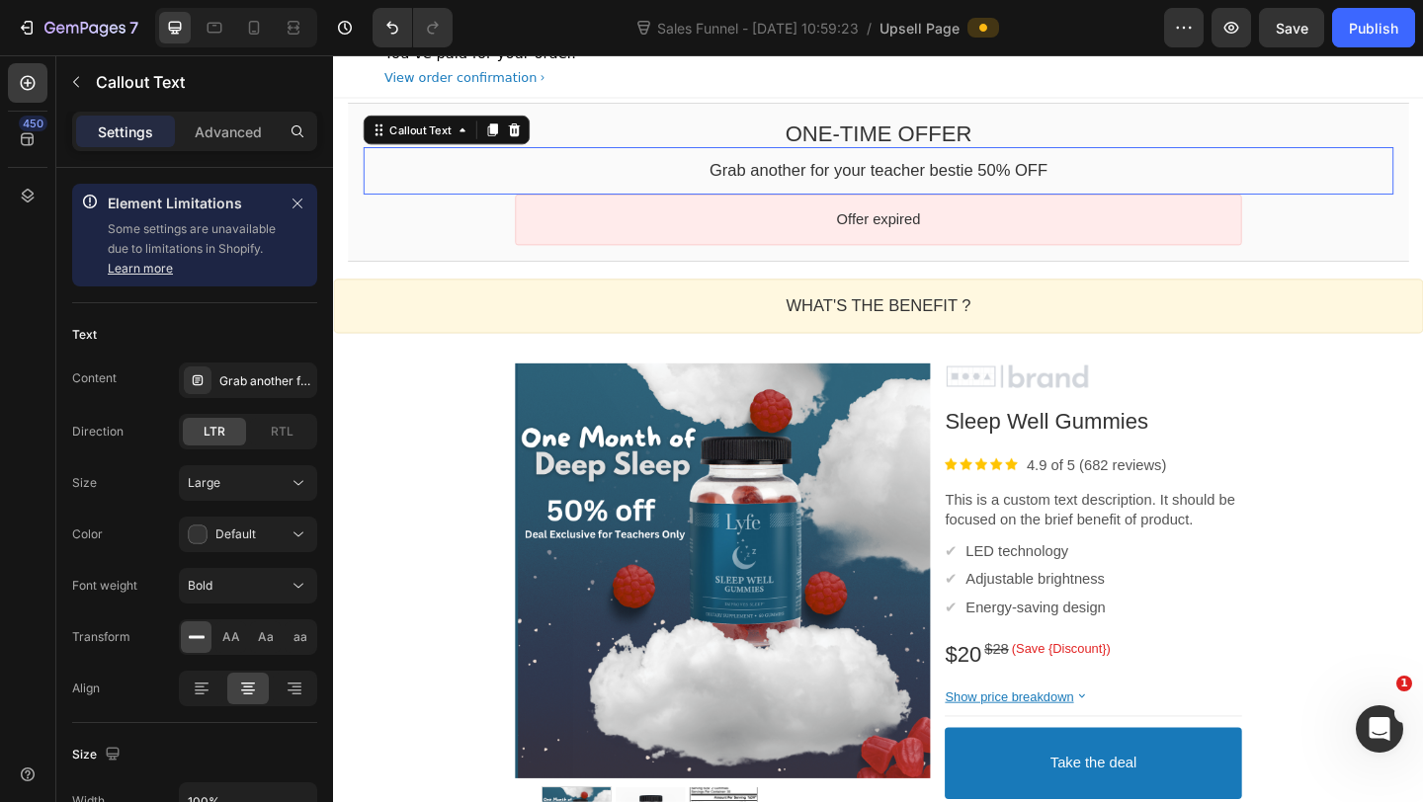
click at [805, 179] on bdo "Grab another for your teacher bestie 50% OFF" at bounding box center [926, 180] width 368 height 20
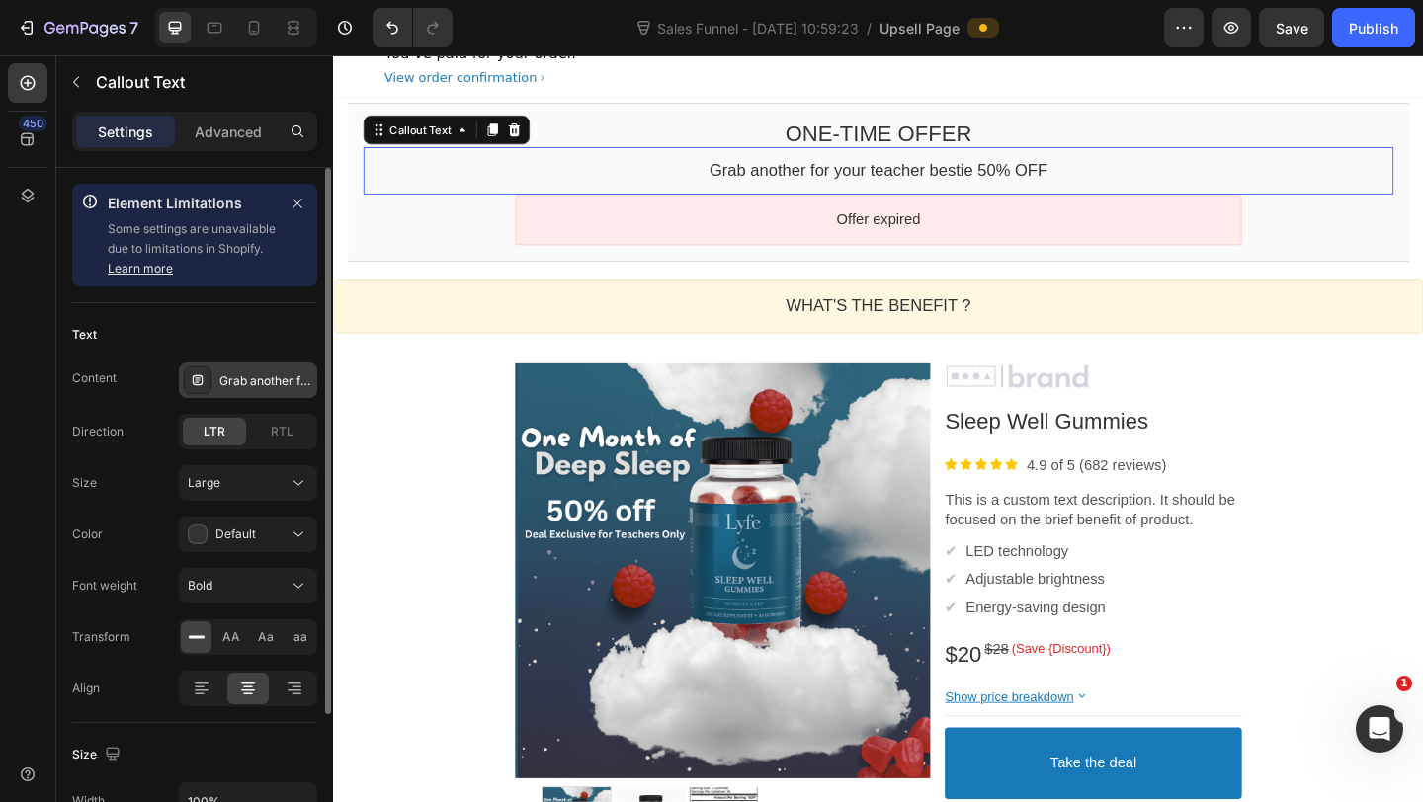
click at [251, 372] on div "Grab another for your teacher bestie 50% OFF" at bounding box center [265, 381] width 93 height 18
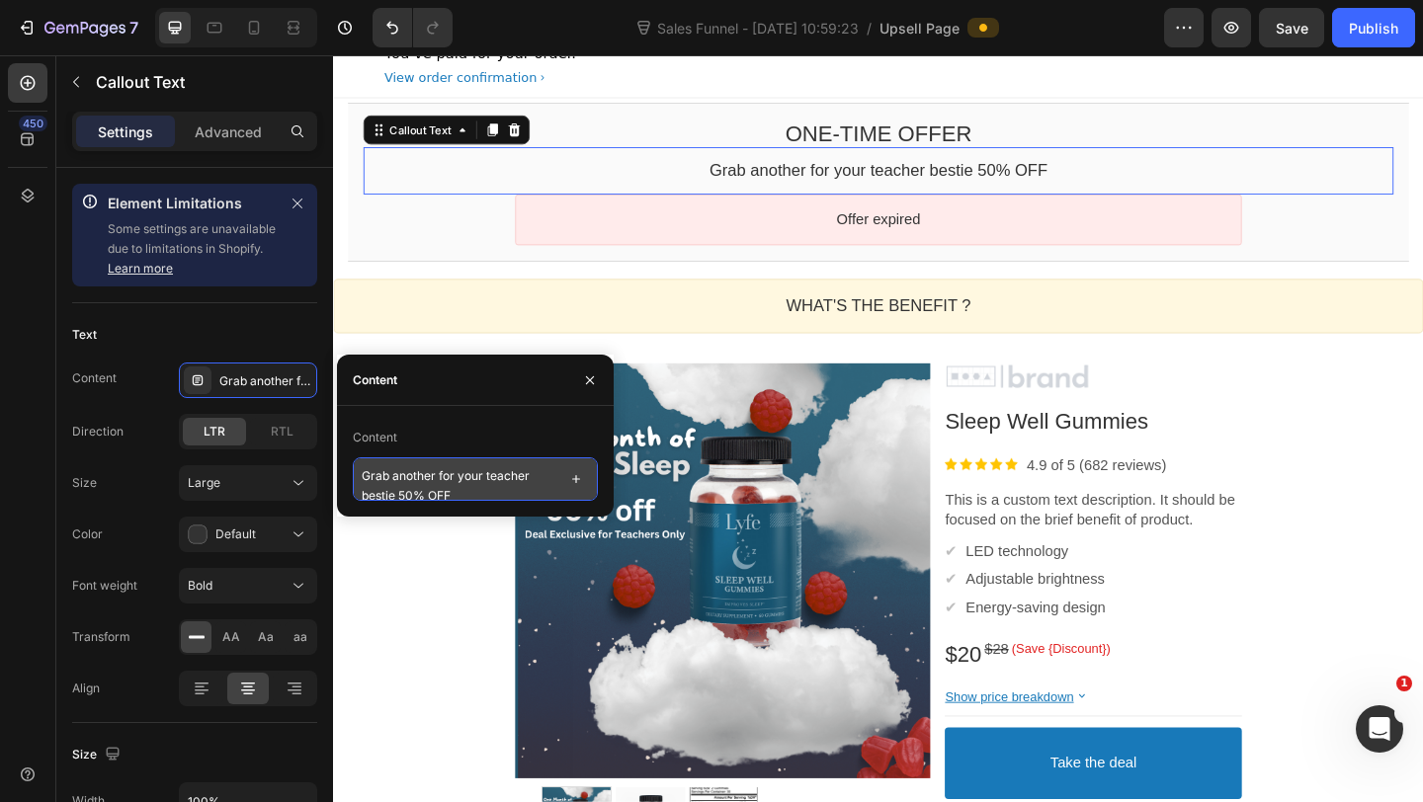
click at [442, 482] on textarea "Grab another for your teacher bestie 50% OFF" at bounding box center [475, 478] width 245 height 43
paste textarea "Your Mushroom Gummies will help—but you won’t truly feel like you without great…"
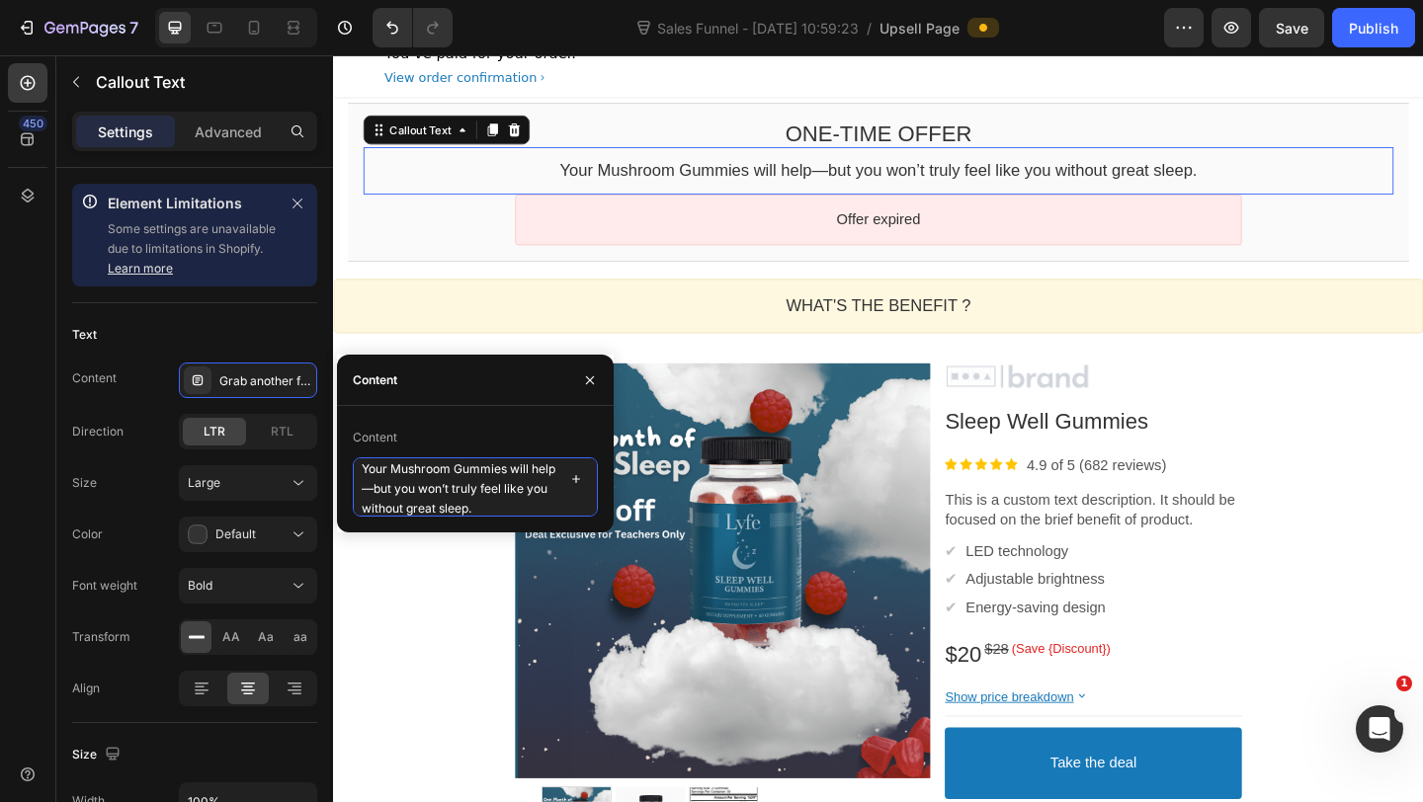
click at [393, 484] on textarea "Your Mushroom Gummies will help—but you won’t truly feel like you without great…" at bounding box center [475, 486] width 245 height 59
type textarea "Your Mushroom Gummies will help, but you won’t truly feel like you without grea…"
click at [249, 31] on icon at bounding box center [254, 28] width 11 height 14
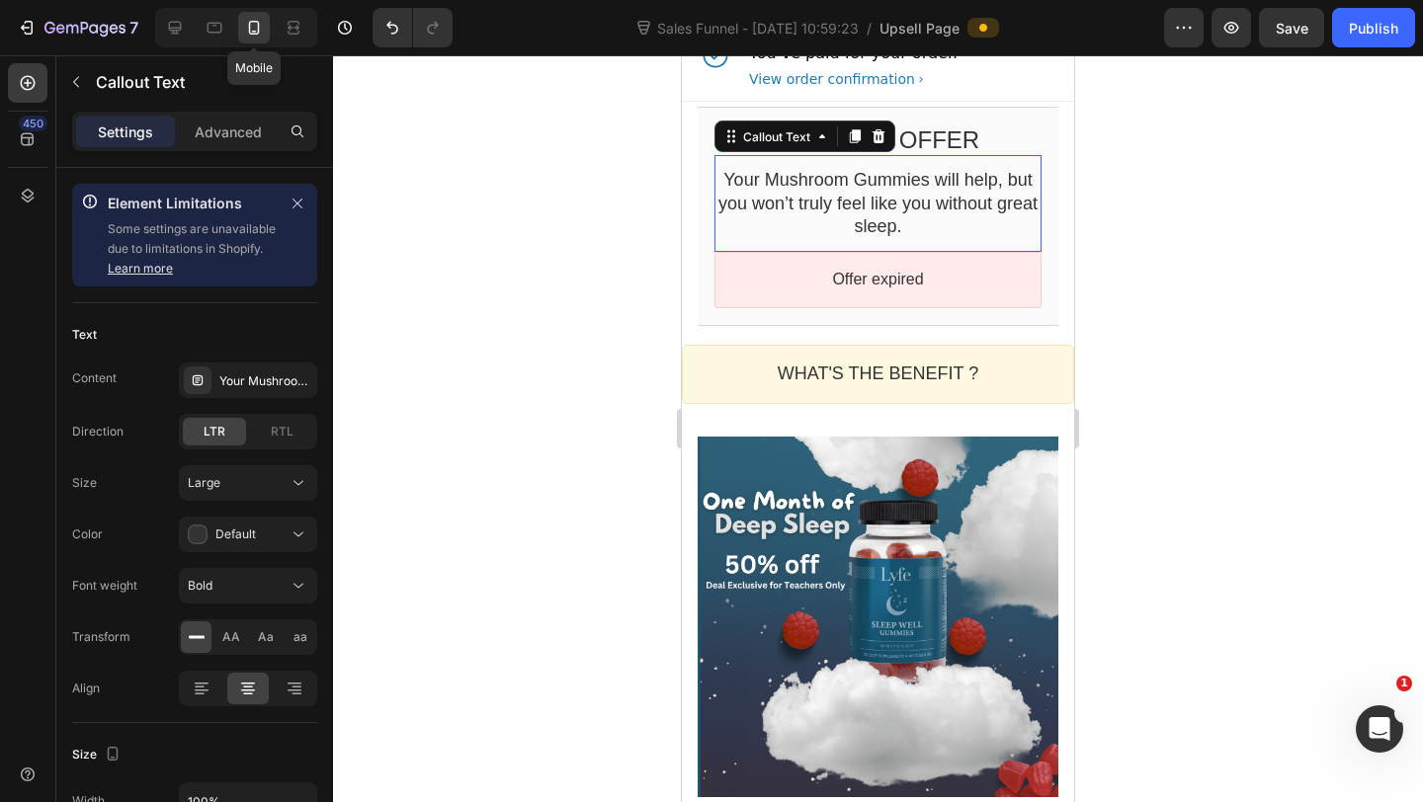
scroll to position [76, 0]
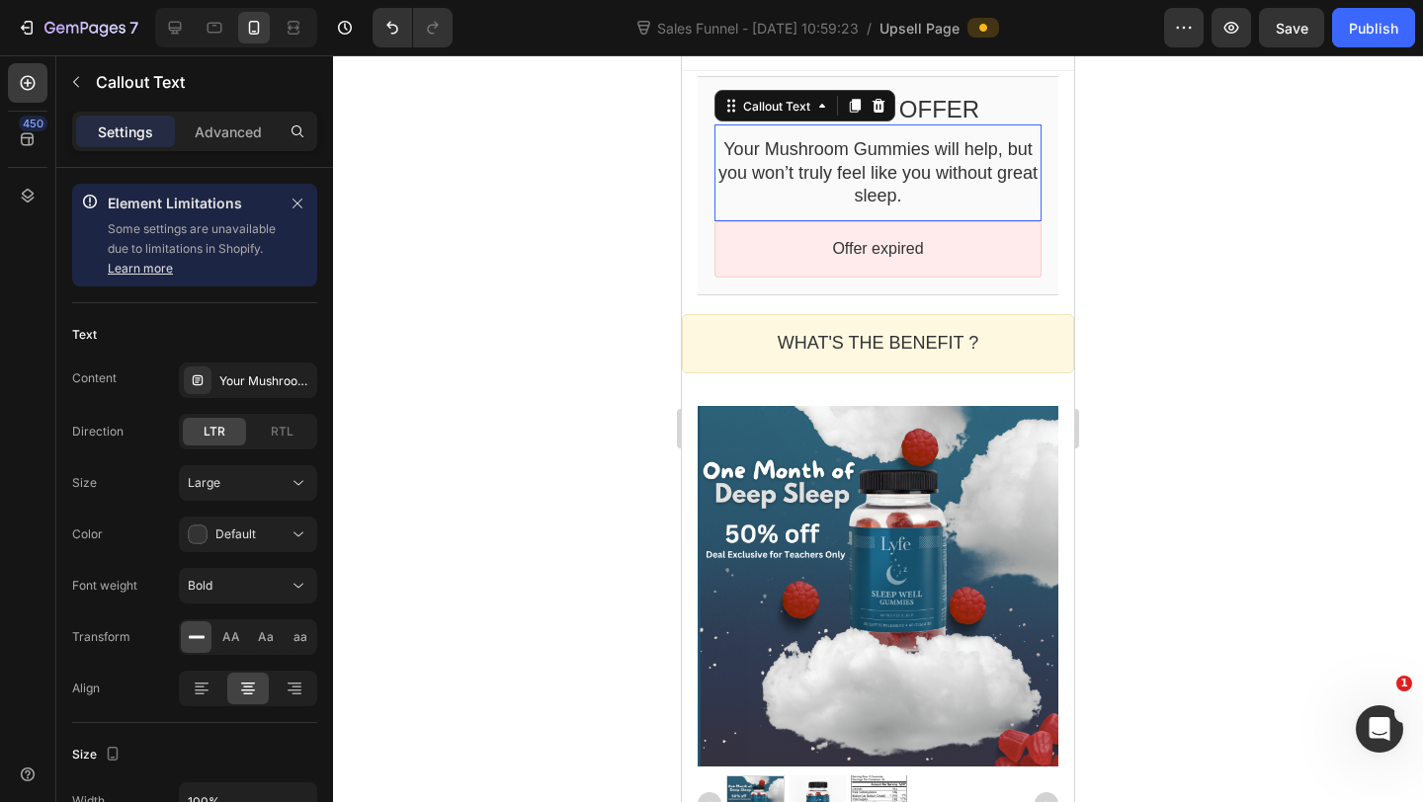
click at [1008, 153] on bdo "Your Mushroom Gummies will help, but you won’t truly feel like you without grea…" at bounding box center [877, 172] width 319 height 66
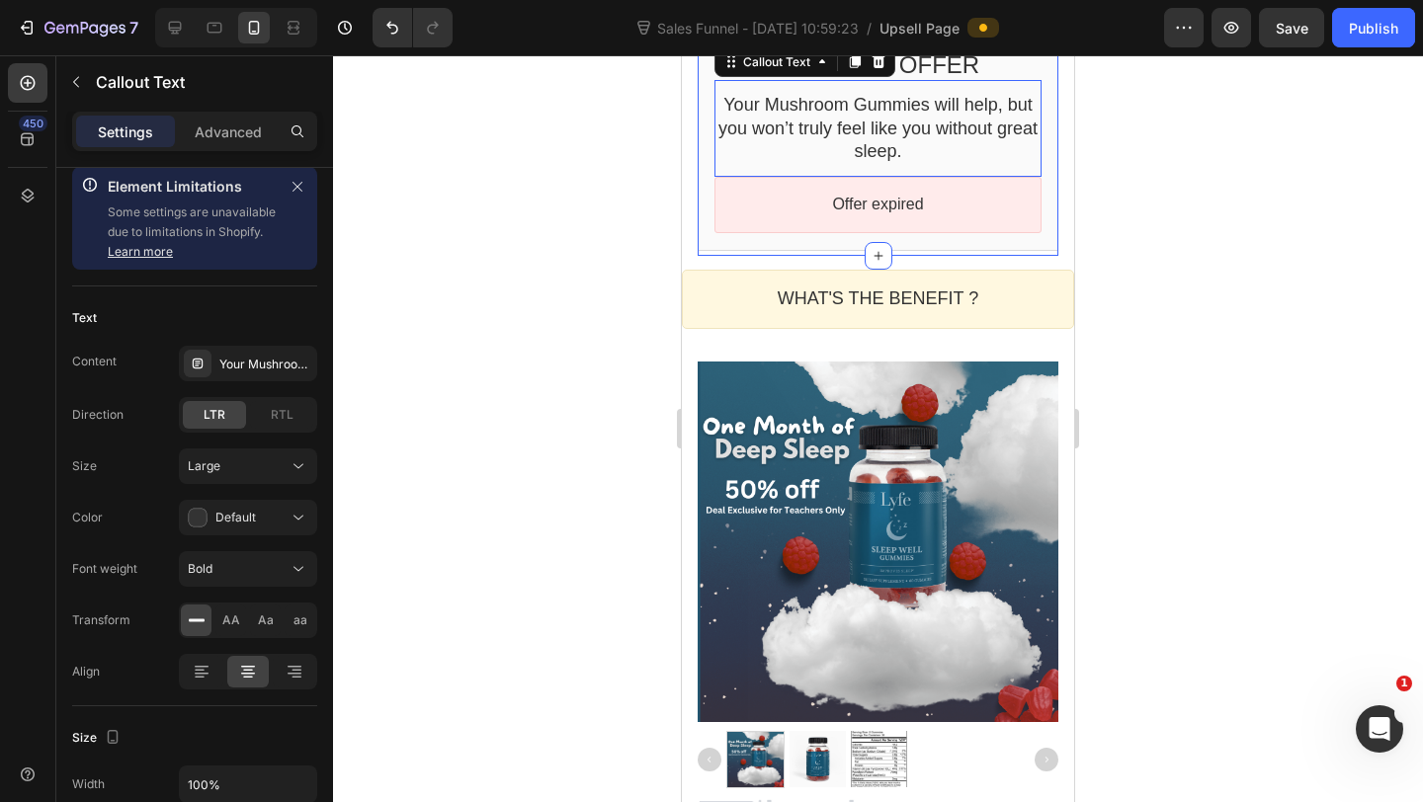
scroll to position [141, 0]
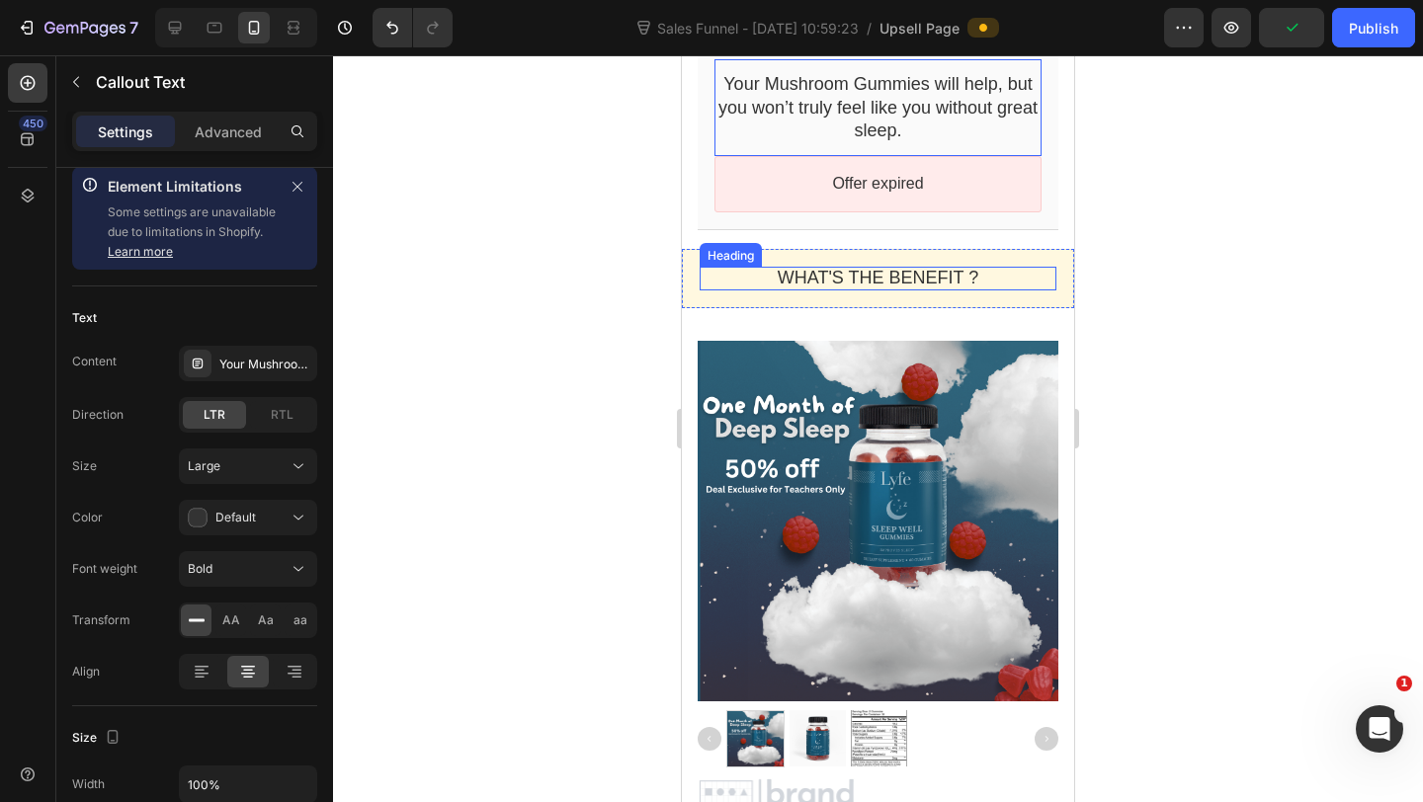
click at [858, 283] on p "WHAT'S THE BENEFIT ?" at bounding box center [877, 278] width 357 height 23
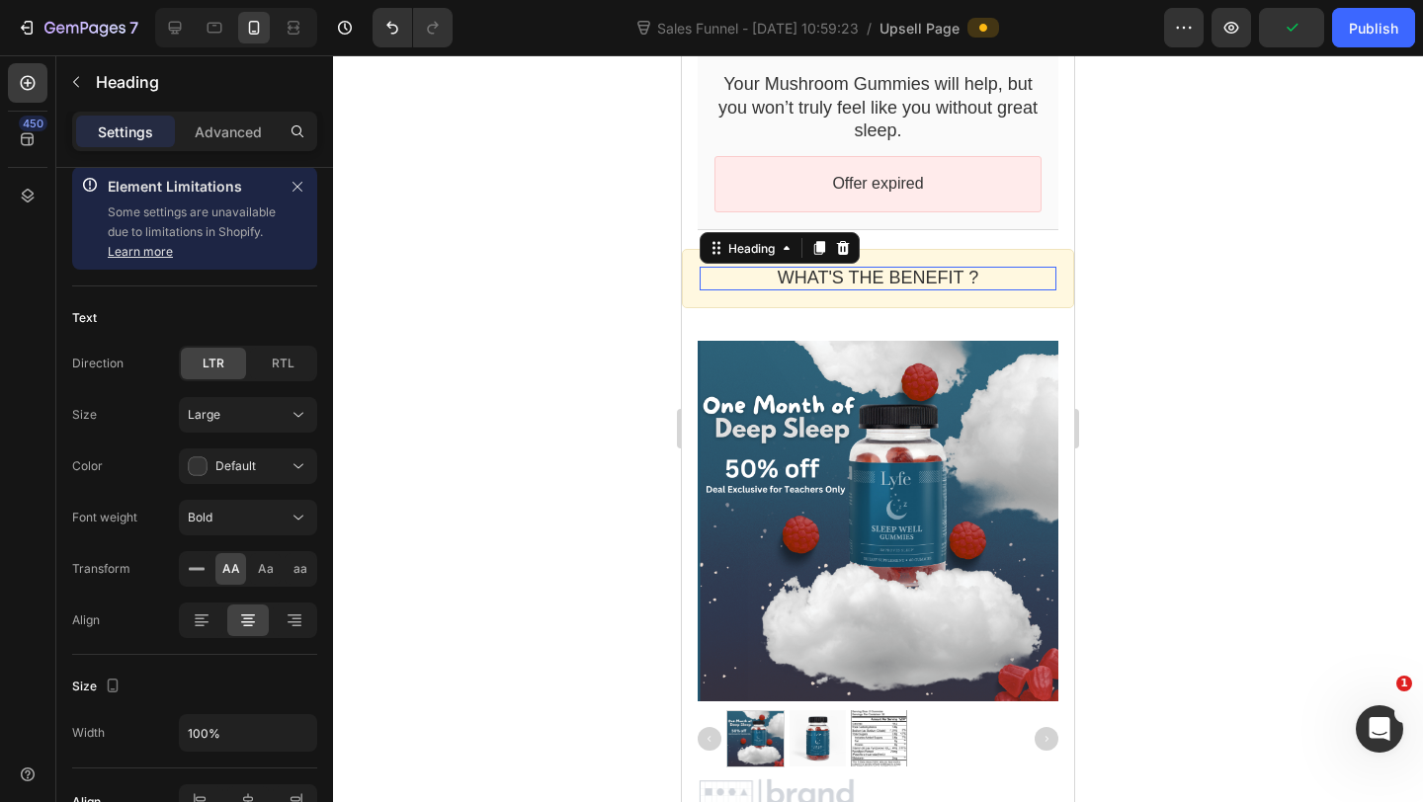
scroll to position [0, 0]
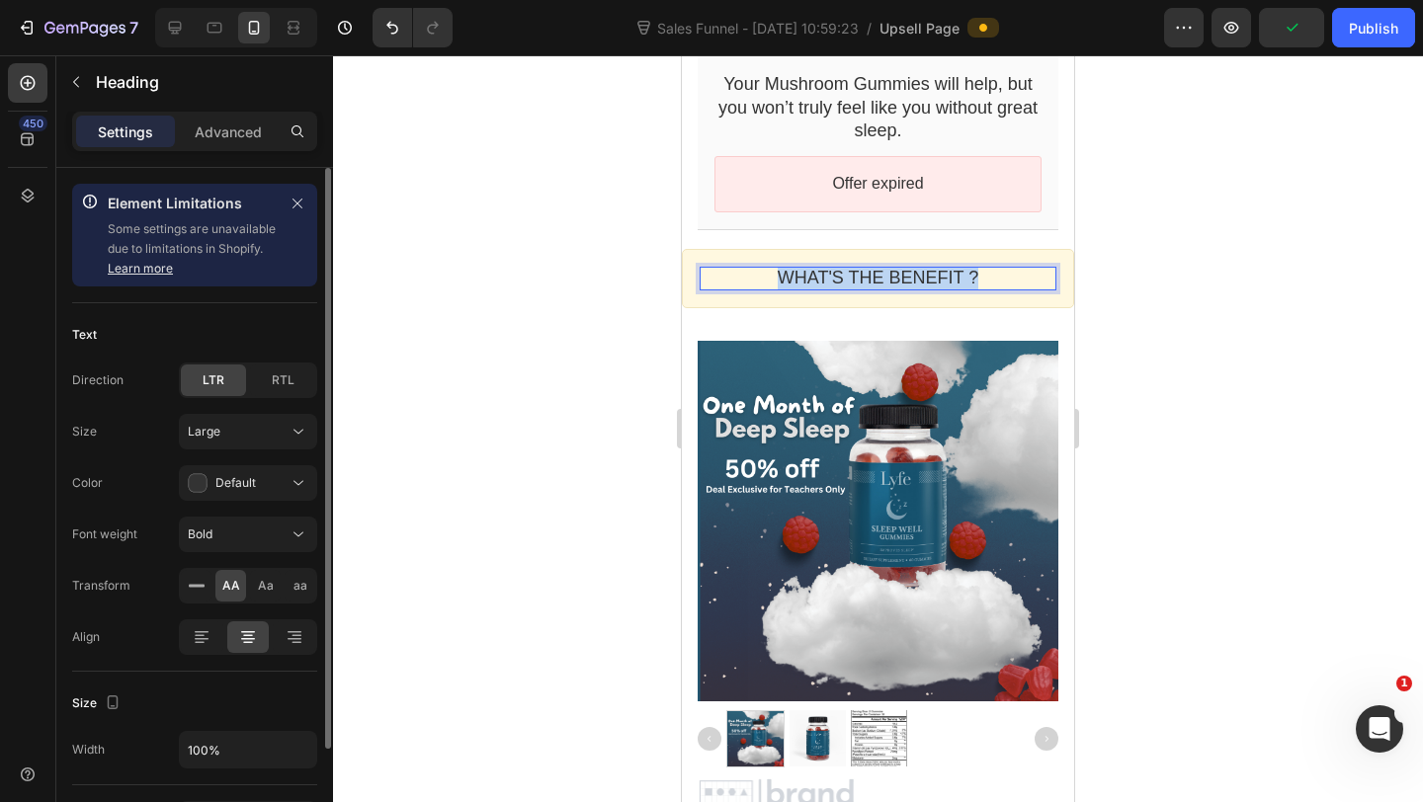
click at [858, 283] on p "WHAT'S THE BENEFIT ?" at bounding box center [877, 278] width 357 height 23
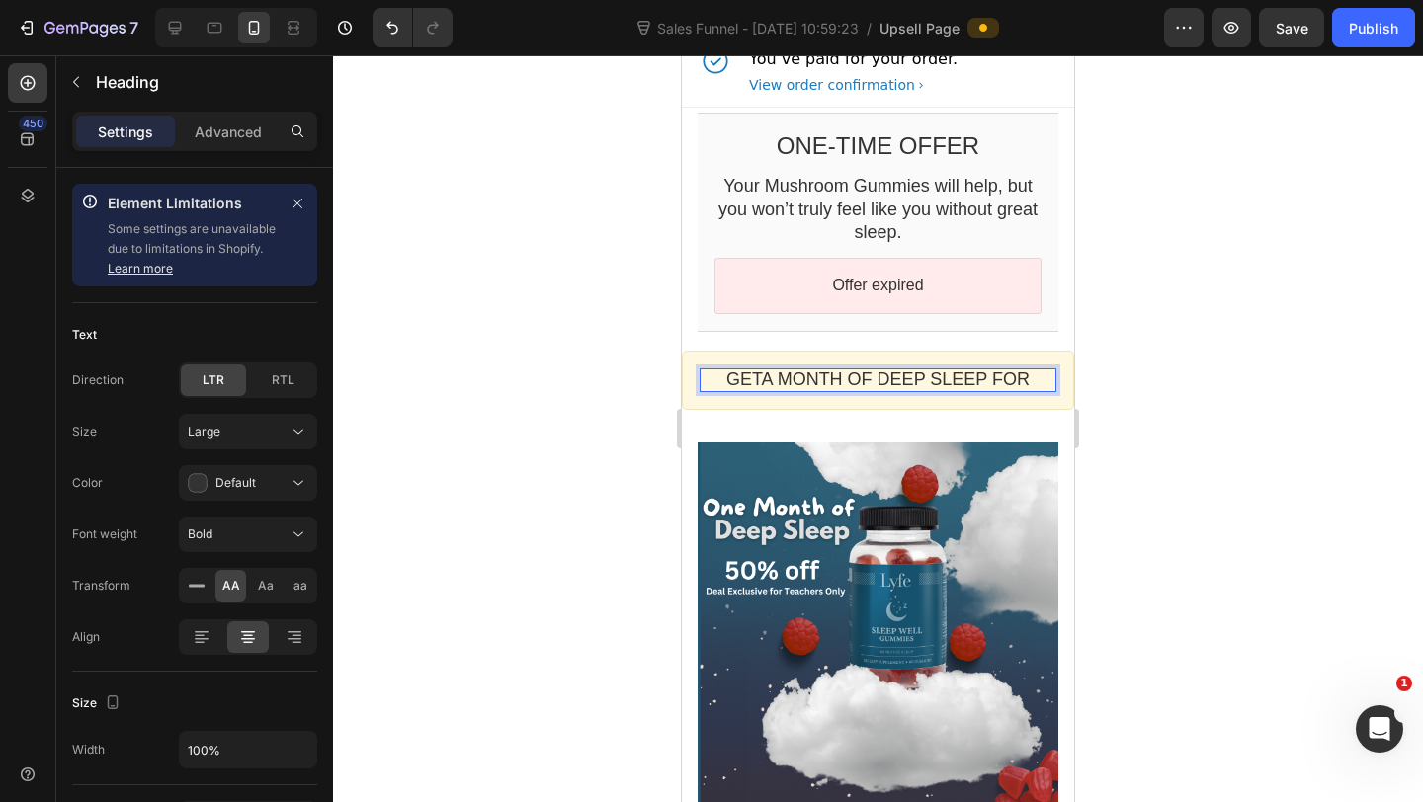
scroll to position [39, 0]
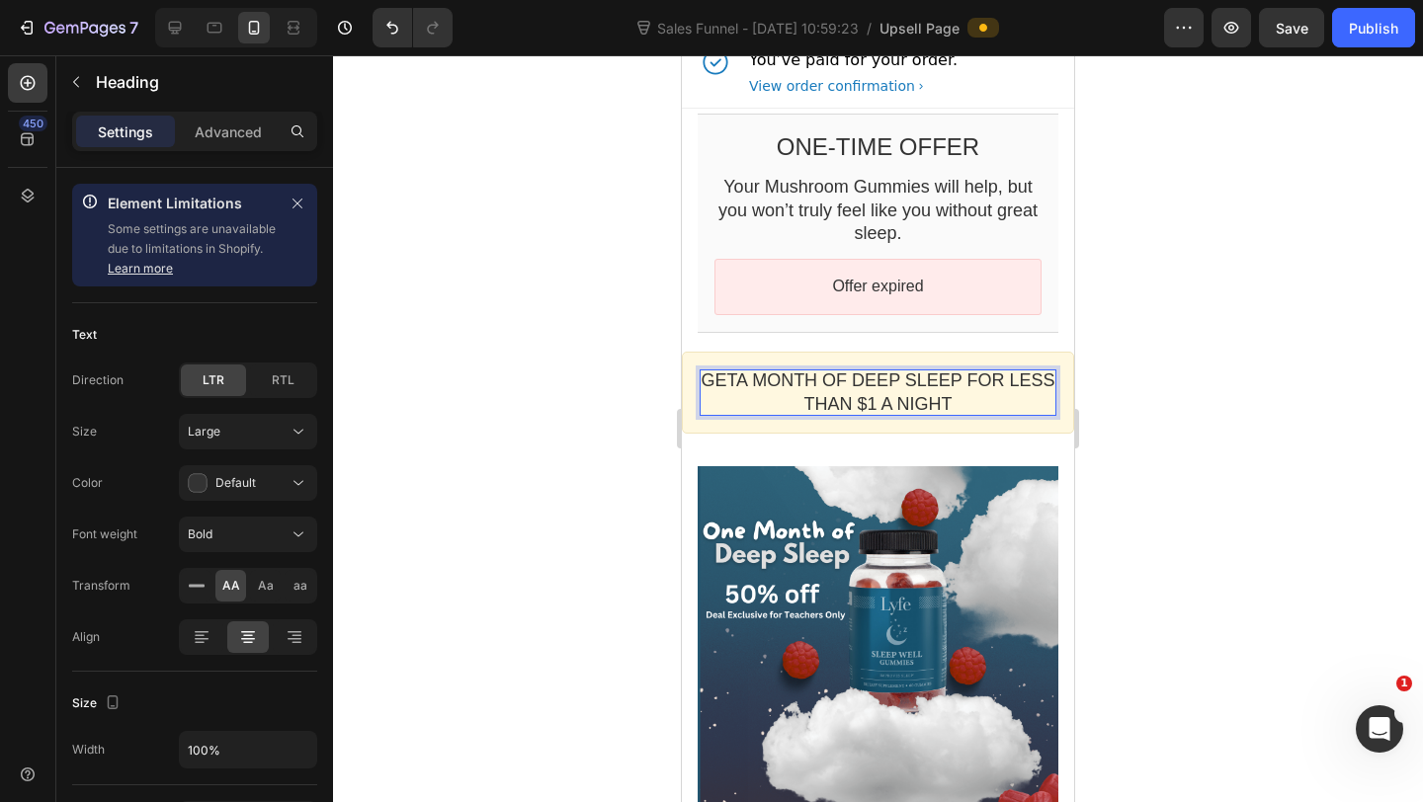
click at [1002, 378] on p "Geta Month of deep sleep for Less Than $1 a night" at bounding box center [877, 392] width 357 height 46
click at [872, 408] on p "Less Than $1 a night" at bounding box center [877, 404] width 357 height 23
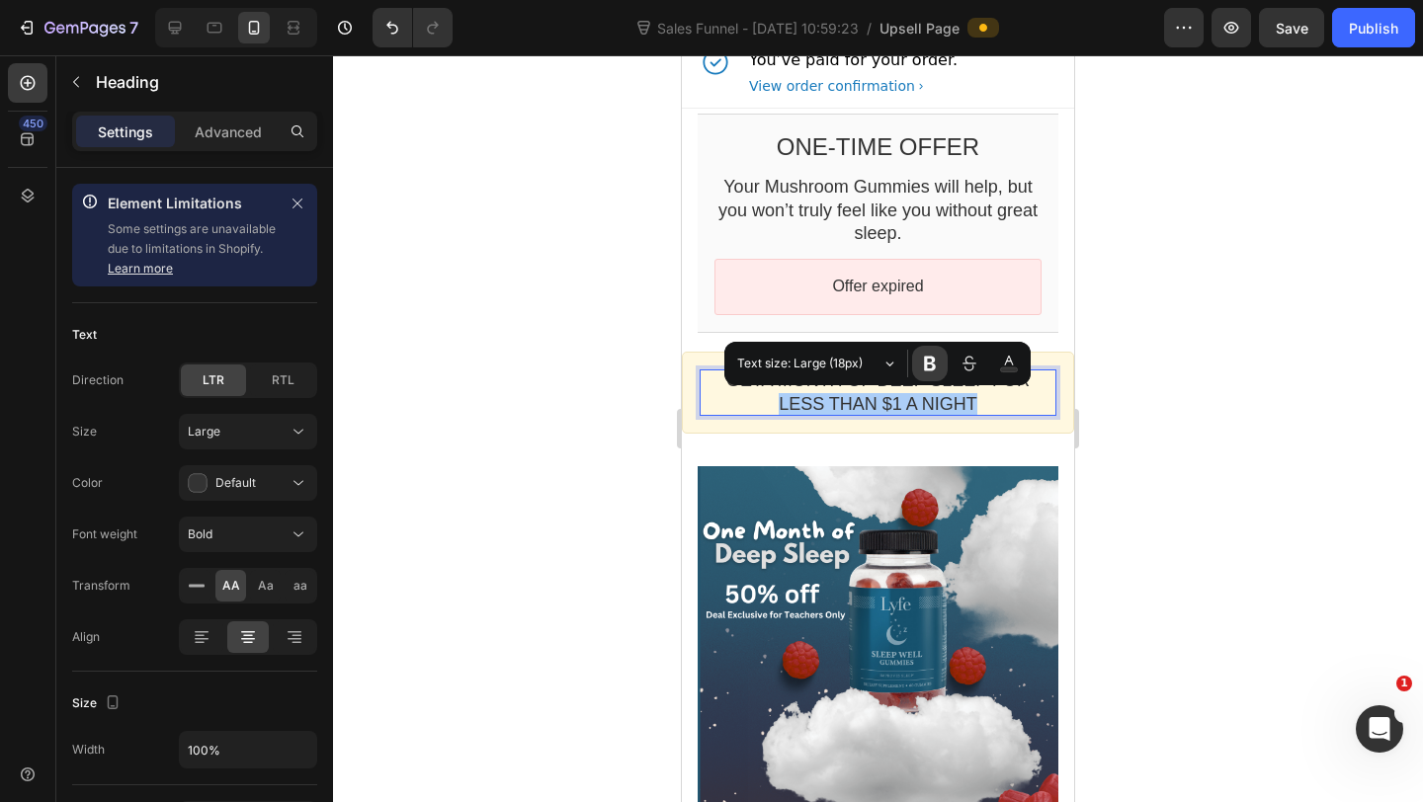
click at [920, 371] on icon "Editor contextual toolbar" at bounding box center [930, 364] width 20 height 20
click at [922, 371] on icon "Editor contextual toolbar" at bounding box center [930, 364] width 20 height 20
click at [1107, 386] on div at bounding box center [878, 428] width 1090 height 747
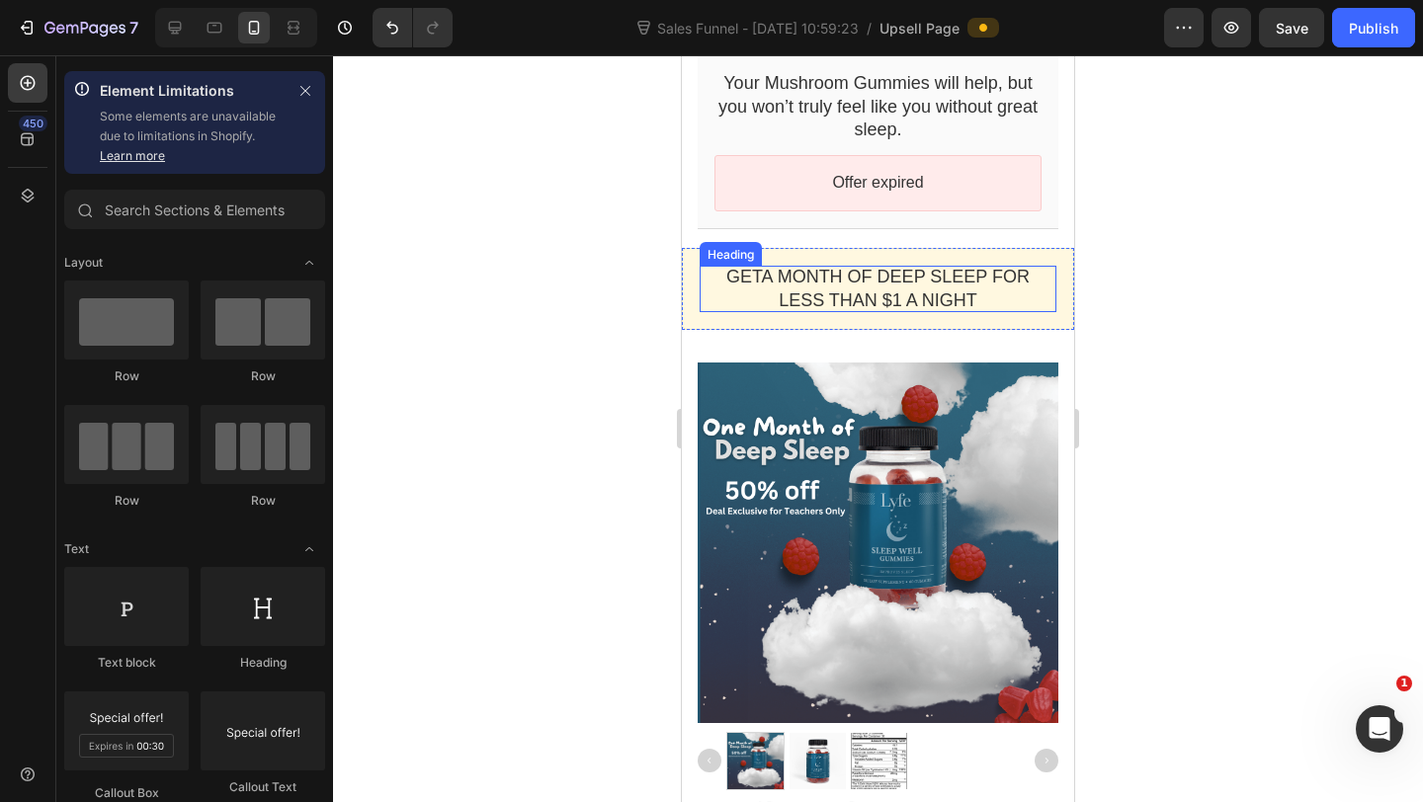
scroll to position [153, 0]
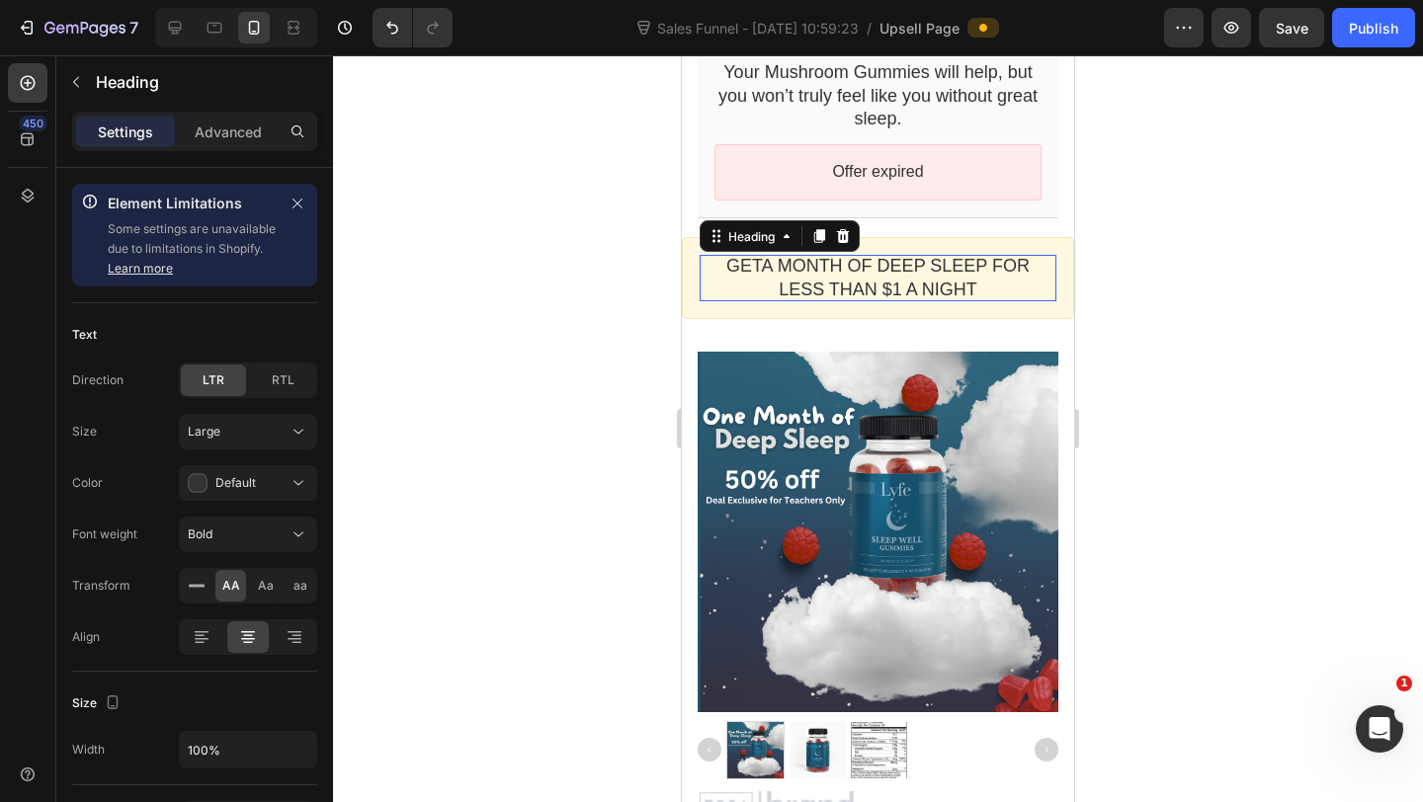
click at [766, 264] on p "Geta Month of deep sleep for" at bounding box center [877, 266] width 357 height 23
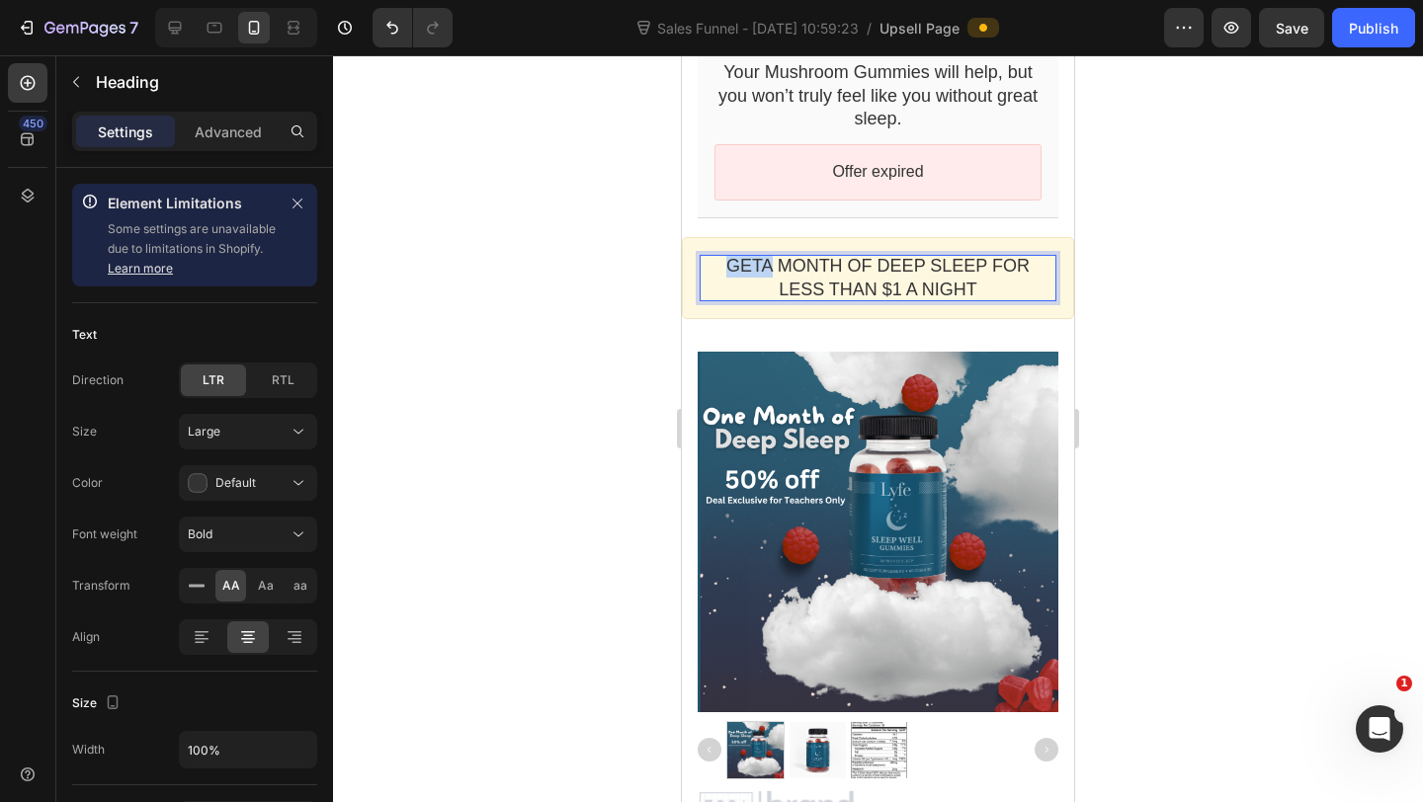
click at [769, 264] on p "Geta Month of deep sleep for" at bounding box center [877, 266] width 357 height 23
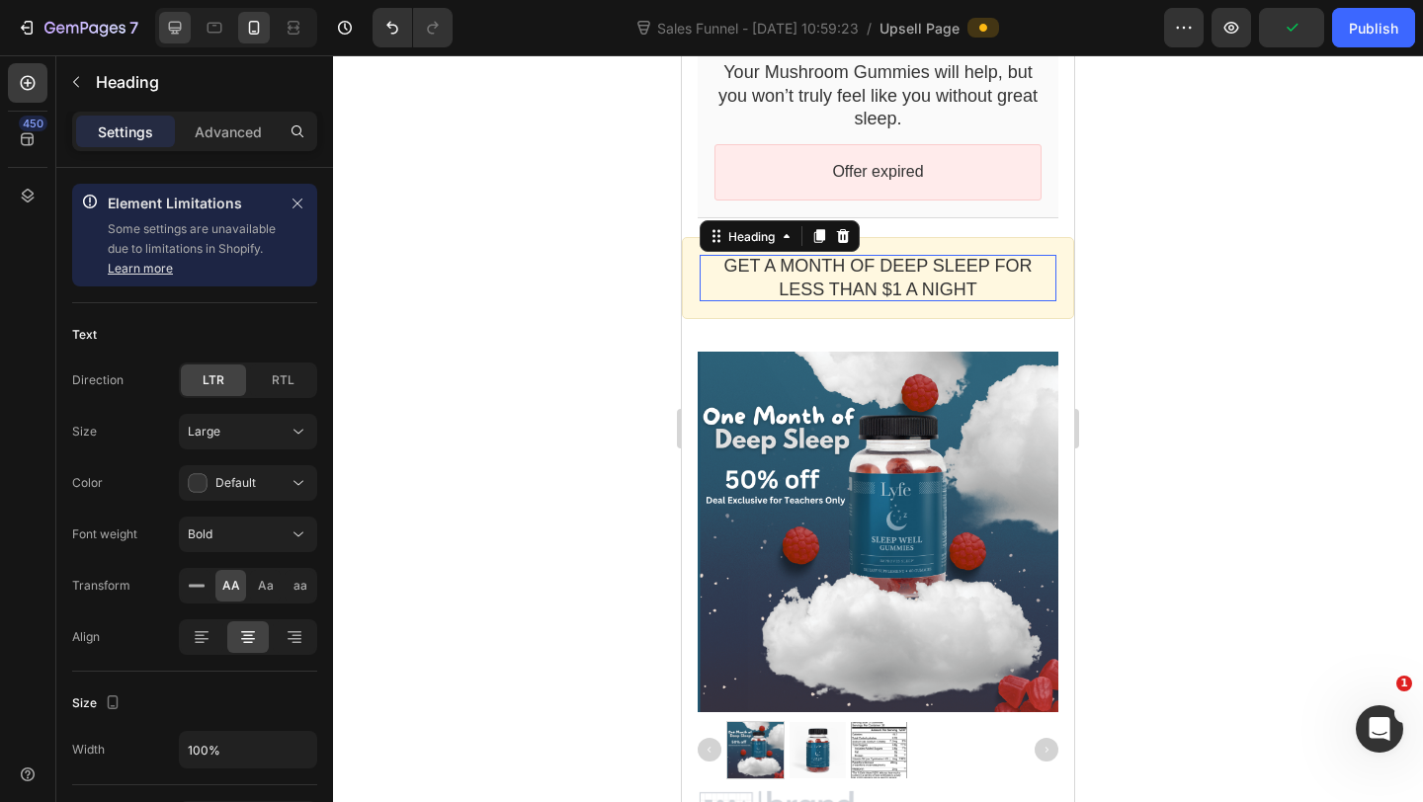
click at [179, 17] on div at bounding box center [175, 28] width 32 height 32
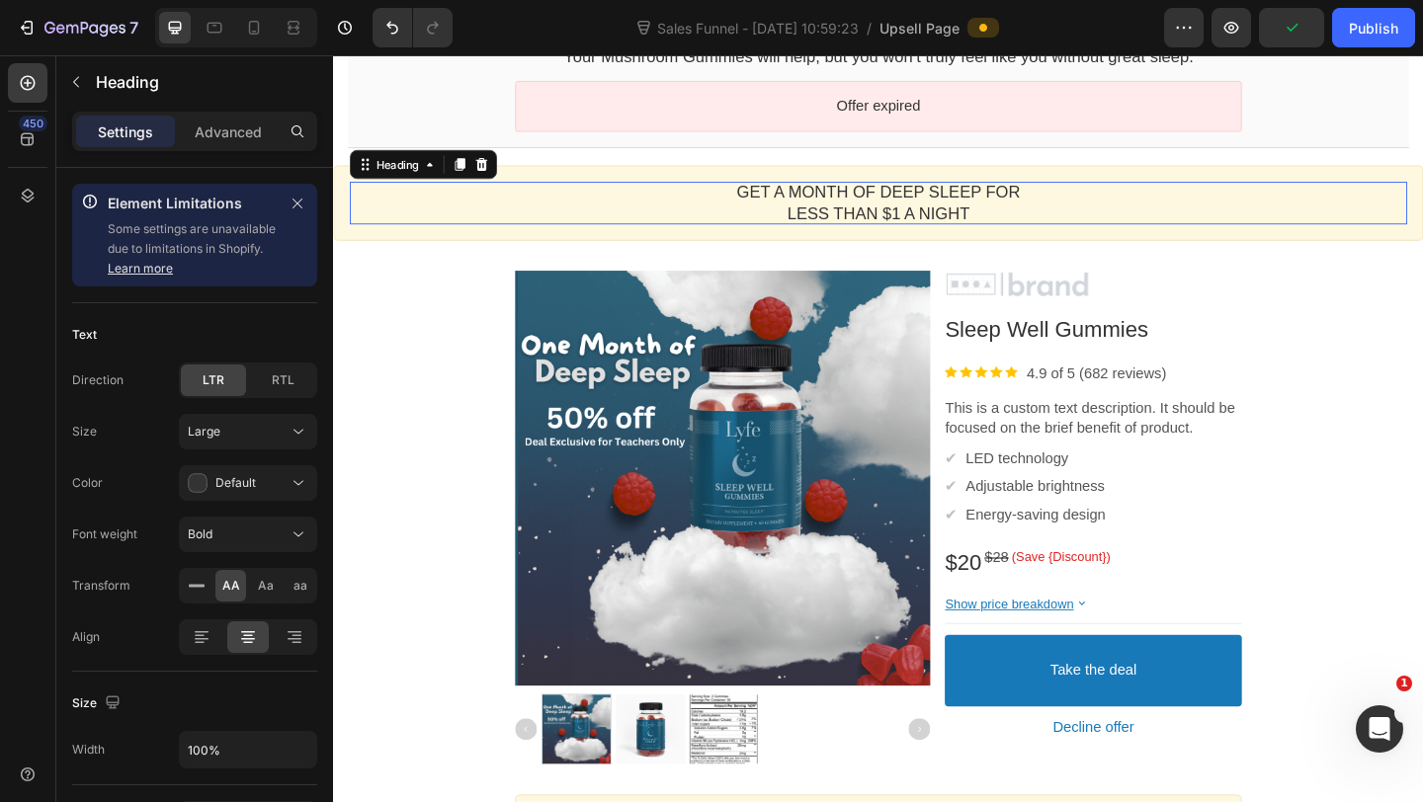
scroll to position [237, 0]
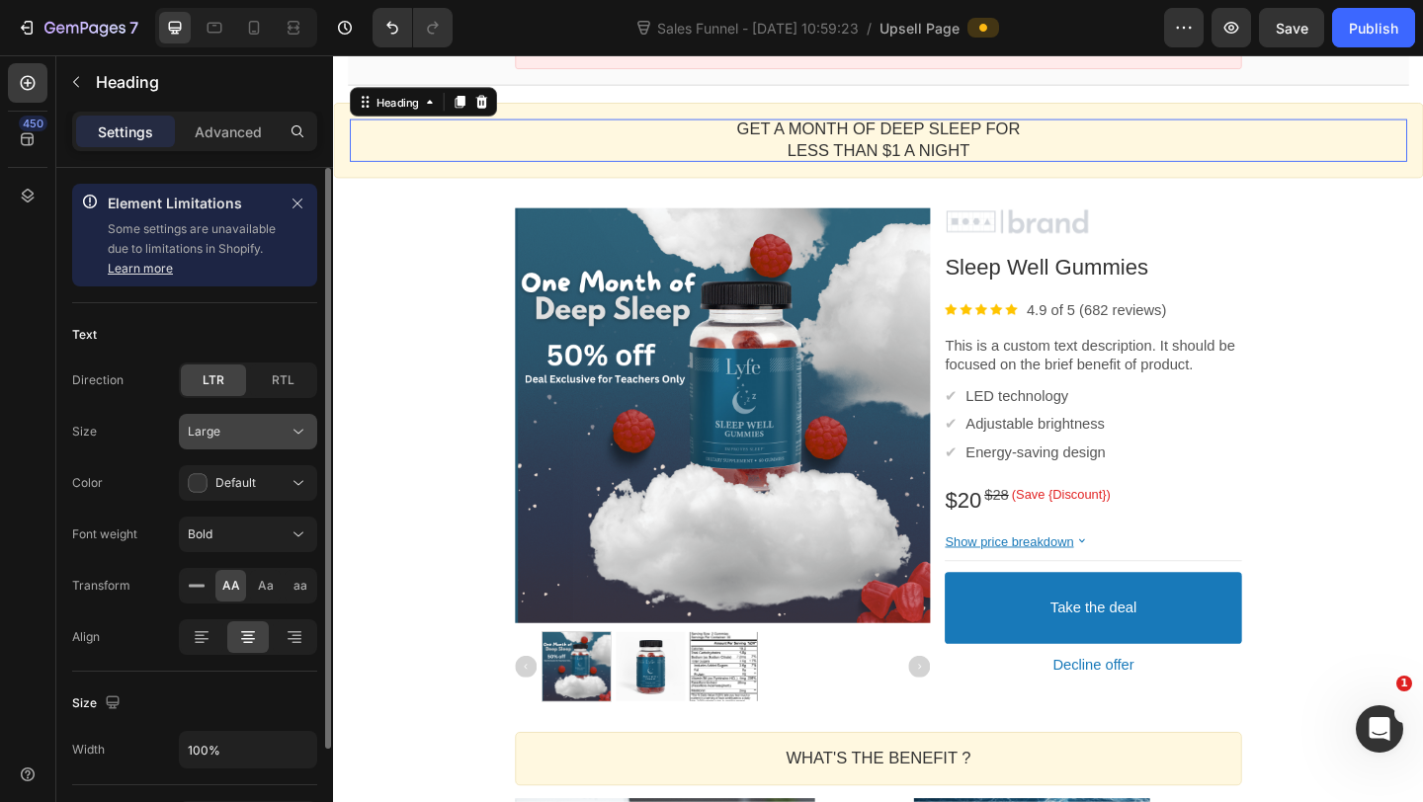
click at [271, 449] on button "Large" at bounding box center [248, 432] width 138 height 36
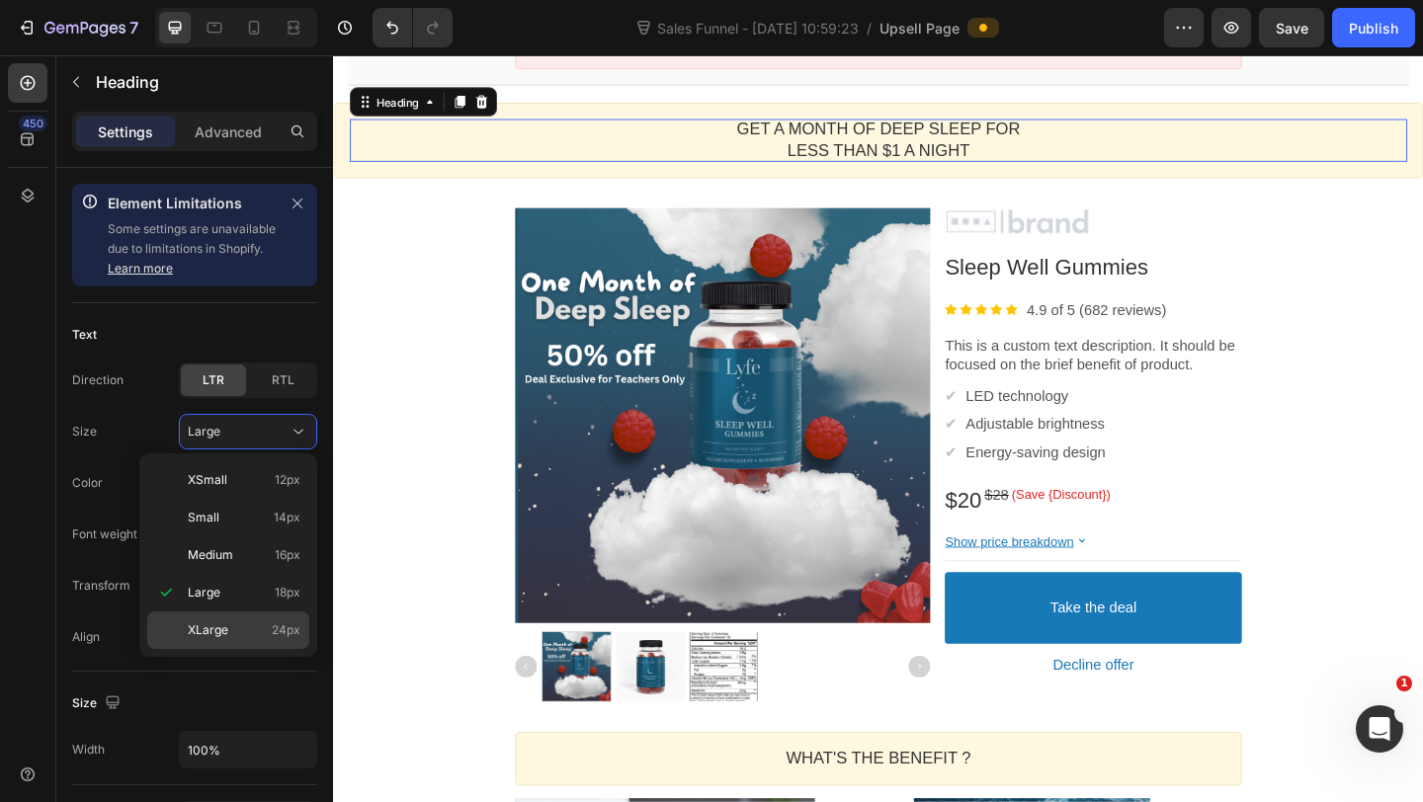
click at [280, 632] on span "24px" at bounding box center [286, 630] width 29 height 18
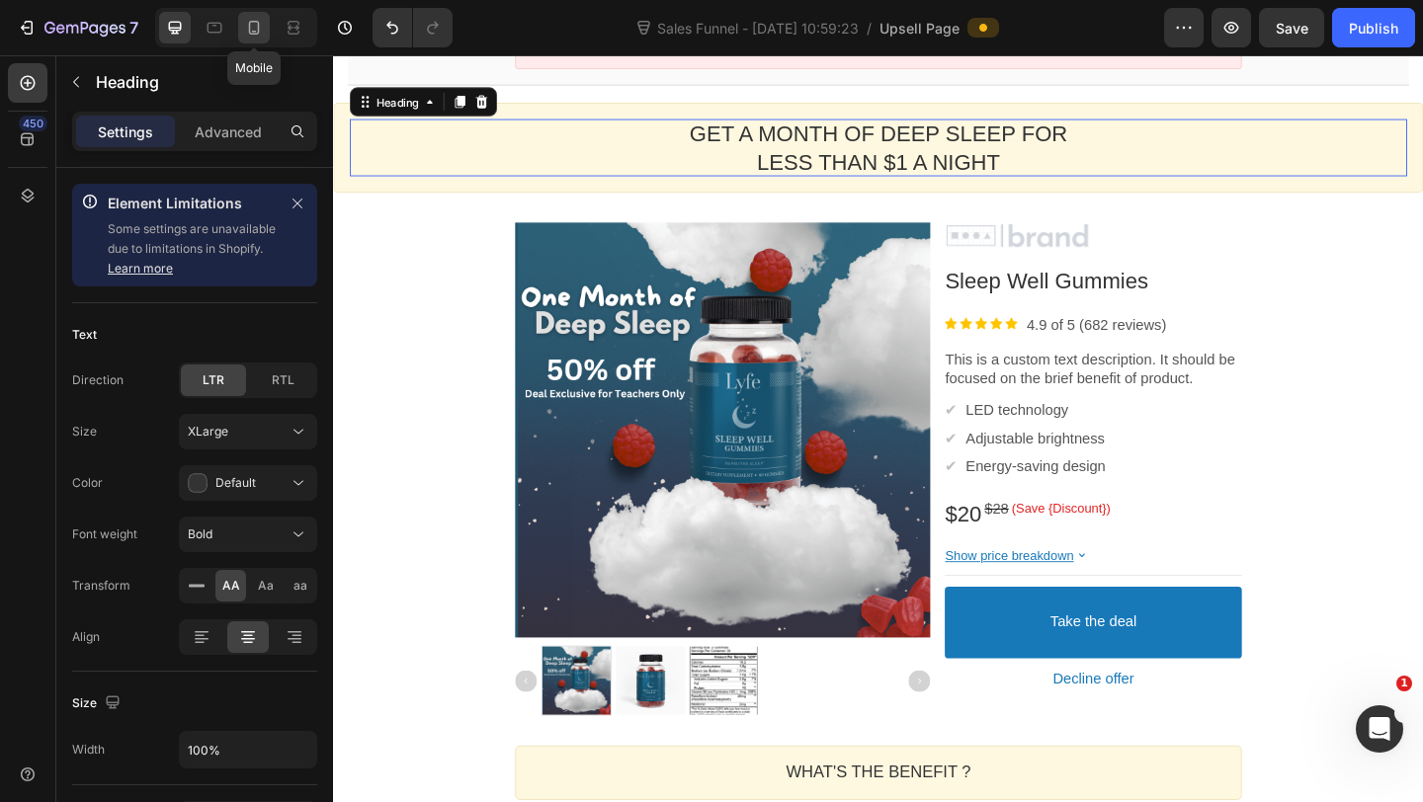
click at [259, 25] on icon at bounding box center [254, 28] width 11 height 14
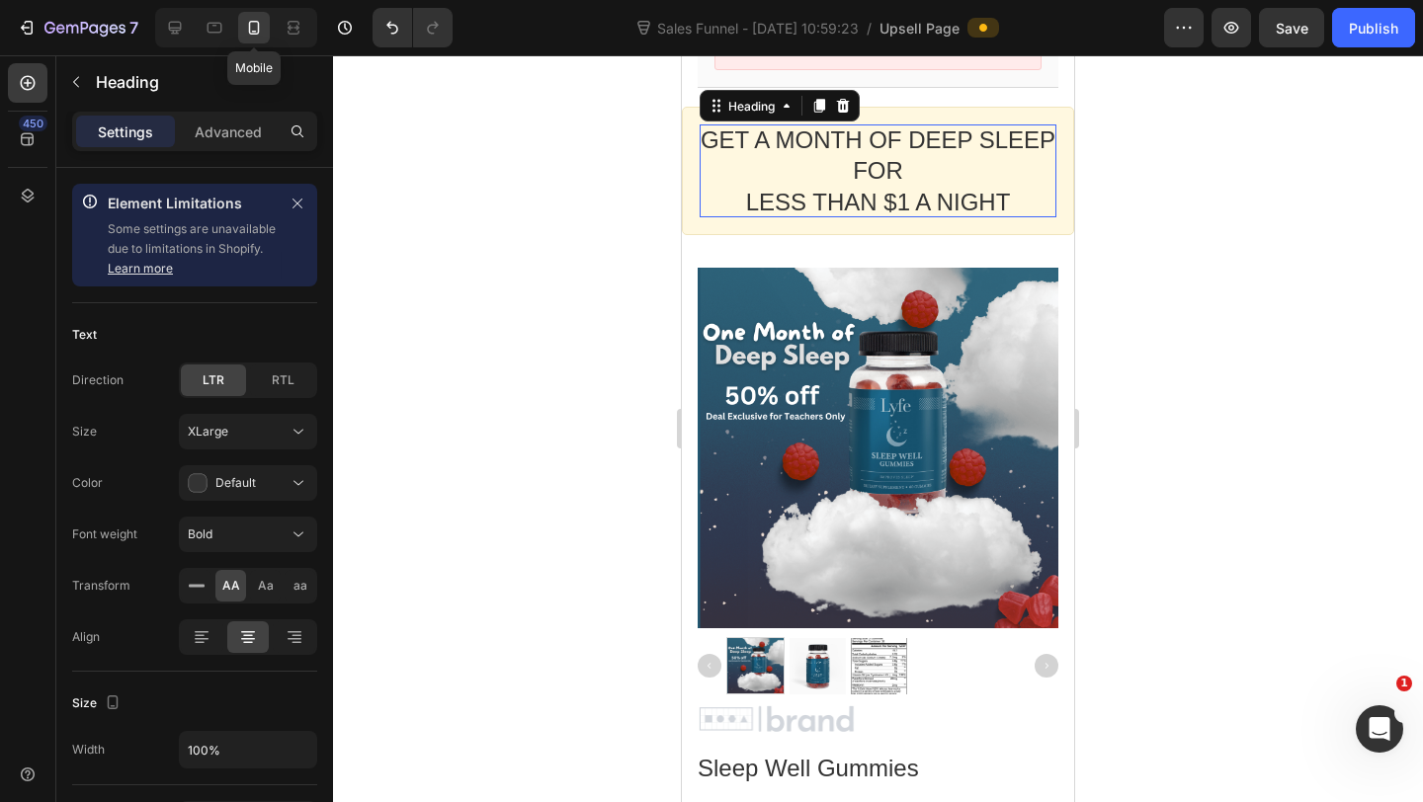
scroll to position [284, 0]
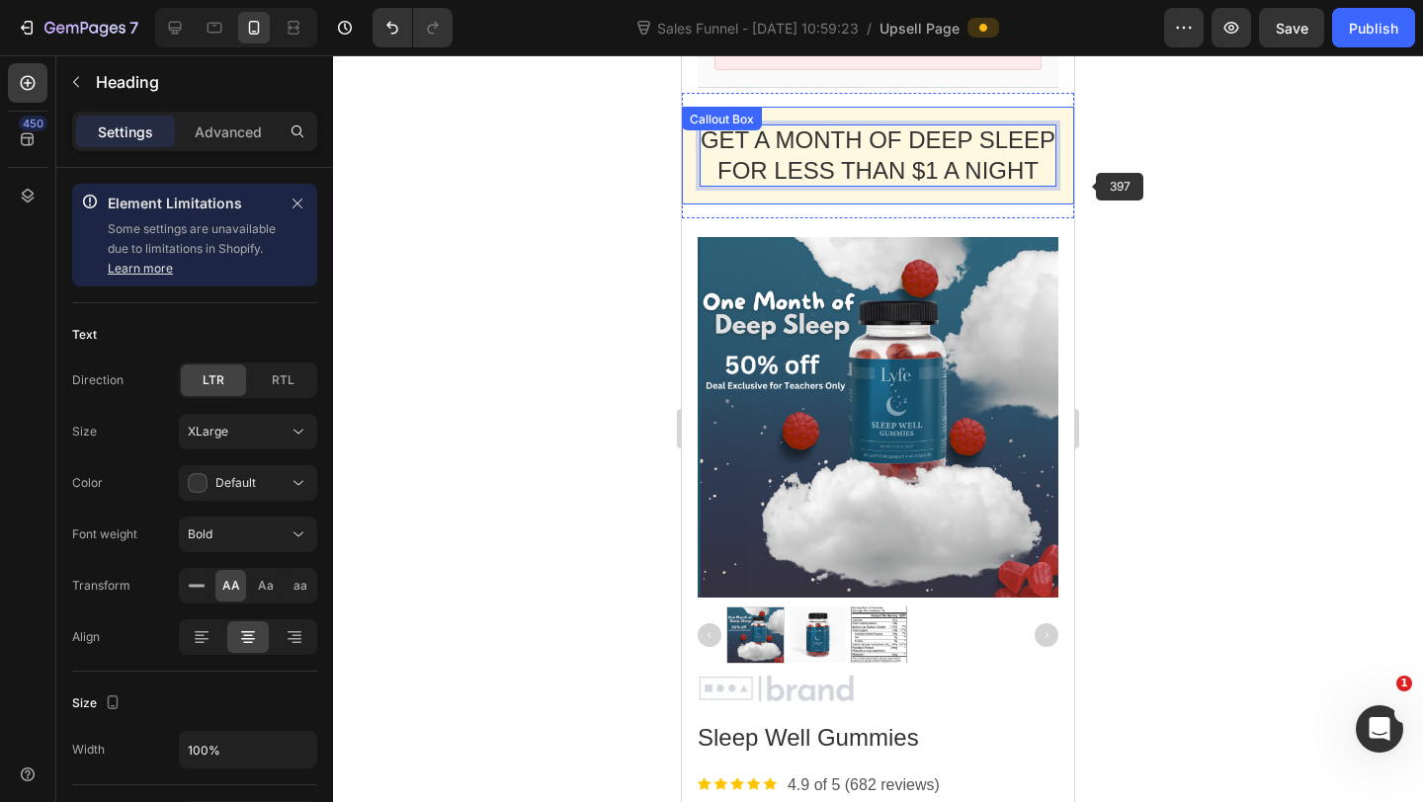
click at [1092, 180] on div at bounding box center [878, 428] width 1090 height 747
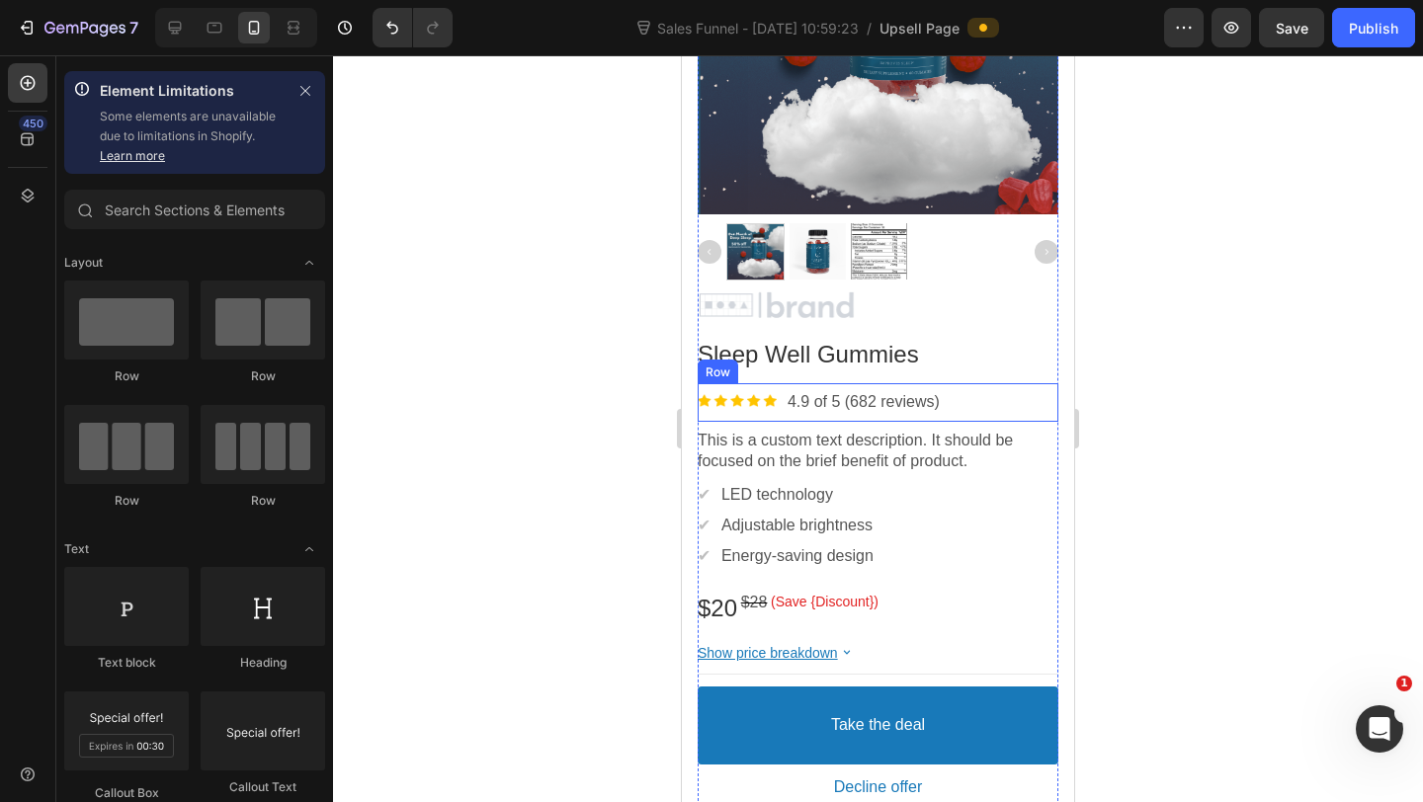
scroll to position [670, 0]
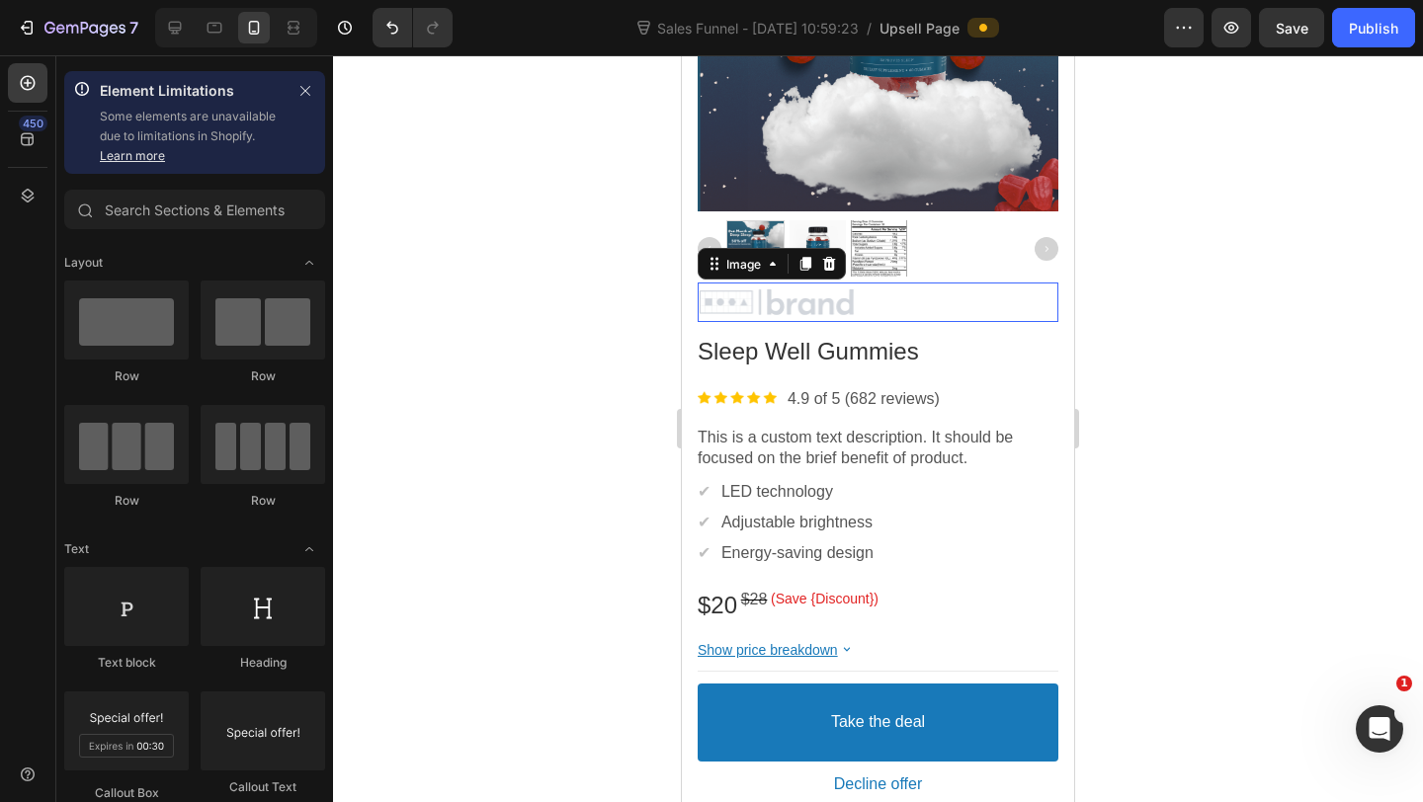
click at [915, 310] on div at bounding box center [877, 302] width 361 height 30
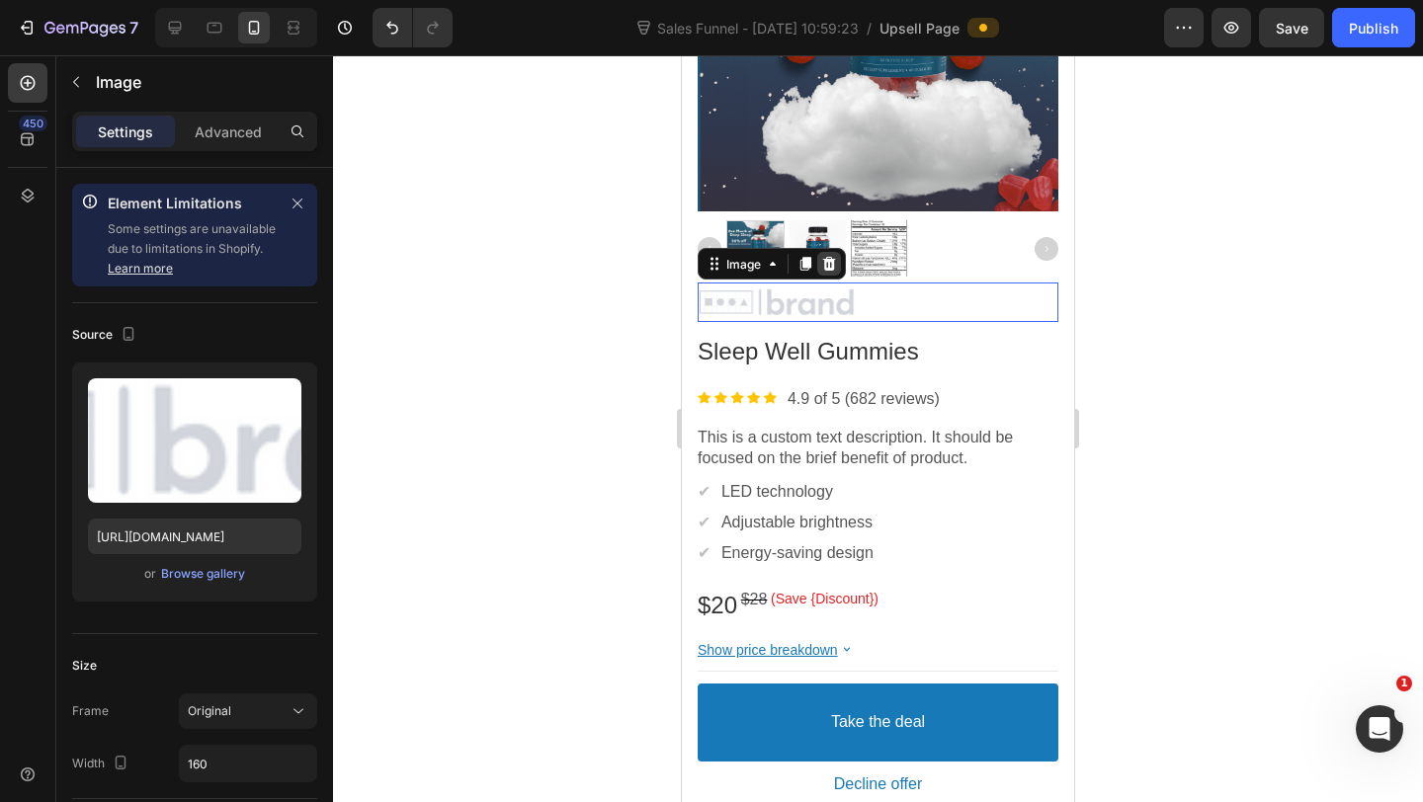
click at [829, 263] on icon at bounding box center [829, 264] width 13 height 14
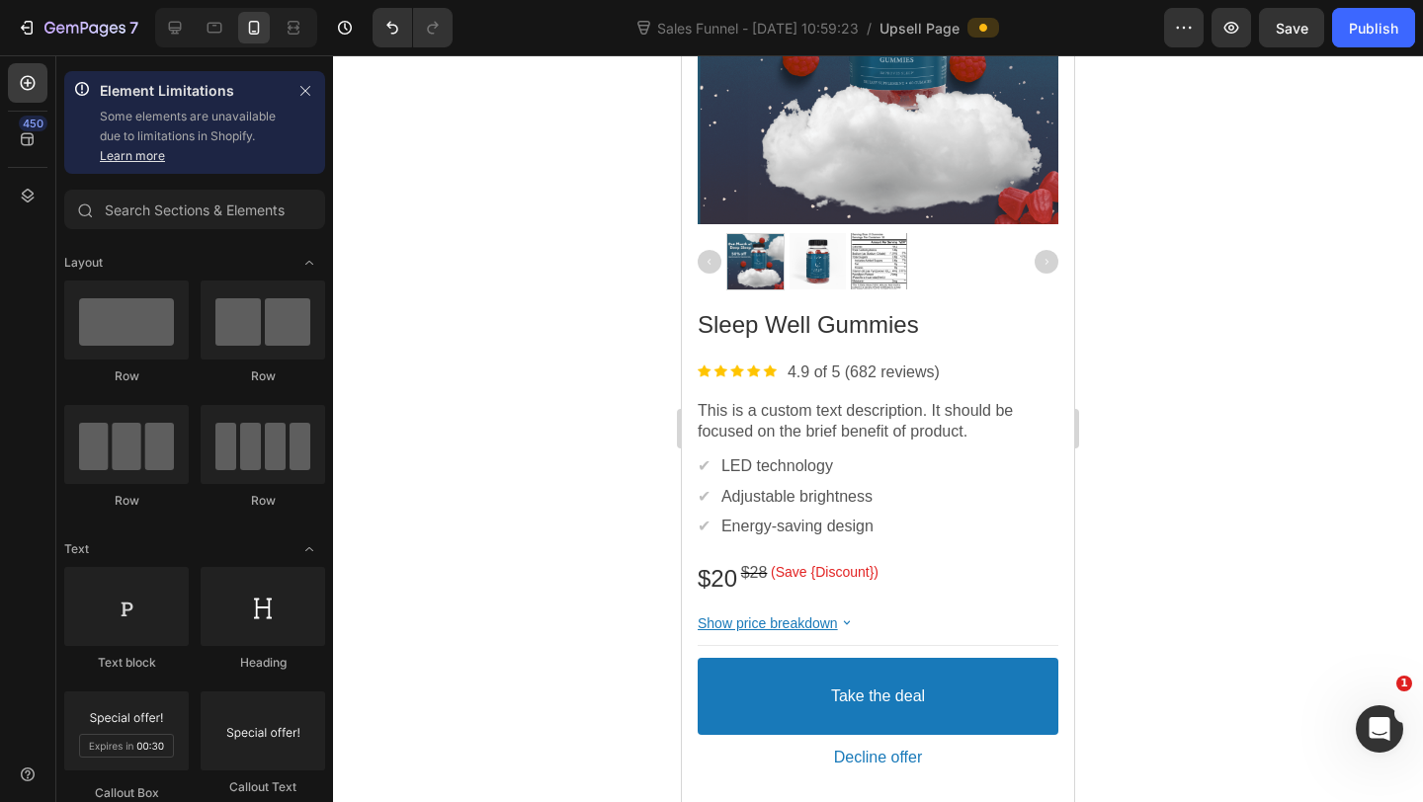
scroll to position [637, 0]
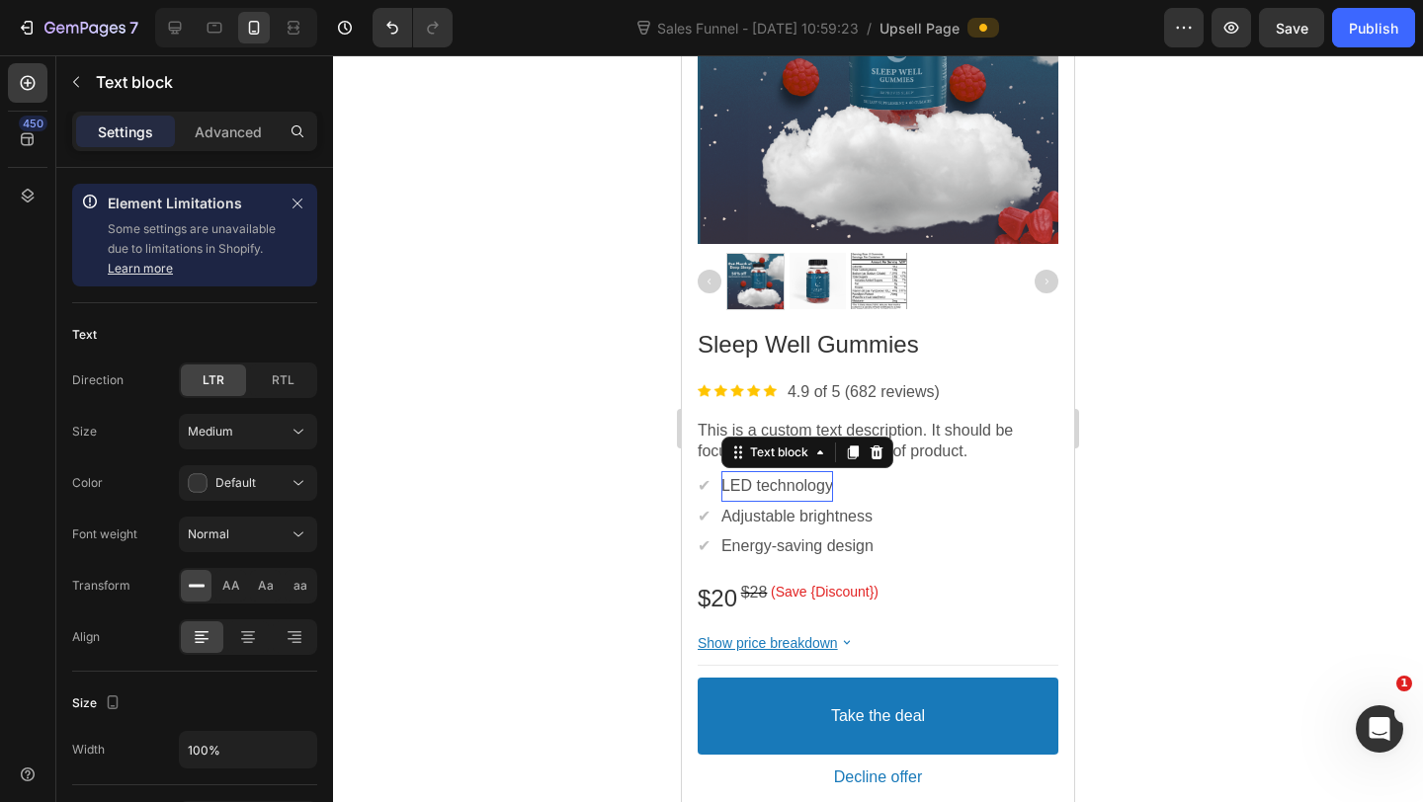
click at [797, 483] on p "LED technology" at bounding box center [777, 486] width 112 height 21
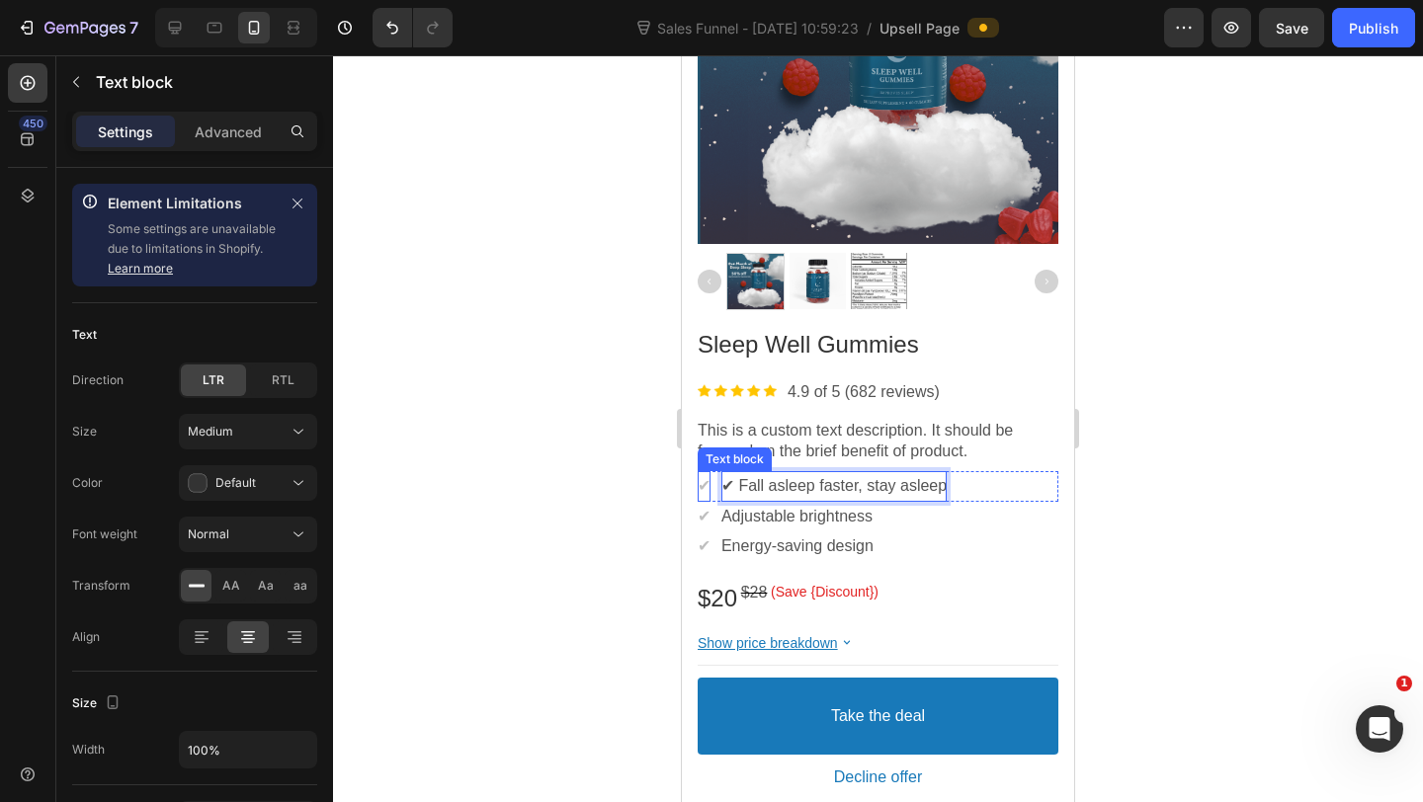
click at [710, 490] on span "✔" at bounding box center [703, 485] width 13 height 17
click at [851, 451] on icon at bounding box center [853, 453] width 16 height 16
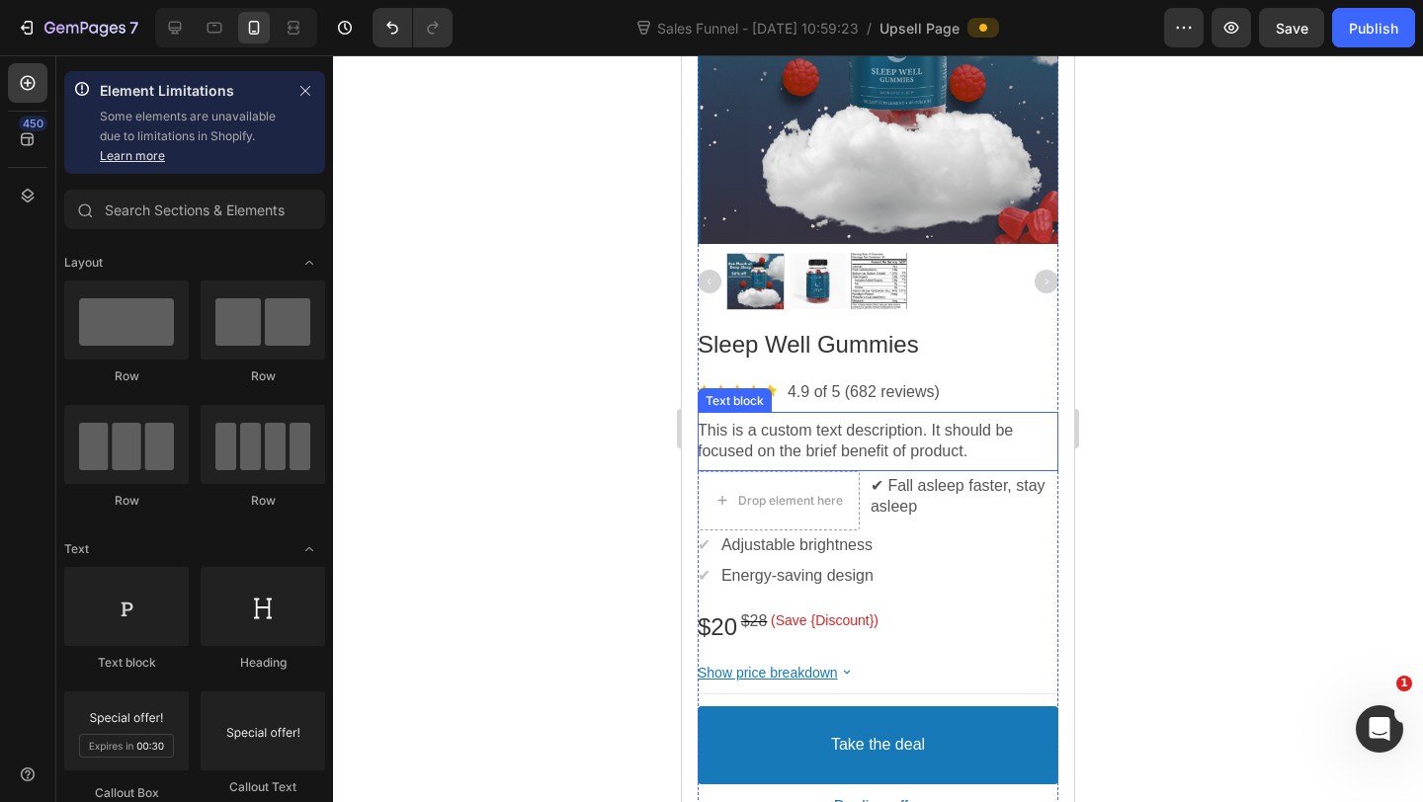
click at [826, 467] on div "This is a custom text description. It should be focused on the brief benefit of…" at bounding box center [877, 441] width 361 height 59
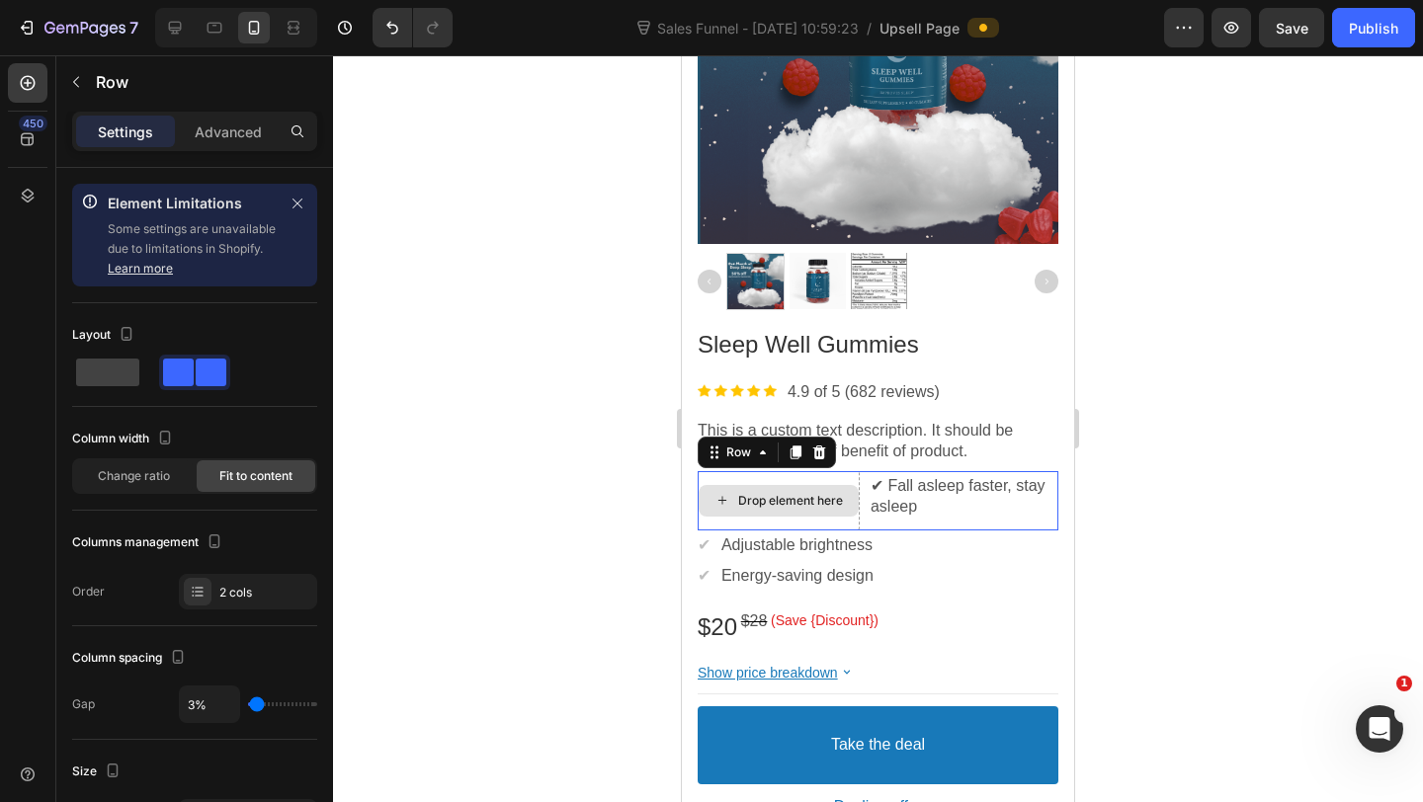
click at [827, 483] on div "Drop element here" at bounding box center [778, 500] width 162 height 59
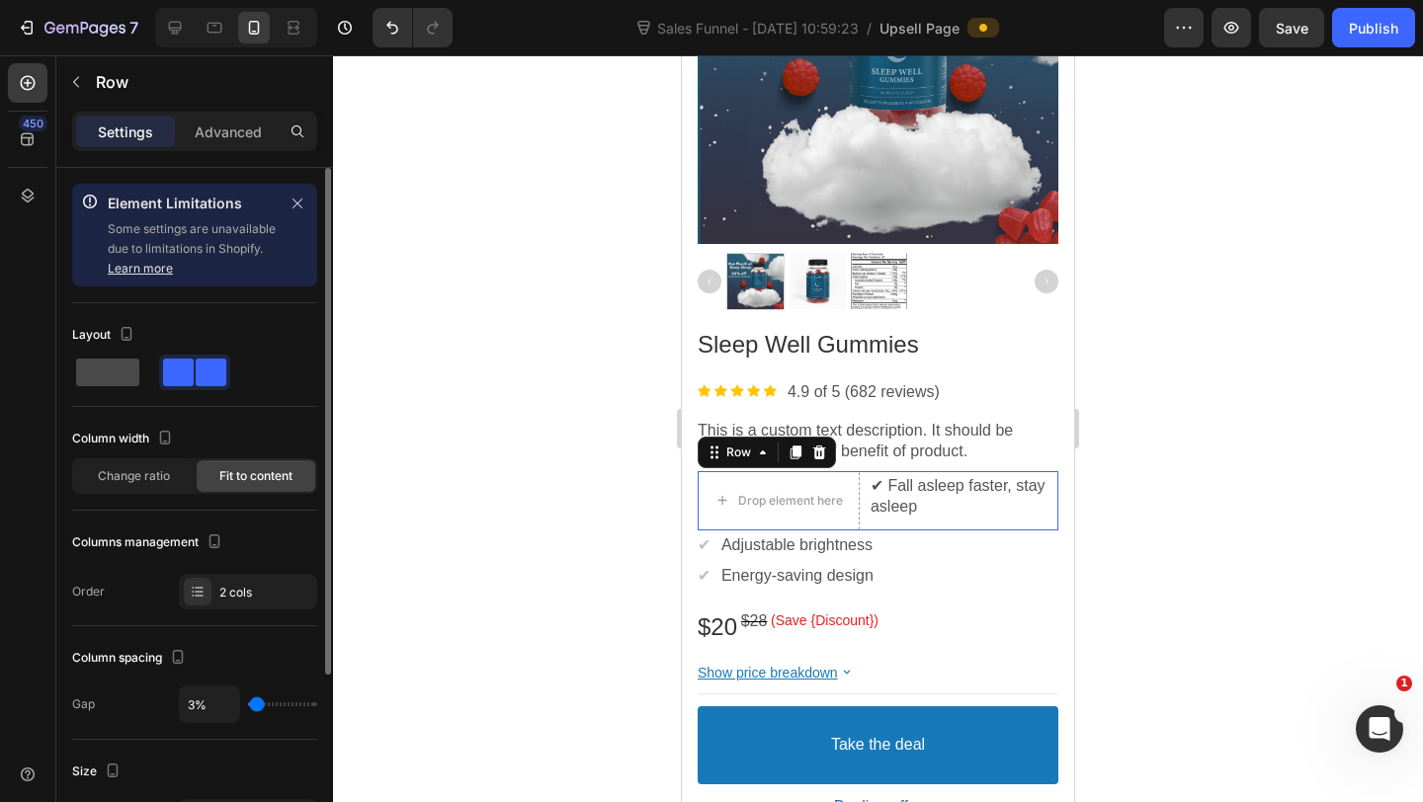
click at [130, 375] on span at bounding box center [107, 373] width 63 height 28
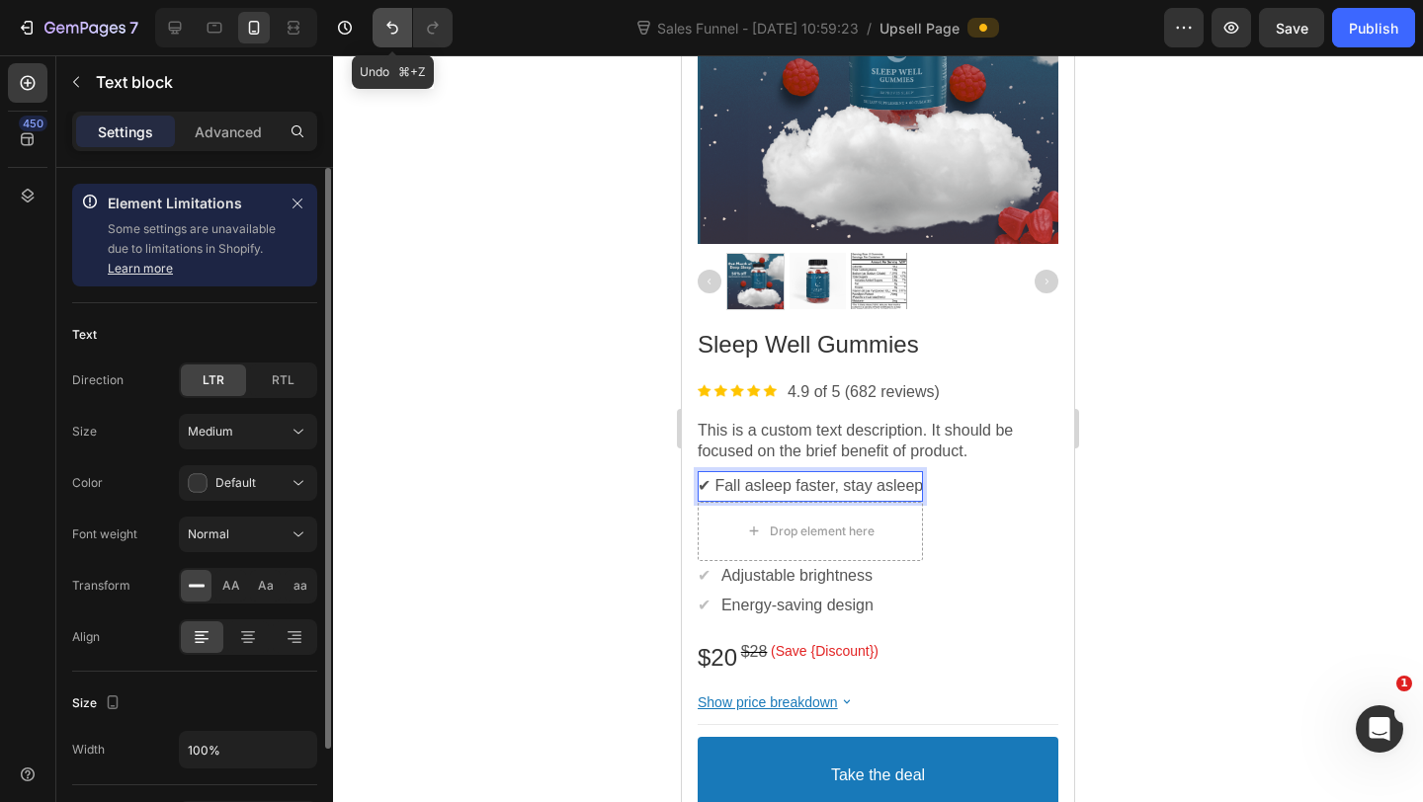
click at [391, 34] on icon "Undo/Redo" at bounding box center [392, 28] width 20 height 20
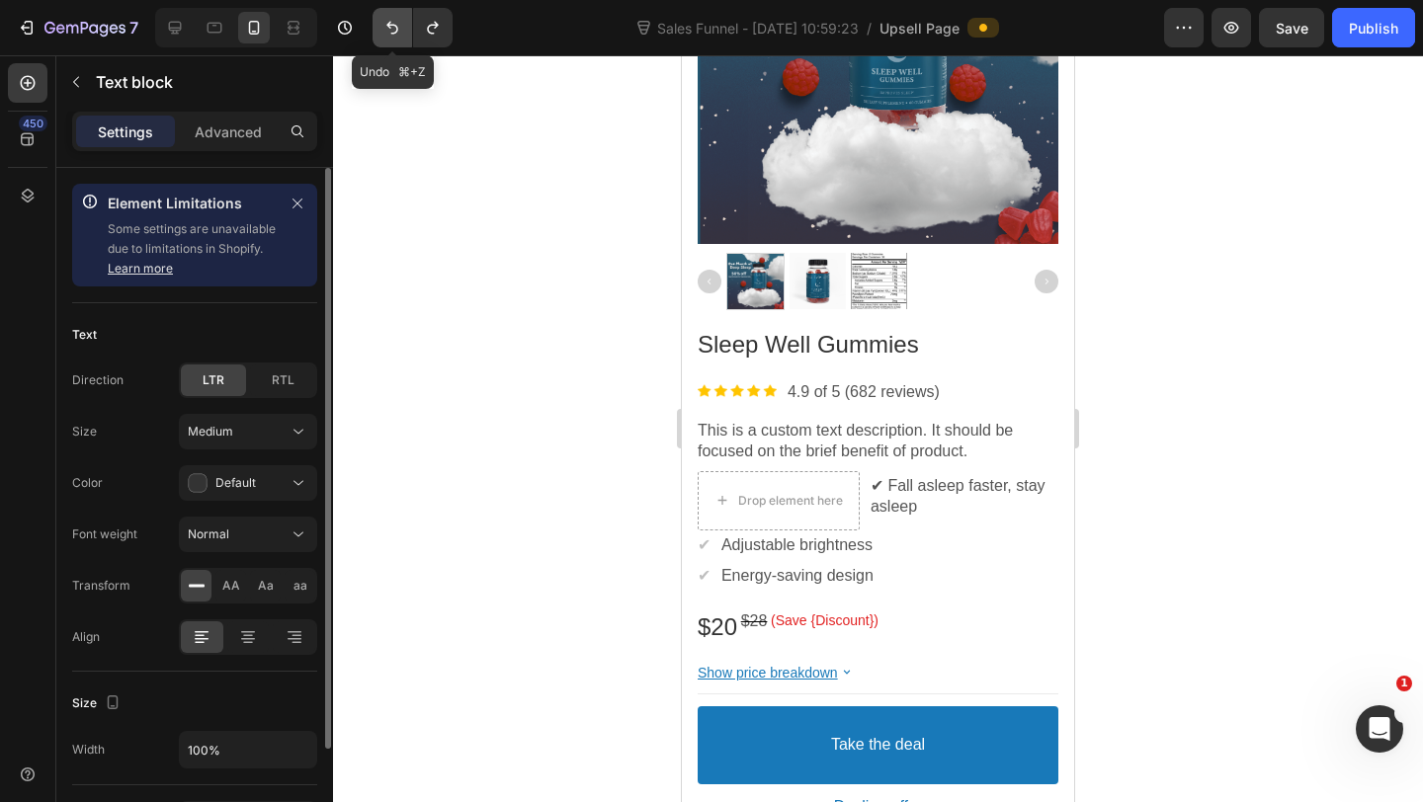
click at [390, 34] on icon "Undo/Redo" at bounding box center [392, 28] width 20 height 20
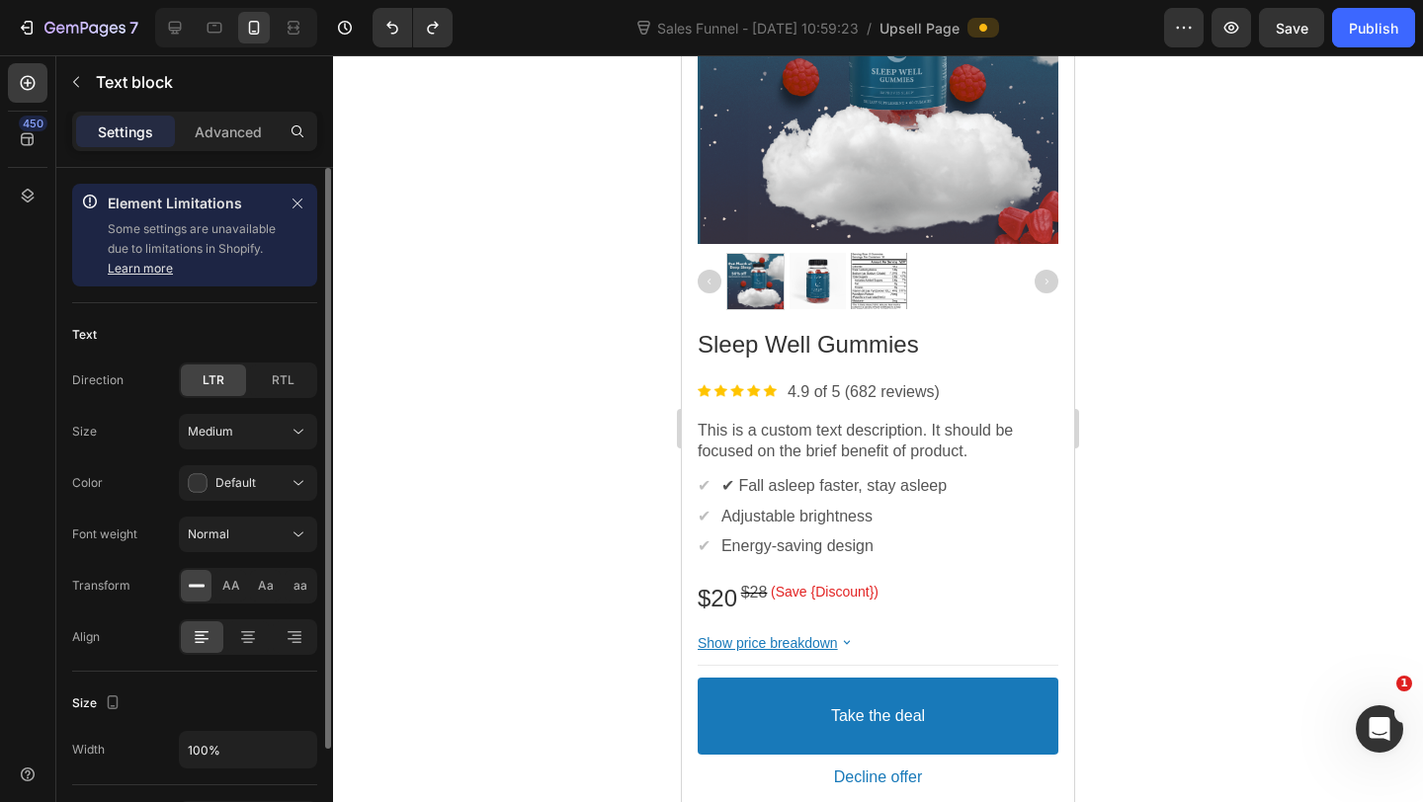
click at [738, 480] on p "✔ Fall asleep faster, stay asleep" at bounding box center [833, 486] width 225 height 21
click at [738, 480] on p "Fall asleep faster, stay asleep" at bounding box center [825, 486] width 208 height 21
click at [816, 514] on p "Adjustable brightness" at bounding box center [796, 517] width 151 height 21
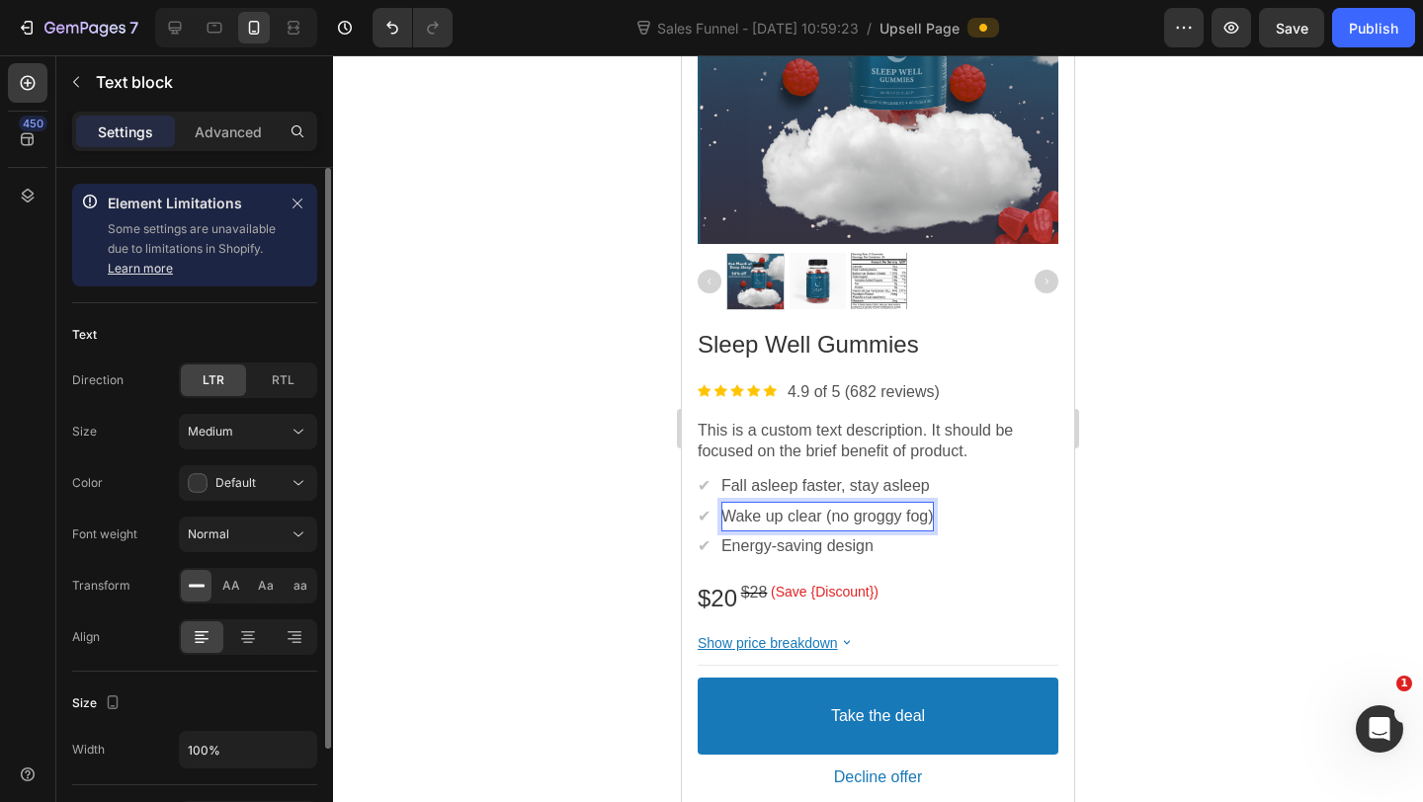
click at [818, 518] on p "Wake up clear (no groggy fog)" at bounding box center [827, 517] width 212 height 21
click at [794, 554] on p "Energy-saving design" at bounding box center [797, 546] width 152 height 21
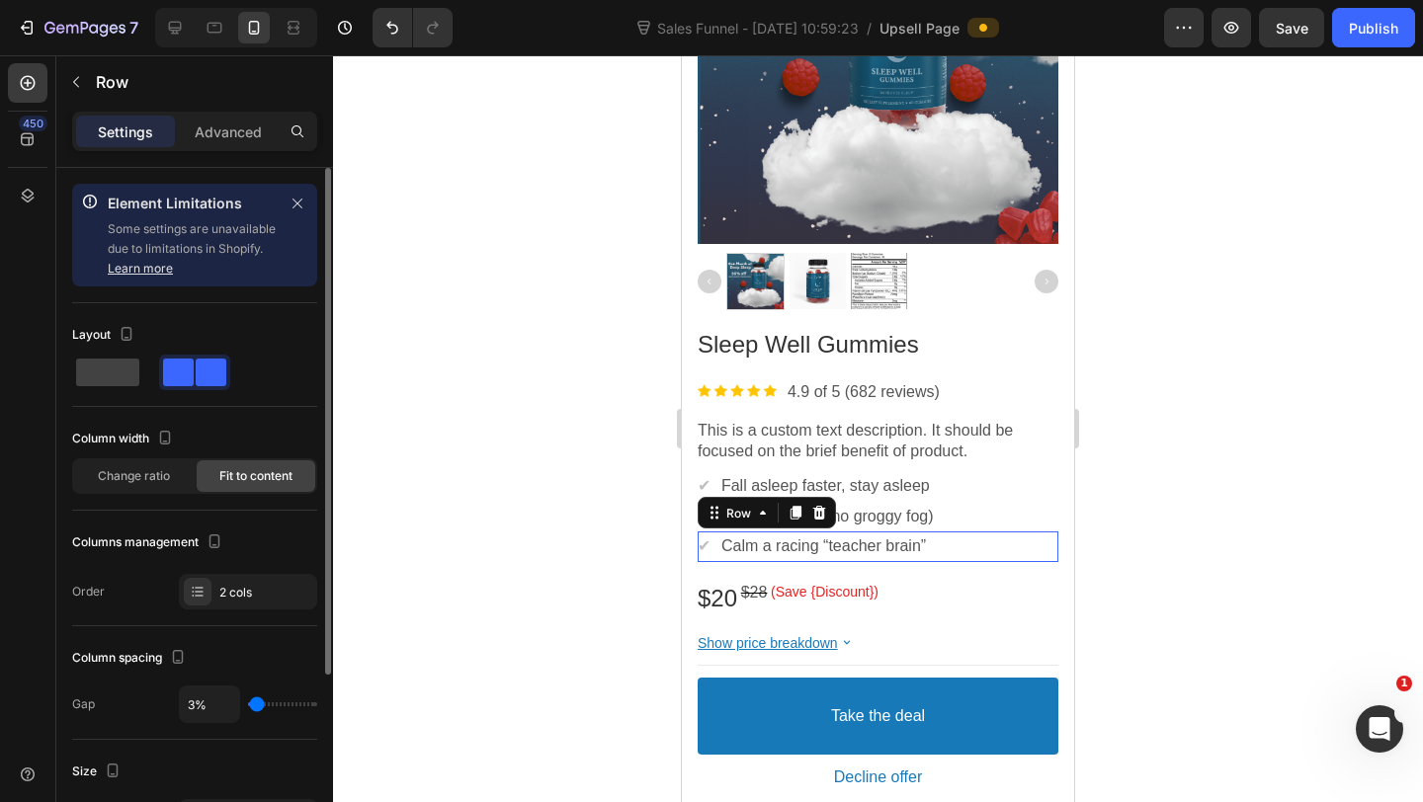
click at [714, 559] on div "✔ Text block Calm a racing “teacher brain” Text block Row" at bounding box center [877, 547] width 361 height 31
click at [787, 522] on div at bounding box center [795, 513] width 24 height 24
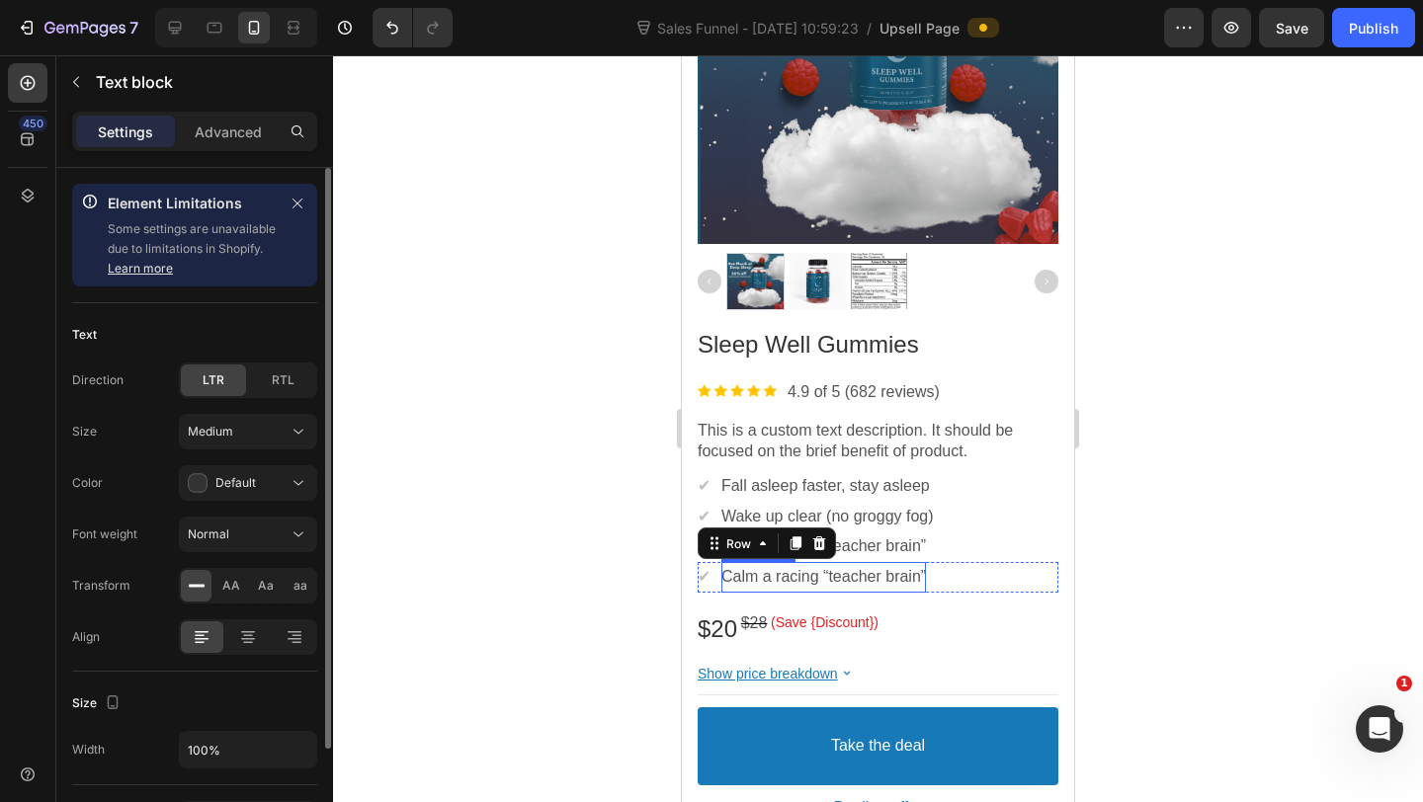
click at [791, 581] on p "Calm a racing “teacher brain”" at bounding box center [823, 577] width 205 height 21
click at [1195, 449] on div at bounding box center [878, 428] width 1090 height 747
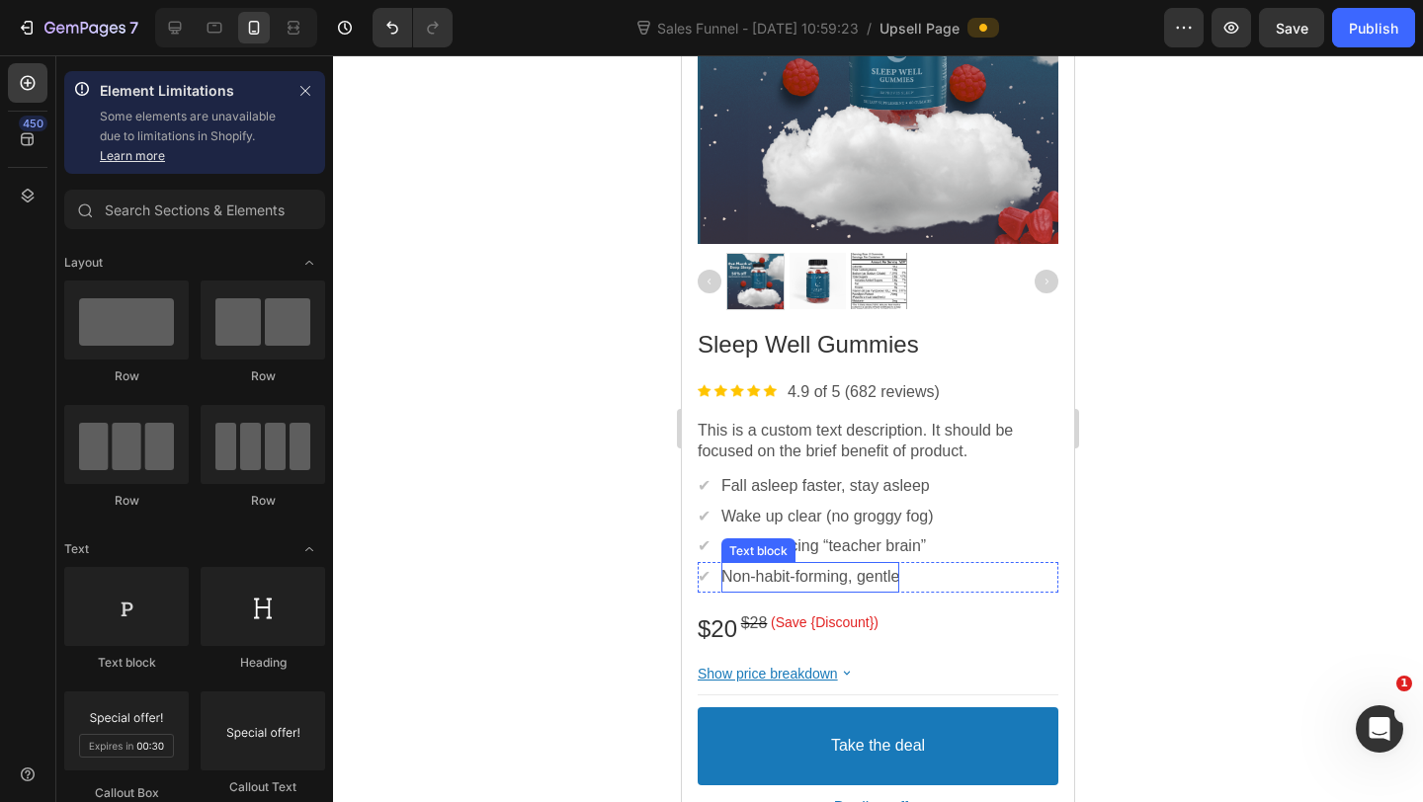
click at [832, 578] on p "Non-habit-forming, gentle" at bounding box center [810, 577] width 179 height 21
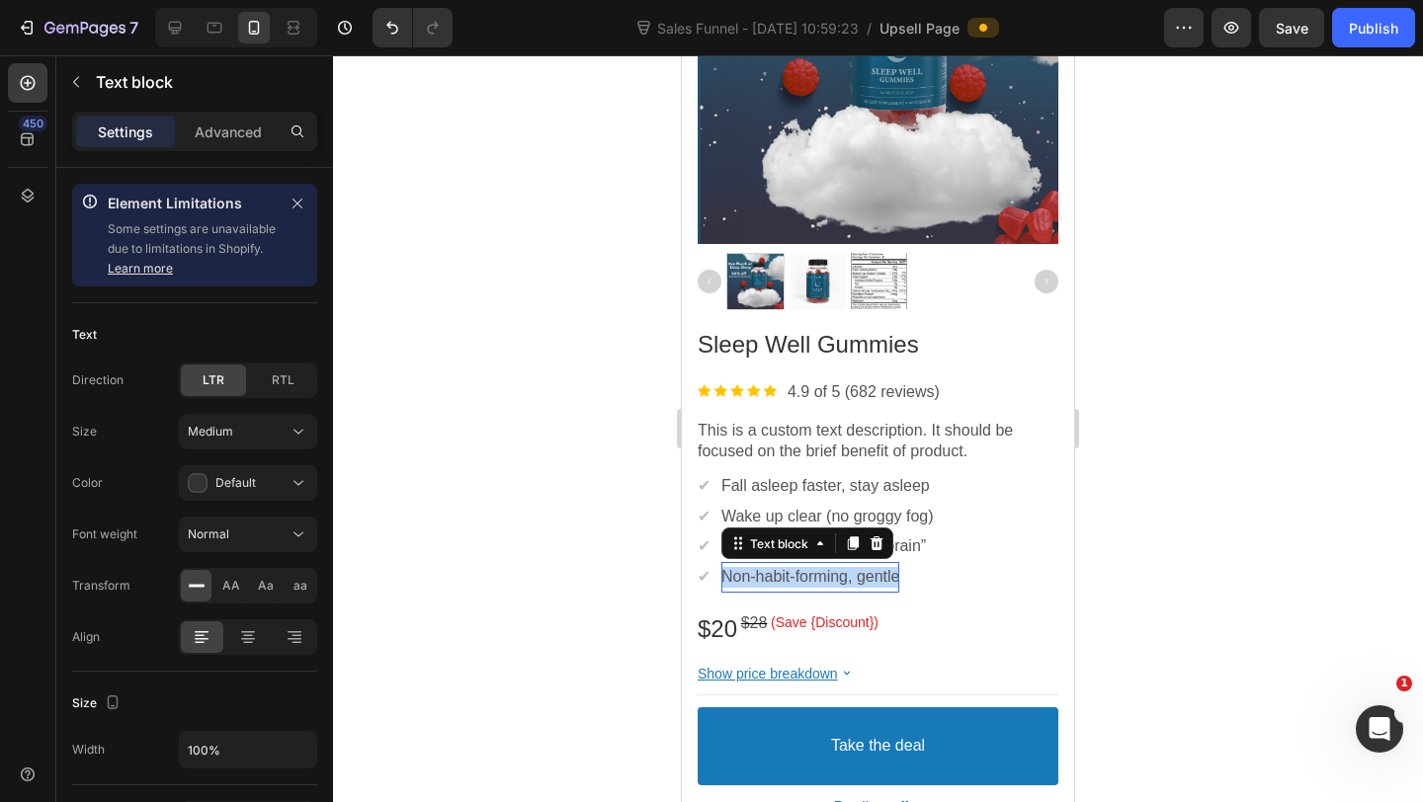
click at [832, 578] on p "Non-habit-forming, gentle" at bounding box center [810, 577] width 179 height 21
click at [854, 580] on p "Less than $1 a night" at bounding box center [792, 577] width 142 height 21
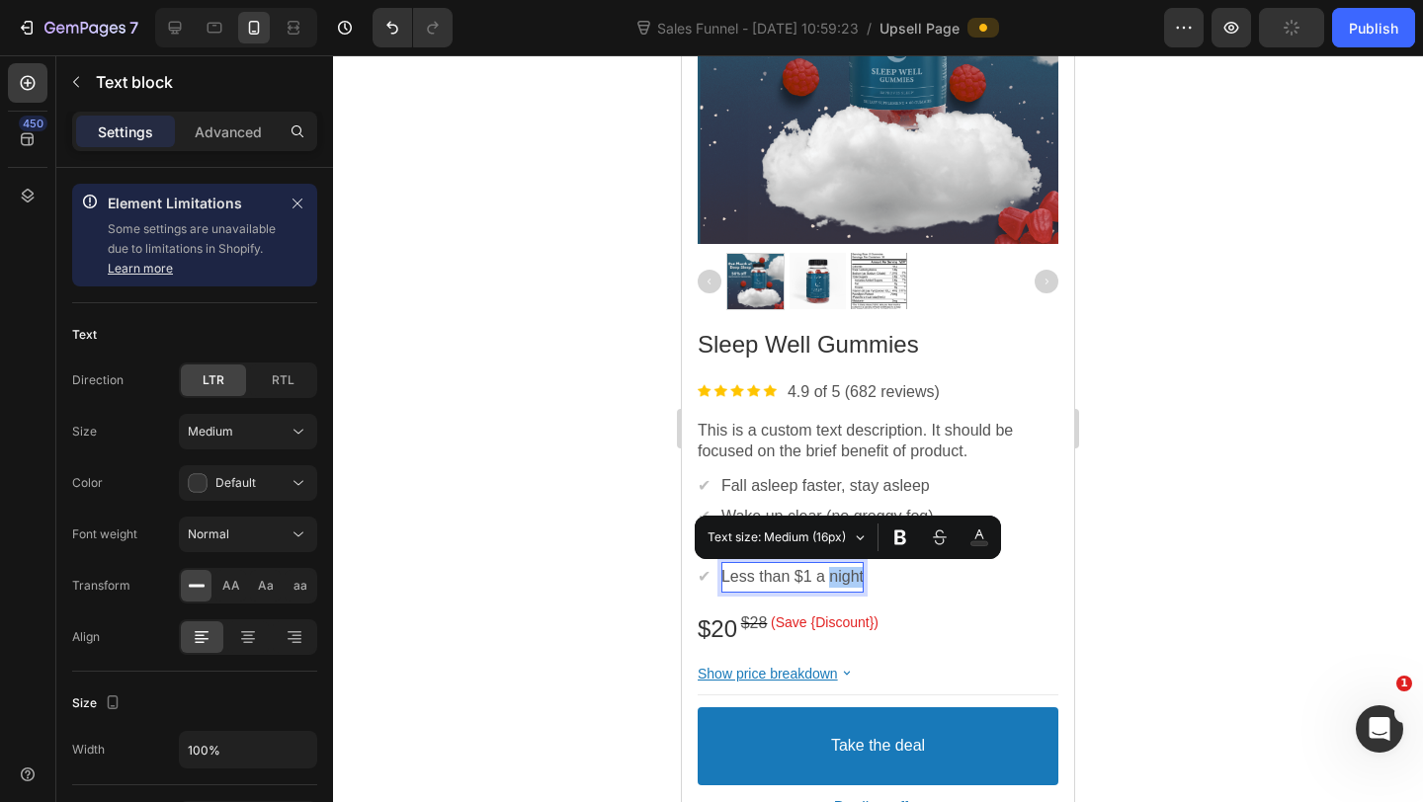
click at [1242, 524] on div at bounding box center [878, 428] width 1090 height 747
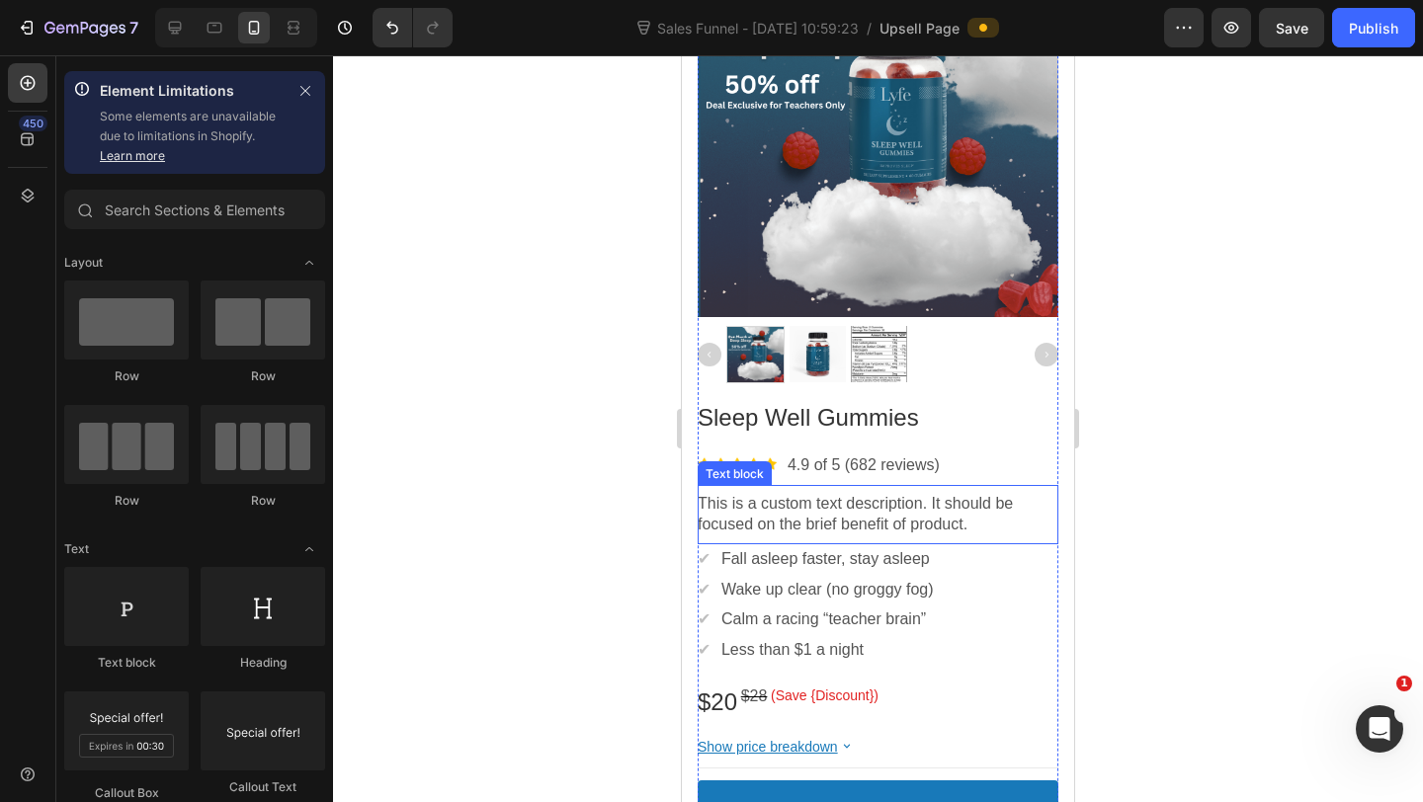
scroll to position [661, 0]
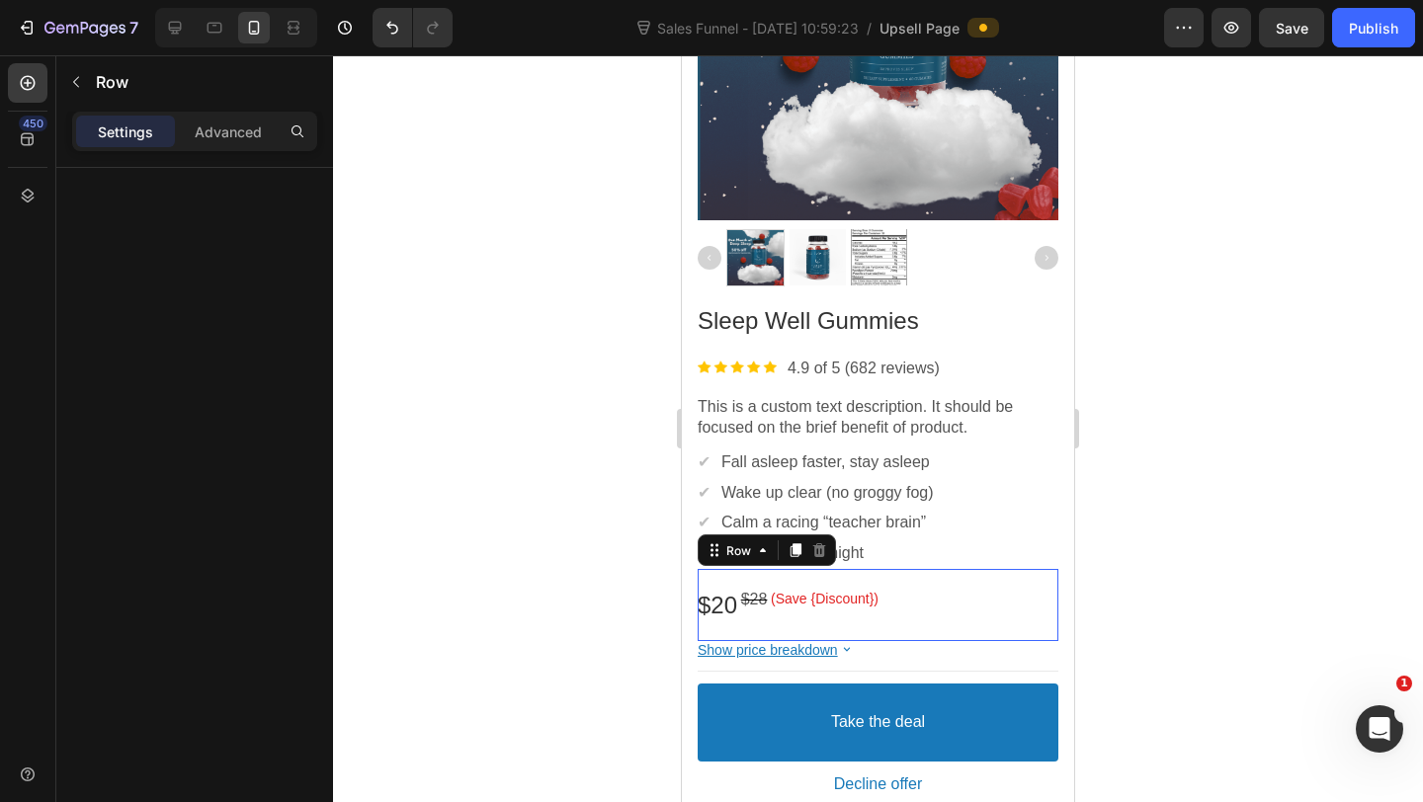
click at [959, 578] on div "$20 Price $28 Price (Save {Discount}) Discount Tag Row This element contains re…" at bounding box center [877, 605] width 361 height 72
click at [971, 561] on div "✔ Text block Less than $1 a night Text block Row" at bounding box center [877, 553] width 361 height 31
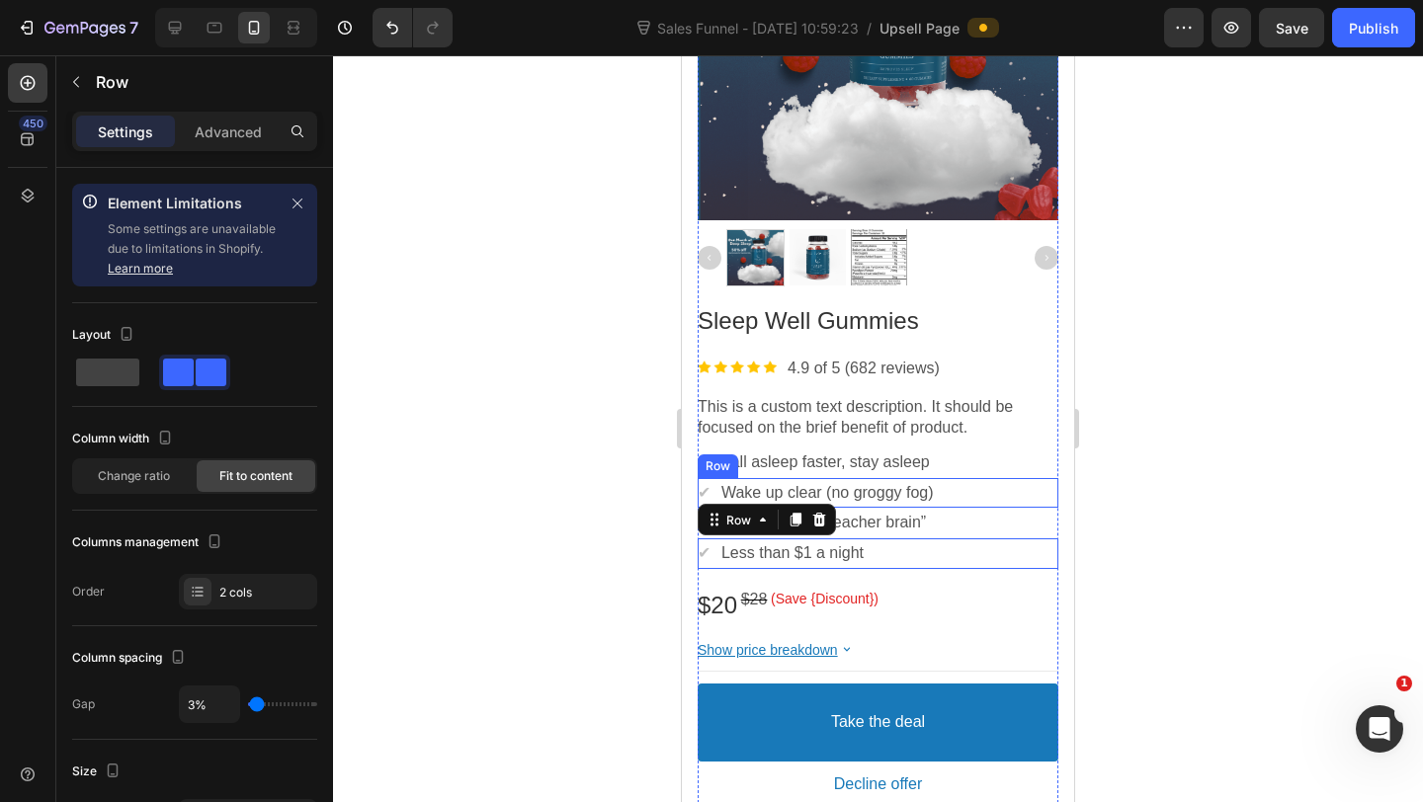
click at [1053, 483] on div "✔ Text block Wake up clear (no groggy fog) Text block Row" at bounding box center [877, 493] width 361 height 31
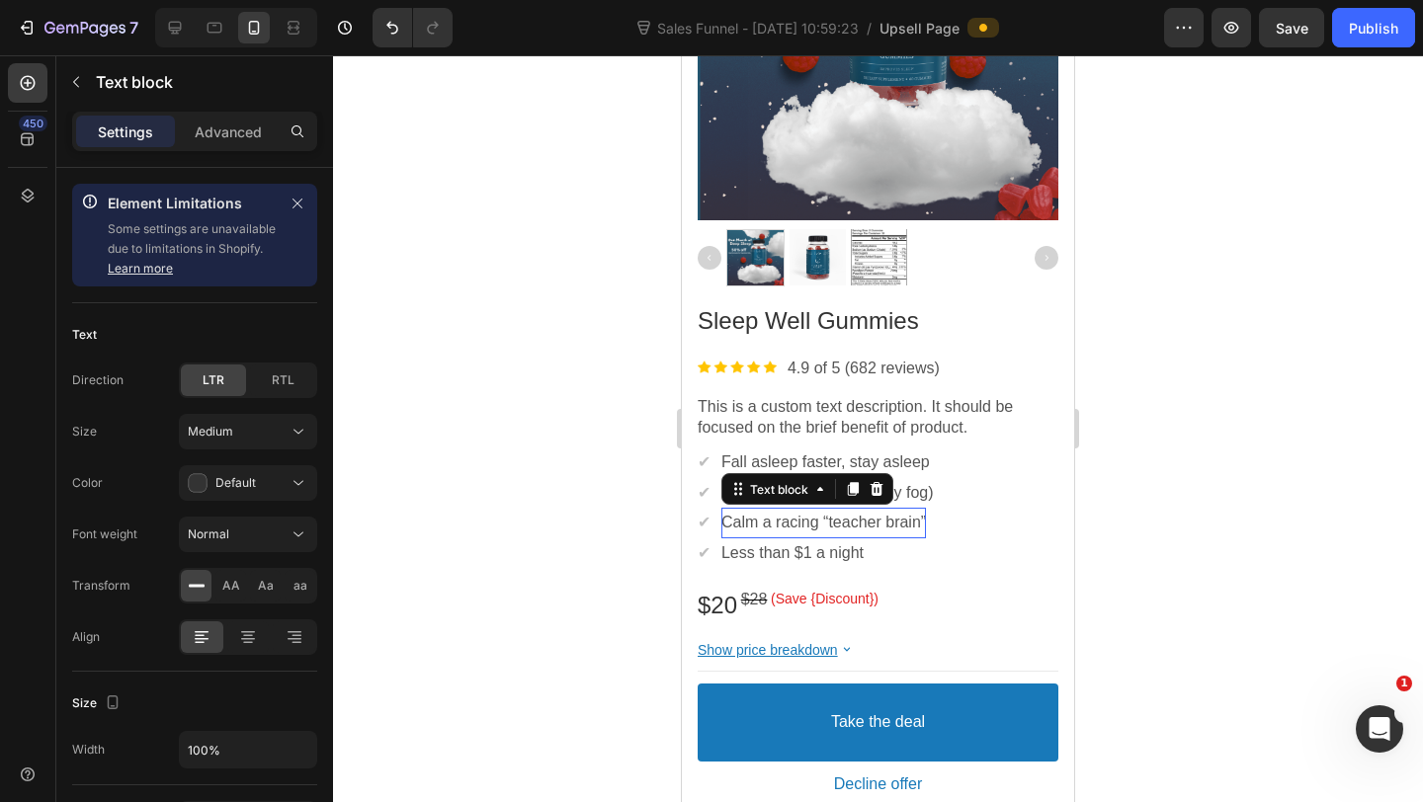
click at [848, 522] on p "Calm a racing “teacher brain”" at bounding box center [823, 523] width 205 height 21
click at [228, 443] on button "Medium" at bounding box center [248, 432] width 138 height 36
click at [38, 598] on div "450" at bounding box center [28, 409] width 40 height 692
click at [777, 617] on div "(Save {Discount}) Discount Tag" at bounding box center [825, 605] width 108 height 31
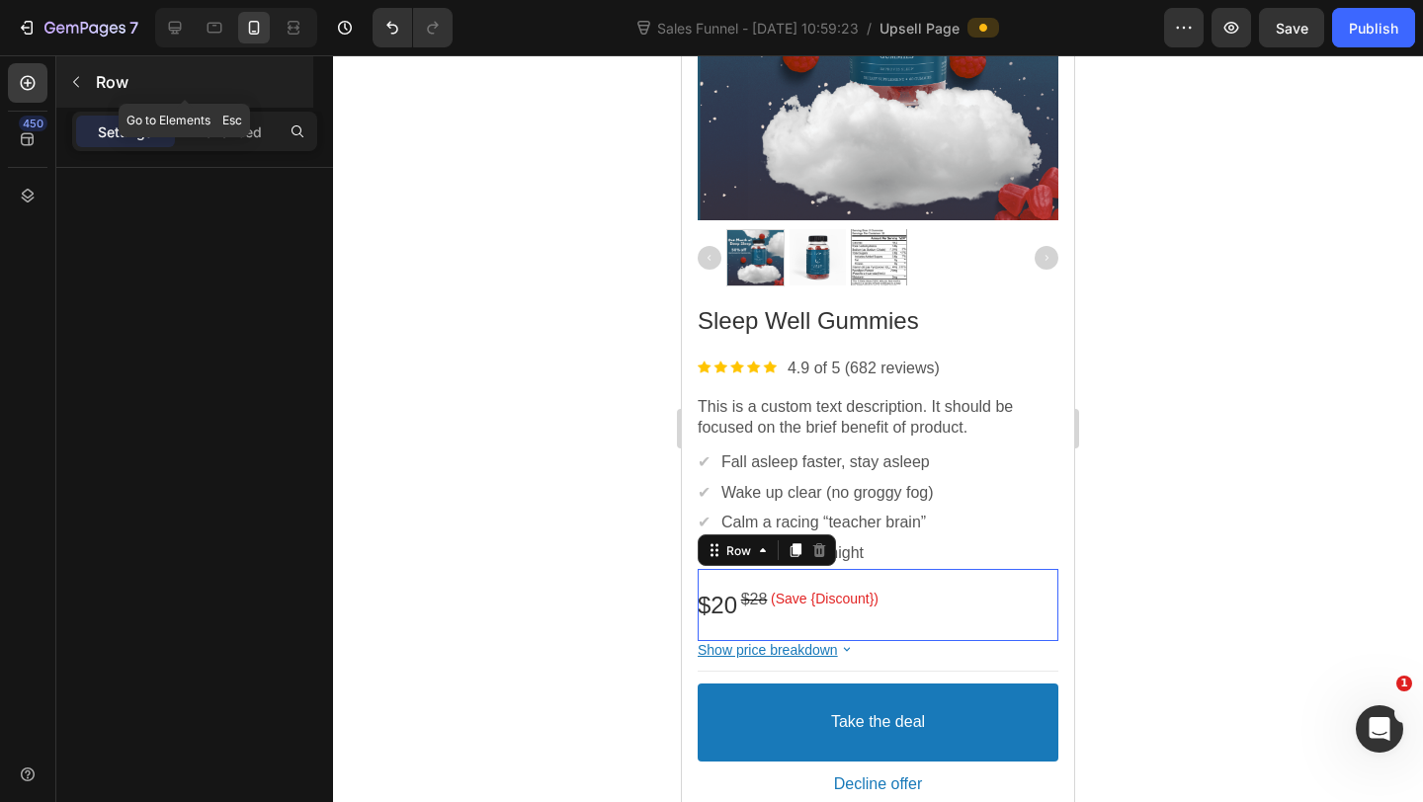
click at [65, 75] on button "button" at bounding box center [76, 82] width 32 height 32
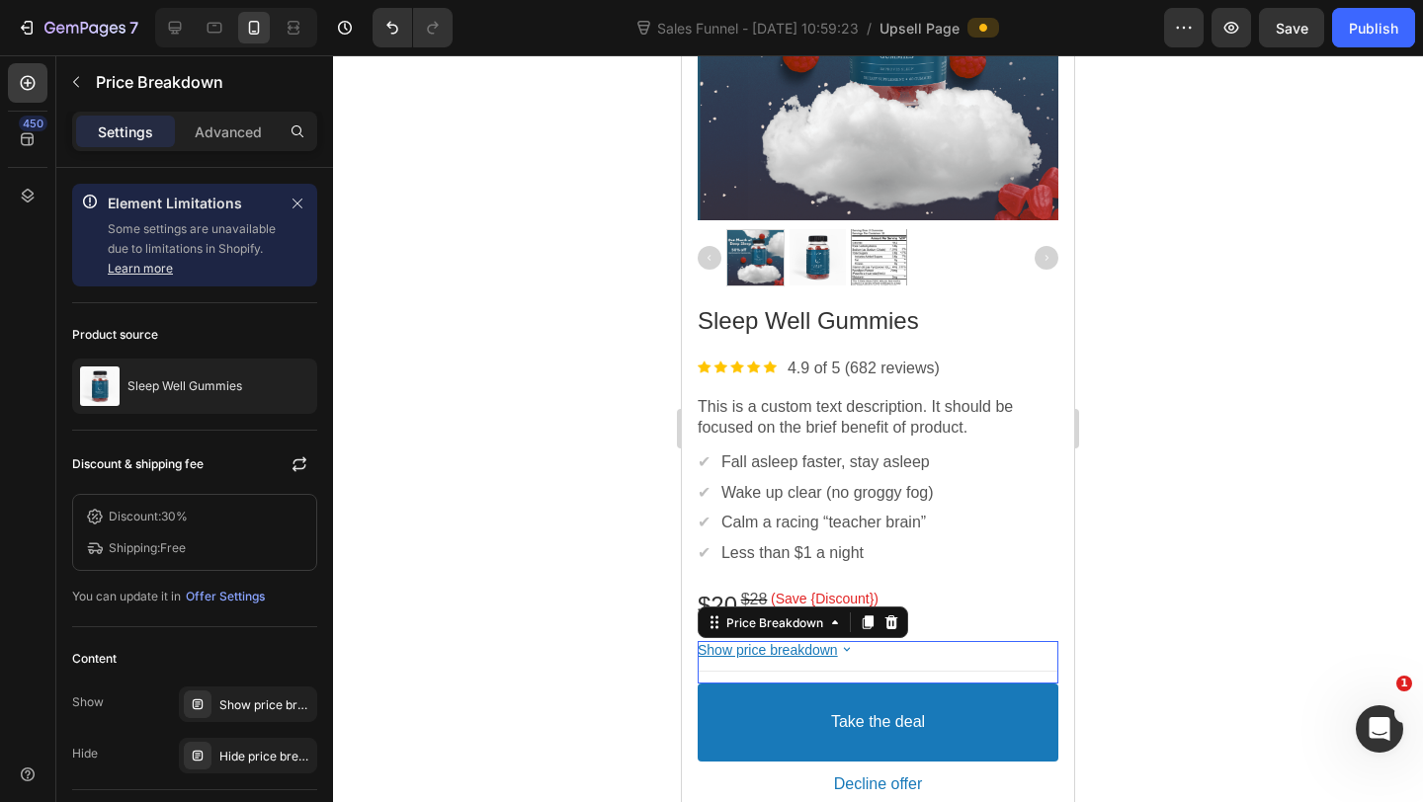
click at [808, 652] on bdo "Show price breakdown" at bounding box center [767, 650] width 140 height 16
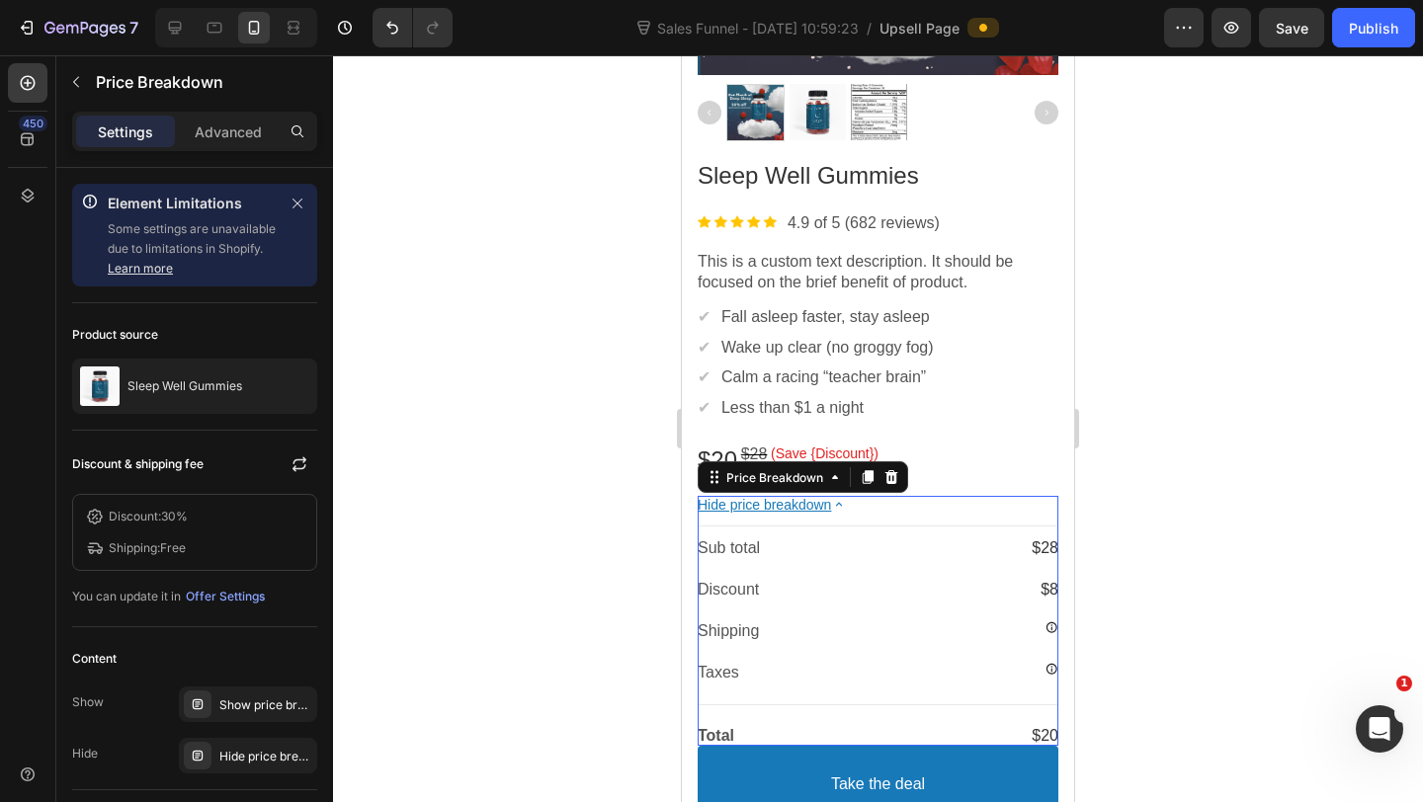
scroll to position [807, 0]
click at [792, 504] on bdo "Hide price breakdown" at bounding box center [763, 504] width 133 height 16
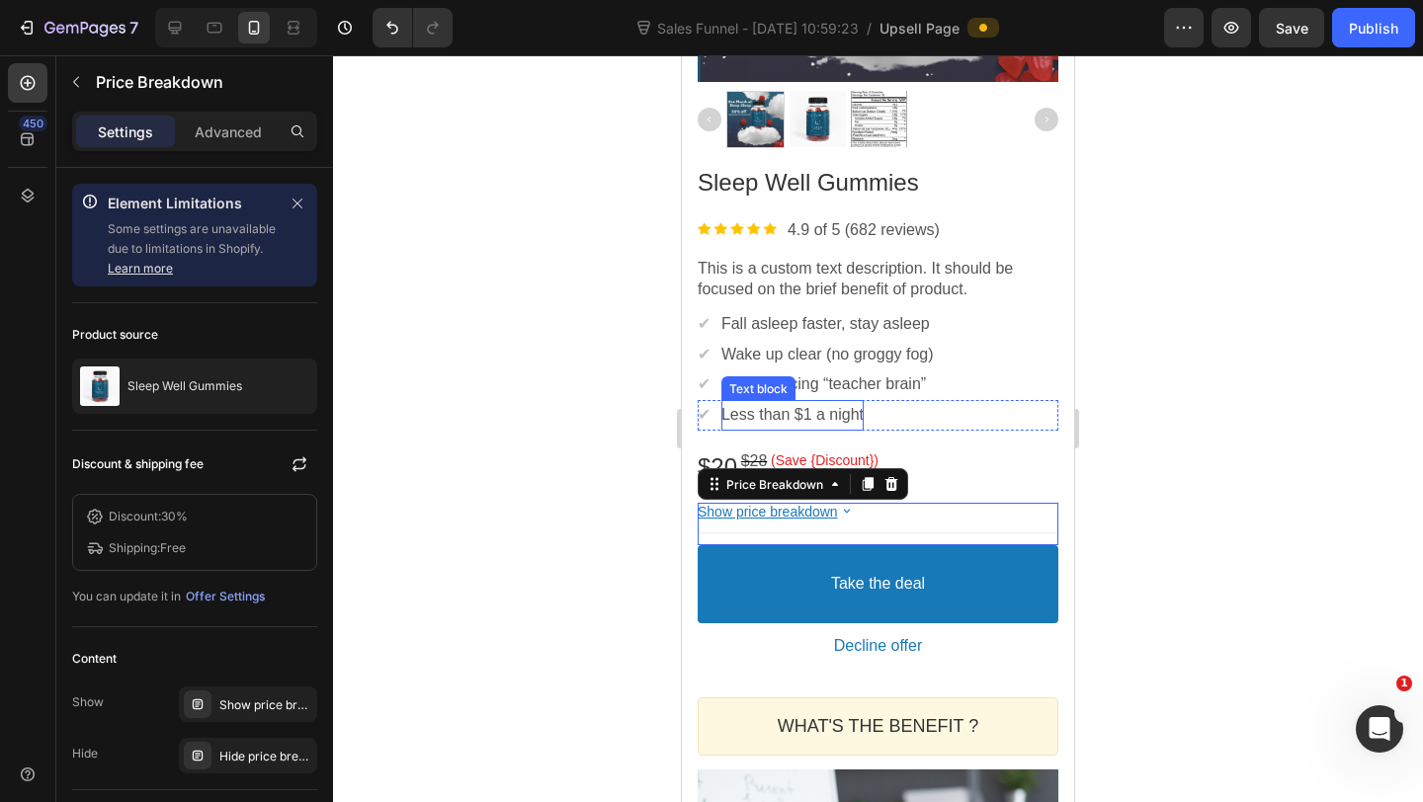
scroll to position [800, 0]
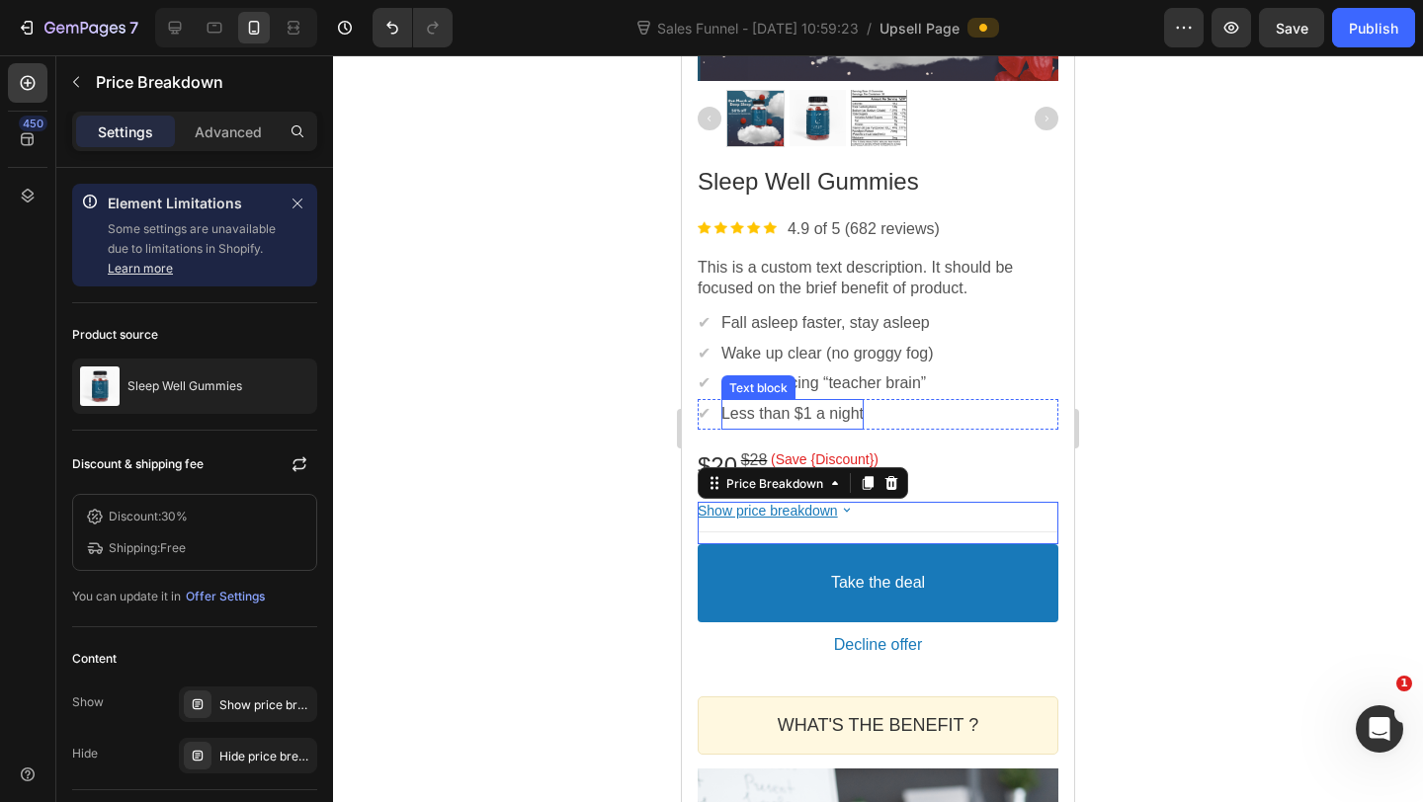
click at [861, 413] on p "Less than $1 a night" at bounding box center [792, 414] width 142 height 21
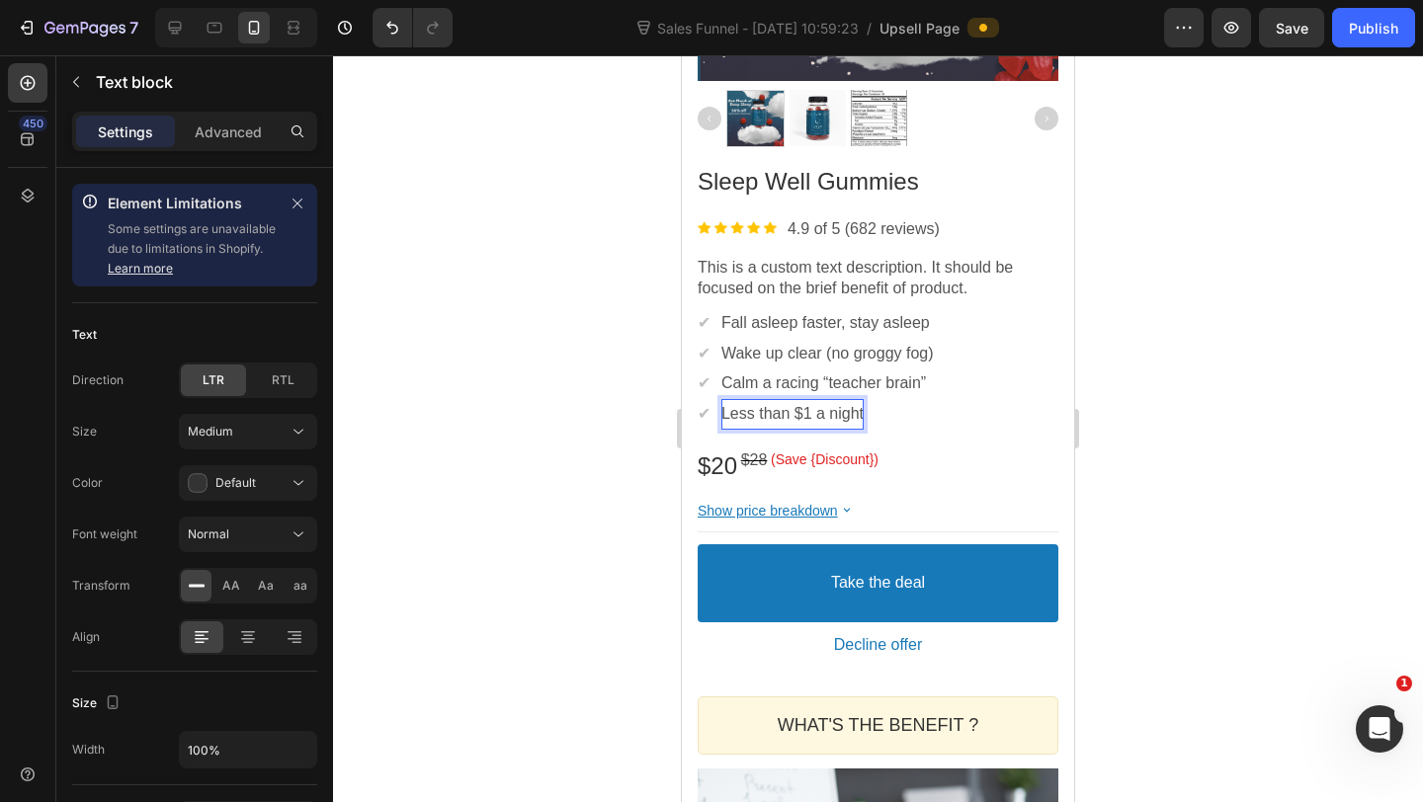
click at [863, 413] on p "Less than $1 a night" at bounding box center [792, 414] width 142 height 21
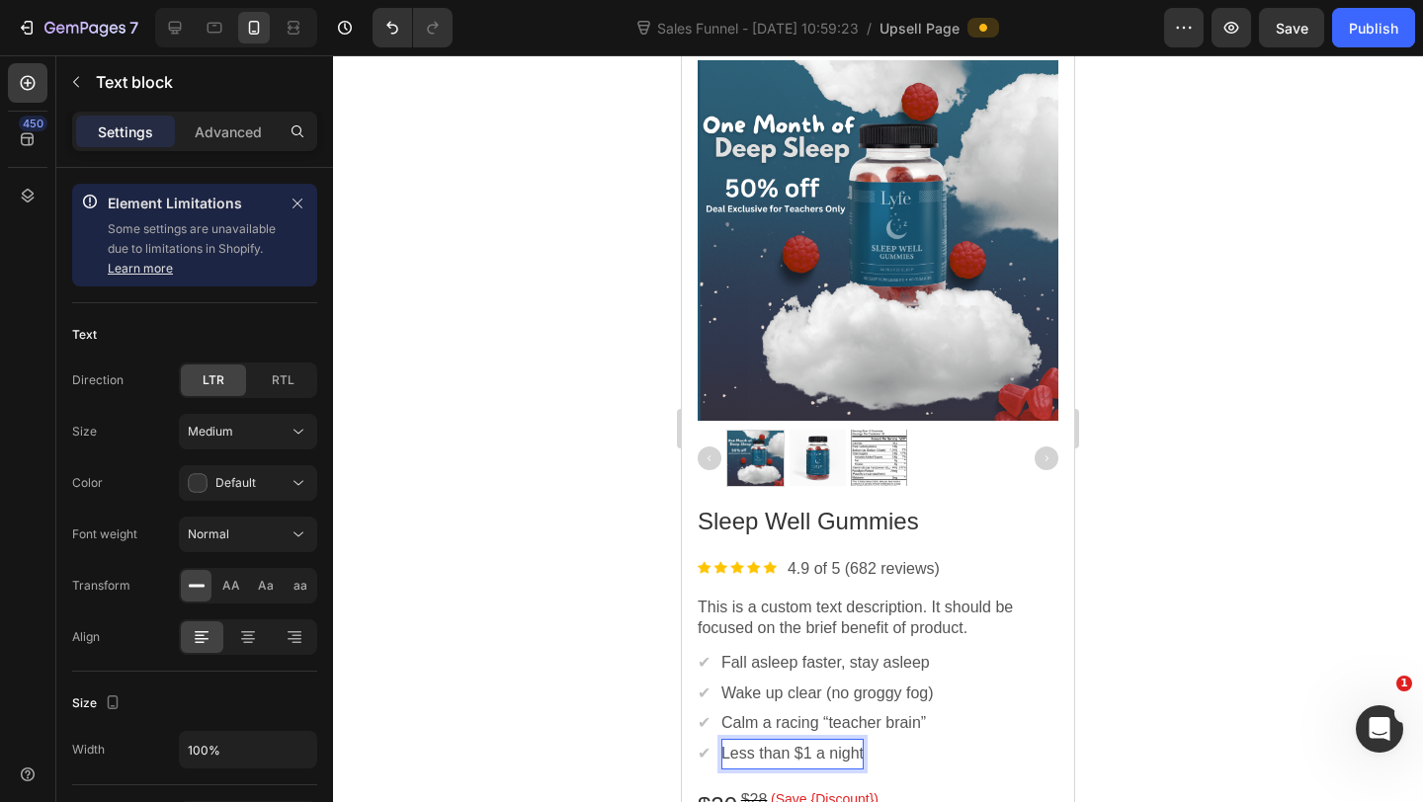
scroll to position [806, 0]
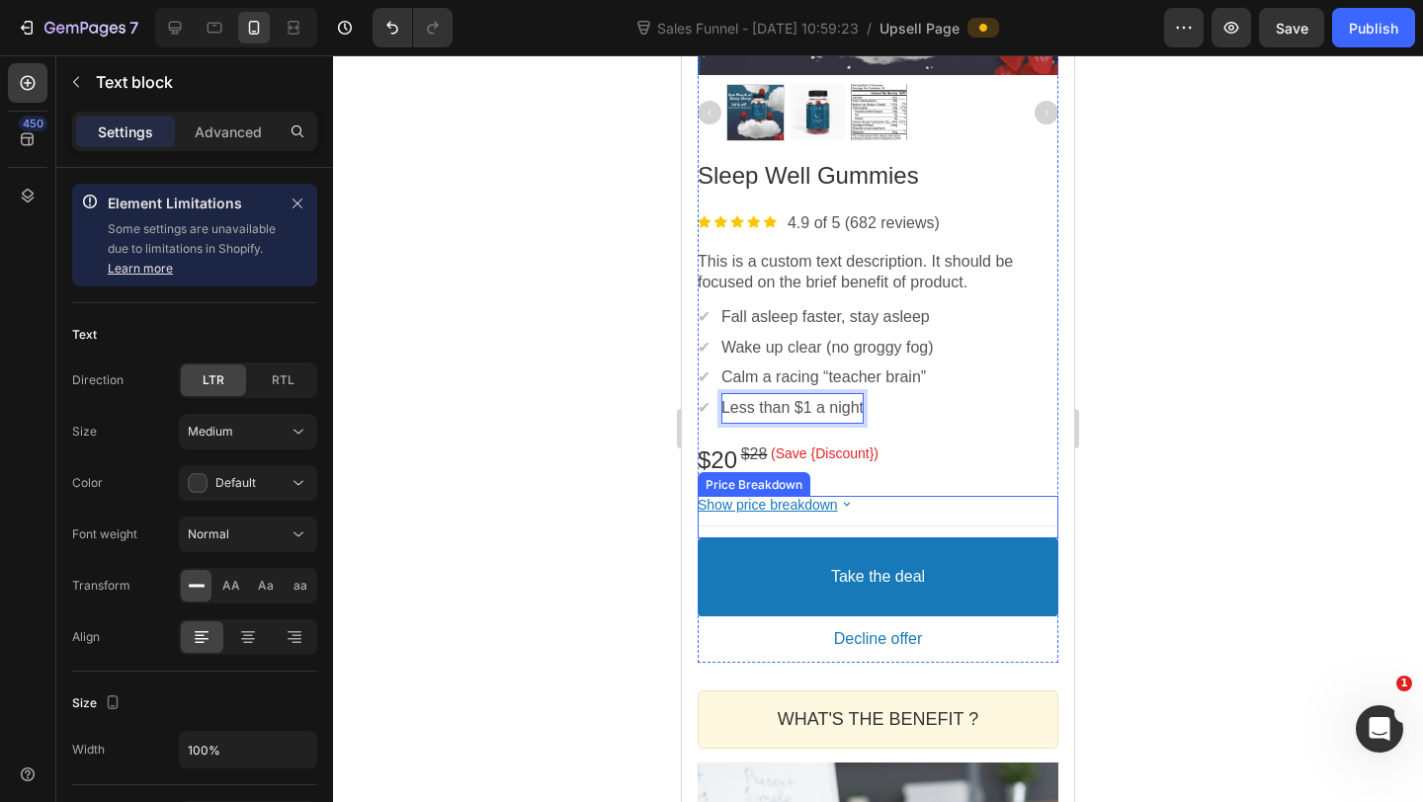
click at [808, 510] on bdo "Show price breakdown" at bounding box center [767, 505] width 140 height 16
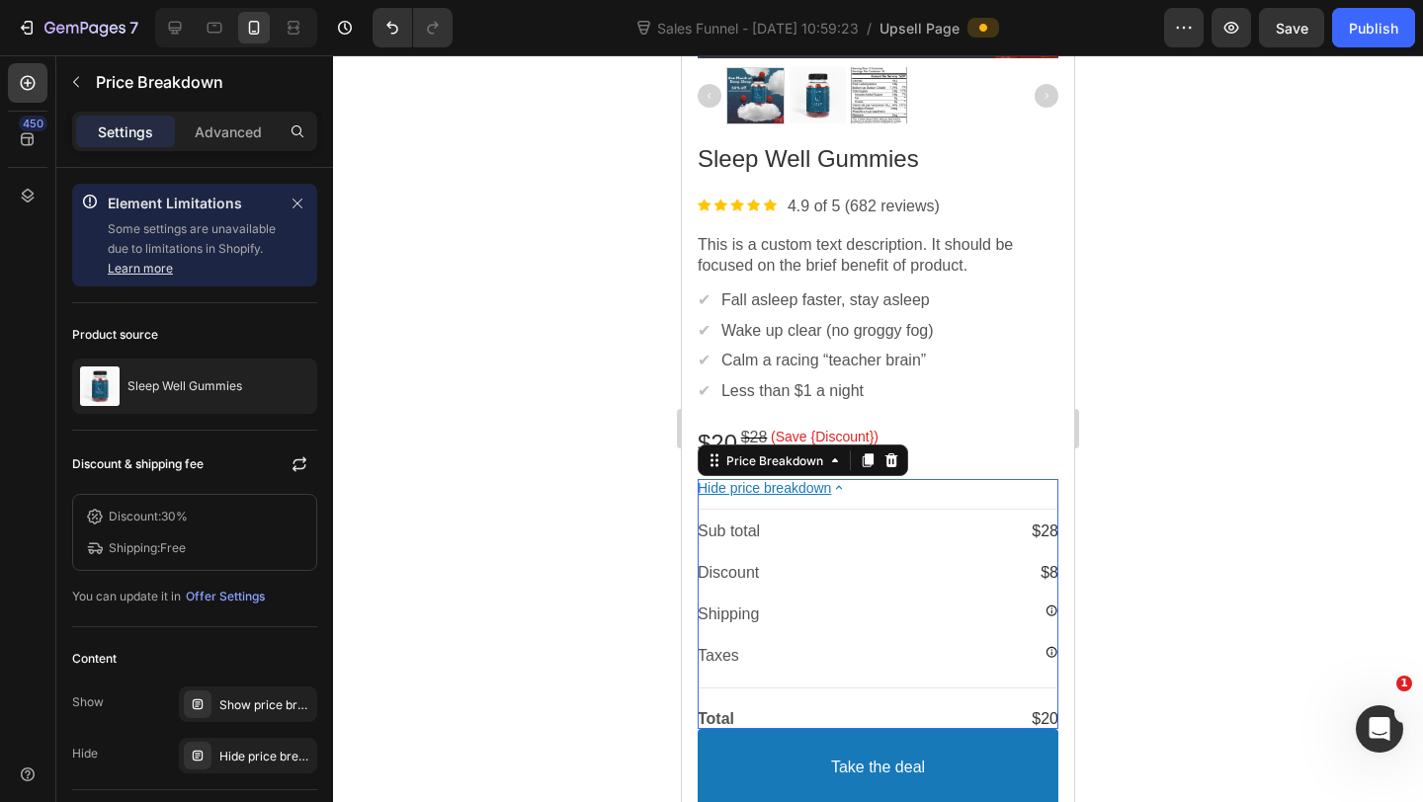
scroll to position [825, 0]
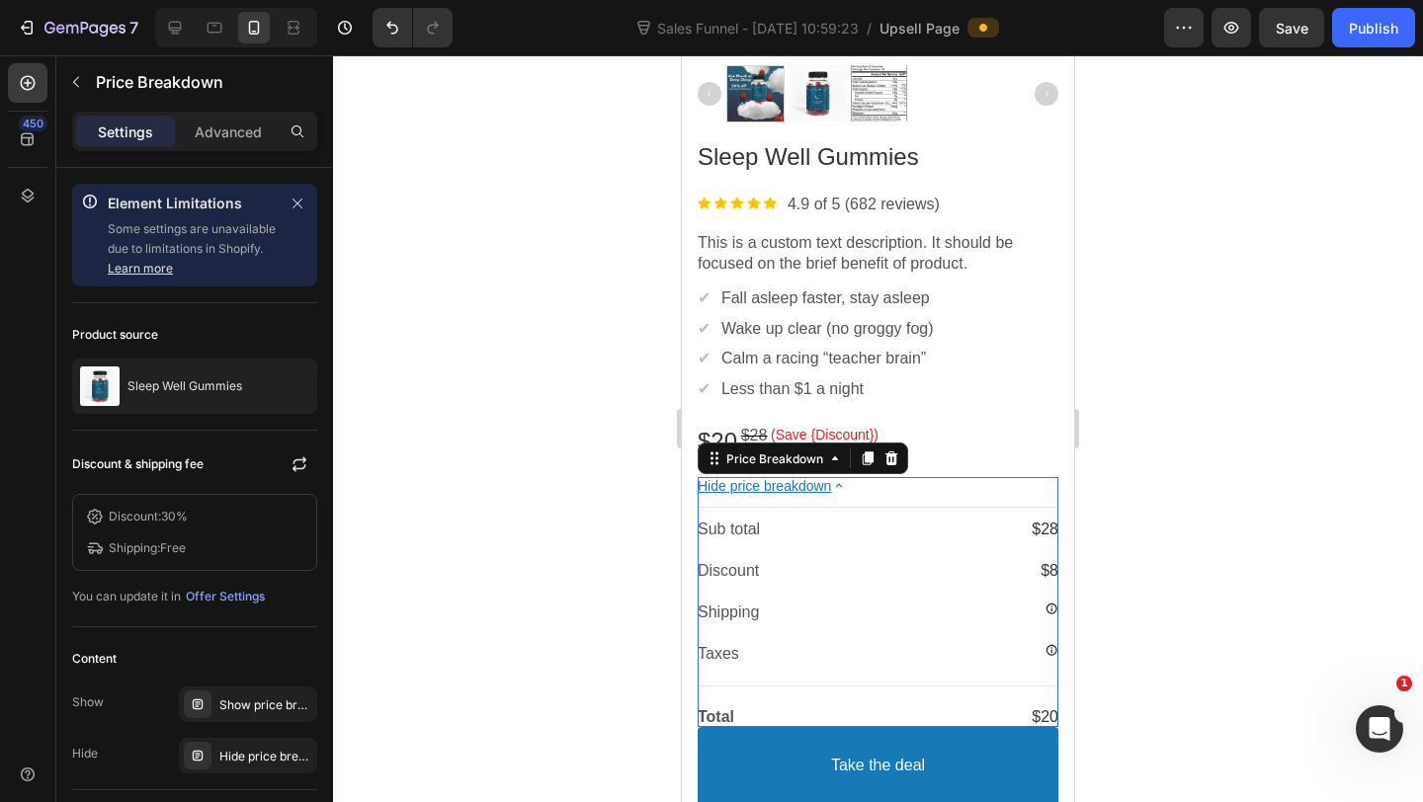
click at [1053, 610] on icon at bounding box center [1051, 609] width 13 height 12
click at [767, 485] on bdo "Hide price breakdown" at bounding box center [763, 486] width 133 height 16
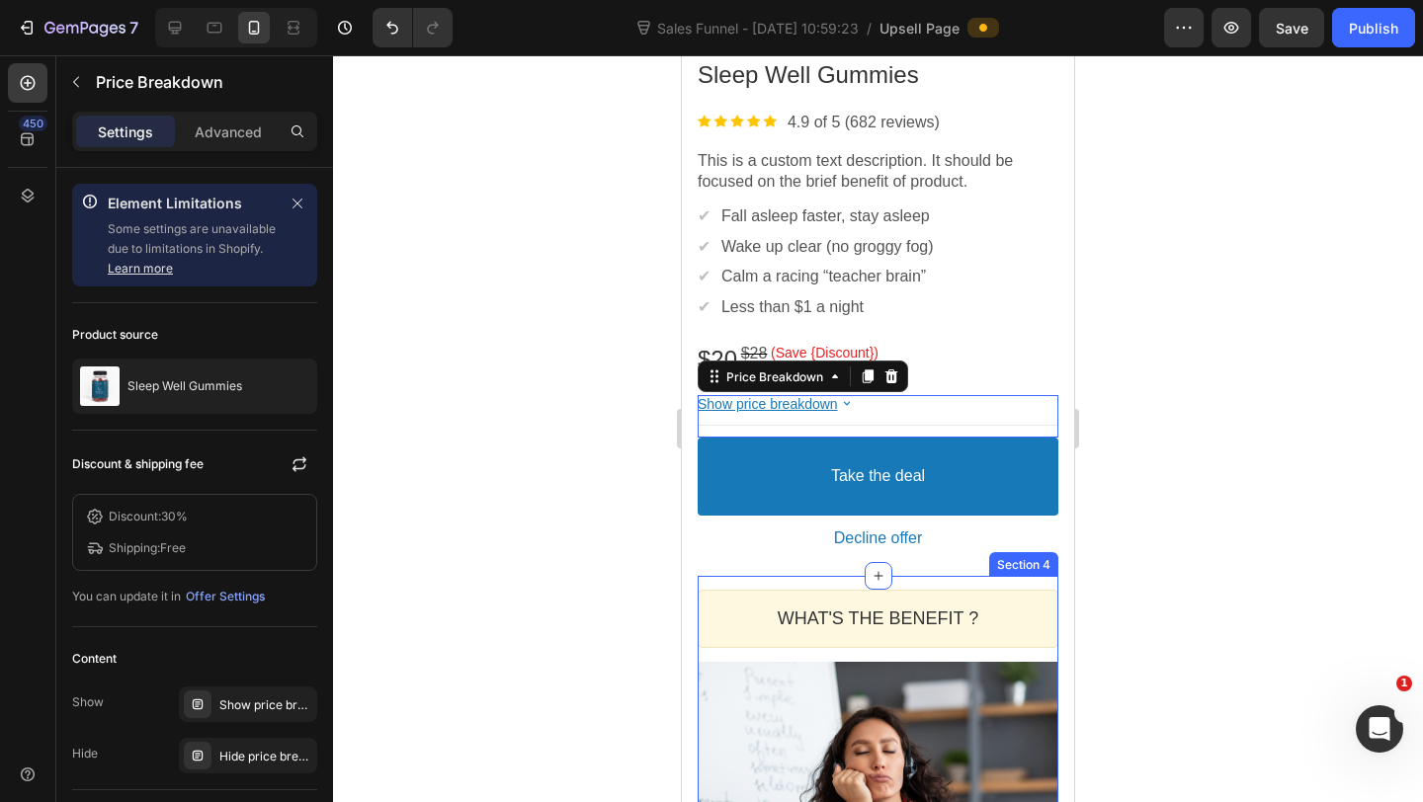
scroll to position [850, 0]
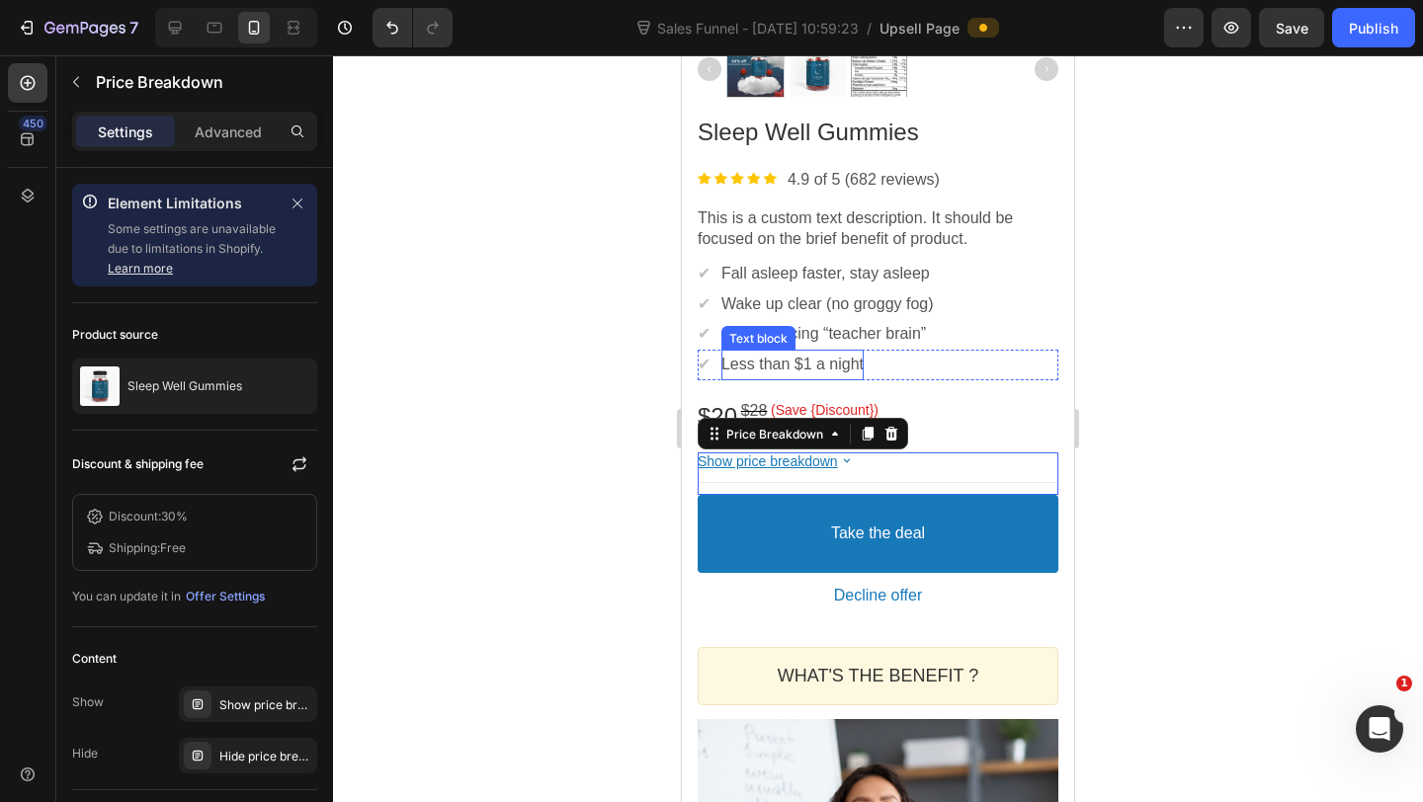
click at [863, 362] on p "Less than $1 a night" at bounding box center [792, 365] width 142 height 21
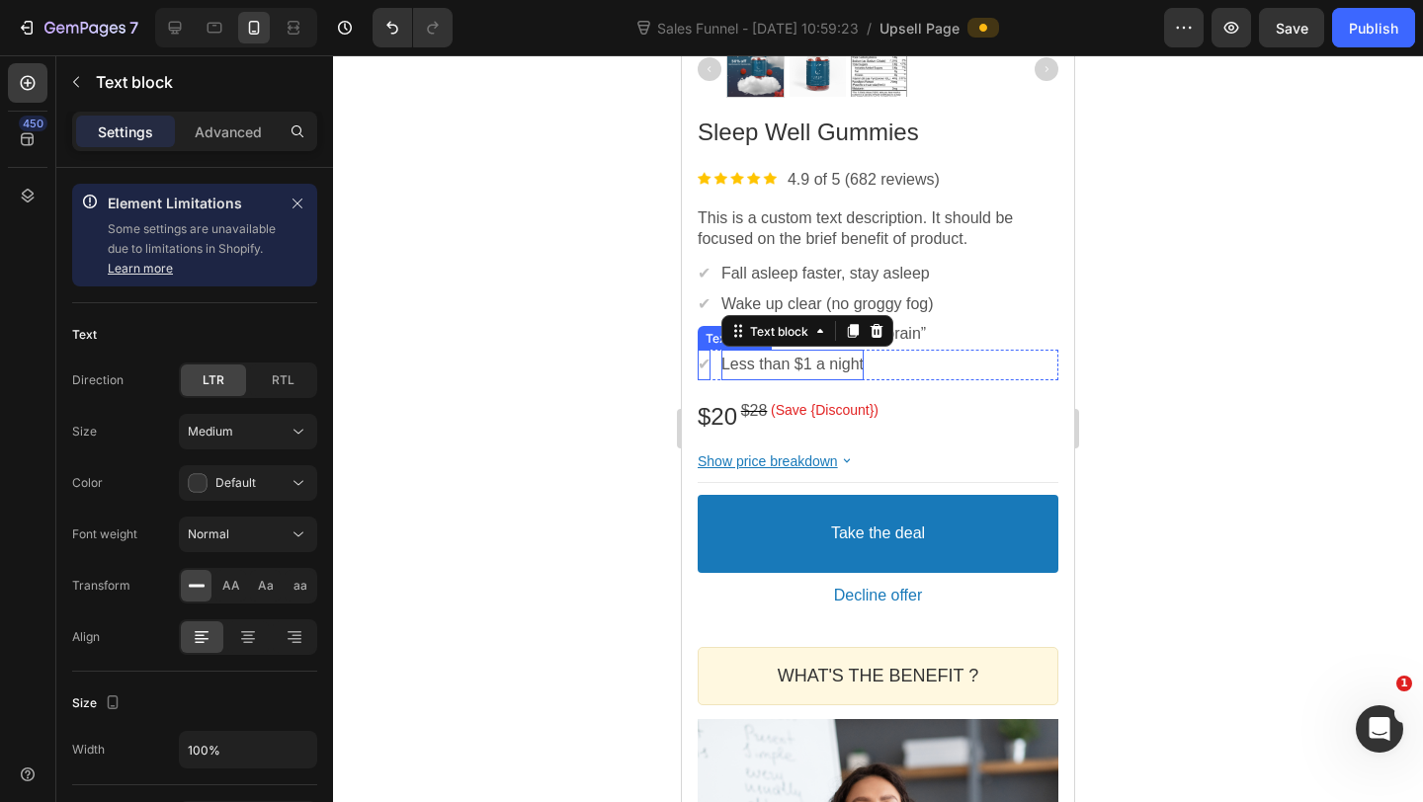
click at [710, 369] on span "✔" at bounding box center [703, 364] width 13 height 17
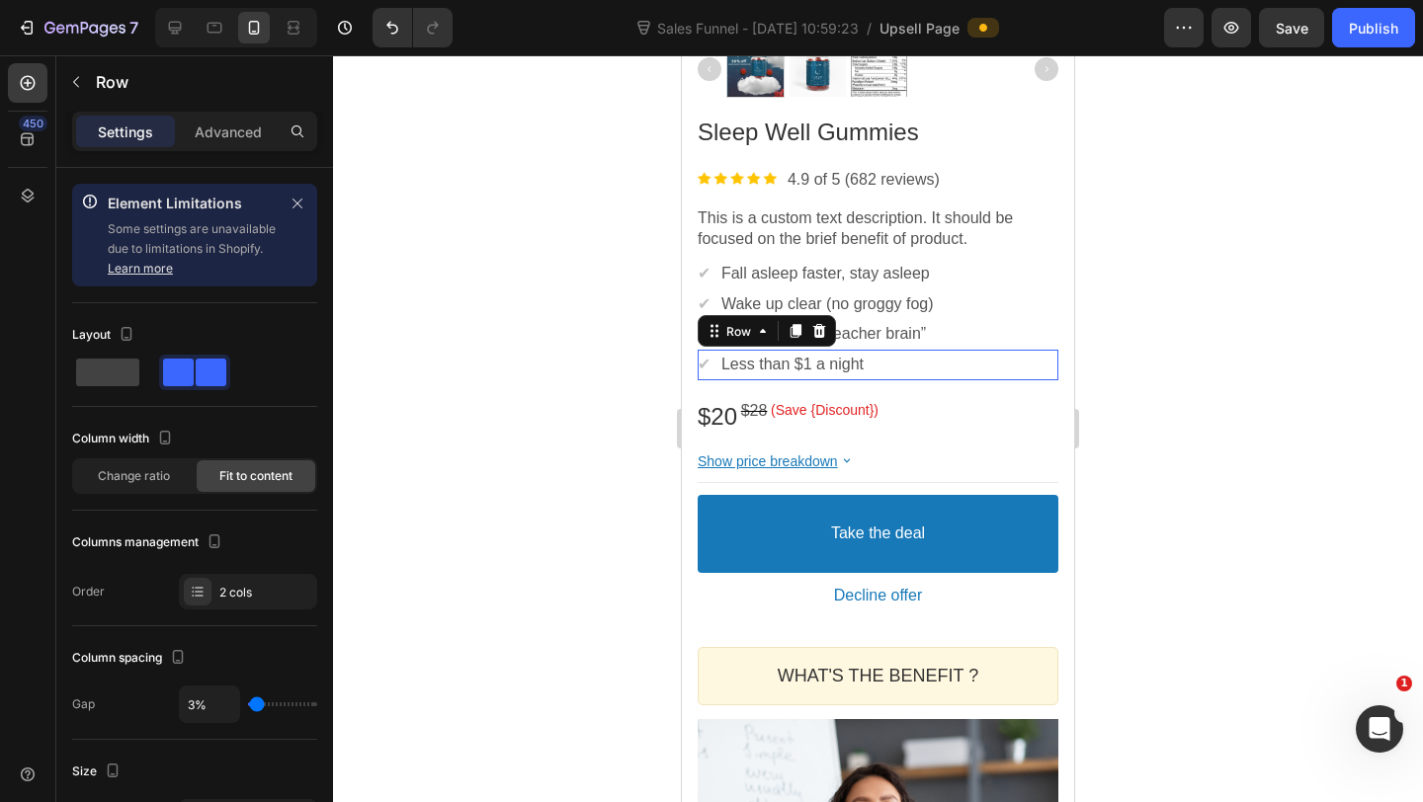
click at [717, 369] on div "✔ Text block Less than $1 a night Text block Row" at bounding box center [877, 365] width 361 height 31
click at [796, 328] on icon at bounding box center [795, 331] width 11 height 14
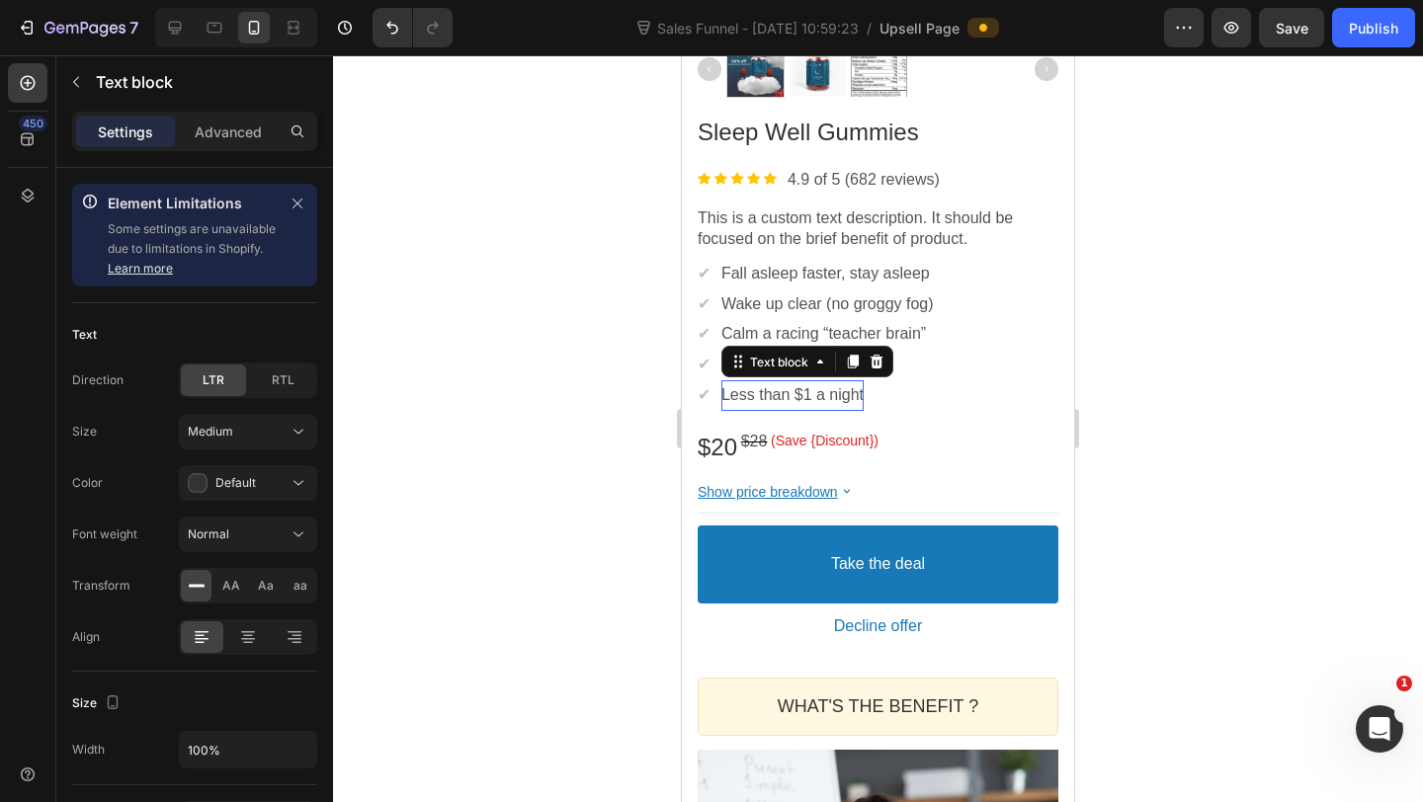
click at [774, 385] on p "Less than $1 a night" at bounding box center [792, 395] width 142 height 21
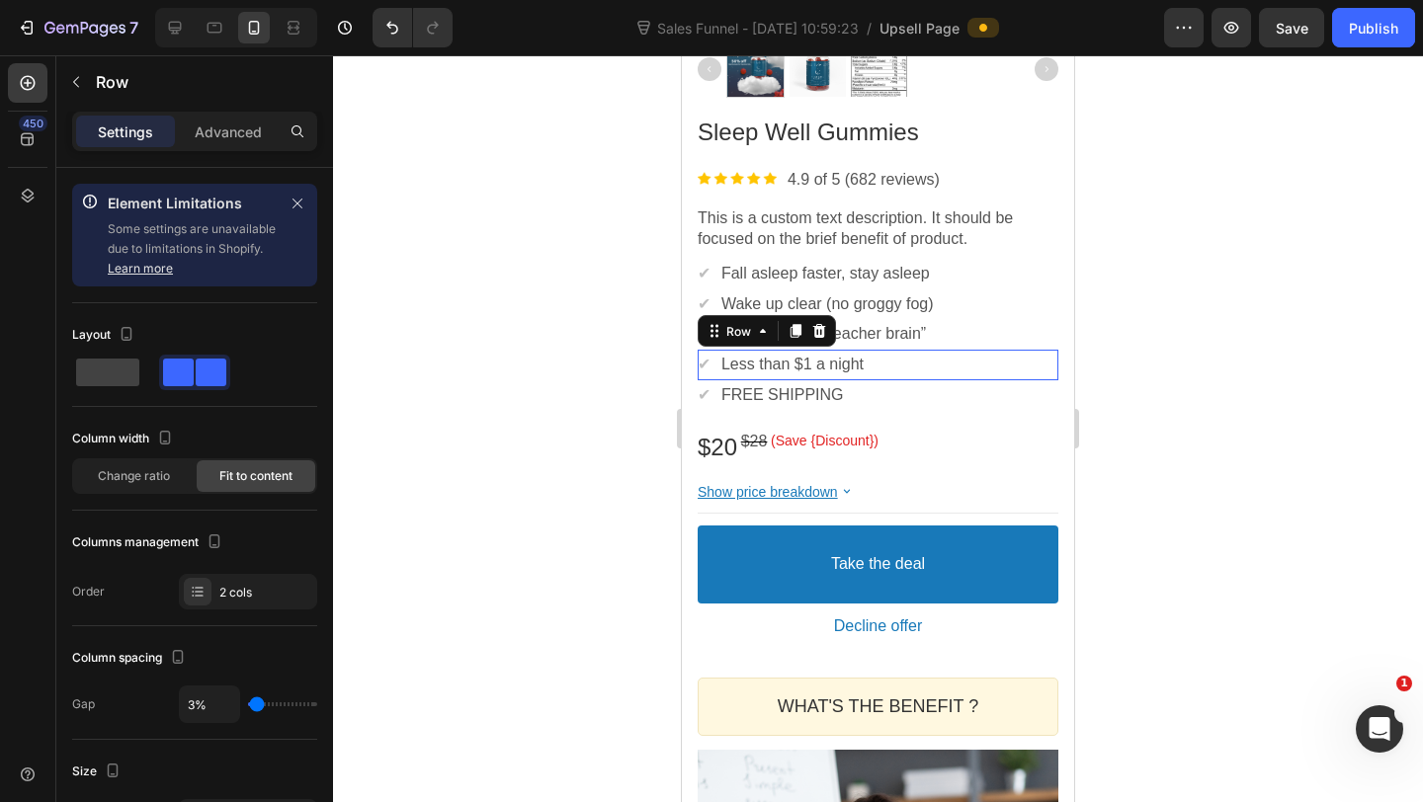
click at [1034, 370] on div "✔ Text block Less than $1 a night Text block Row" at bounding box center [877, 365] width 361 height 31
click at [1121, 344] on div at bounding box center [878, 428] width 1090 height 747
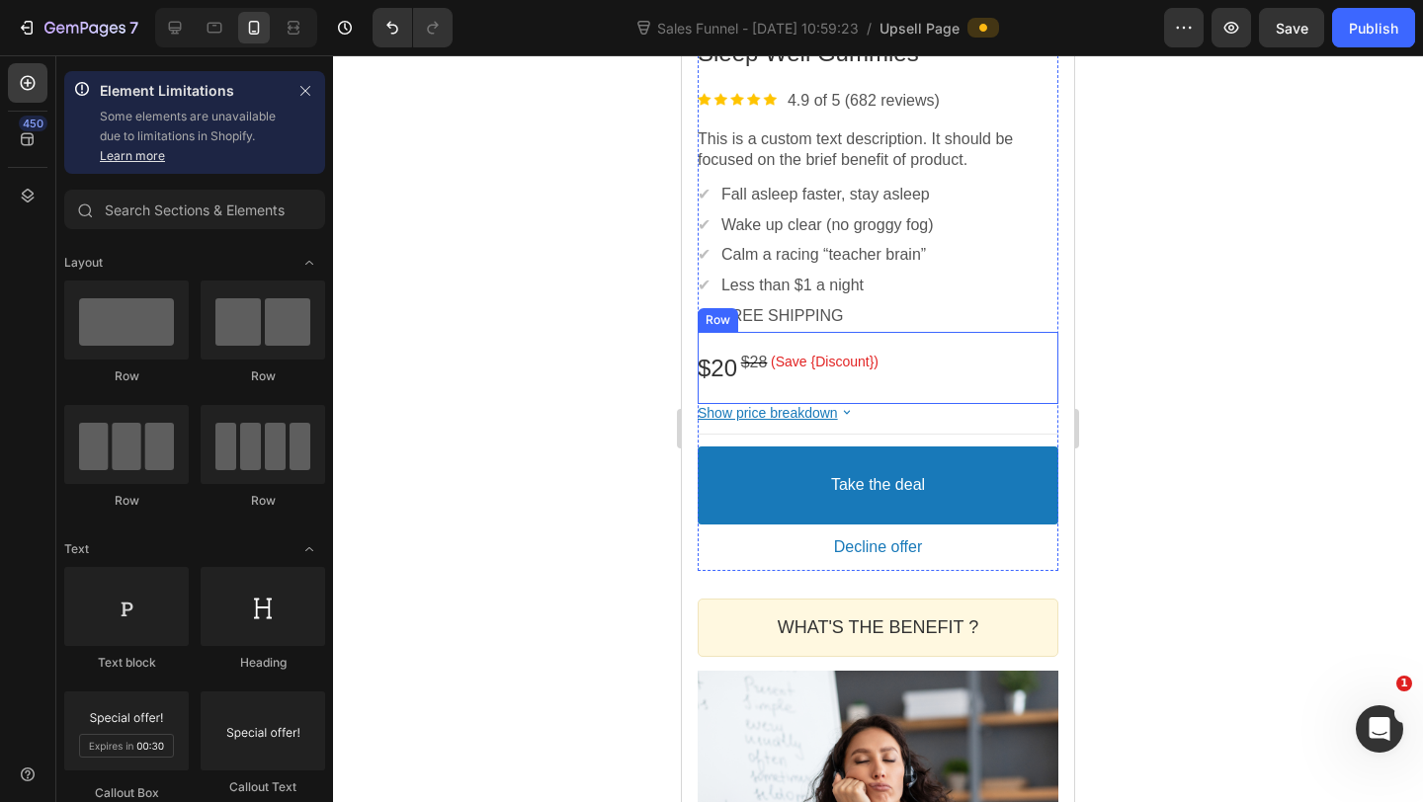
scroll to position [756, 0]
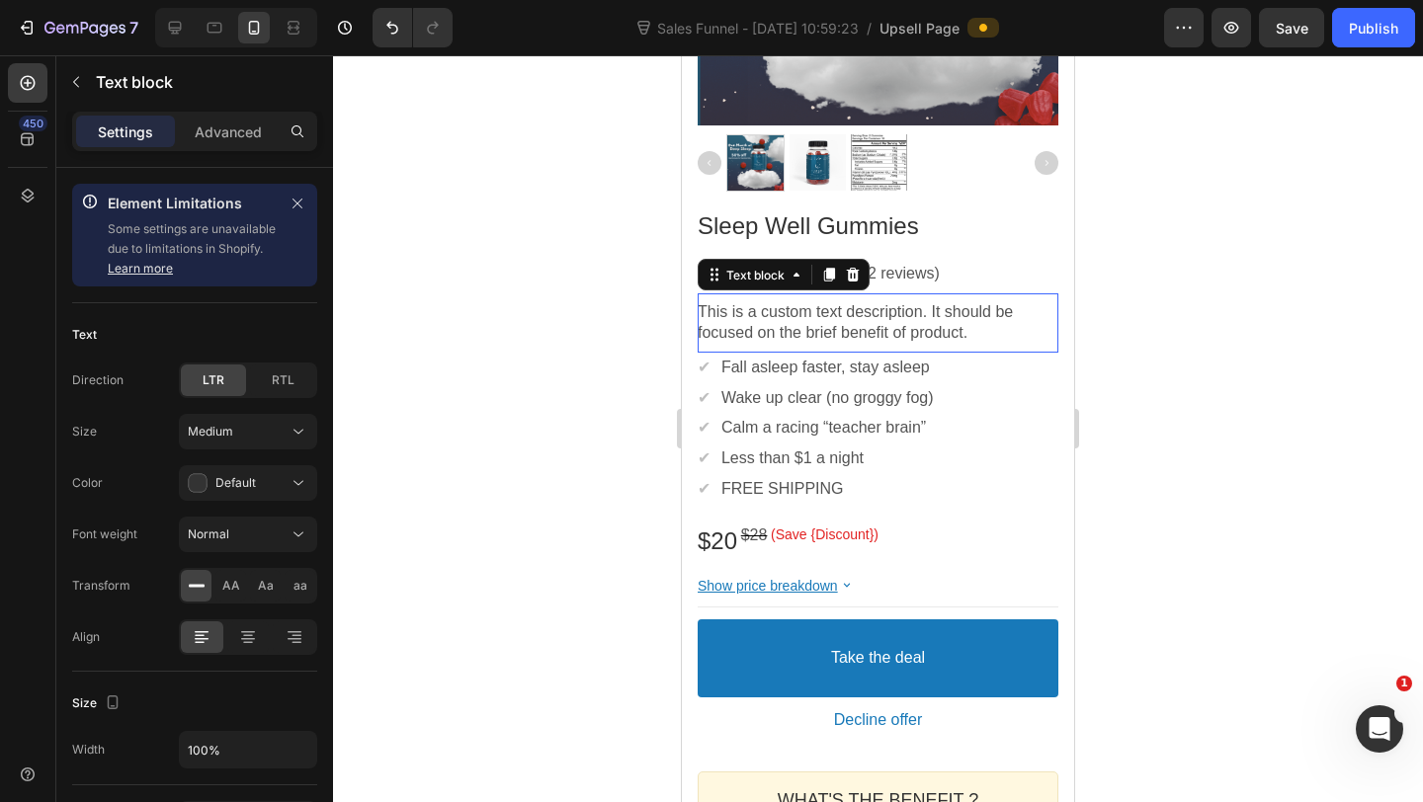
click at [837, 331] on p "This is a custom text description. It should be focused on the brief benefit of…" at bounding box center [877, 322] width 361 height 41
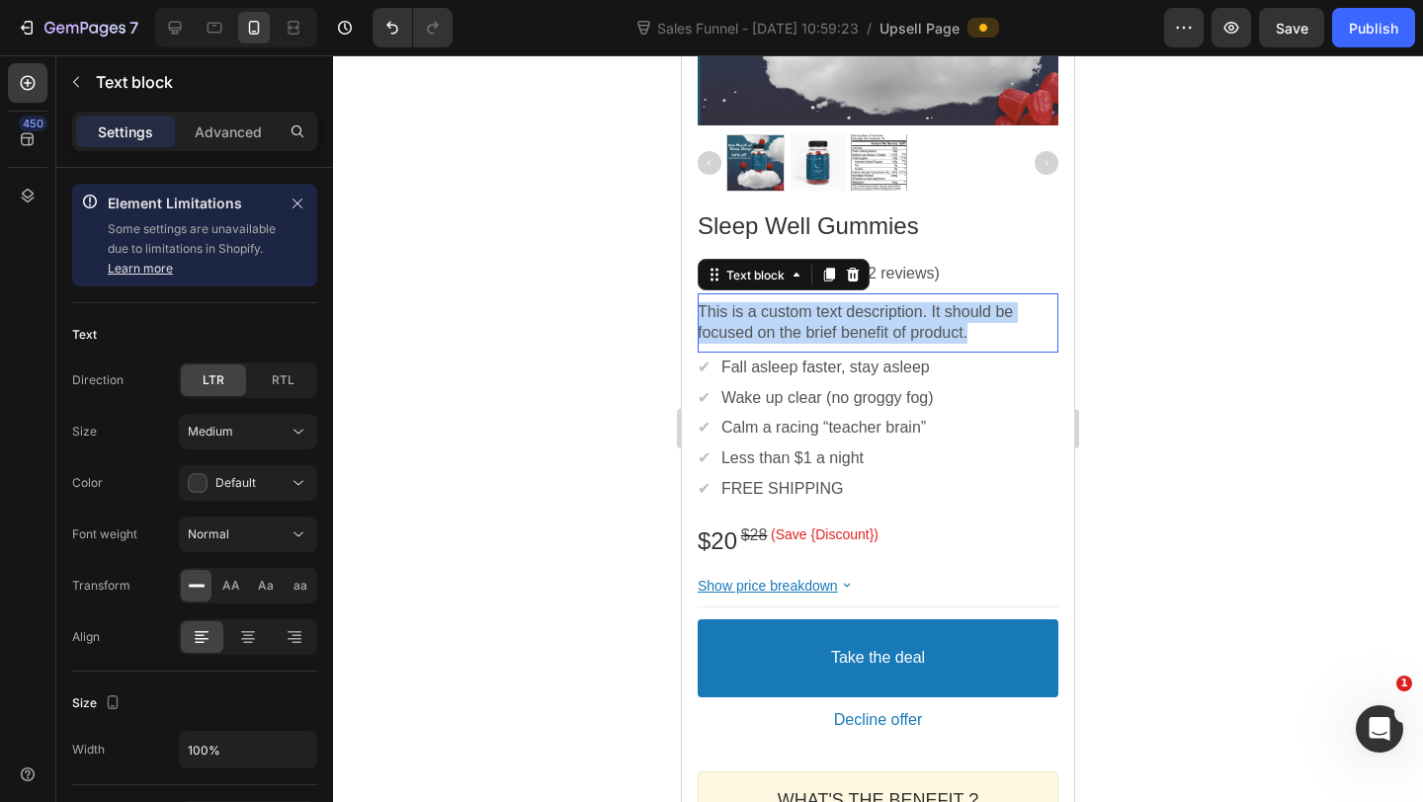
click at [837, 331] on p "This is a custom text description. It should be focused on the brief benefit of…" at bounding box center [877, 322] width 361 height 41
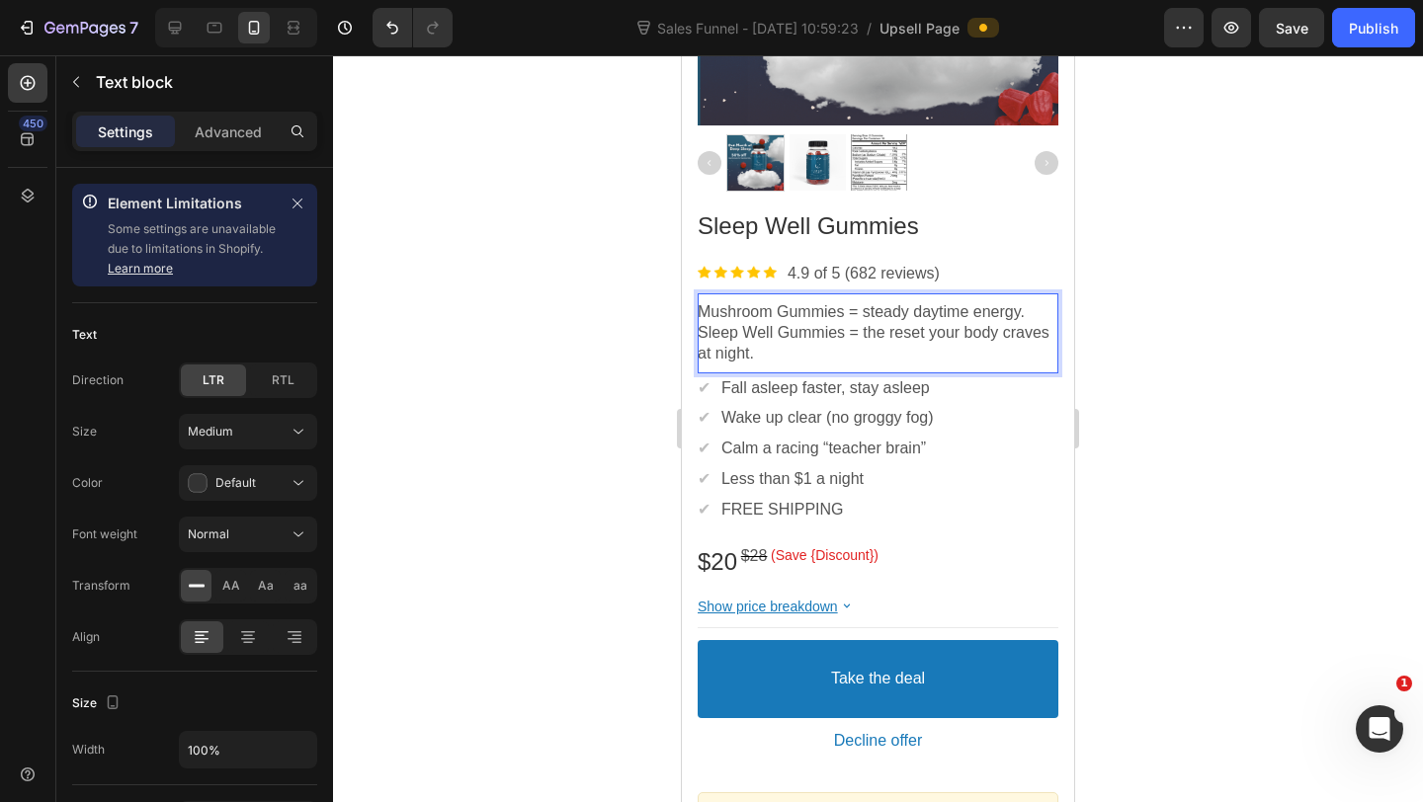
click at [830, 330] on p "Mushroom Gummies = steady daytime energy. Sleep Well Gummies = the reset your b…" at bounding box center [877, 332] width 361 height 61
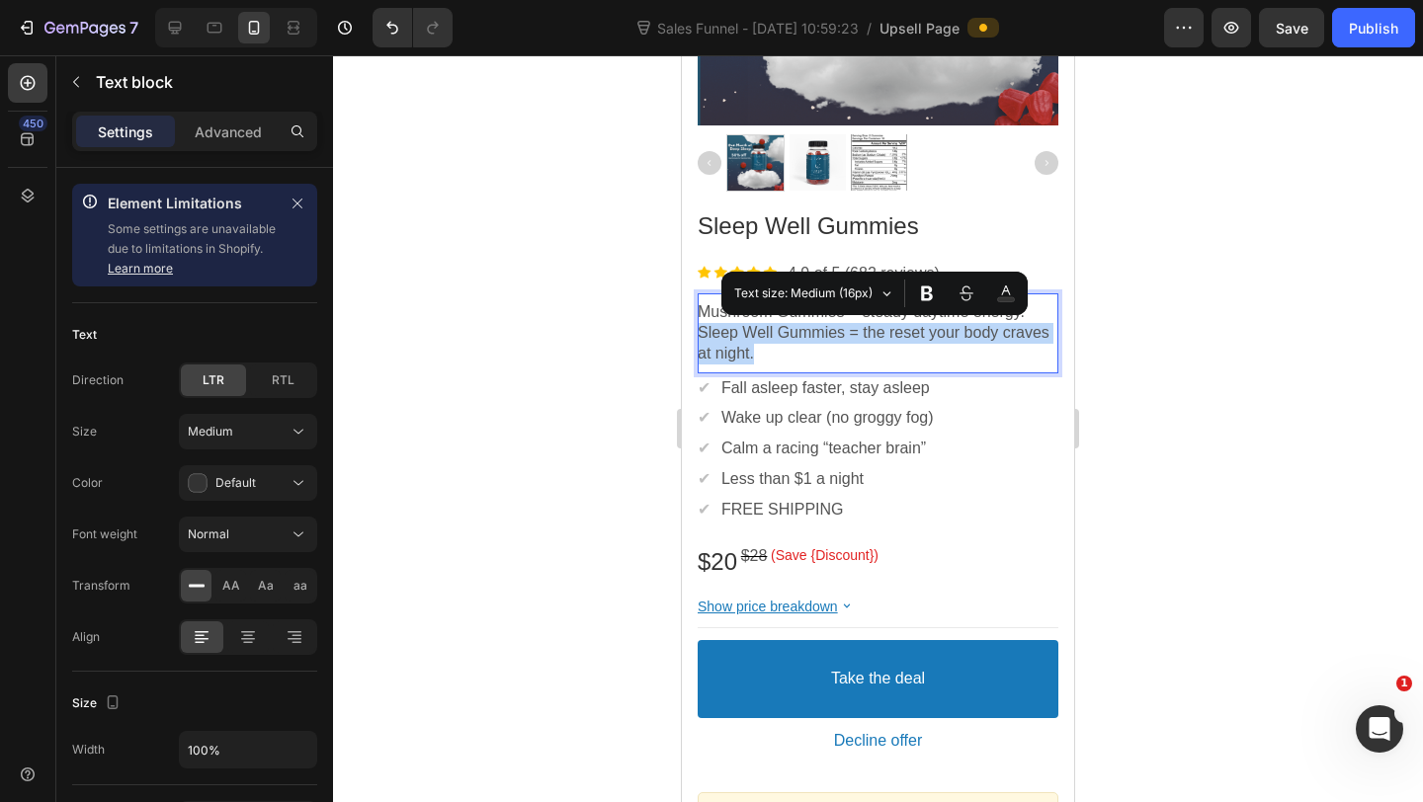
click at [829, 364] on p "Mushroom Gummies = steady daytime energy. Sleep Well Gummies = the reset your b…" at bounding box center [877, 332] width 361 height 61
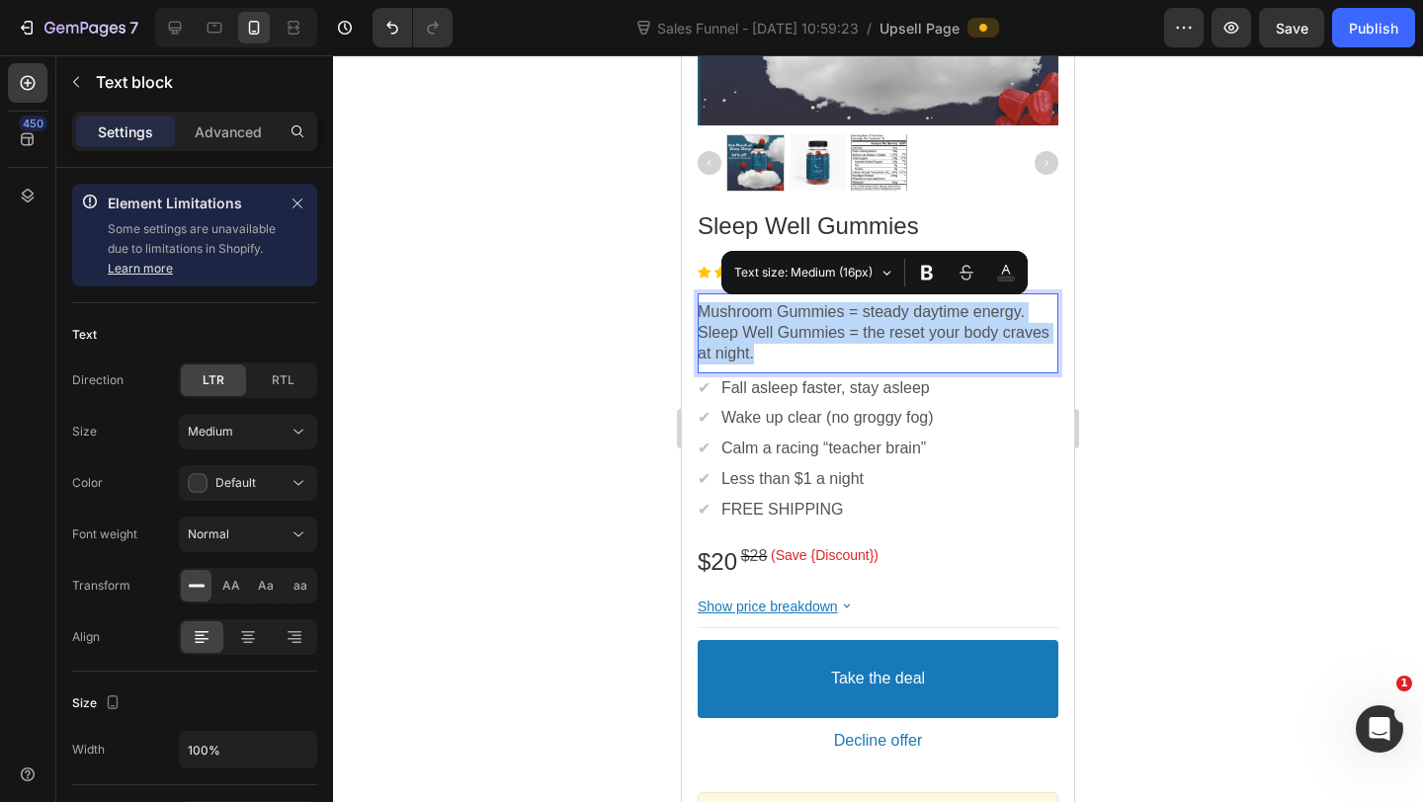
drag, startPoint x: 829, startPoint y: 364, endPoint x: 676, endPoint y: 284, distance: 172.8
click at [682, 284] on html "Mobile ( 397 px) iPhone 13 Mini iPhone 13 Pro iPhone 11 Pro Max iPhone 15 Pro M…" at bounding box center [878, 693] width 392 height 2786
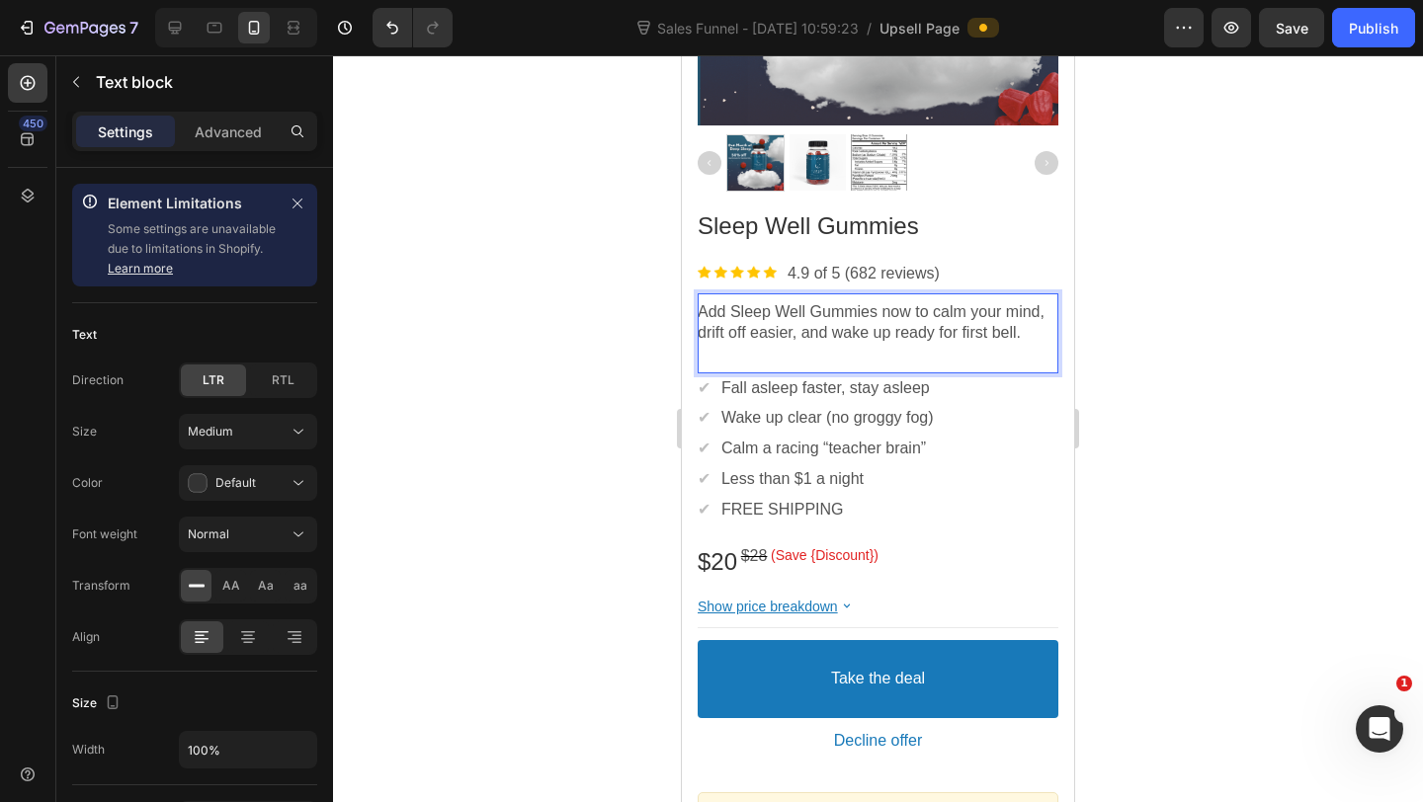
click at [814, 353] on p "Rich Text Editor. Editing area: main" at bounding box center [877, 354] width 361 height 21
click at [1218, 335] on div at bounding box center [878, 428] width 1090 height 747
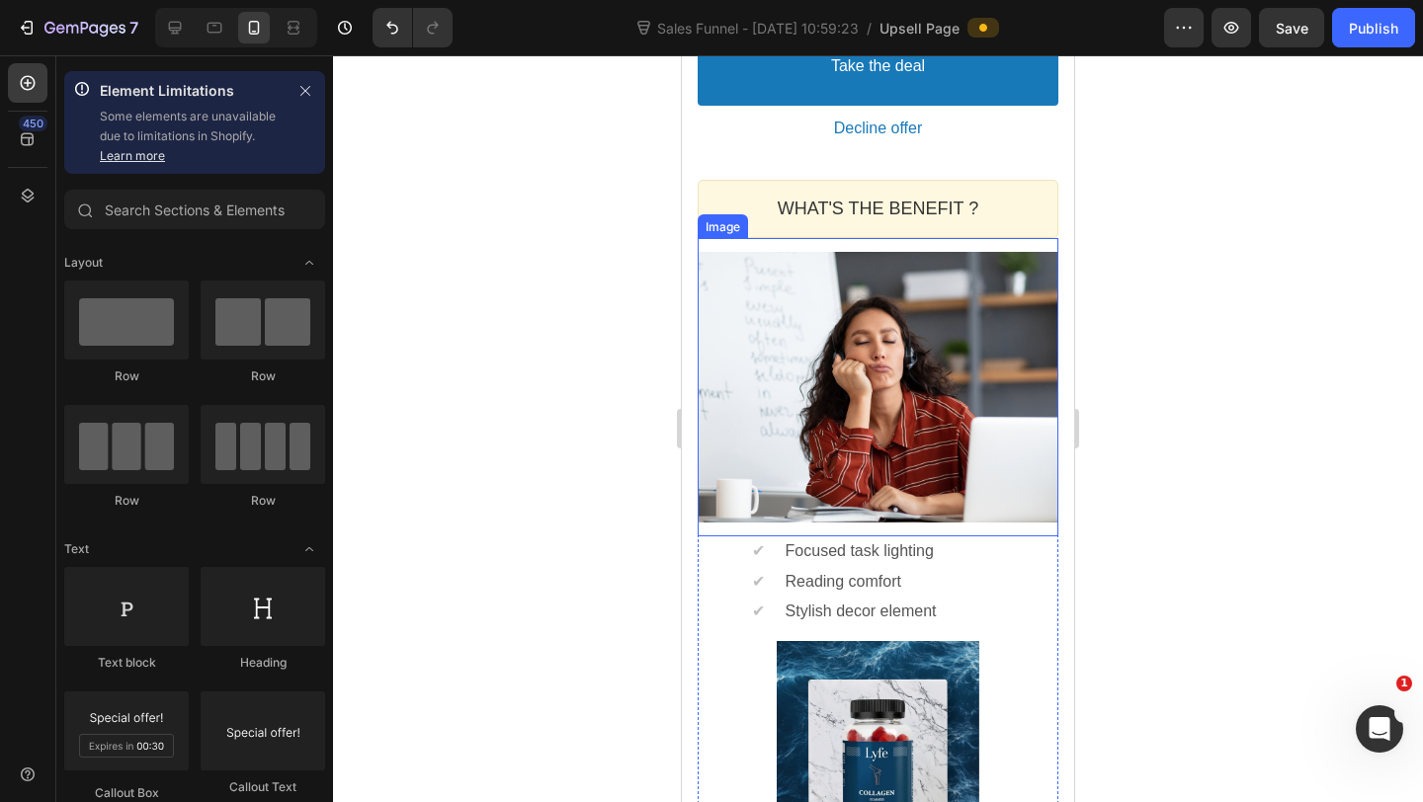
scroll to position [1380, 0]
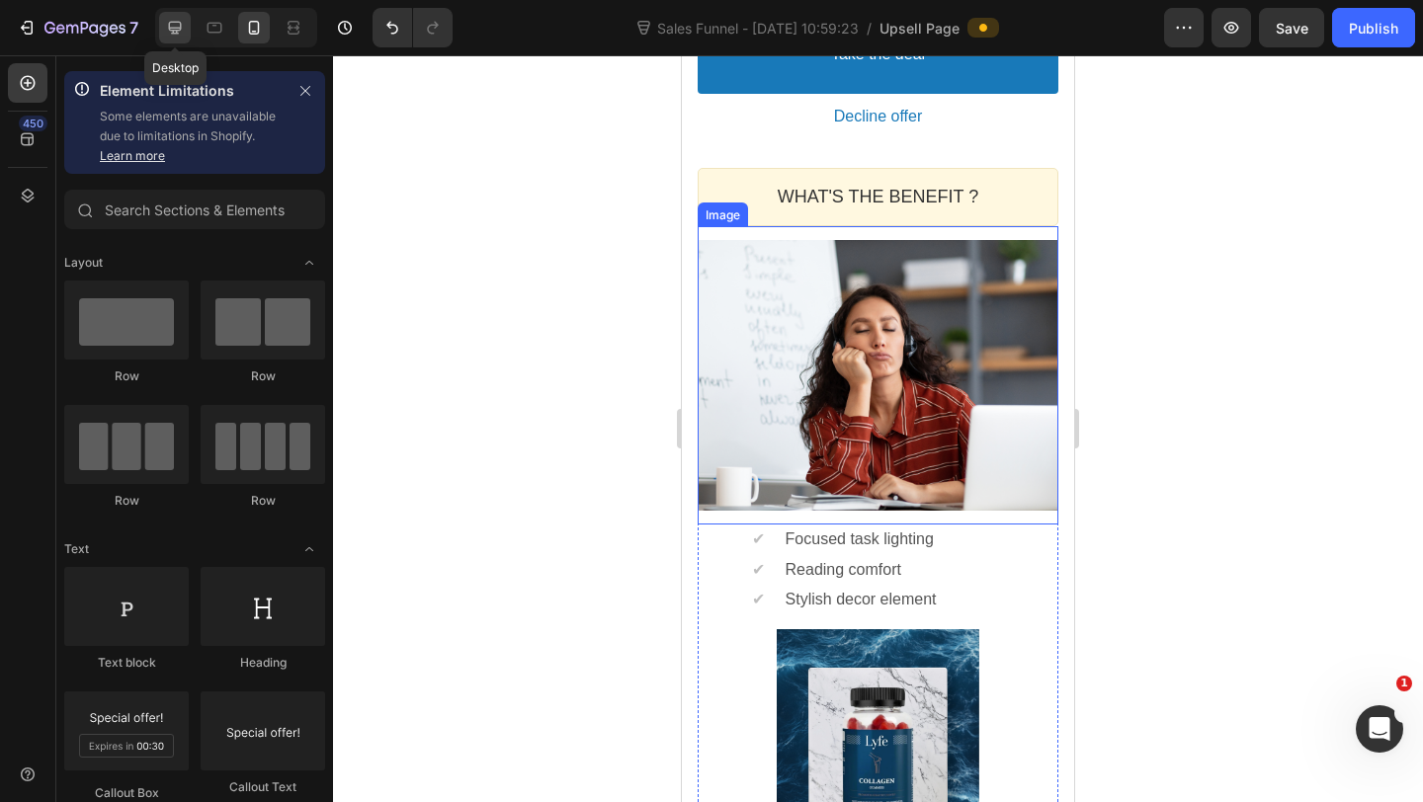
click at [171, 15] on div at bounding box center [175, 28] width 32 height 32
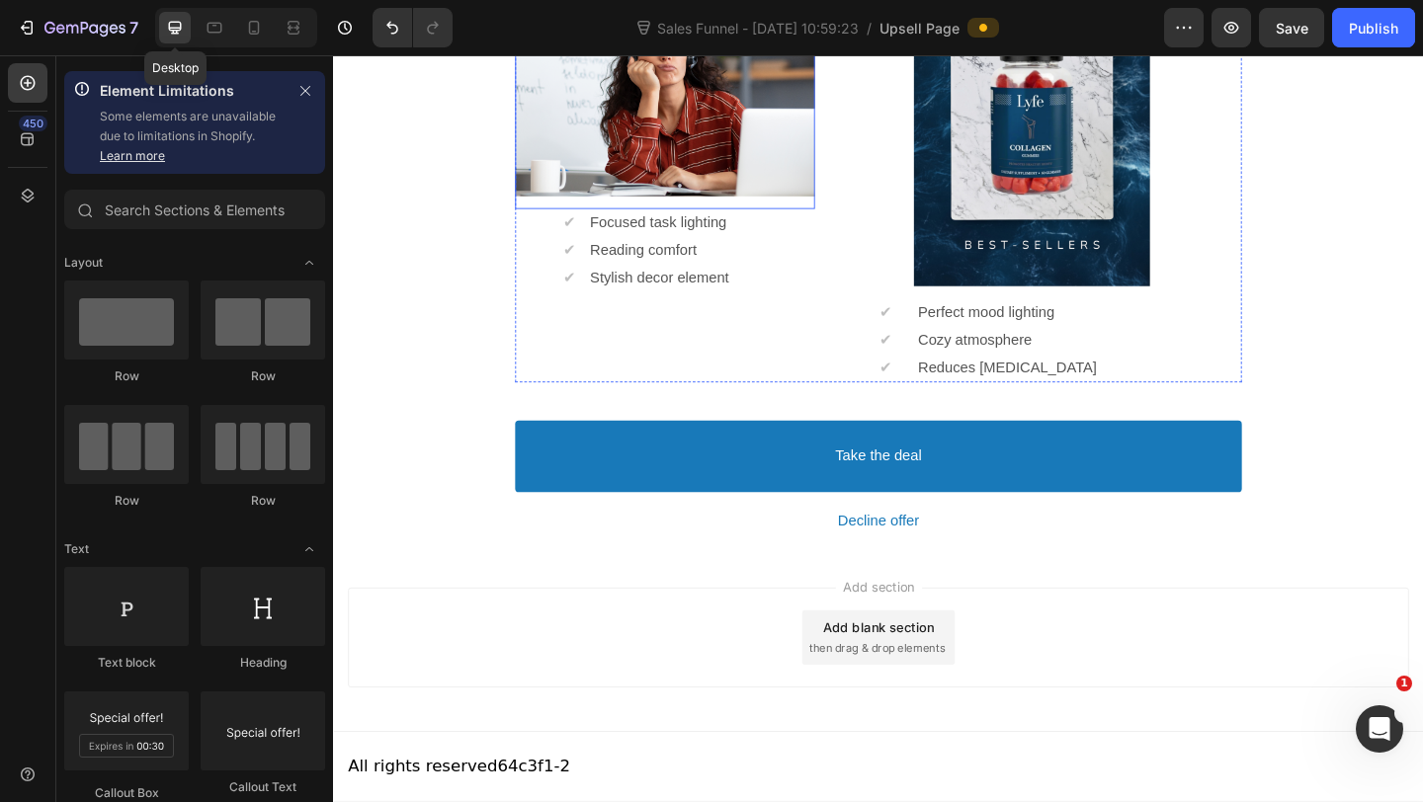
scroll to position [886, 0]
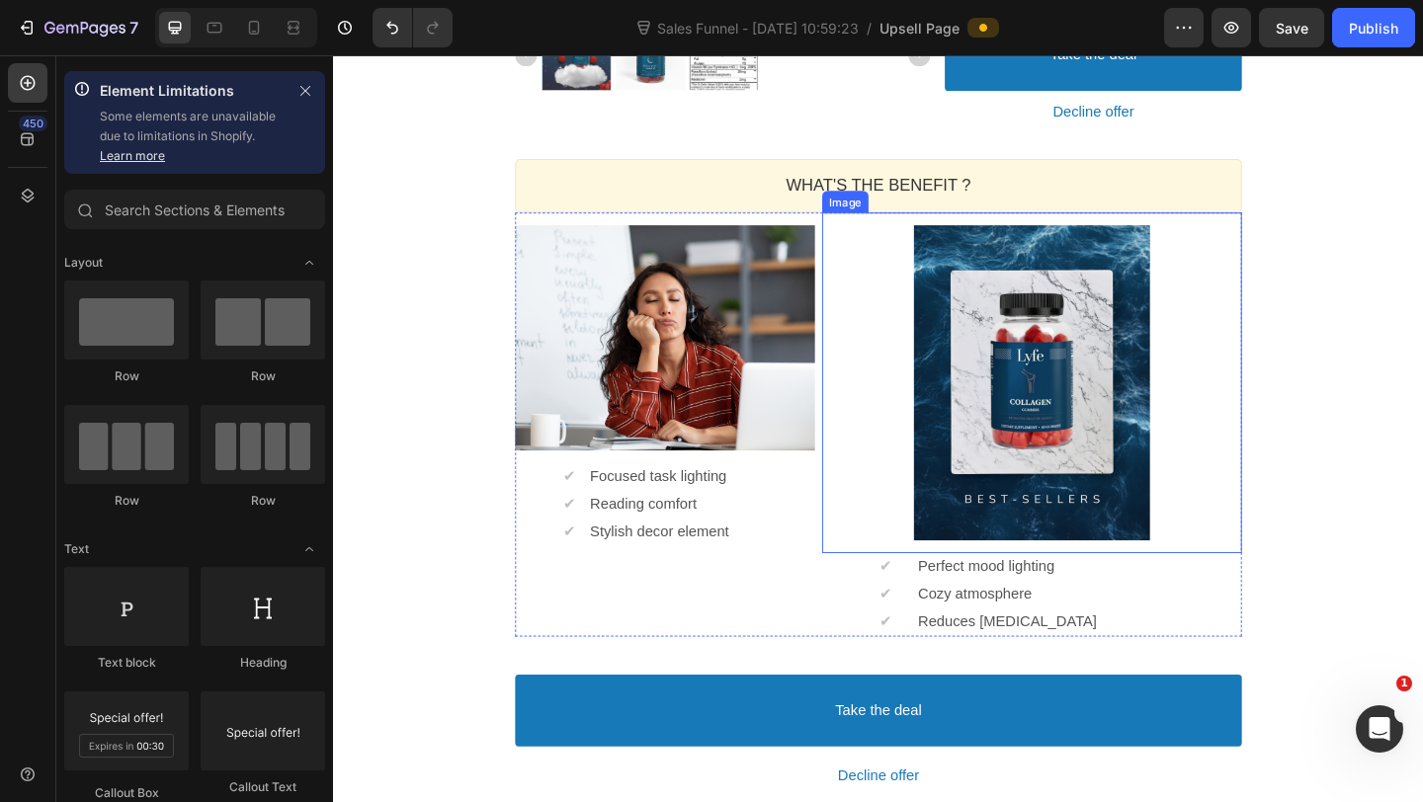
click at [905, 314] on div at bounding box center [1092, 411] width 456 height 343
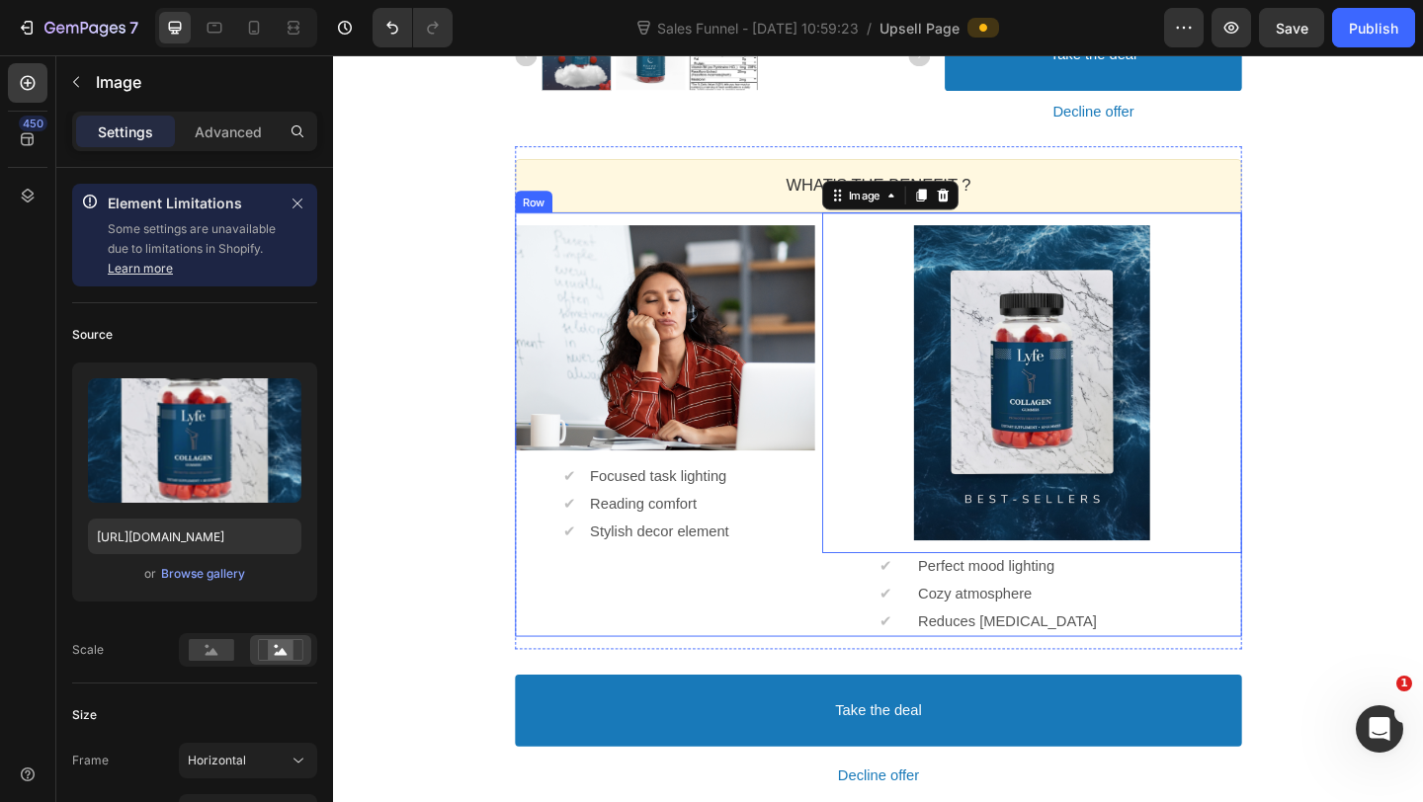
click at [861, 651] on div "Image ✔ Text block Focused task lighting Text block Row ✔ Text block Reading co…" at bounding box center [926, 456] width 790 height 461
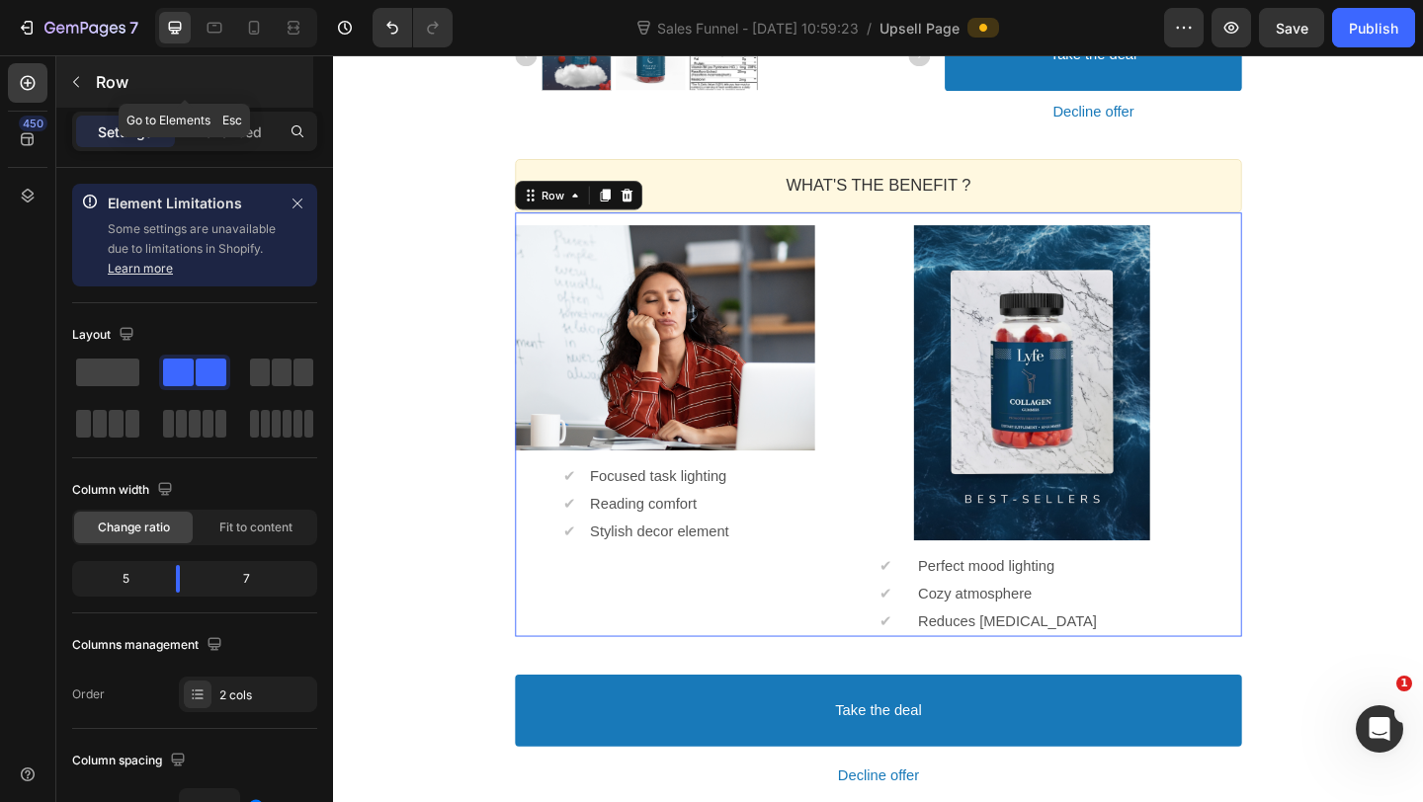
click at [88, 100] on div "Row" at bounding box center [184, 81] width 257 height 51
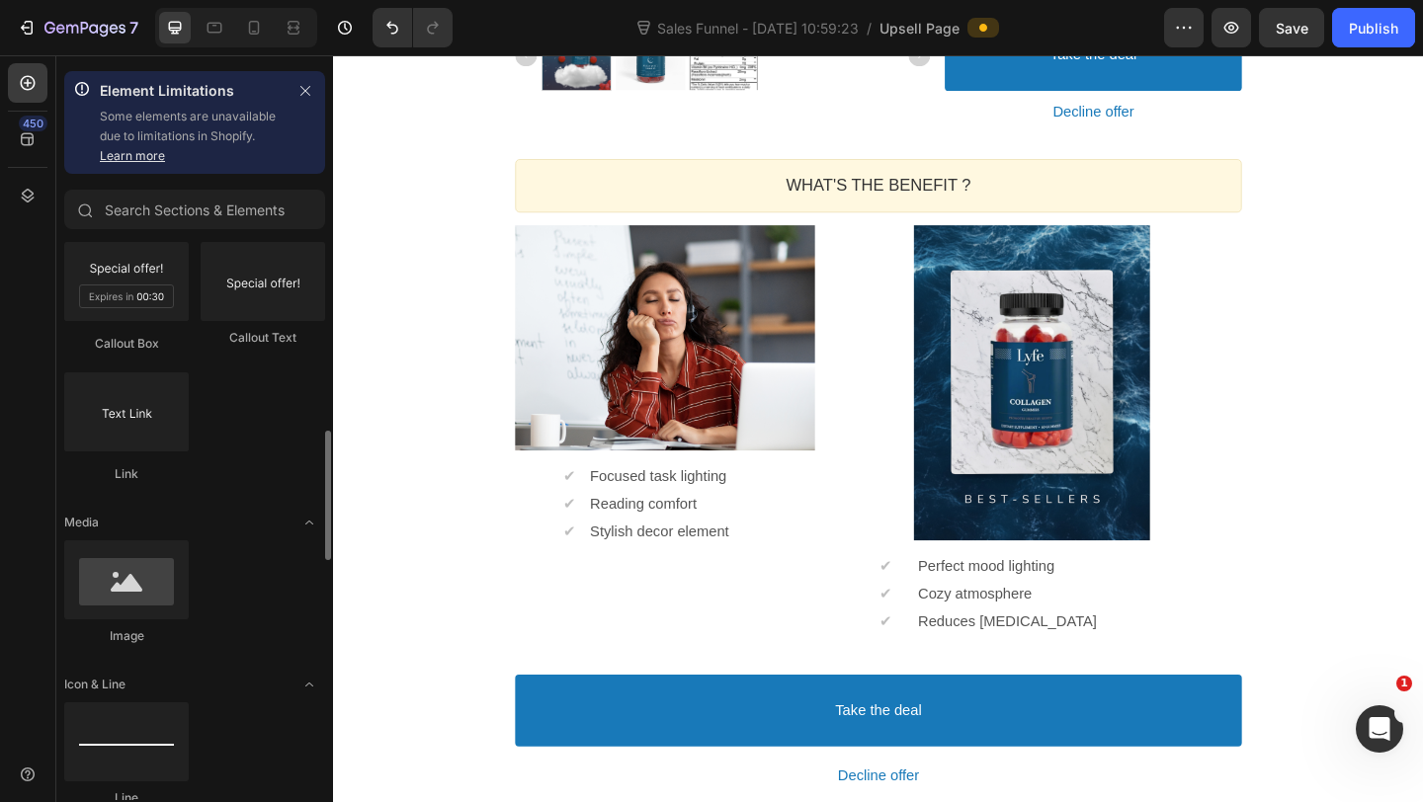
scroll to position [523, 0]
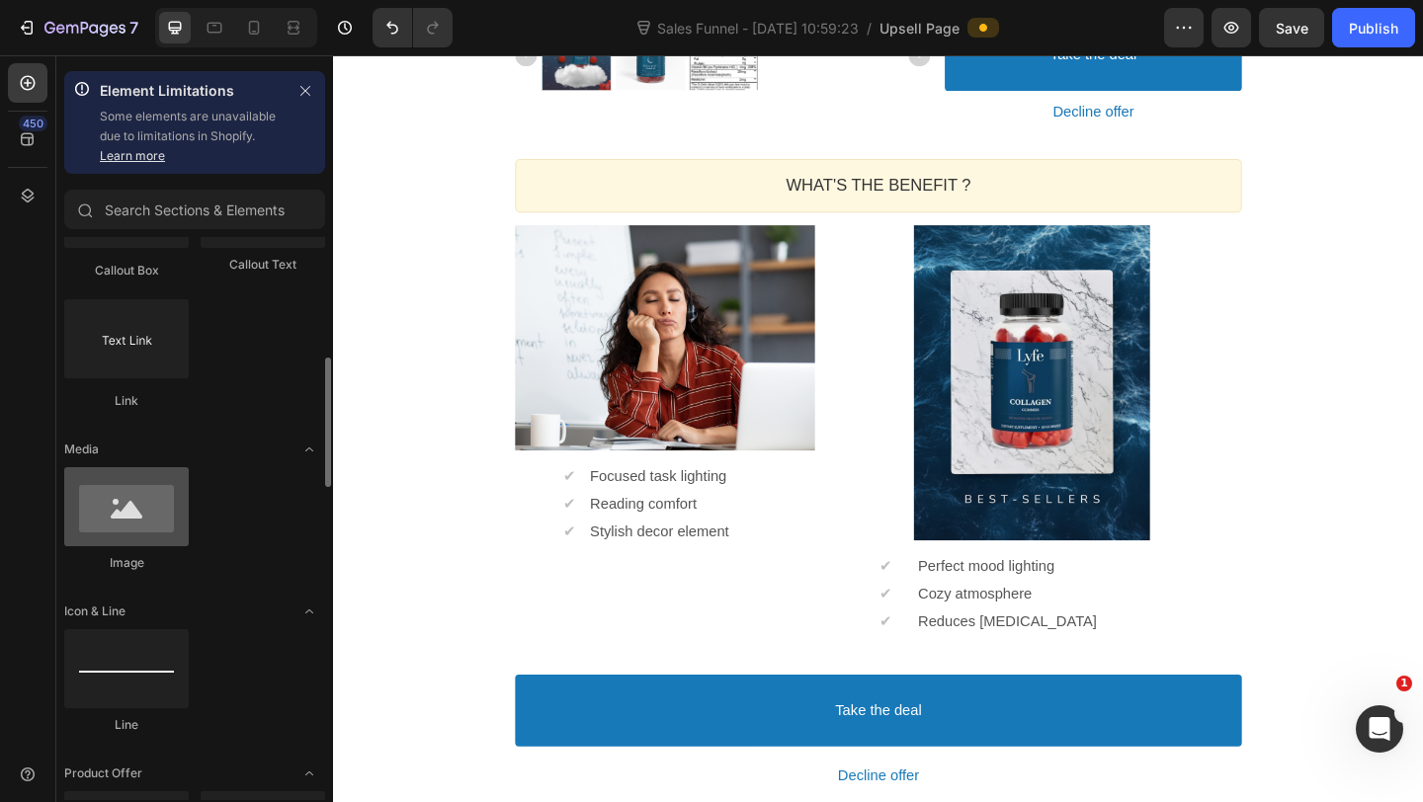
click at [121, 489] on div at bounding box center [126, 506] width 124 height 79
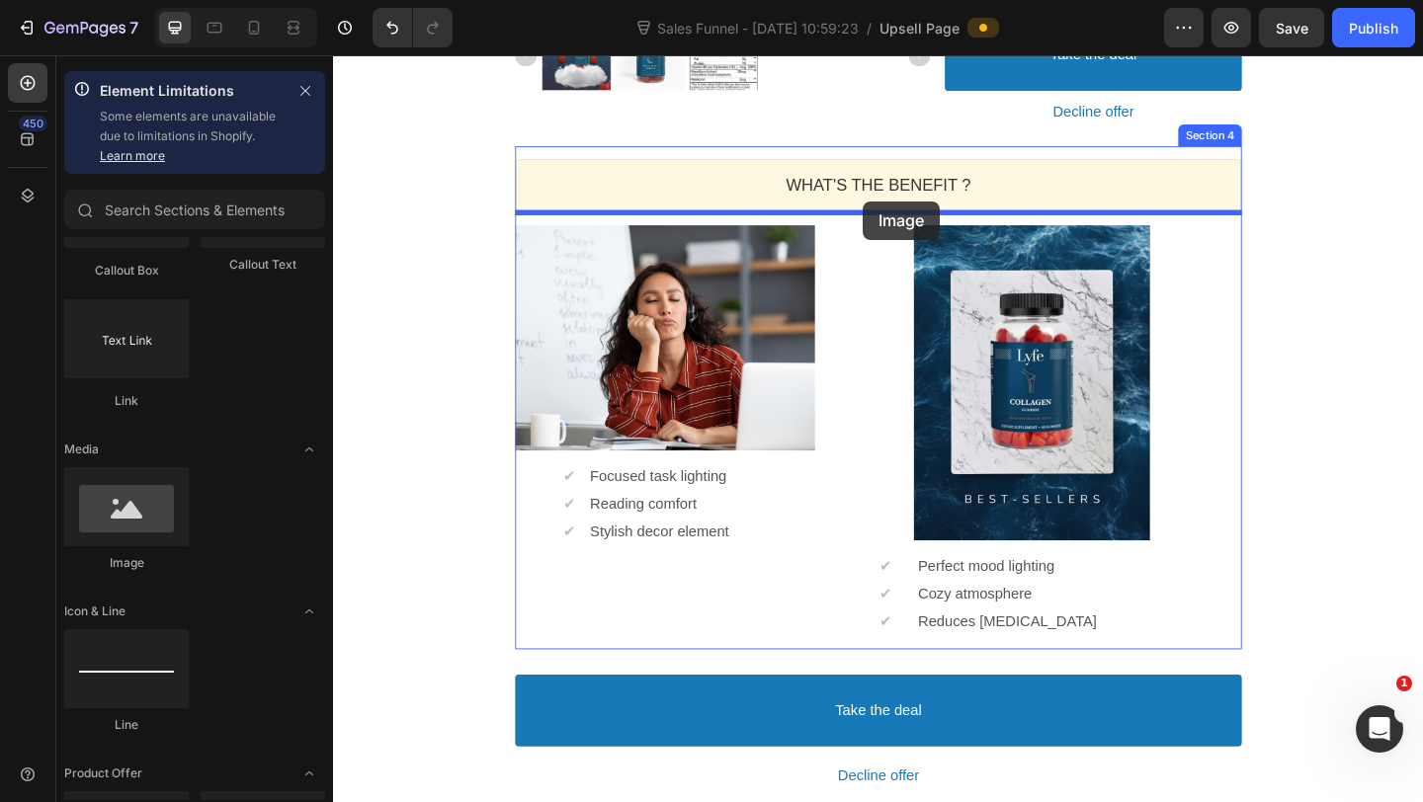
drag, startPoint x: 456, startPoint y: 422, endPoint x: 909, endPoint y: 214, distance: 497.8
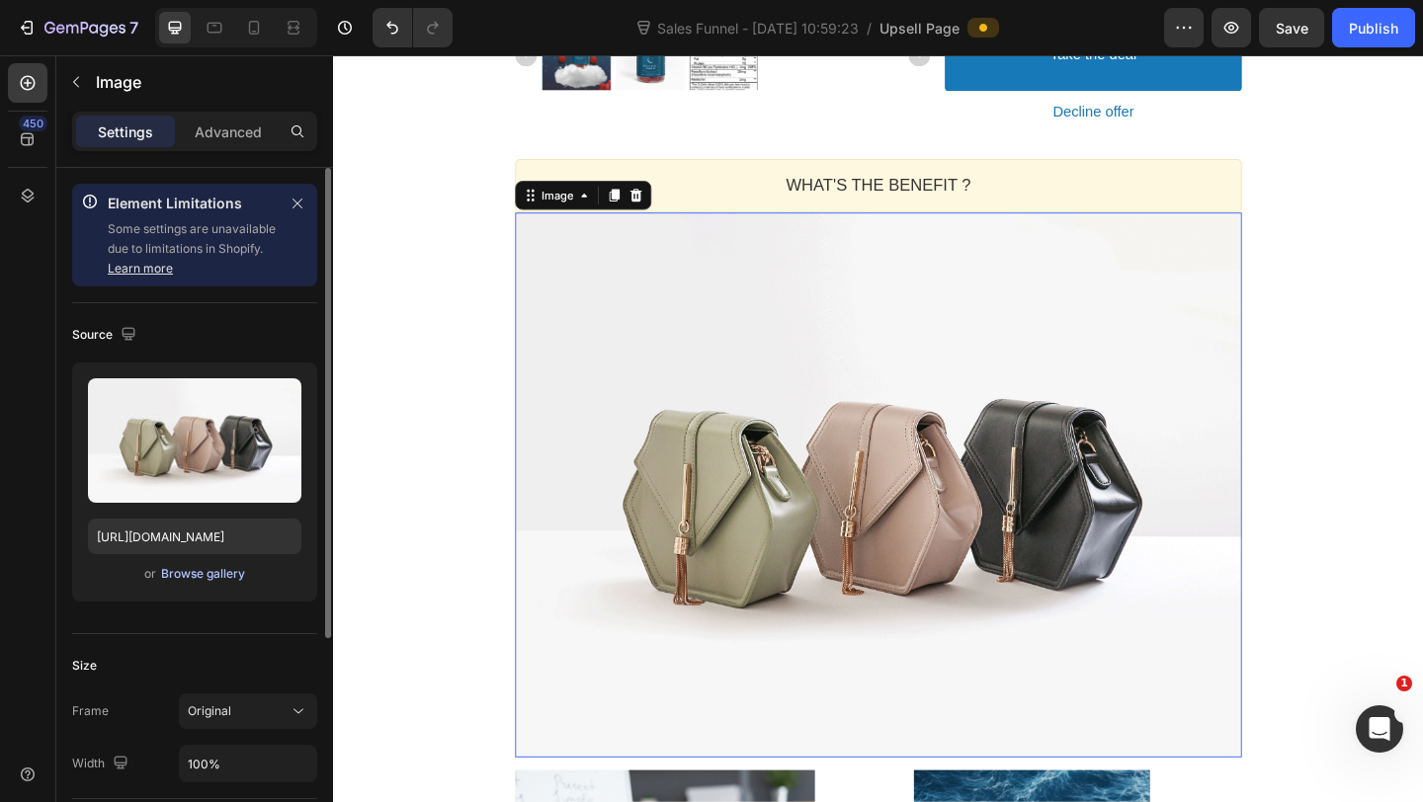
click at [175, 571] on div "Browse gallery" at bounding box center [203, 574] width 84 height 18
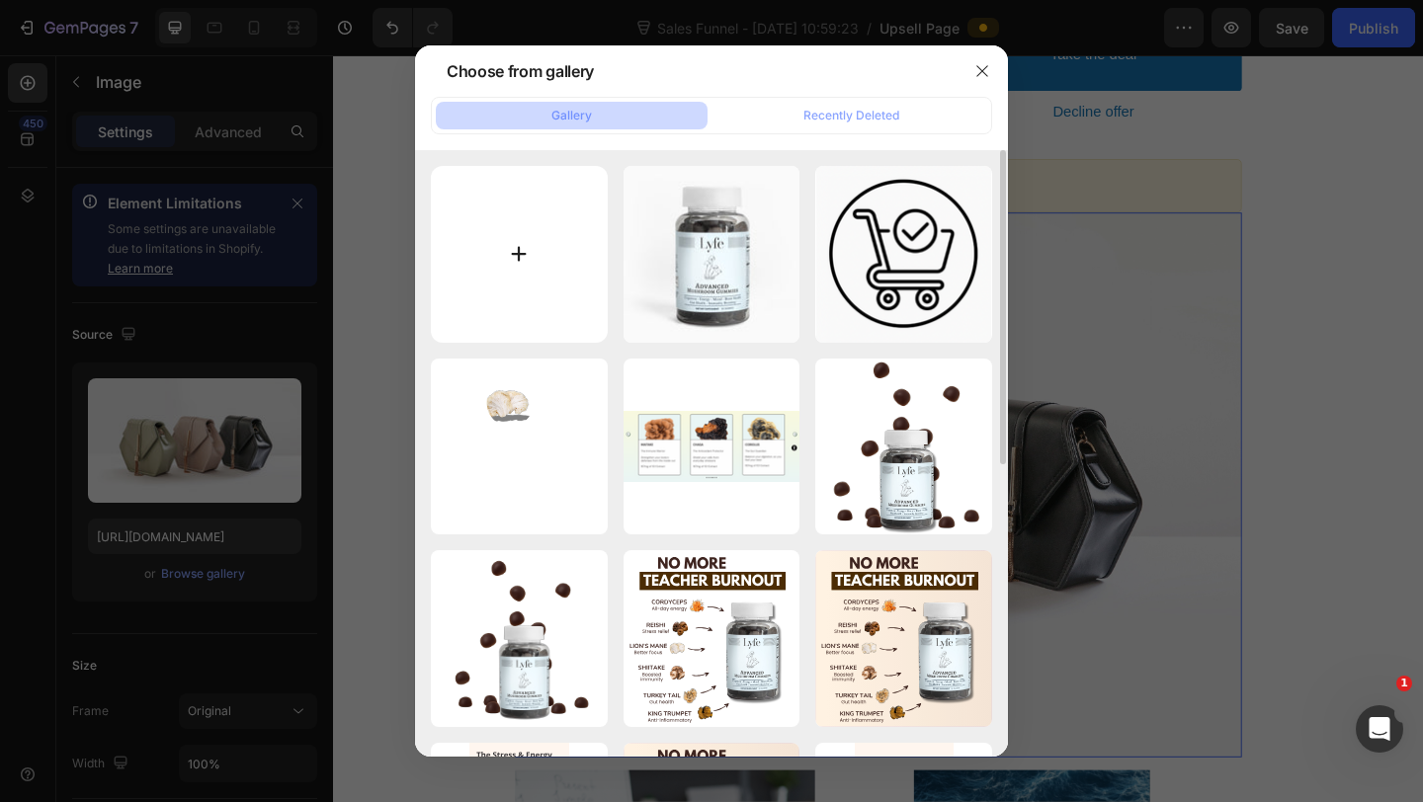
click at [574, 235] on input "file" at bounding box center [519, 254] width 177 height 177
type input "C:\fakepath\Screen Shot 2025-08-28 at 9.07.33 AM.png"
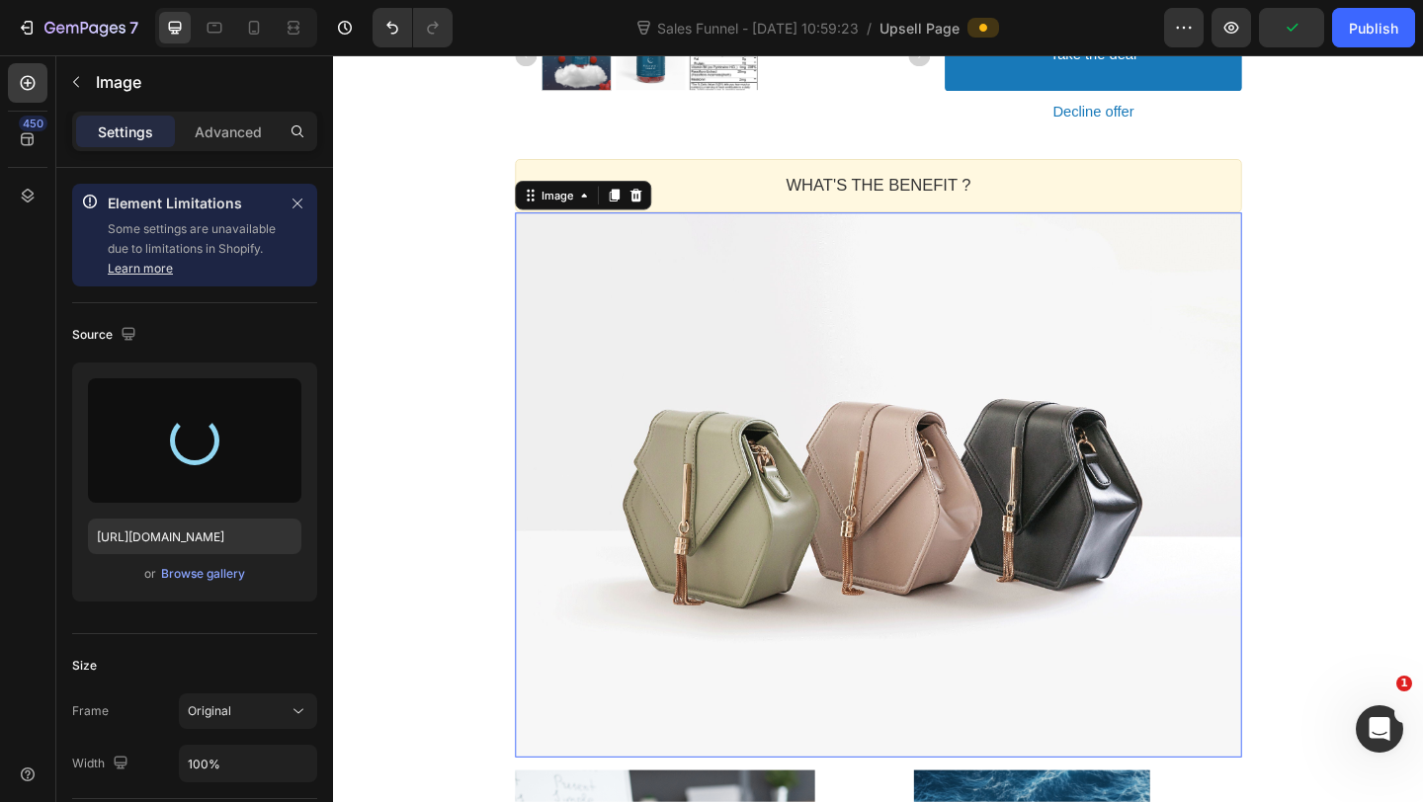
type input "https://cdn.shopify.com/s/files/1/0567/0443/4264/files/gempages_532390233220580…"
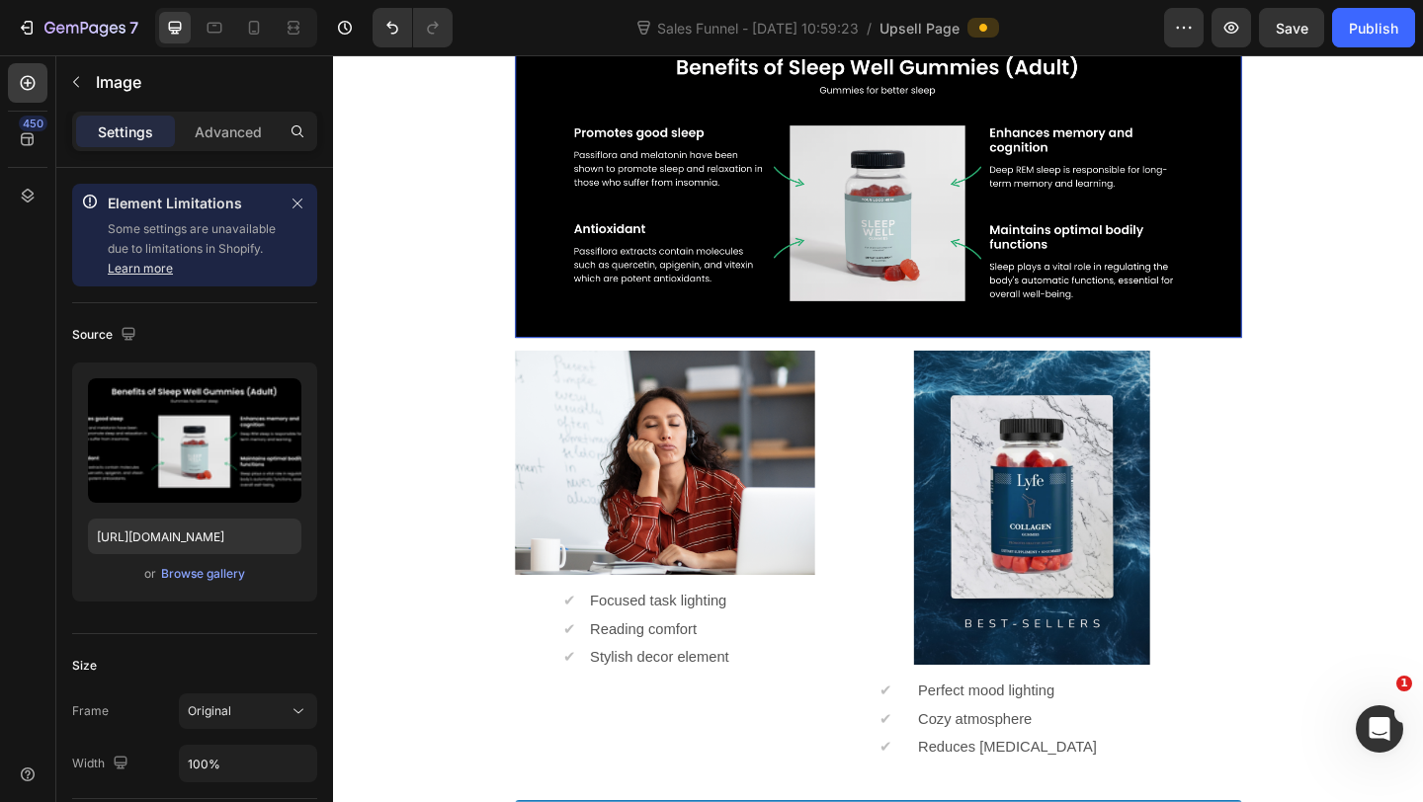
scroll to position [1192, 0]
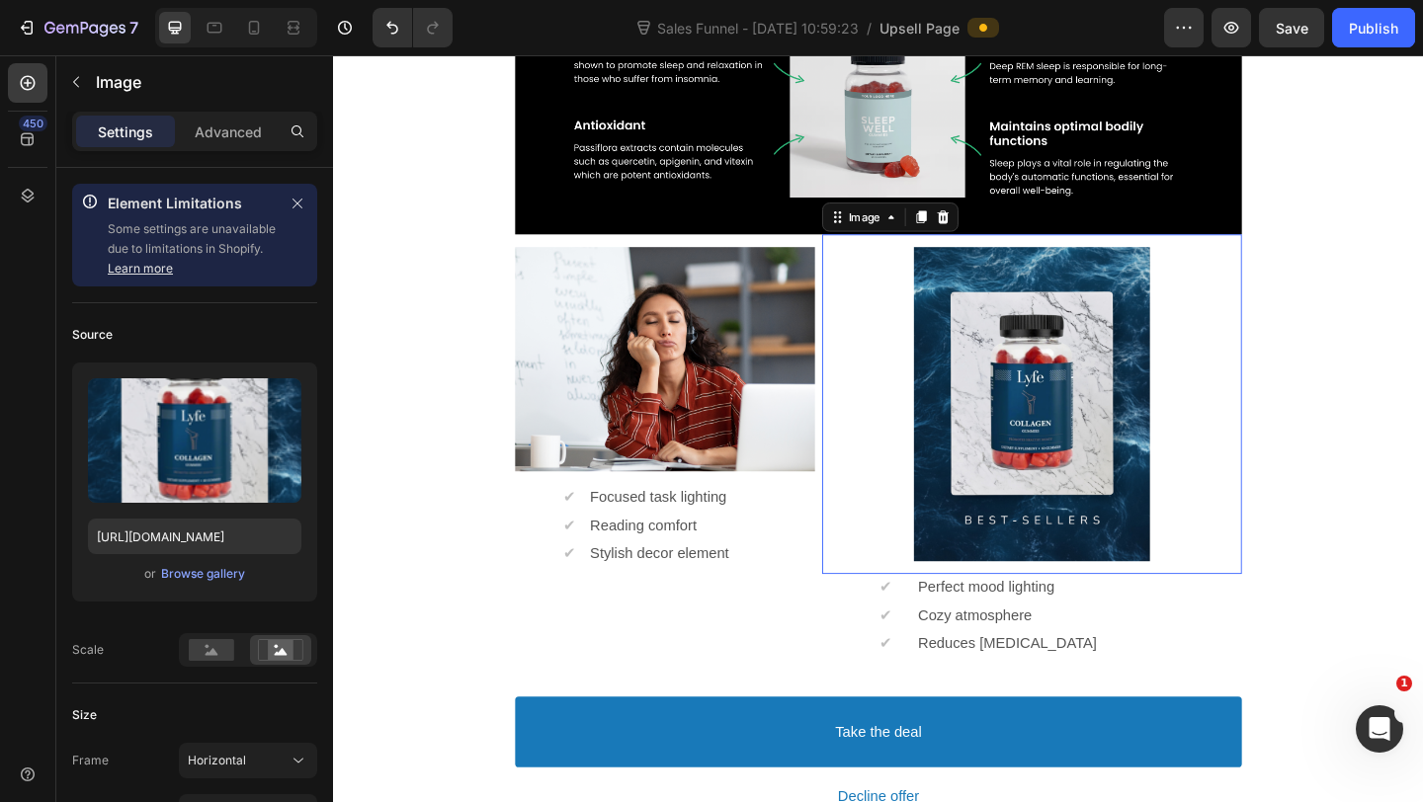
click at [883, 371] on div at bounding box center [1092, 435] width 456 height 343
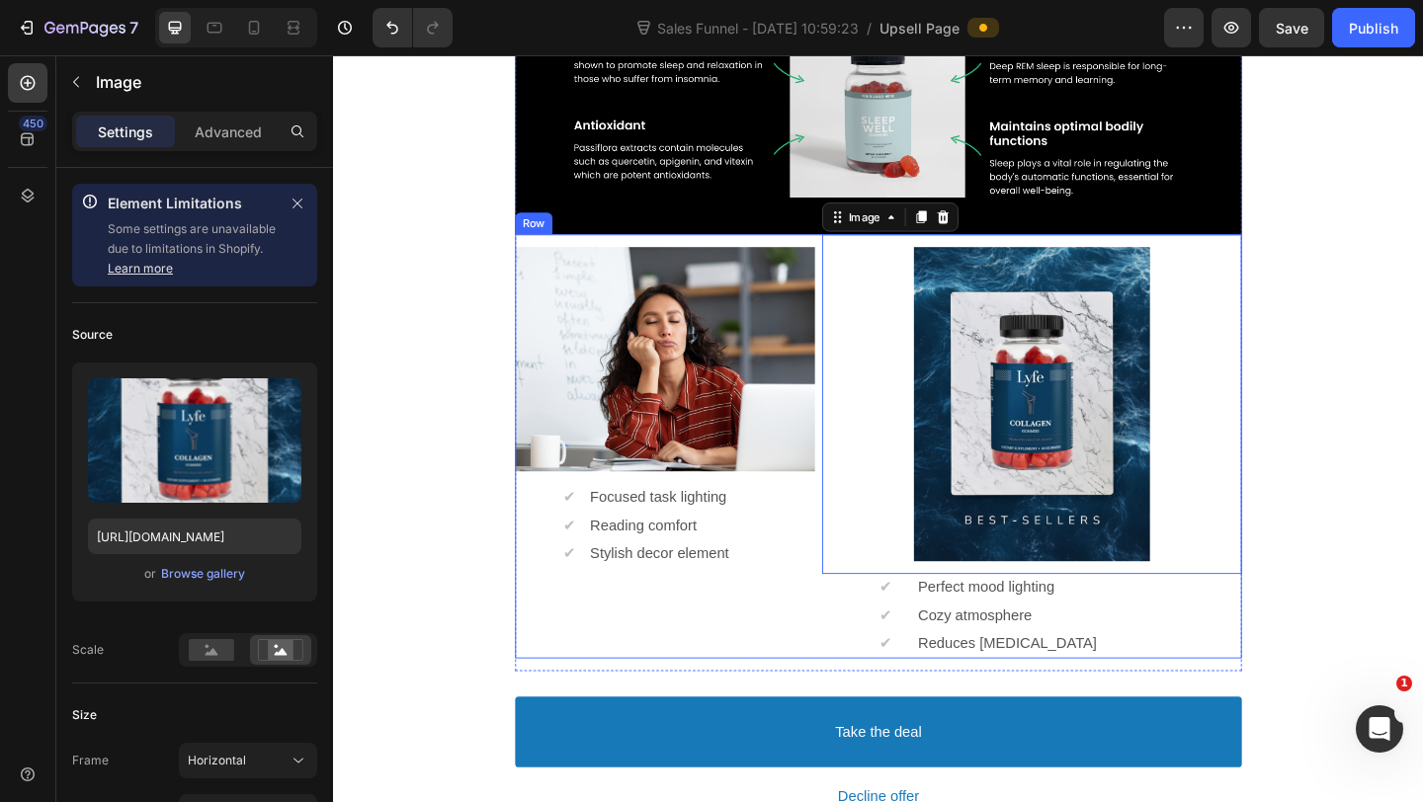
click at [860, 516] on div "Image ✔ Text block Focused task lighting Text block Row ✔ Text block Reading co…" at bounding box center [926, 480] width 790 height 461
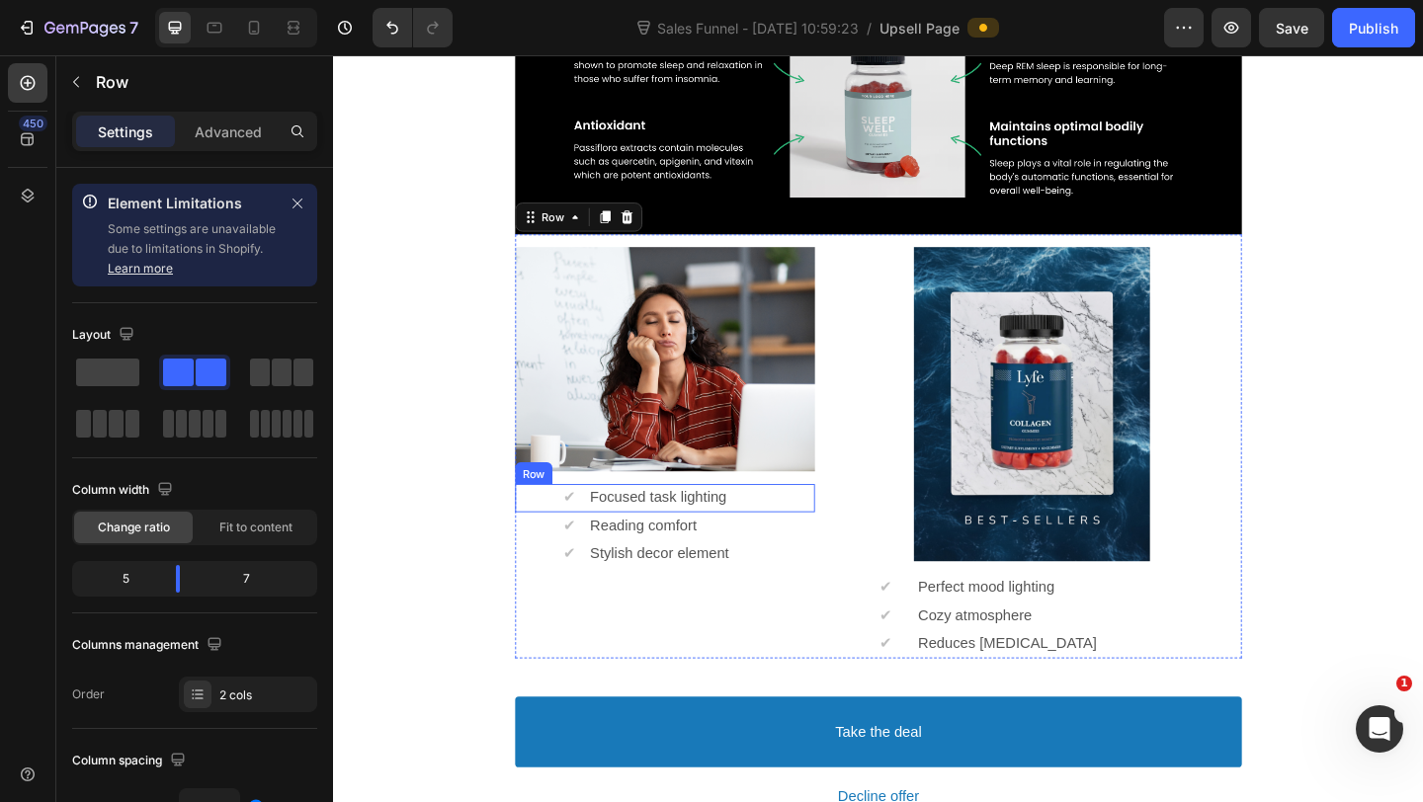
click at [852, 523] on div "✔ Text block Focused task lighting Text block Row" at bounding box center [694, 537] width 326 height 31
click at [857, 547] on div "Image ✔ Text block Focused task lighting Text block Row ✔ Text block Reading co…" at bounding box center [926, 480] width 790 height 461
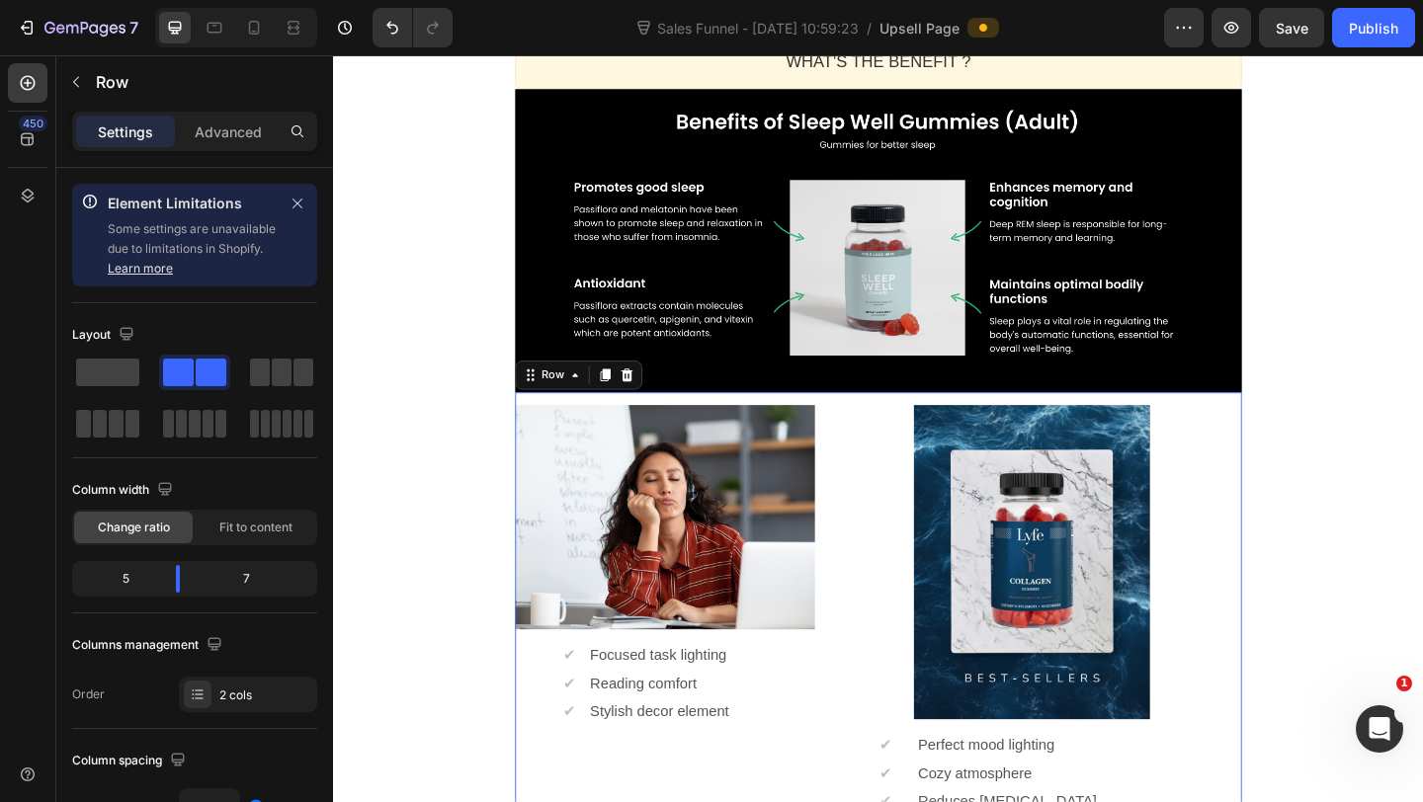
click at [259, 44] on div at bounding box center [236, 28] width 162 height 40
click at [259, 41] on div at bounding box center [254, 28] width 32 height 32
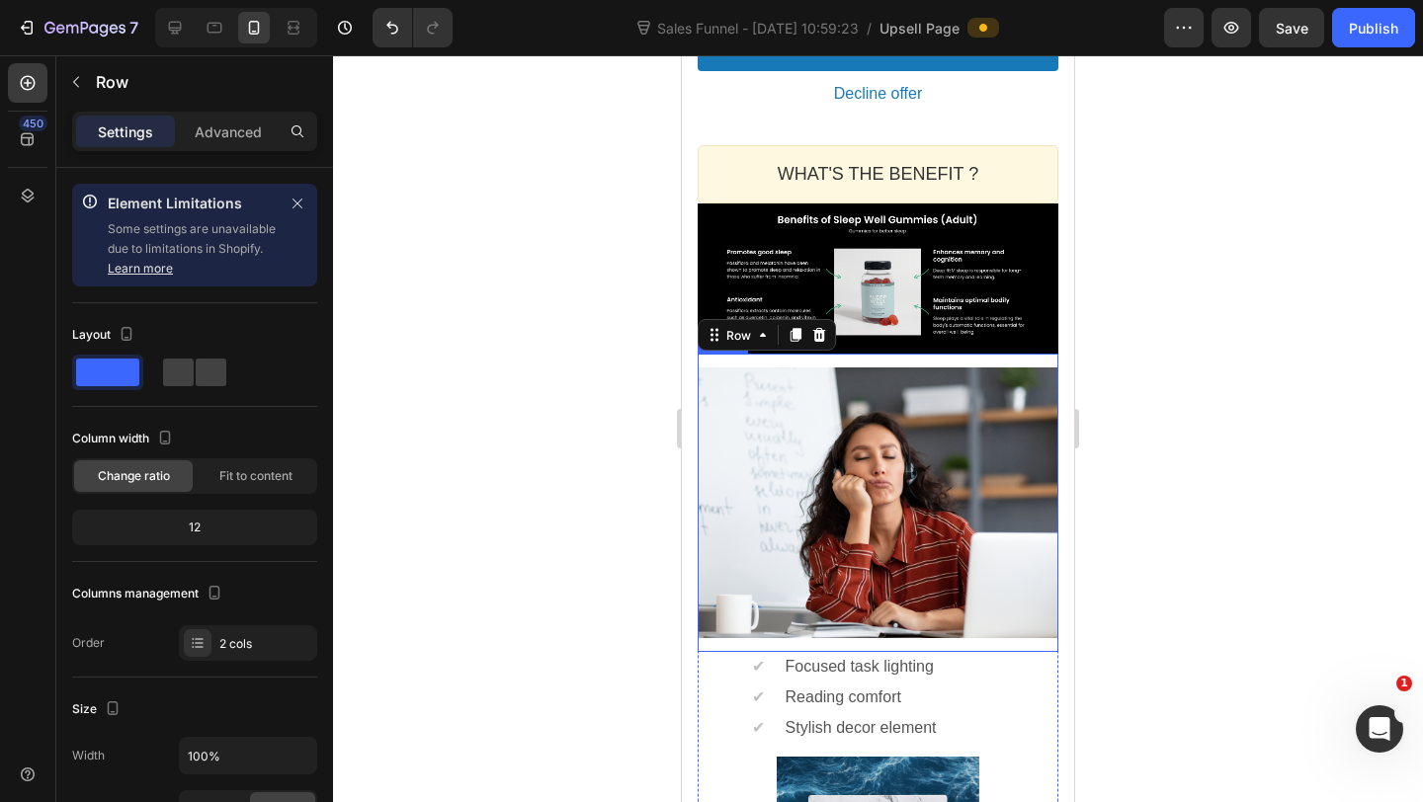
scroll to position [1382, 0]
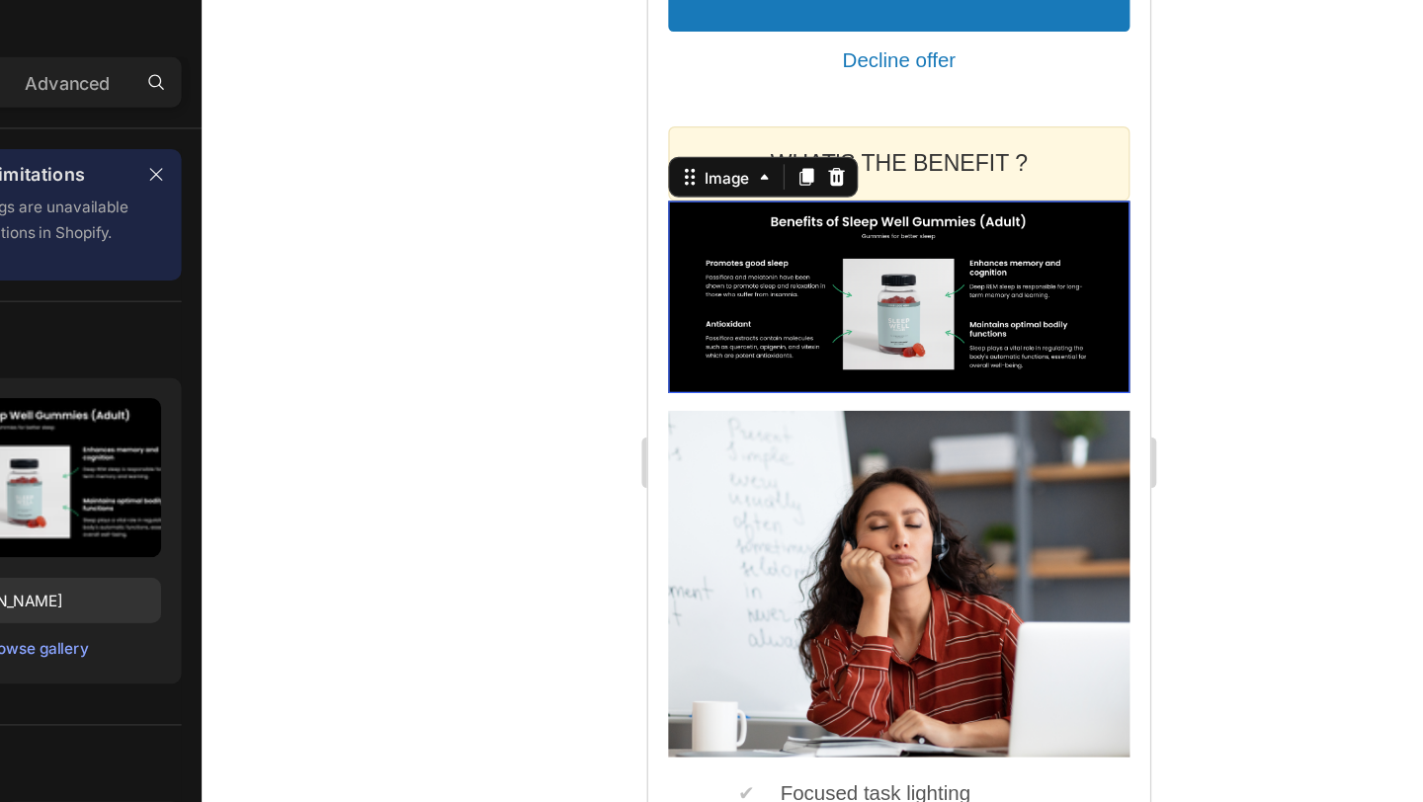
click at [768, 239] on div at bounding box center [843, 229] width 361 height 150
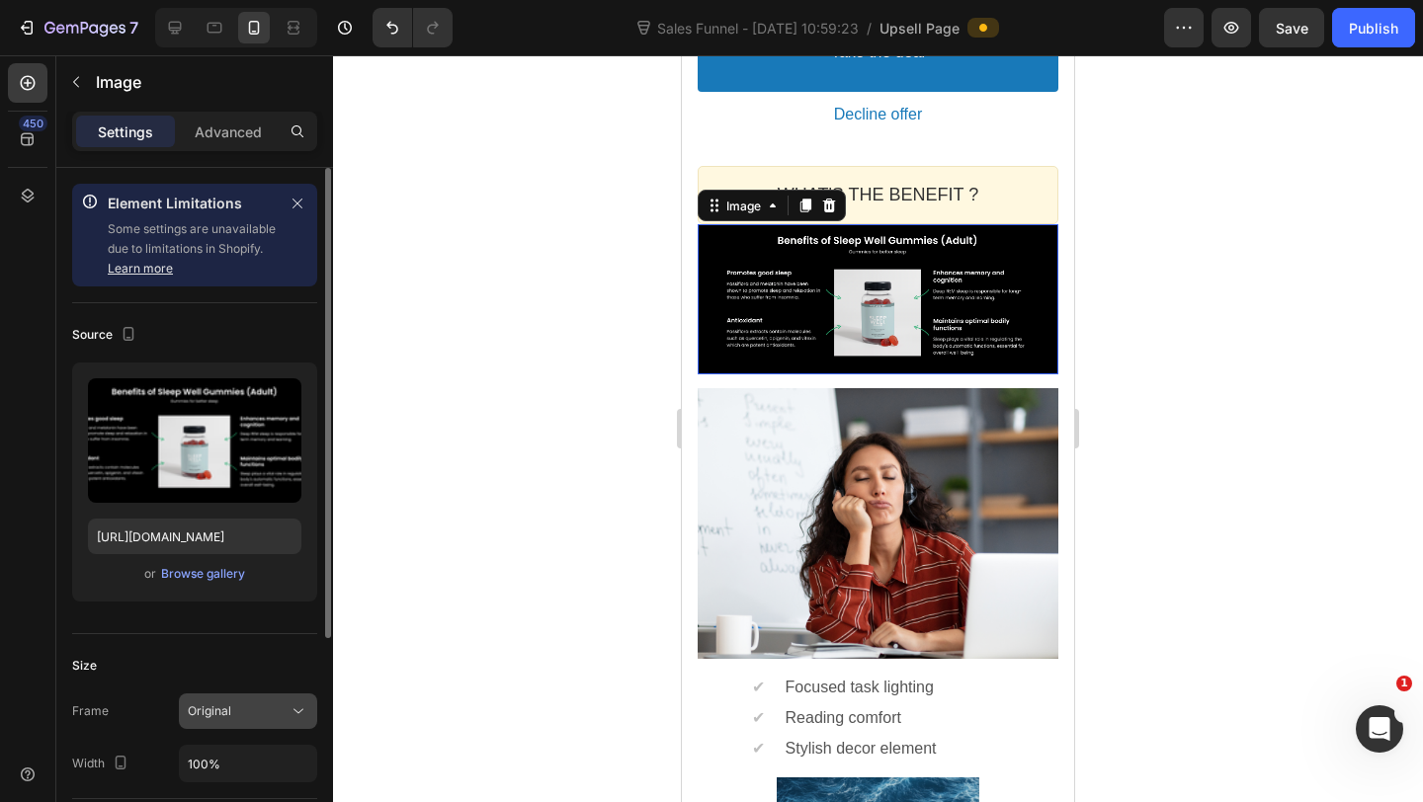
click at [238, 720] on div "Original" at bounding box center [248, 711] width 121 height 20
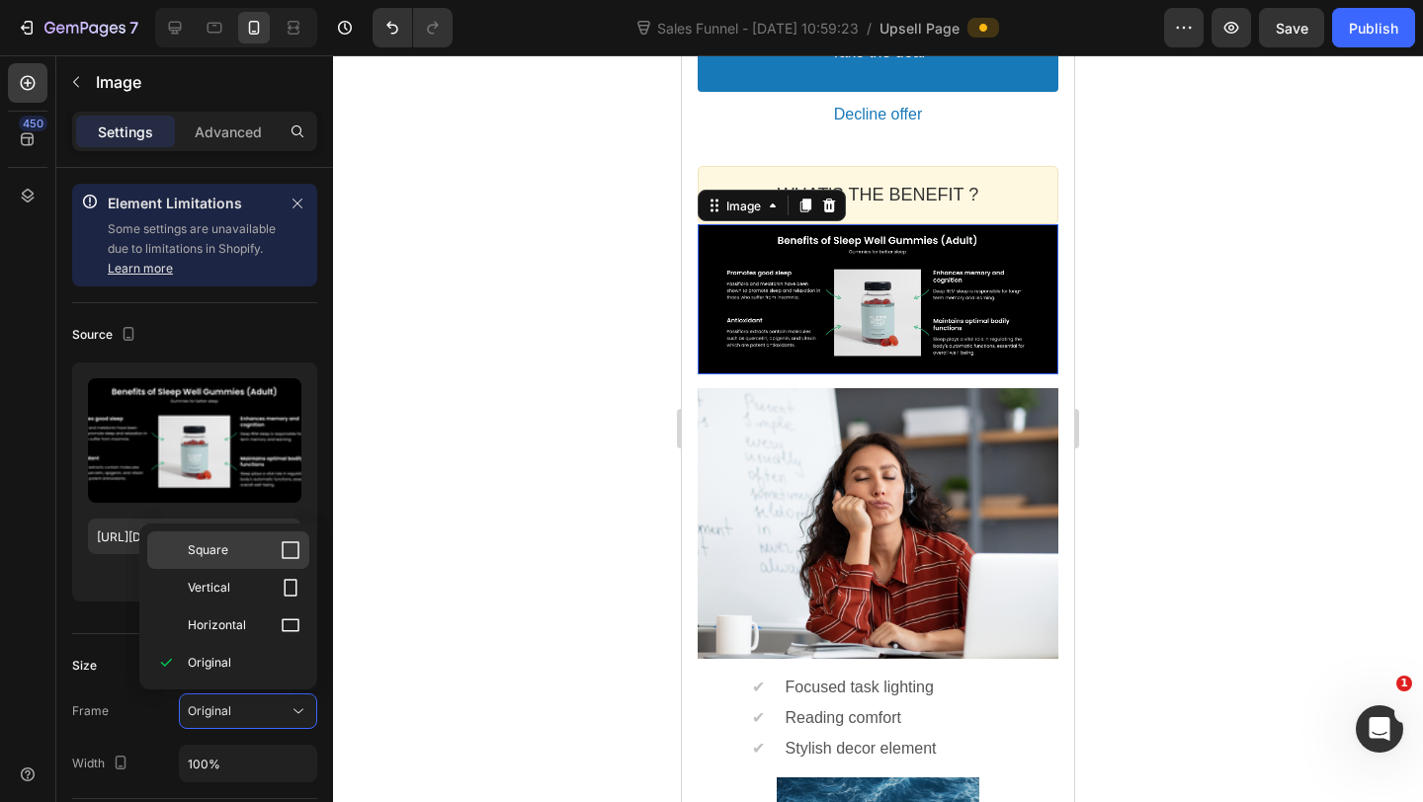
click at [277, 549] on p "Square" at bounding box center [244, 550] width 113 height 20
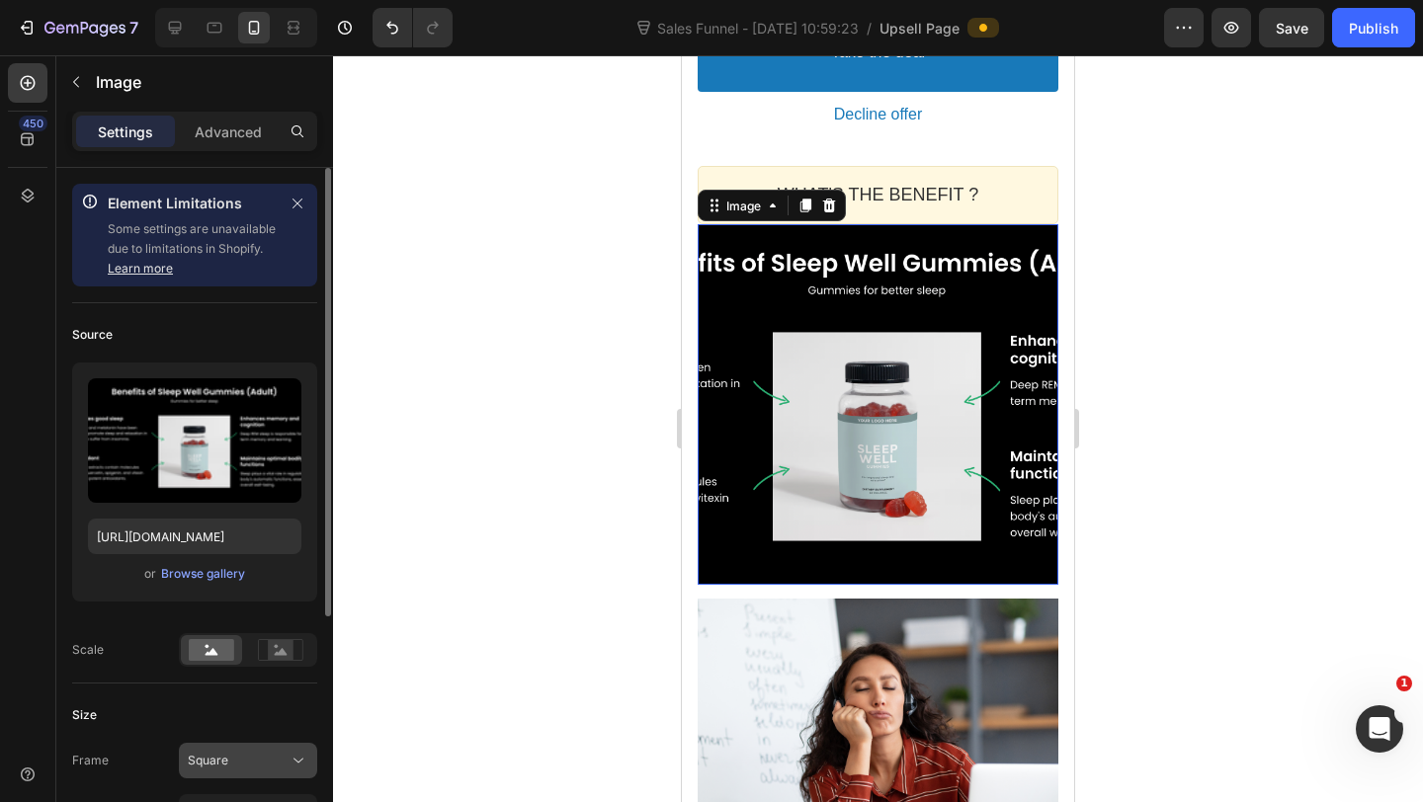
click at [253, 763] on div "Square" at bounding box center [238, 761] width 101 height 18
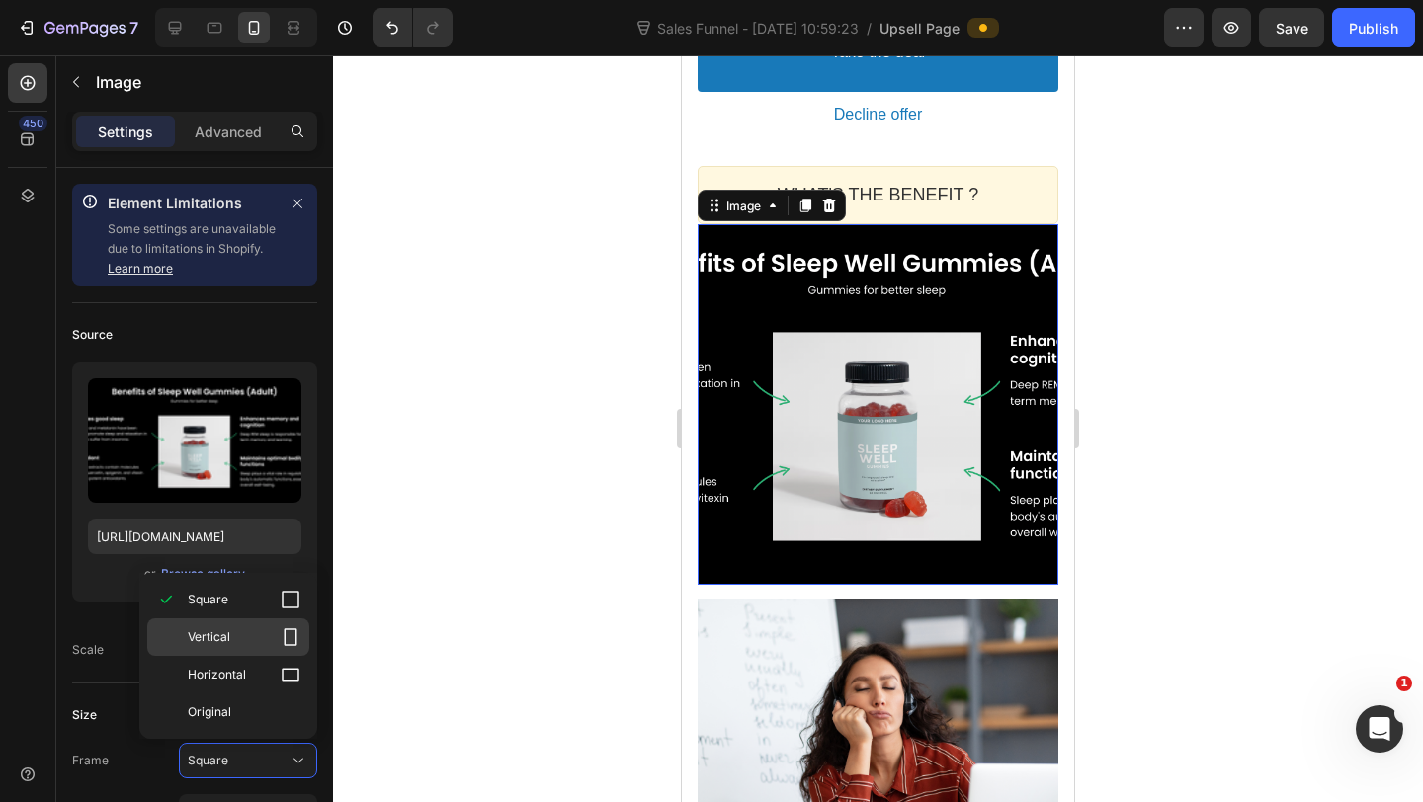
click at [266, 656] on div "Vertical" at bounding box center [228, 675] width 162 height 38
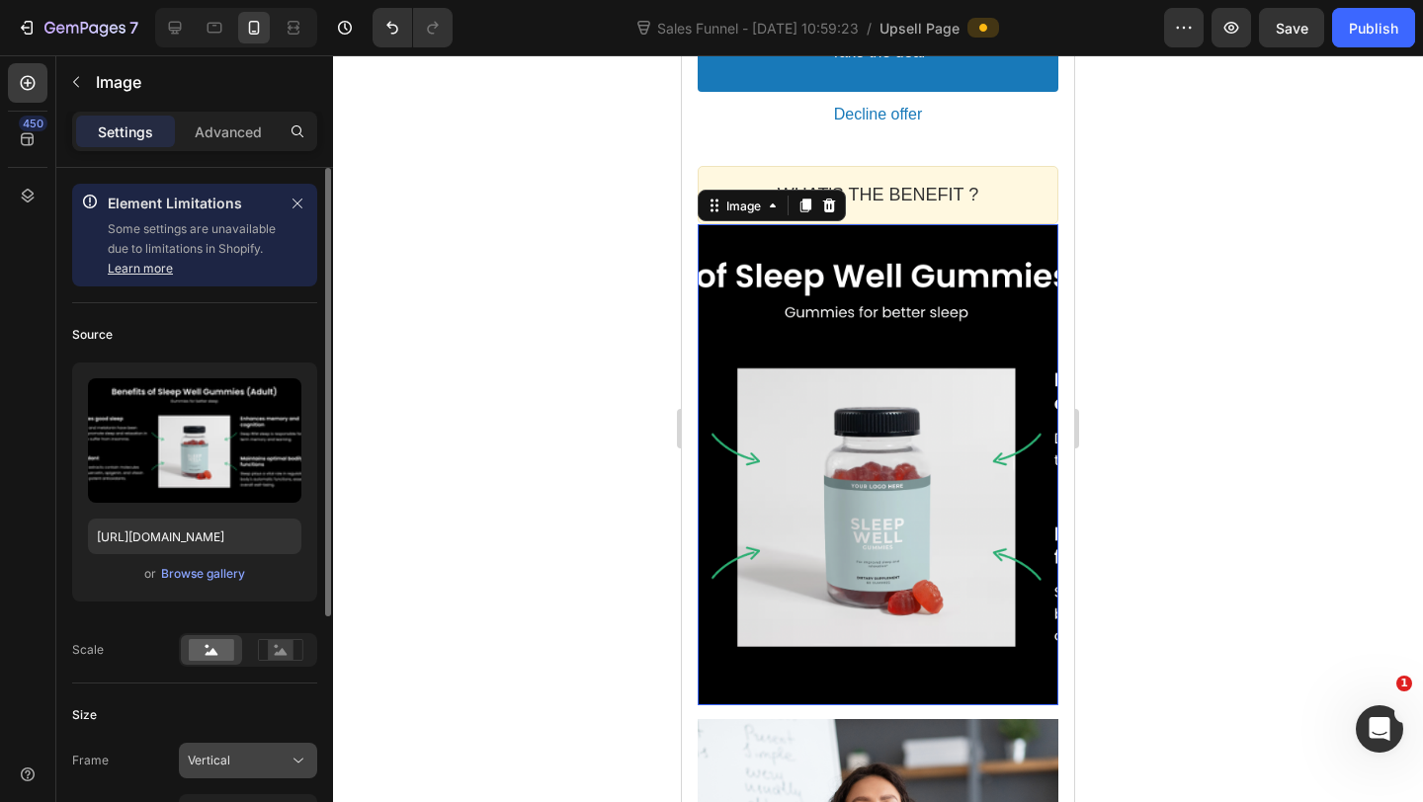
click at [238, 756] on div "Vertical" at bounding box center [238, 761] width 101 height 18
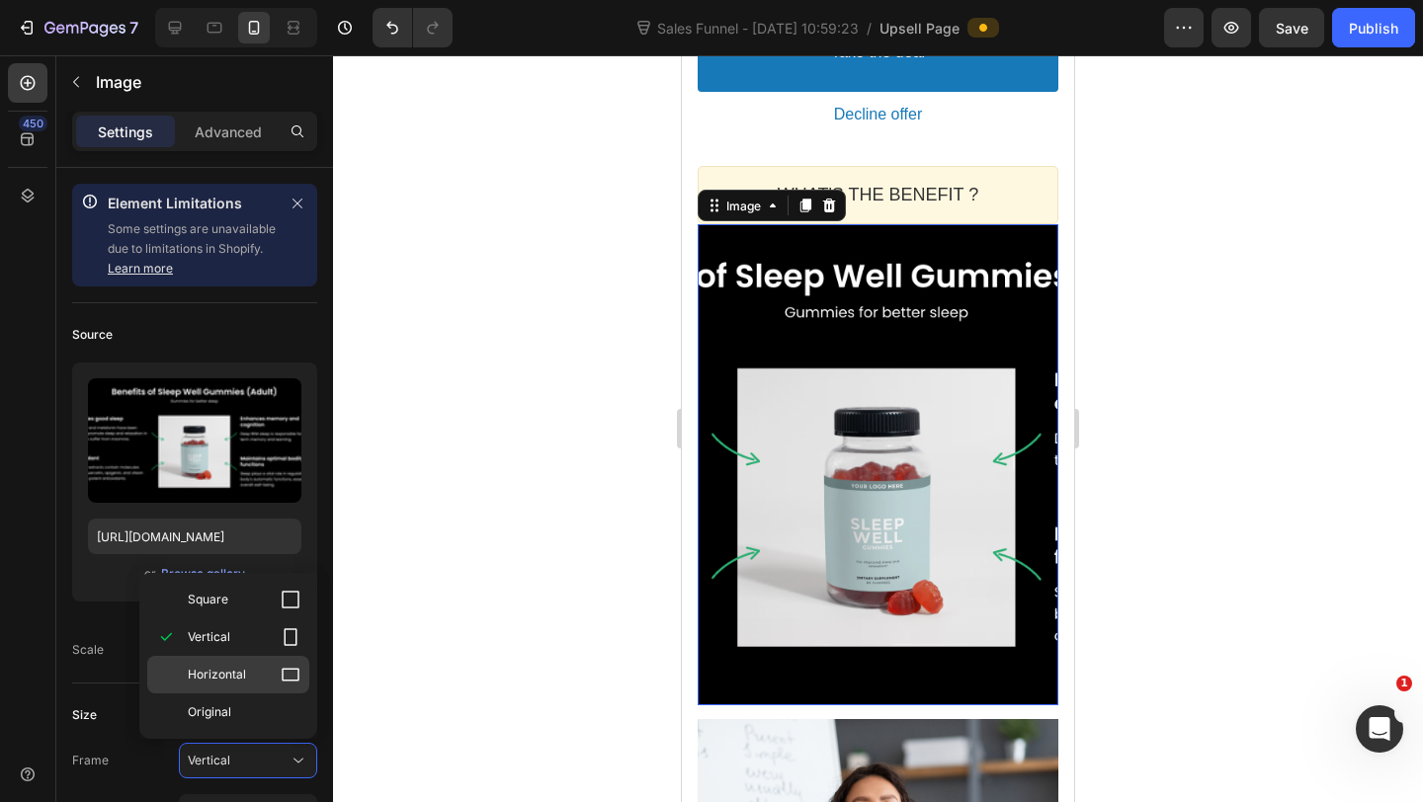
click at [247, 671] on p "Horizontal" at bounding box center [244, 675] width 113 height 20
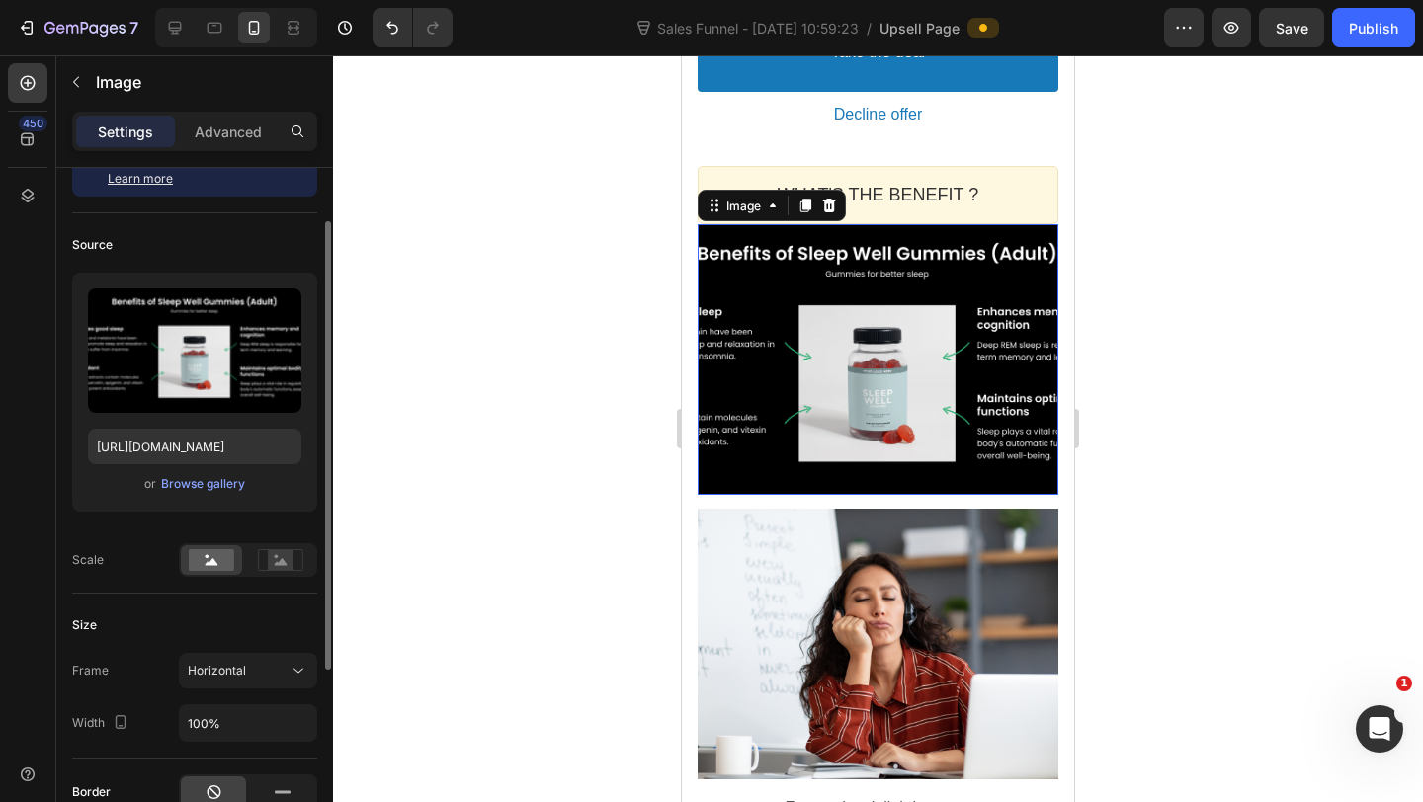
scroll to position [86, 0]
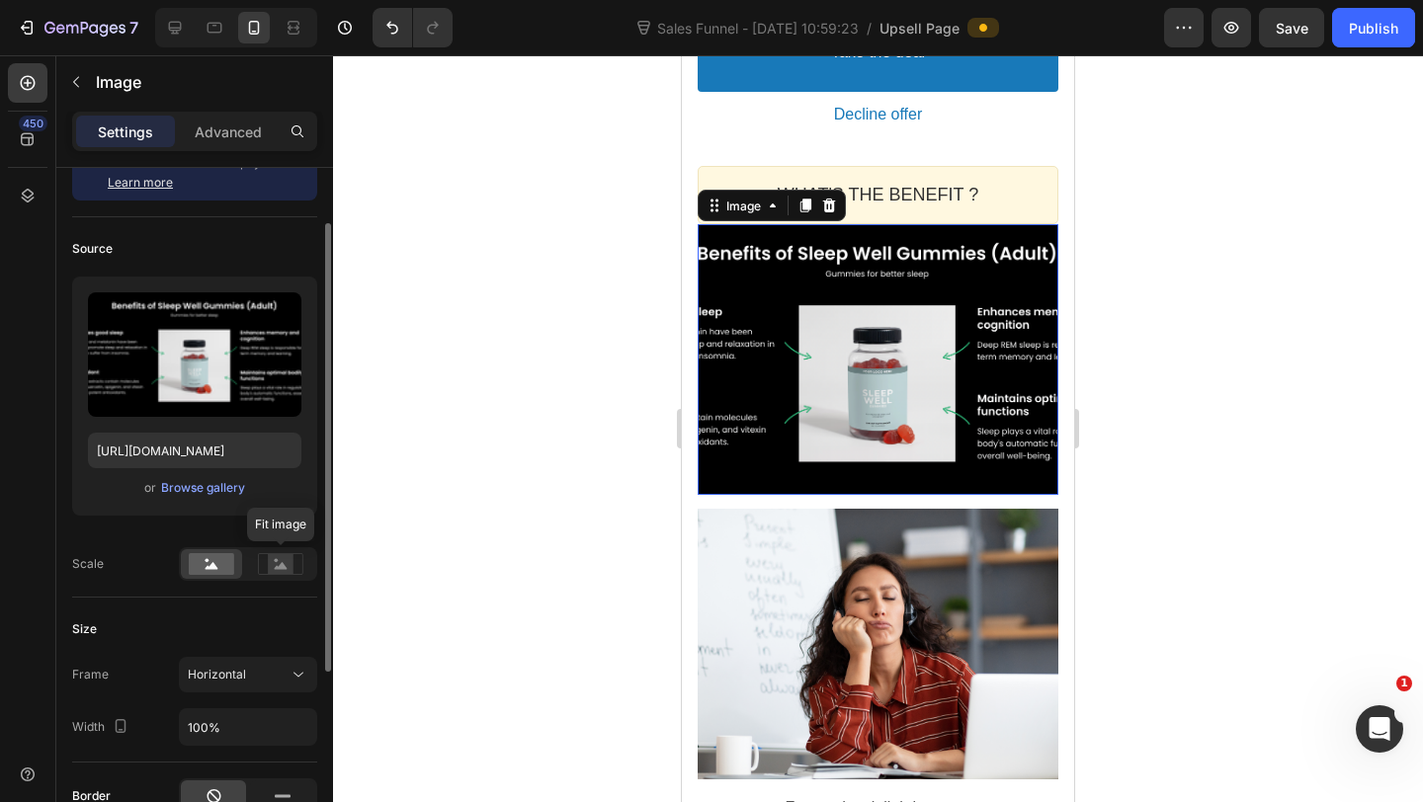
click at [277, 579] on div at bounding box center [280, 564] width 61 height 30
click at [280, 565] on icon at bounding box center [281, 565] width 13 height 7
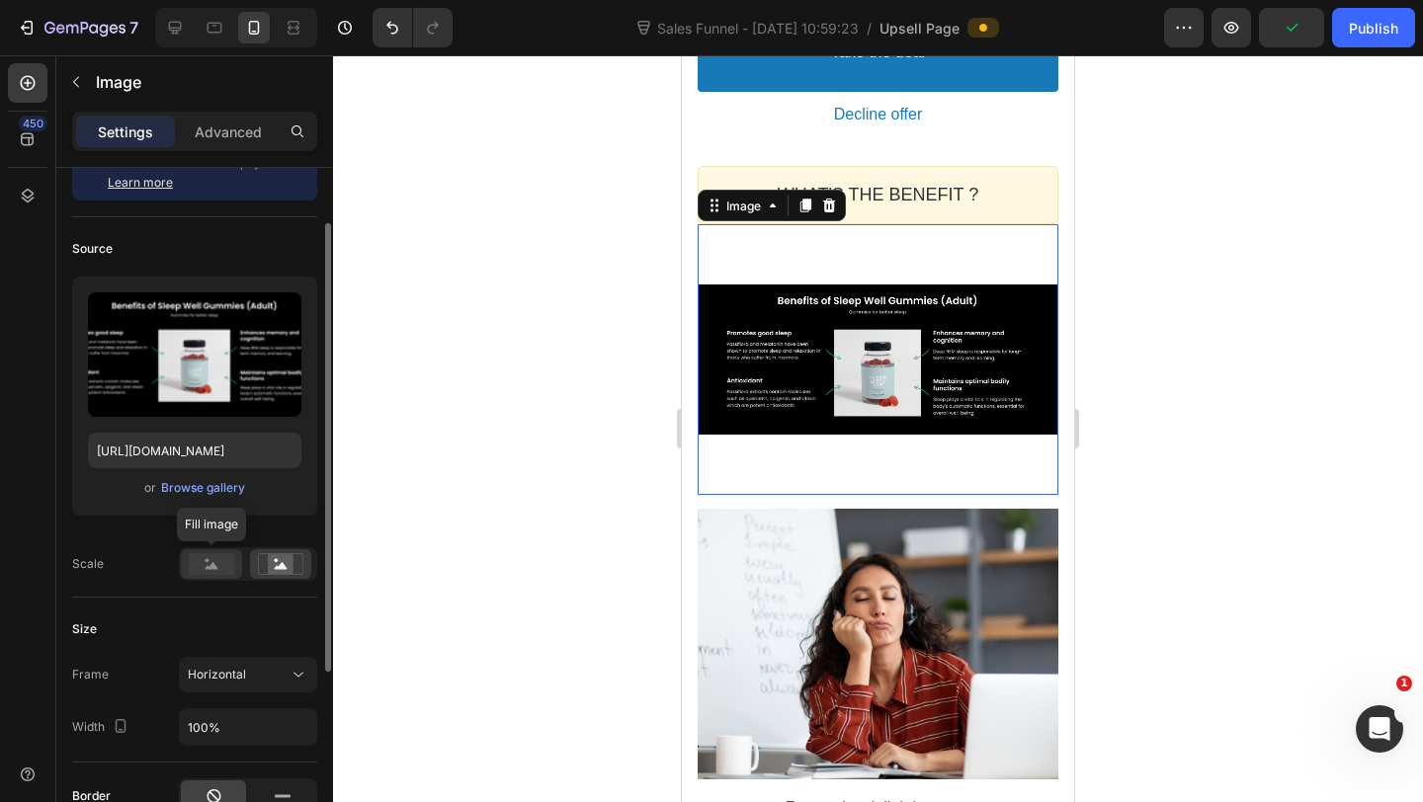
click at [231, 569] on rect at bounding box center [211, 564] width 45 height 22
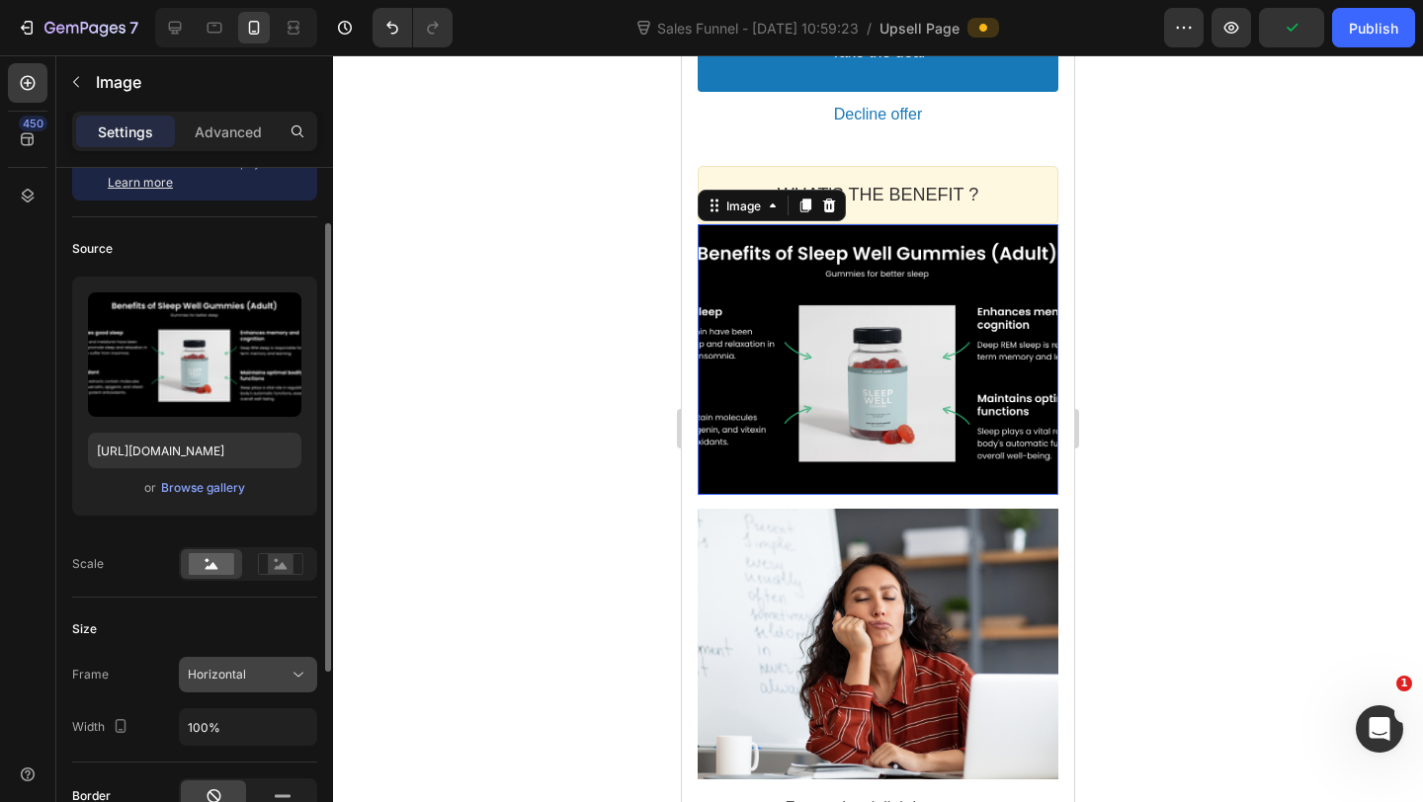
click at [245, 667] on div "Horizontal" at bounding box center [238, 675] width 101 height 18
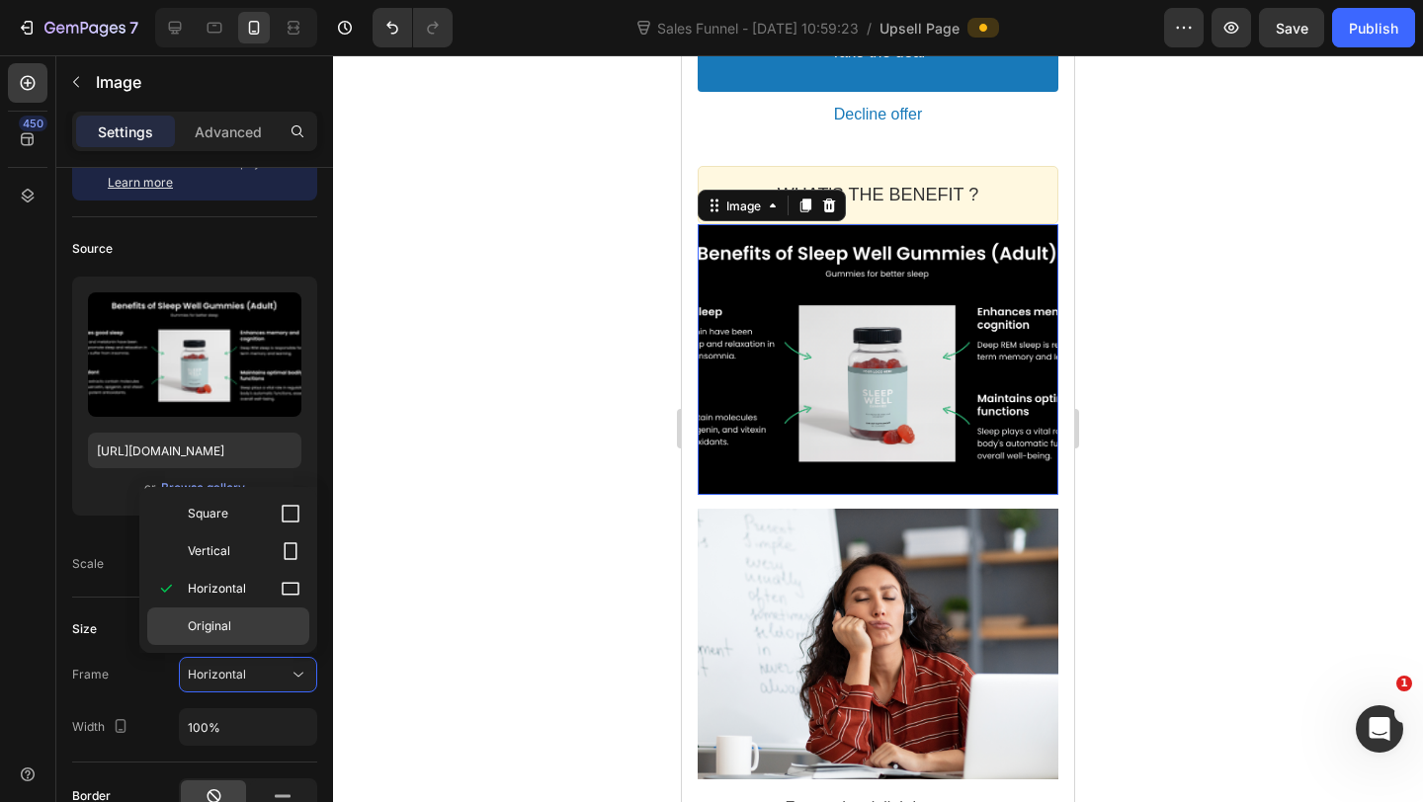
click at [241, 635] on div "Original" at bounding box center [228, 627] width 162 height 38
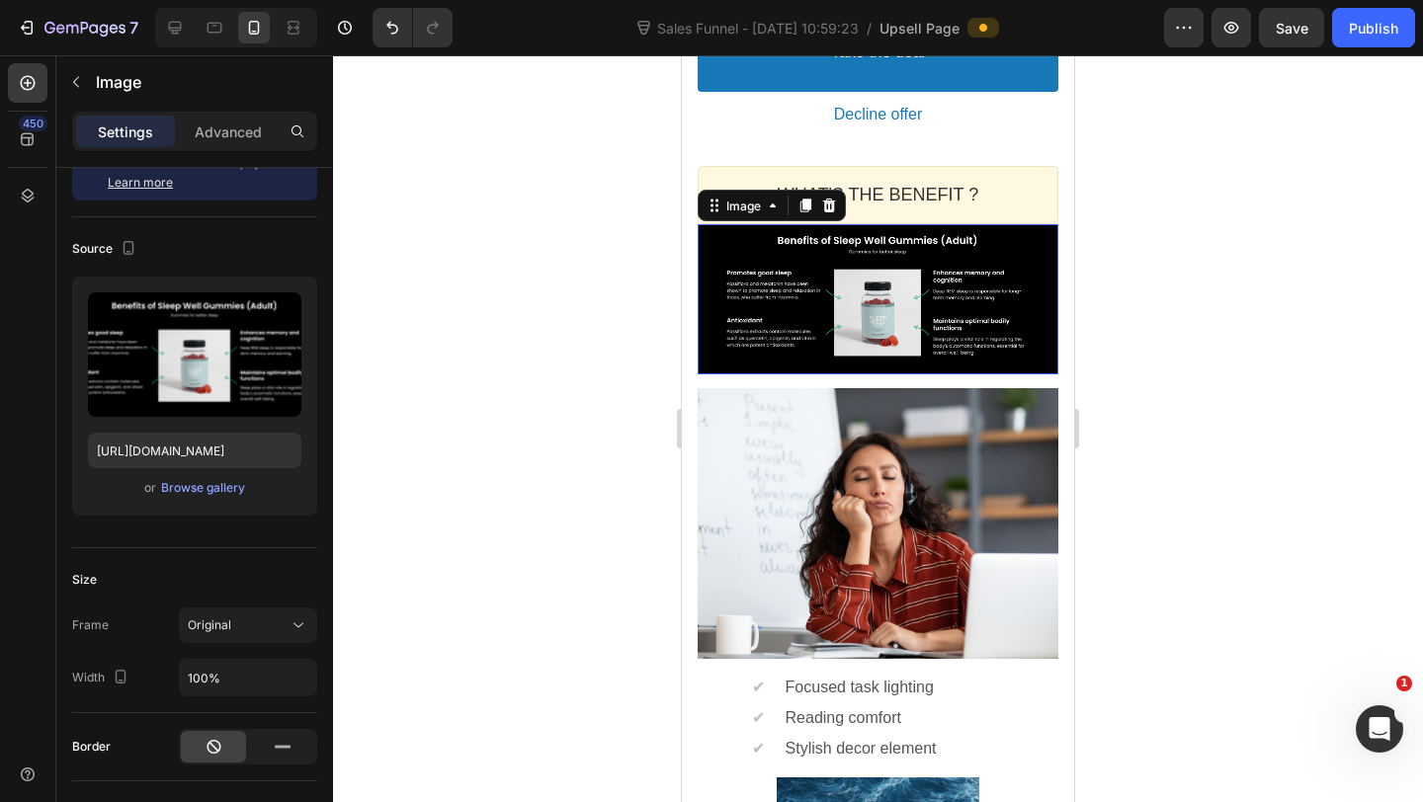
click at [583, 503] on div at bounding box center [878, 428] width 1090 height 747
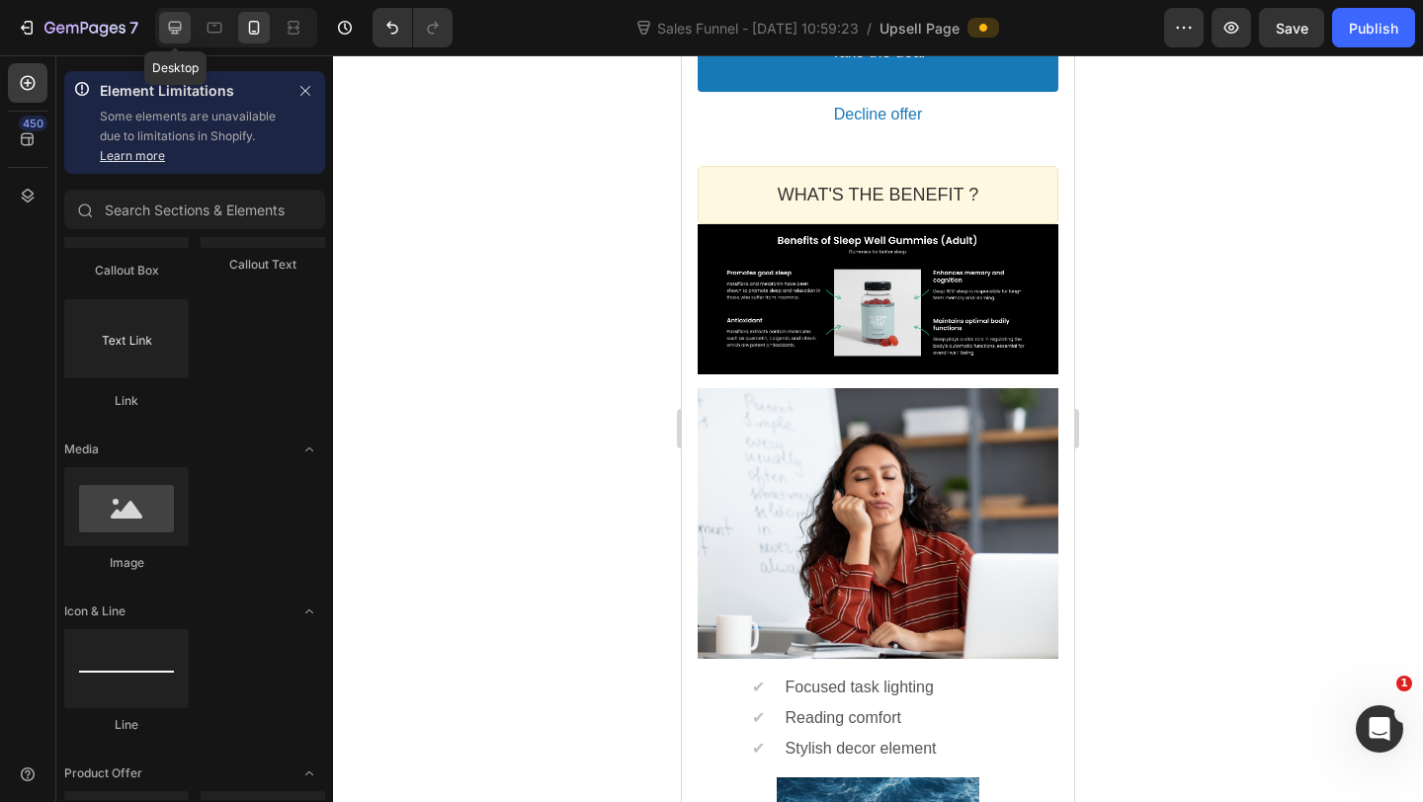
click at [160, 30] on div at bounding box center [175, 28] width 32 height 32
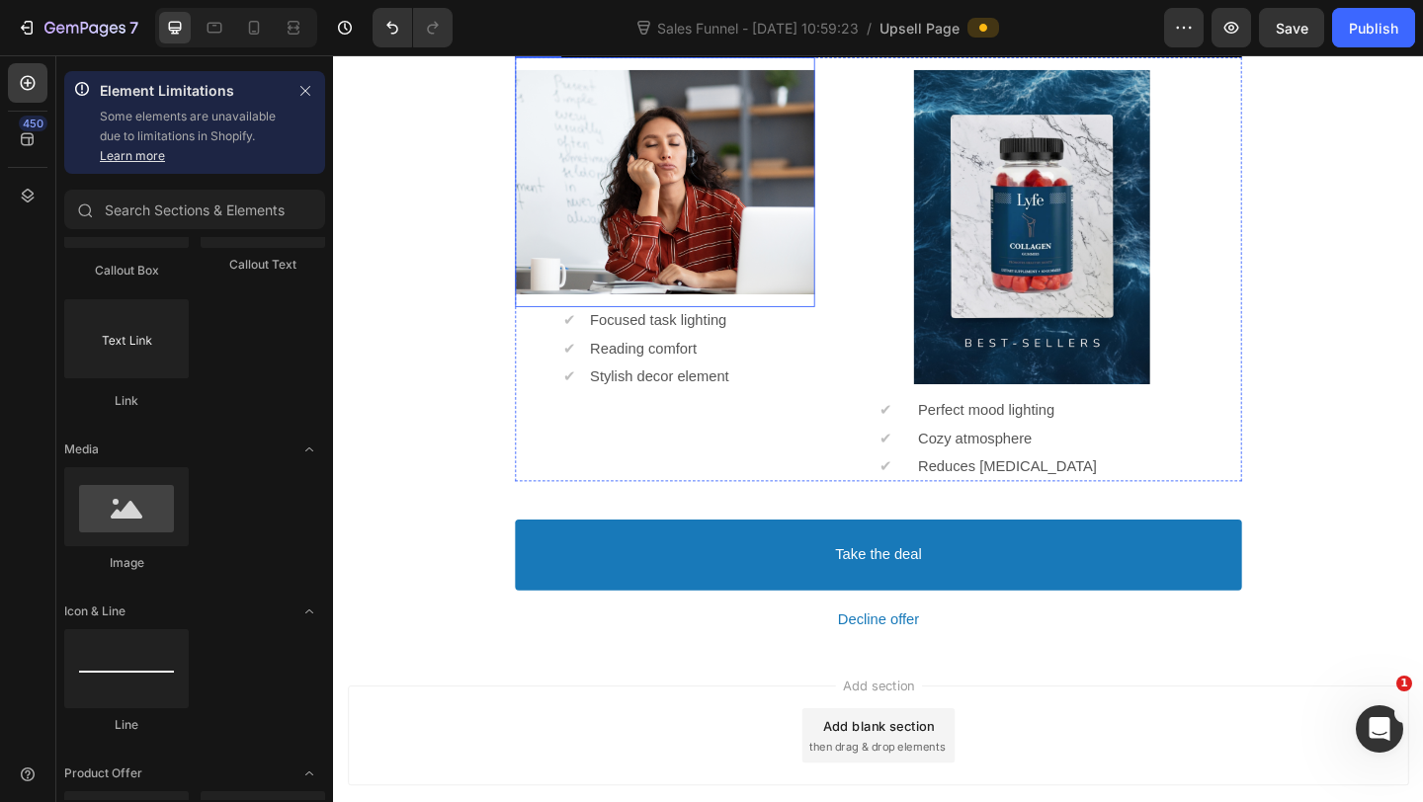
scroll to position [1492, 0]
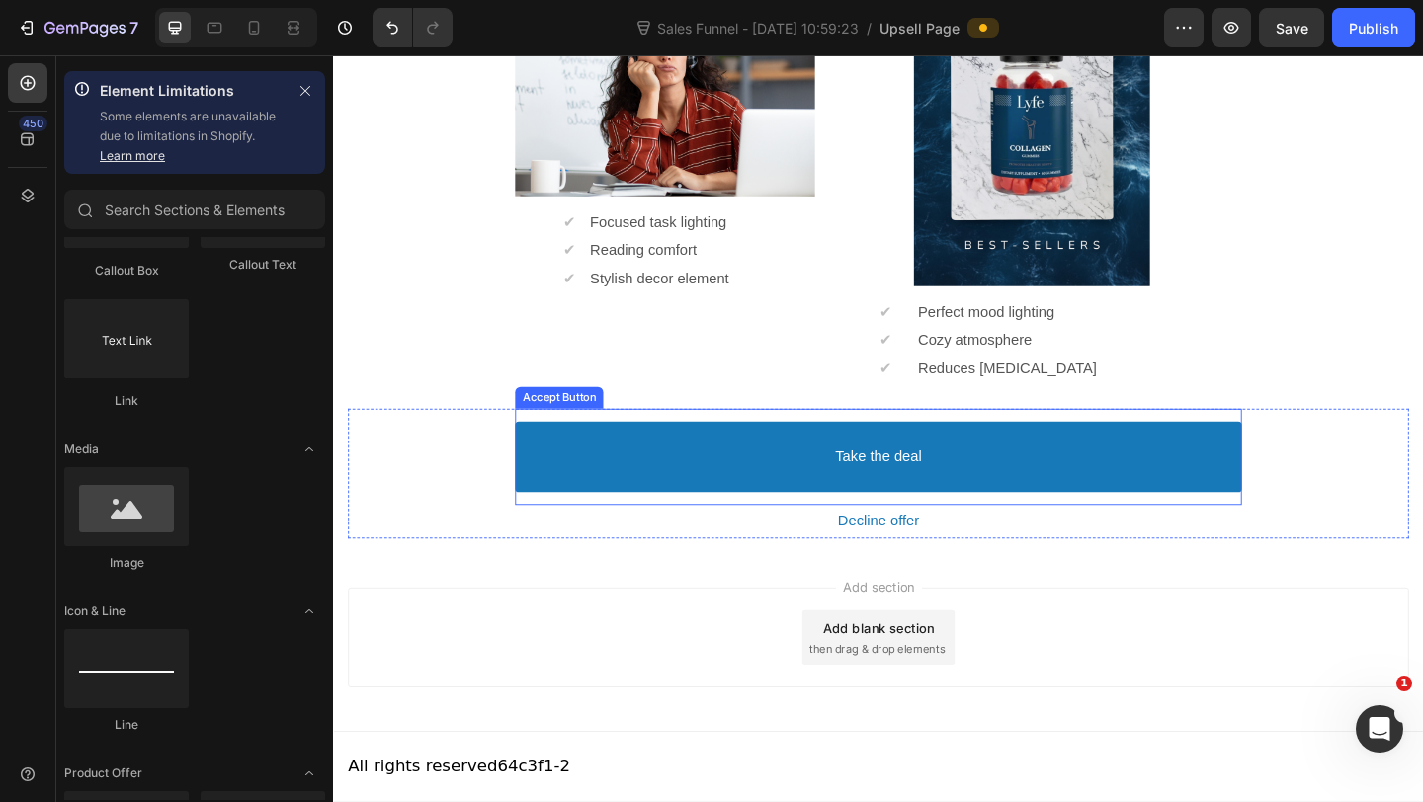
click at [745, 472] on button "Take the deal" at bounding box center [926, 492] width 790 height 78
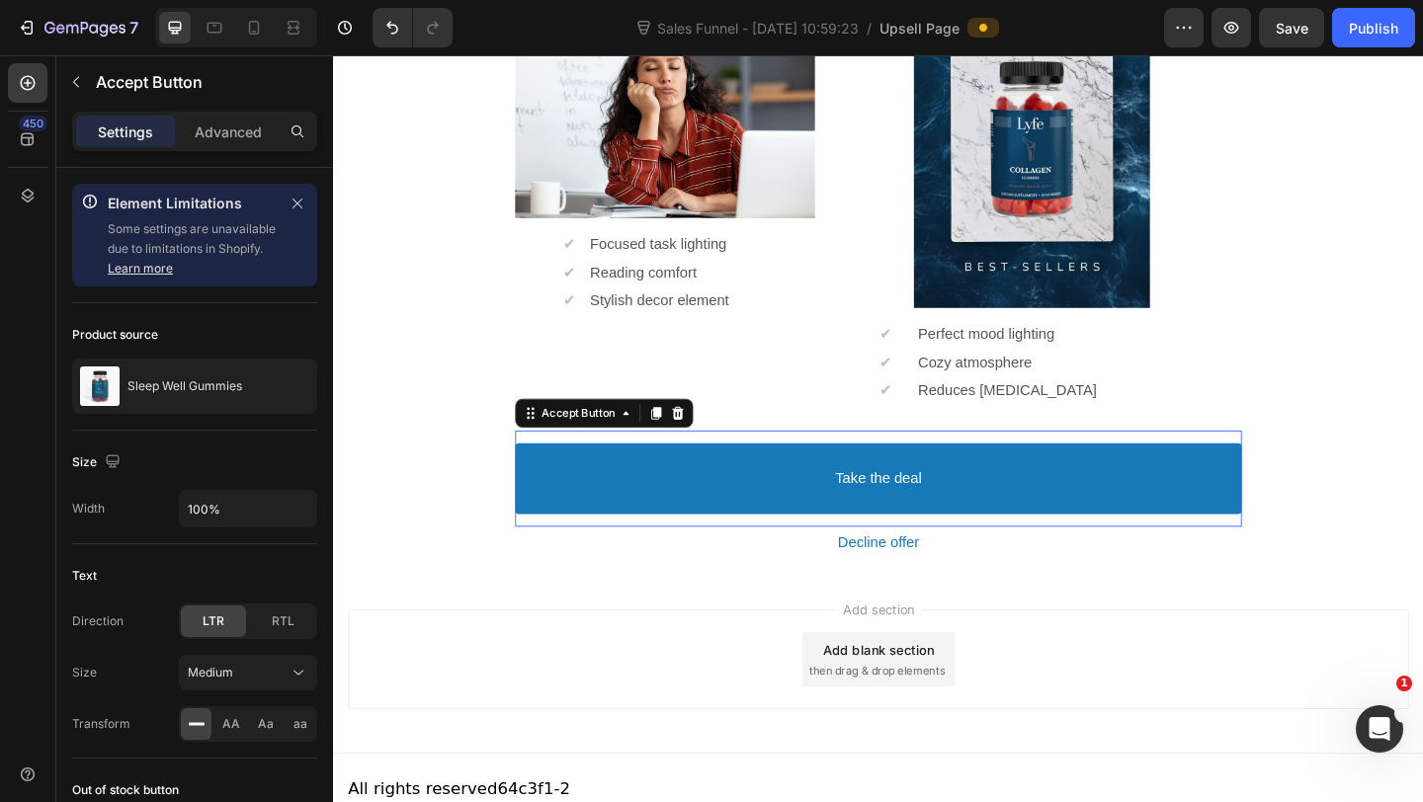
scroll to position [1465, 0]
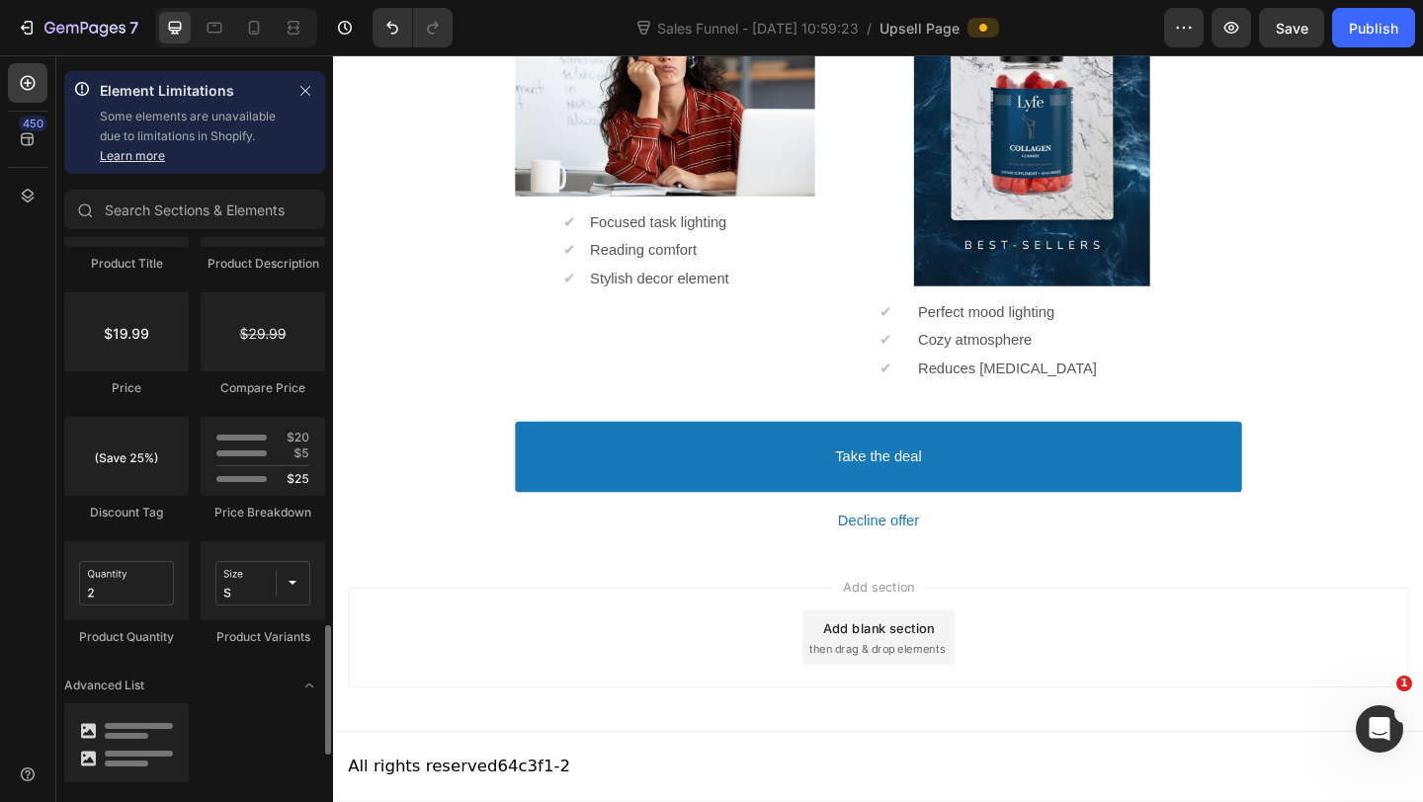
scroll to position [1702, 0]
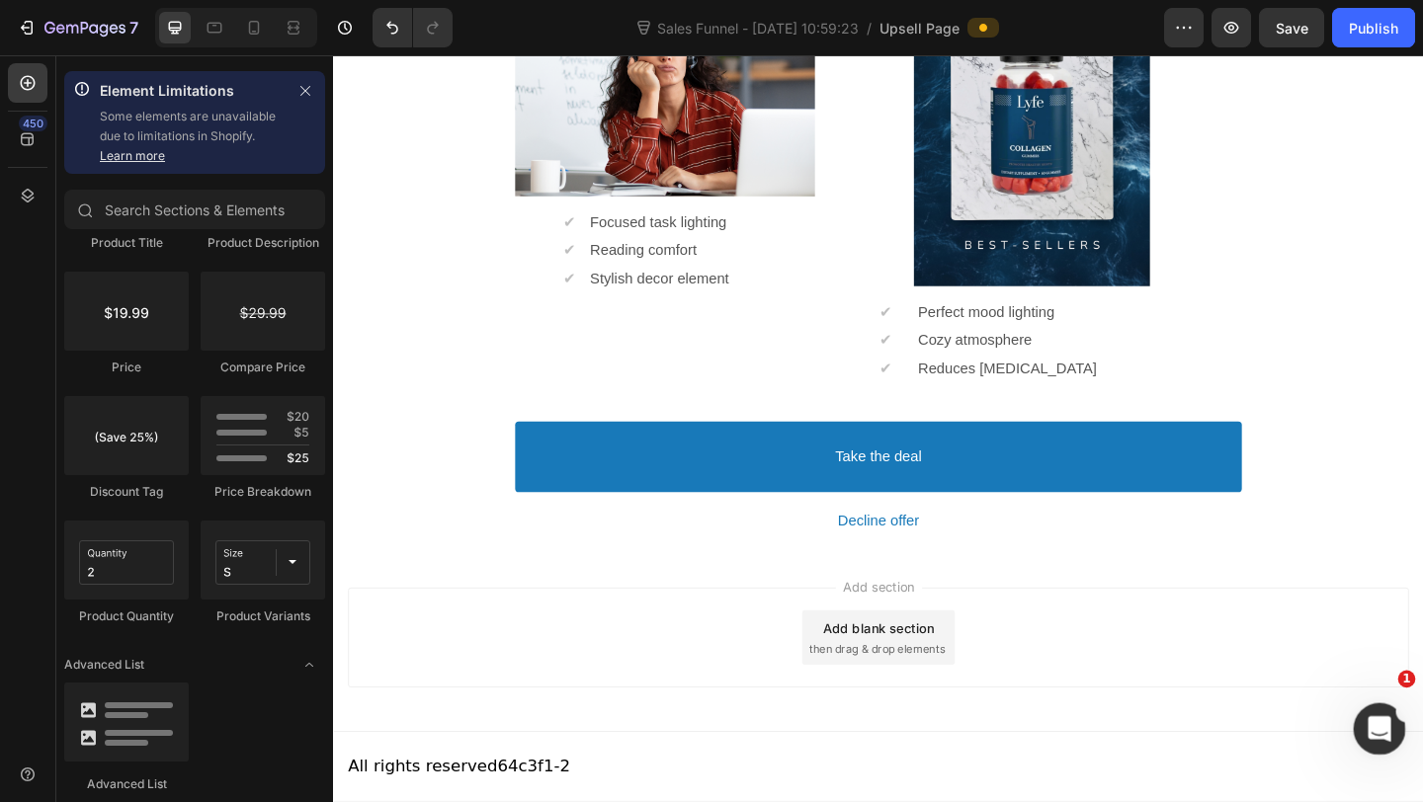
click at [1371, 710] on icon "Open Intercom Messenger" at bounding box center [1376, 726] width 33 height 33
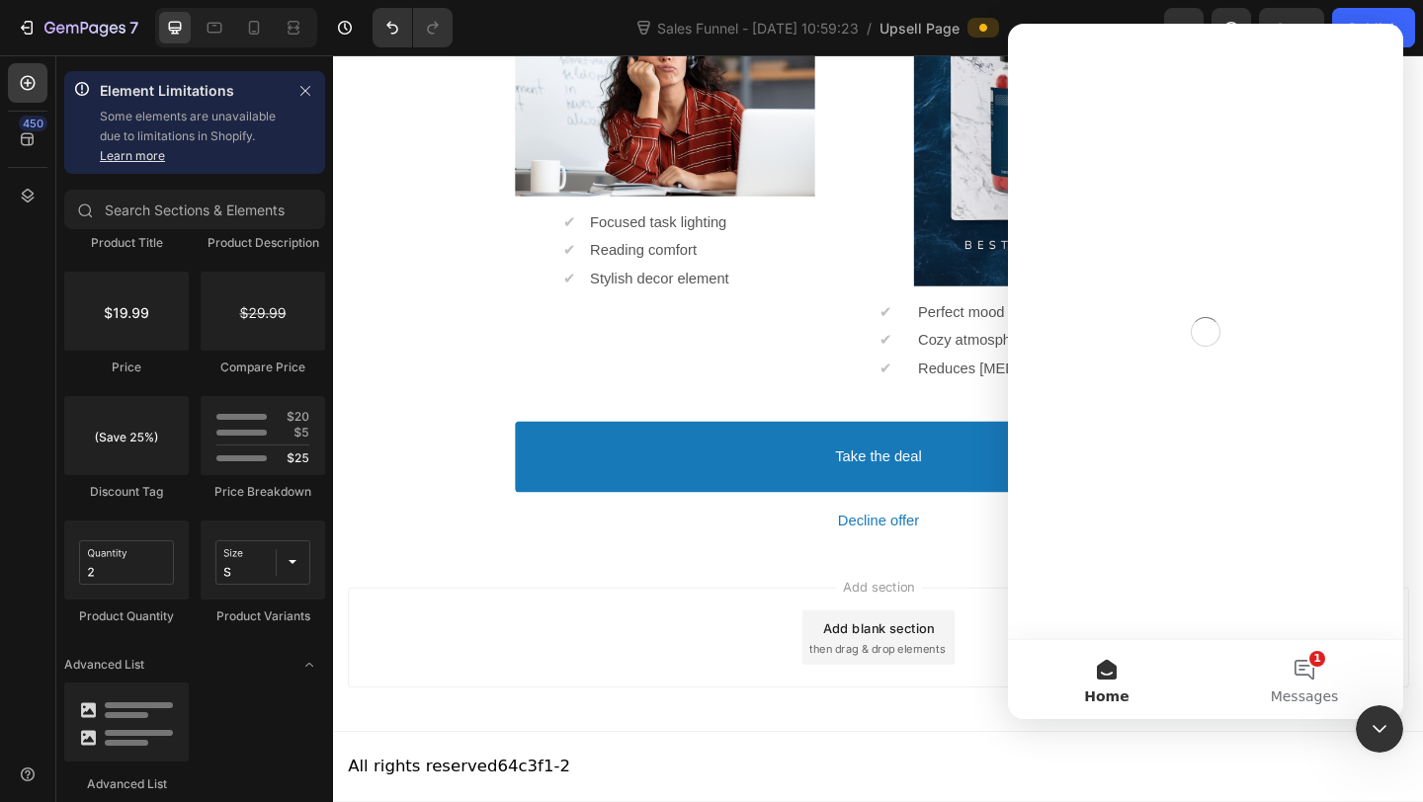
scroll to position [0, 0]
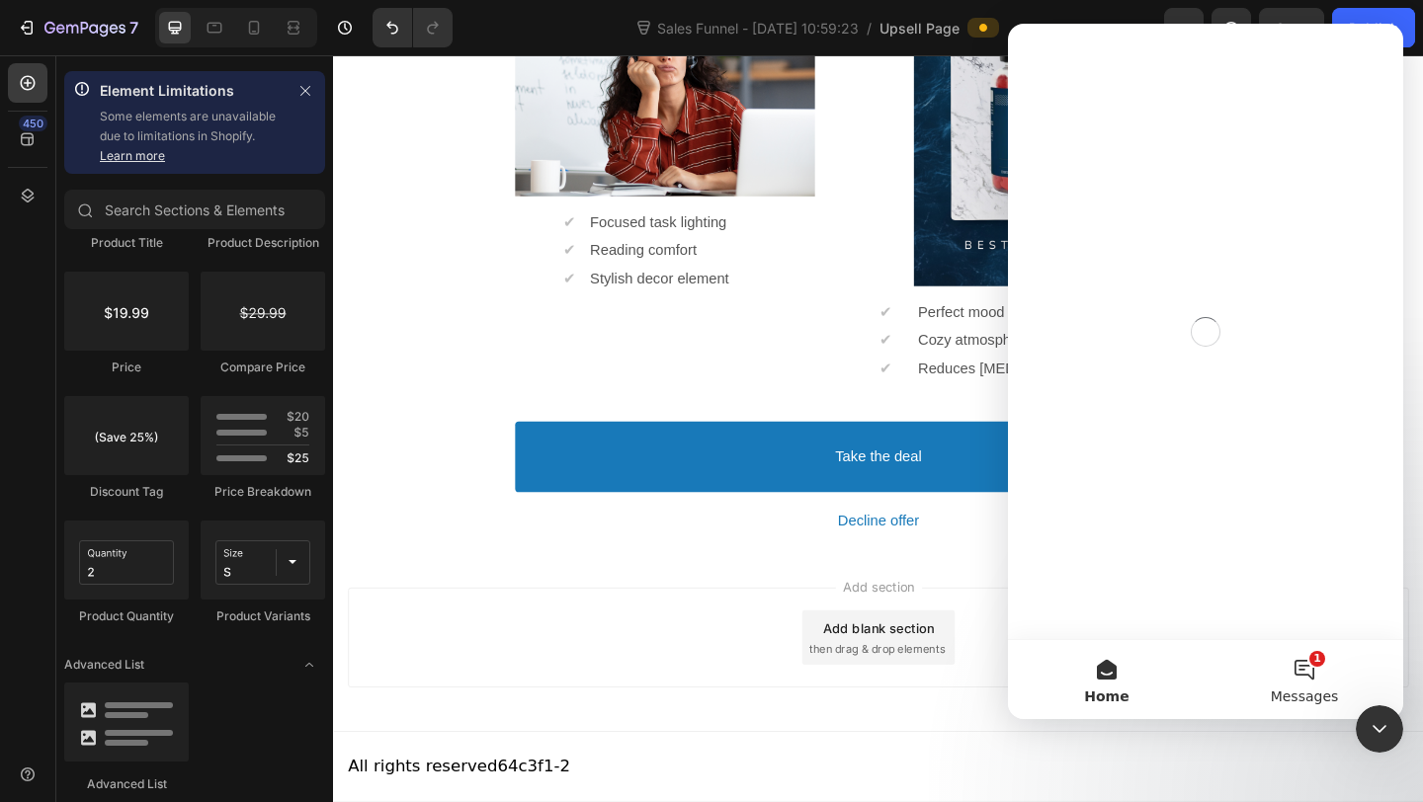
click at [1298, 669] on button "1 Messages" at bounding box center [1304, 679] width 198 height 79
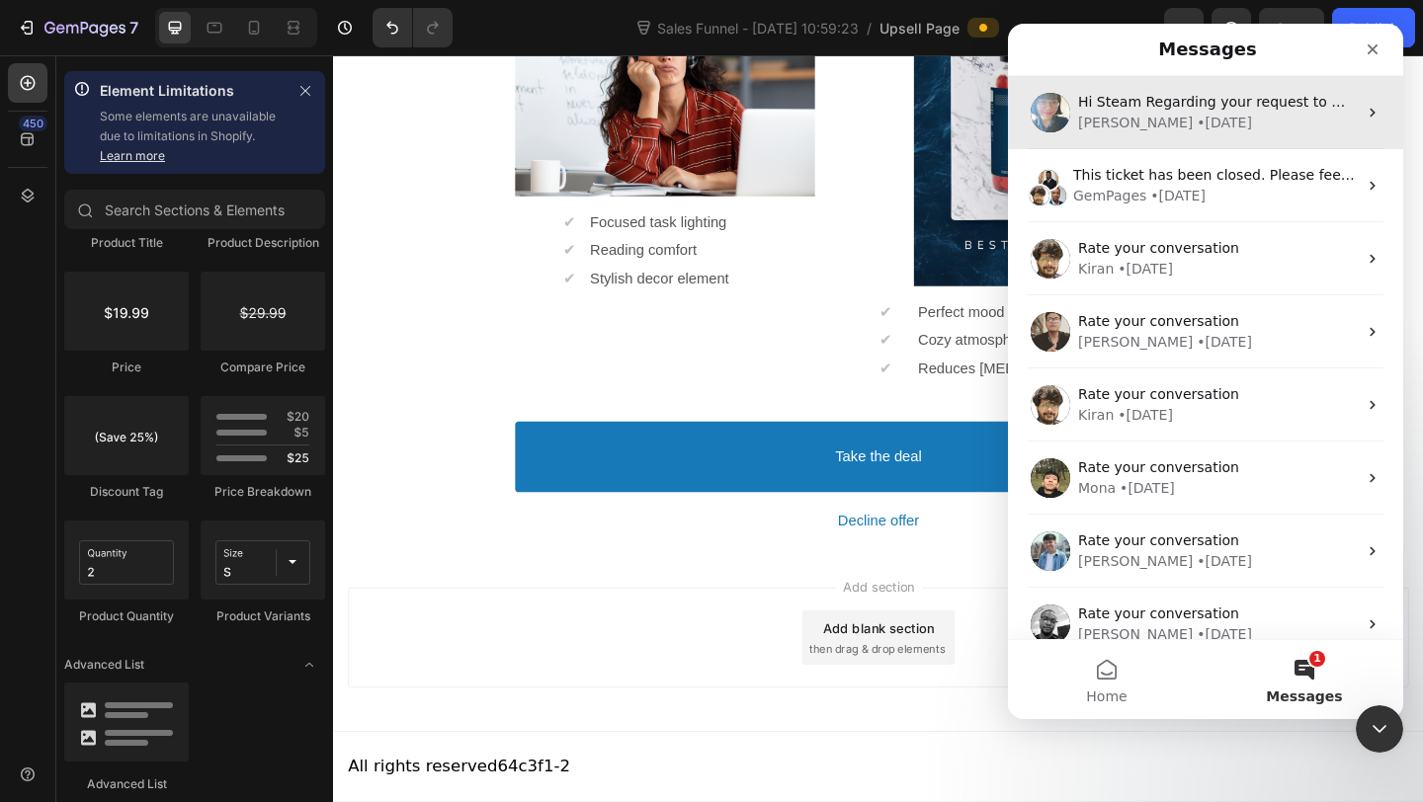
click at [1146, 140] on div "Hi Steam Regarding your request to make the Product Bundle Discount element onl…" at bounding box center [1205, 112] width 395 height 73
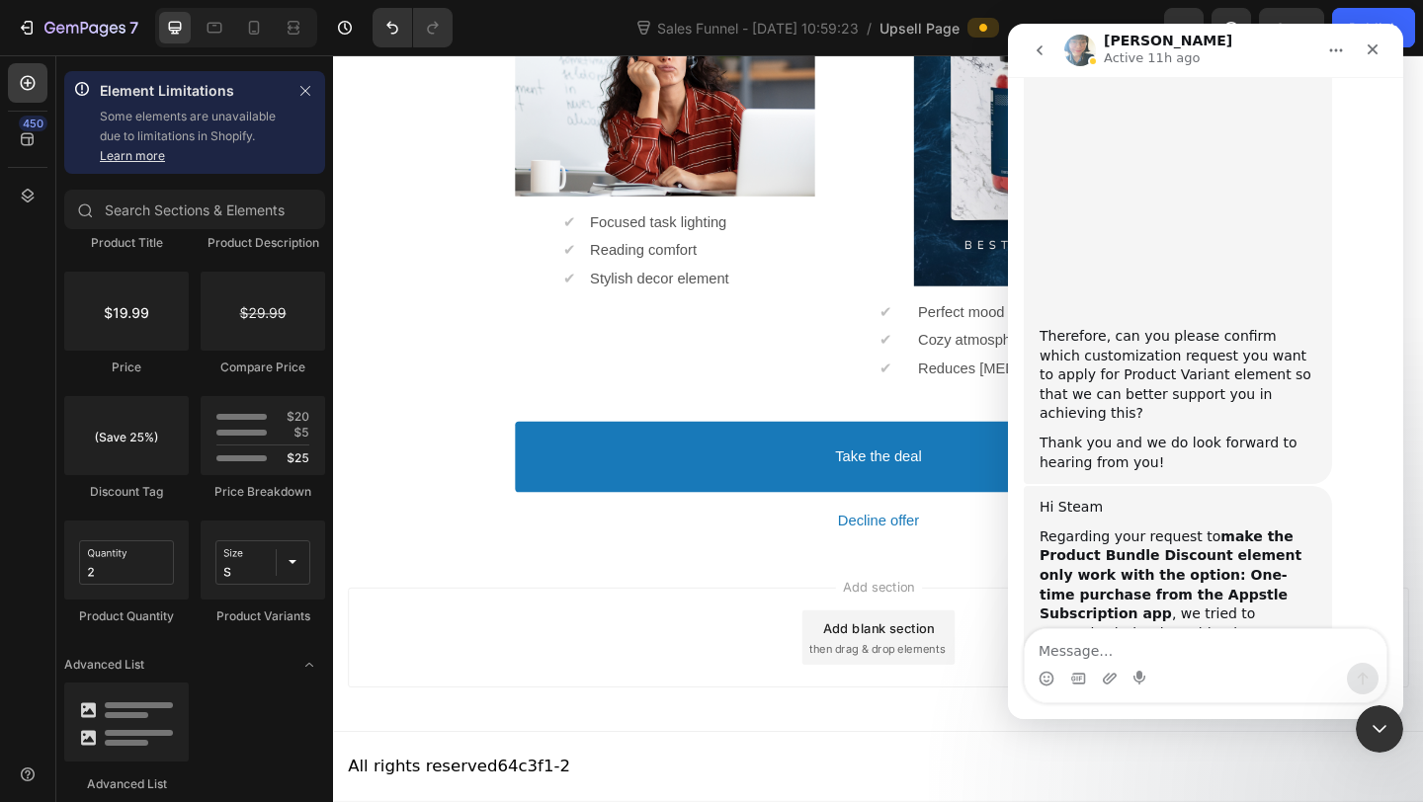
scroll to position [9753, 0]
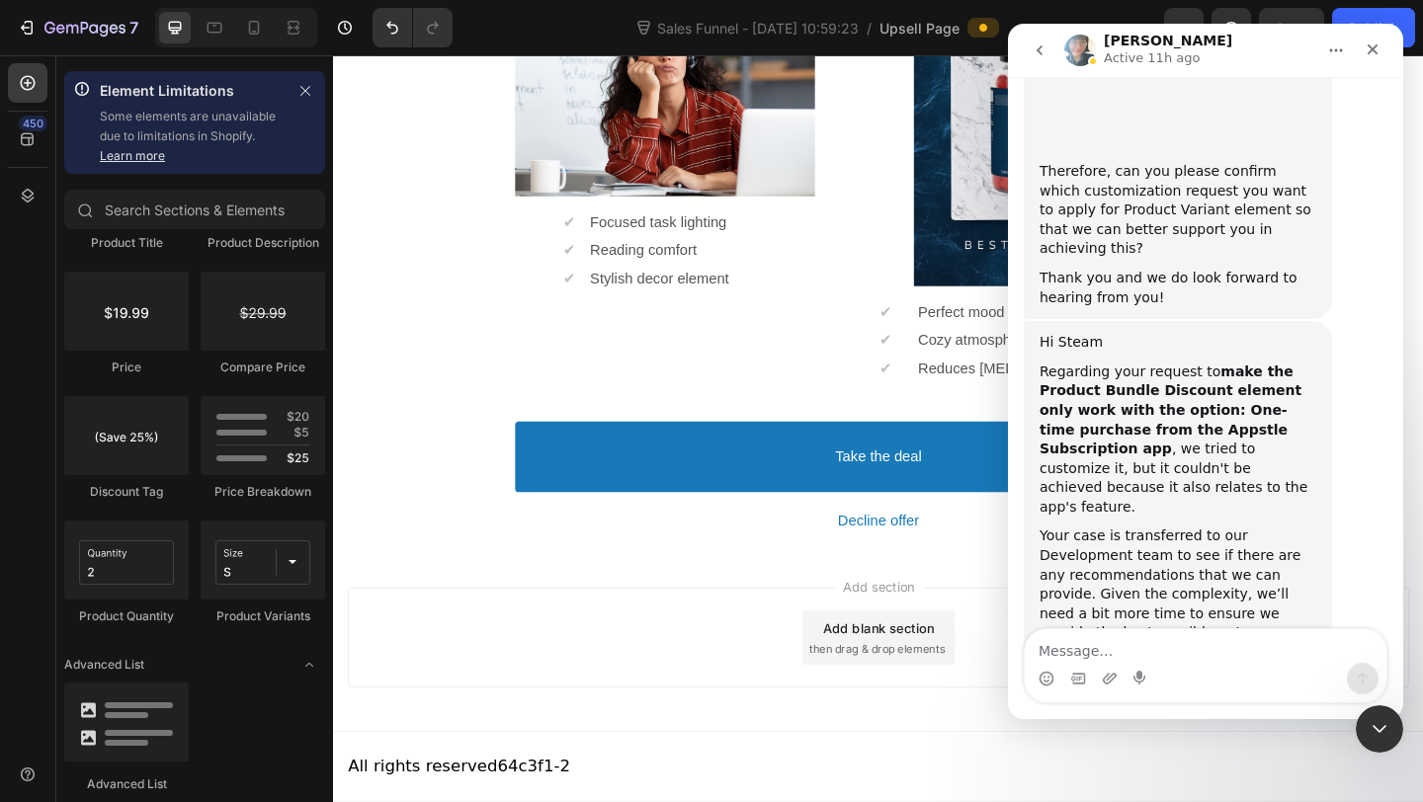
click at [1044, 54] on icon "go back" at bounding box center [1039, 50] width 16 height 16
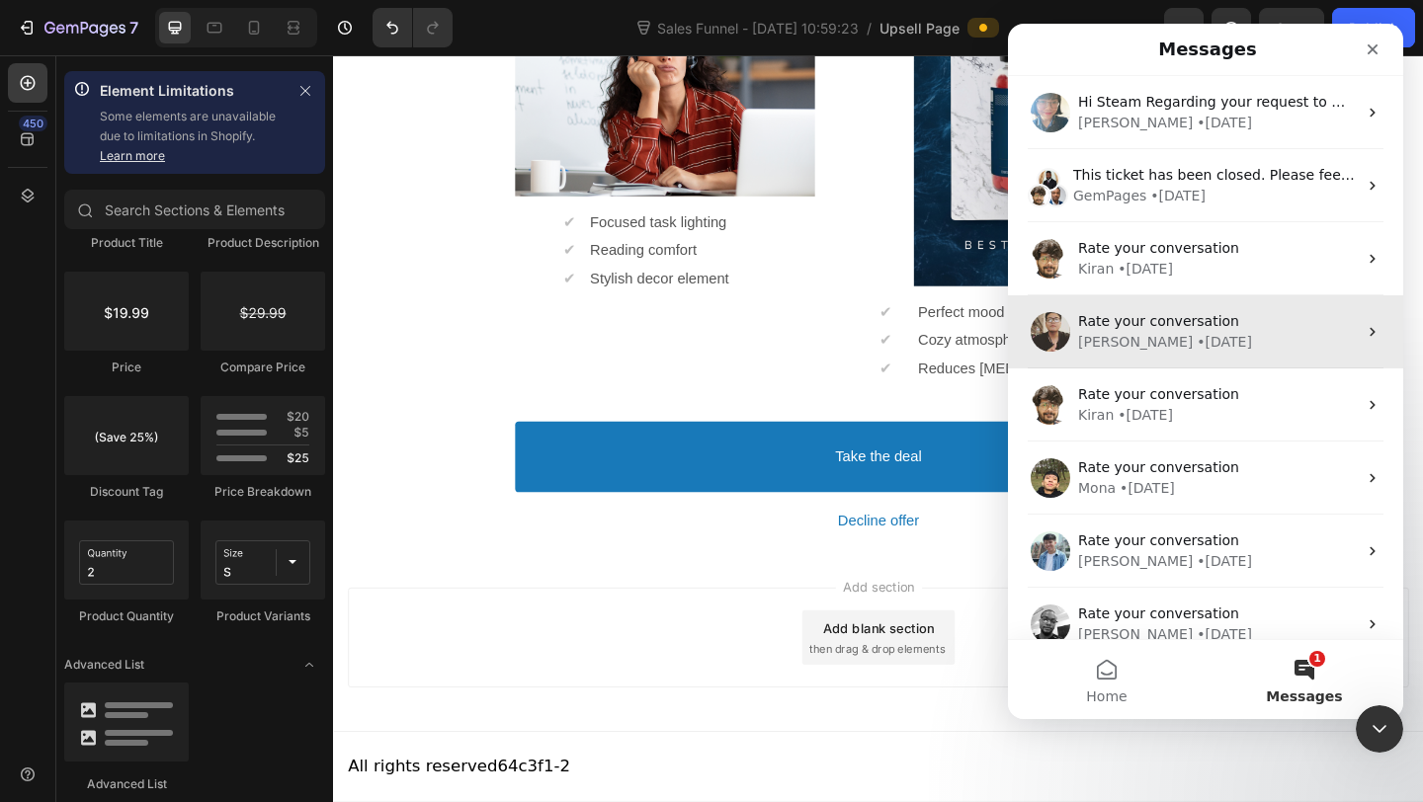
scroll to position [90, 0]
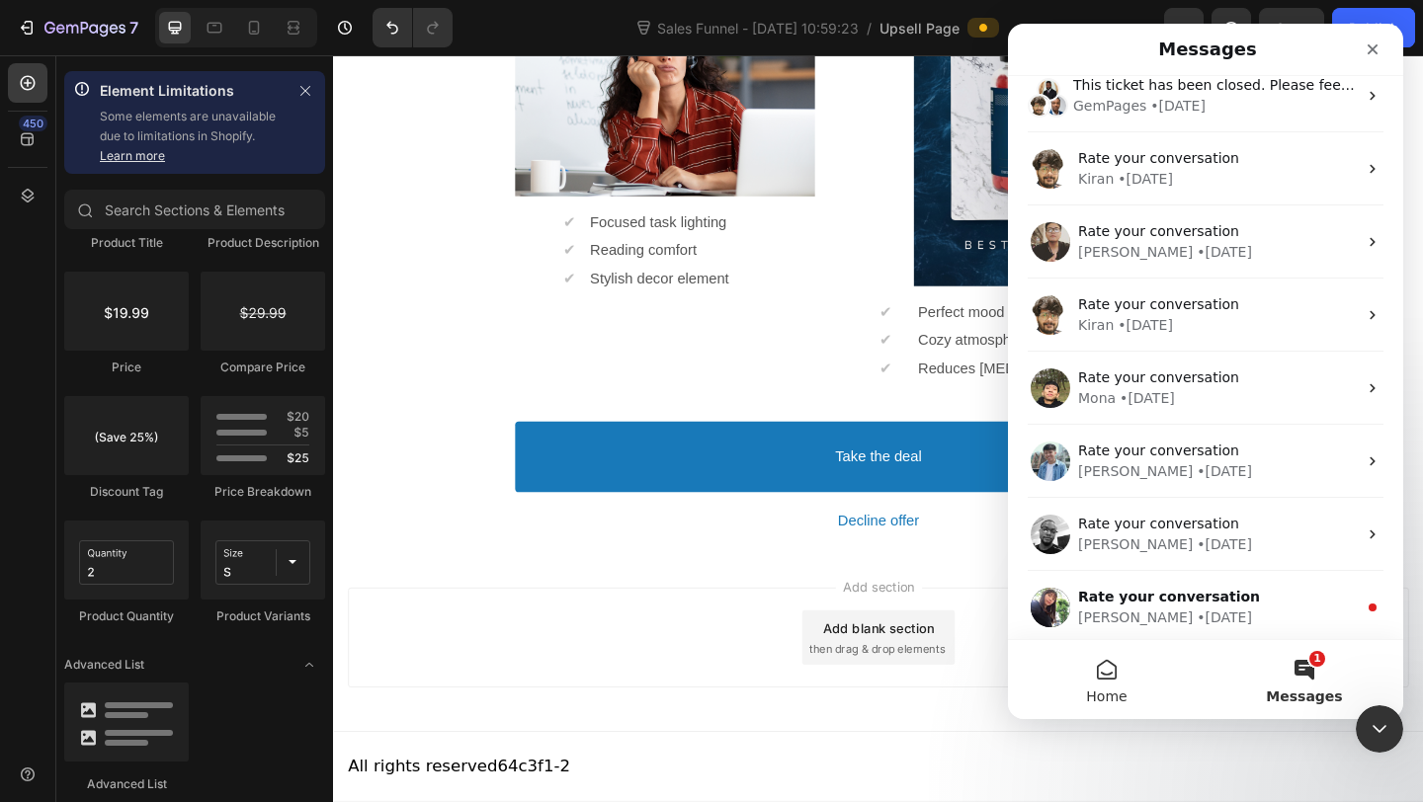
click at [1085, 671] on button "Home" at bounding box center [1107, 679] width 198 height 79
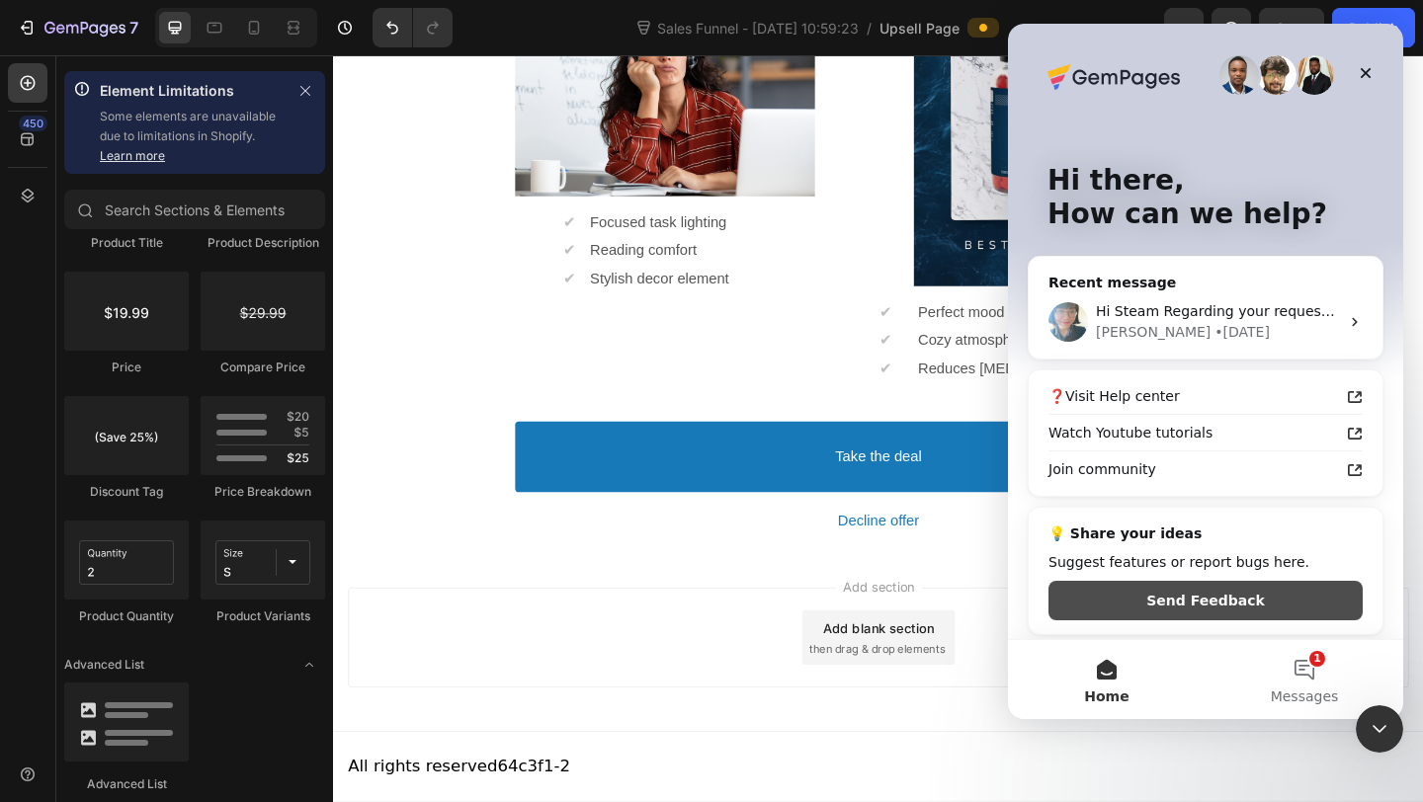
click at [1155, 596] on button "Send Feedback" at bounding box center [1205, 601] width 314 height 40
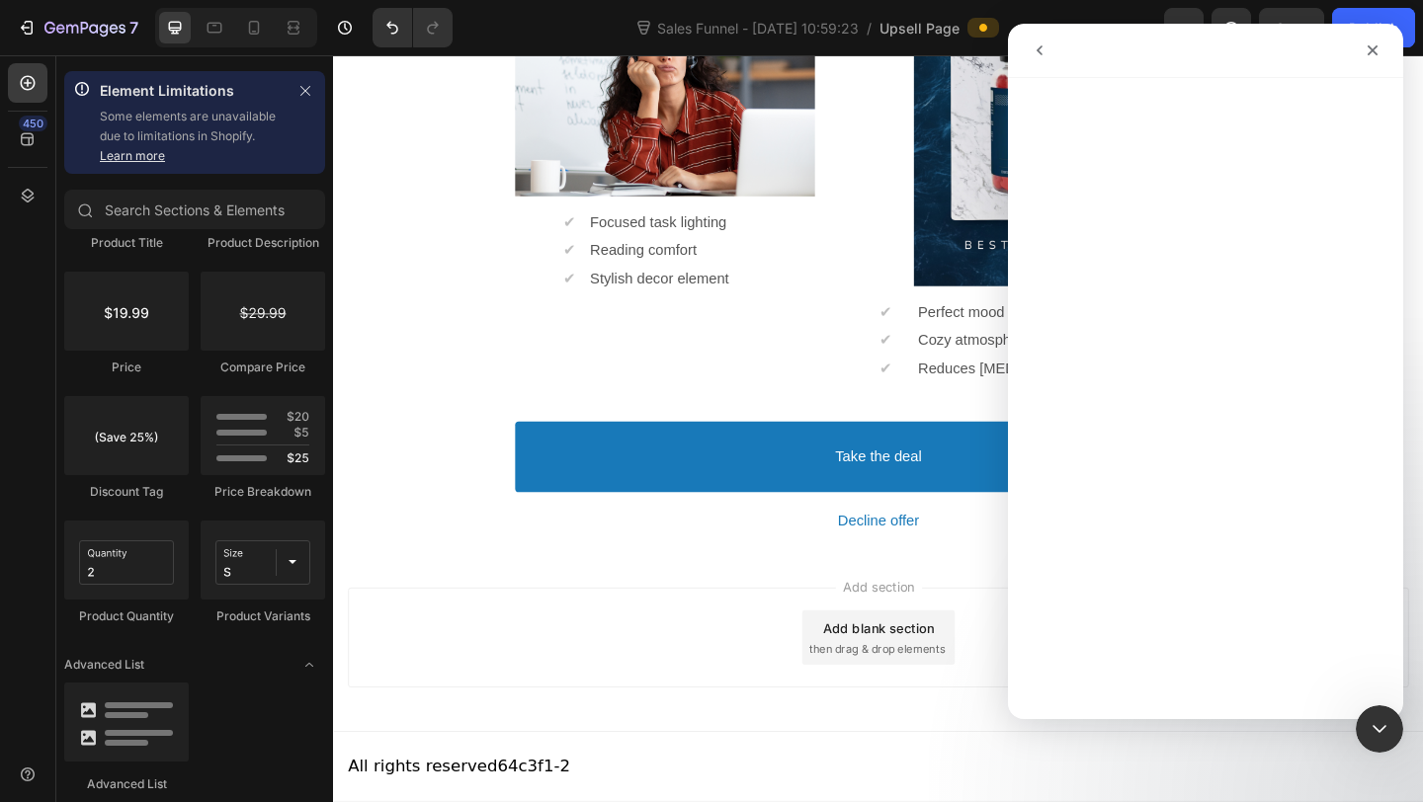
click at [1155, 596] on div "Intercom messenger" at bounding box center [1205, 398] width 395 height 641
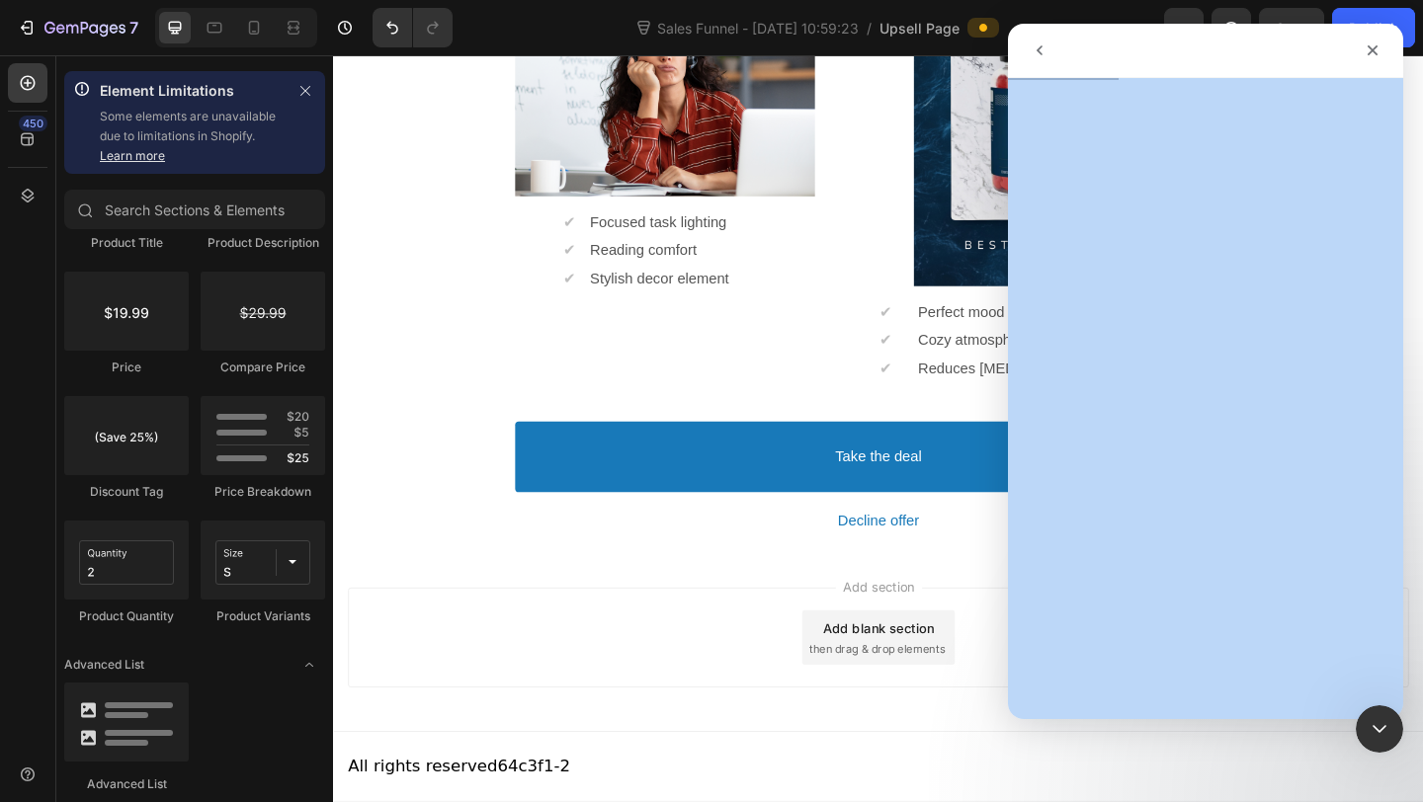
click at [1041, 50] on icon "go back" at bounding box center [1039, 50] width 16 height 16
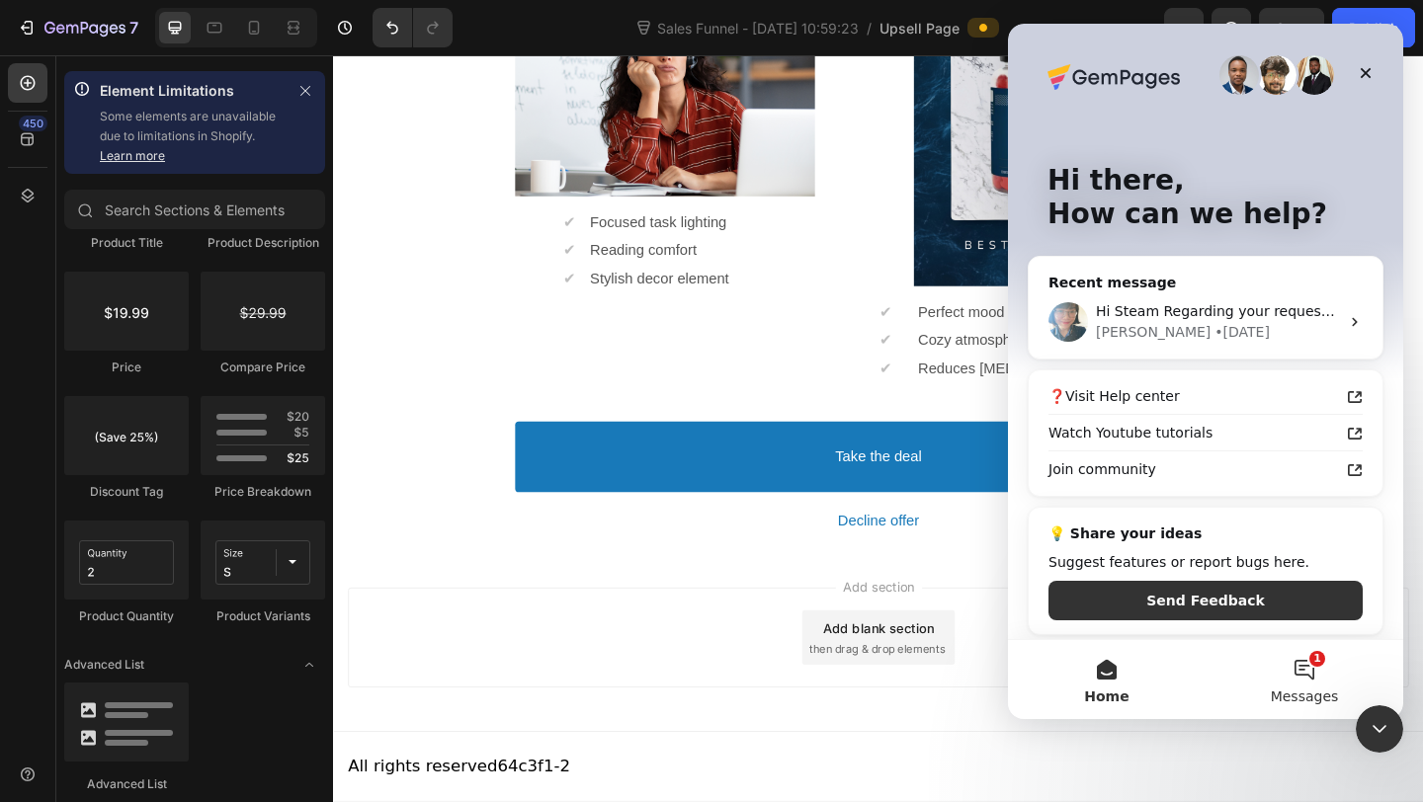
click at [1317, 670] on button "1 Messages" at bounding box center [1304, 679] width 198 height 79
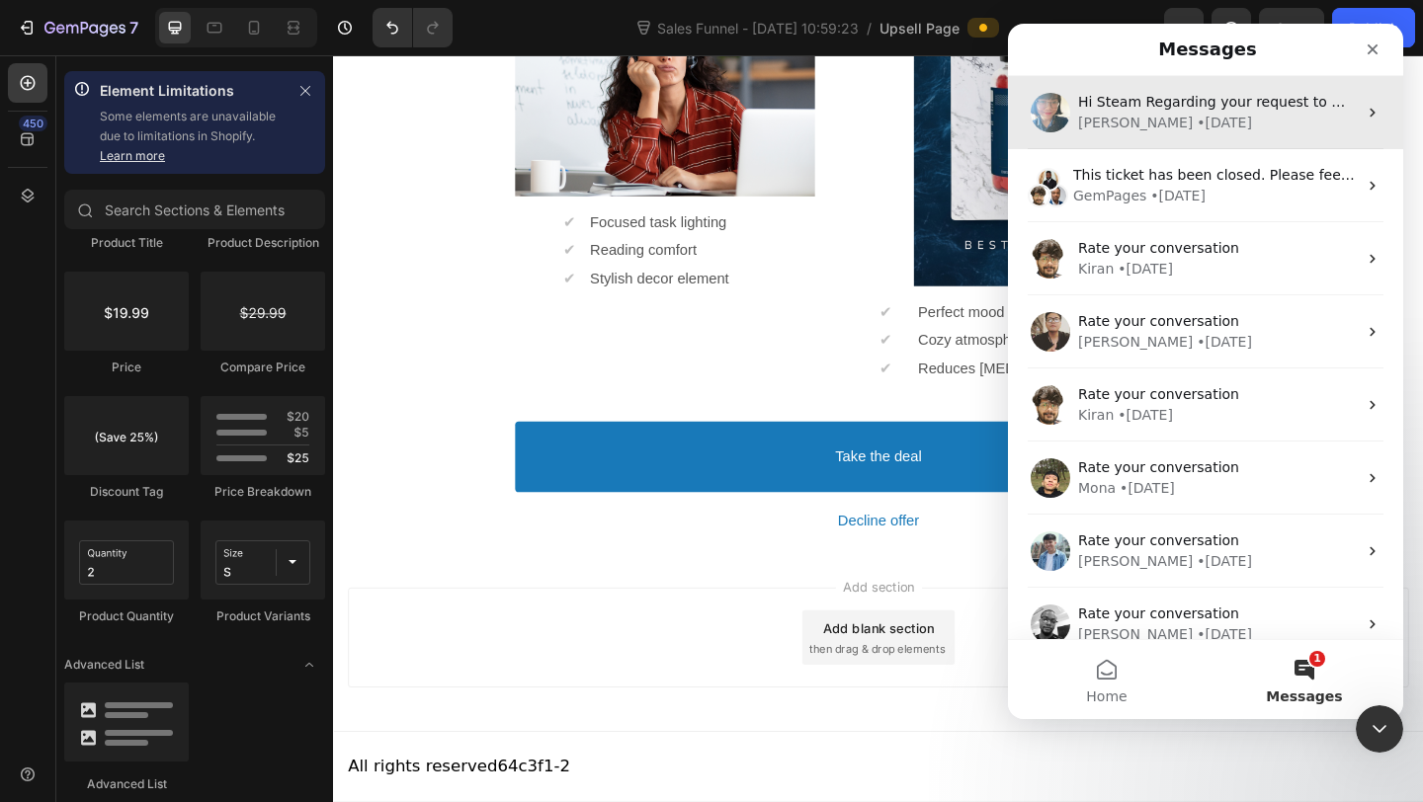
click at [1186, 122] on div "Annie • 1d ago" at bounding box center [1217, 123] width 279 height 21
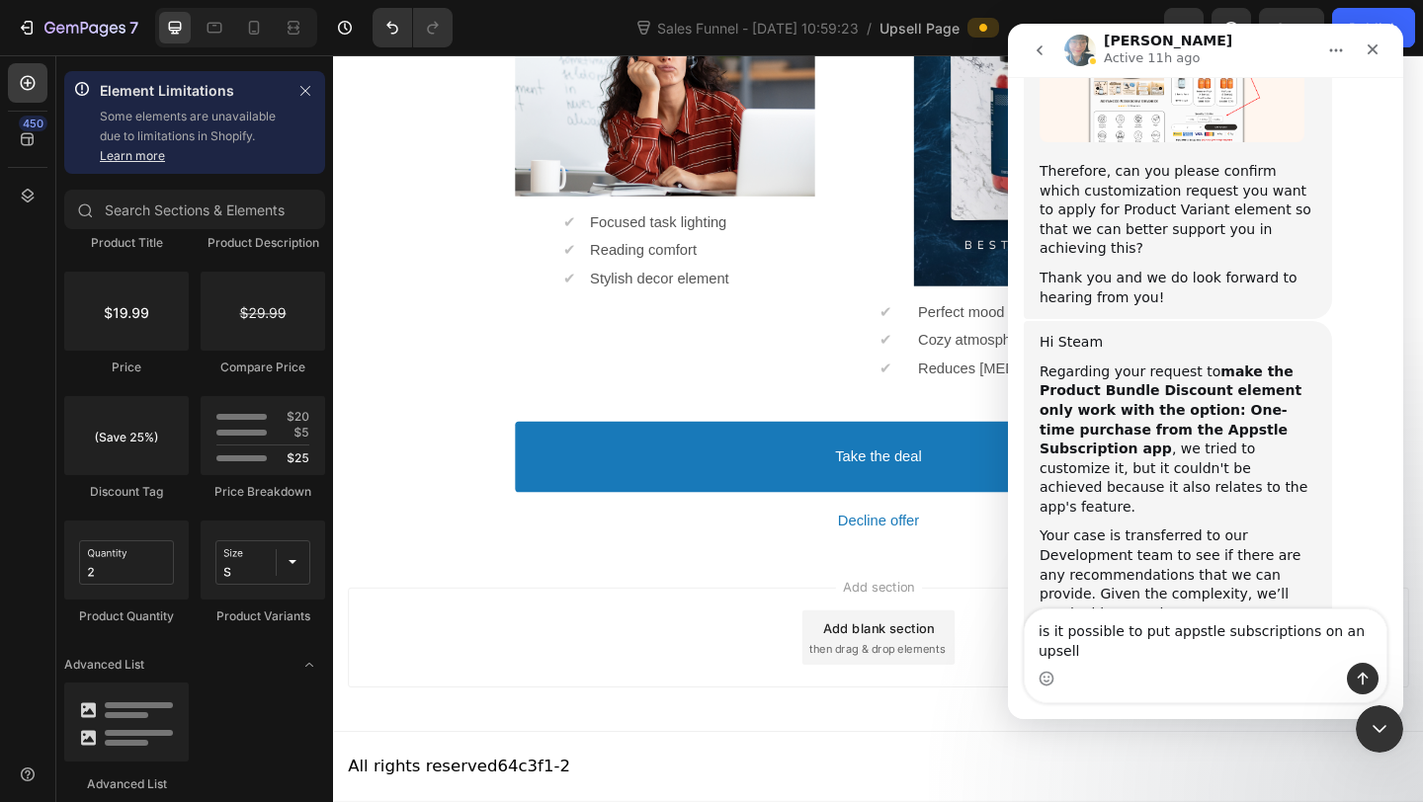
scroll to position [9889, 0]
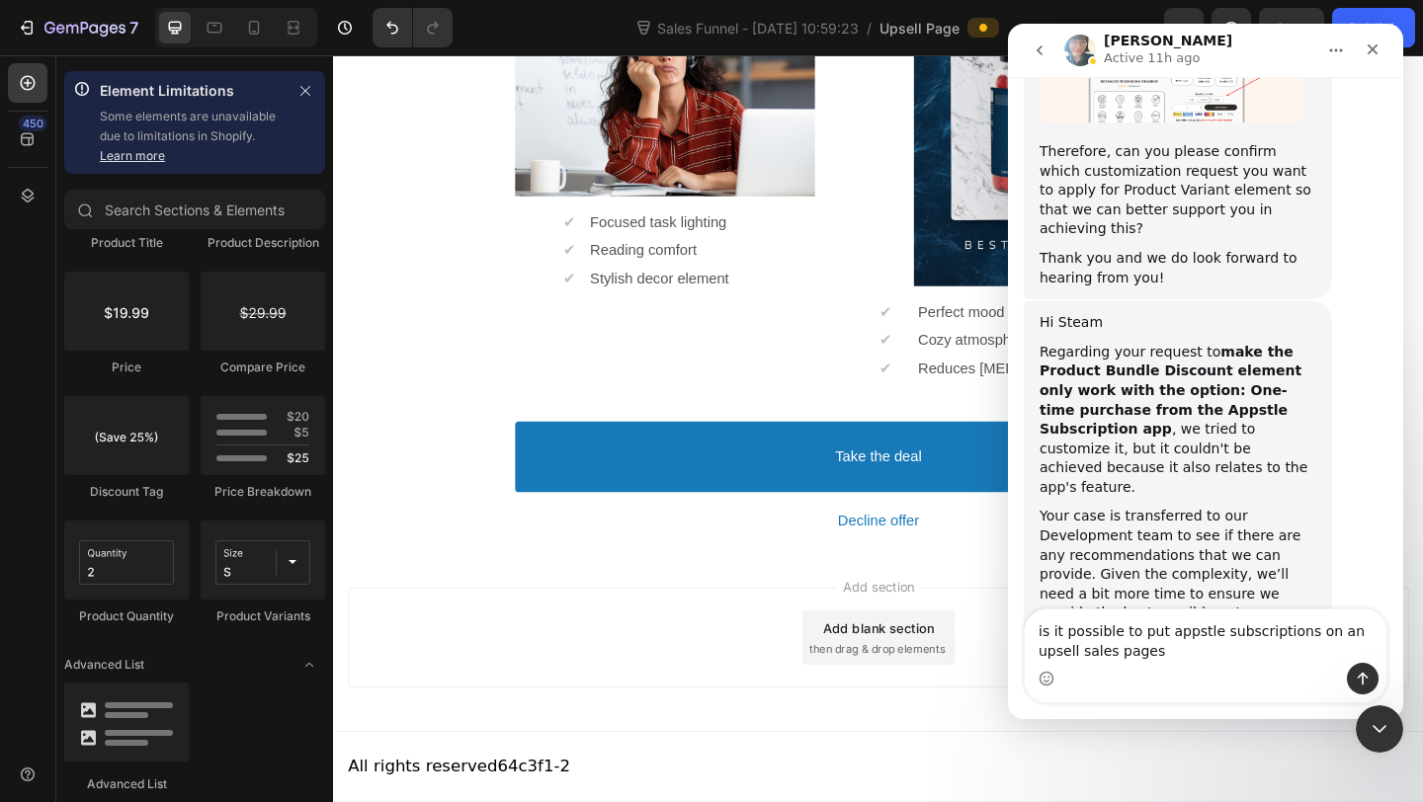
type textarea "is it possible to put appstle subscriptions on an upsell sales page"
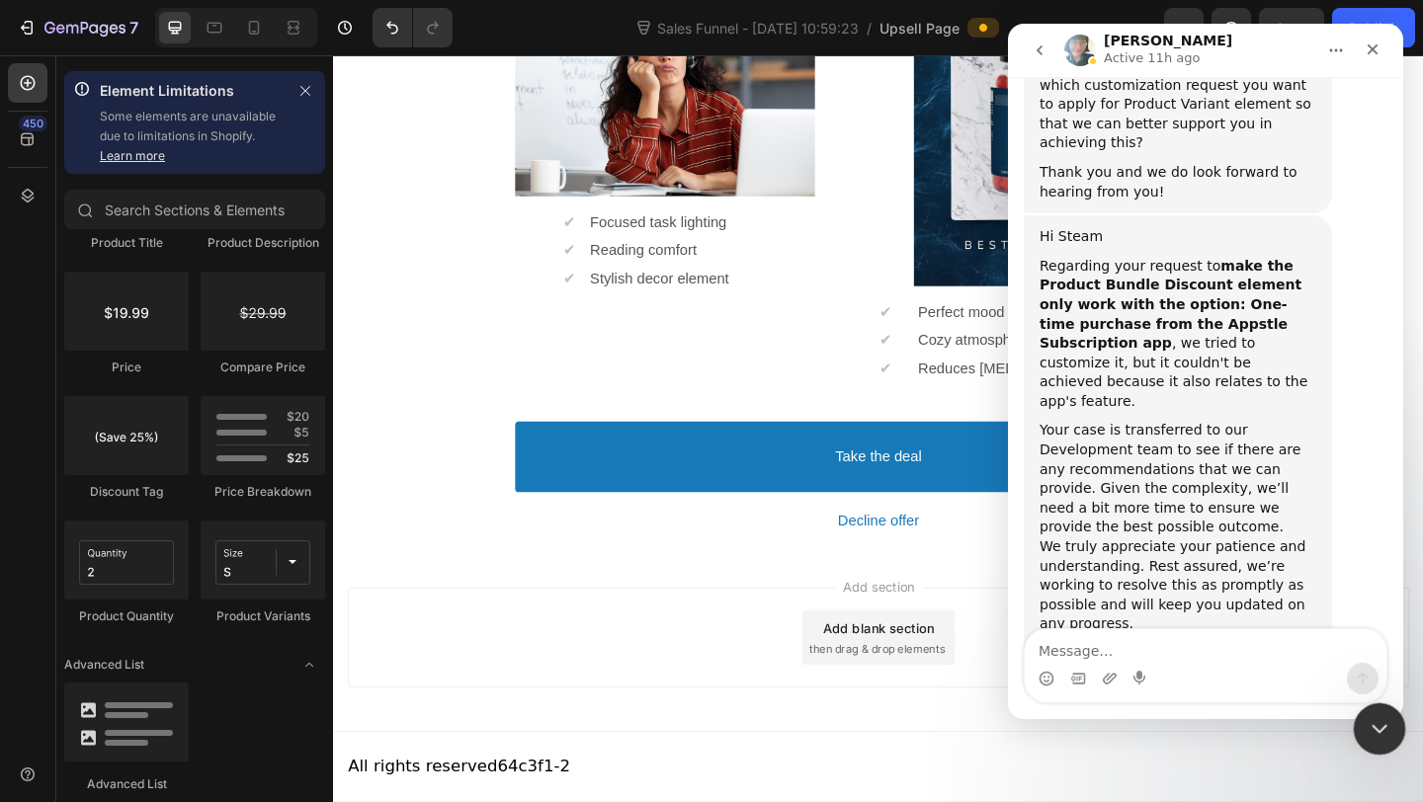
click at [1356, 731] on div "Close Intercom Messenger" at bounding box center [1375, 725] width 47 height 47
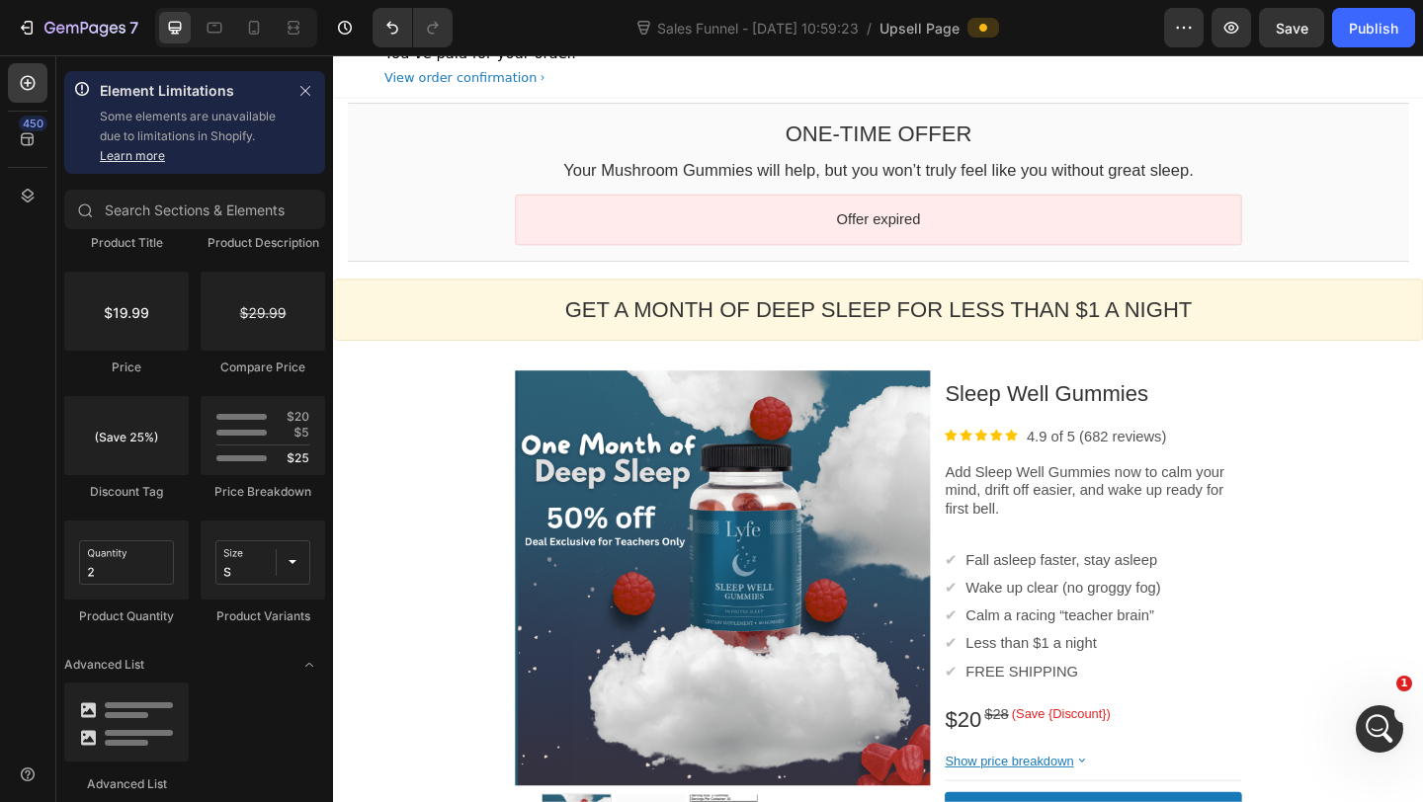
scroll to position [0, 0]
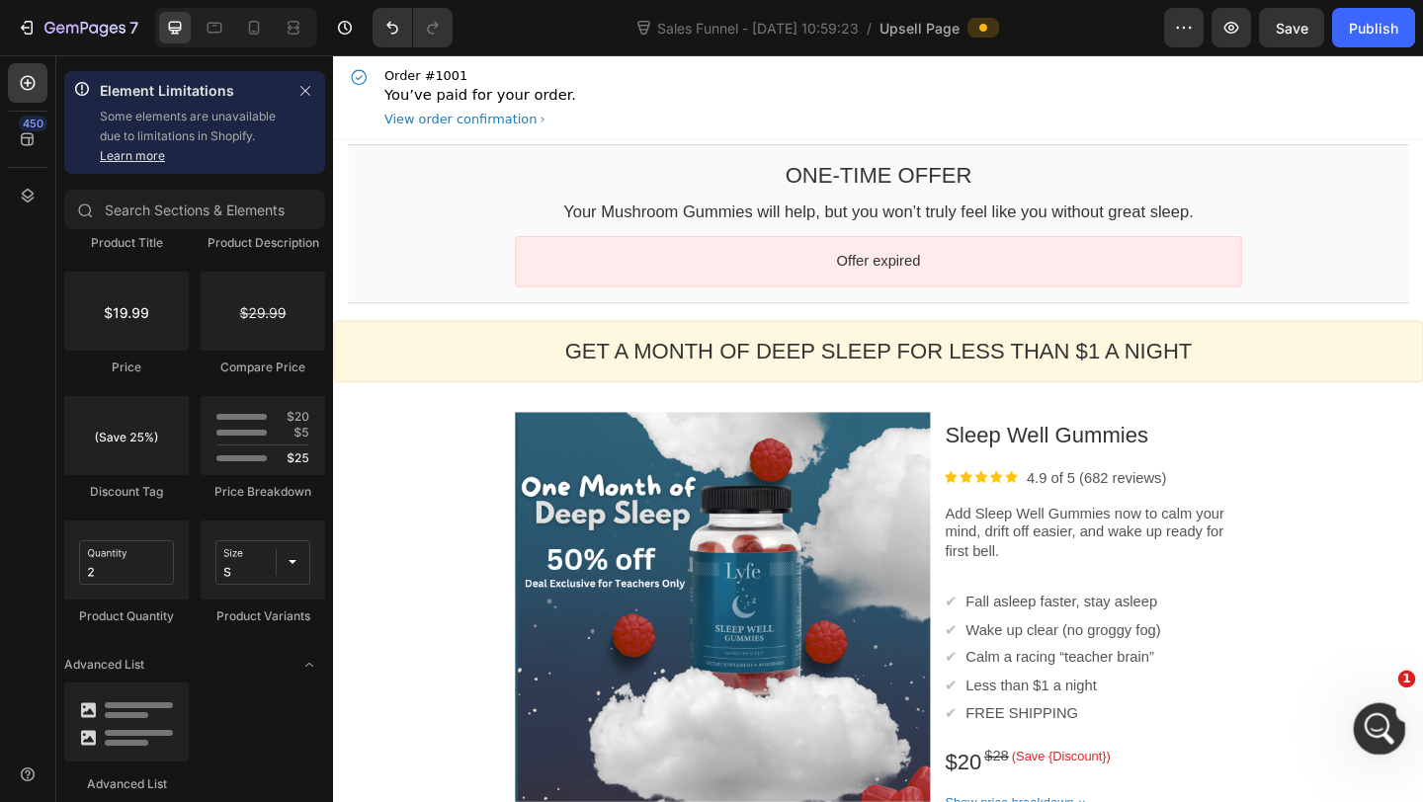
click at [1377, 741] on div "Open Intercom Messenger" at bounding box center [1376, 726] width 65 height 65
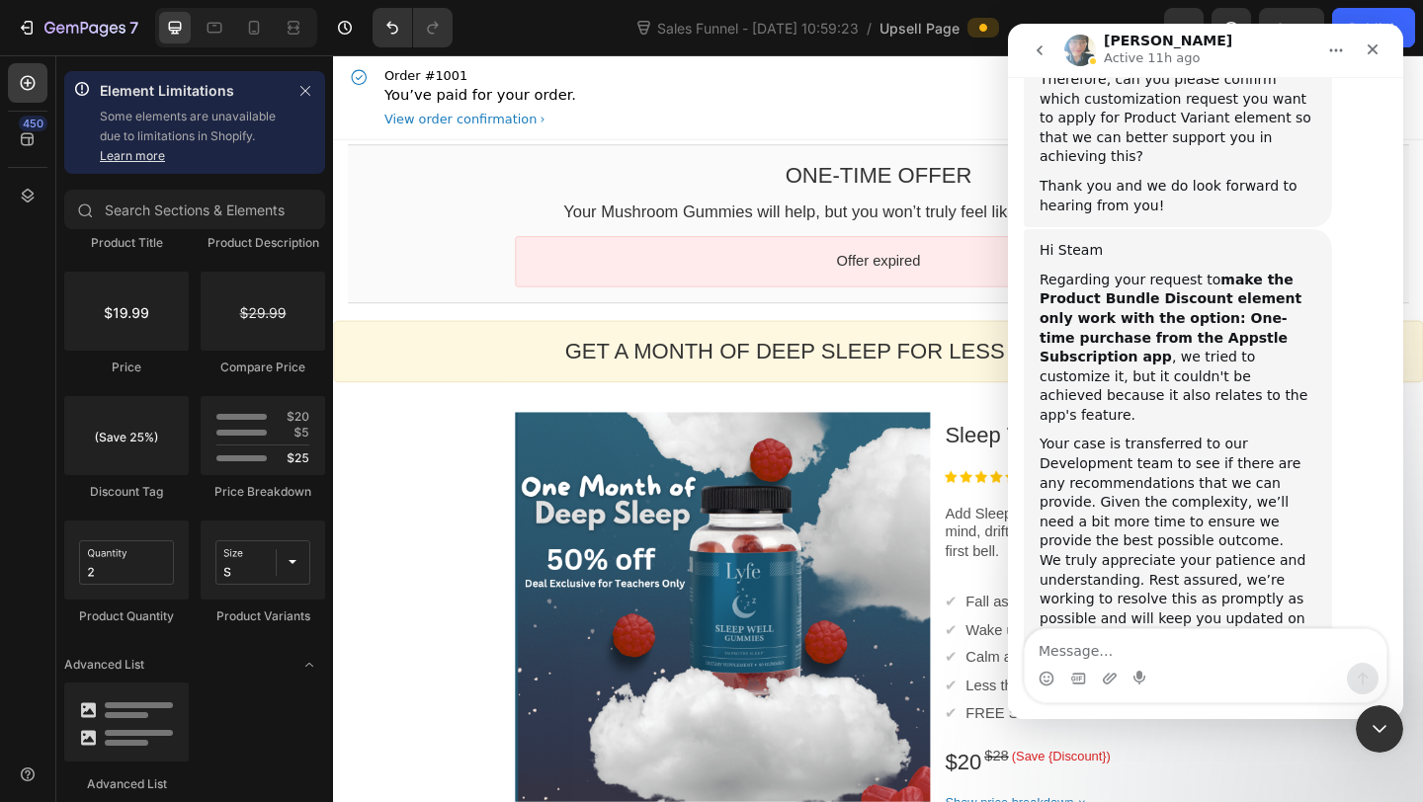
scroll to position [9975, 0]
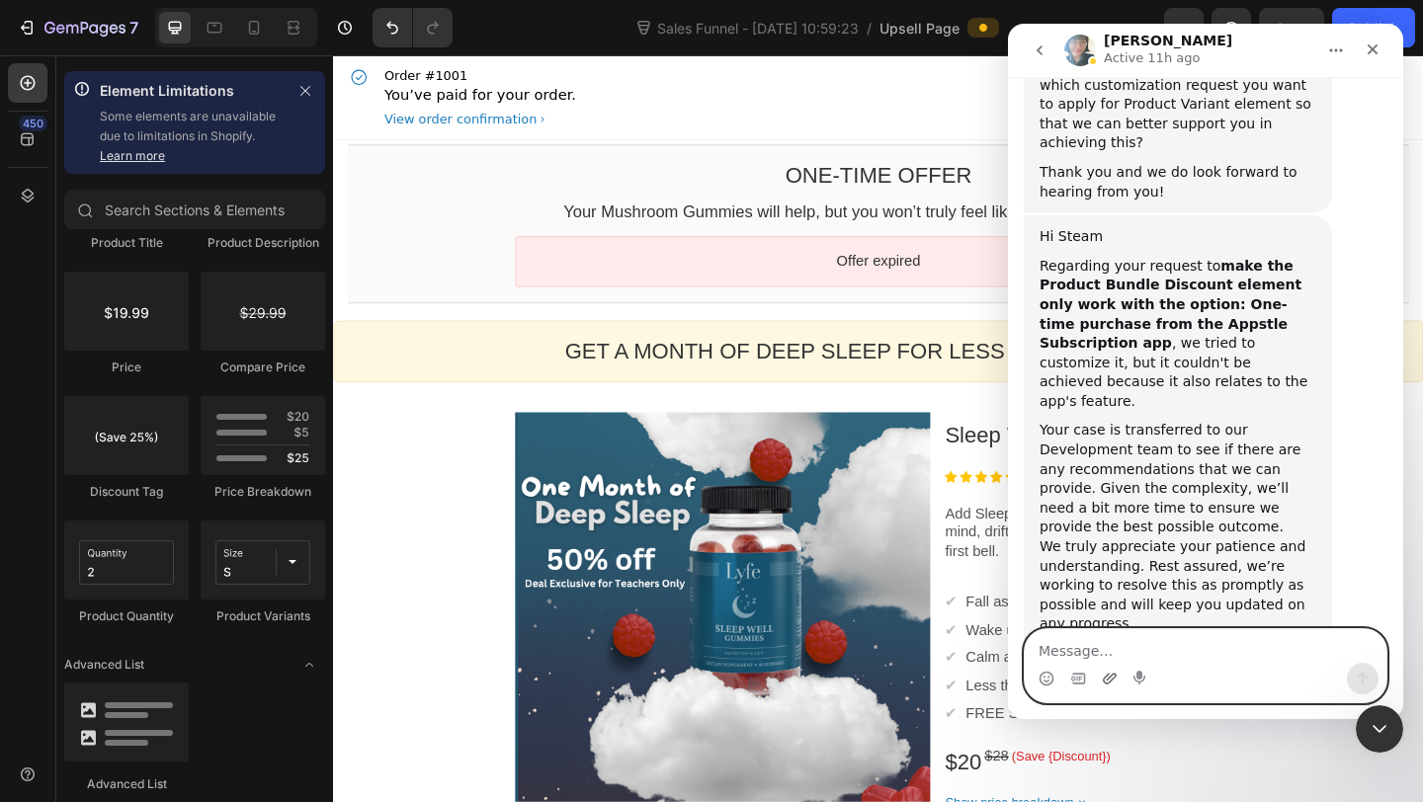
click at [1111, 676] on icon "Upload attachment" at bounding box center [1110, 678] width 14 height 11
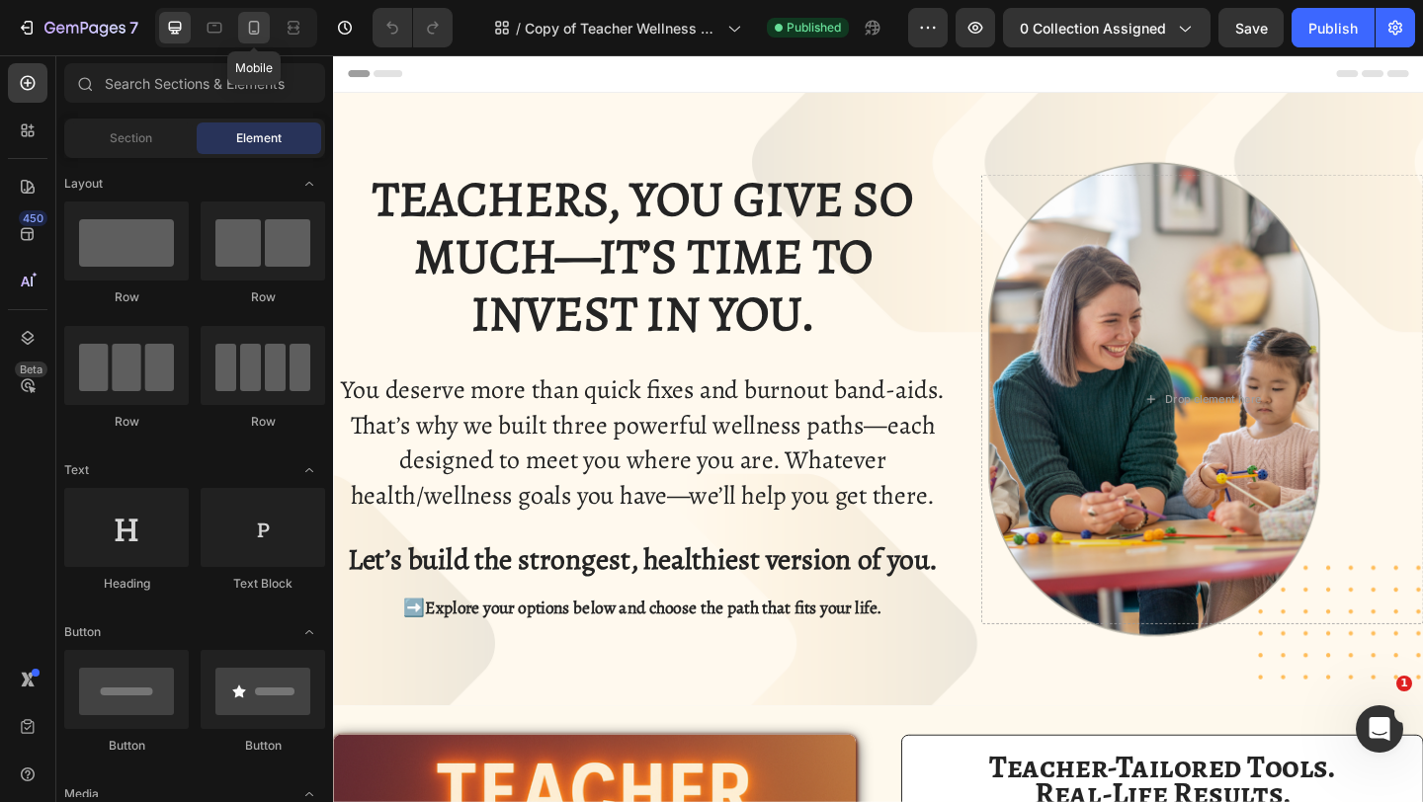
click at [244, 33] on icon at bounding box center [254, 28] width 20 height 20
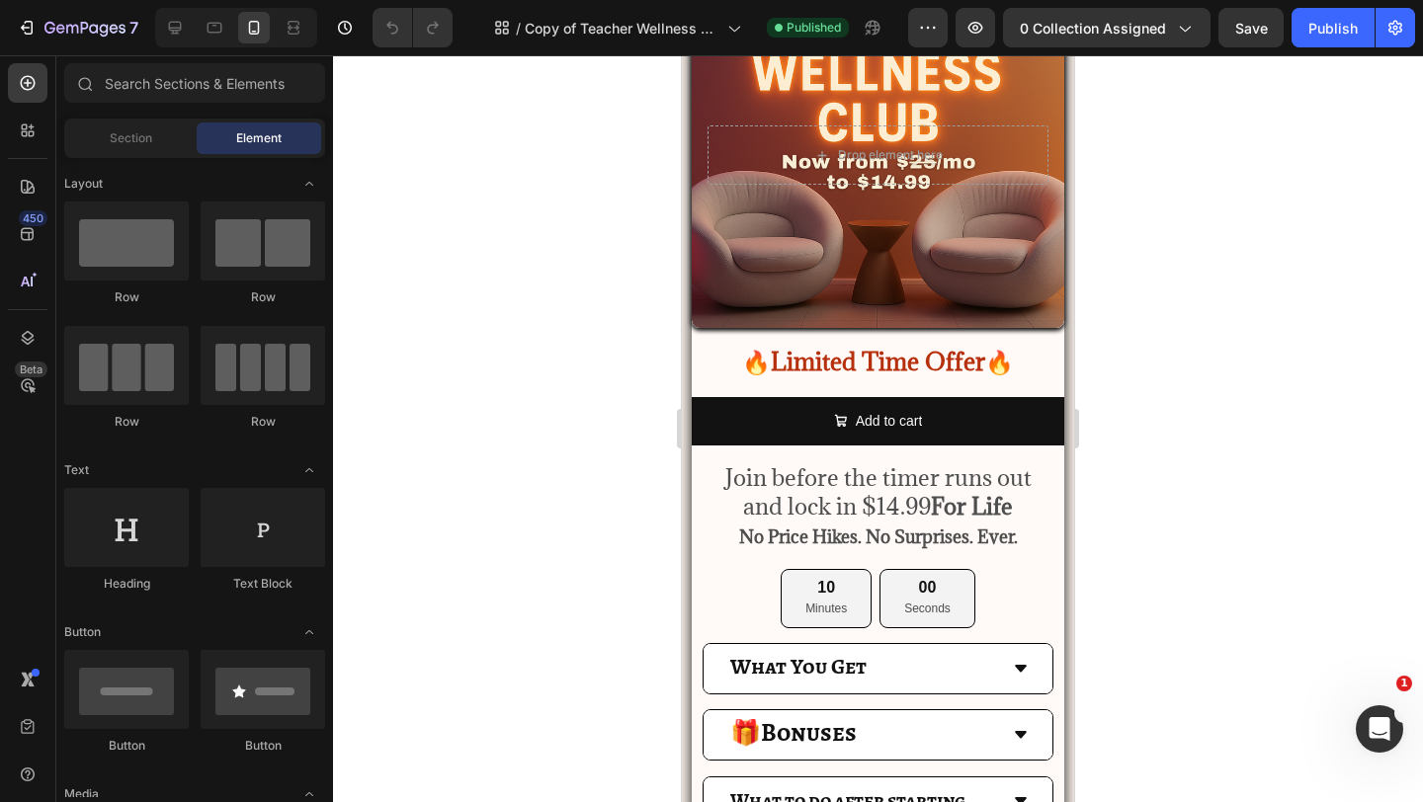
scroll to position [929, 0]
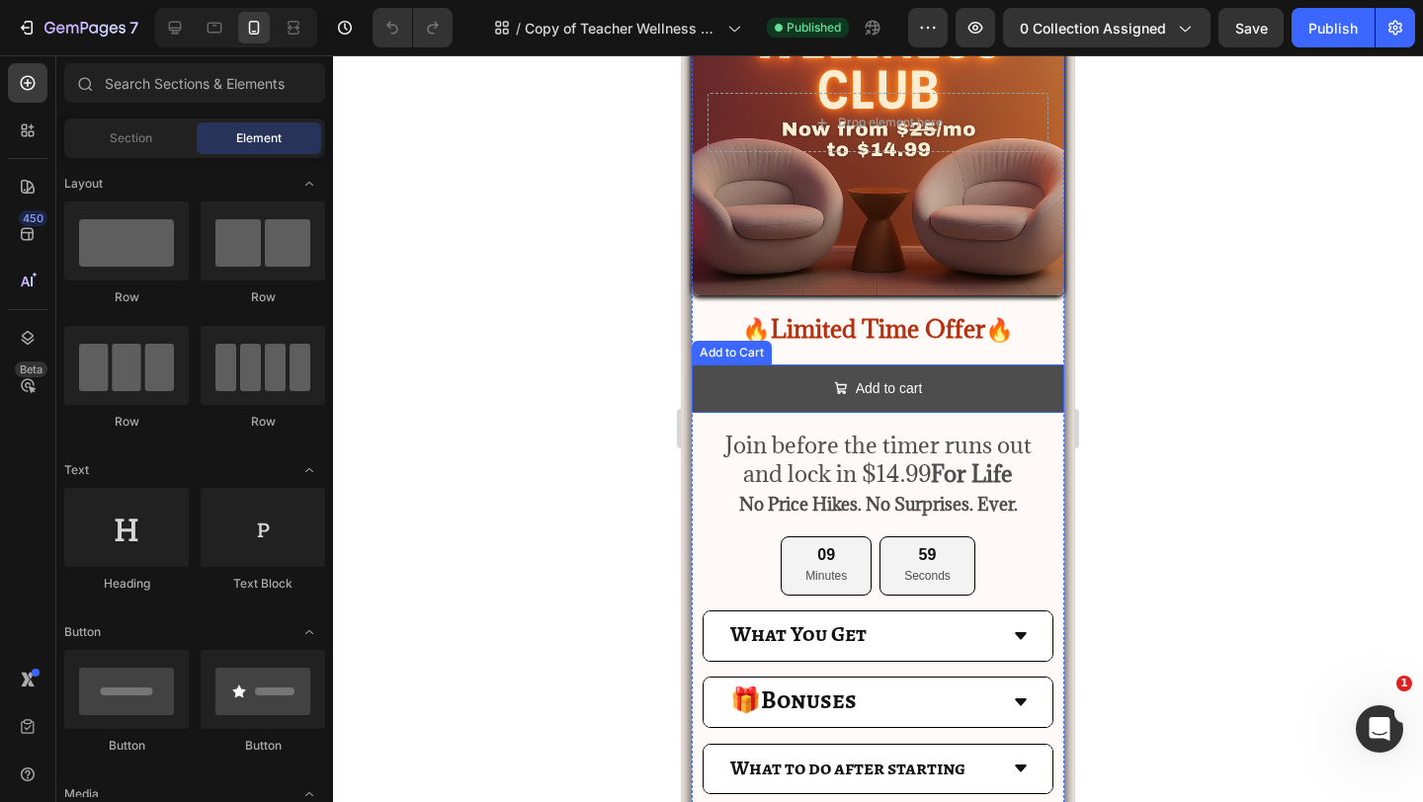
click at [832, 394] on button "Add to cart" at bounding box center [878, 389] width 372 height 48
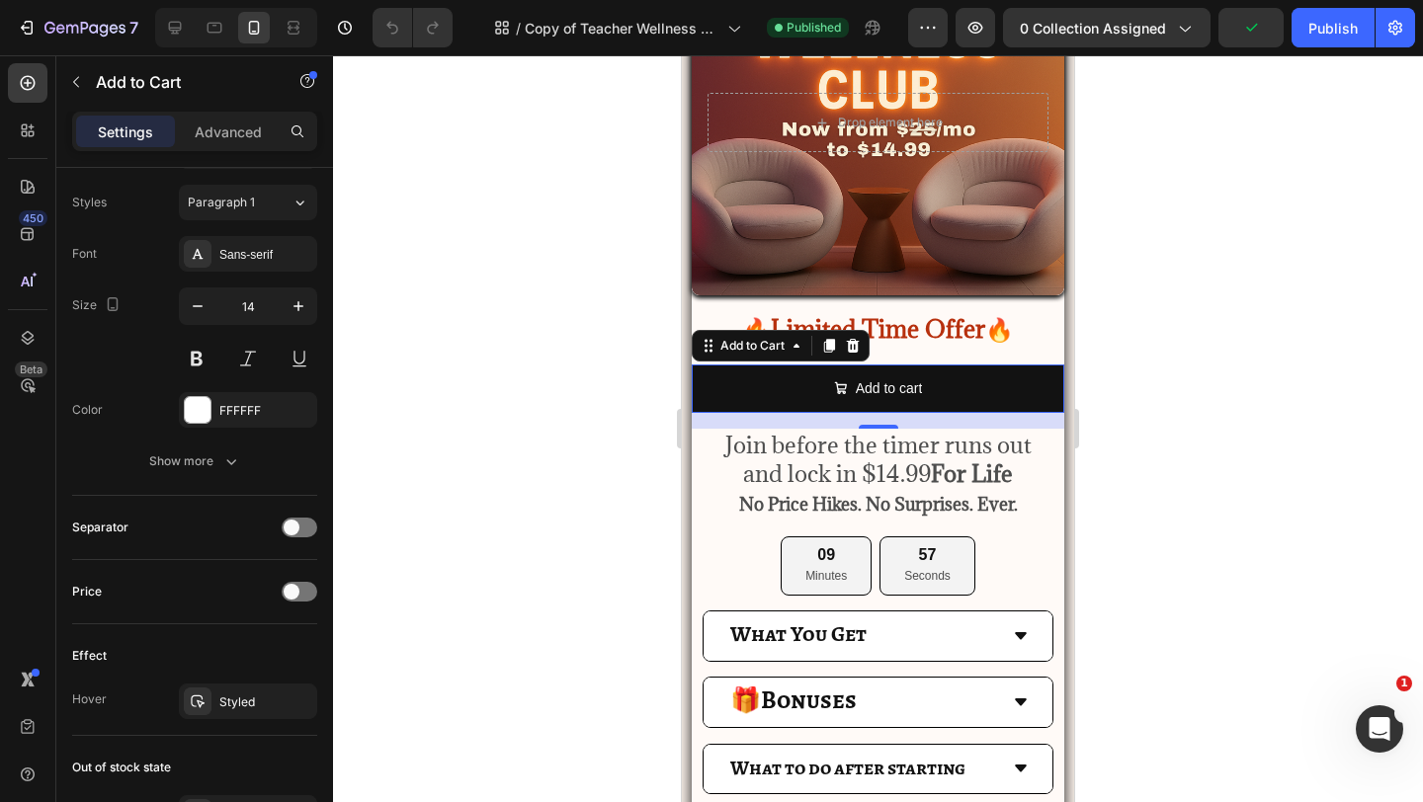
scroll to position [1685, 0]
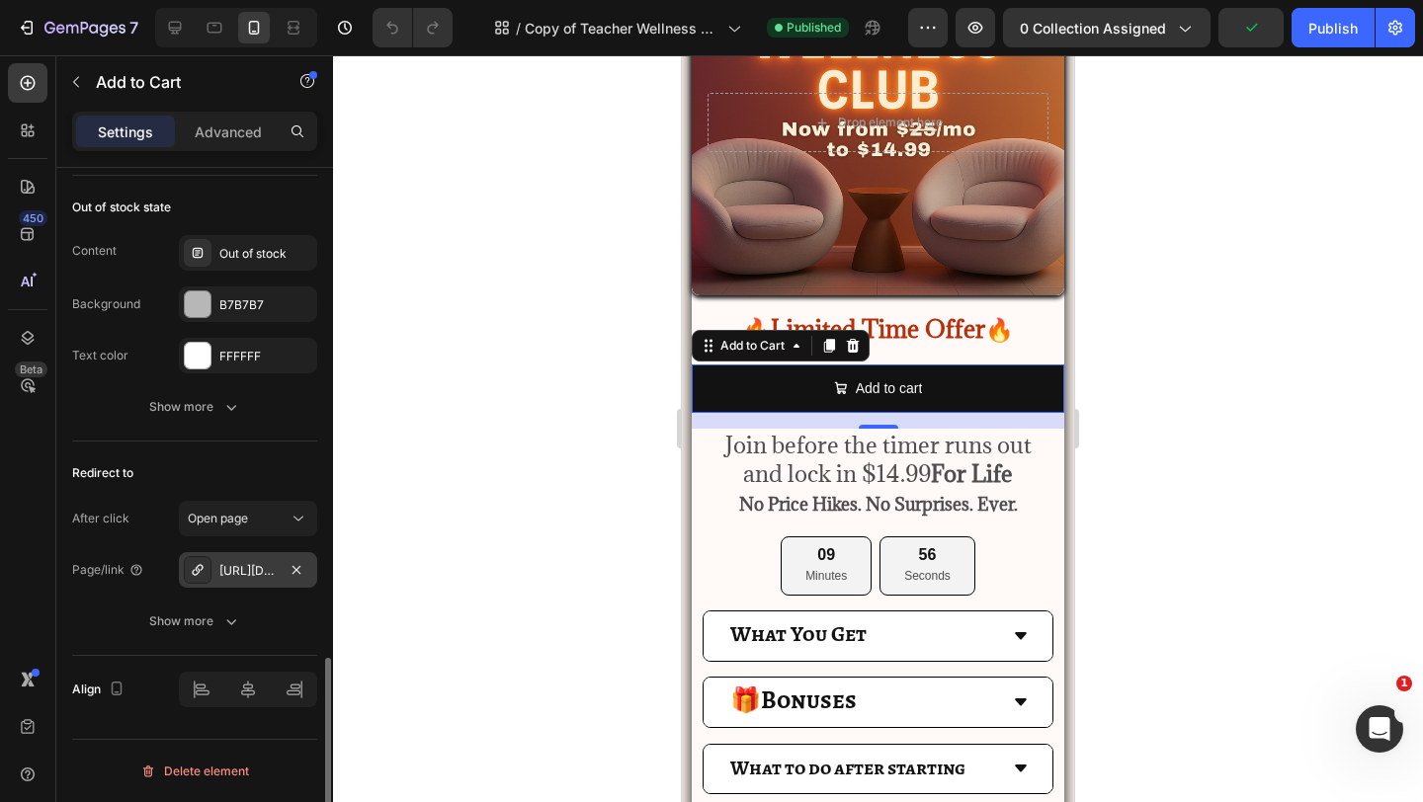
click at [236, 578] on div "[URL][DOMAIN_NAME]" at bounding box center [247, 571] width 57 height 18
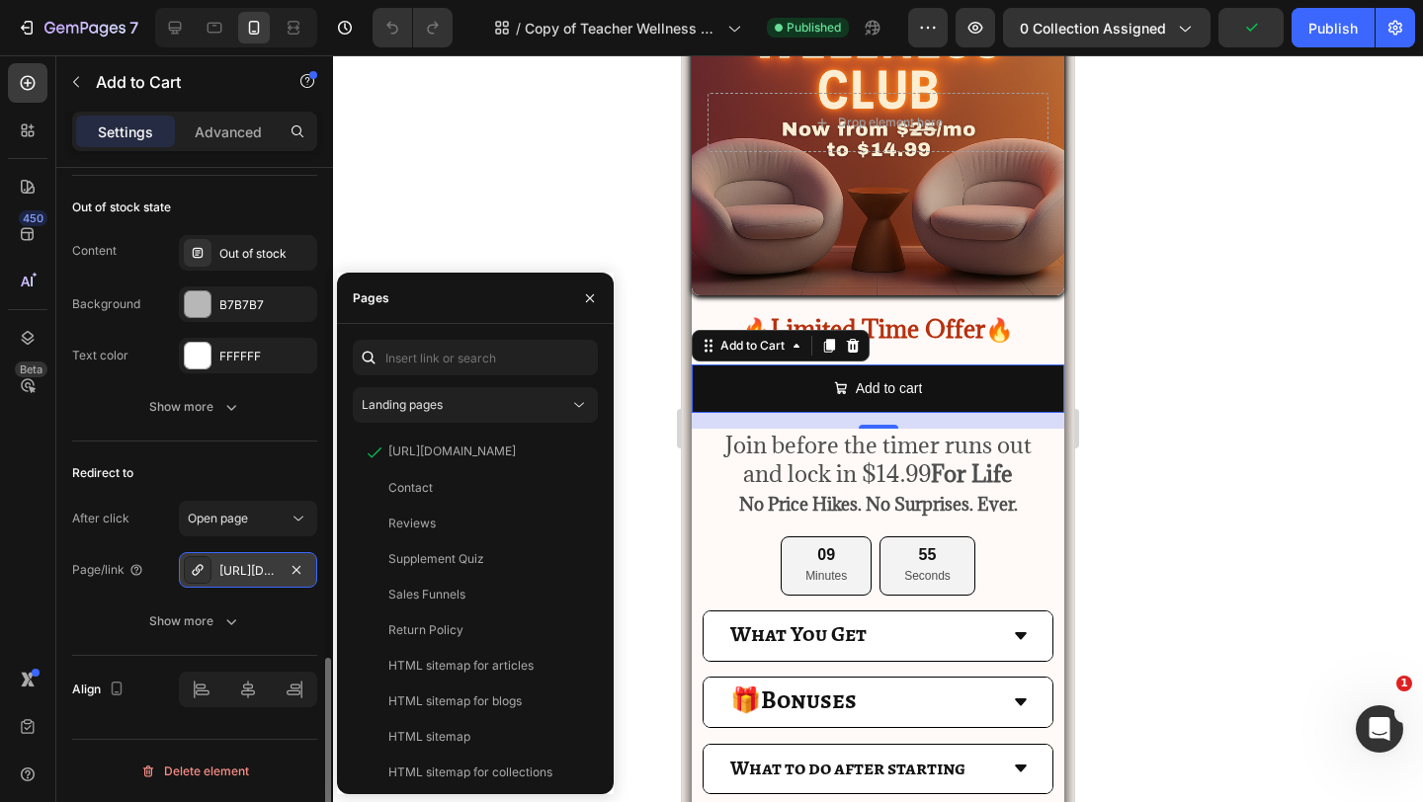
click at [198, 578] on div at bounding box center [198, 570] width 28 height 28
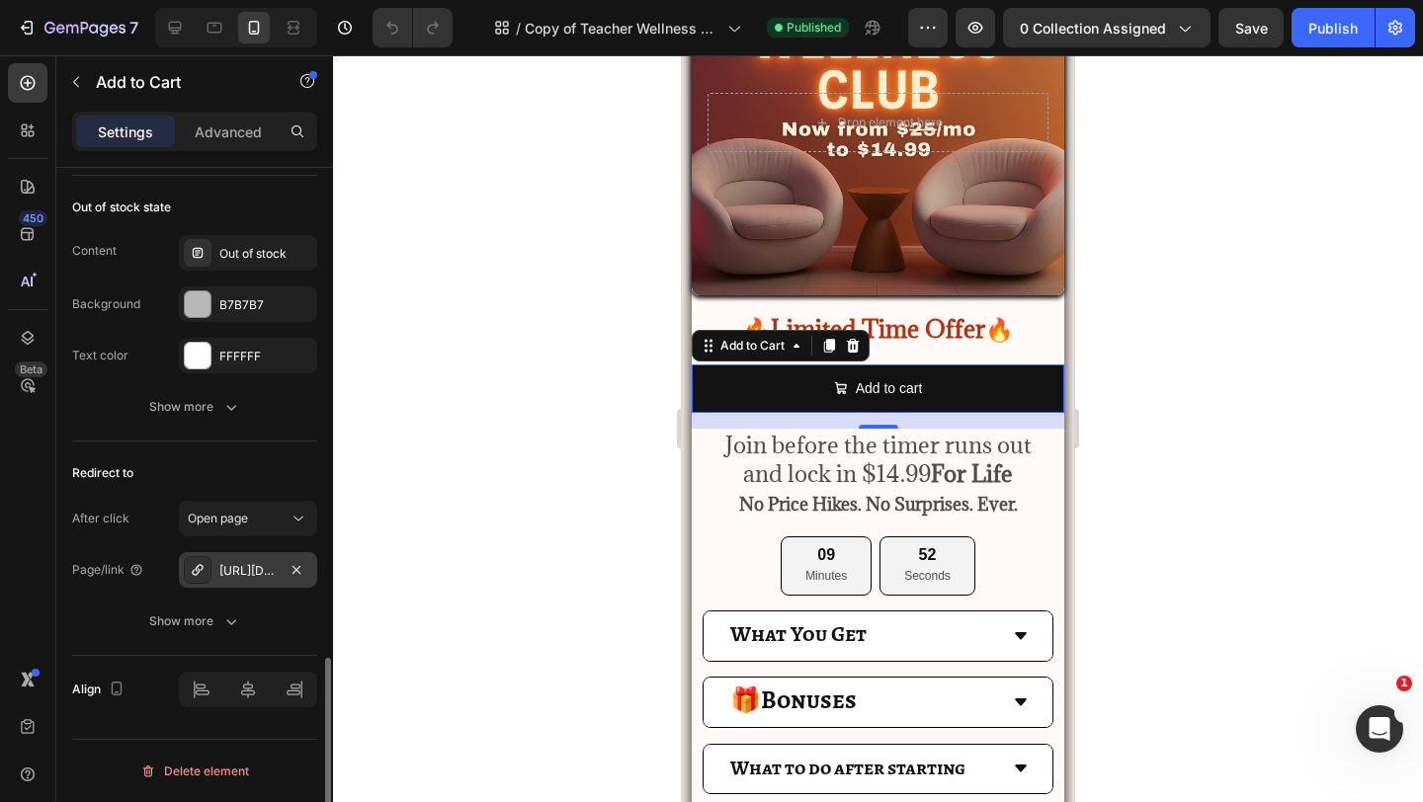
click at [197, 576] on icon at bounding box center [198, 570] width 16 height 16
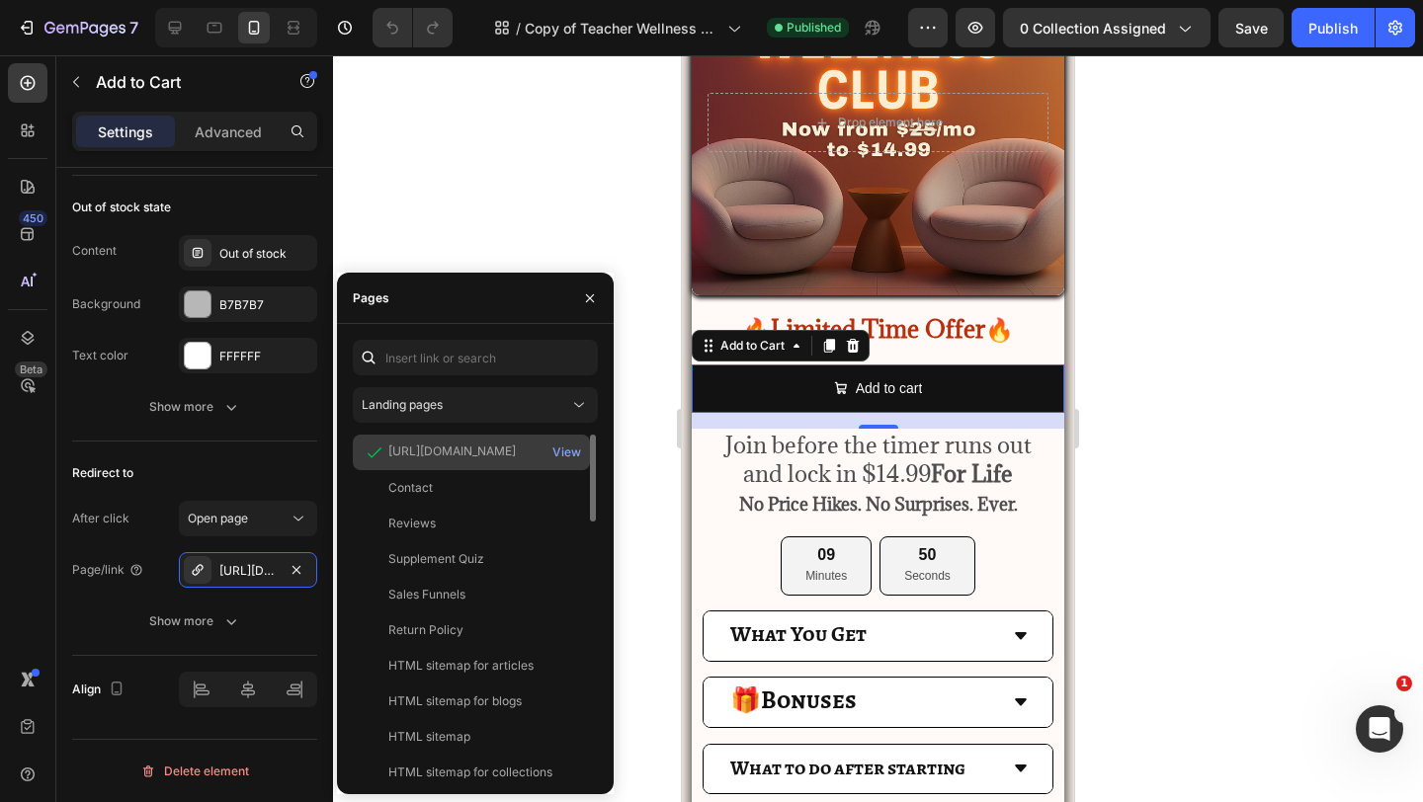
click at [475, 454] on div "[URL][DOMAIN_NAME]" at bounding box center [451, 452] width 127 height 18
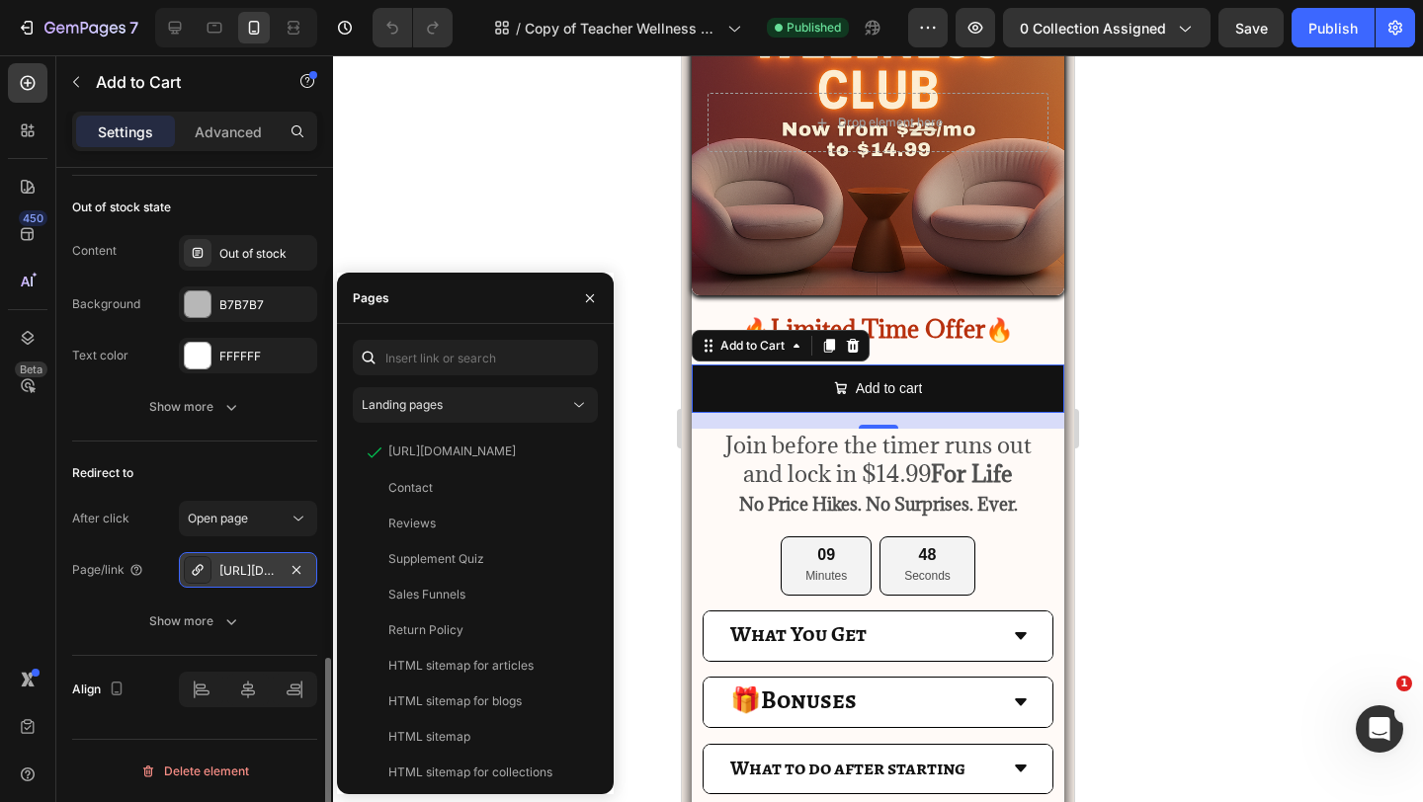
click at [193, 563] on icon at bounding box center [198, 570] width 16 height 16
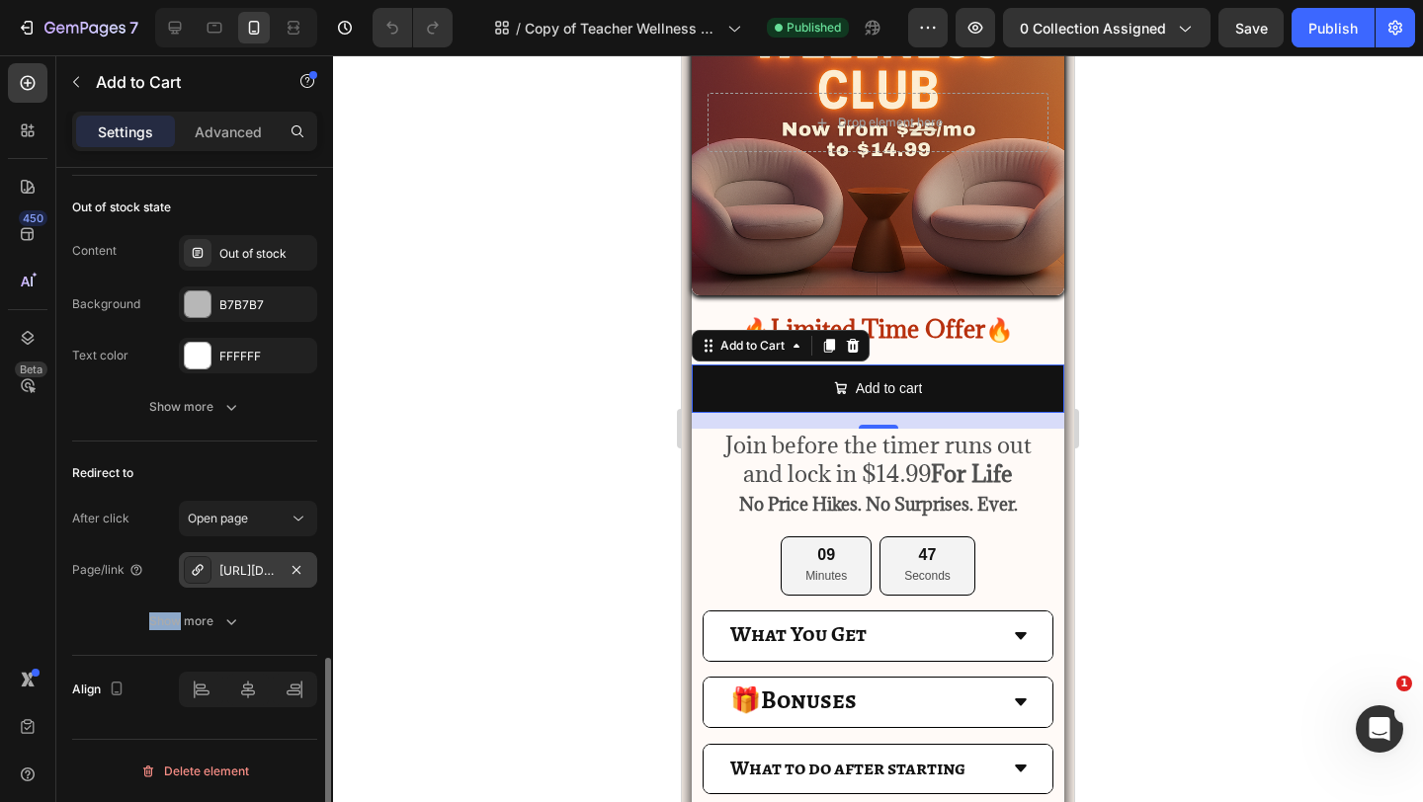
click at [193, 563] on icon at bounding box center [198, 570] width 16 height 16
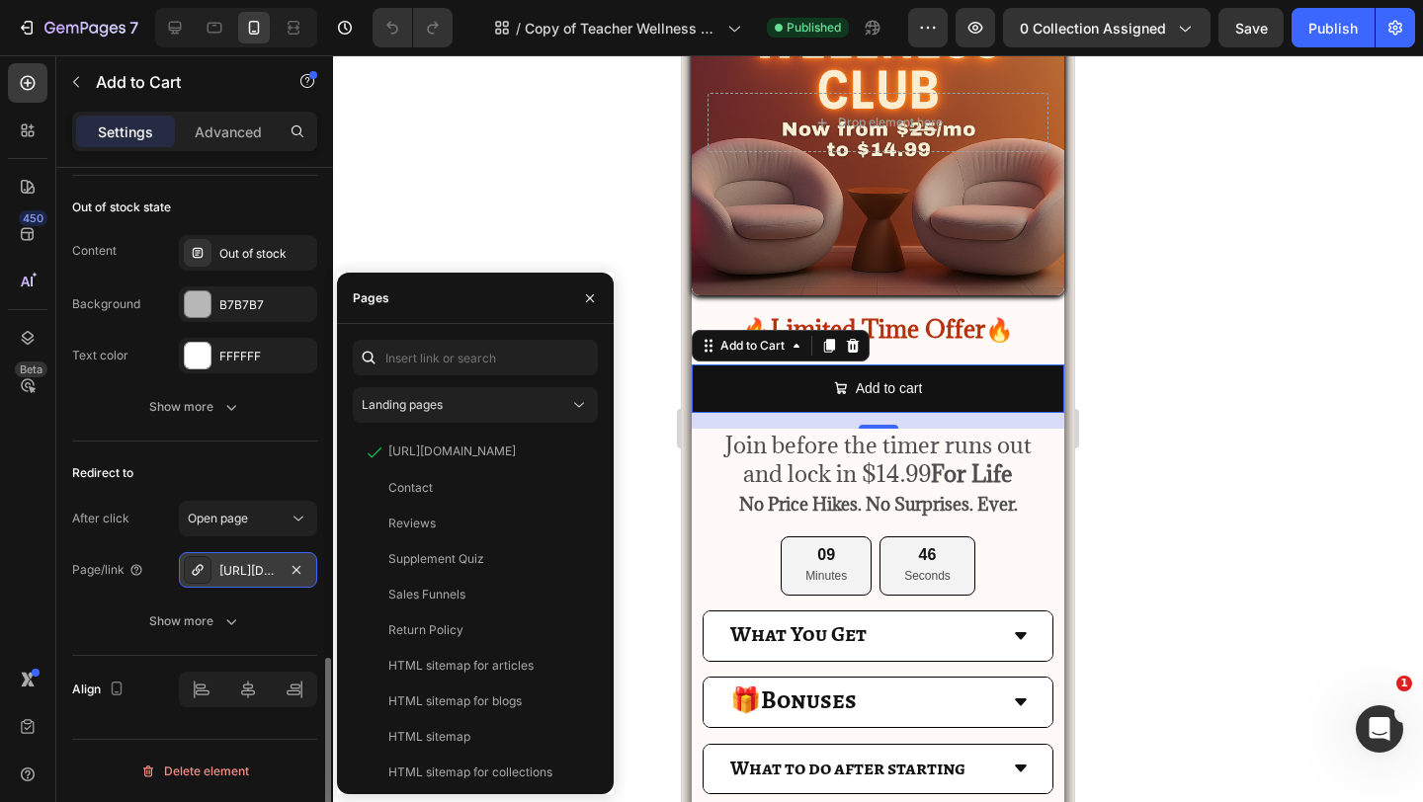
click at [193, 563] on icon at bounding box center [198, 570] width 16 height 16
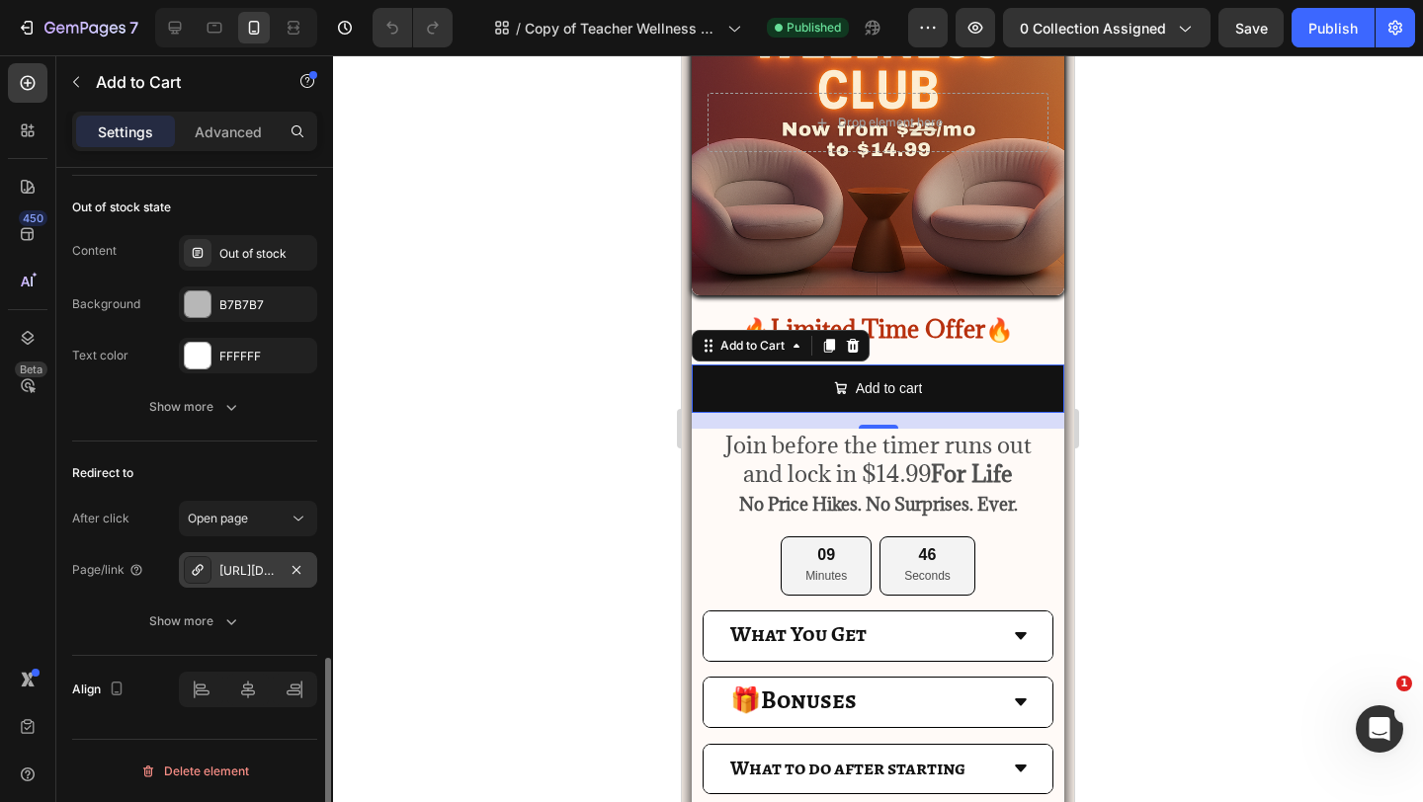
click at [193, 563] on icon at bounding box center [198, 570] width 16 height 16
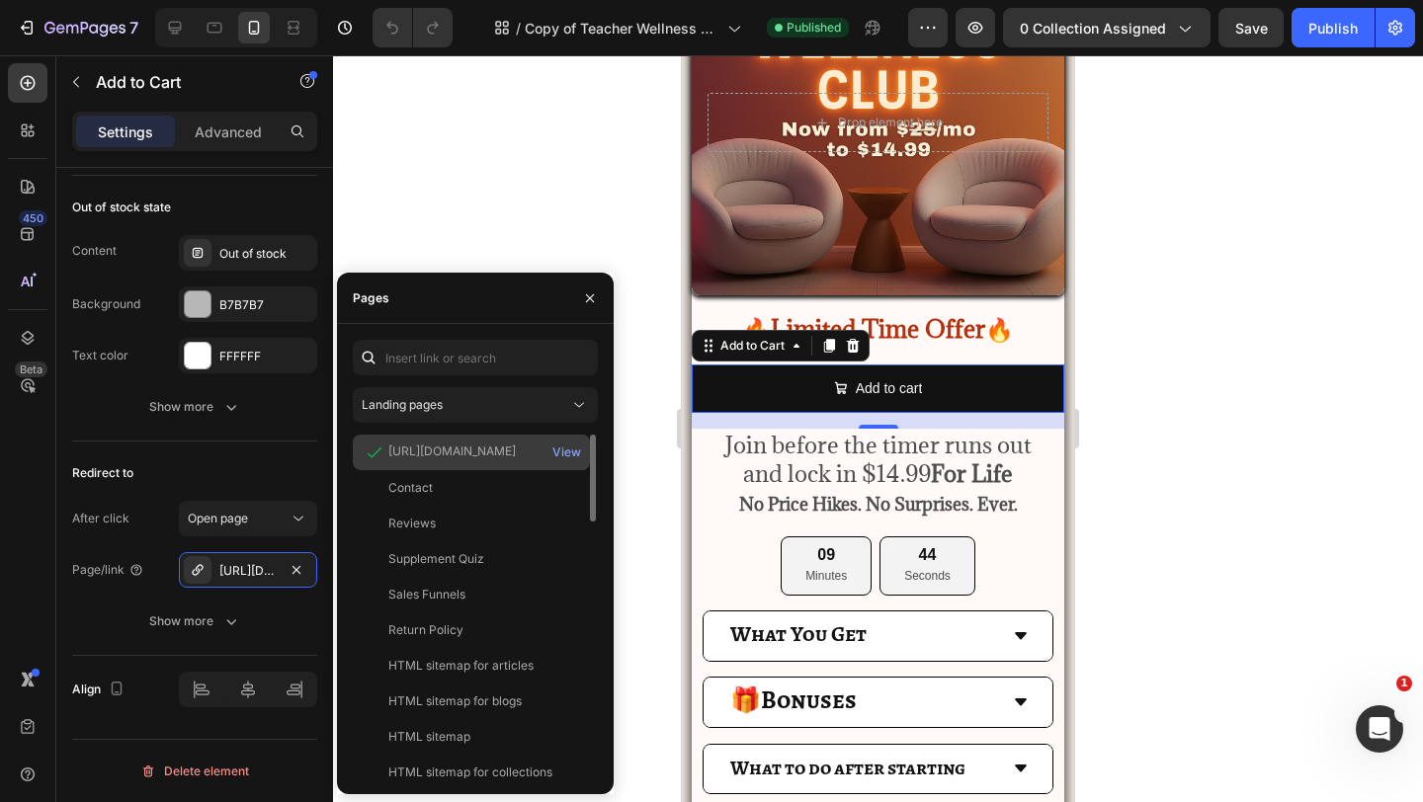
click at [428, 461] on div "[URL][DOMAIN_NAME]" at bounding box center [451, 453] width 127 height 20
click at [438, 455] on div "[URL][DOMAIN_NAME]" at bounding box center [451, 452] width 127 height 18
copy div "[URL][DOMAIN_NAME]"
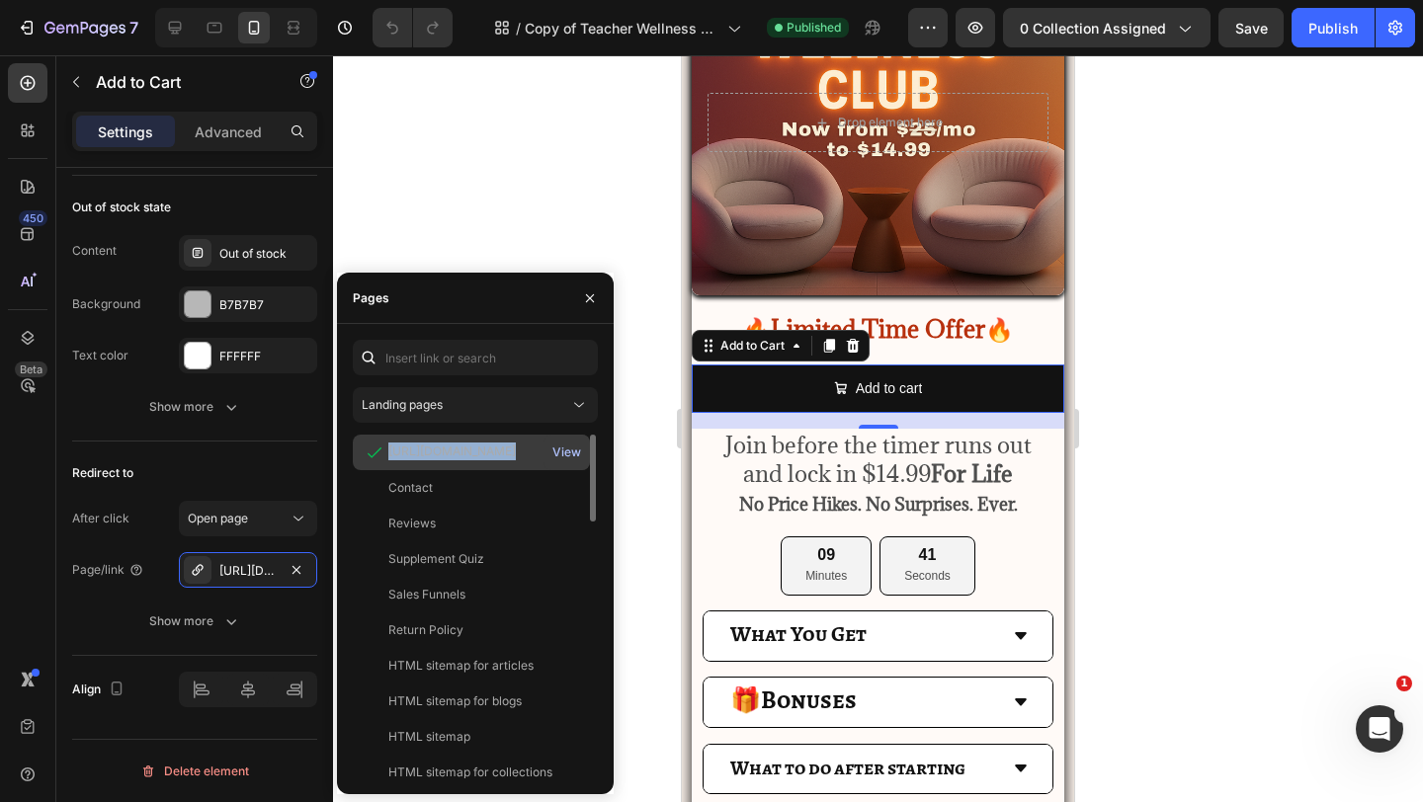
click at [557, 446] on div "View" at bounding box center [566, 453] width 29 height 18
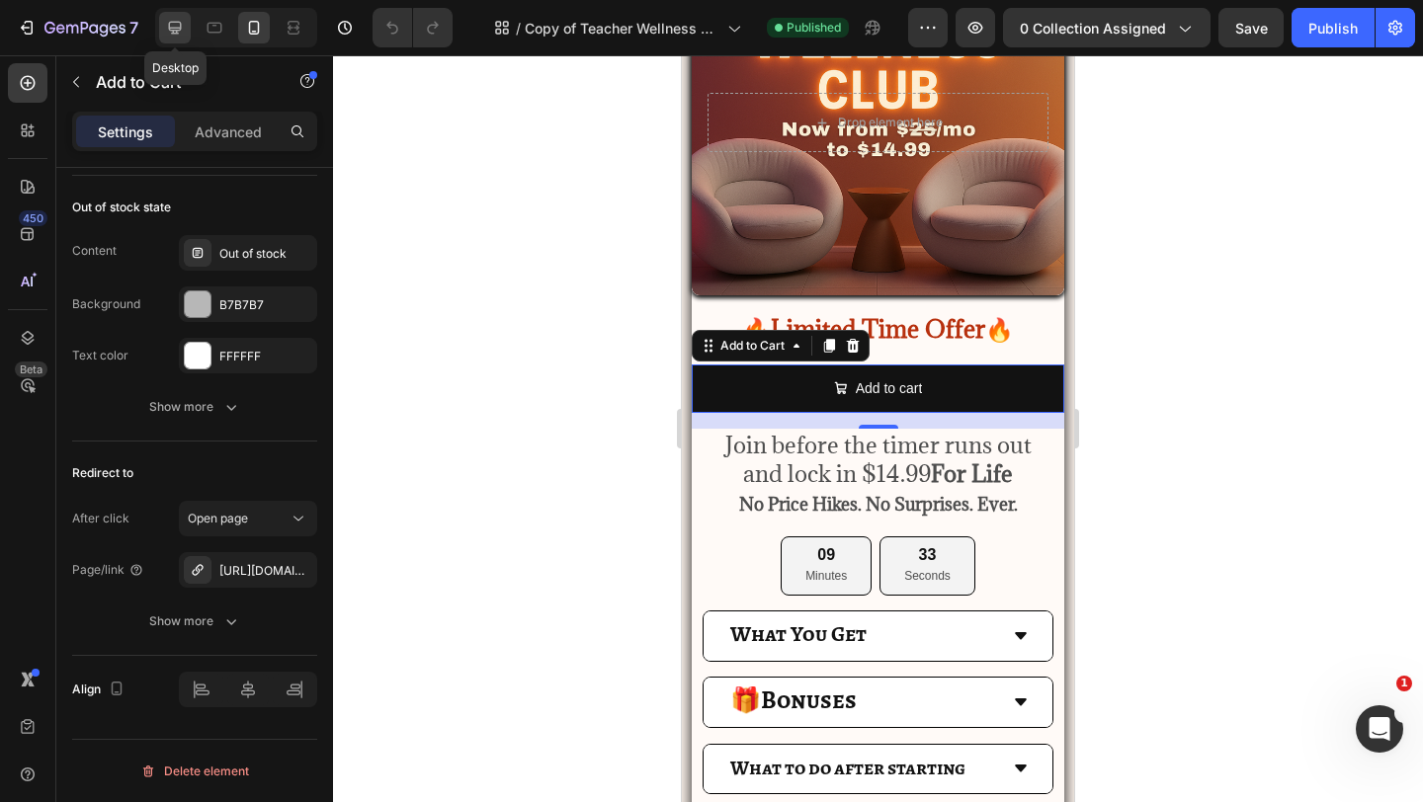
click at [166, 40] on div at bounding box center [175, 28] width 32 height 32
type input "16"
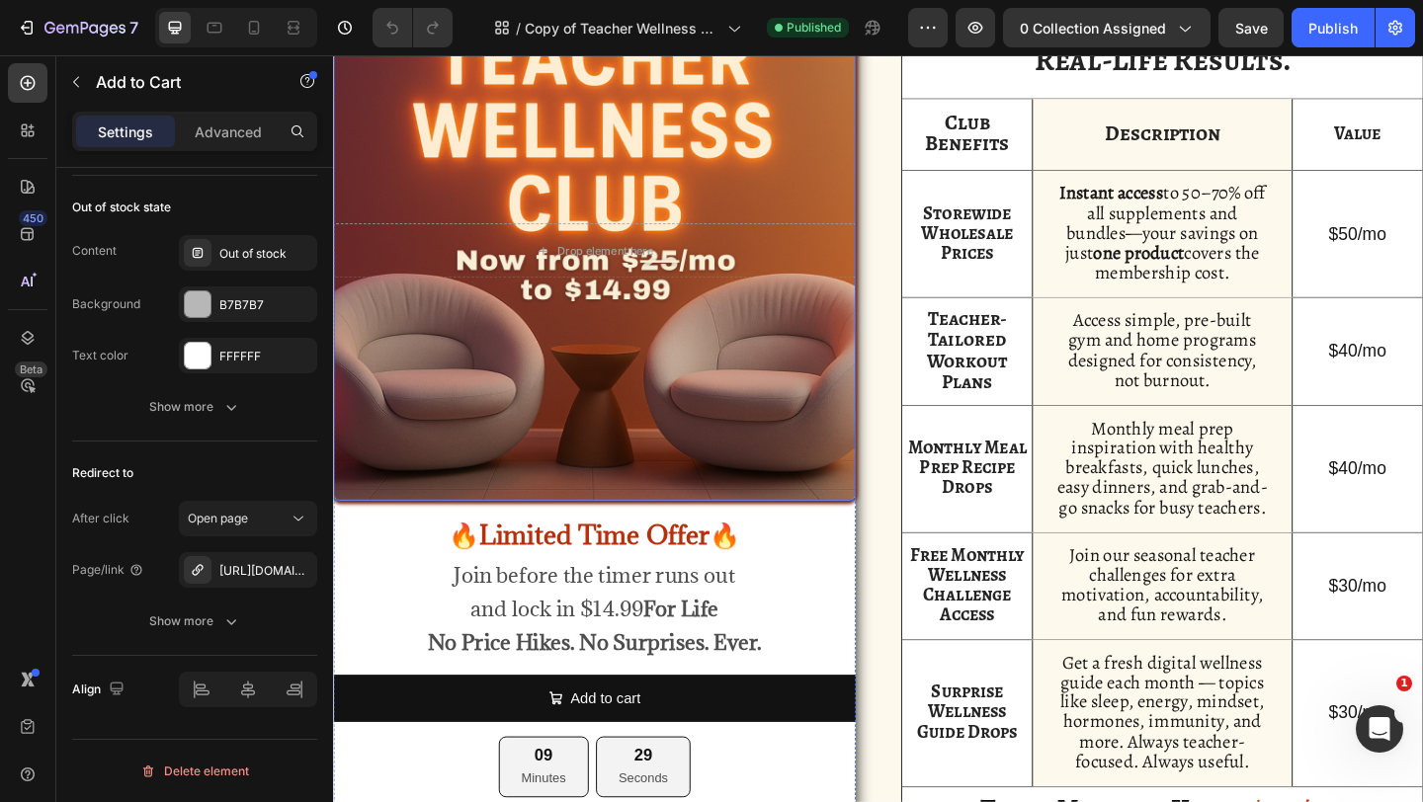
scroll to position [108, 0]
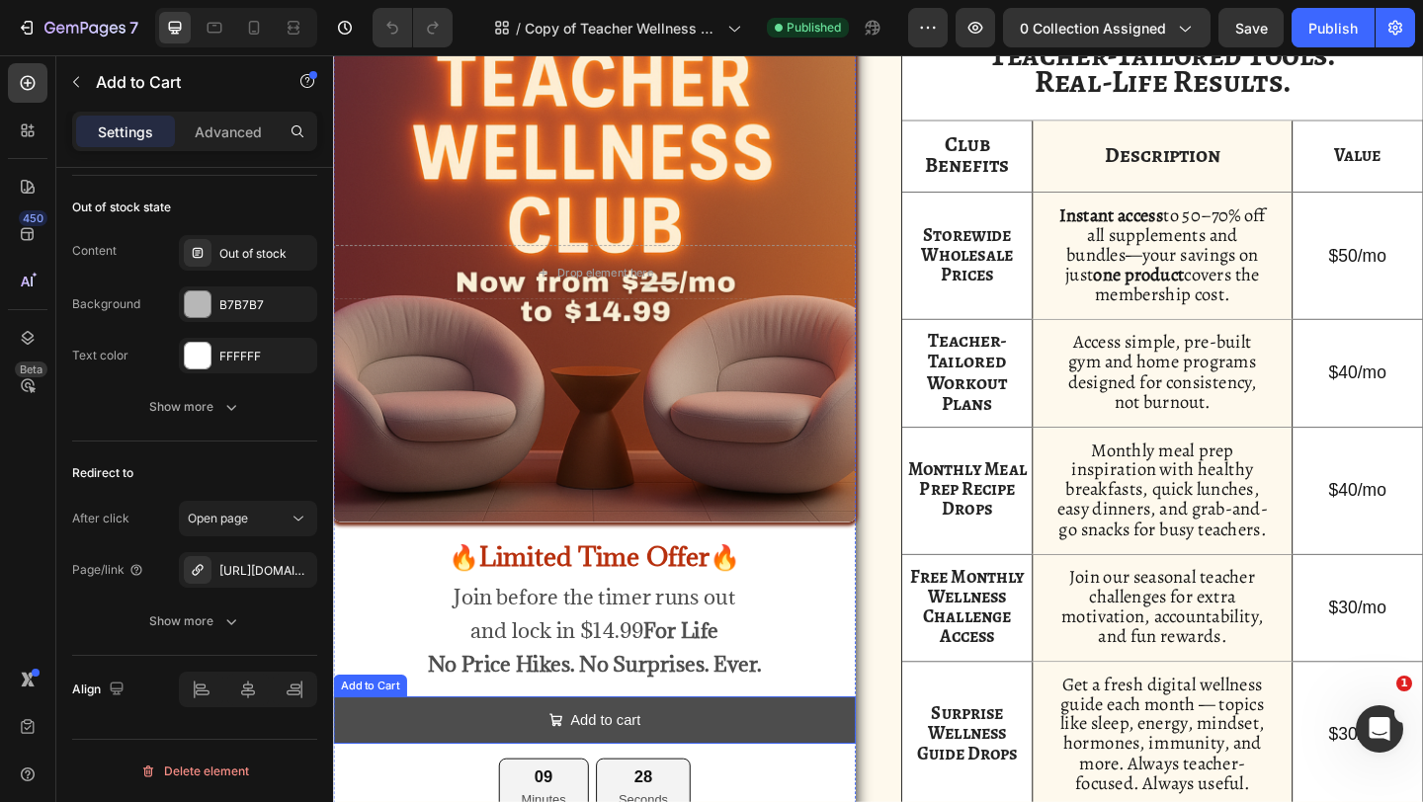
click at [510, 787] on button "Add to cart" at bounding box center [617, 779] width 568 height 52
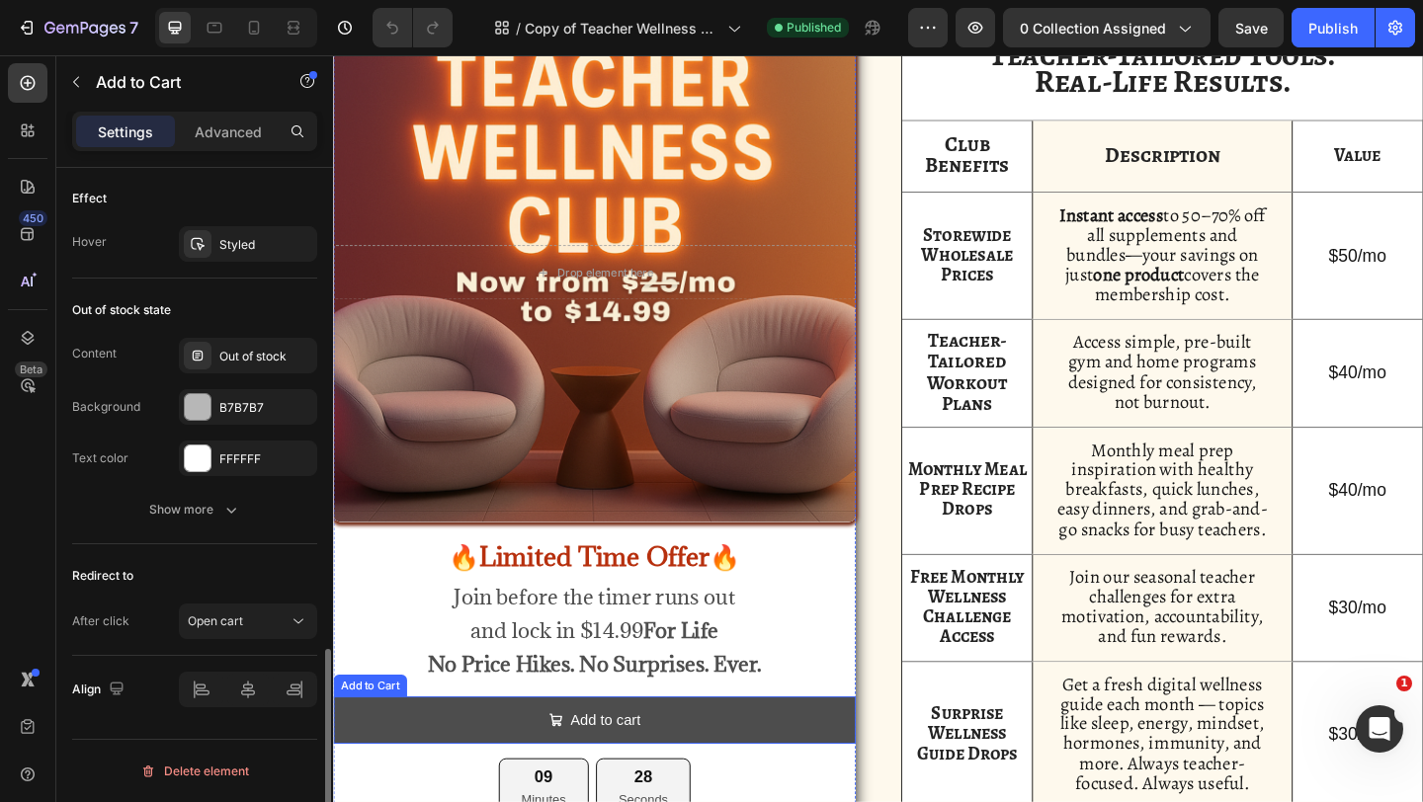
scroll to position [1583, 0]
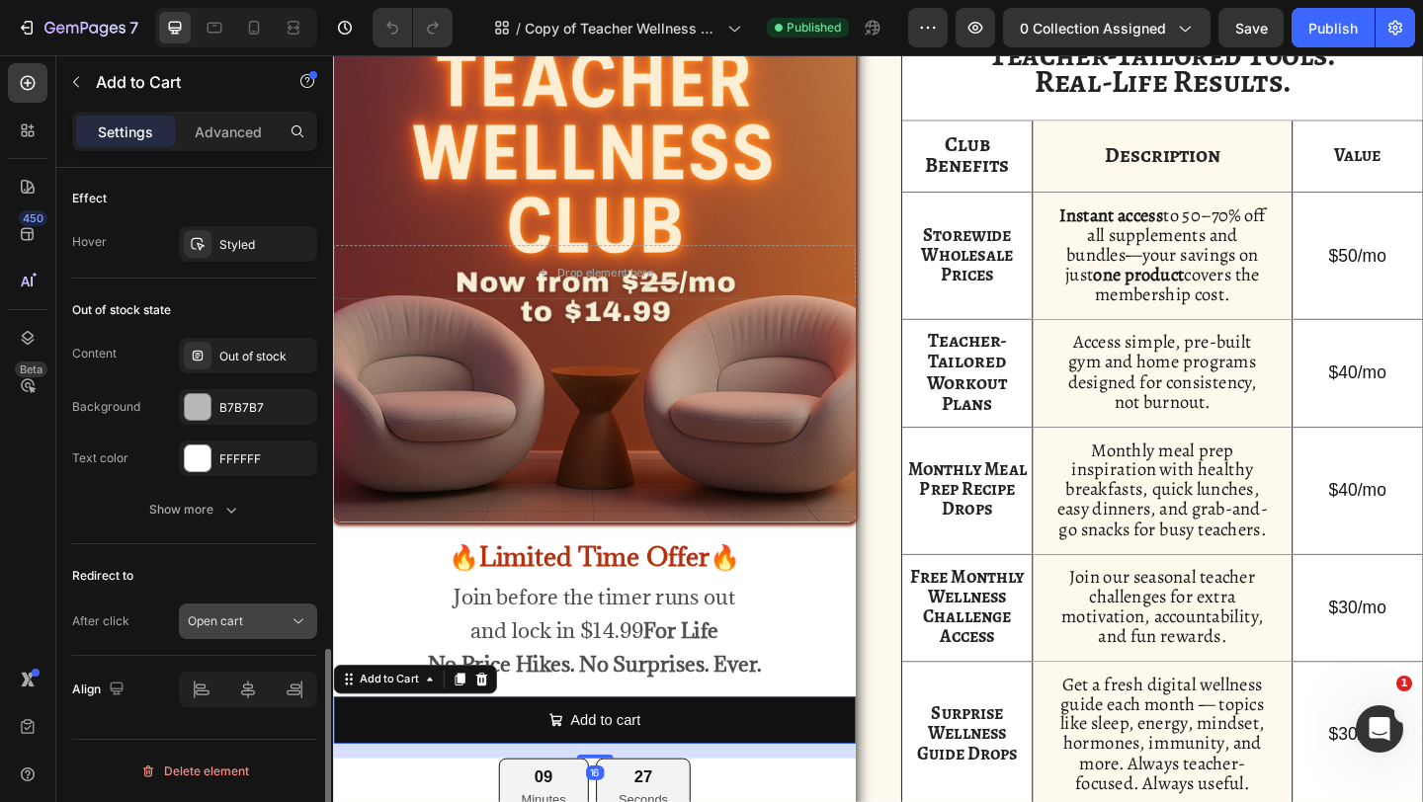
click at [193, 637] on button "Open cart" at bounding box center [248, 622] width 138 height 36
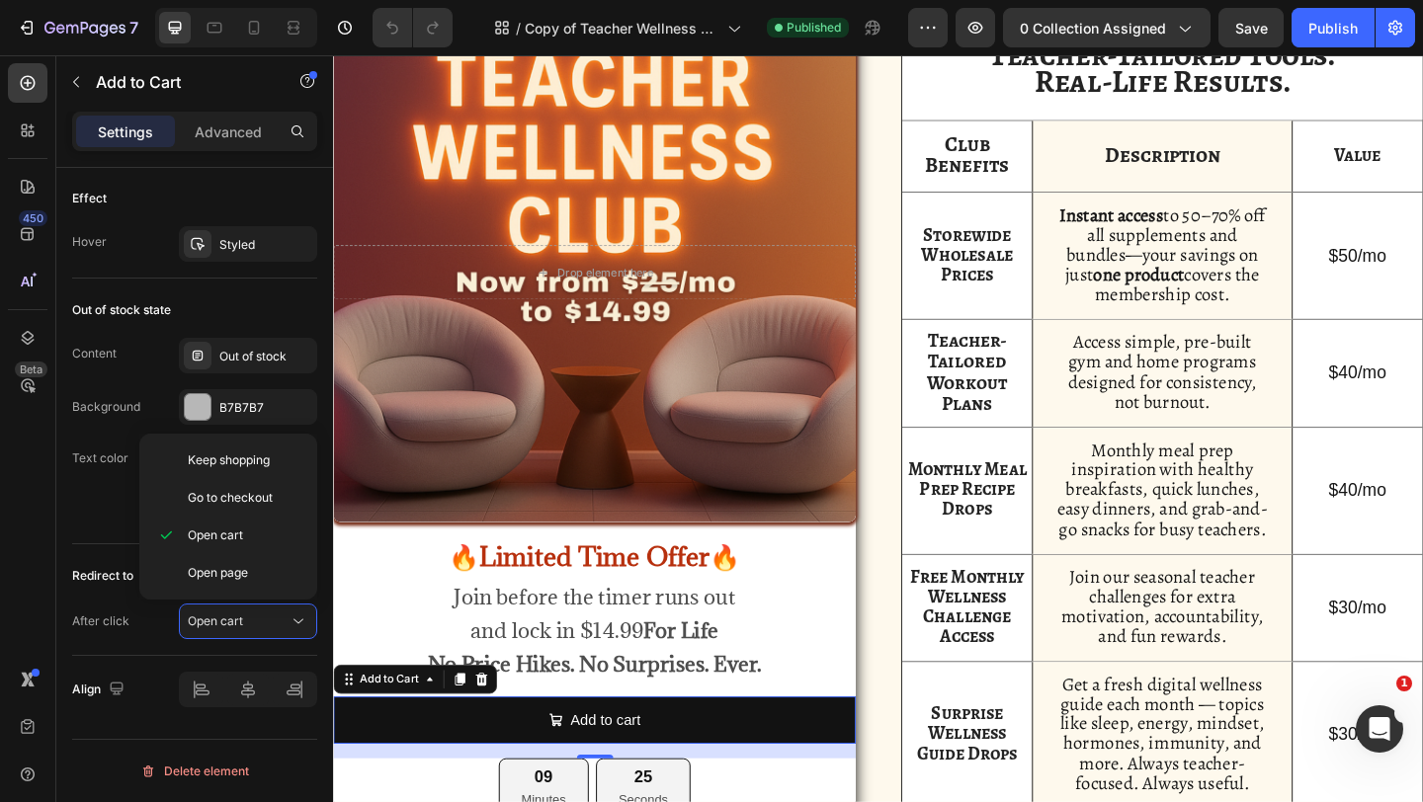
click at [235, 593] on div "Keep shopping Go to checkout Open cart Open page" at bounding box center [228, 517] width 178 height 166
click at [235, 580] on span "Open page" at bounding box center [218, 573] width 60 height 18
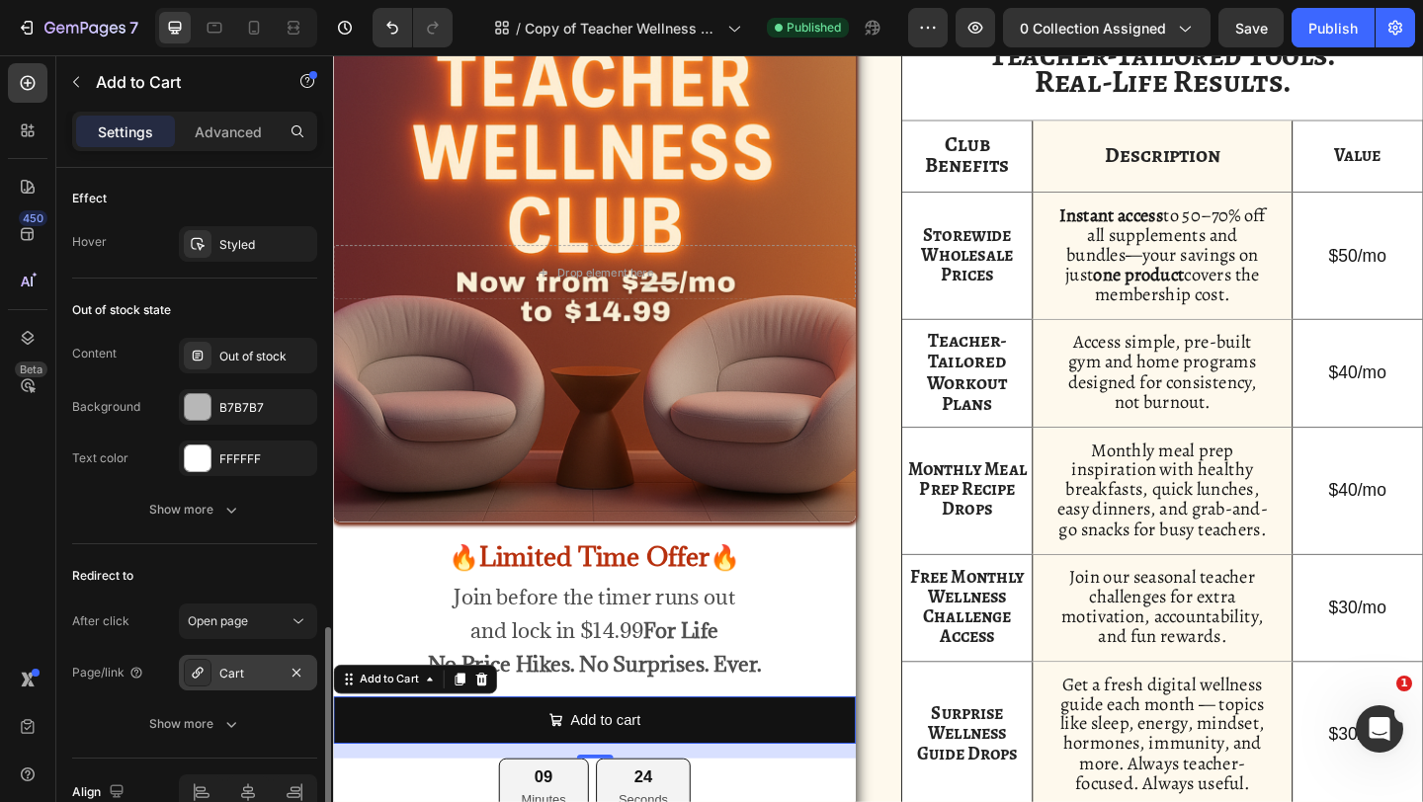
click at [240, 668] on div "Cart" at bounding box center [247, 674] width 57 height 18
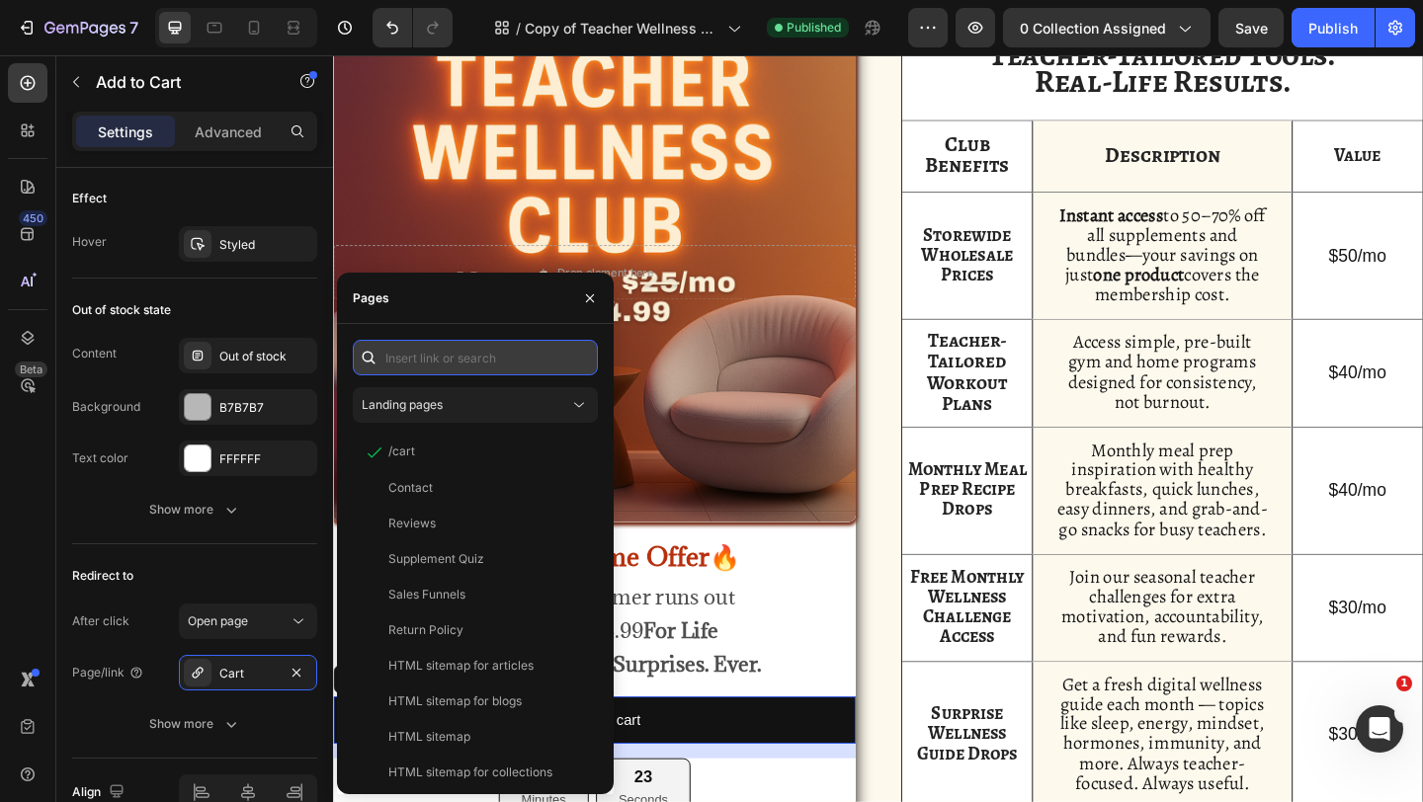
click at [450, 373] on input "text" at bounding box center [475, 358] width 245 height 36
paste input "[URL][DOMAIN_NAME]"
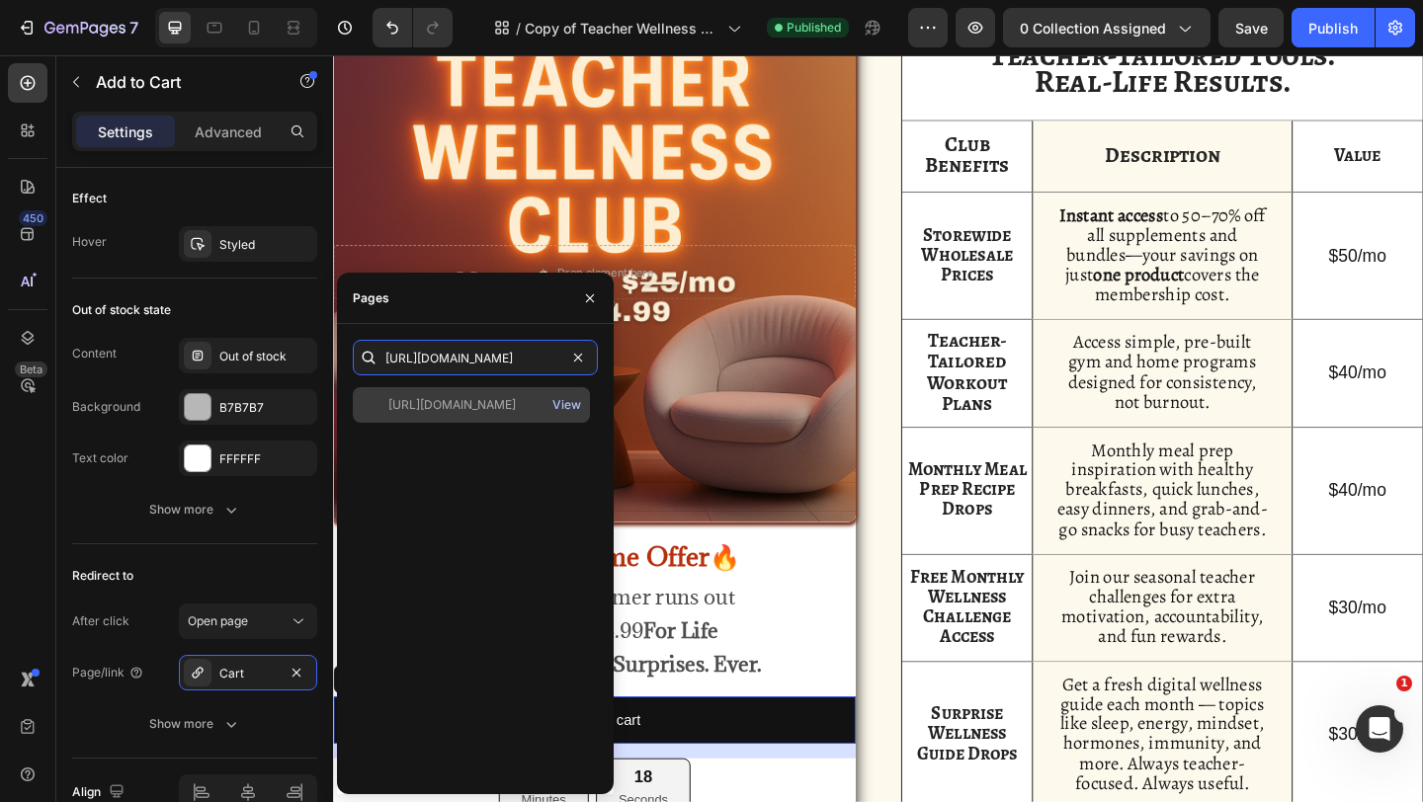
type input "[URL][DOMAIN_NAME]"
click at [570, 404] on div "View" at bounding box center [566, 405] width 29 height 18
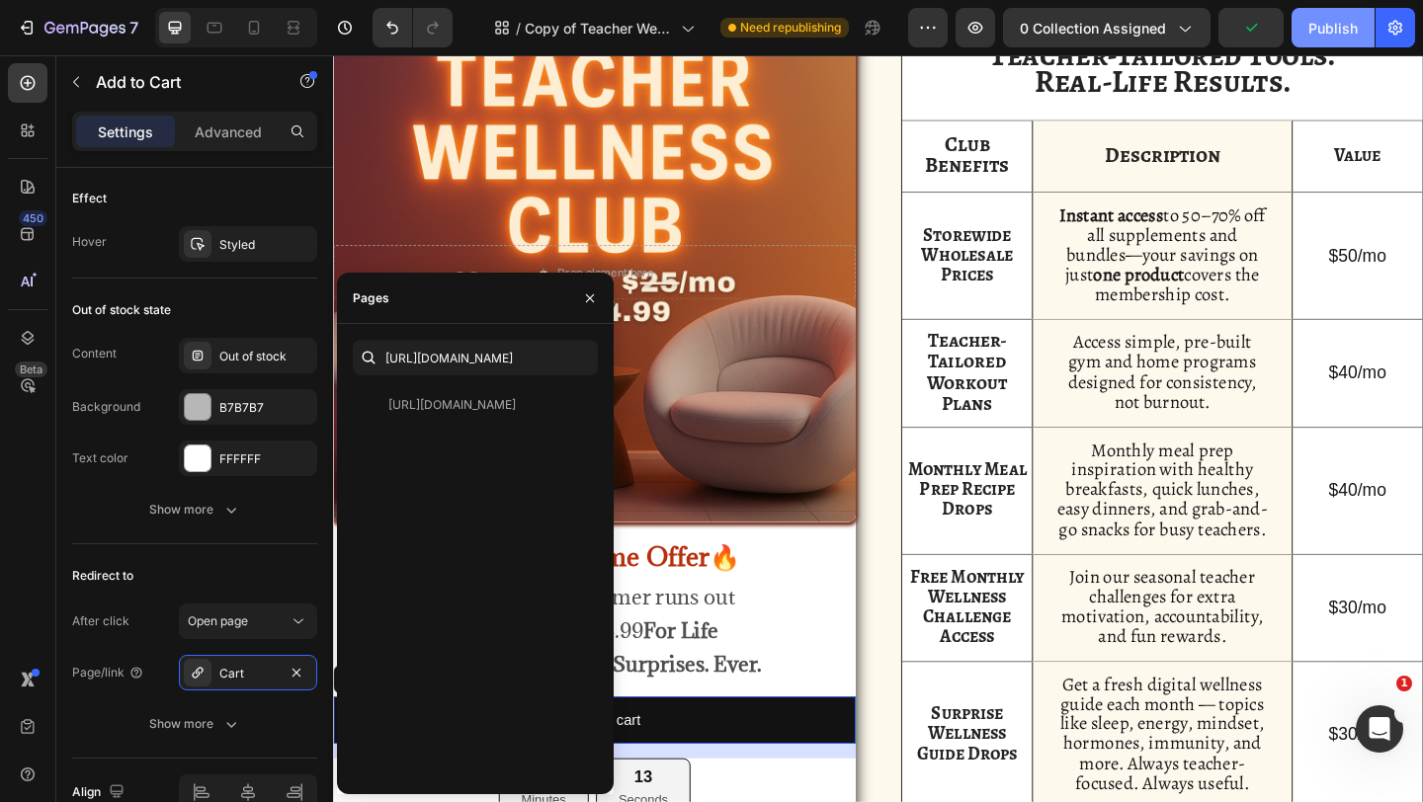
click at [1323, 41] on button "Publish" at bounding box center [1332, 28] width 83 height 40
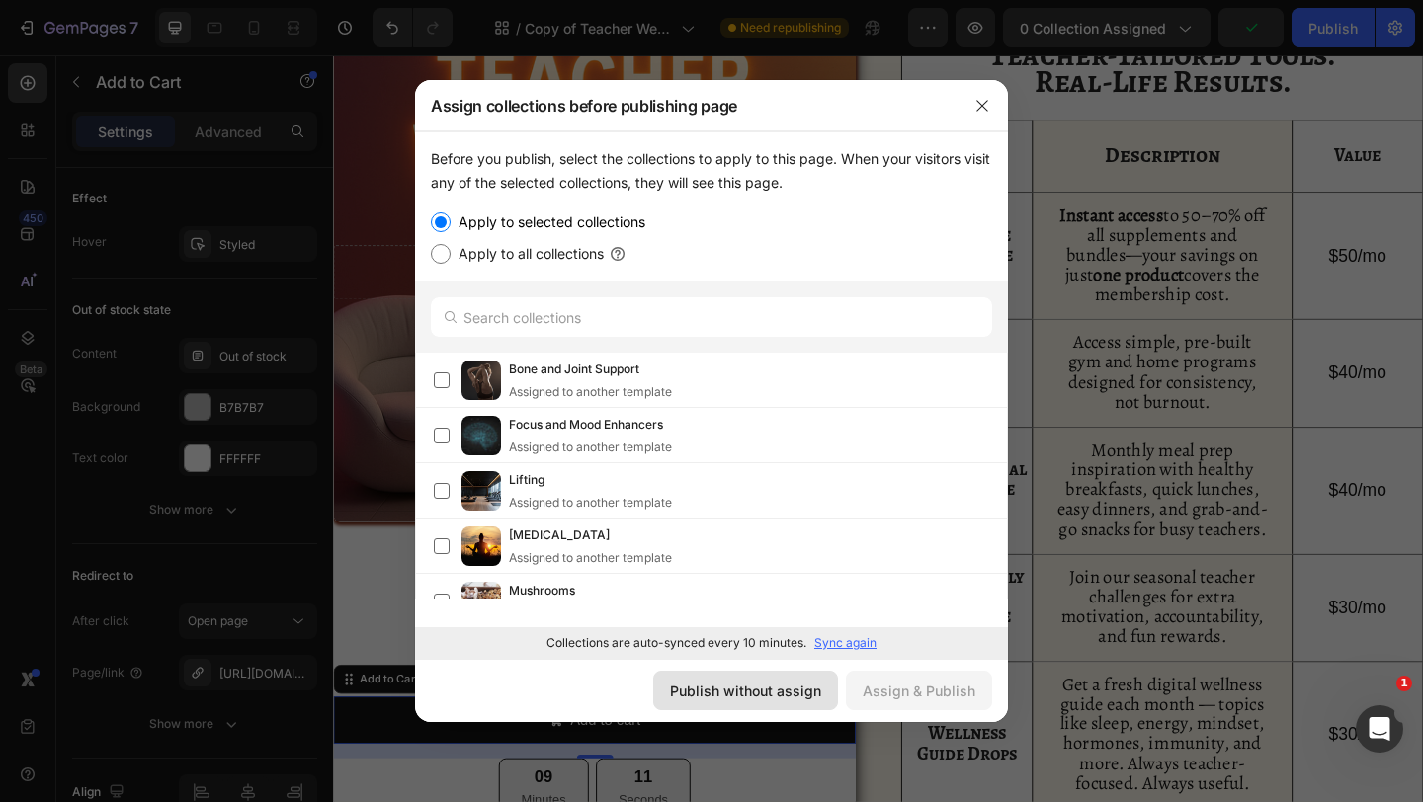
click at [715, 698] on div "Publish without assign" at bounding box center [745, 691] width 151 height 21
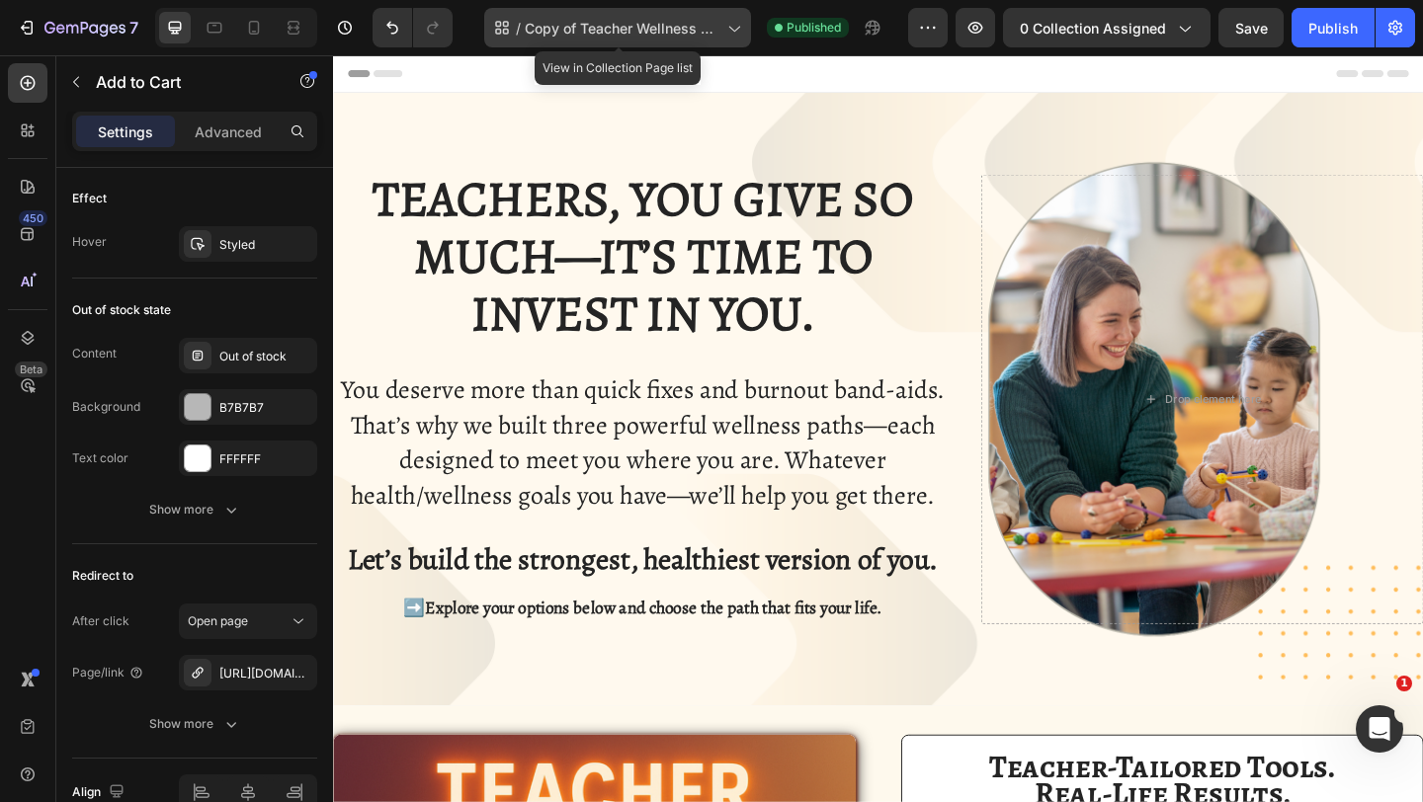
click at [664, 34] on span "Copy of Teacher Wellness Club" at bounding box center [622, 28] width 195 height 21
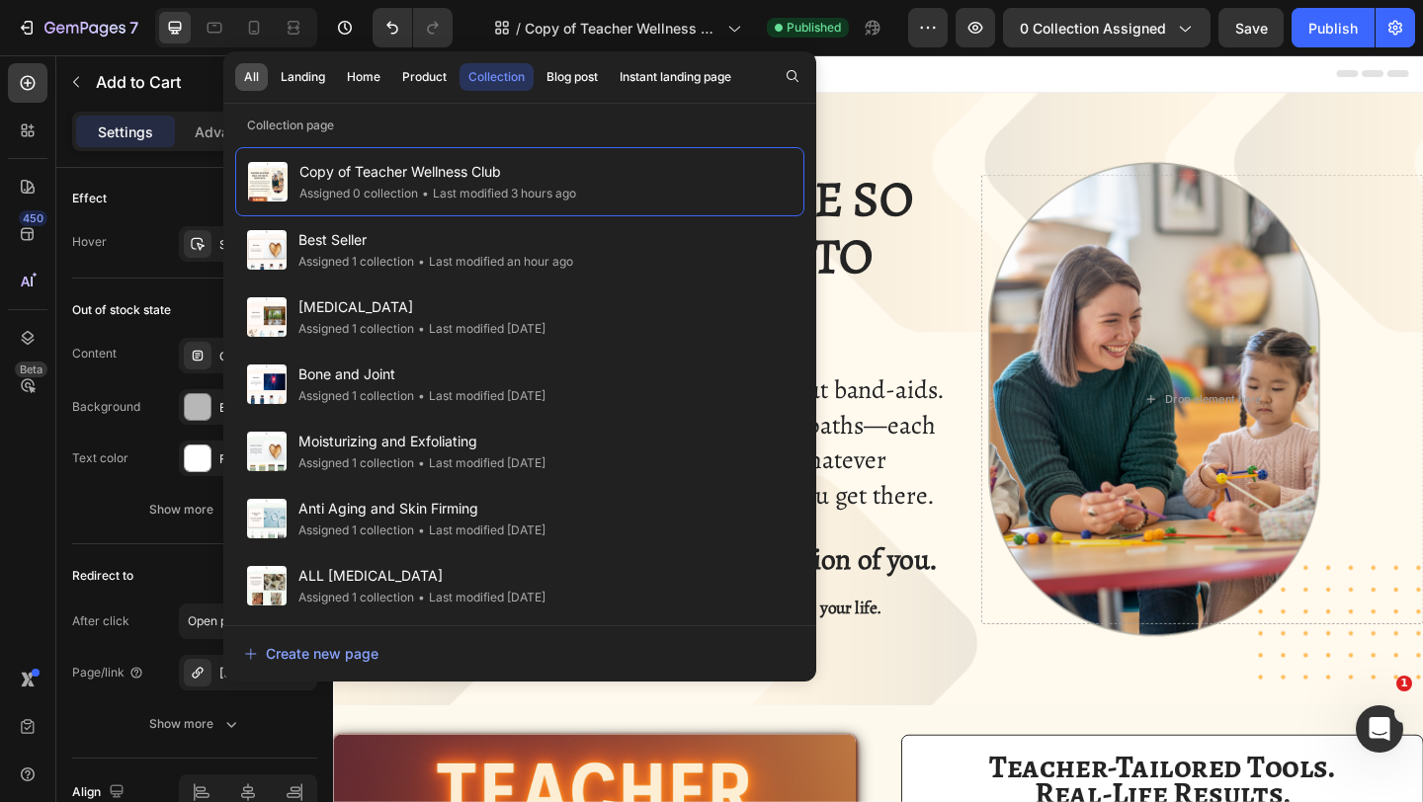
click at [272, 76] on button "All" at bounding box center [303, 77] width 62 height 28
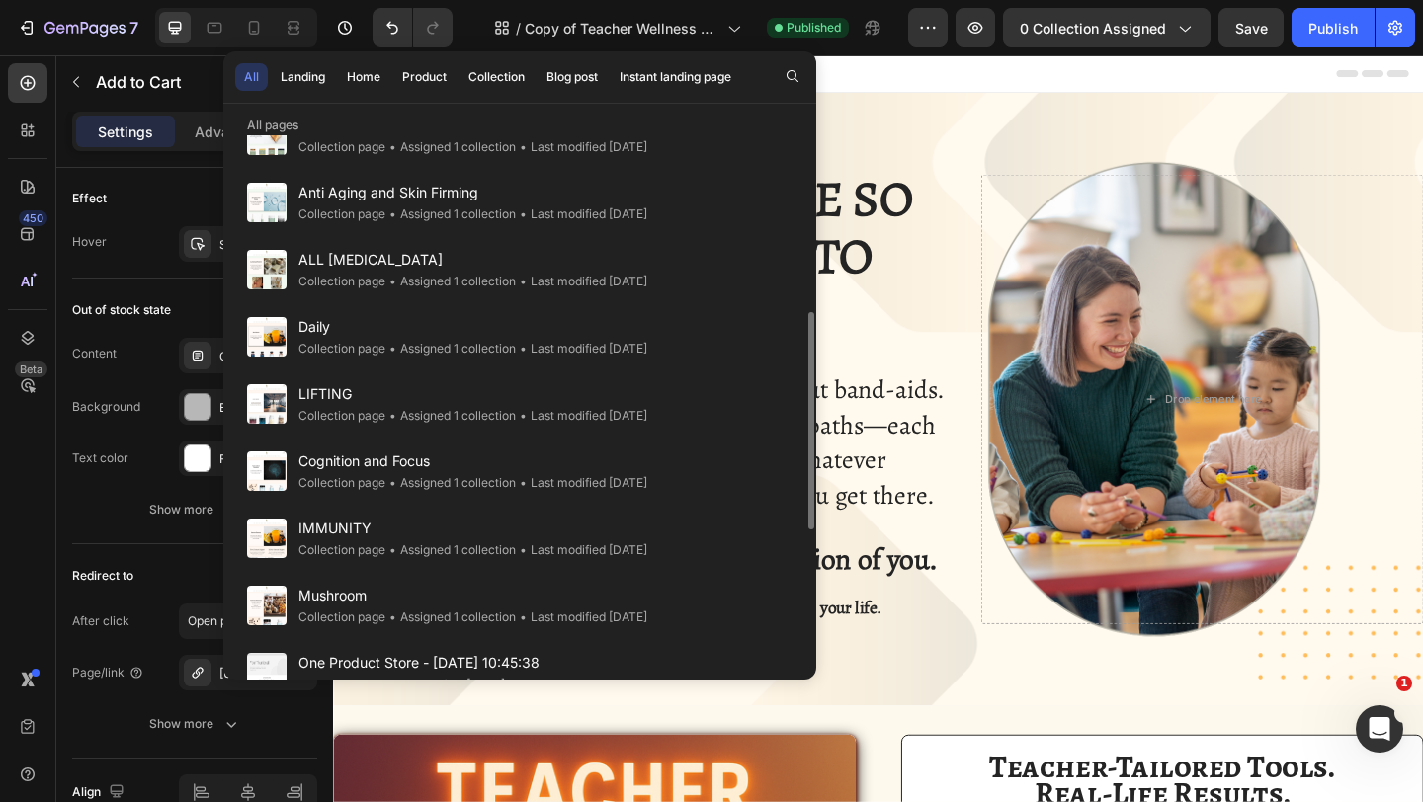
scroll to position [454, 0]
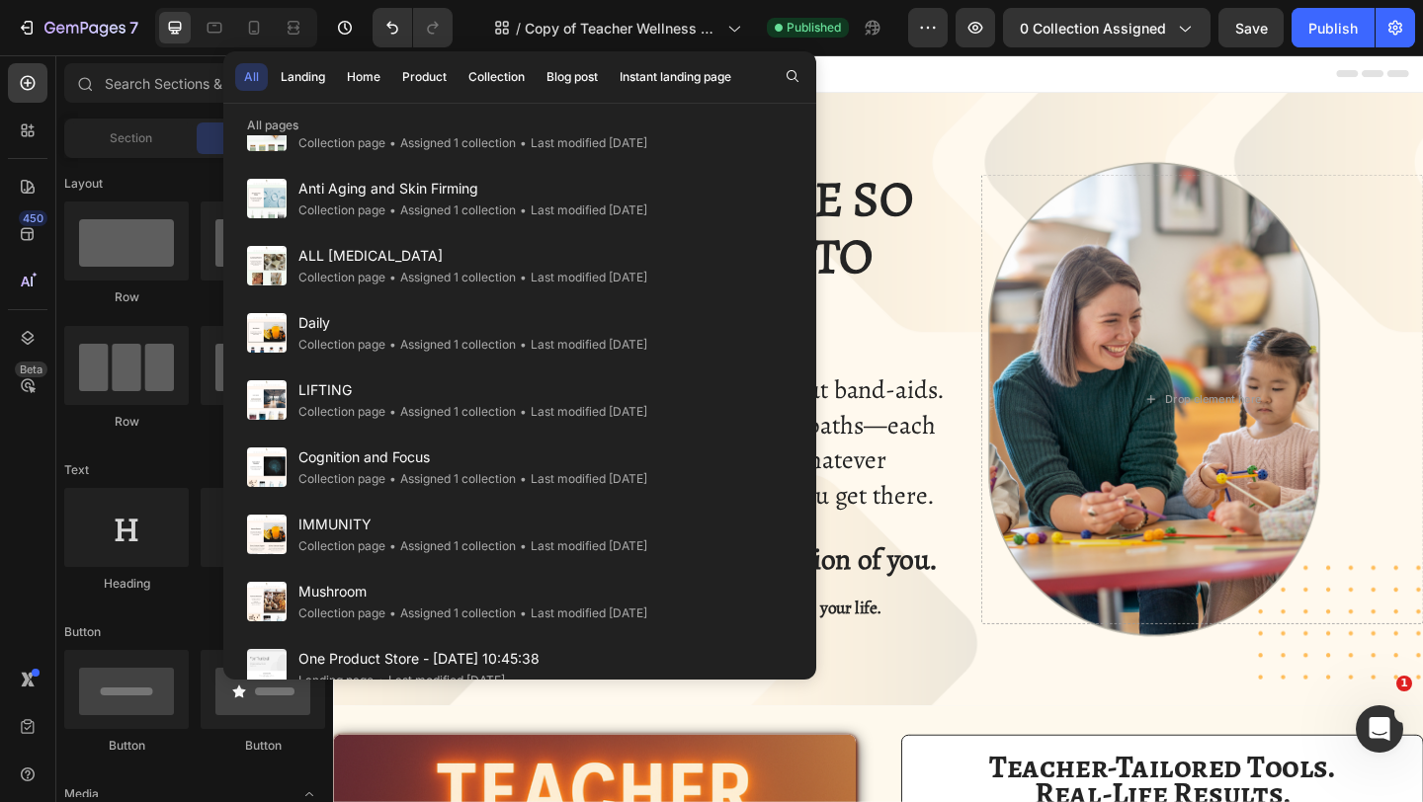
click at [968, 80] on div "Header" at bounding box center [926, 75] width 1154 height 40
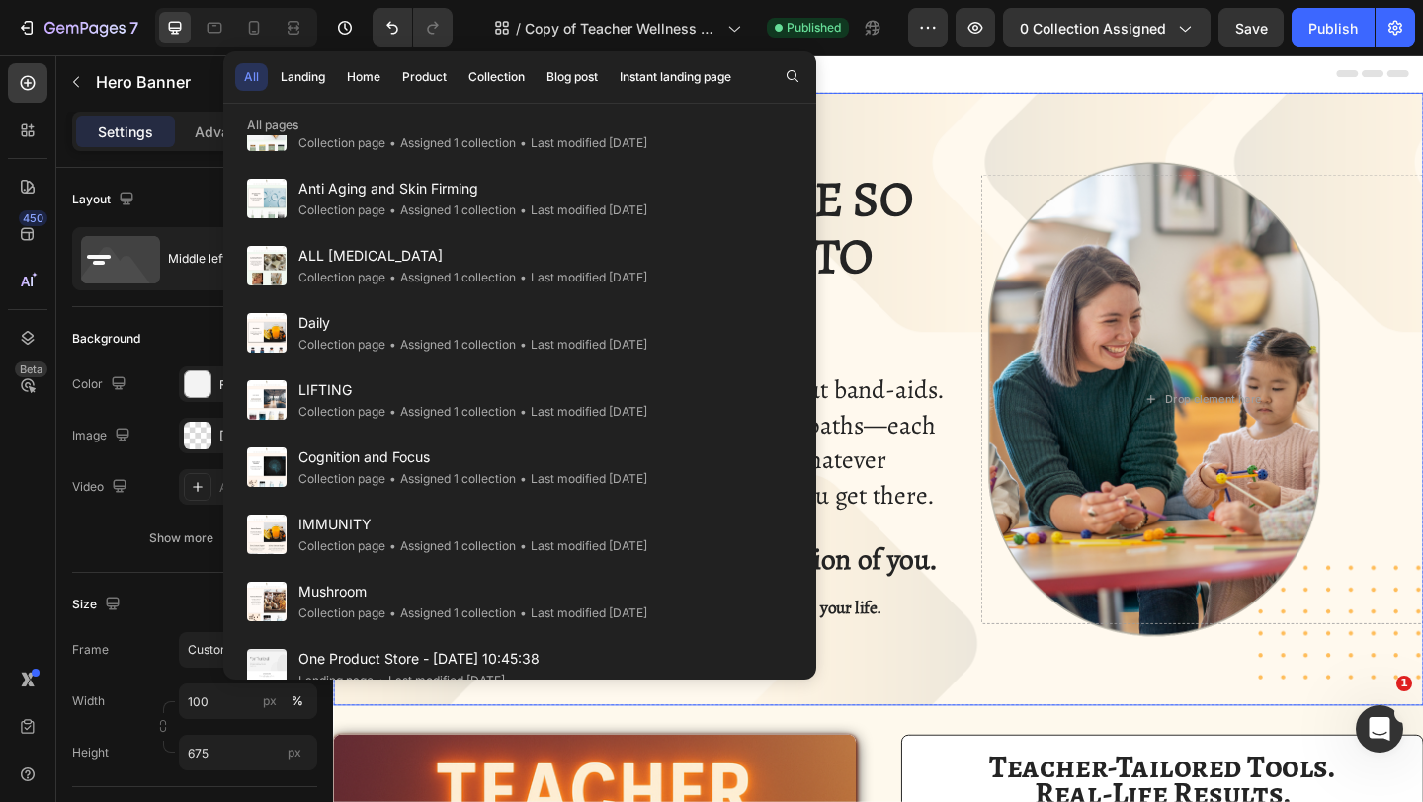
click at [942, 96] on div "Background Image" at bounding box center [926, 429] width 1186 height 667
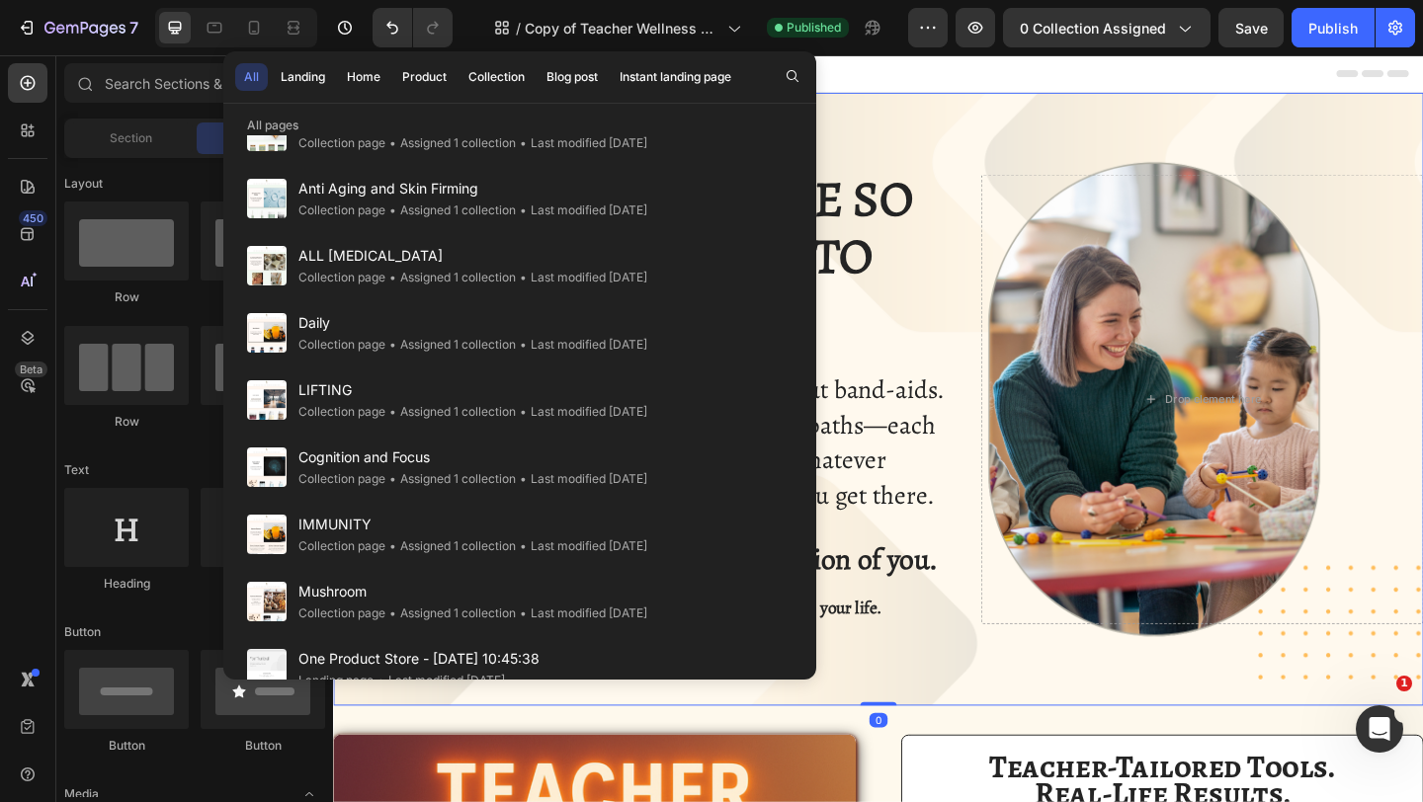
click at [972, 85] on div "Header" at bounding box center [926, 75] width 1154 height 40
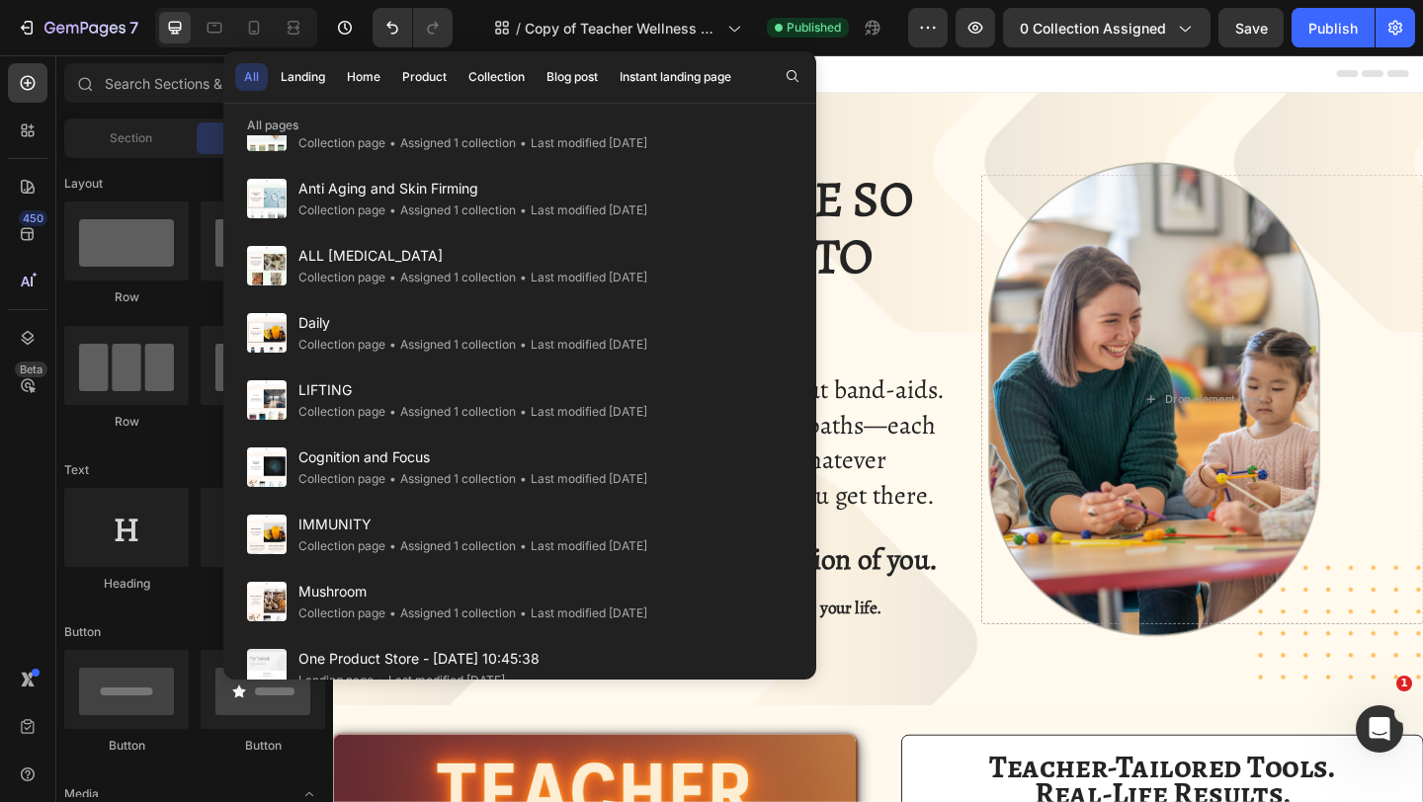
click at [907, 85] on div "Header" at bounding box center [926, 75] width 1154 height 40
click at [595, 22] on span "Copy of Teacher Wellness Club" at bounding box center [622, 28] width 195 height 21
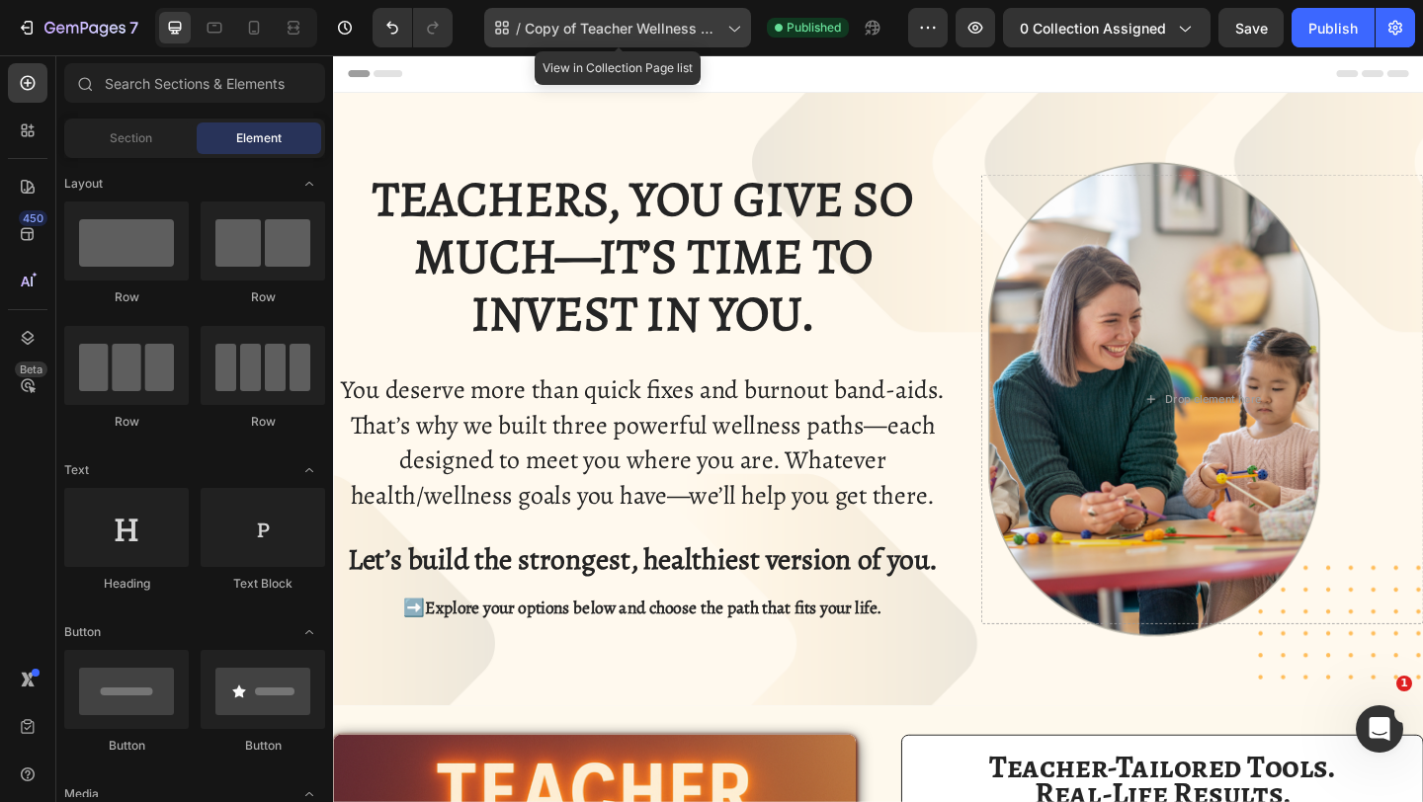
click at [658, 43] on div "/ Copy of Teacher Wellness Club" at bounding box center [617, 28] width 267 height 40
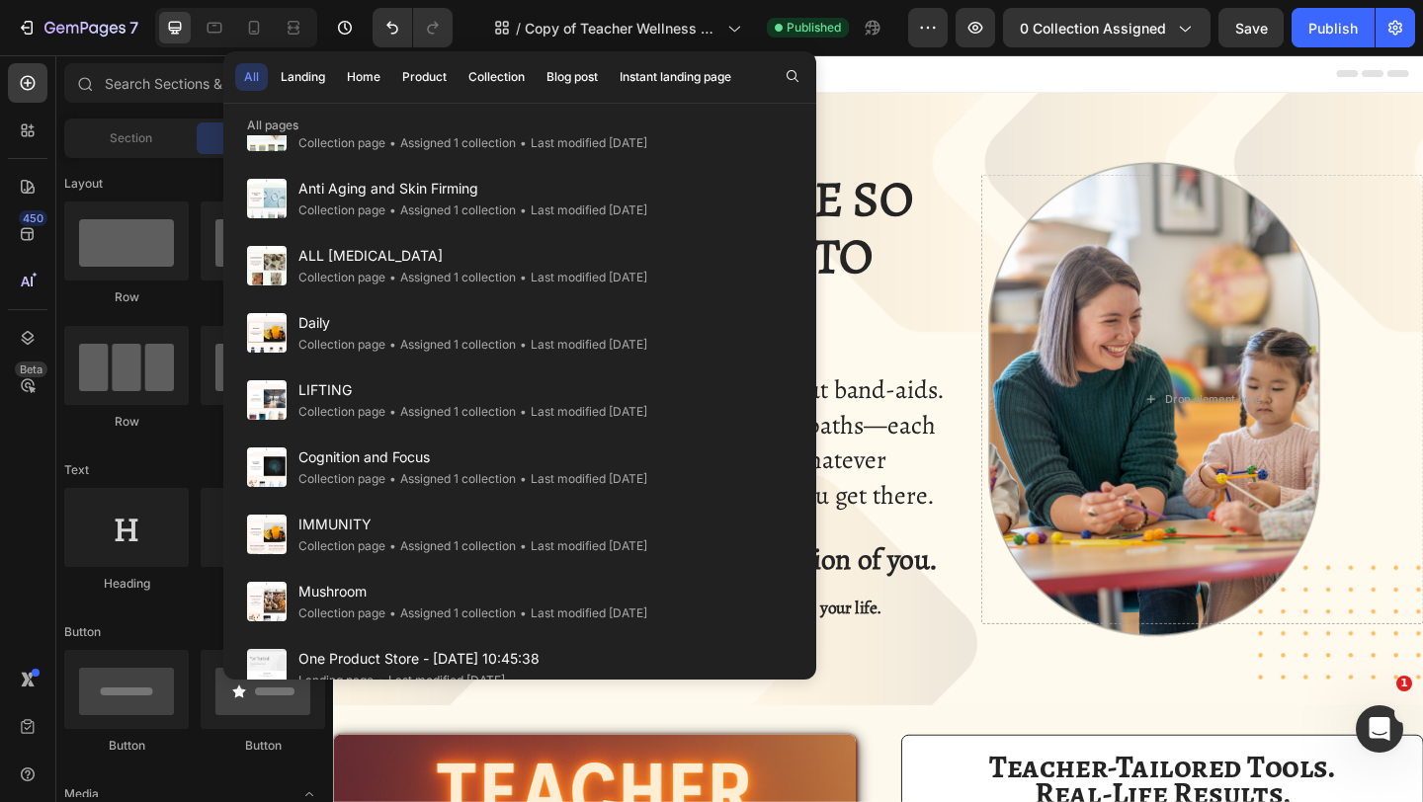
click at [879, 86] on div "Header" at bounding box center [926, 75] width 1154 height 40
click at [473, 12] on div "/ Copy of Teacher Wellness Club Published" at bounding box center [688, 28] width 440 height 40
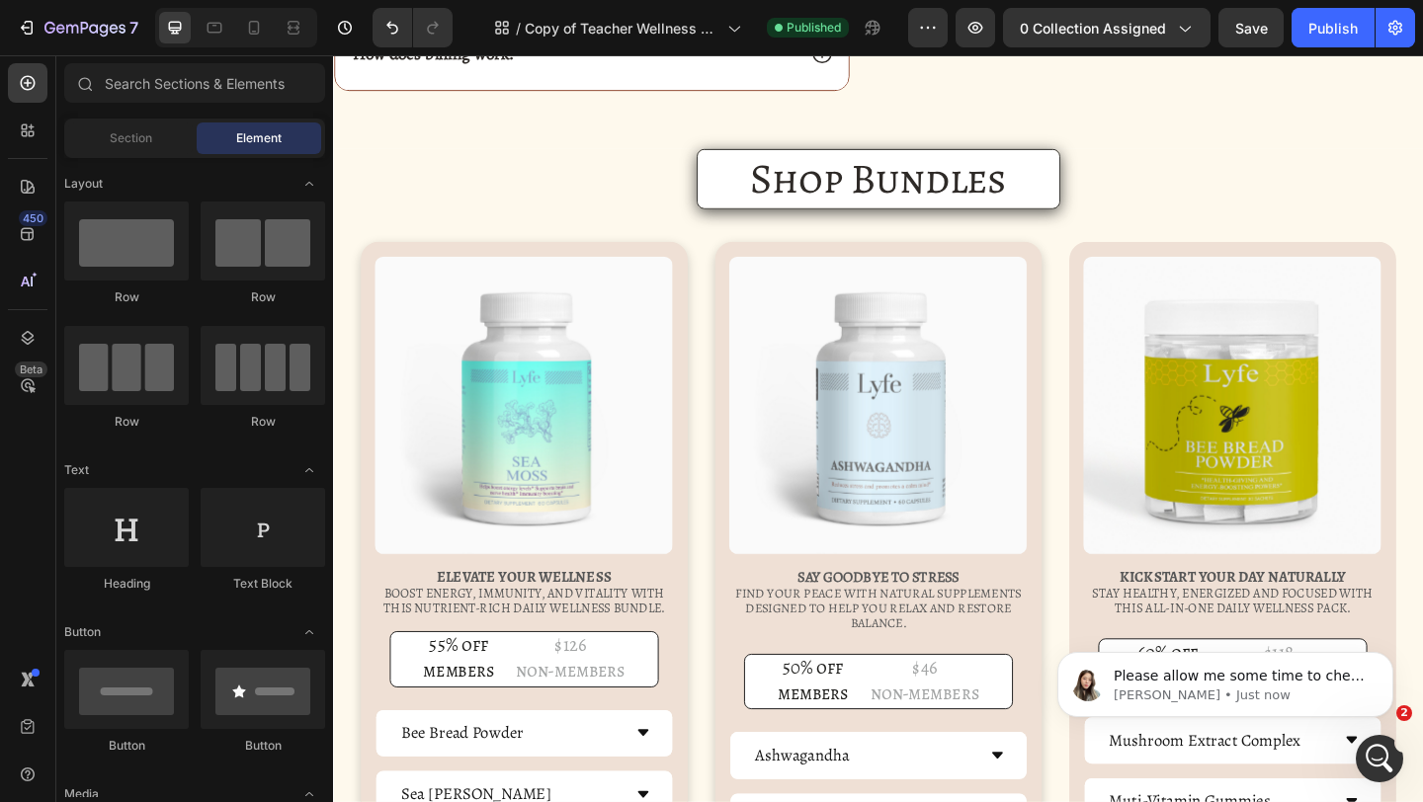
scroll to position [0, 0]
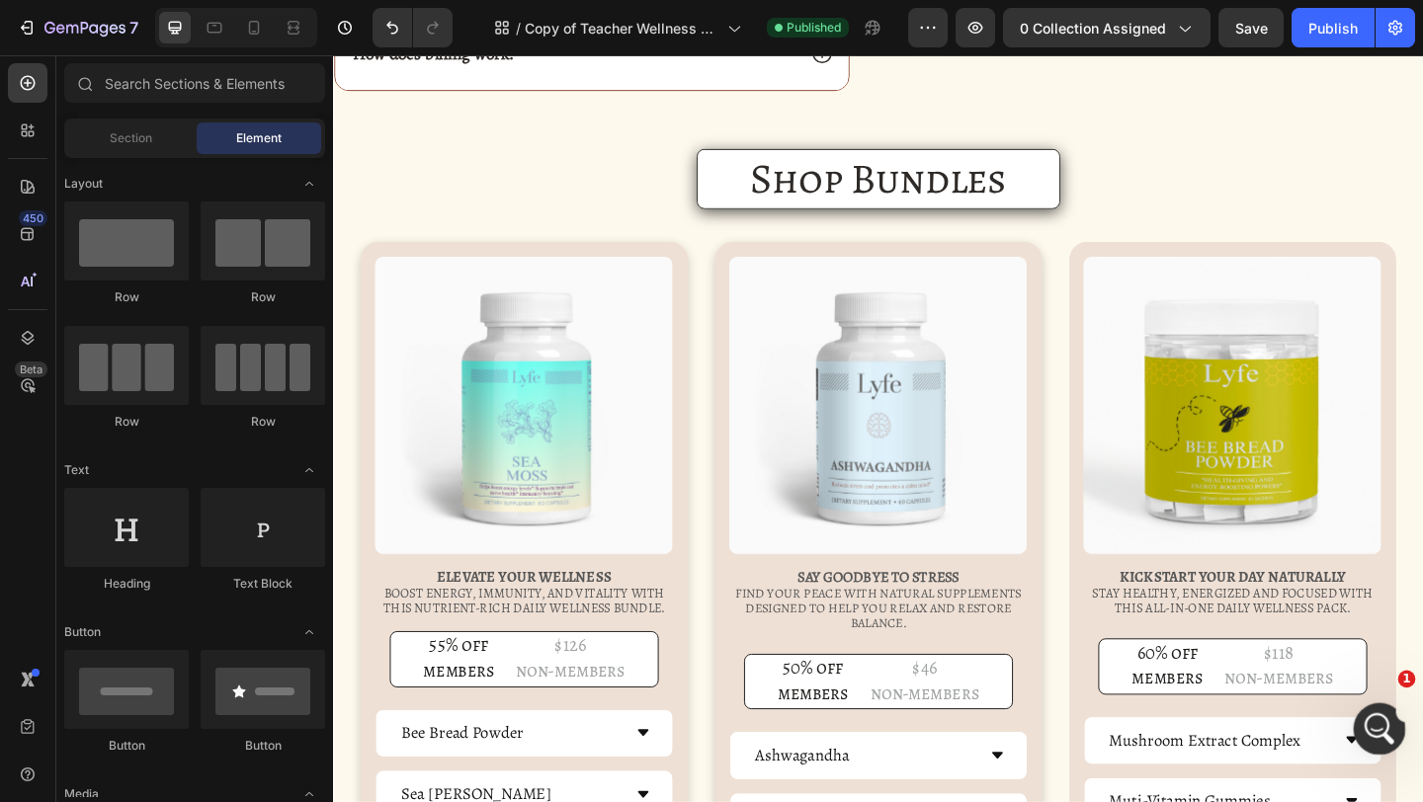
click at [1381, 743] on div "Open Intercom Messenger" at bounding box center [1376, 726] width 65 height 65
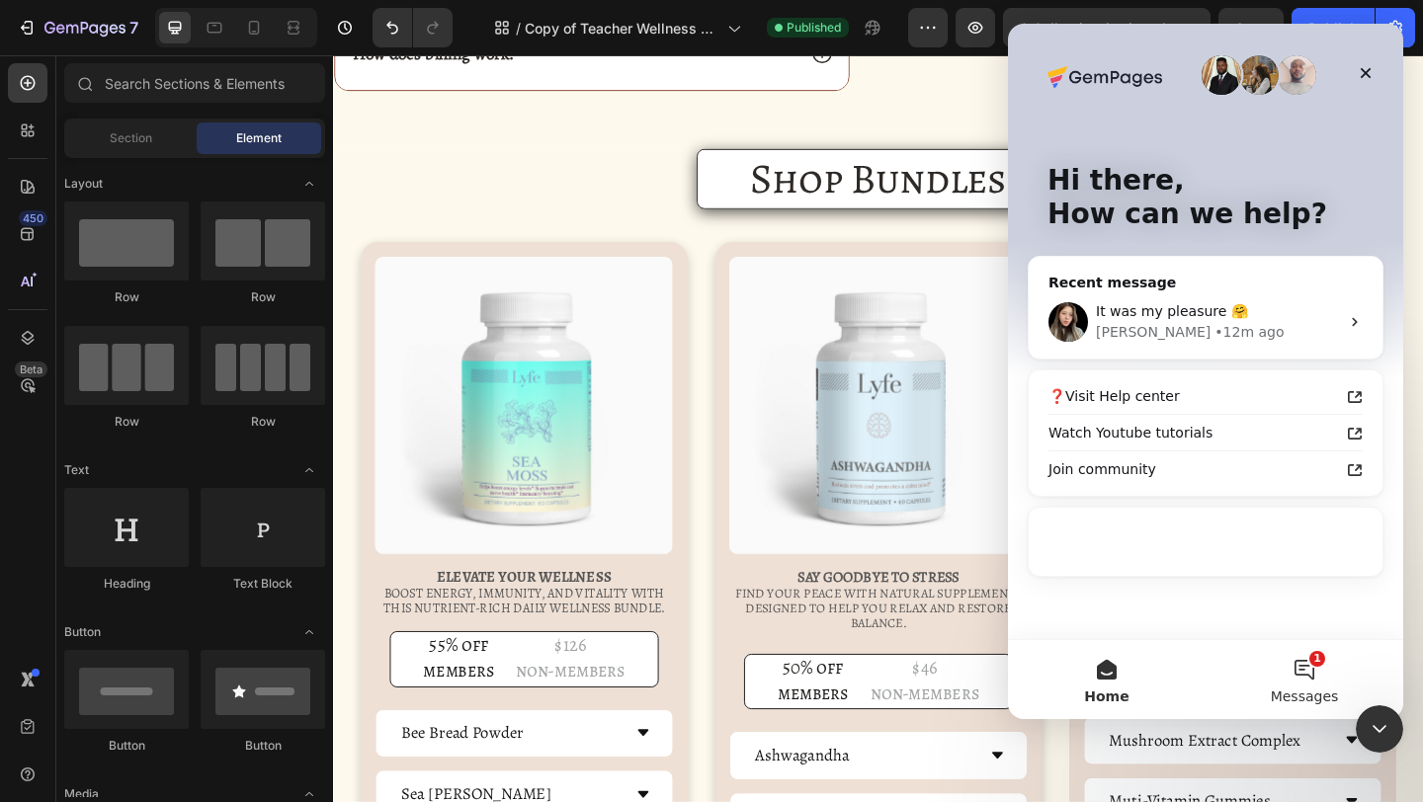
click at [1282, 675] on button "1 Messages" at bounding box center [1304, 679] width 198 height 79
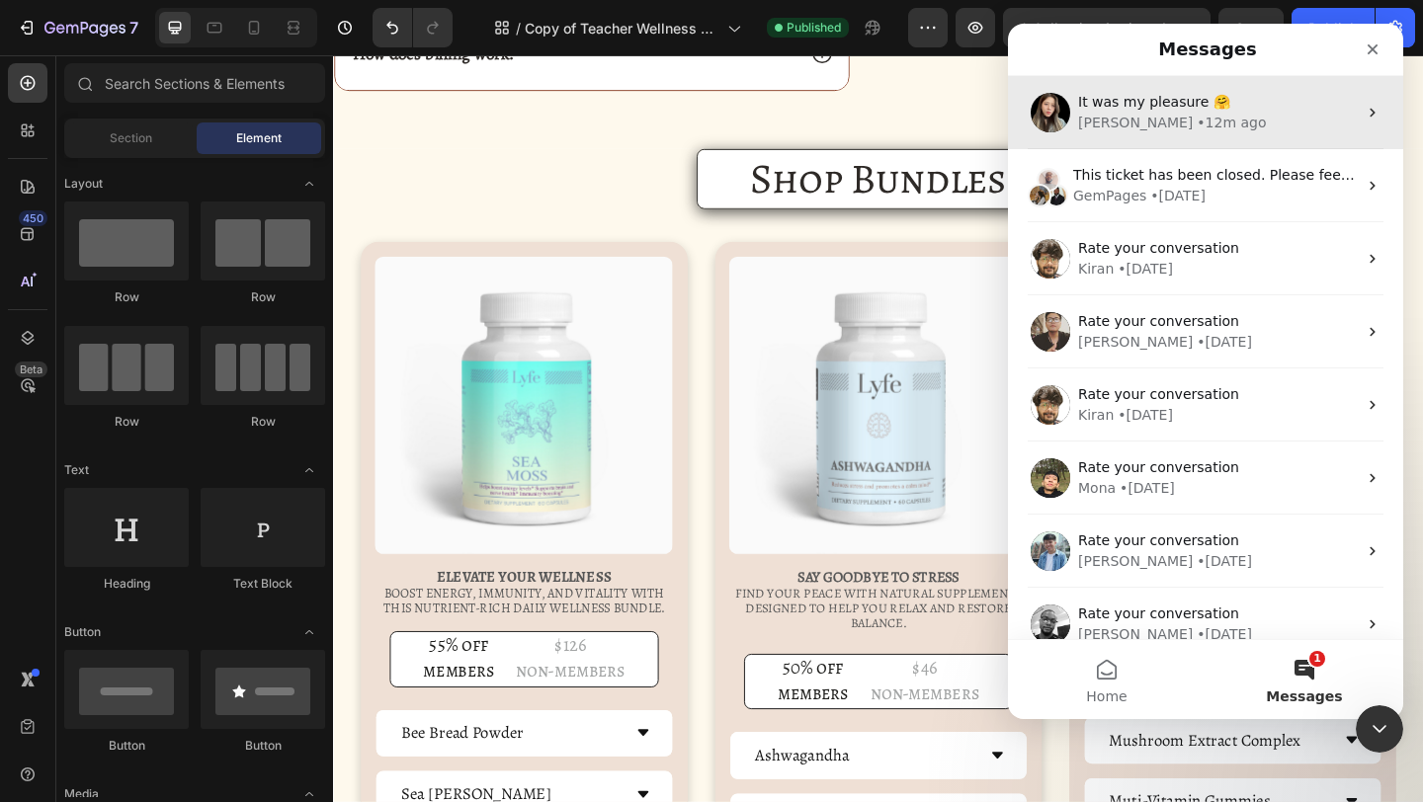
click at [1196, 123] on div "• 12m ago" at bounding box center [1230, 123] width 69 height 21
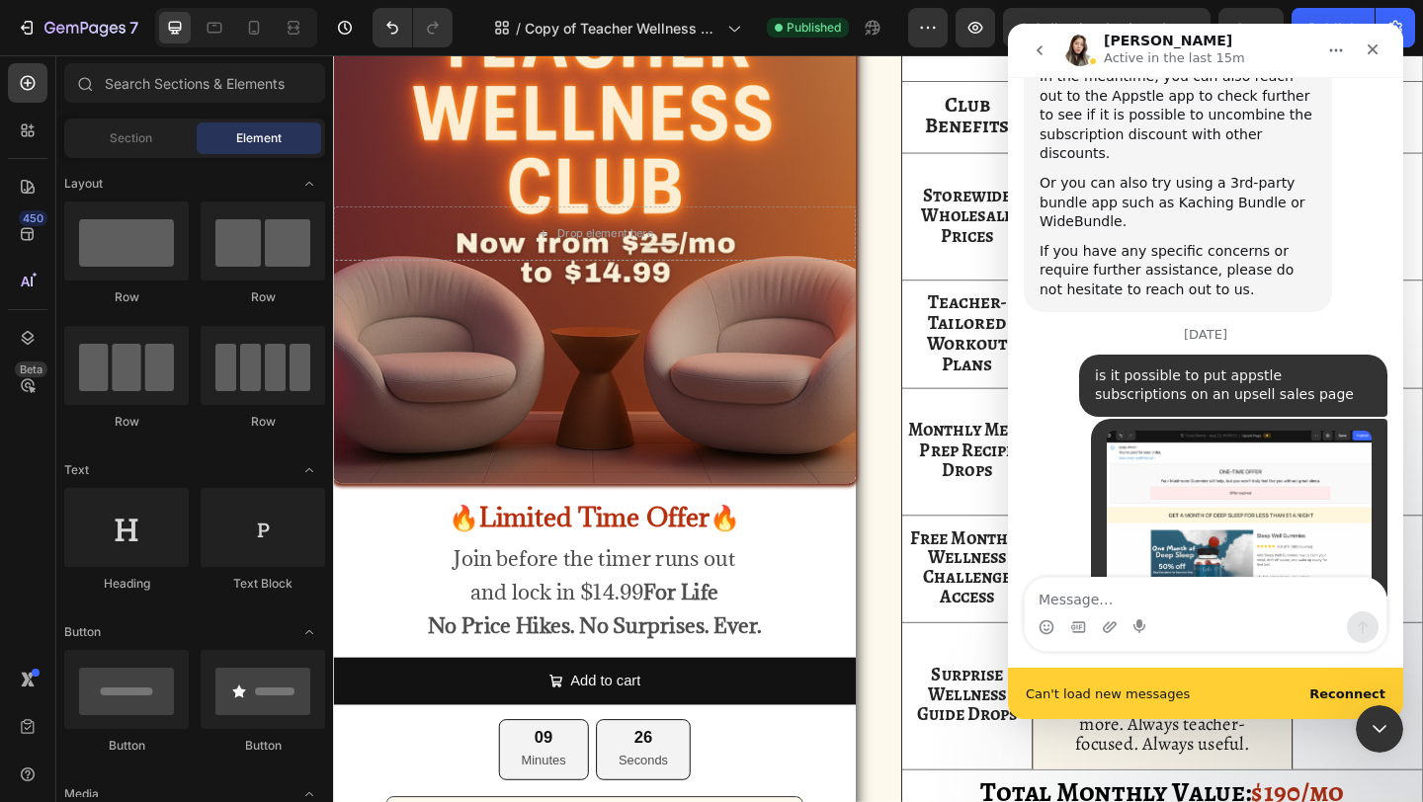
scroll to position [10560, 0]
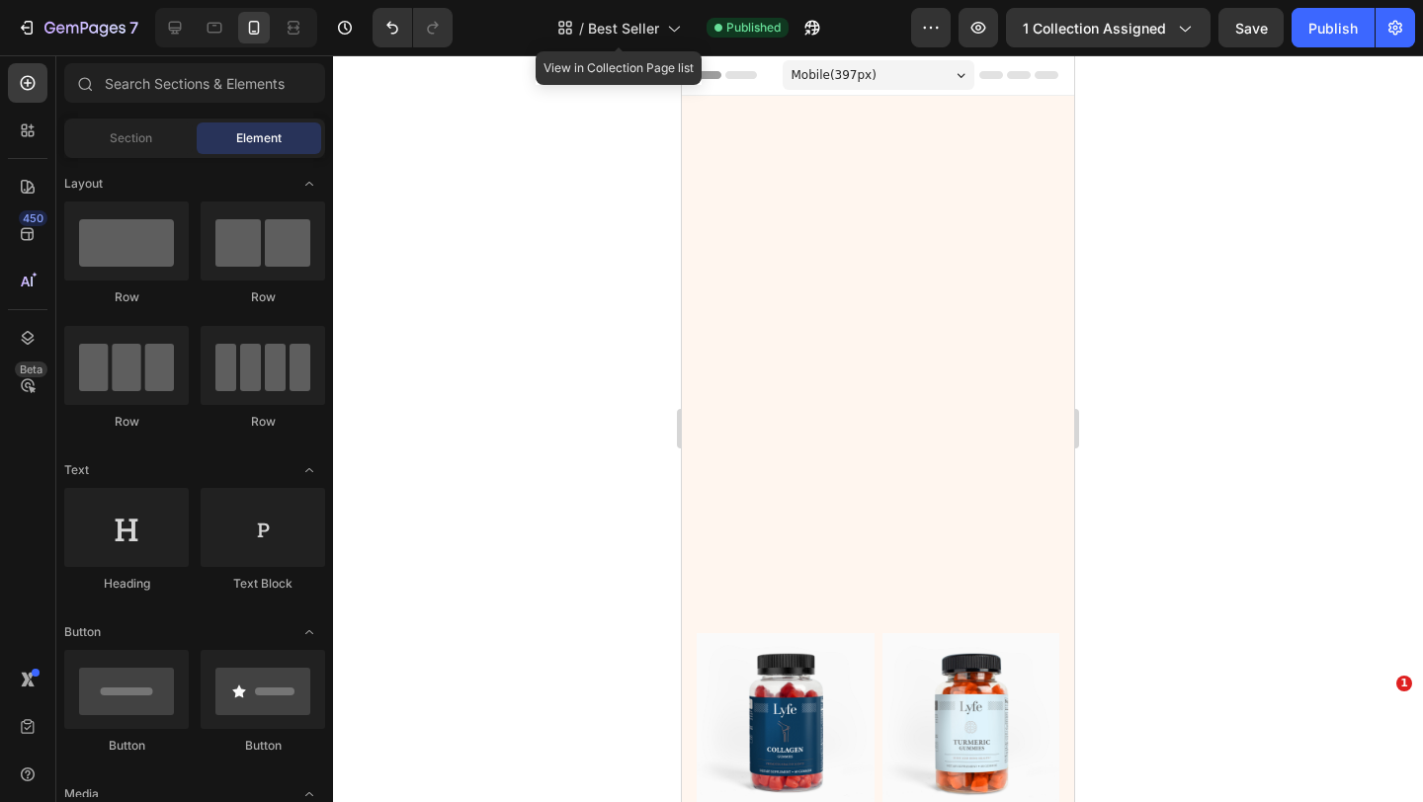
click at [589, 33] on span "Best Seller" at bounding box center [623, 28] width 71 height 21
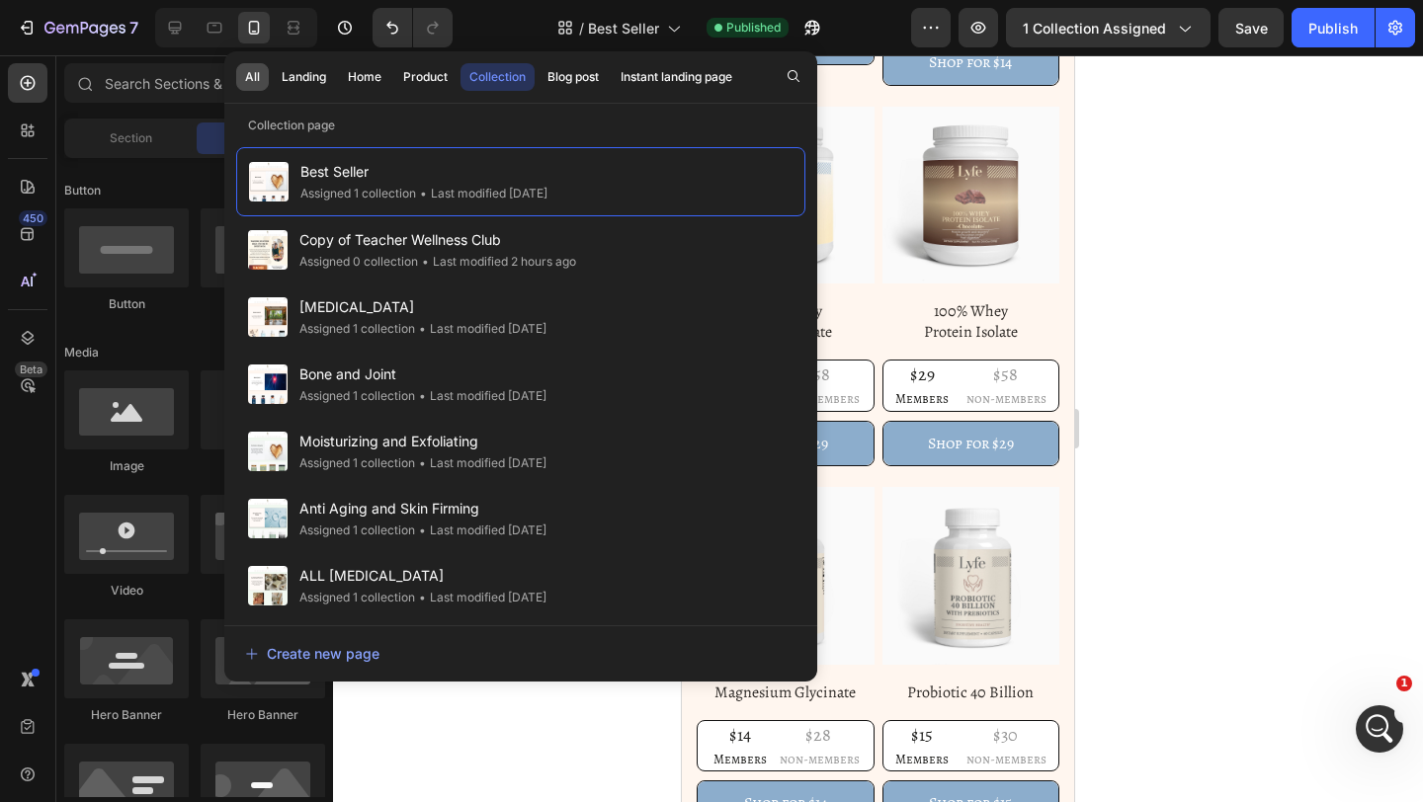
click at [246, 82] on div "All" at bounding box center [252, 77] width 15 height 18
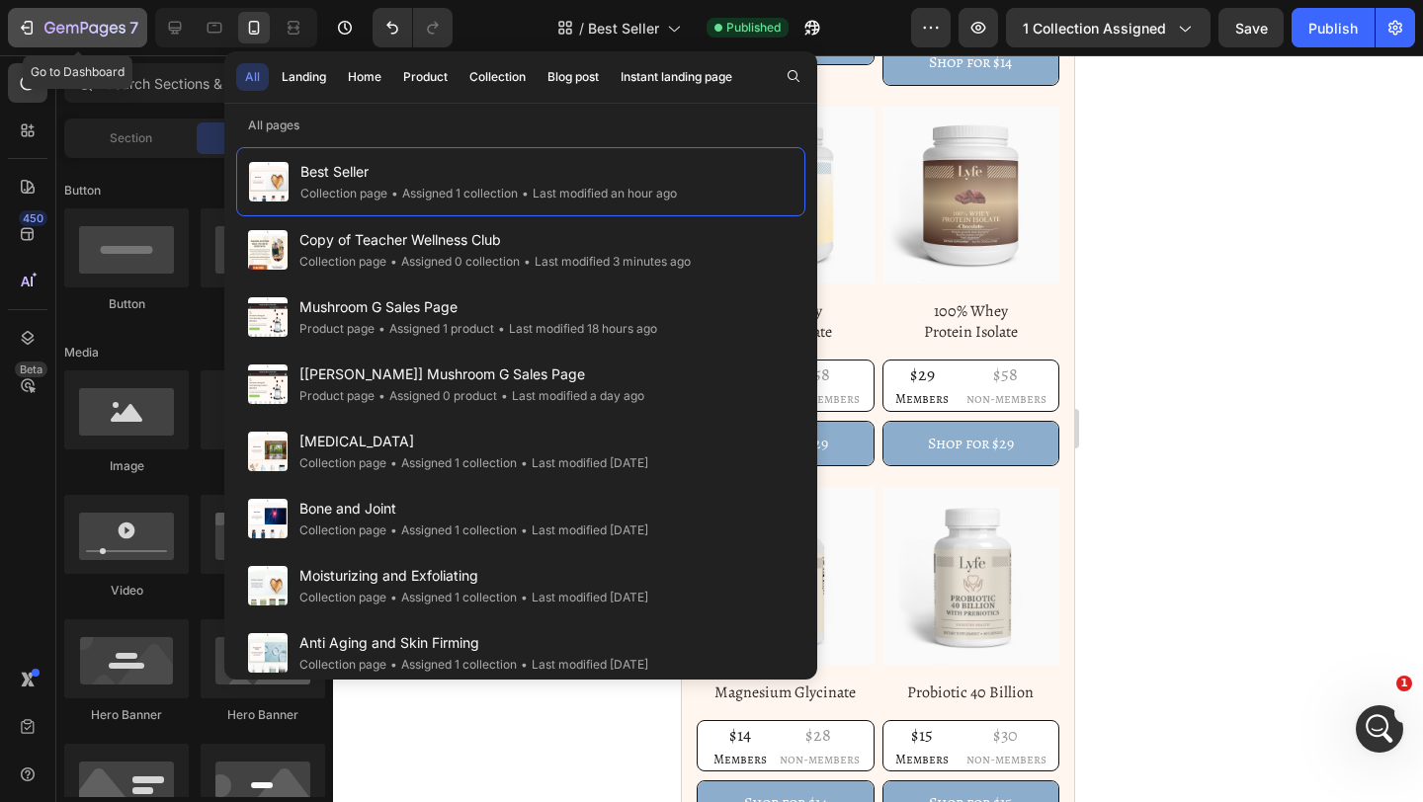
click at [25, 37] on icon "button" at bounding box center [27, 28] width 20 height 20
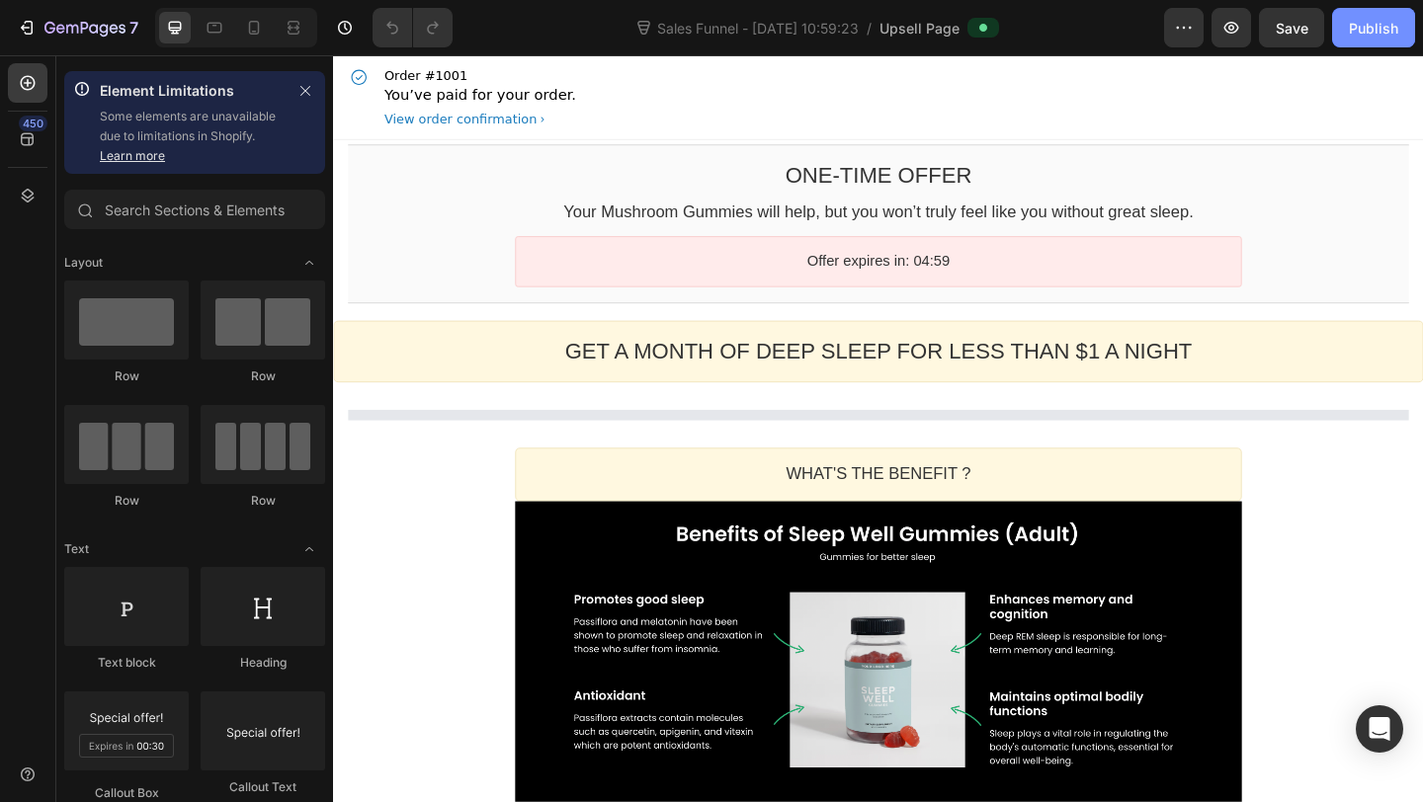
click at [1346, 41] on button "Publish" at bounding box center [1373, 28] width 83 height 40
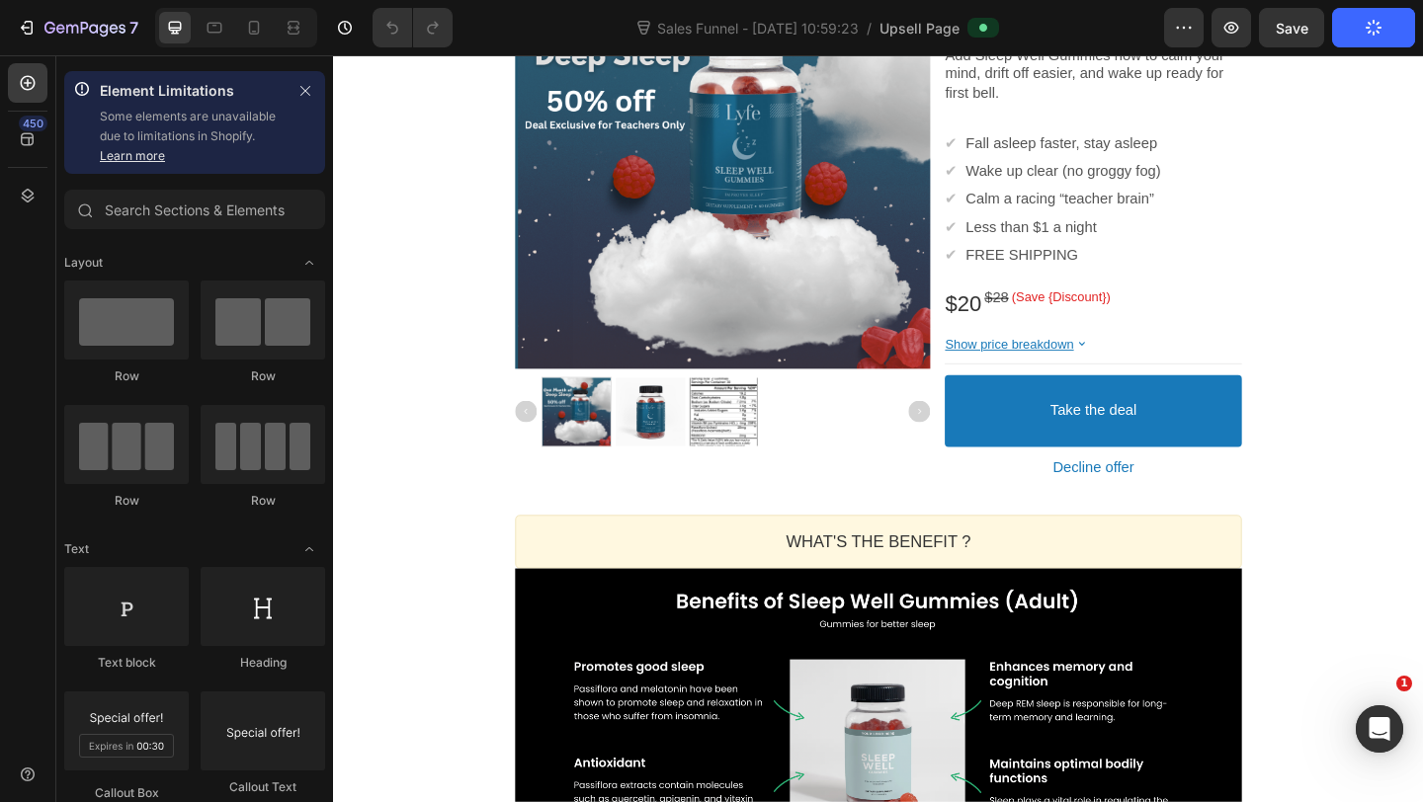
scroll to position [387, 0]
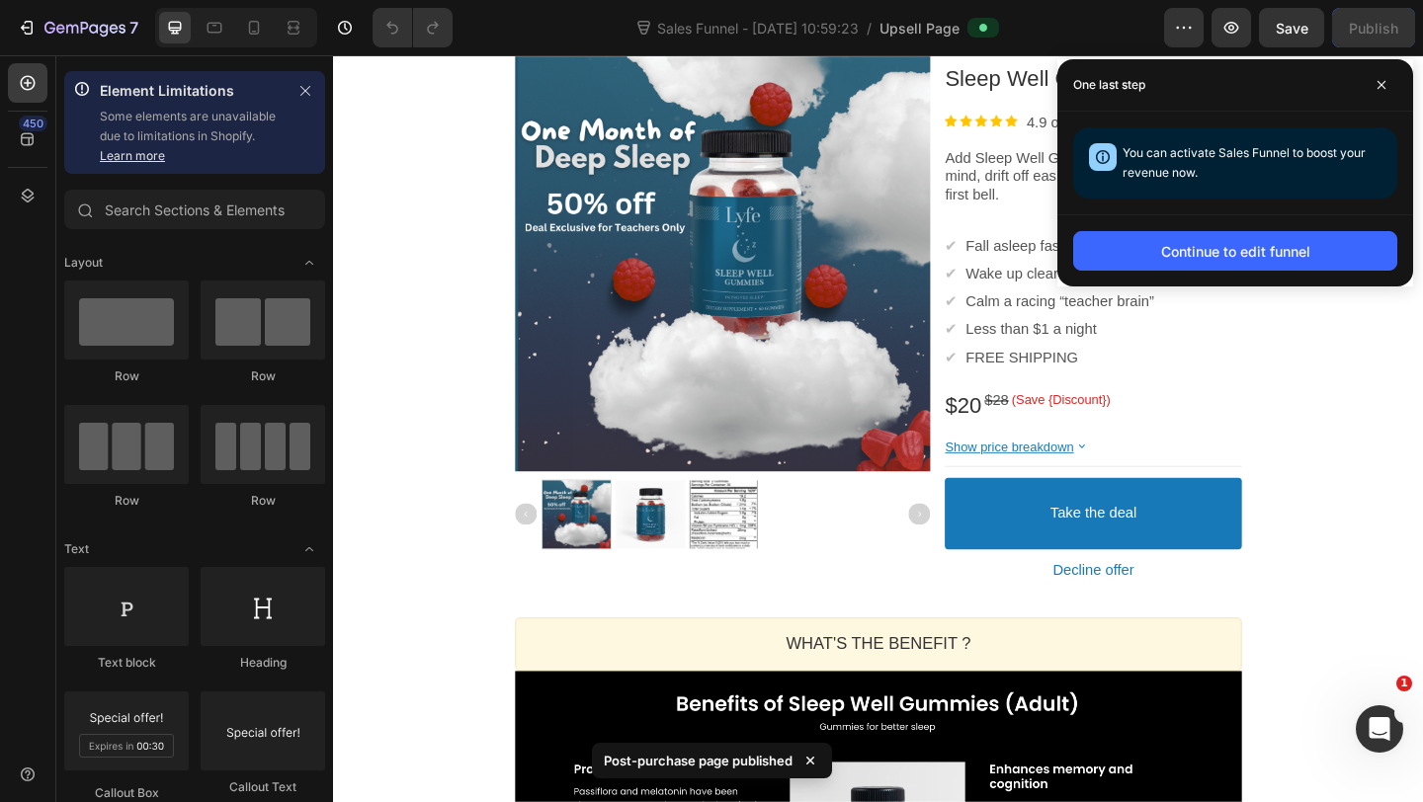
click at [689, 772] on div "Post-purchase page published" at bounding box center [712, 761] width 240 height 36
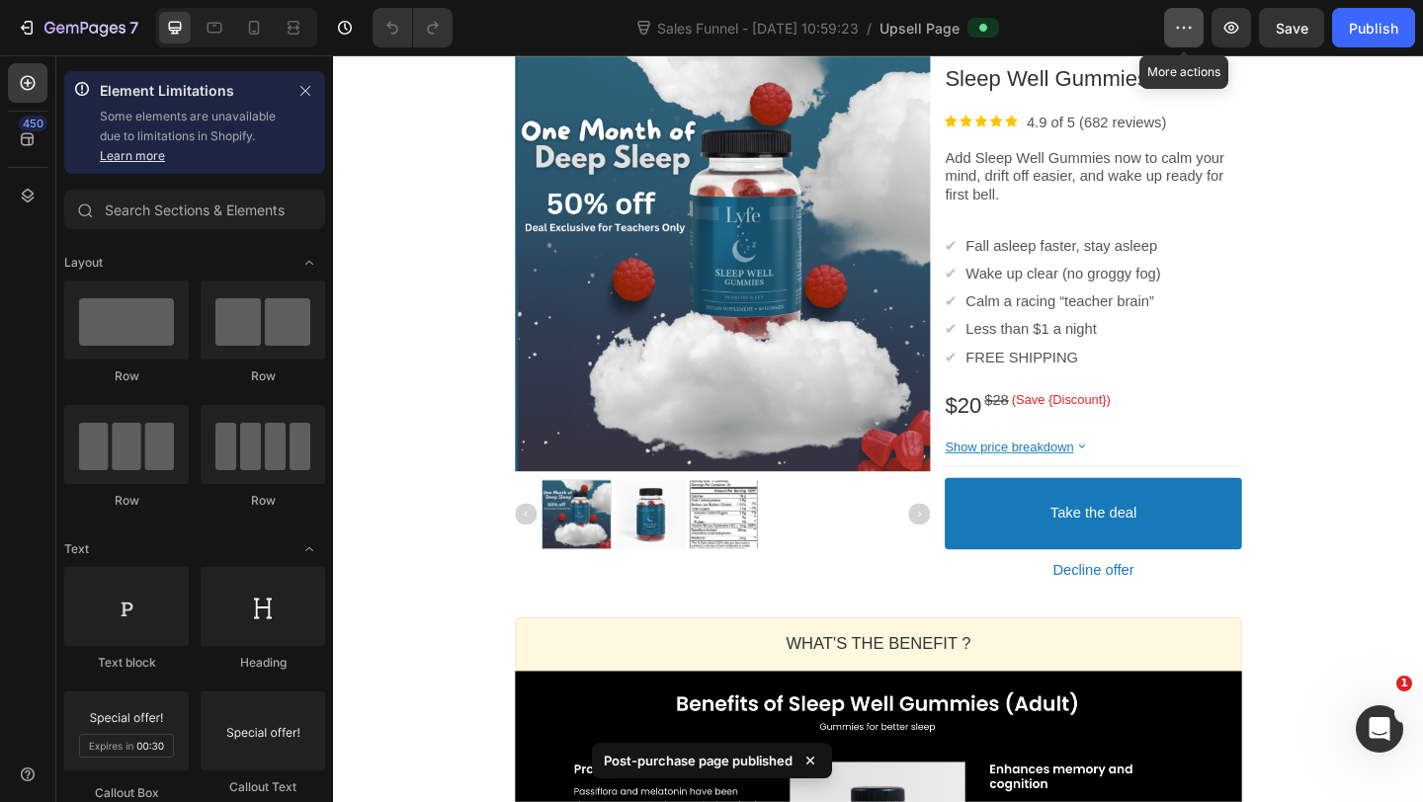
click at [1177, 38] on button "button" at bounding box center [1184, 28] width 40 height 40
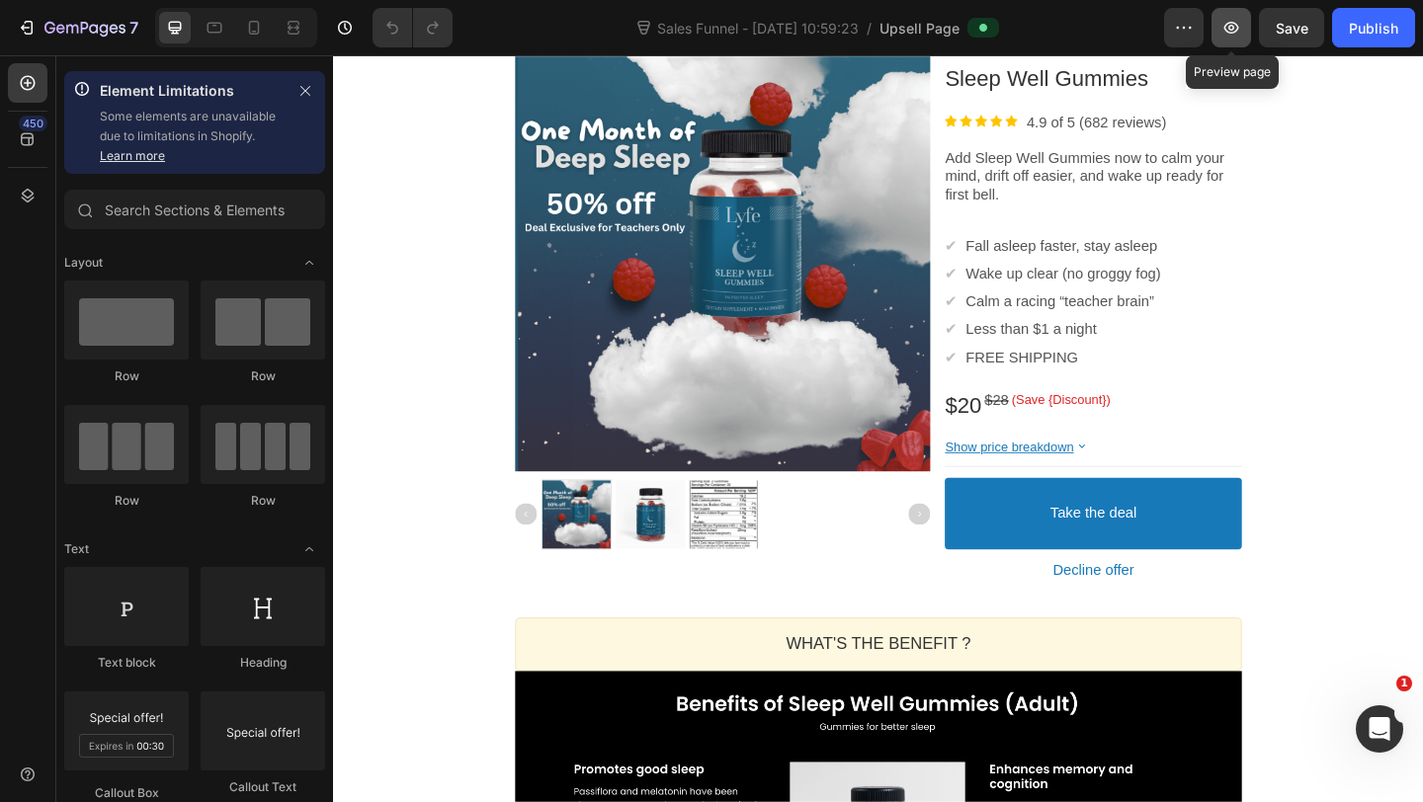
click at [1241, 31] on icon "button" at bounding box center [1231, 28] width 20 height 20
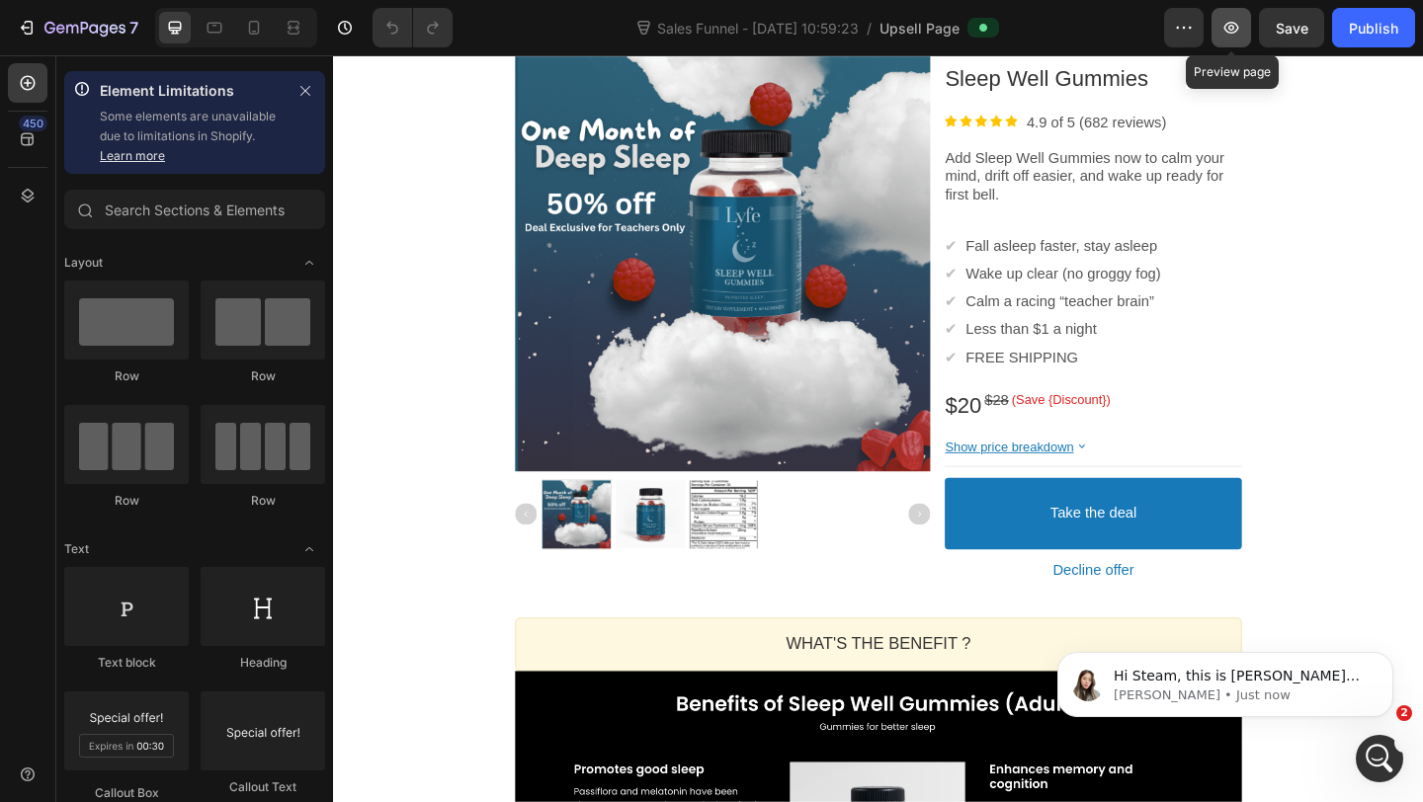
scroll to position [0, 0]
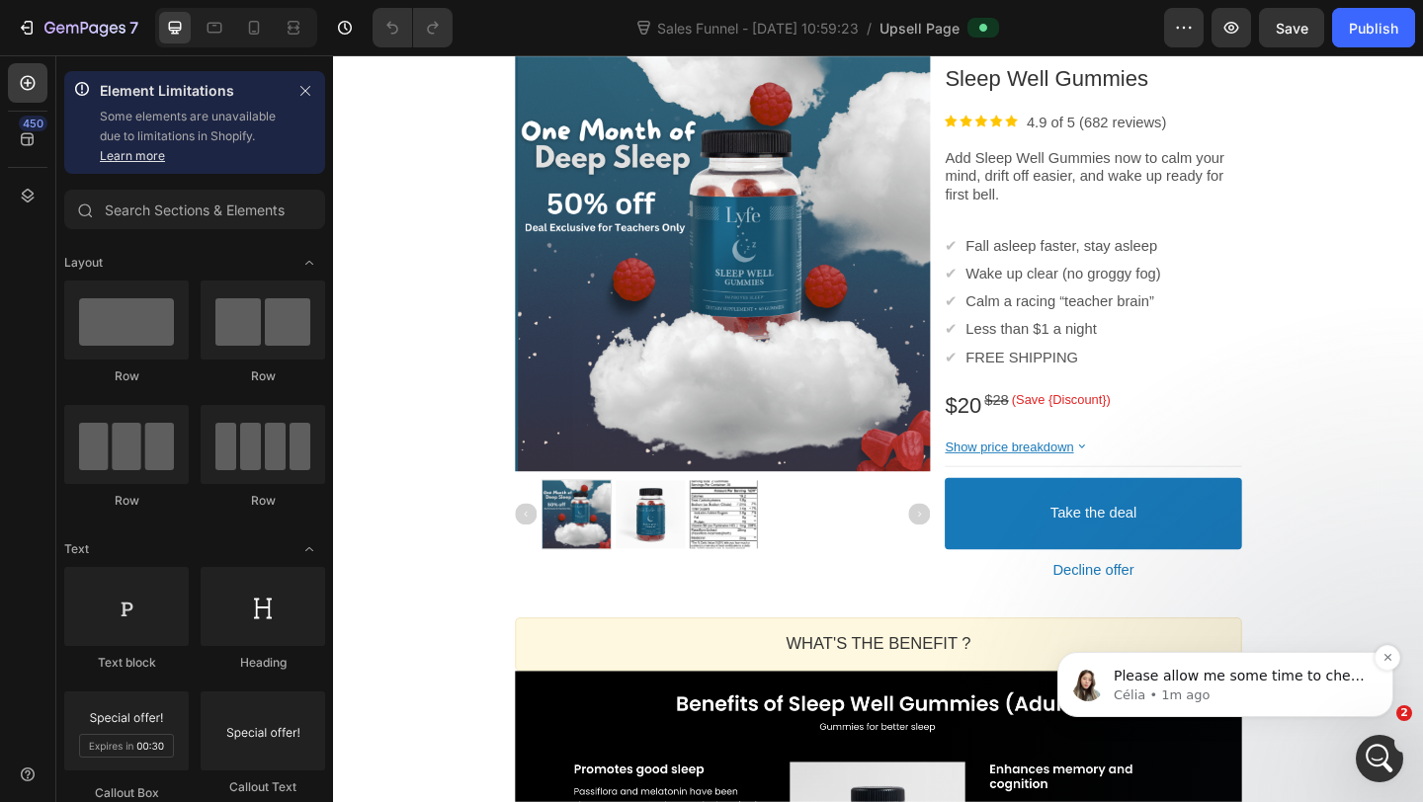
click at [1273, 696] on p "Célia • 1m ago" at bounding box center [1240, 696] width 255 height 18
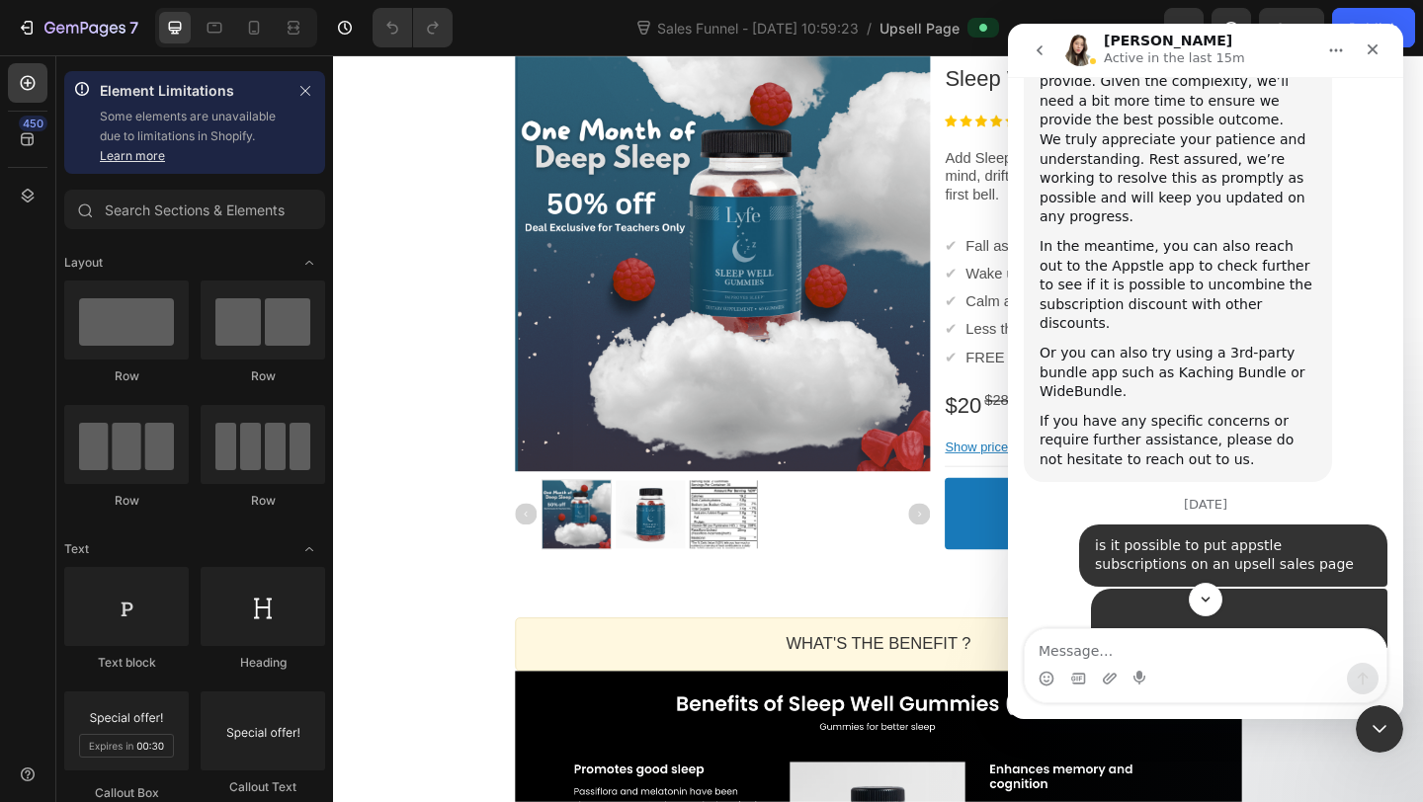
scroll to position [10390, 0]
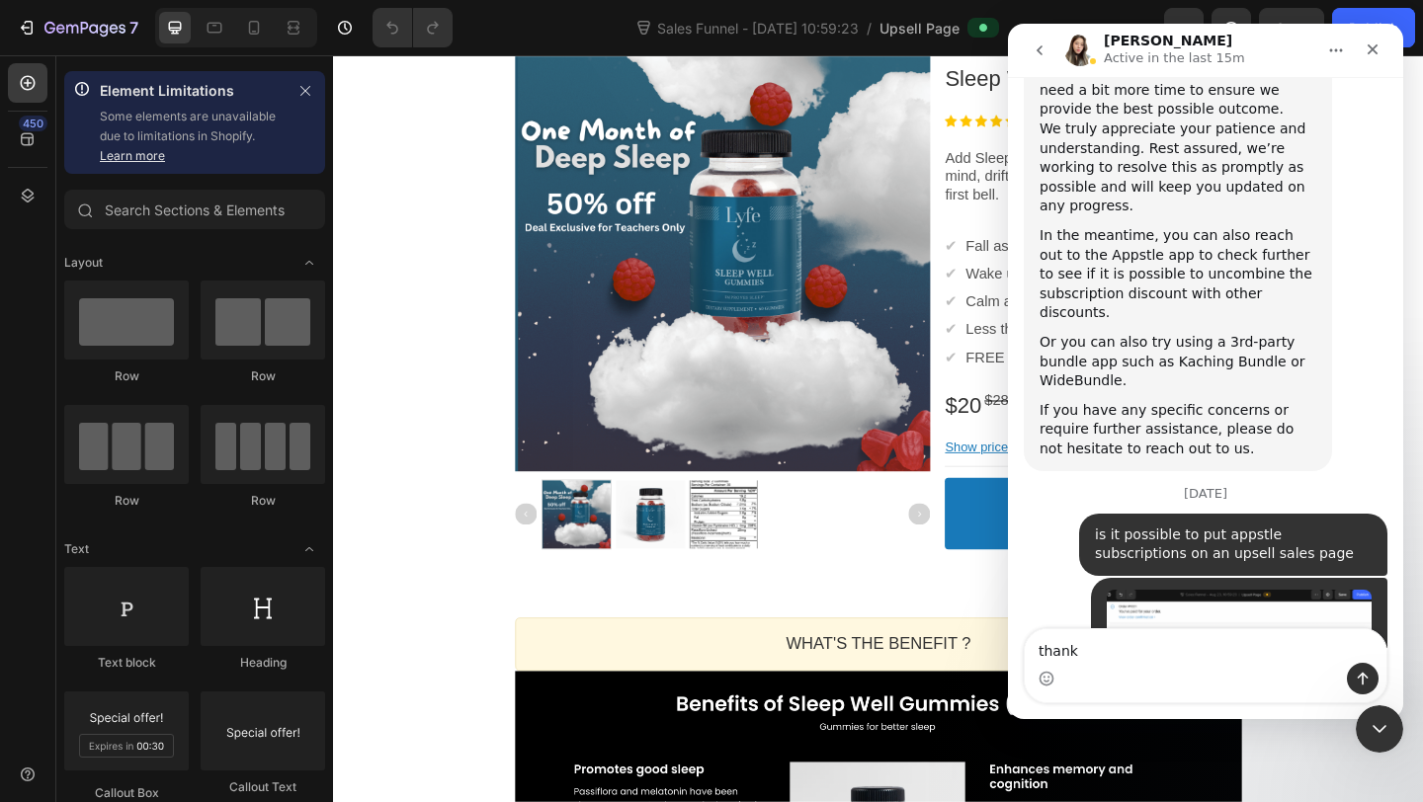
type textarea "thanks"
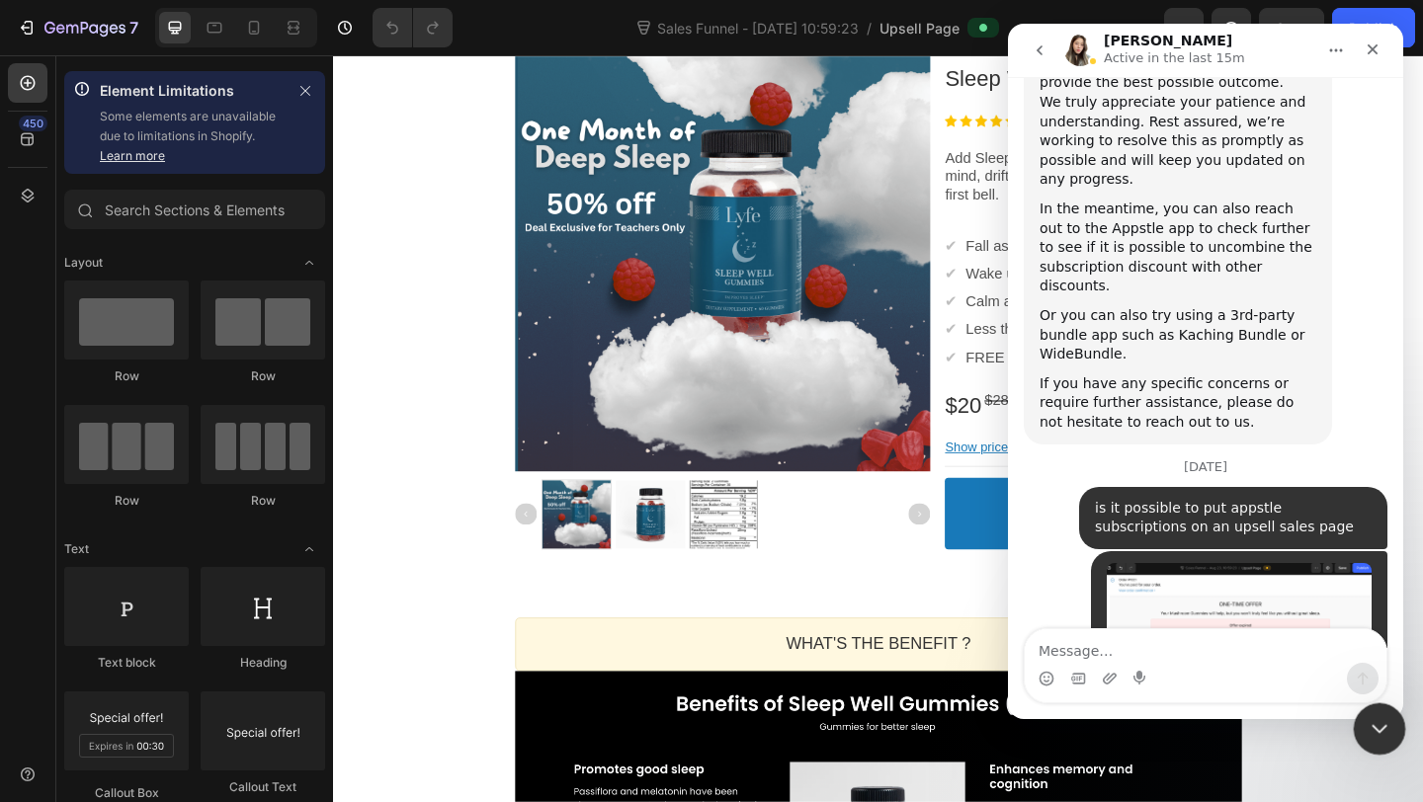
click at [1360, 748] on div at bounding box center [1379, 729] width 52 height 52
click at [1377, 738] on icon "Close Intercom Messenger" at bounding box center [1376, 726] width 24 height 24
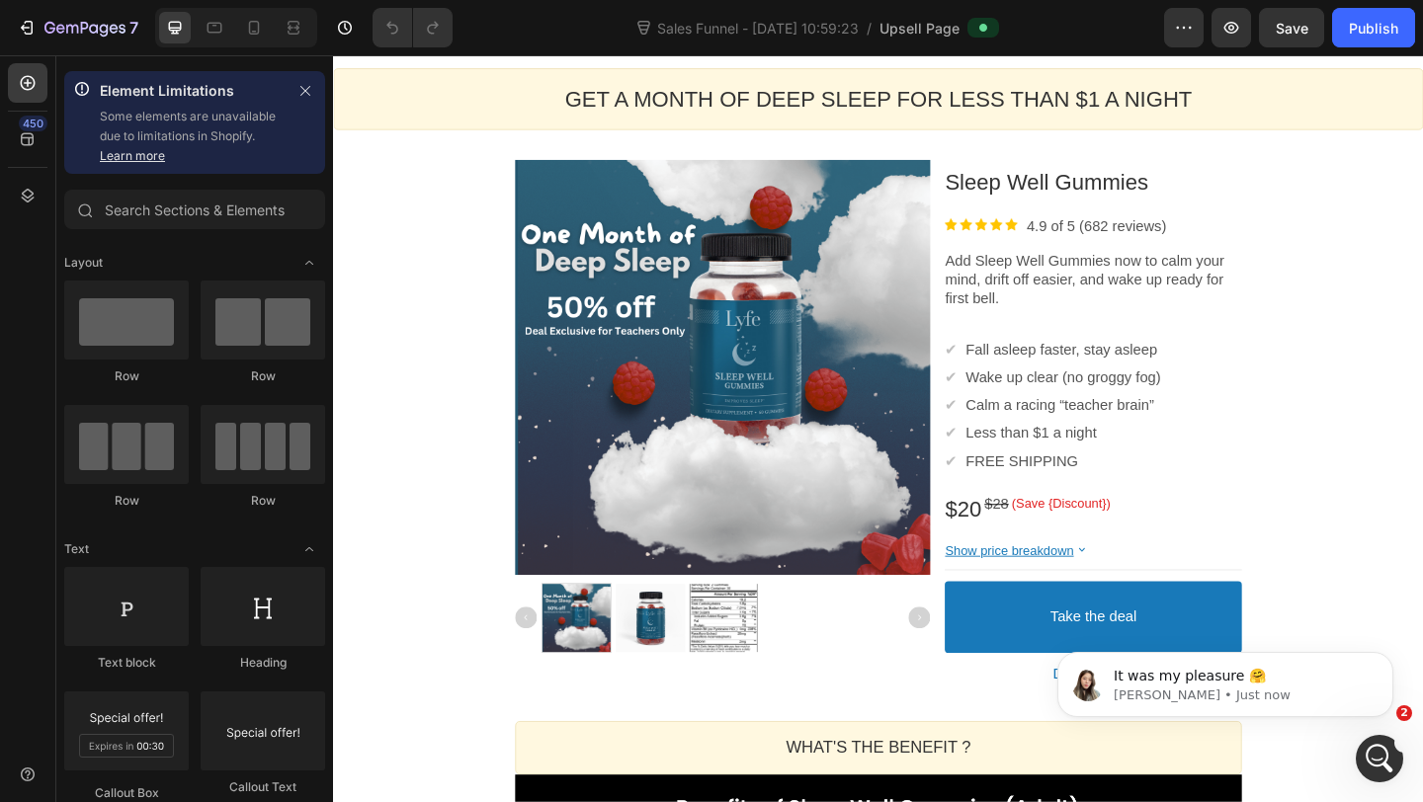
scroll to position [10476, 0]
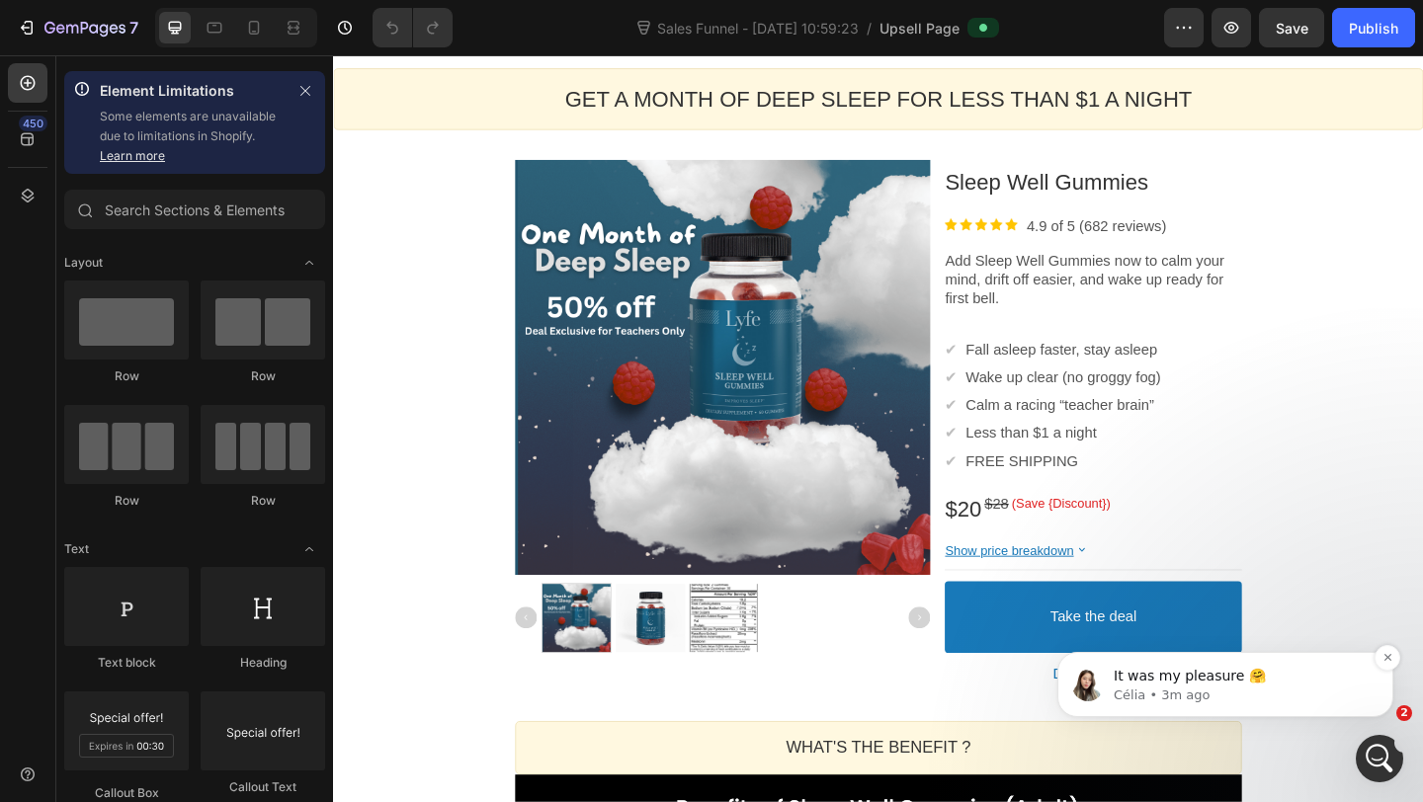
click at [1178, 685] on p "It was my pleasure 🤗" at bounding box center [1240, 677] width 255 height 20
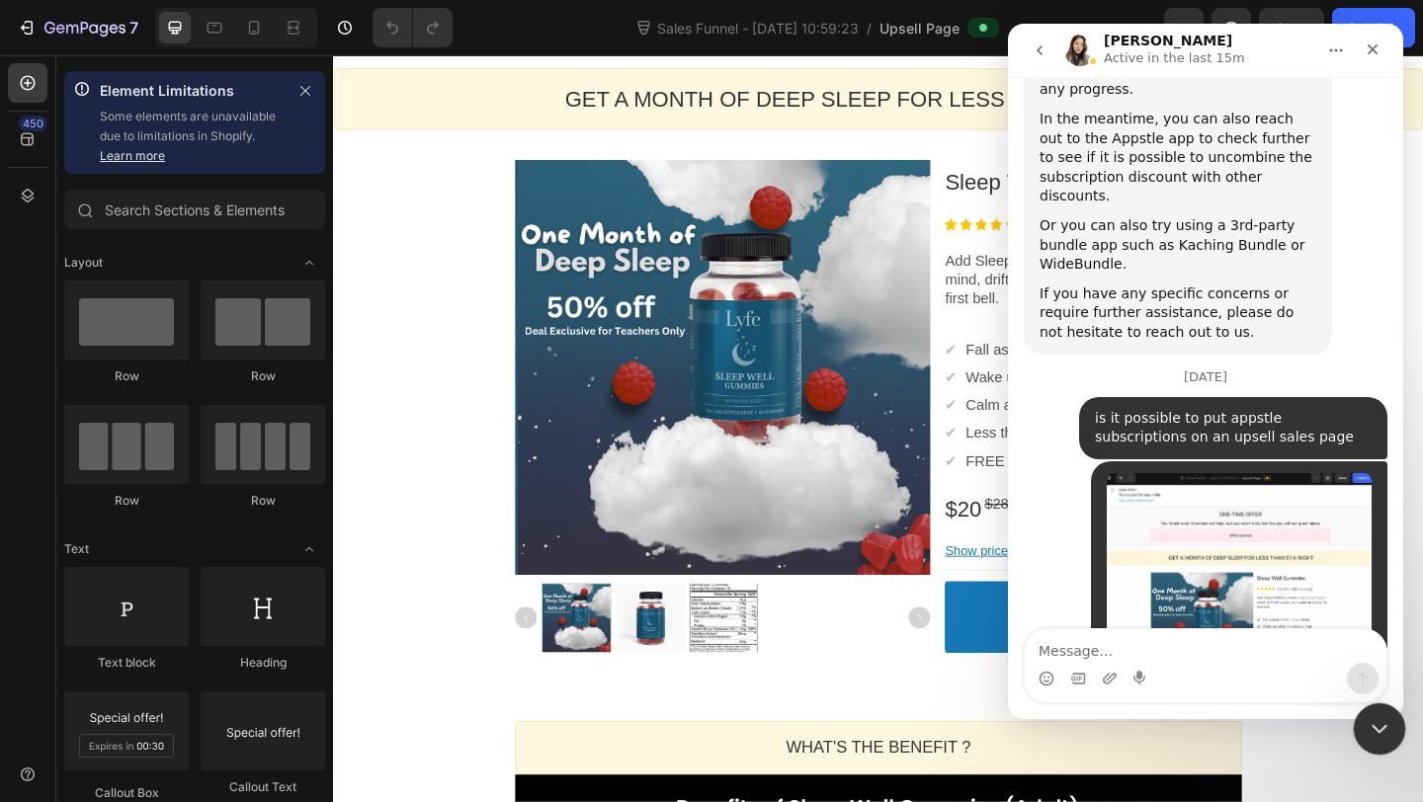
scroll to position [10509, 0]
click at [1363, 712] on div "Close Intercom Messenger" at bounding box center [1375, 725] width 47 height 47
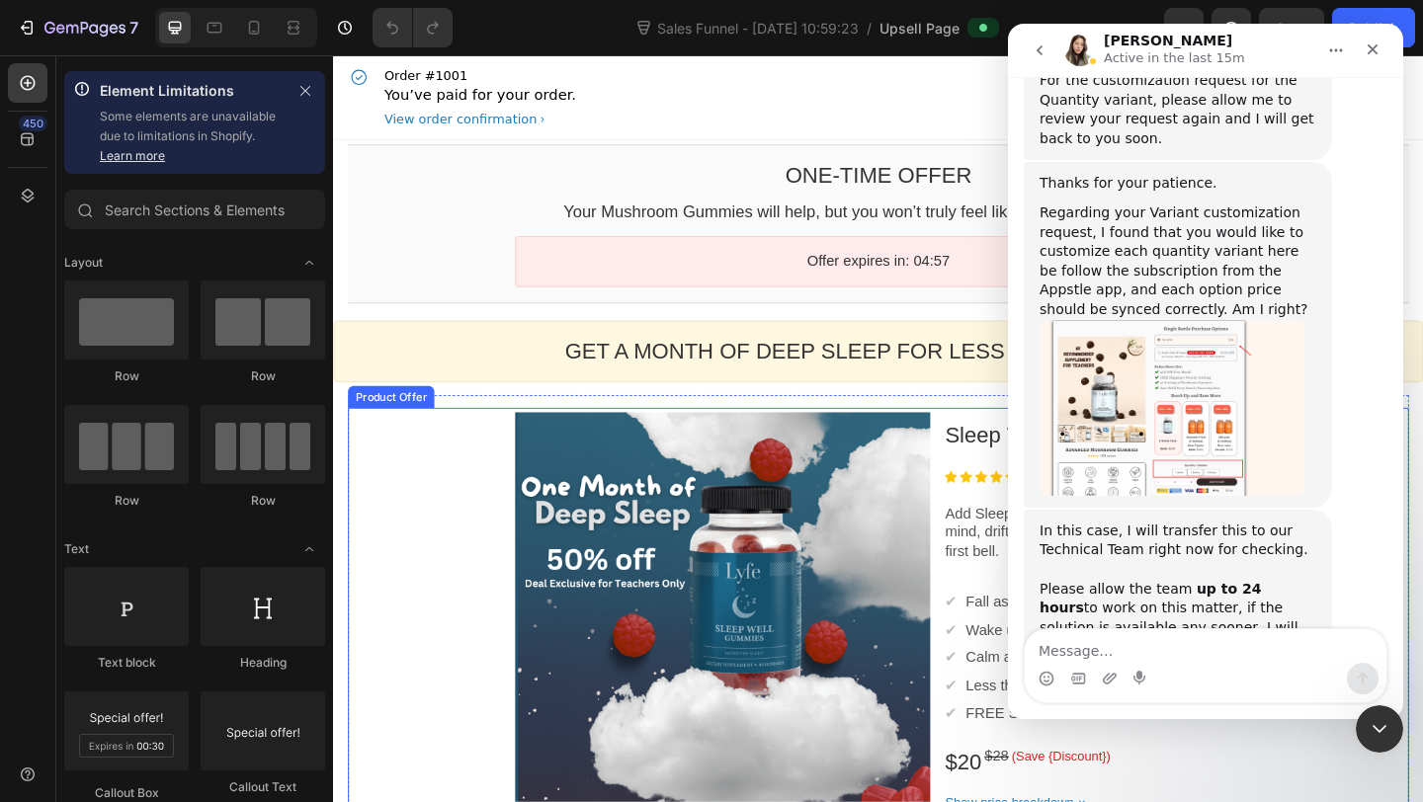
drag, startPoint x: 1344, startPoint y: 716, endPoint x: 2097, endPoint y: 746, distance: 754.4
click at [1344, 716] on div "Intercom messenger" at bounding box center [1205, 673] width 395 height 91
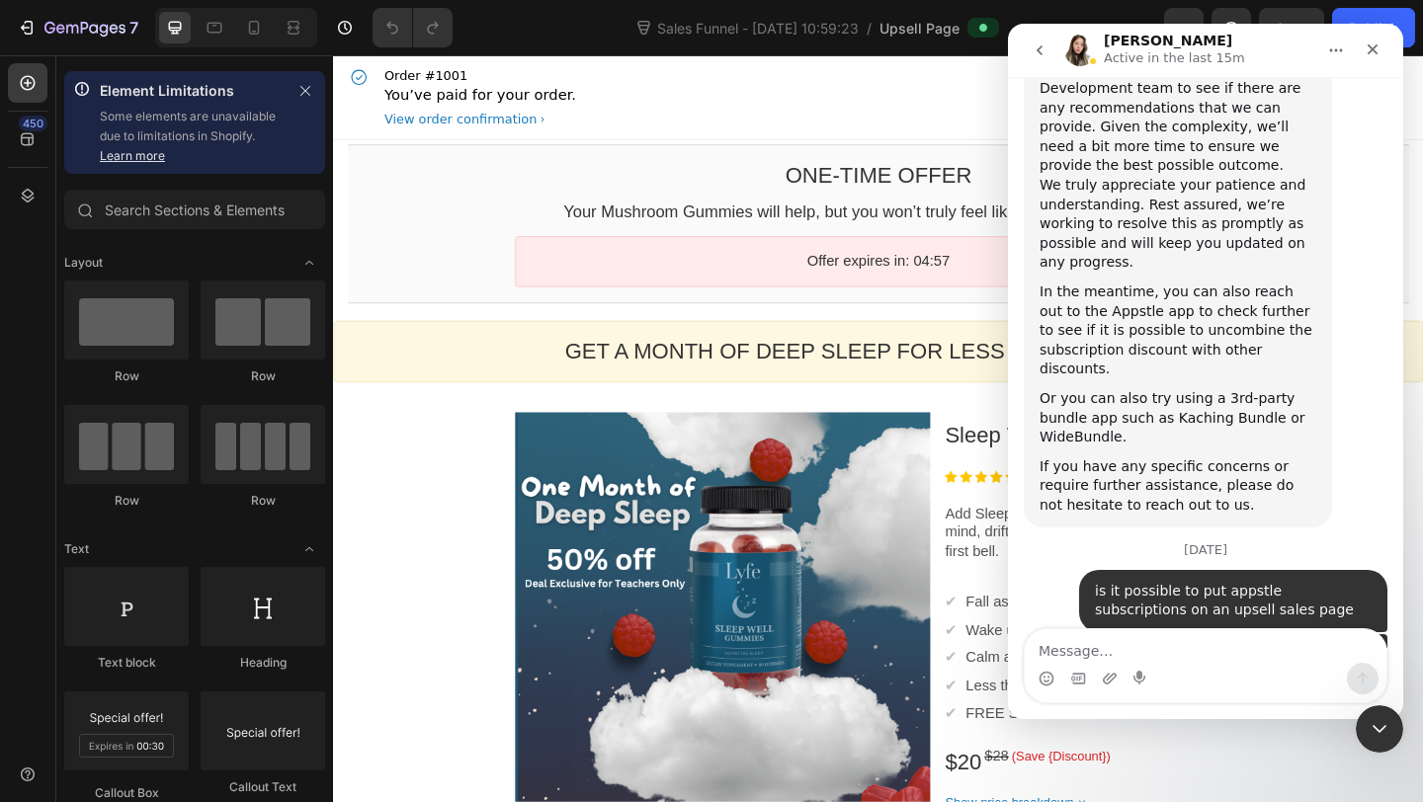
scroll to position [10476, 0]
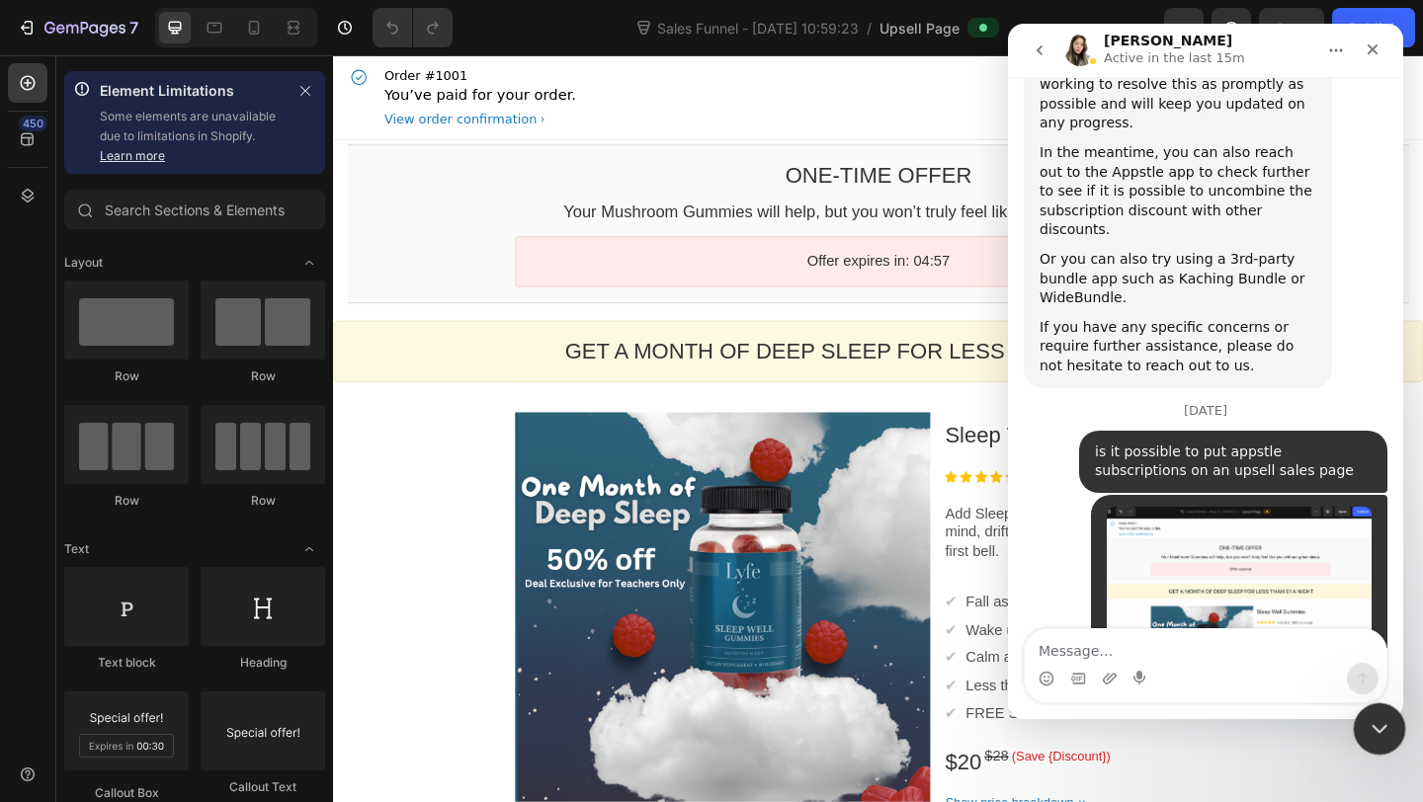
click at [1373, 720] on icon "Close Intercom Messenger" at bounding box center [1376, 726] width 24 height 24
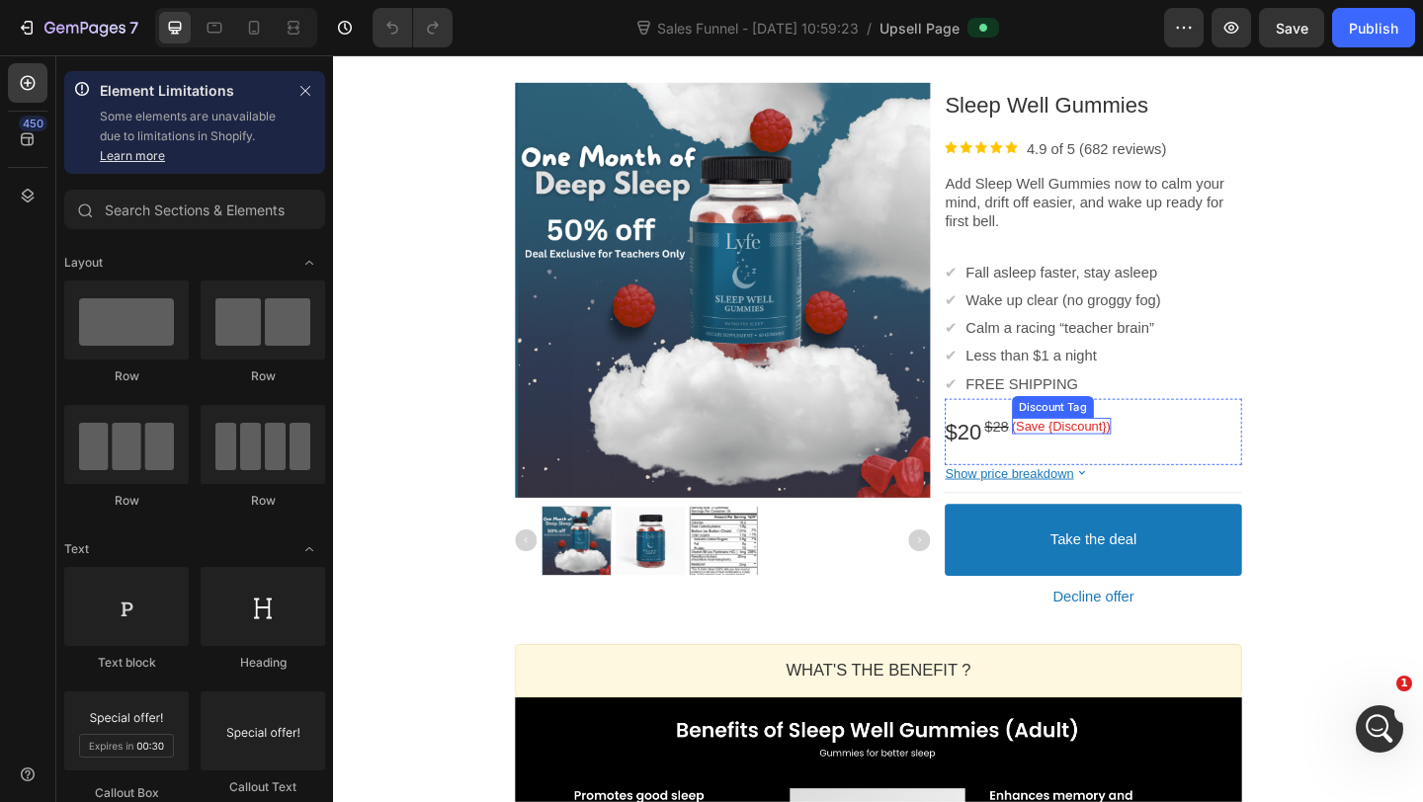
click at [1118, 451] on bdo "(Save {Discount})" at bounding box center [1125, 459] width 108 height 16
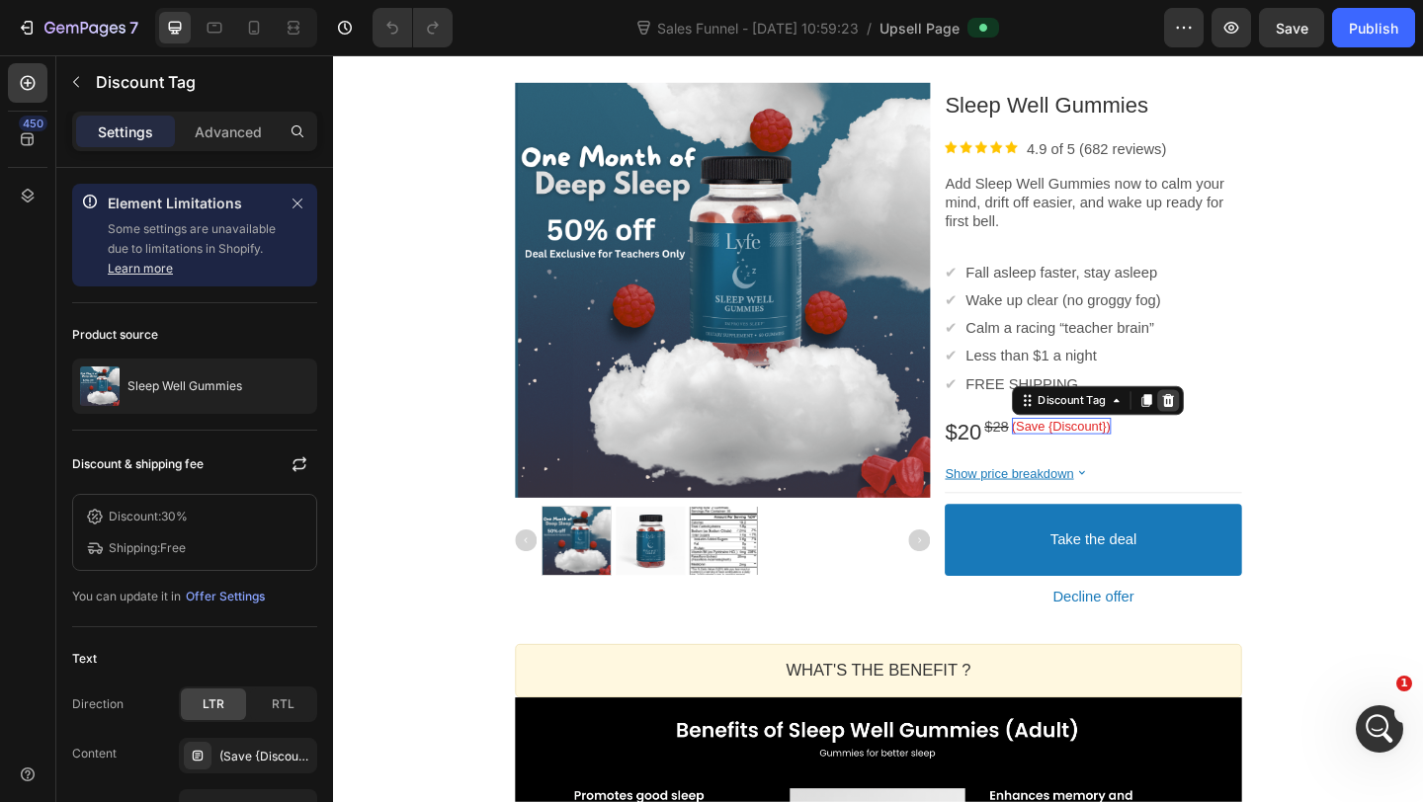
click at [1247, 433] on icon at bounding box center [1240, 431] width 13 height 14
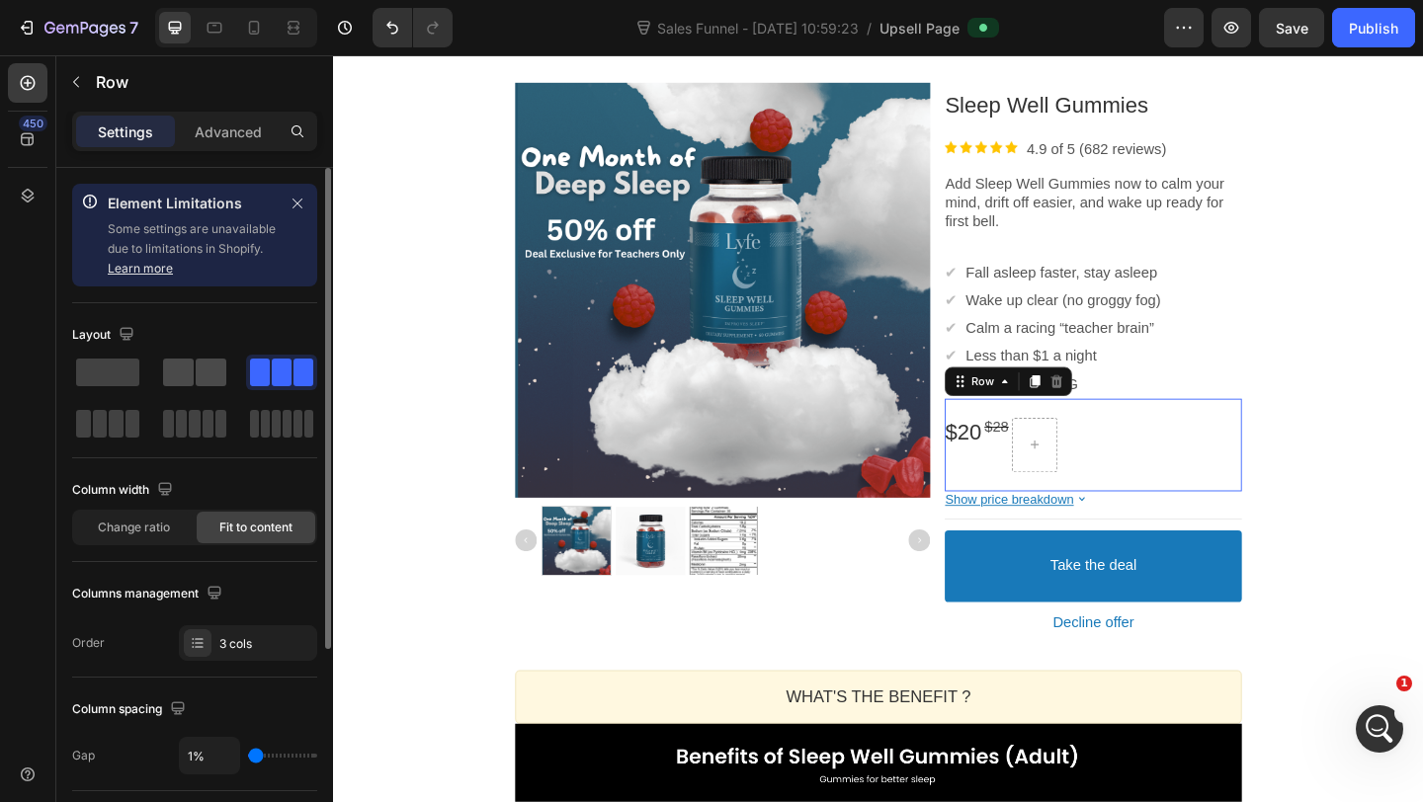
click at [169, 372] on span at bounding box center [178, 373] width 31 height 28
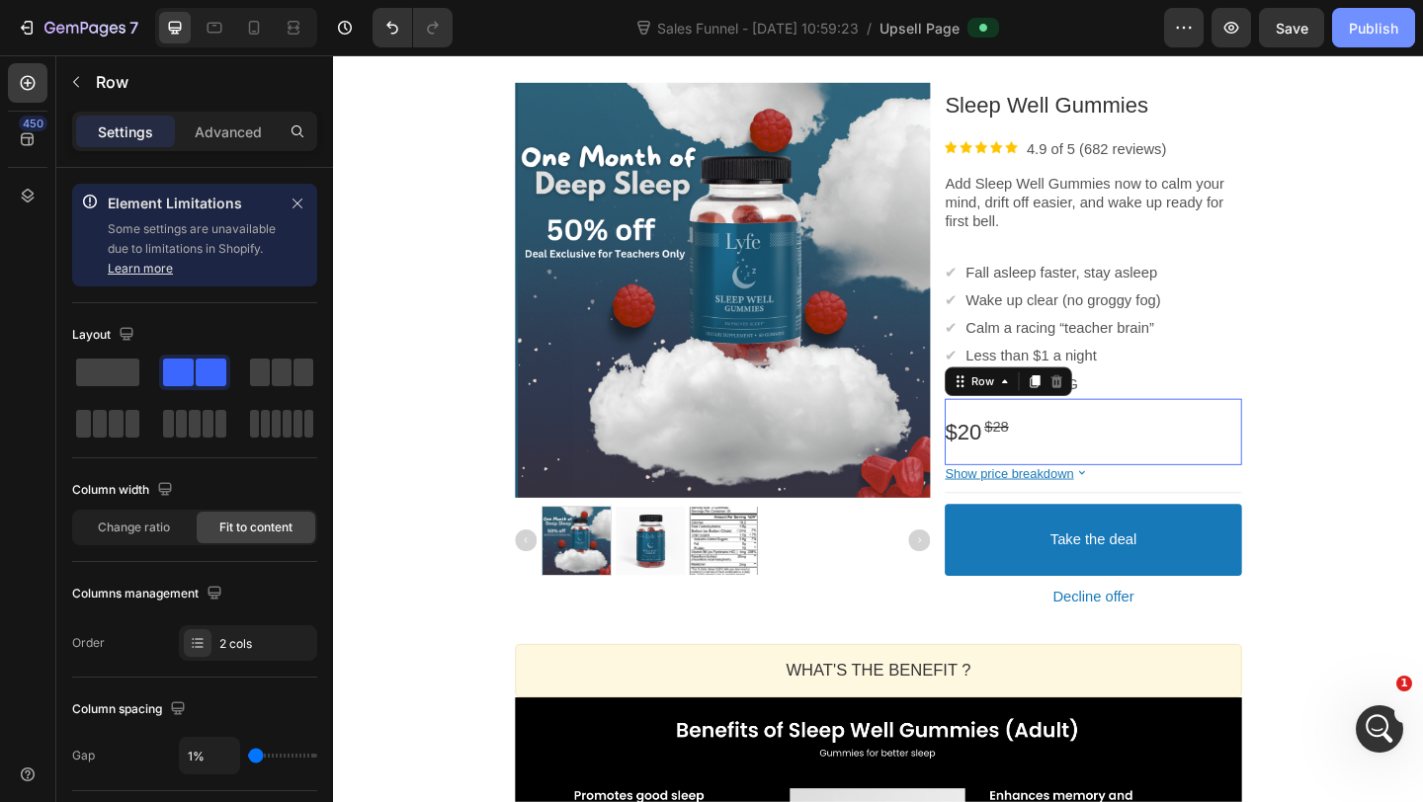
click at [1349, 33] on div "Publish" at bounding box center [1373, 28] width 49 height 21
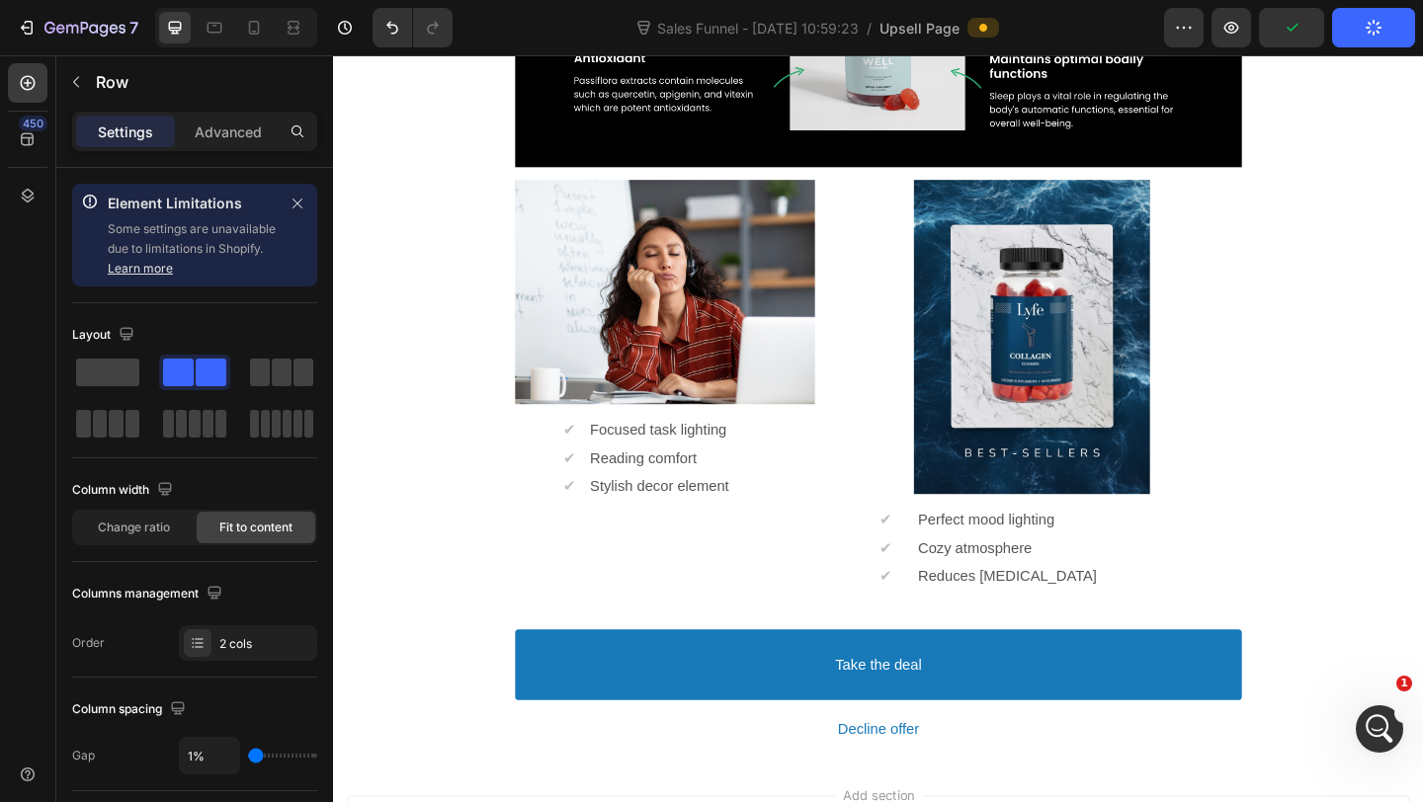
scroll to position [1492, 0]
